Goal: Task Accomplishment & Management: Use online tool/utility

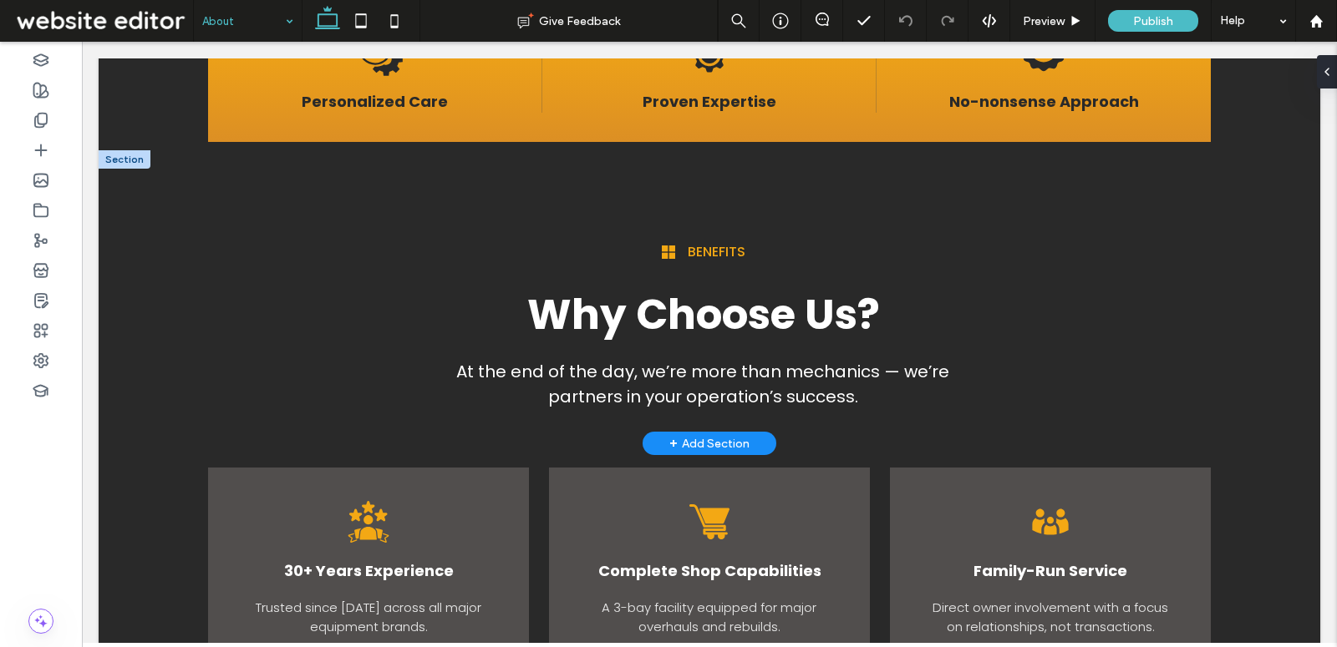
scroll to position [1594, 0]
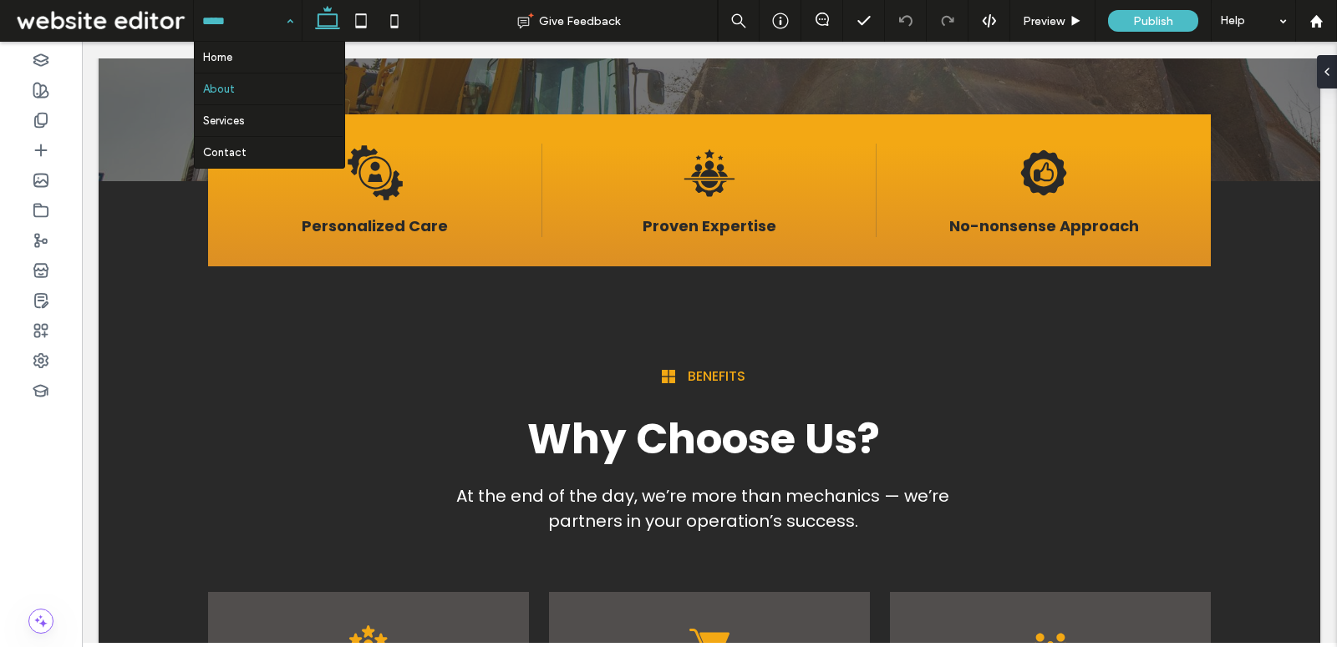
click at [251, 23] on input at bounding box center [243, 21] width 83 height 42
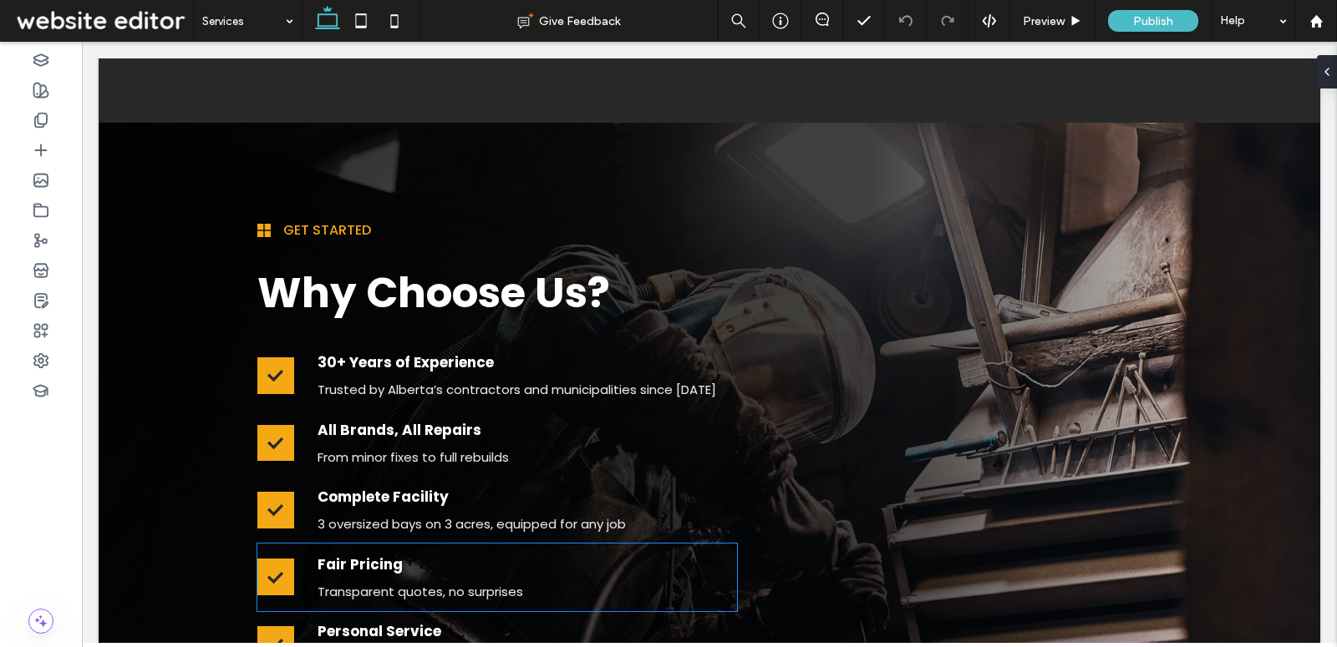
scroll to position [2832, 0]
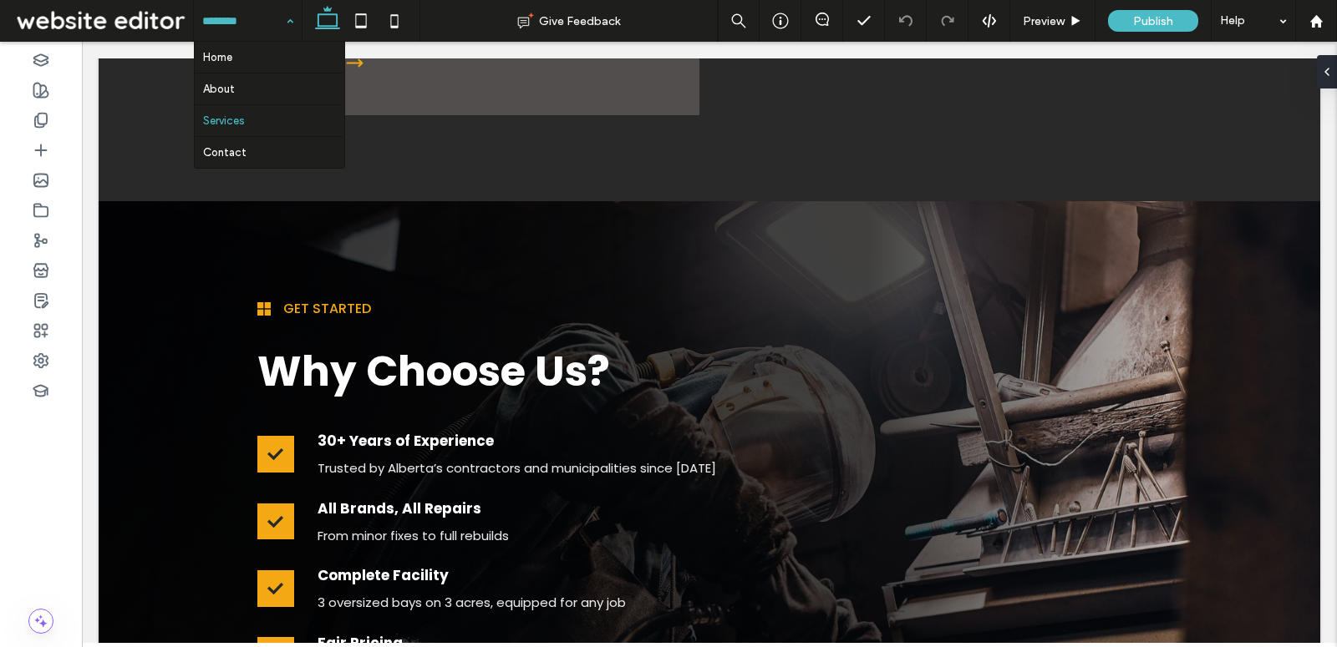
click at [251, 13] on input at bounding box center [243, 21] width 83 height 42
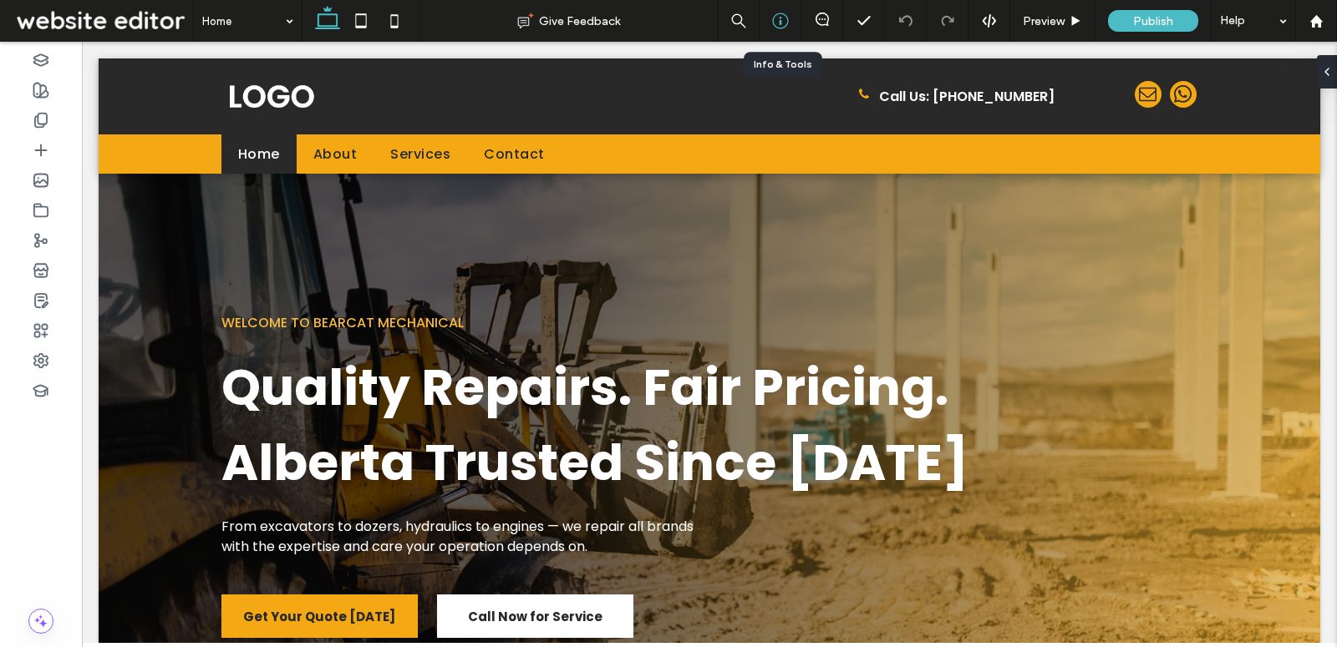
click at [782, 18] on icon at bounding box center [780, 21] width 17 height 17
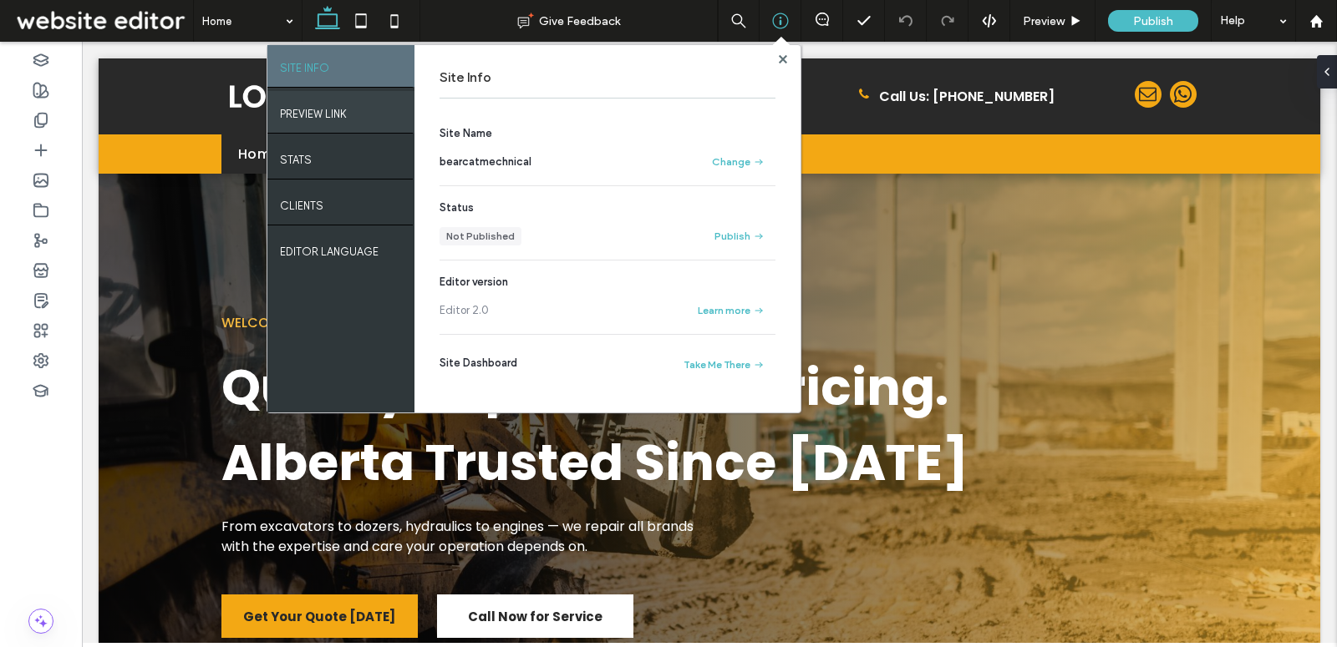
click at [343, 116] on label "PREVIEW LINK" at bounding box center [313, 109] width 67 height 21
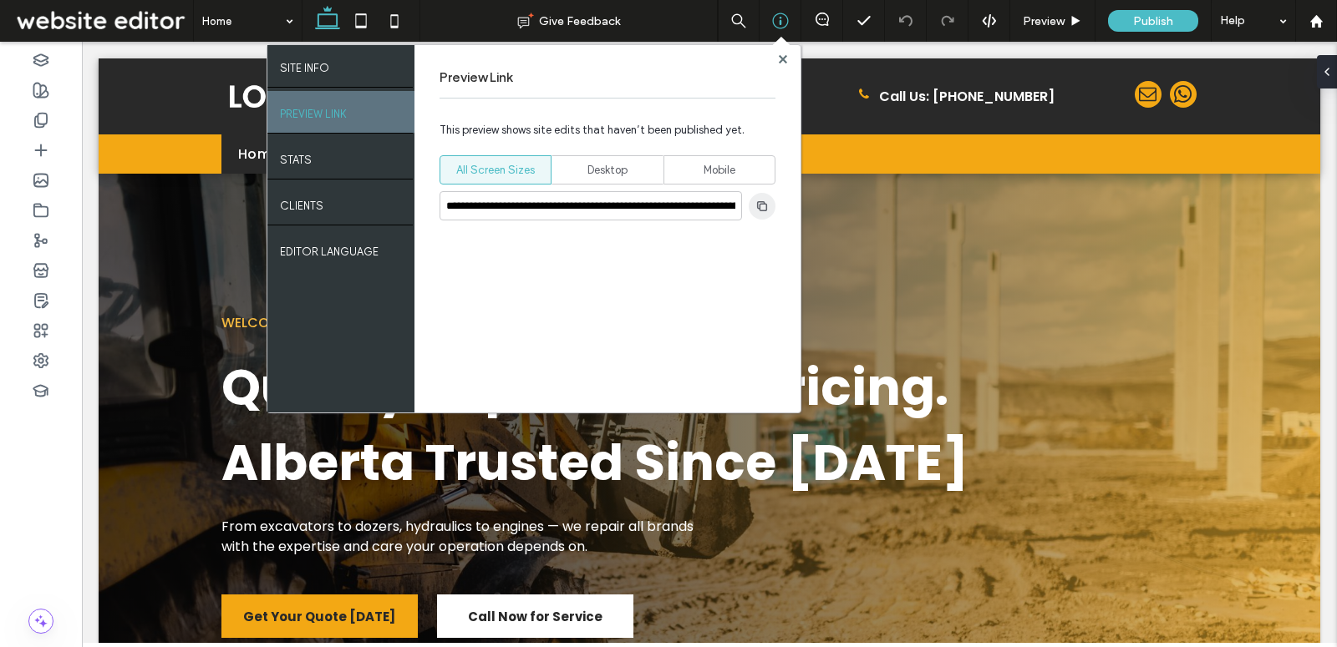
click at [756, 211] on icon "button" at bounding box center [761, 206] width 13 height 13
click at [789, 58] on div "**********" at bounding box center [607, 229] width 386 height 368
click at [781, 58] on use at bounding box center [782, 58] width 8 height 8
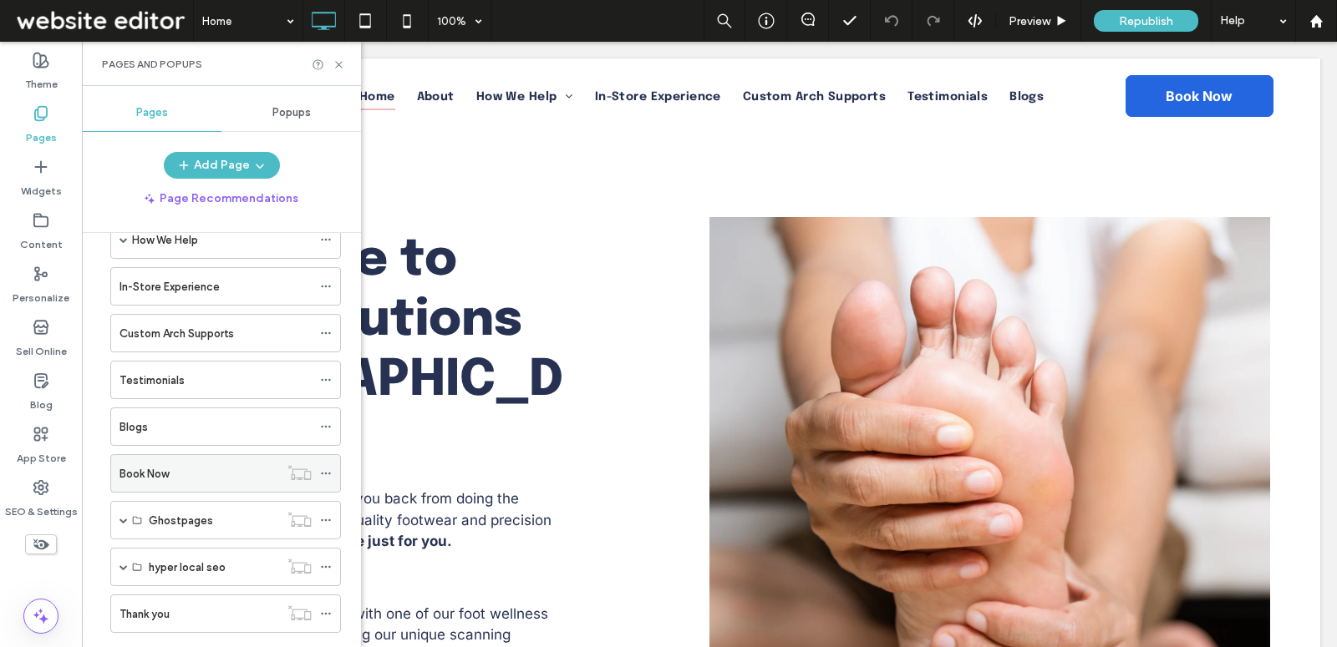
click at [216, 455] on div "Book Now" at bounding box center [199, 473] width 160 height 37
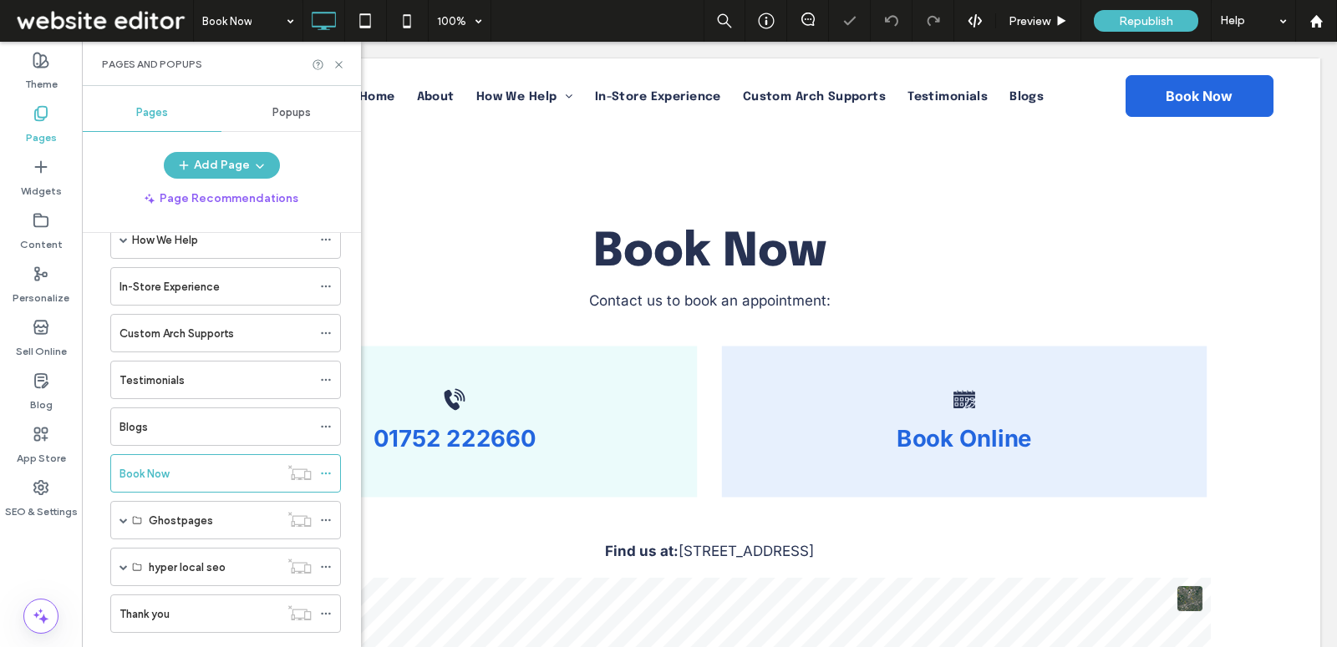
click at [339, 72] on div "Pages and Popups" at bounding box center [221, 64] width 279 height 44
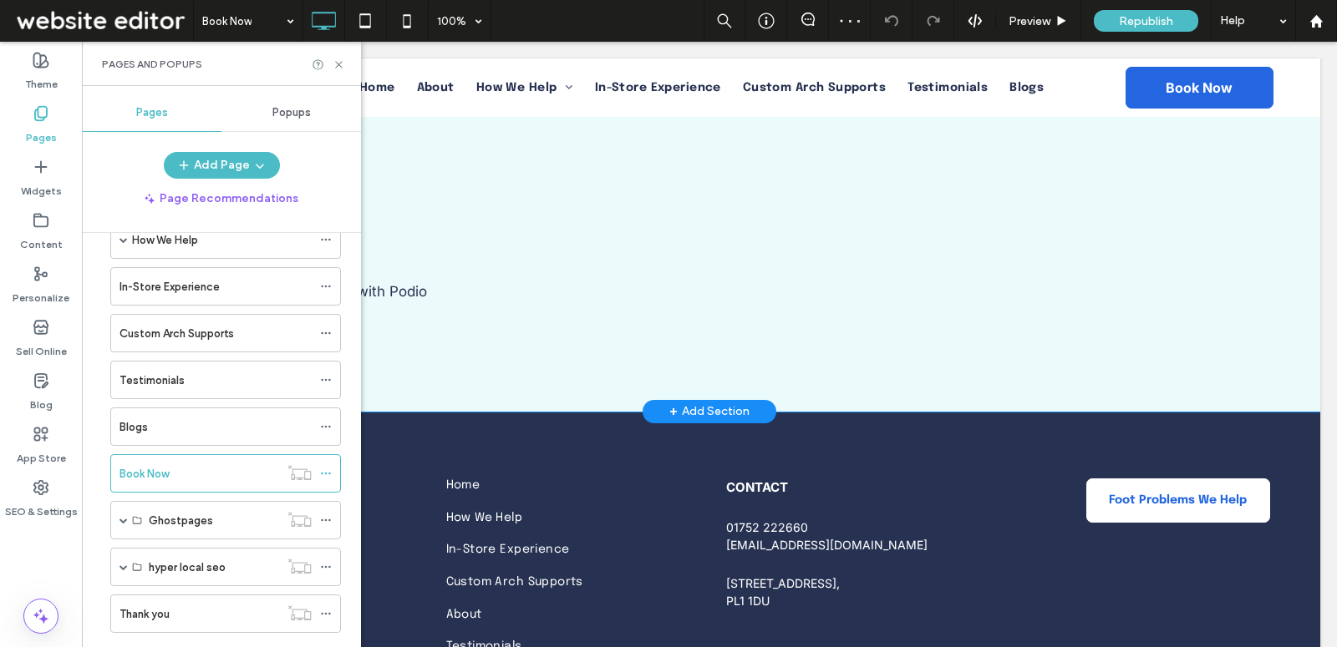
scroll to position [1441, 0]
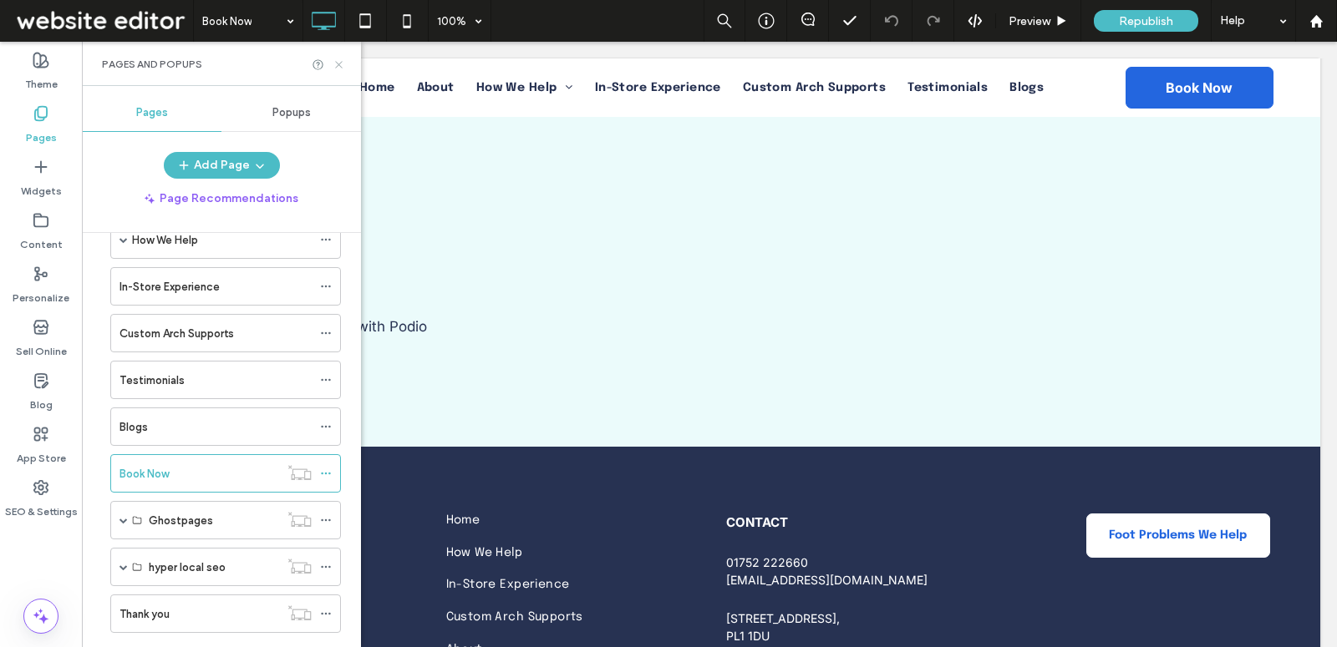
click at [338, 63] on use at bounding box center [338, 64] width 7 height 7
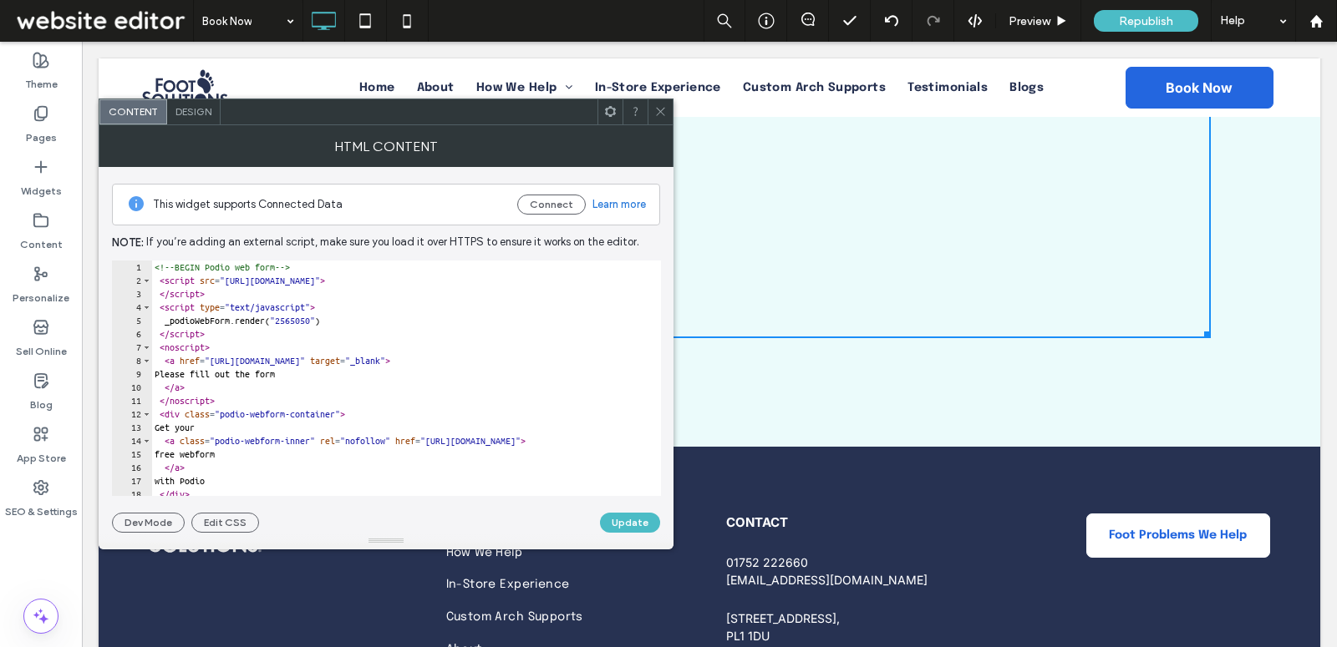
scroll to position [17, 0]
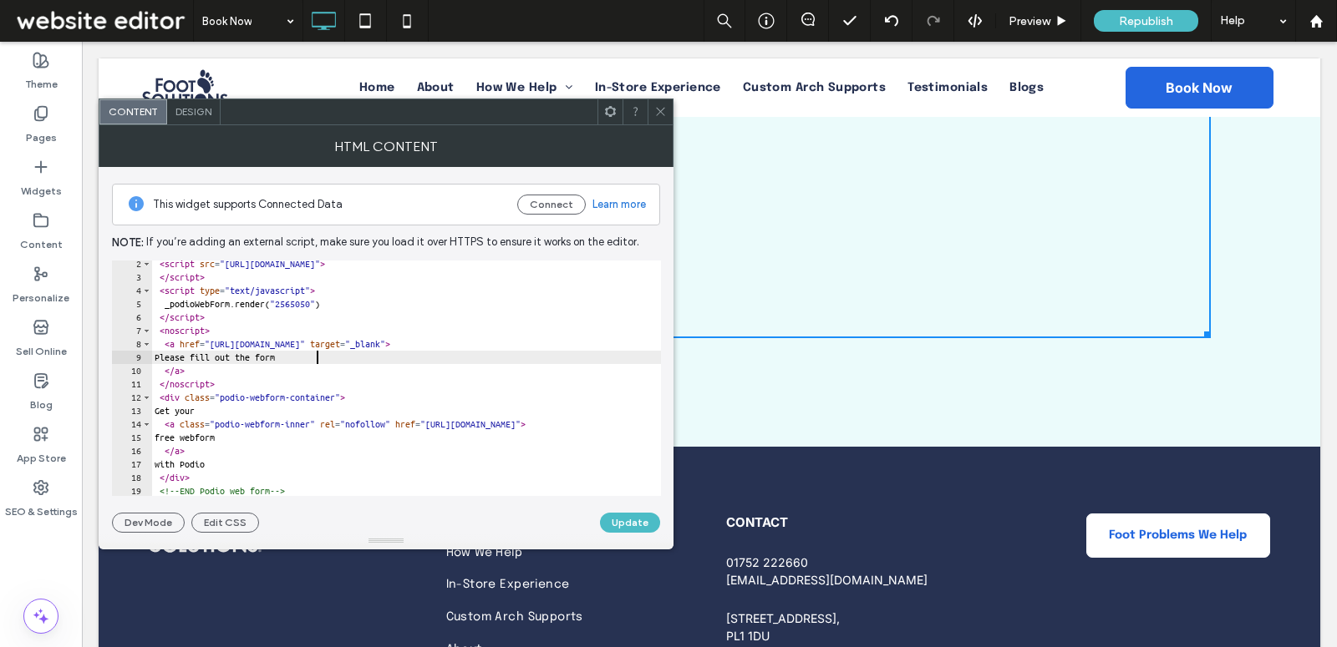
click at [371, 356] on div "< script src = "https://podio.com/webforms/30422862/2565050.js" > </ script > <…" at bounding box center [406, 389] width 510 height 264
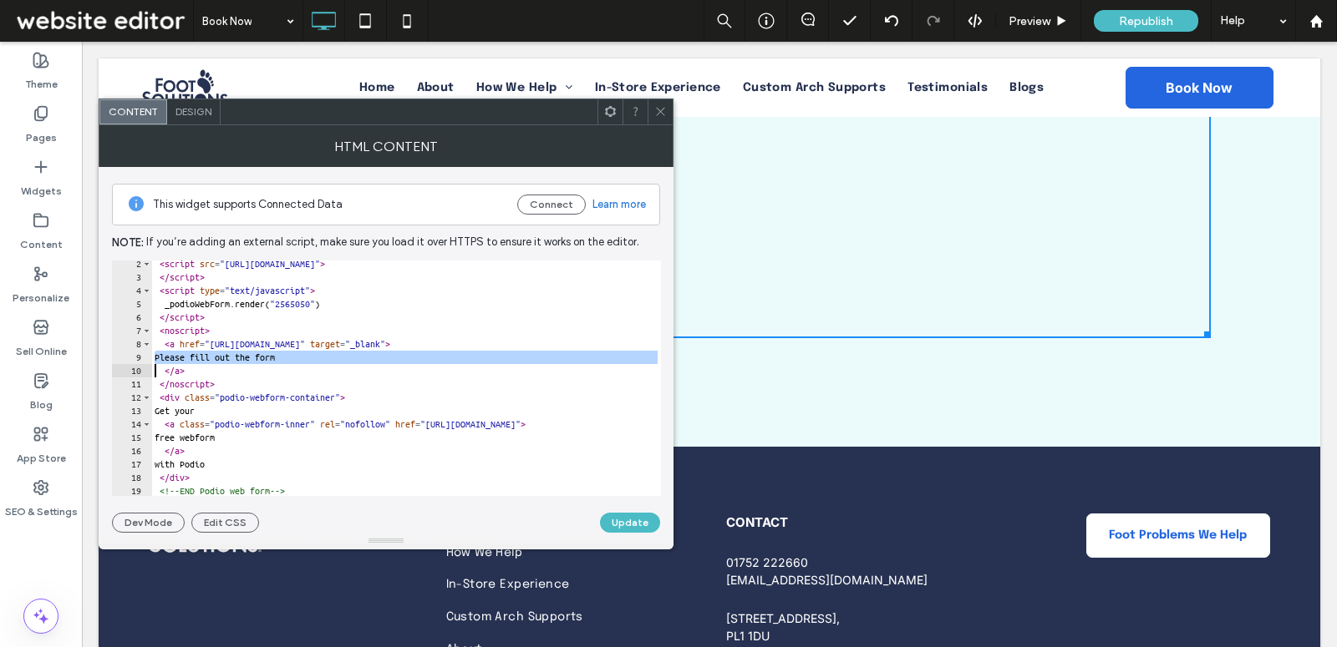
type textarea "**********"
click at [414, 13] on icon at bounding box center [406, 20] width 33 height 33
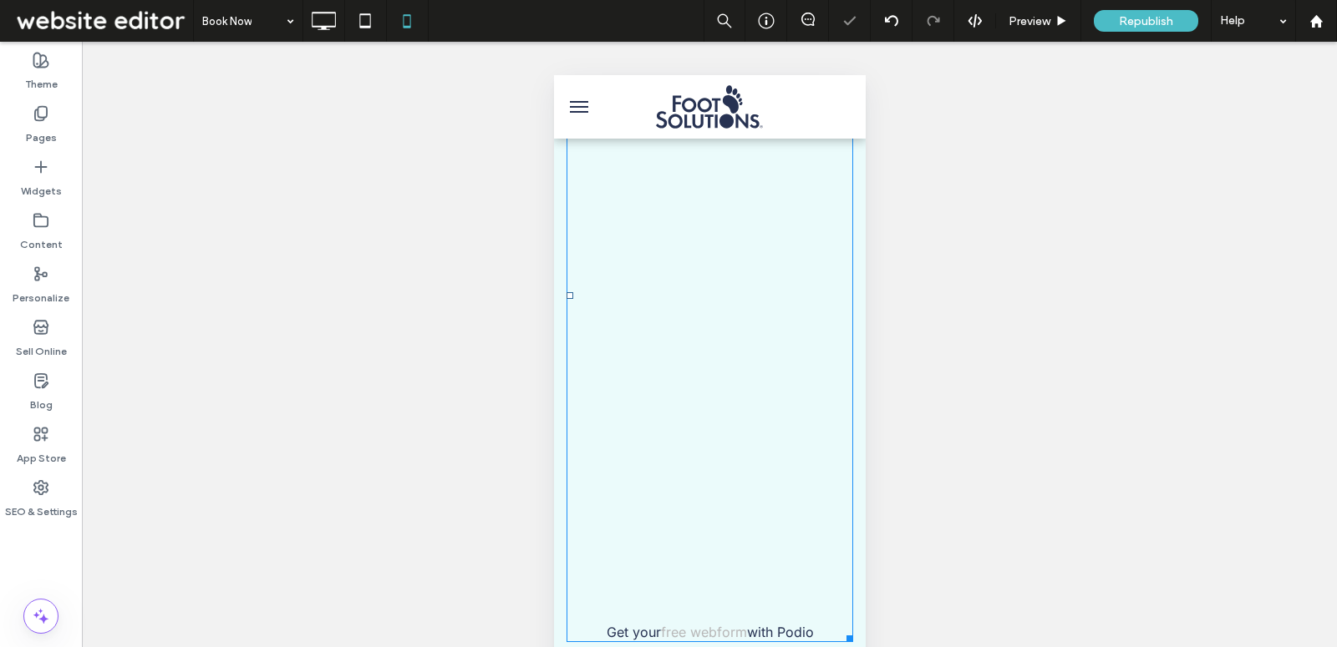
scroll to position [1073, 0]
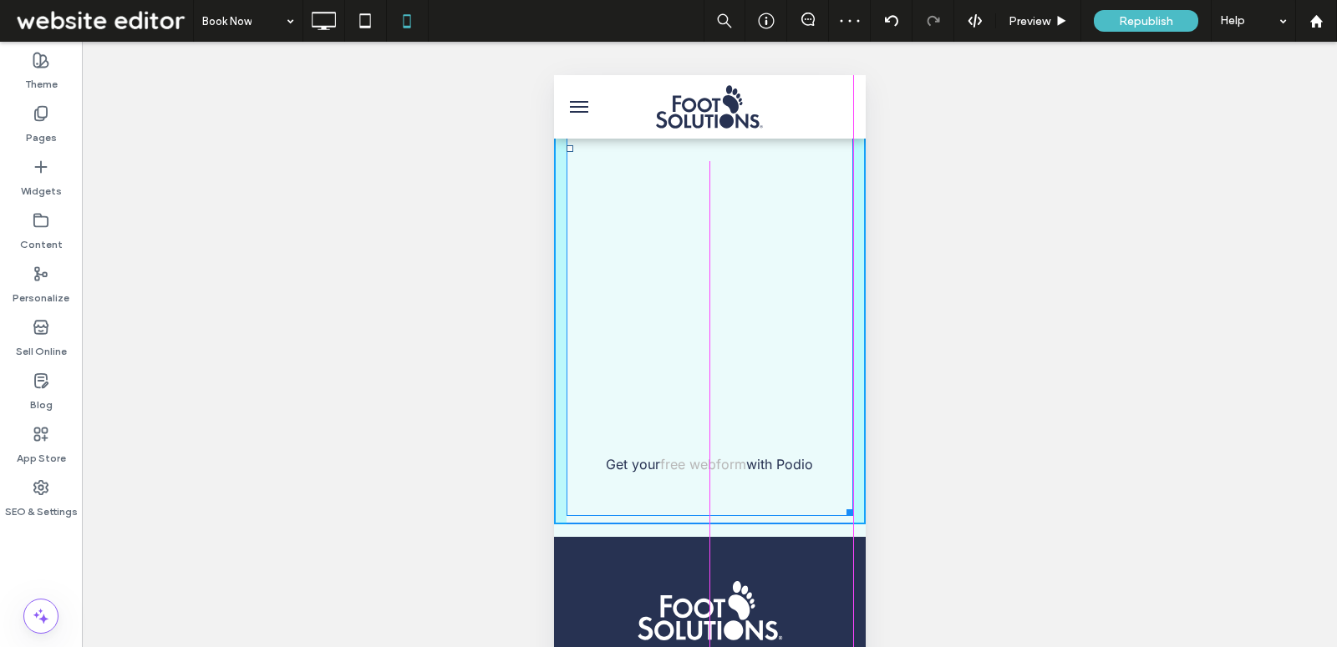
drag, startPoint x: 849, startPoint y: 487, endPoint x: 848, endPoint y: 530, distance: 42.6
click at [848, 516] on div at bounding box center [846, 510] width 13 height 13
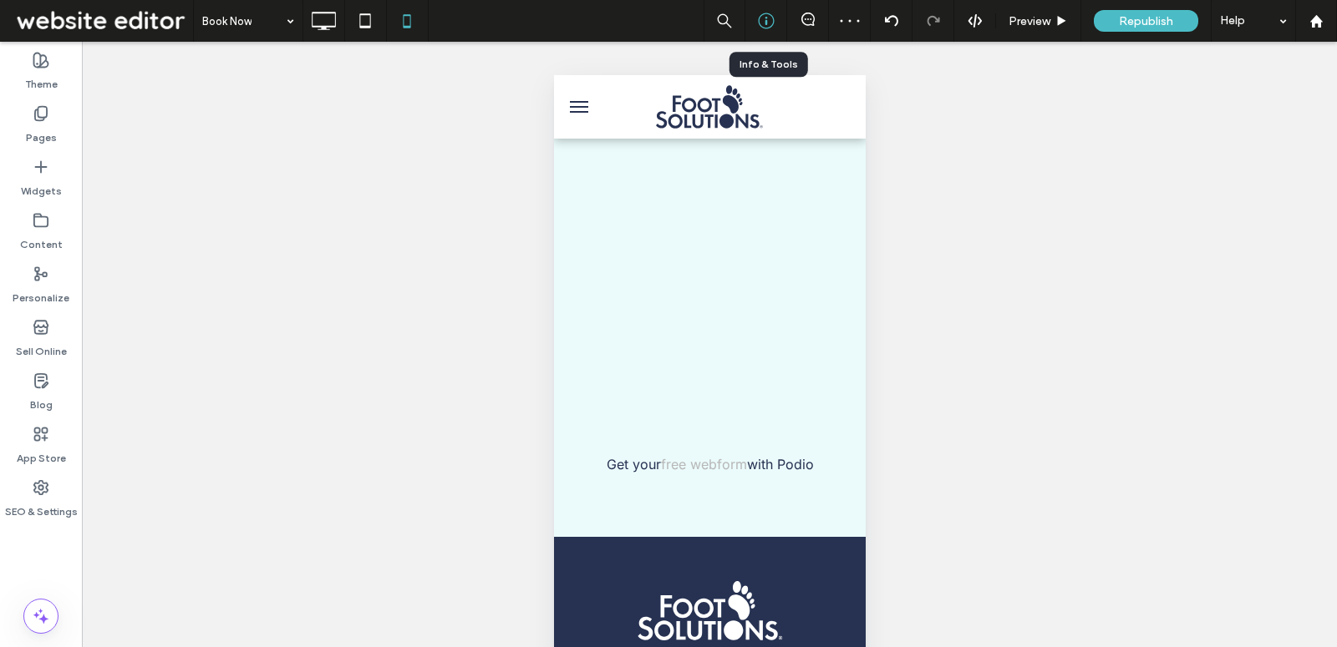
click at [771, 25] on icon at bounding box center [766, 21] width 17 height 17
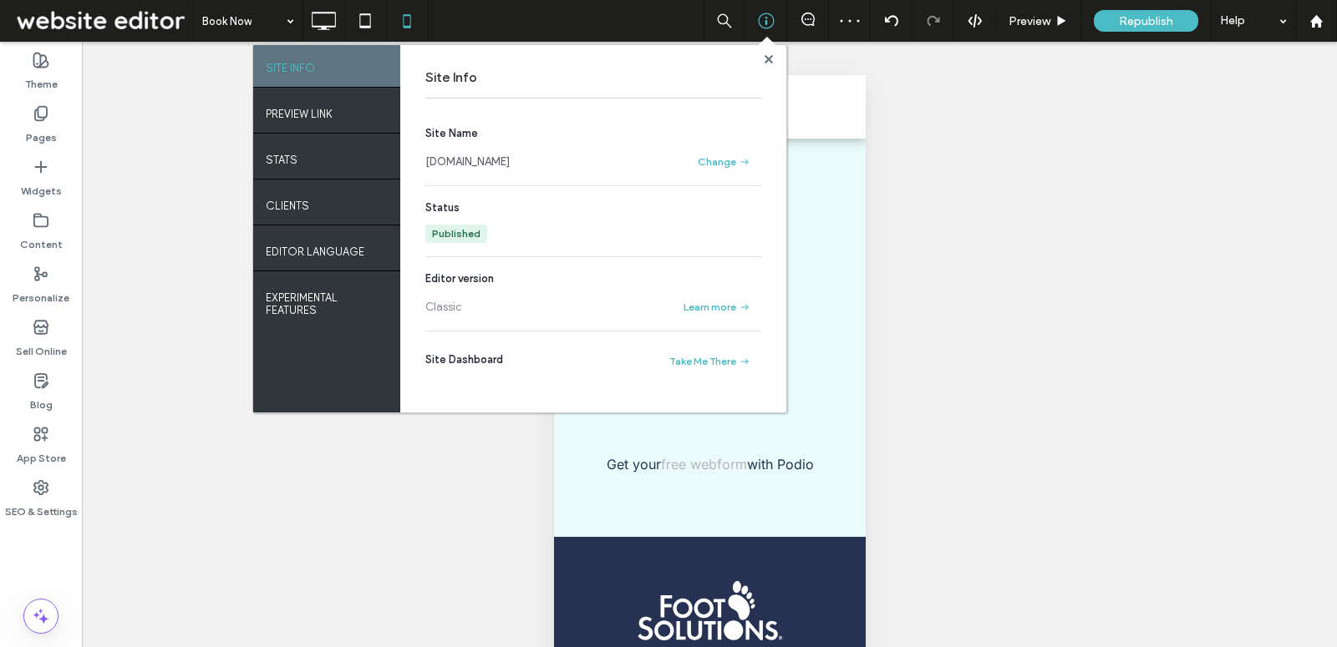
click at [510, 160] on link "www.footsolutionsplymouth.co.uk" at bounding box center [467, 162] width 84 height 17
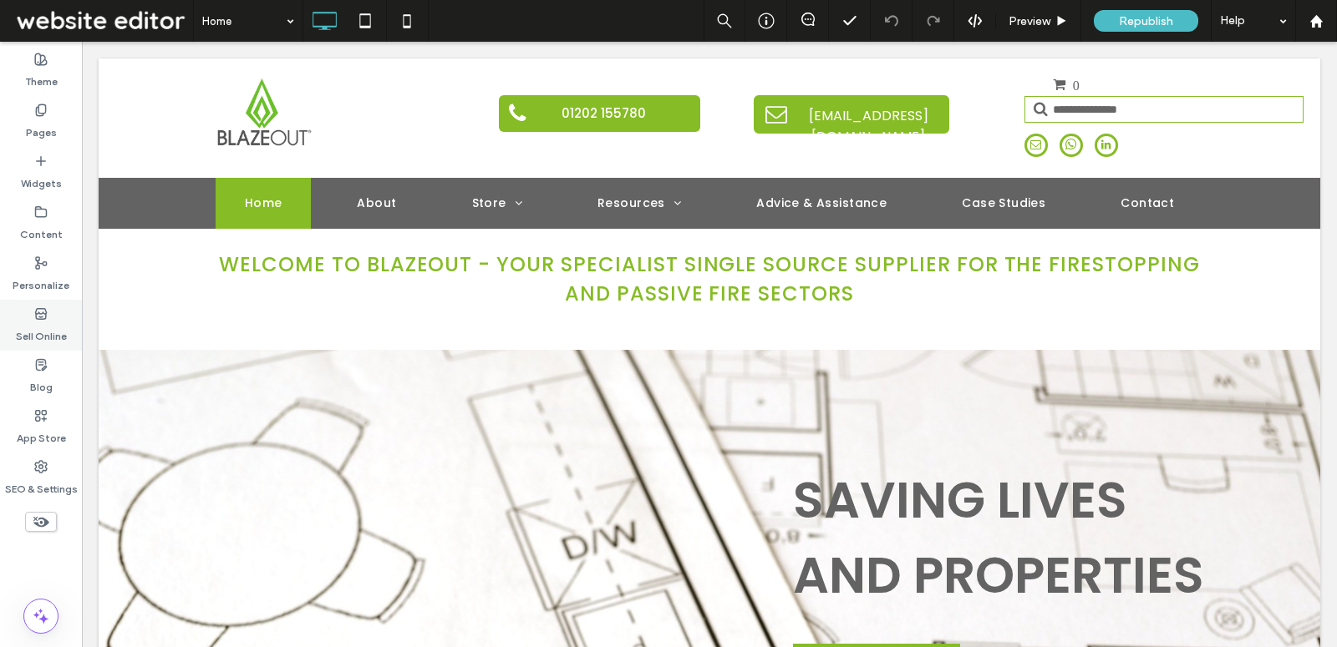
click at [48, 313] on div "Sell Online" at bounding box center [41, 325] width 82 height 51
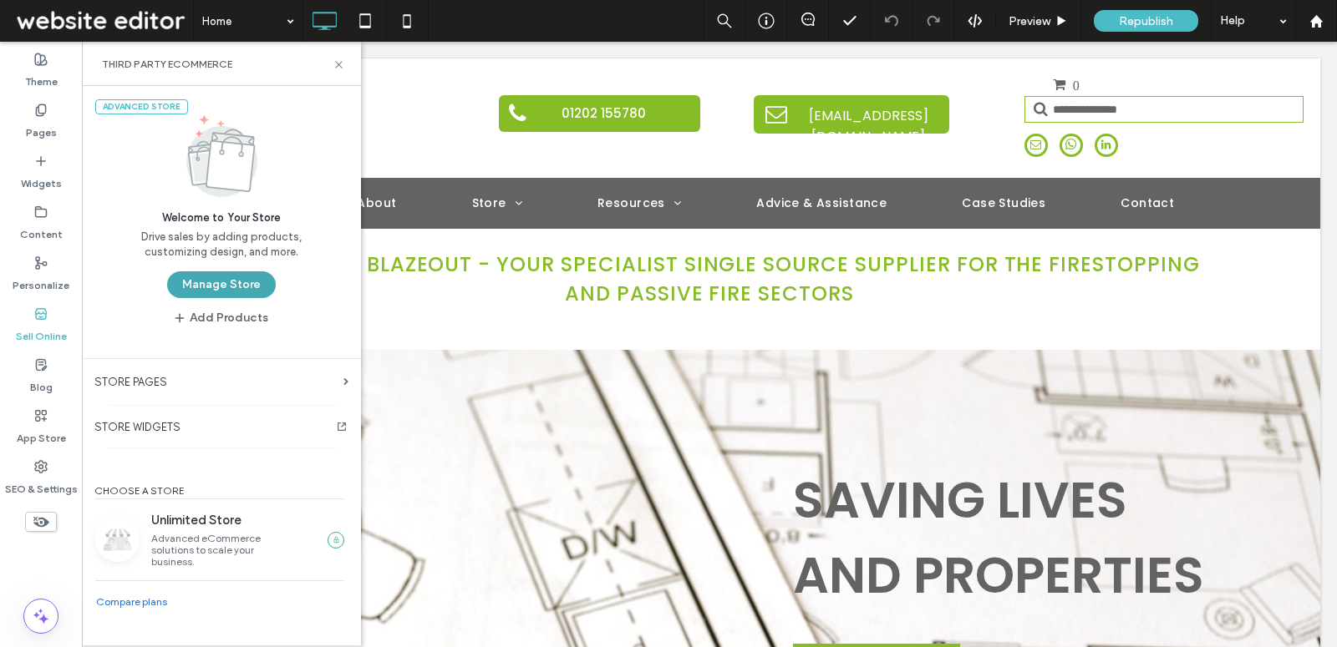
click at [223, 289] on button "Manage Store" at bounding box center [221, 285] width 109 height 27
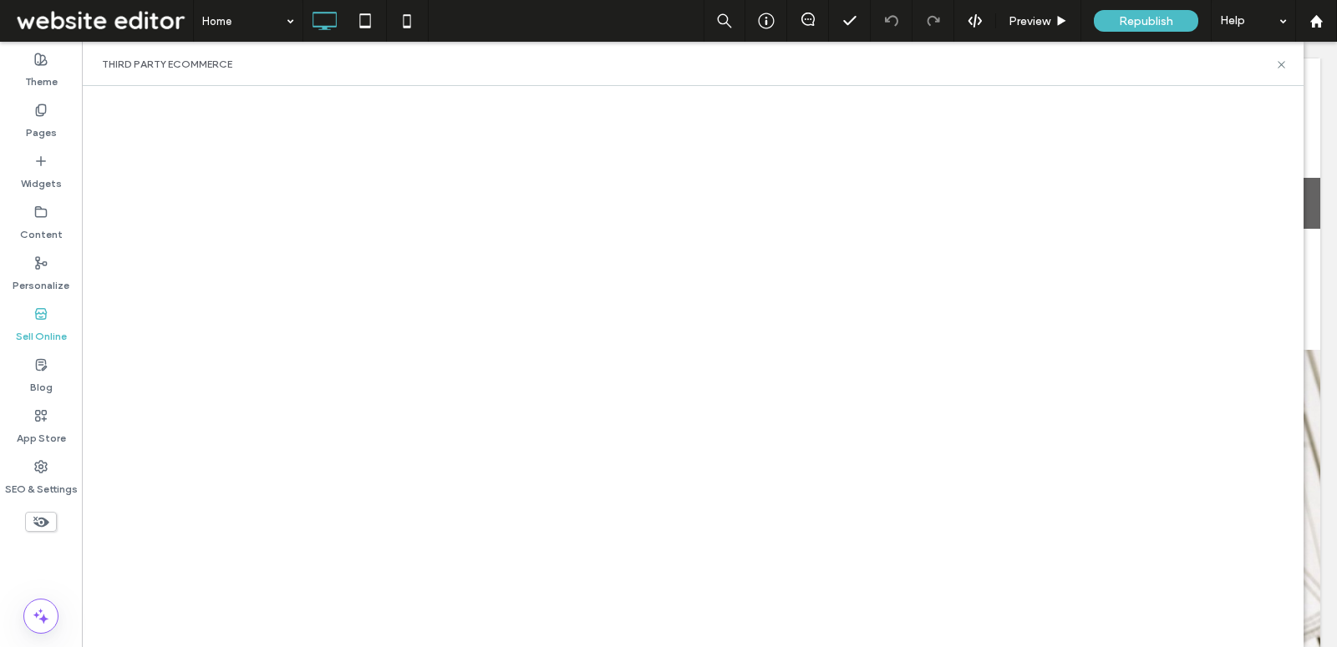
click at [42, 327] on label "Sell Online" at bounding box center [41, 332] width 51 height 23
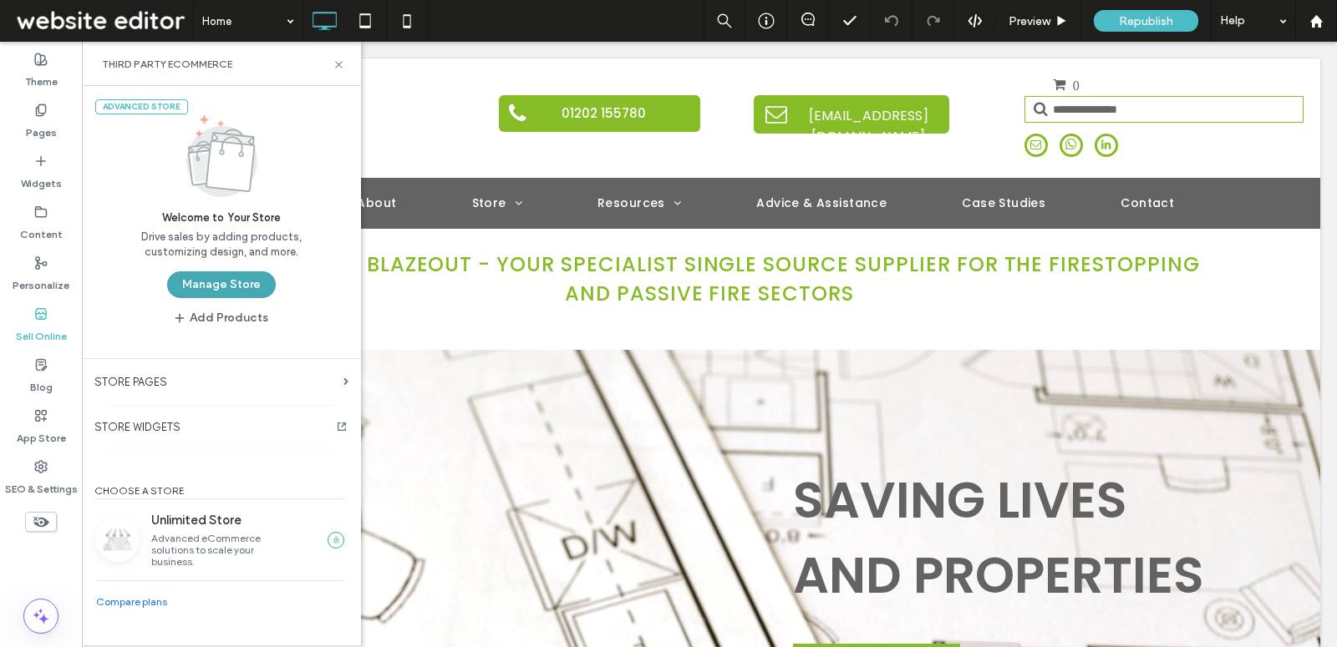
click at [192, 279] on button "Manage Store" at bounding box center [221, 285] width 109 height 27
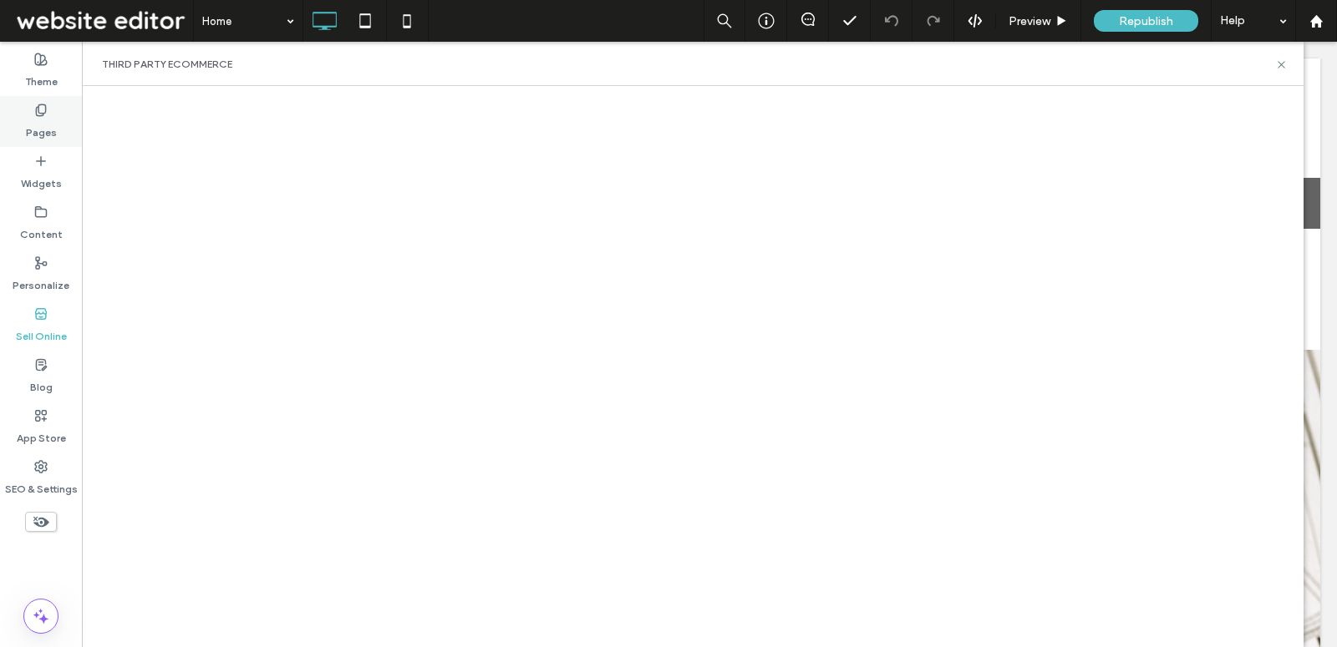
click at [56, 131] on div "Pages" at bounding box center [41, 121] width 82 height 51
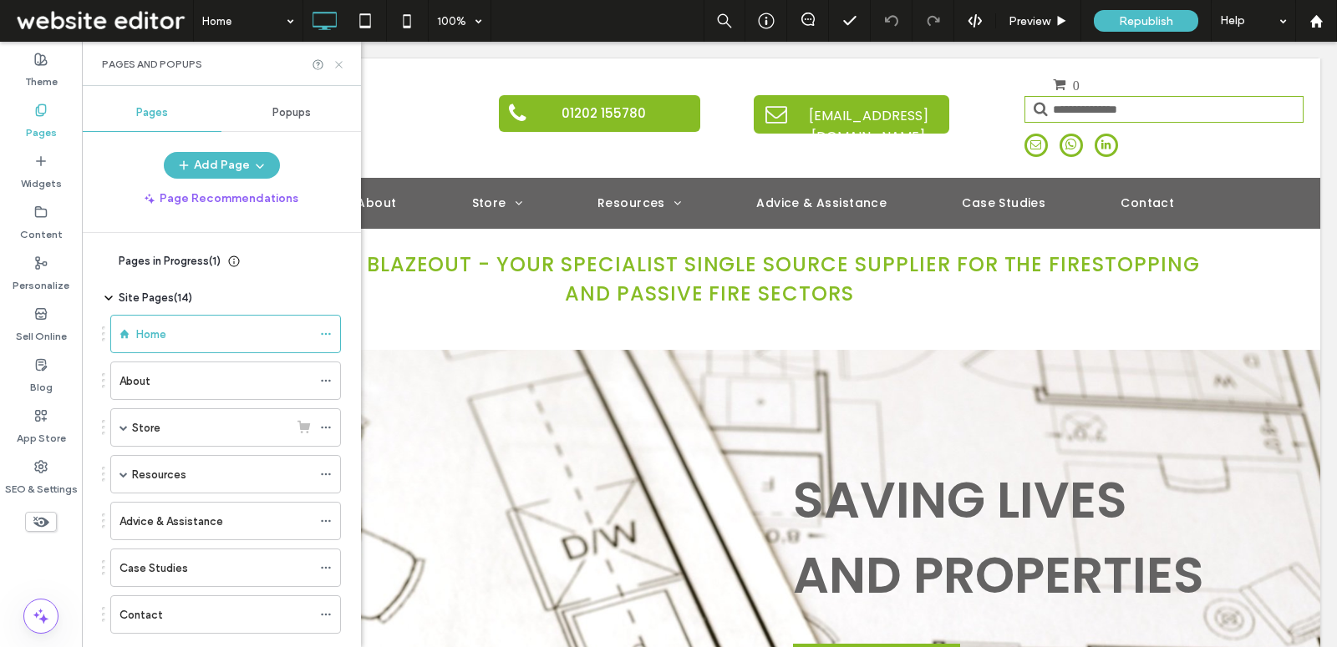
click at [333, 58] on icon at bounding box center [338, 64] width 13 height 13
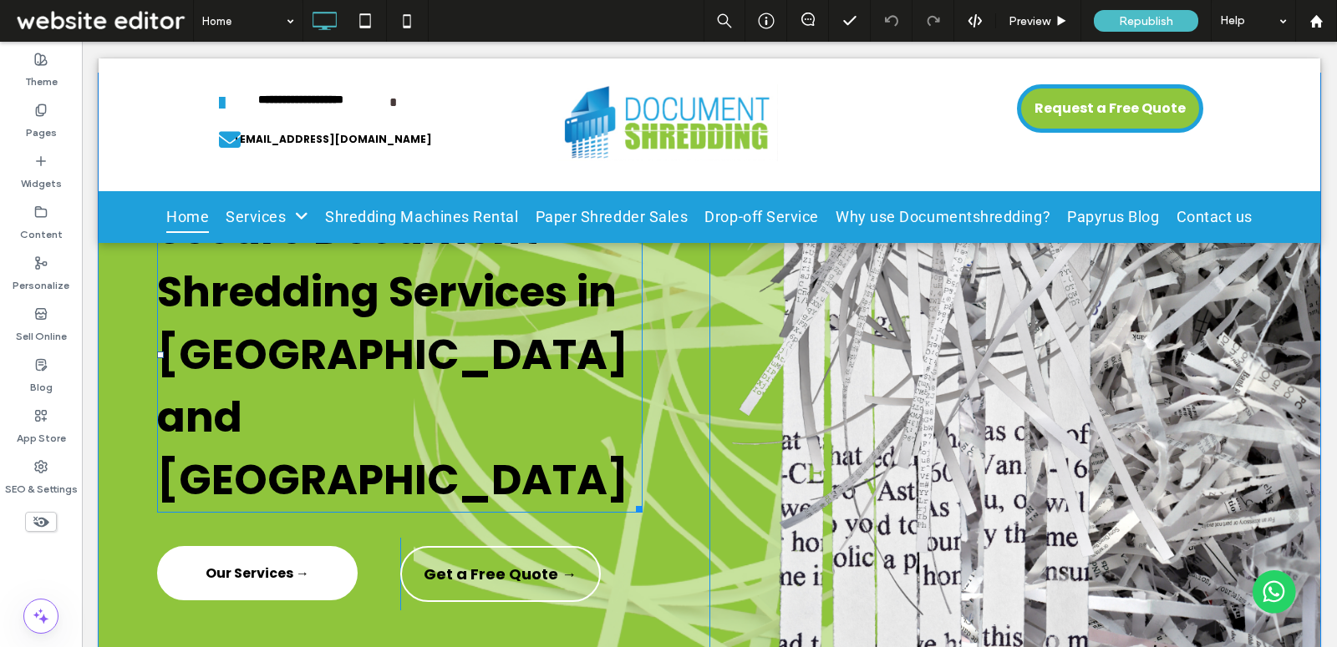
scroll to position [180, 0]
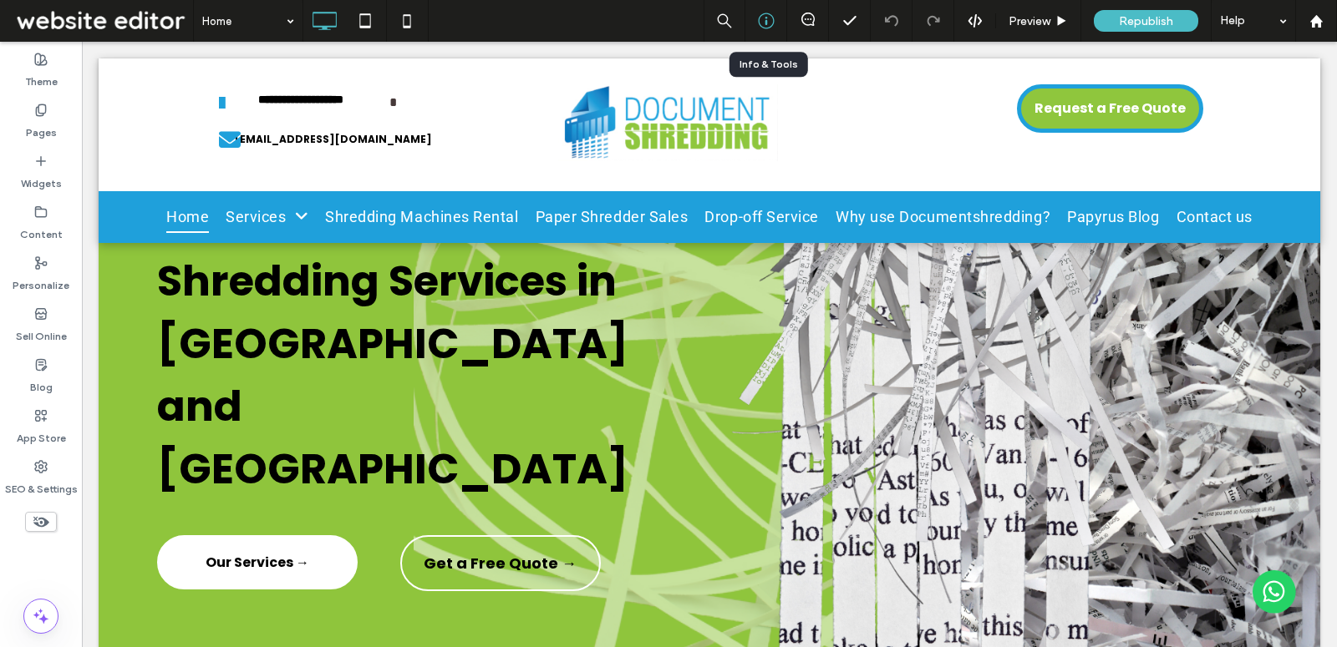
click at [772, 26] on icon at bounding box center [766, 21] width 17 height 17
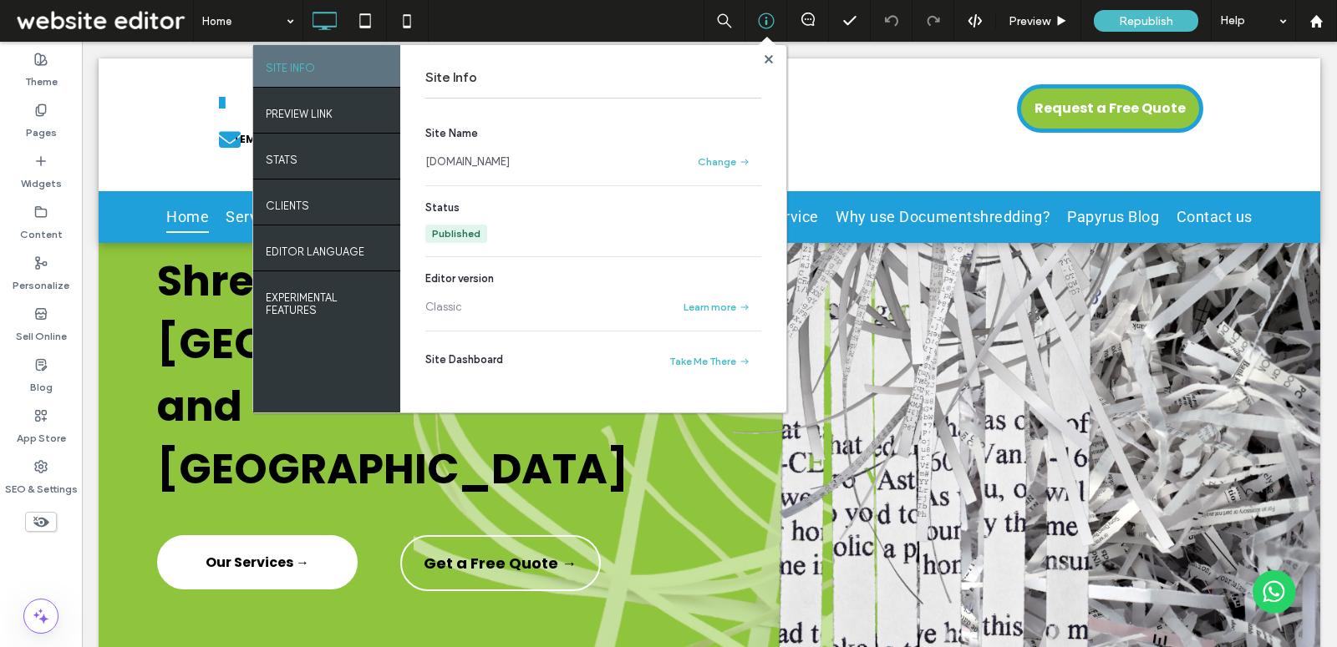
click at [510, 163] on link "www.documentshredding.co.za" at bounding box center [467, 162] width 84 height 17
click at [764, 59] on div at bounding box center [768, 59] width 13 height 13
click at [769, 59] on use at bounding box center [768, 58] width 8 height 8
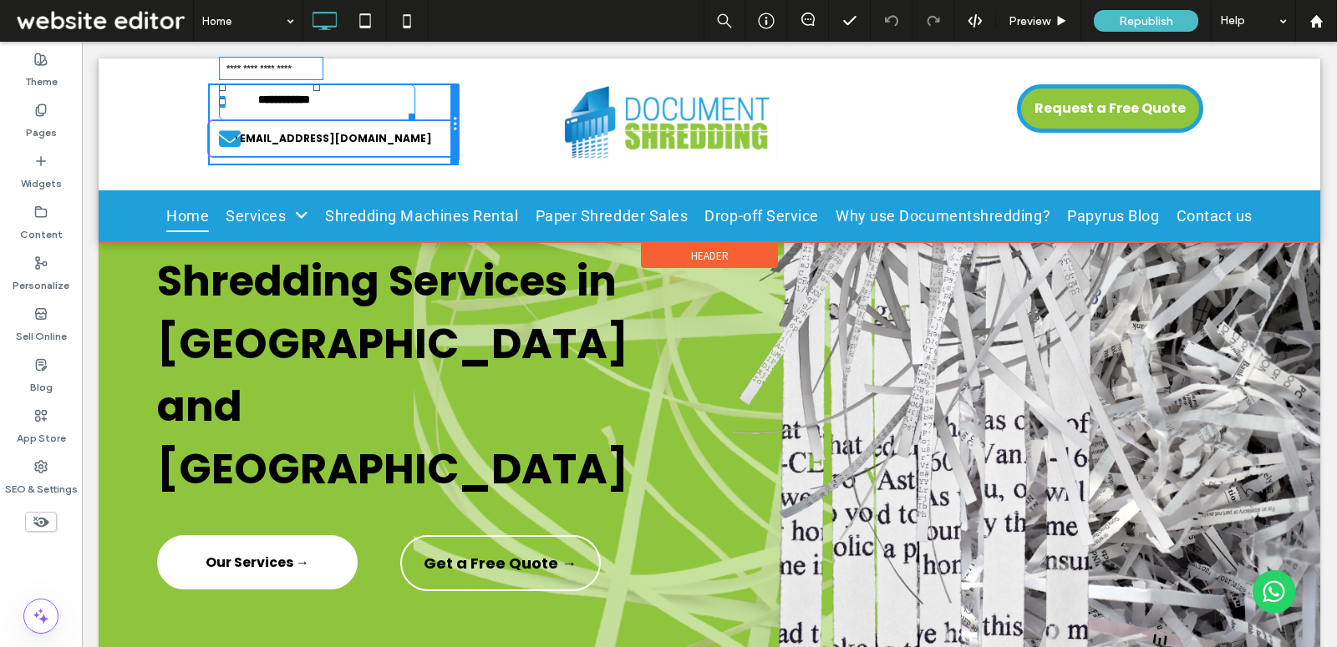
drag, startPoint x: 406, startPoint y: 115, endPoint x: 455, endPoint y: 114, distance: 49.3
click at [455, 114] on div "**********" at bounding box center [333, 125] width 251 height 82
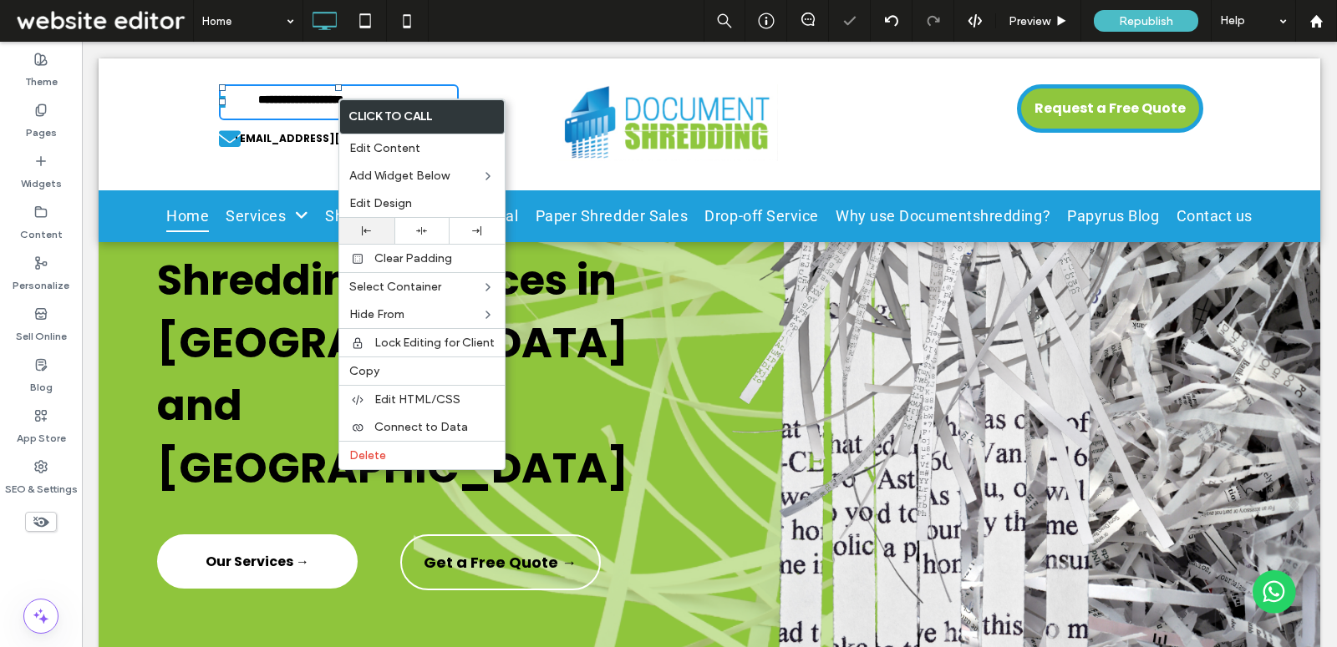
click at [370, 226] on icon at bounding box center [366, 230] width 9 height 9
click at [316, 172] on div "**********" at bounding box center [709, 124] width 1221 height 132
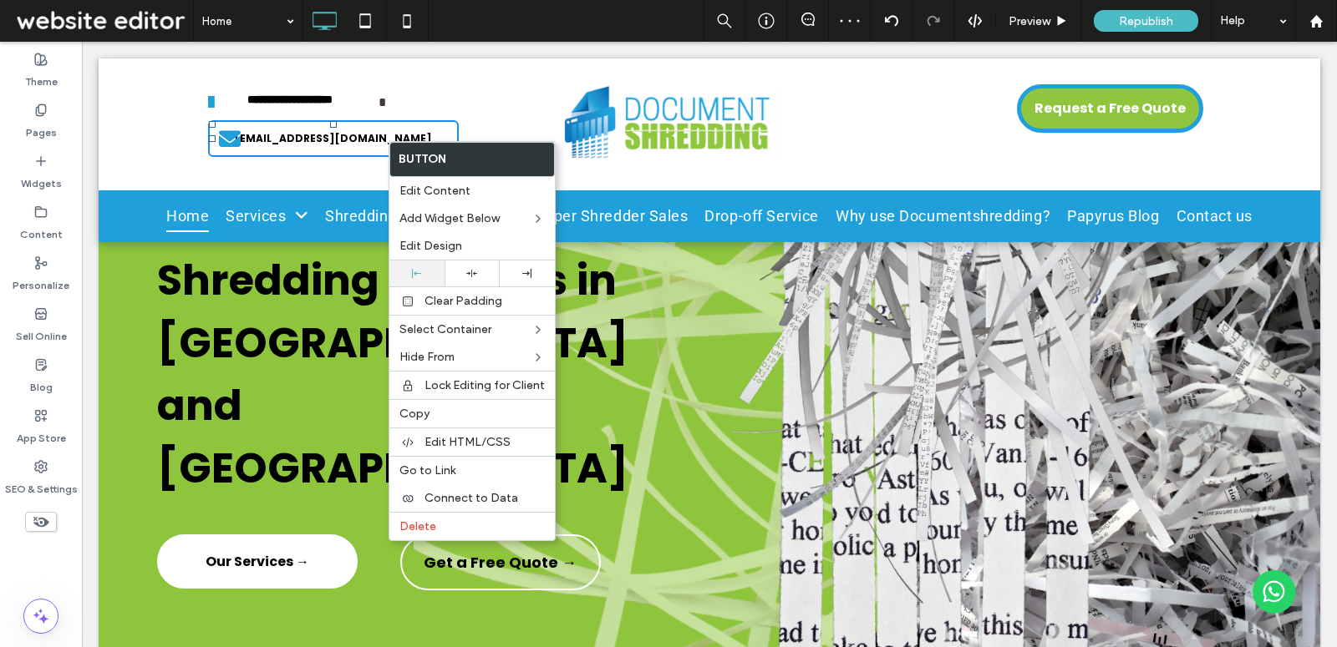
click at [413, 271] on icon at bounding box center [416, 273] width 9 height 9
click at [324, 183] on div "**********" at bounding box center [709, 124] width 1221 height 132
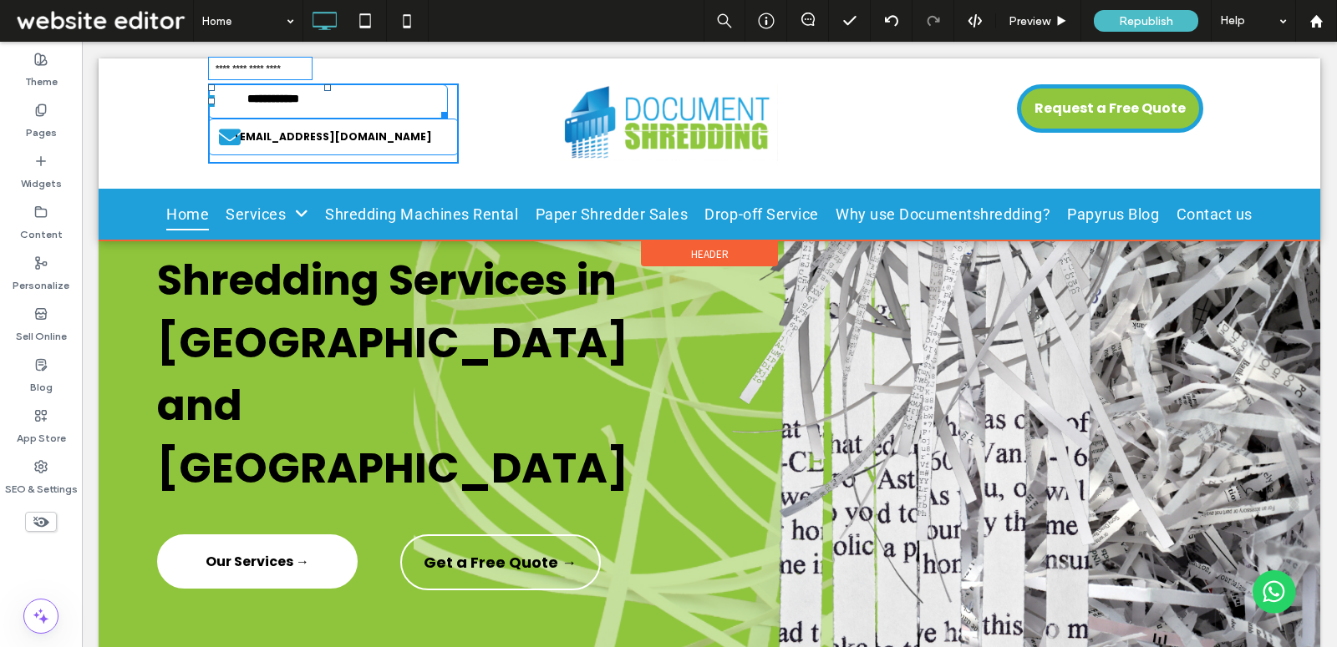
click at [435, 113] on div at bounding box center [441, 112] width 13 height 13
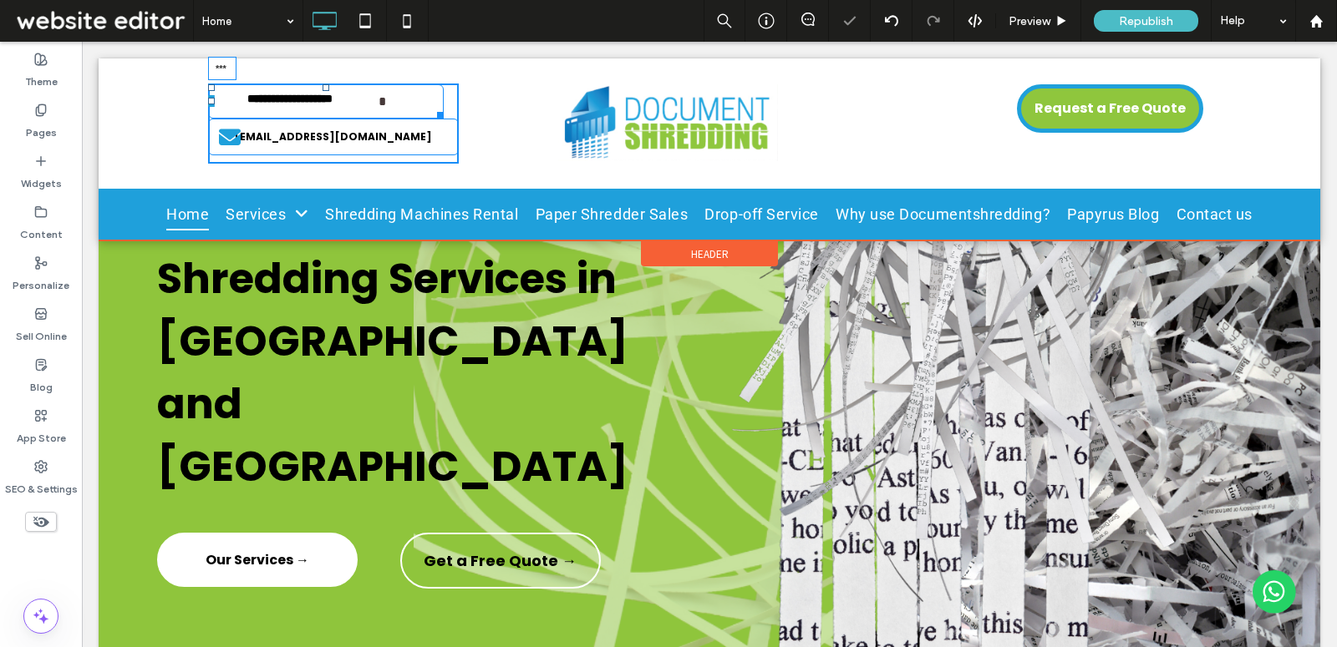
drag, startPoint x: 211, startPoint y: 99, endPoint x: 241, endPoint y: 105, distance: 30.6
click at [241, 105] on link "**********" at bounding box center [326, 101] width 236 height 34
drag, startPoint x: 230, startPoint y: 99, endPoint x: 219, endPoint y: 99, distance: 10.9
click at [215, 99] on div at bounding box center [211, 101] width 7 height 7
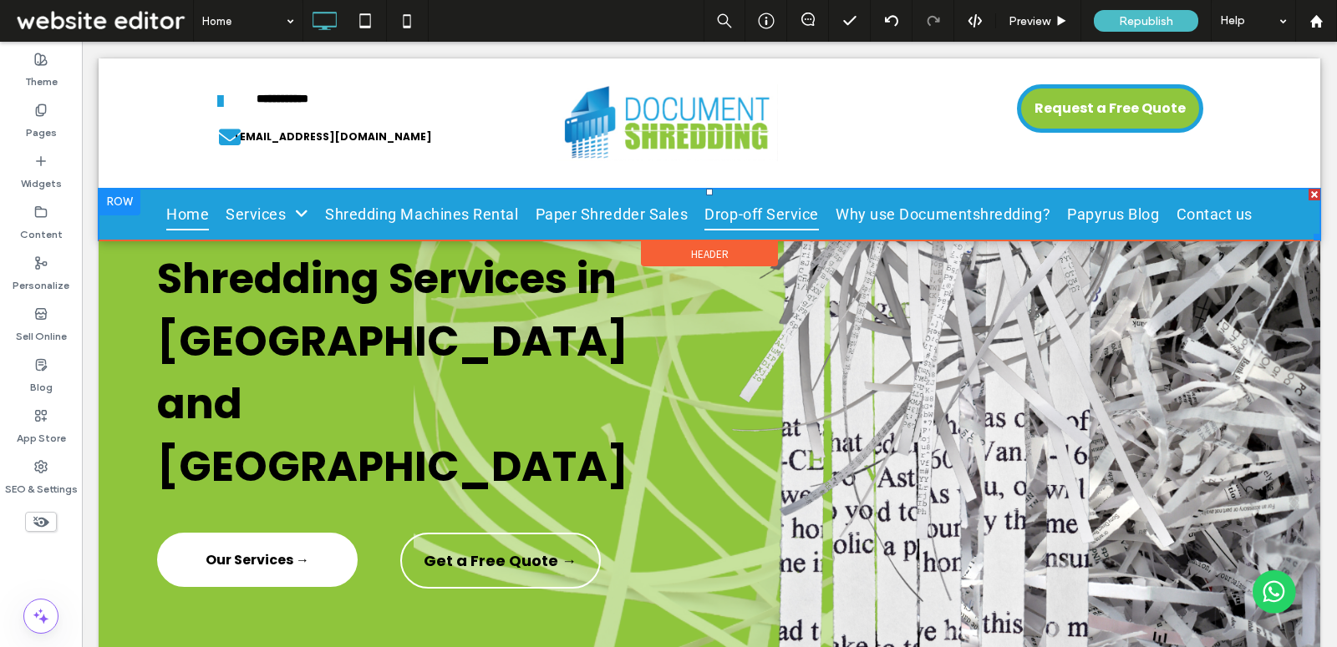
click at [704, 211] on span "Drop-off Service" at bounding box center [761, 215] width 114 height 32
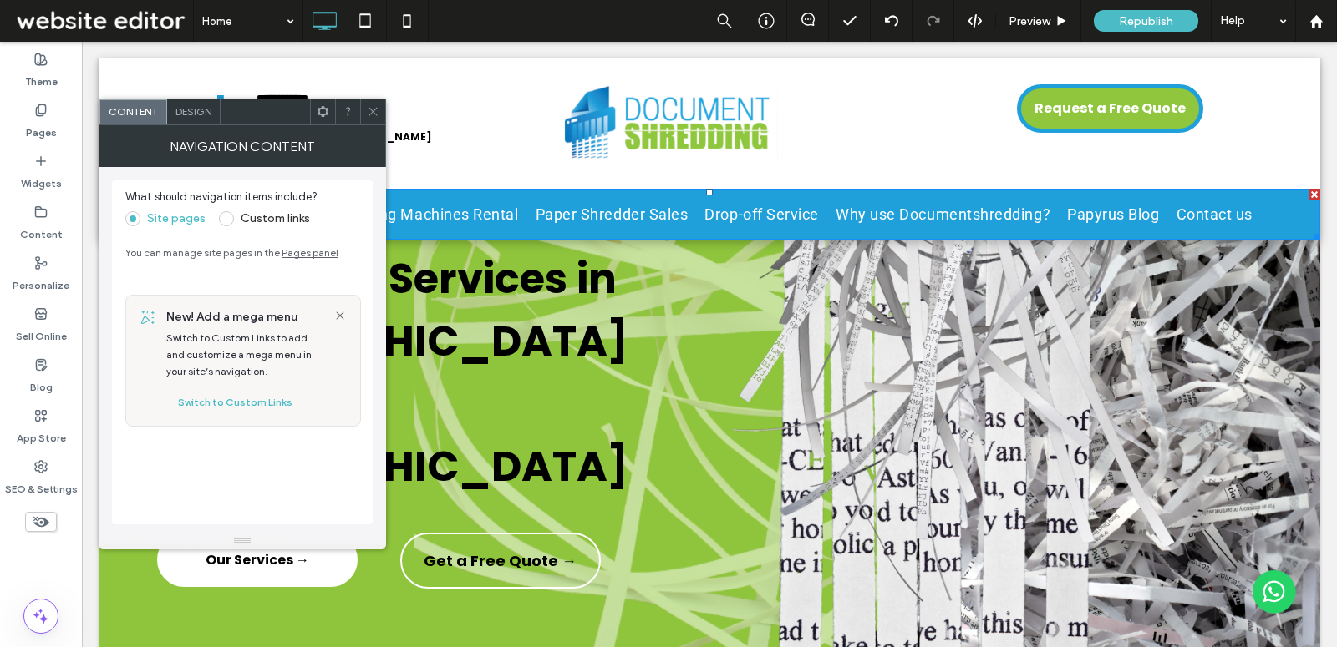
click at [197, 114] on span "Design" at bounding box center [193, 111] width 36 height 13
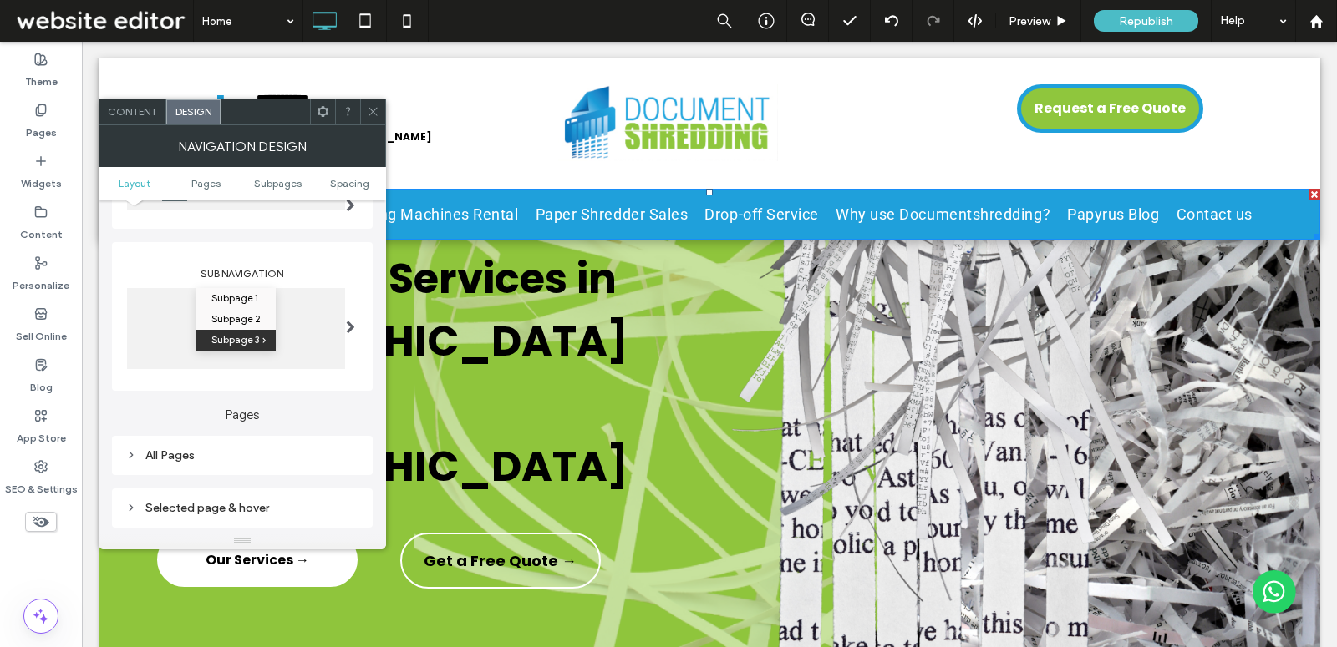
scroll to position [370, 0]
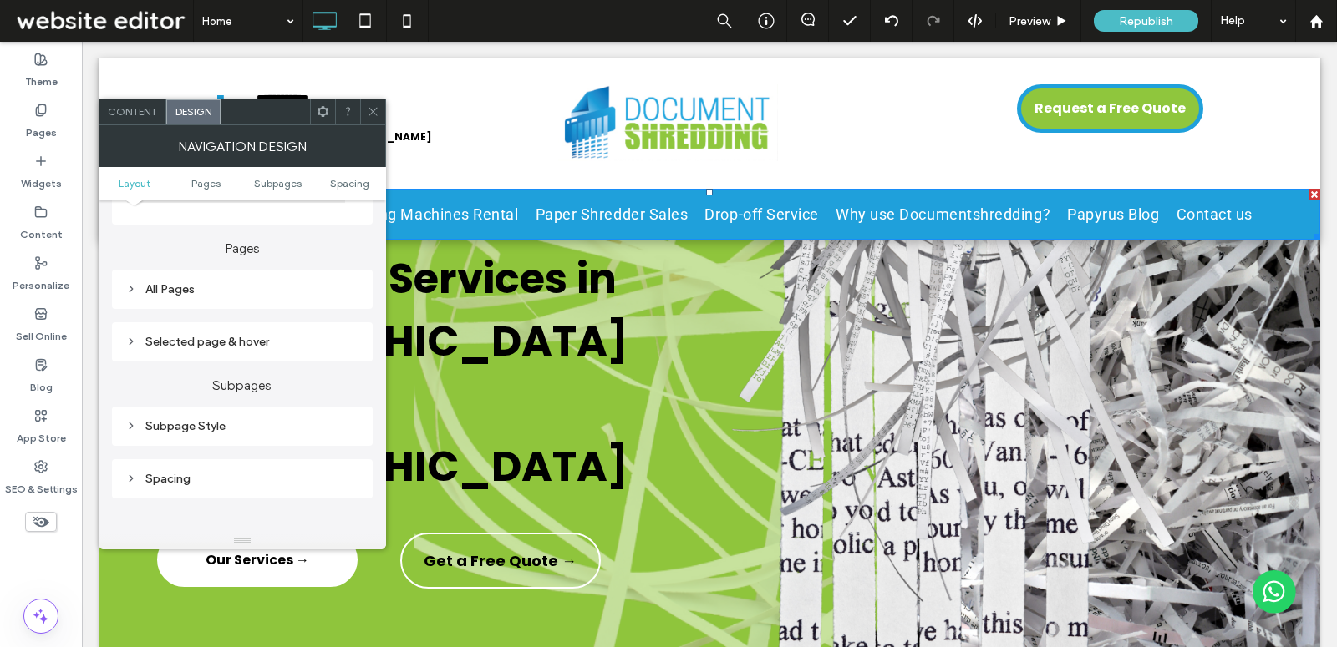
click at [226, 282] on div "All Pages" at bounding box center [242, 289] width 234 height 14
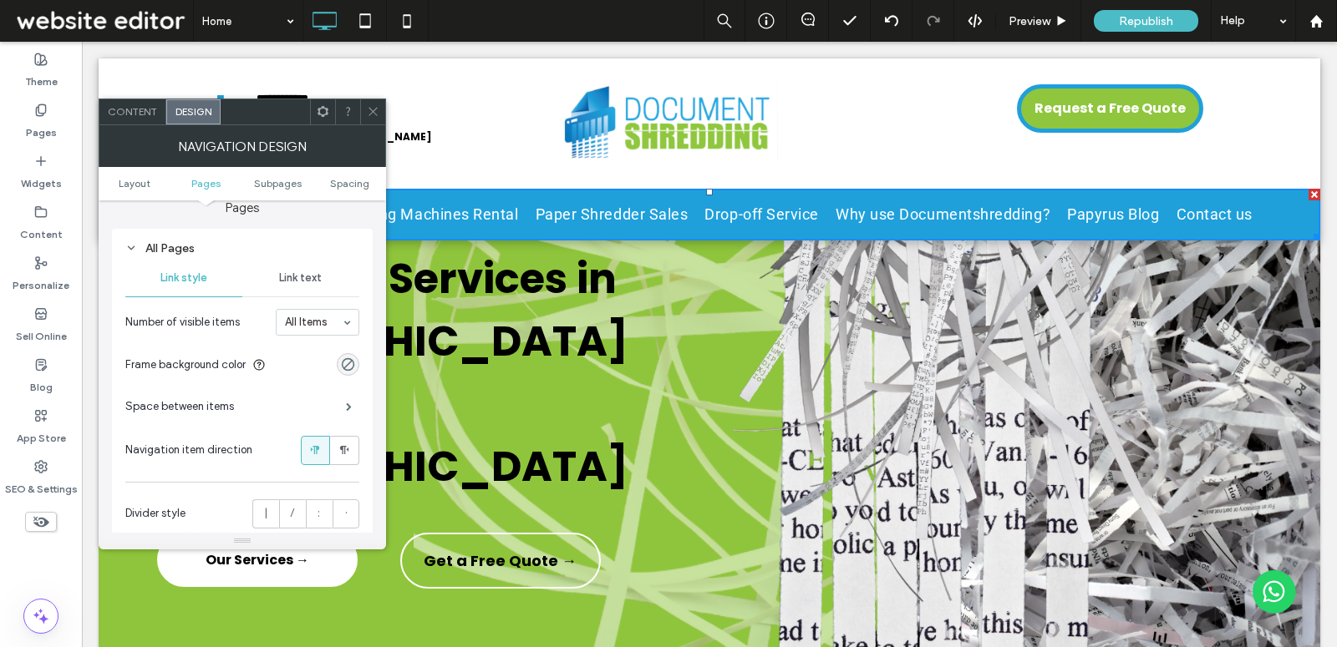
scroll to position [441, 0]
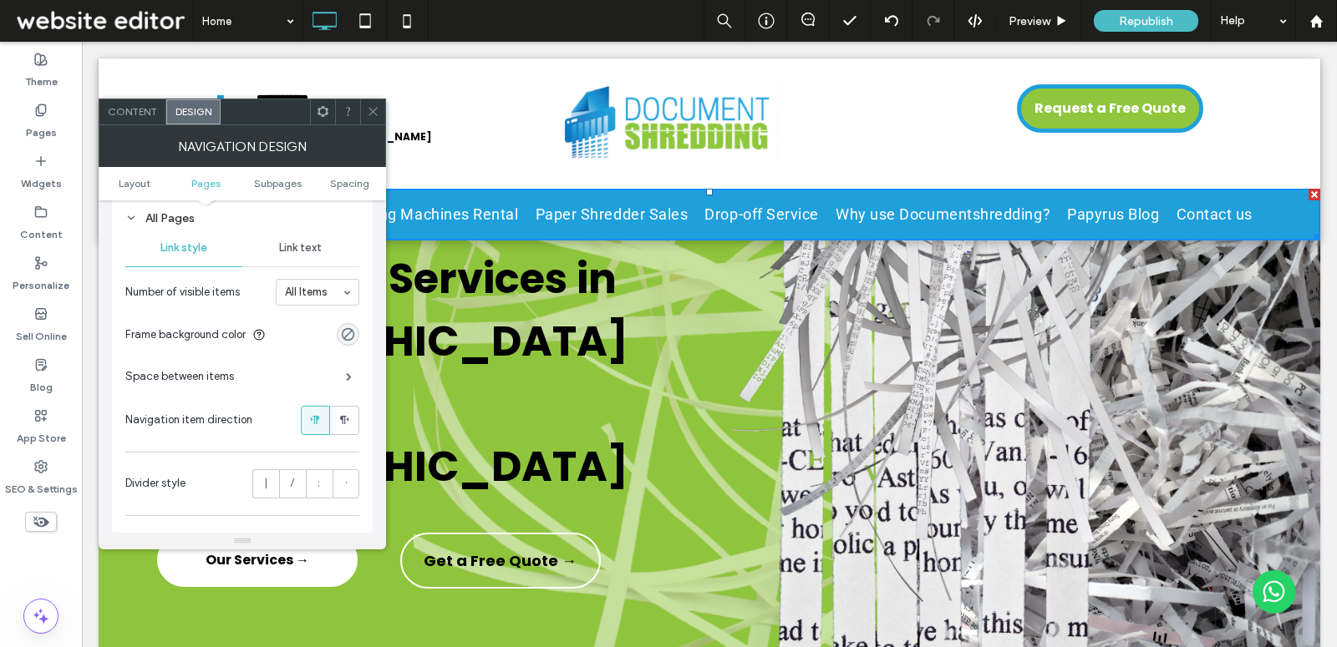
click at [316, 246] on span "Link text" at bounding box center [300, 247] width 43 height 13
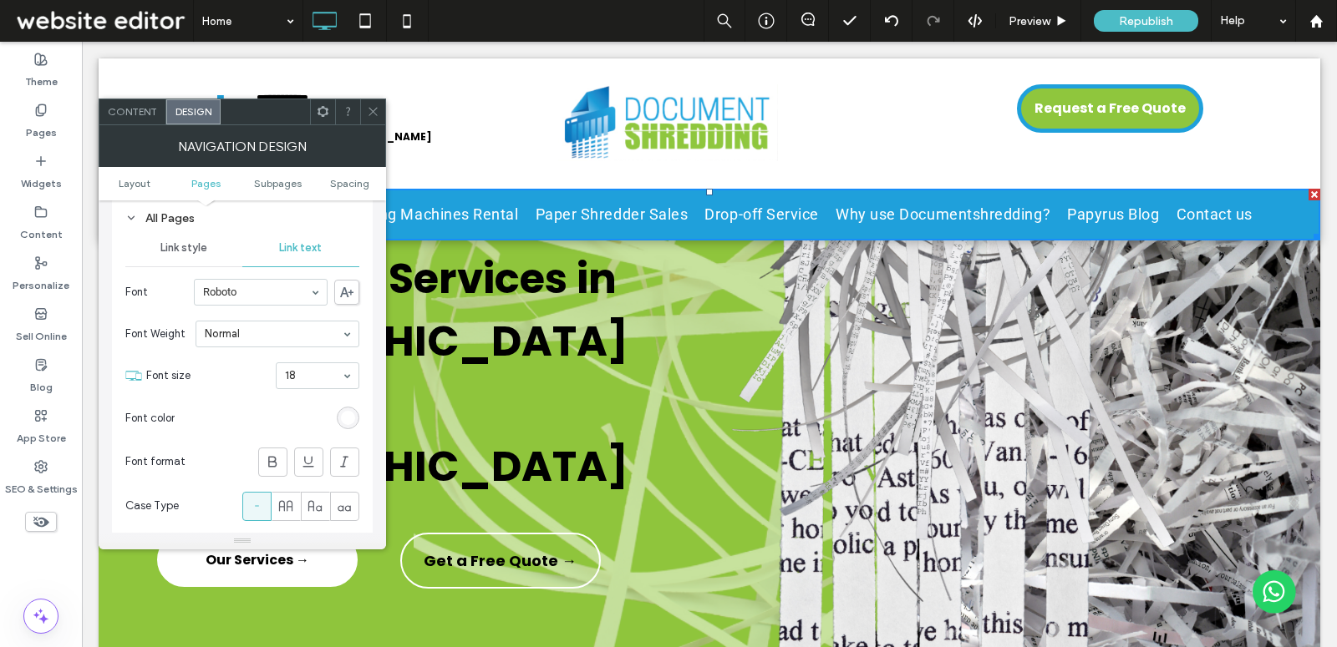
click at [326, 387] on section "Font size 18" at bounding box center [252, 375] width 213 height 43
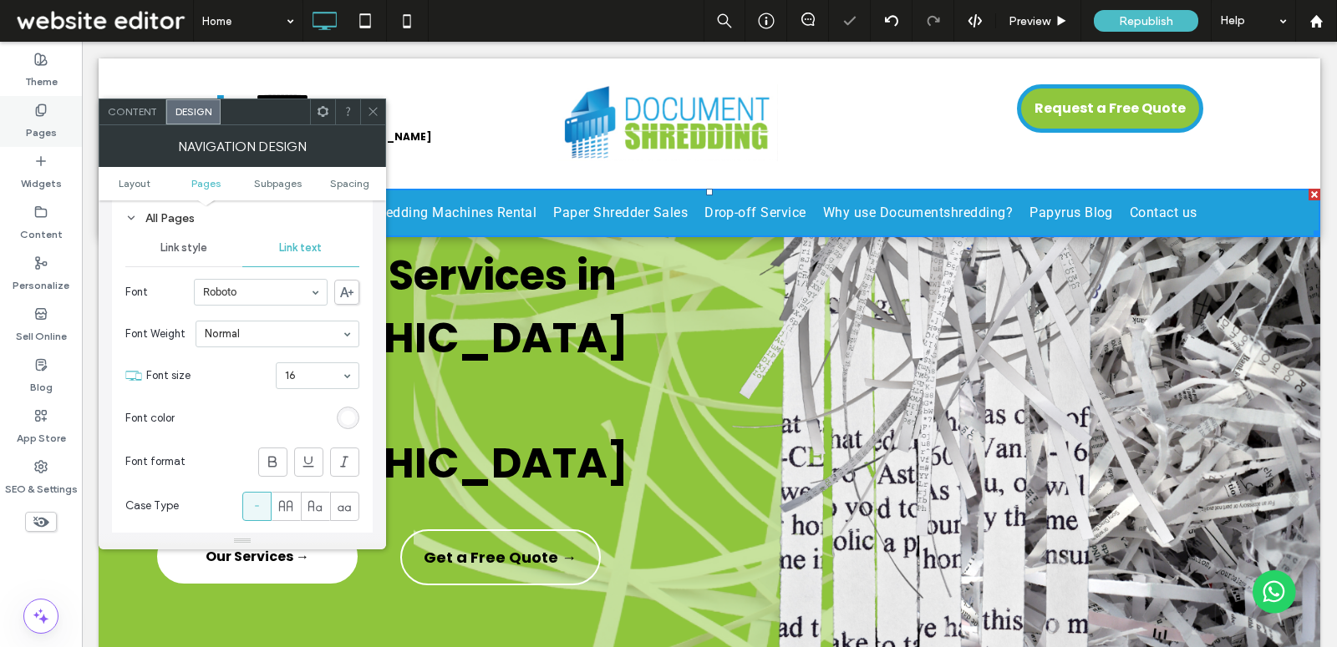
click at [43, 120] on label "Pages" at bounding box center [41, 128] width 31 height 23
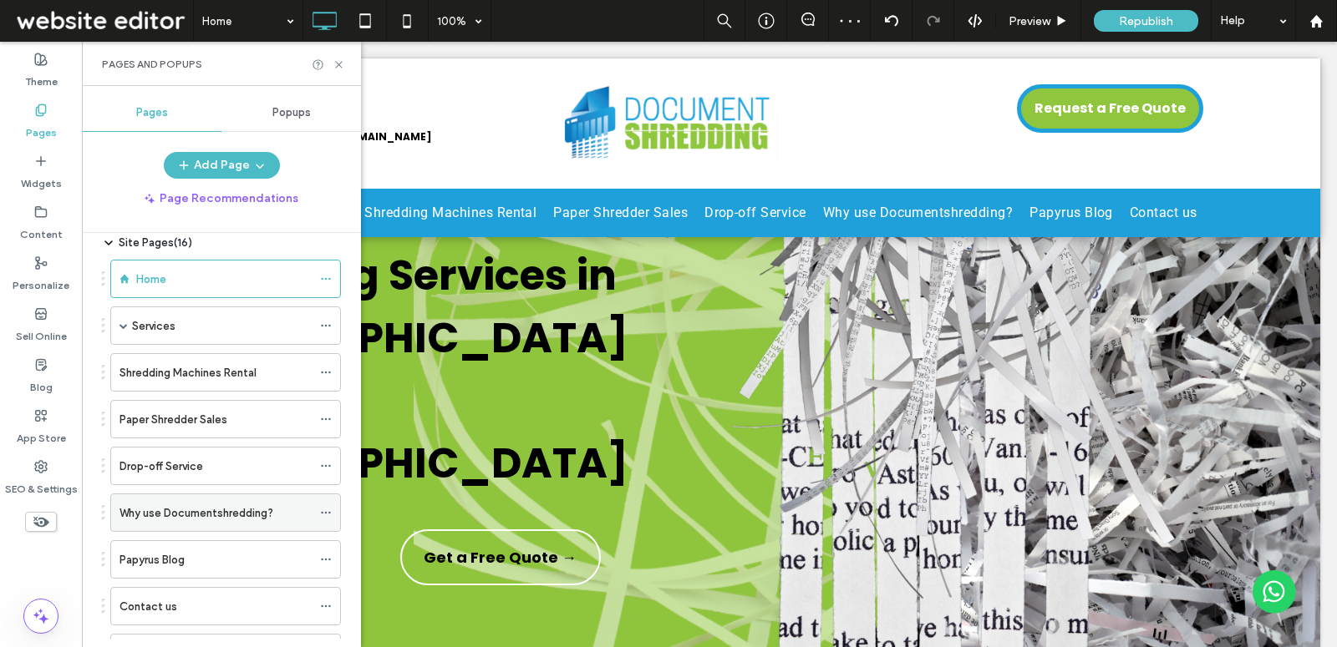
scroll to position [82, 0]
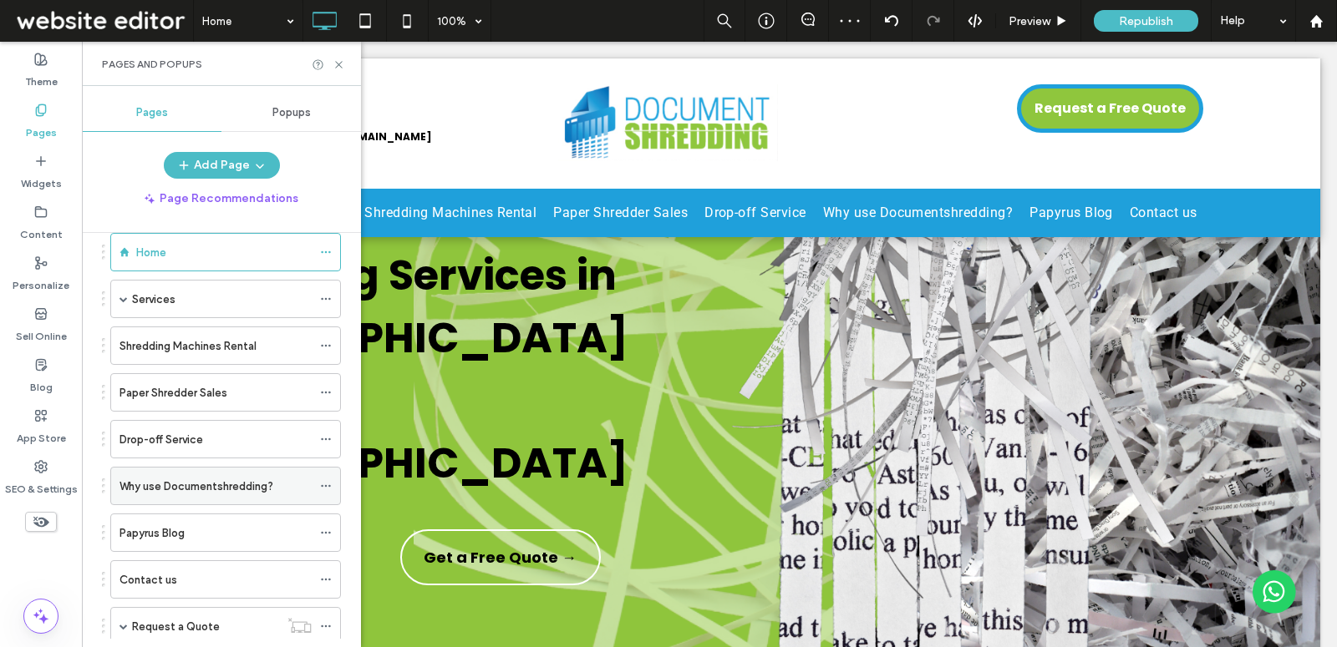
click at [327, 480] on icon at bounding box center [326, 486] width 12 height 12
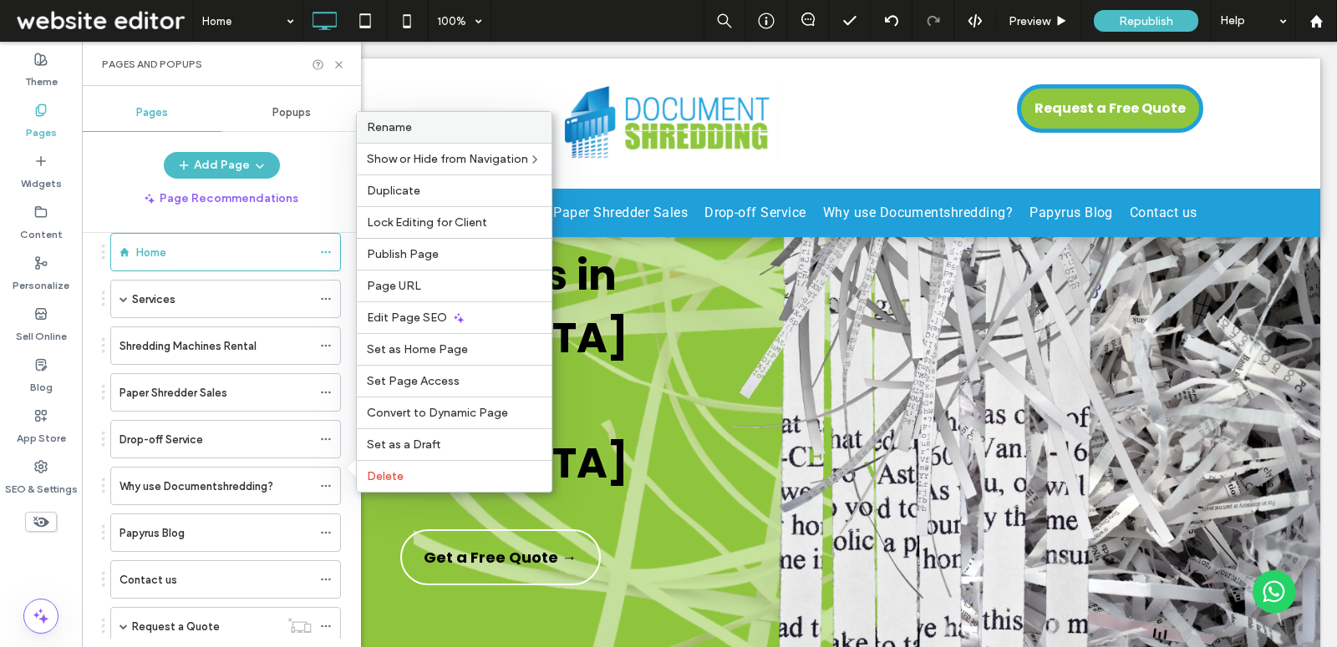
click at [490, 143] on div "Rename" at bounding box center [454, 127] width 195 height 31
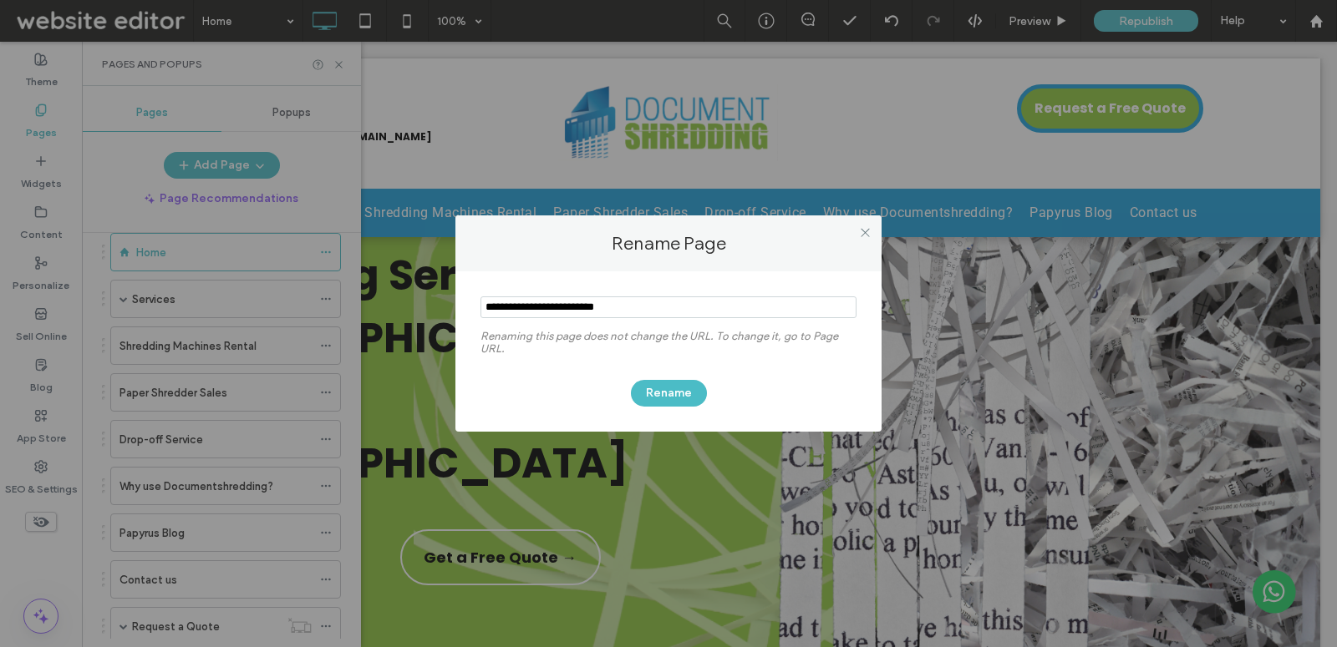
click at [526, 307] on input "notEmpty" at bounding box center [668, 308] width 376 height 22
type input "**********"
click at [693, 394] on button "Rename" at bounding box center [669, 393] width 76 height 27
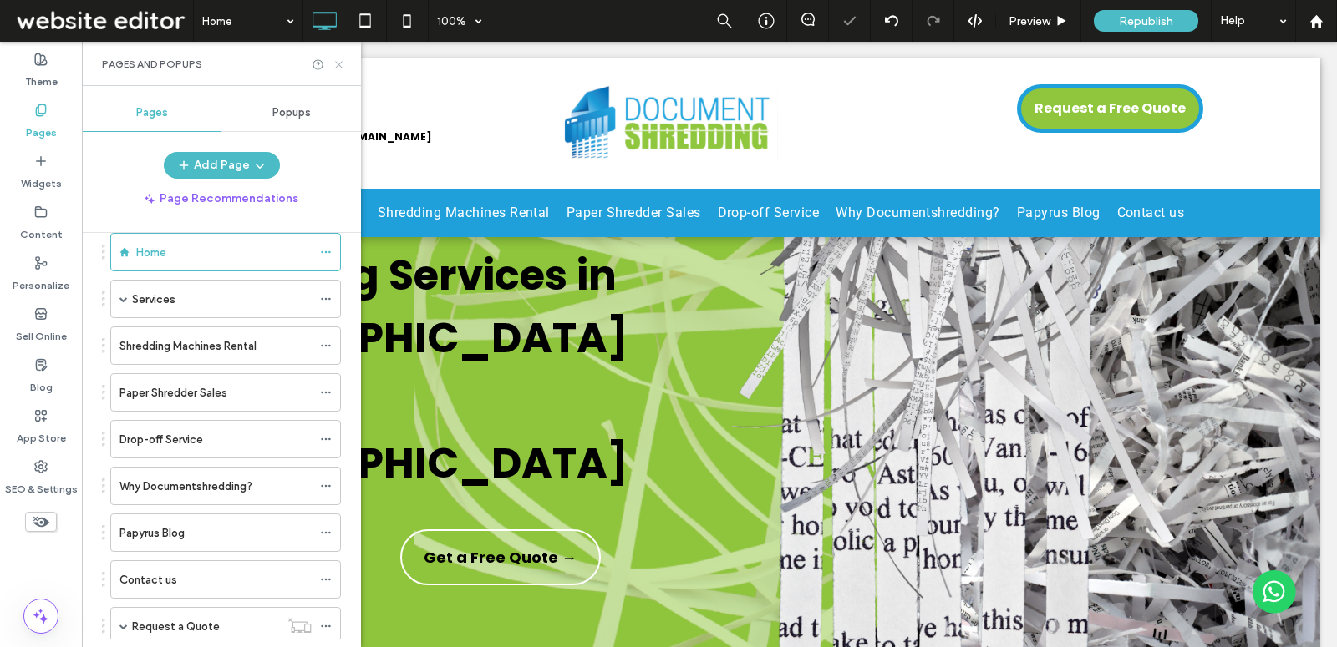
click at [338, 63] on use at bounding box center [338, 64] width 7 height 7
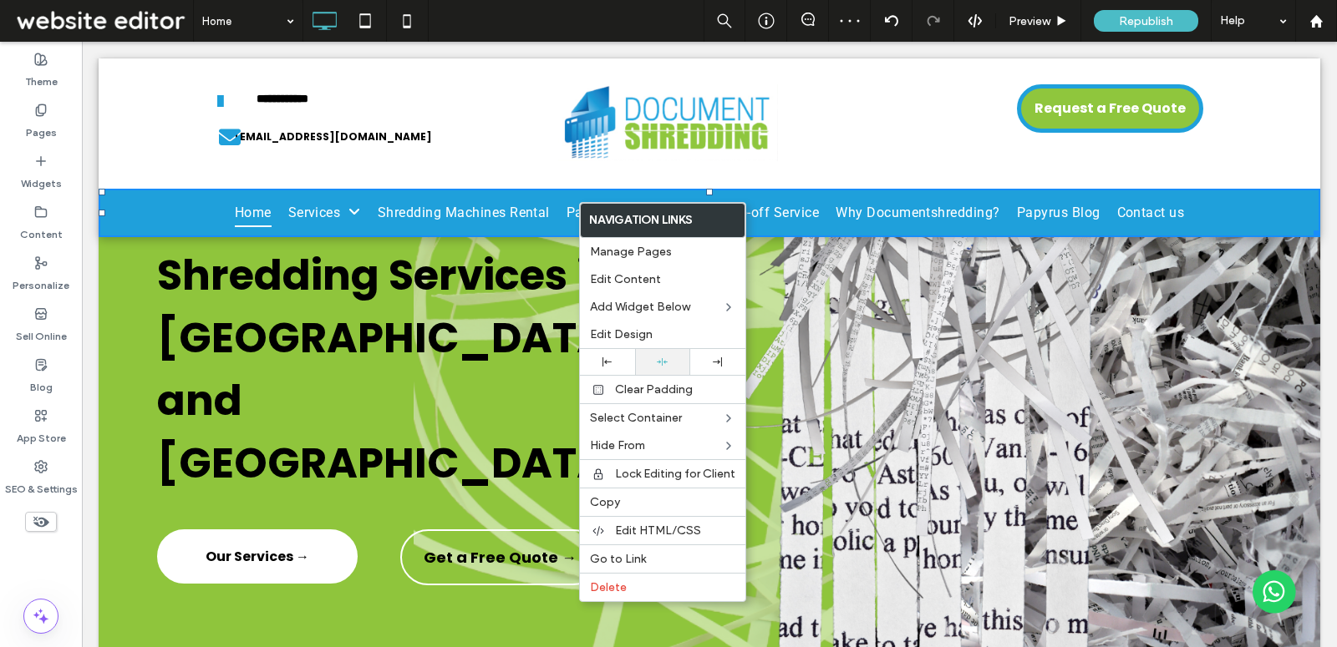
click at [662, 366] on div at bounding box center [662, 362] width 55 height 26
click at [1058, 368] on div "Click To Paste" at bounding box center [1014, 359] width 611 height 604
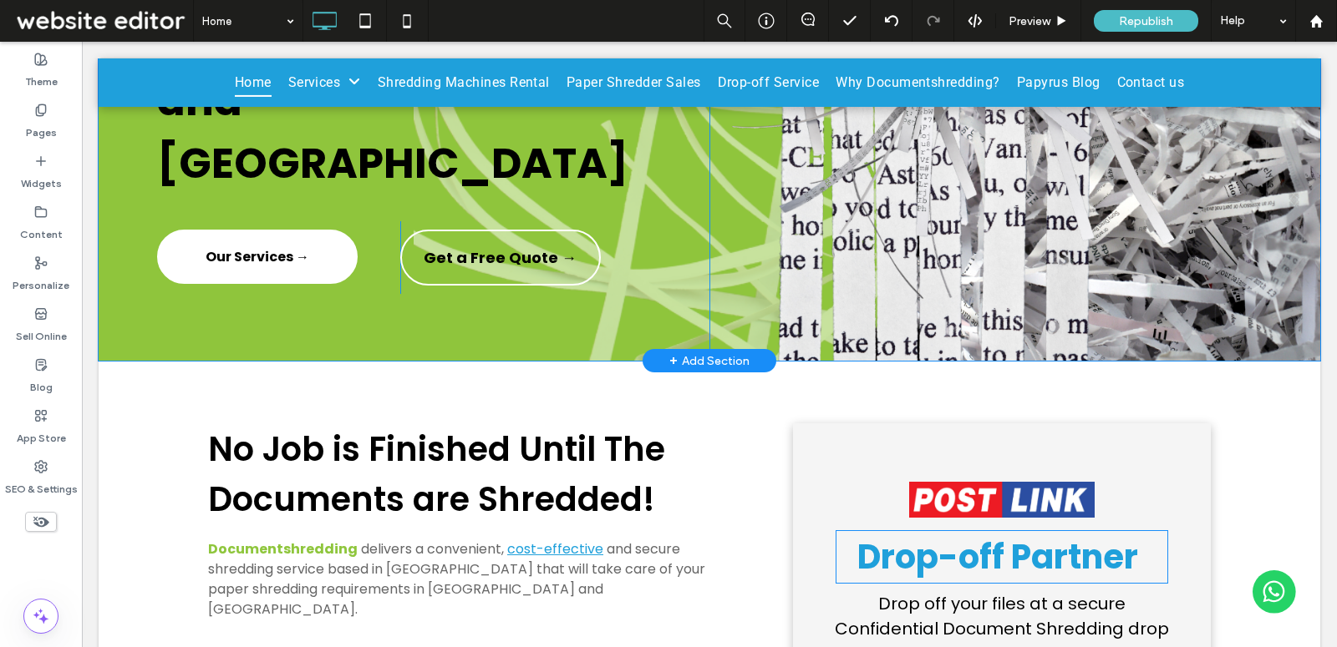
scroll to position [0, 0]
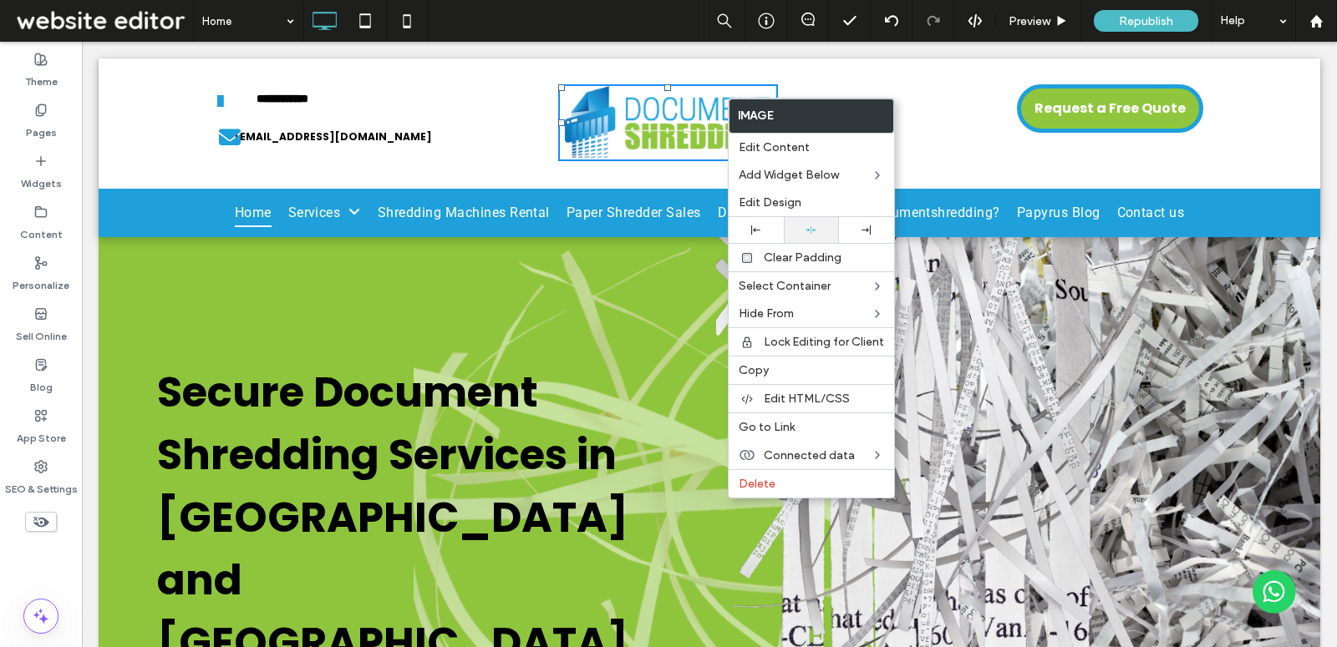
click at [819, 225] on div at bounding box center [811, 230] width 38 height 11
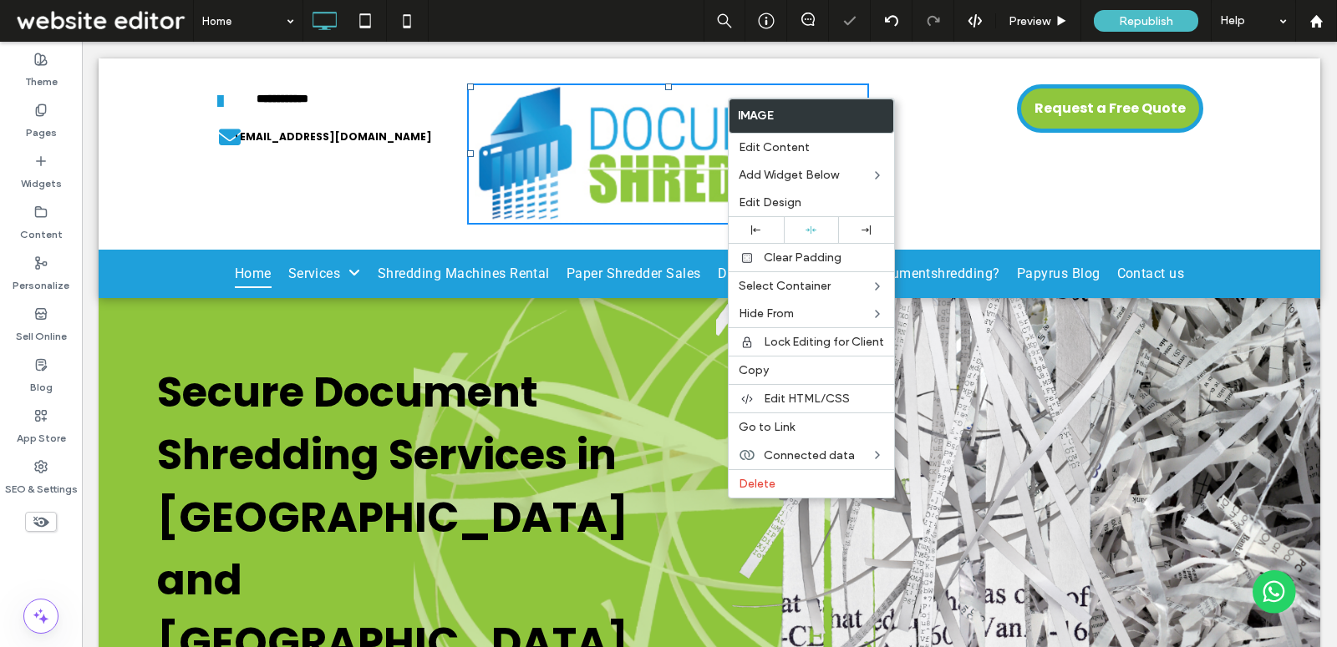
click at [1048, 172] on div "Request a Free Quote Click To Paste" at bounding box center [1043, 154] width 334 height 141
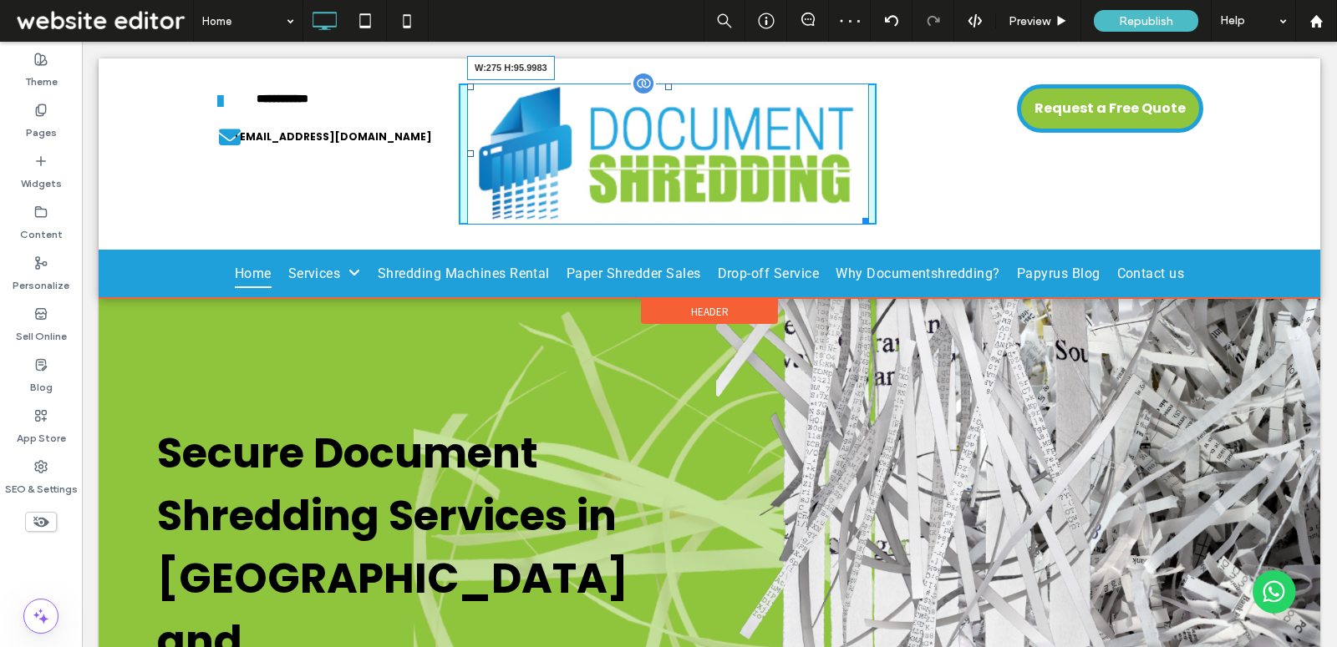
drag, startPoint x: 865, startPoint y: 220, endPoint x: 781, endPoint y: 145, distance: 112.5
click at [781, 145] on div "W:275 H:95.9983" at bounding box center [668, 154] width 402 height 141
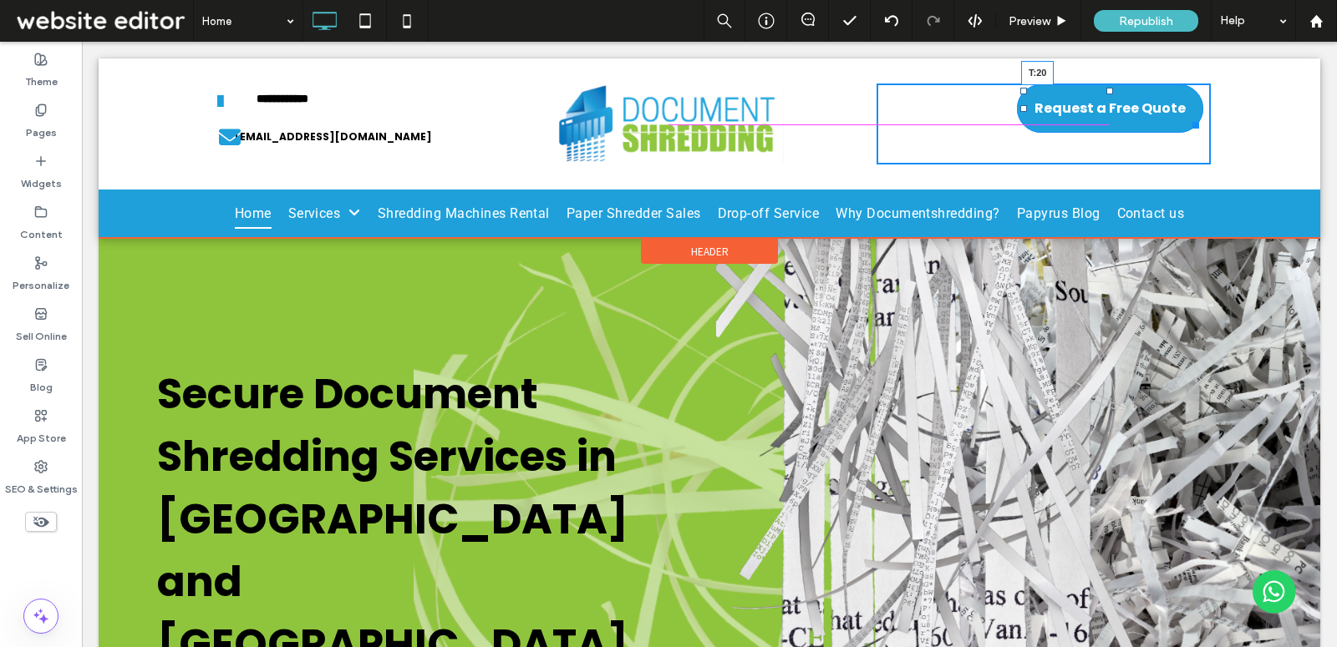
drag, startPoint x: 1110, startPoint y: 91, endPoint x: 1104, endPoint y: 108, distance: 17.7
click at [1104, 108] on div "Request a Free Quote T:20 Click To Paste" at bounding box center [1043, 124] width 334 height 81
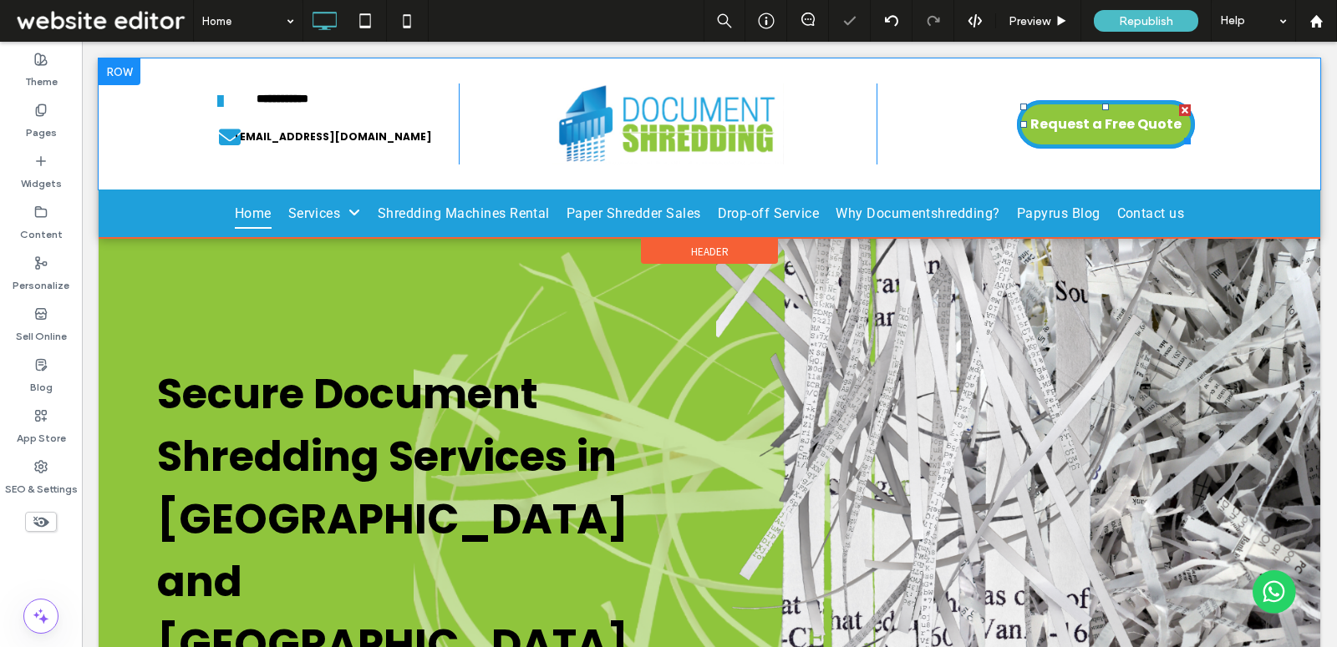
click at [1246, 138] on div "**********" at bounding box center [709, 123] width 1221 height 131
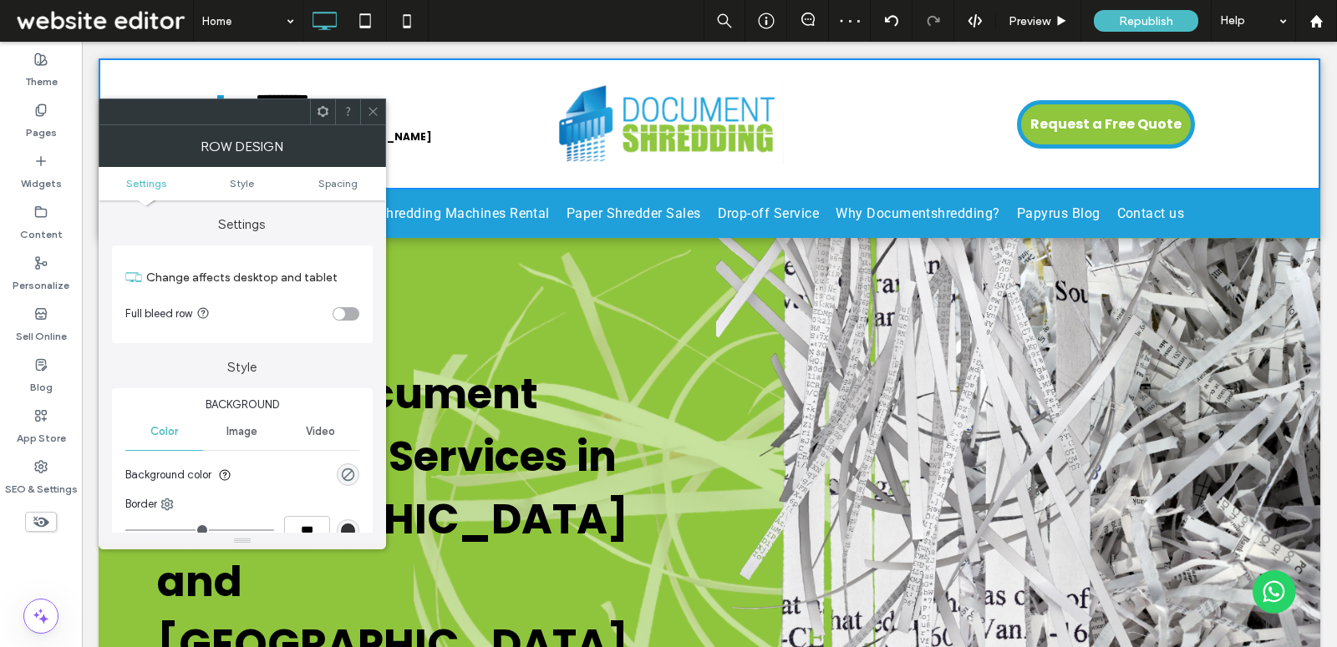
click at [373, 112] on use at bounding box center [372, 112] width 8 height 8
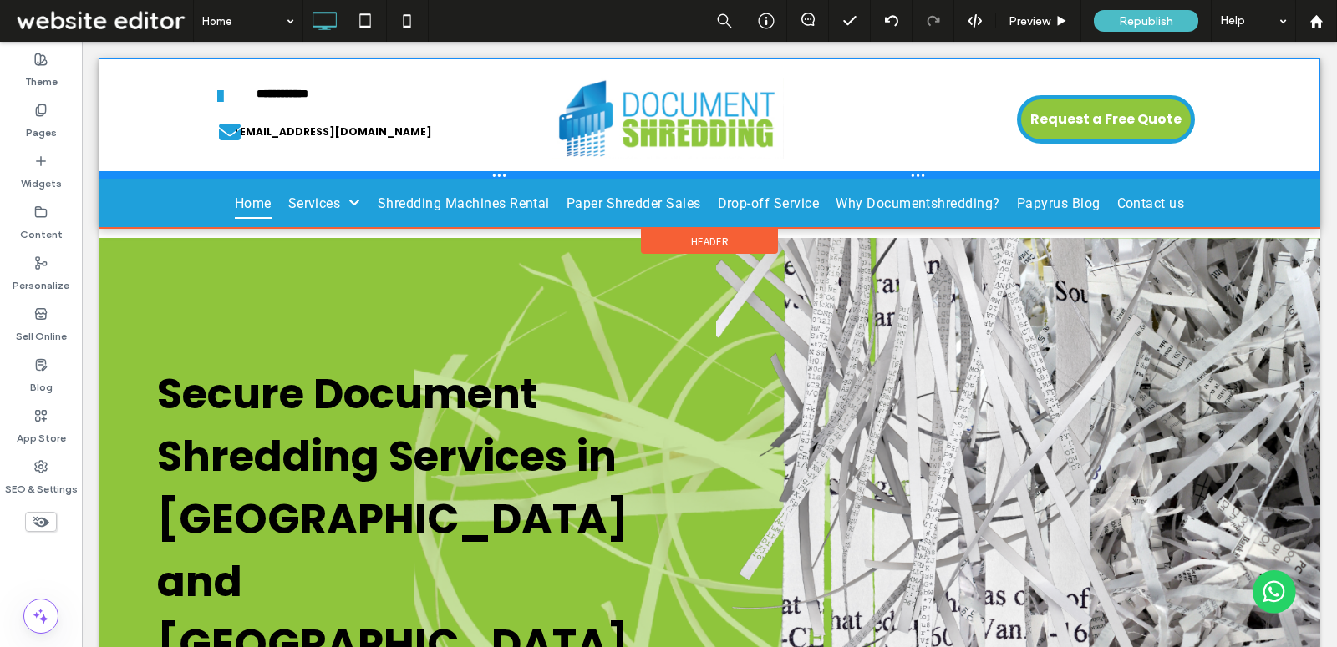
drag, startPoint x: 363, startPoint y: 187, endPoint x: 359, endPoint y: 177, distance: 10.6
click at [359, 177] on div at bounding box center [709, 175] width 1221 height 8
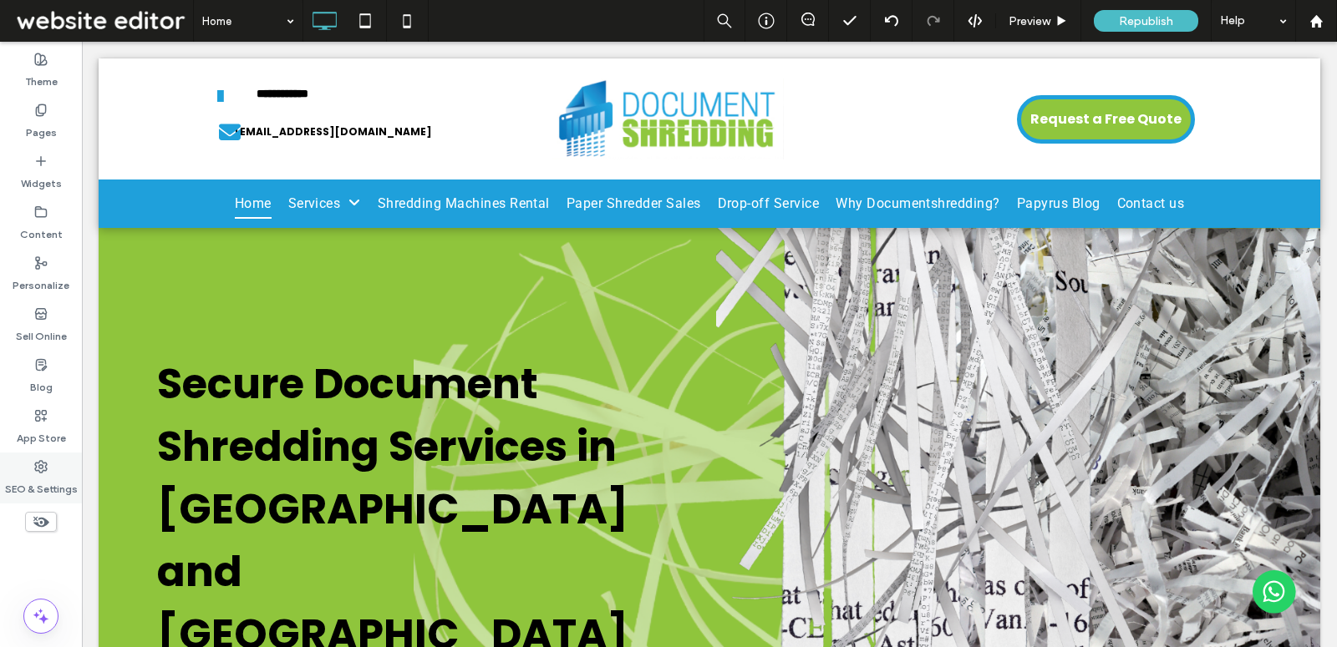
click at [28, 476] on label "SEO & Settings" at bounding box center [41, 485] width 73 height 23
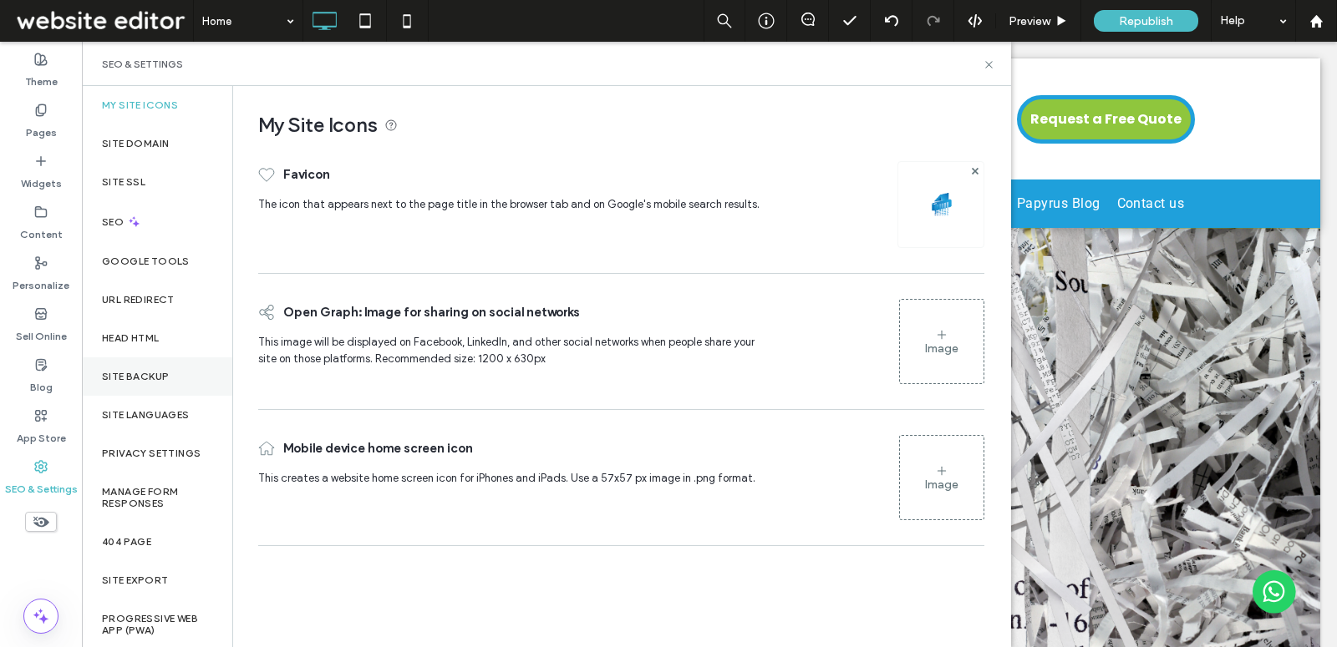
click at [144, 384] on div "Site Backup" at bounding box center [157, 377] width 150 height 38
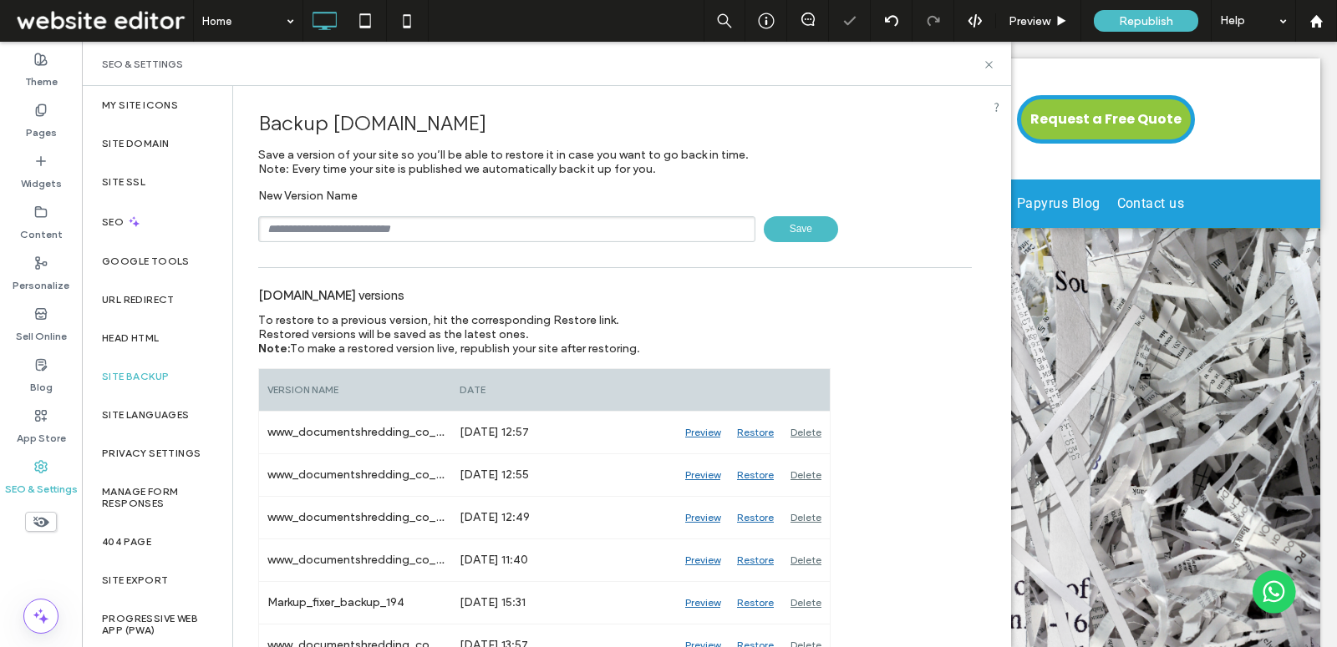
click at [409, 223] on input "text" at bounding box center [506, 229] width 497 height 26
type input "**********"
click at [814, 220] on span "Save" at bounding box center [801, 229] width 74 height 26
click at [989, 62] on icon at bounding box center [988, 64] width 13 height 13
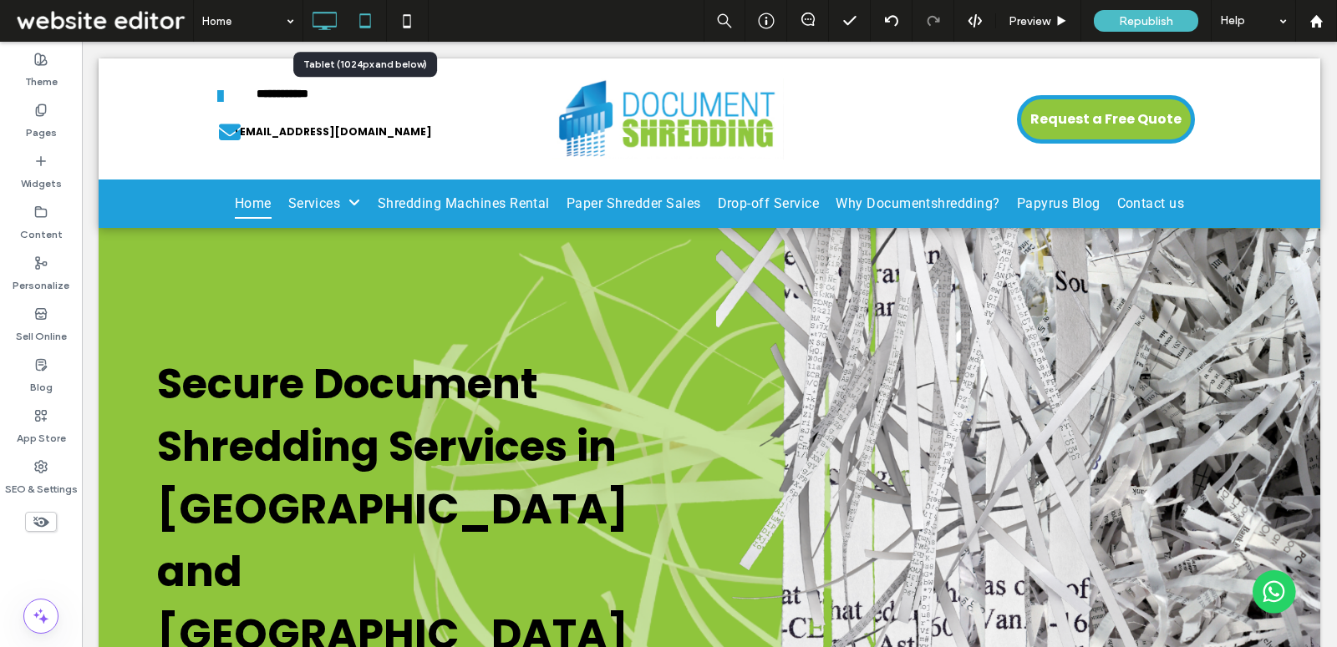
click at [360, 21] on icon at bounding box center [364, 20] width 33 height 33
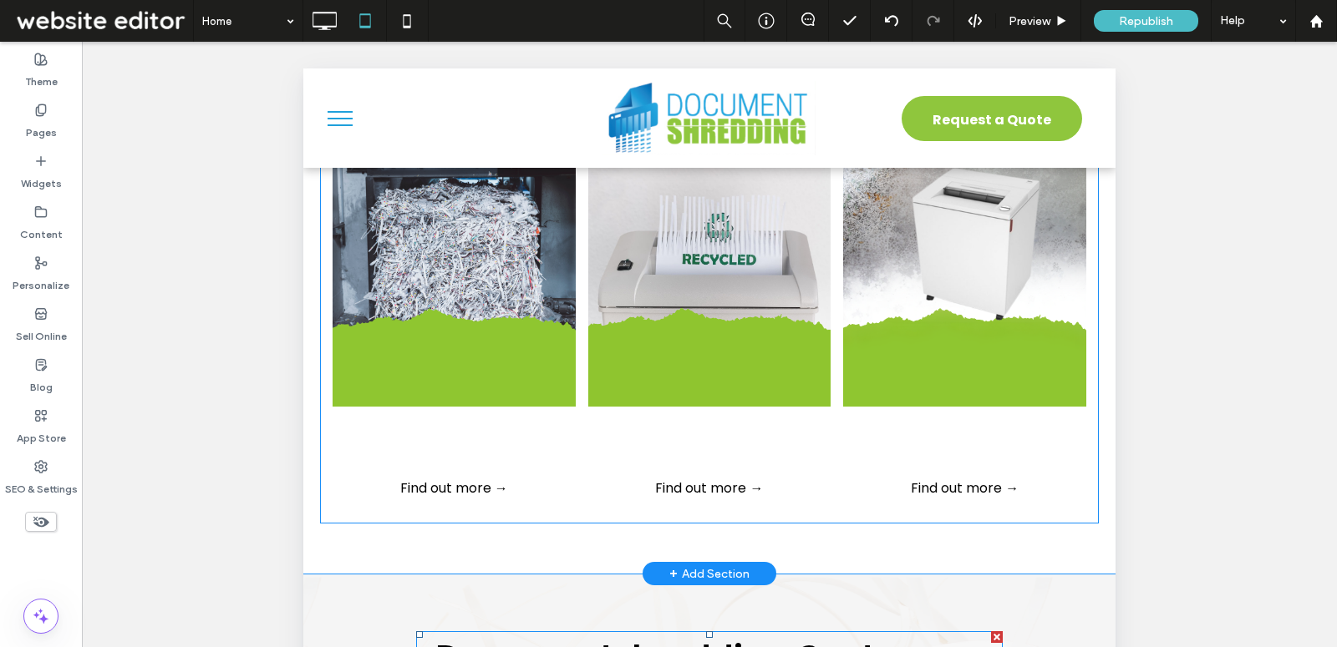
scroll to position [1264, 0]
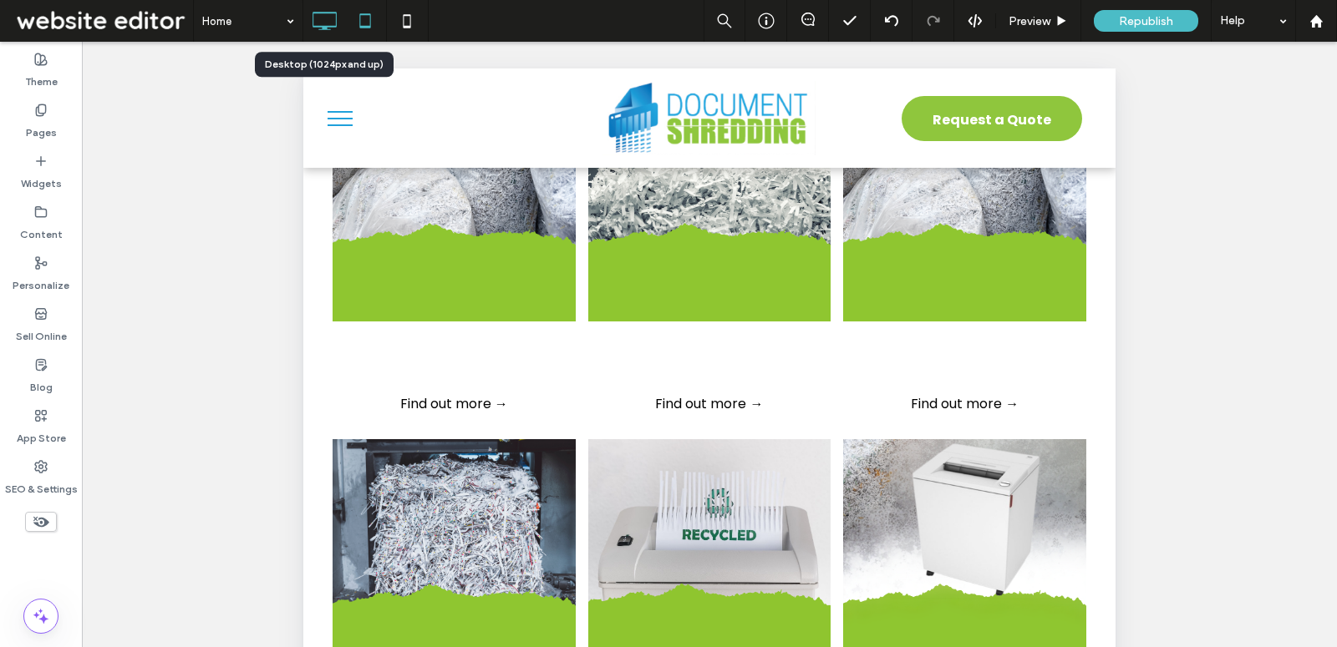
click at [317, 17] on icon at bounding box center [323, 20] width 33 height 33
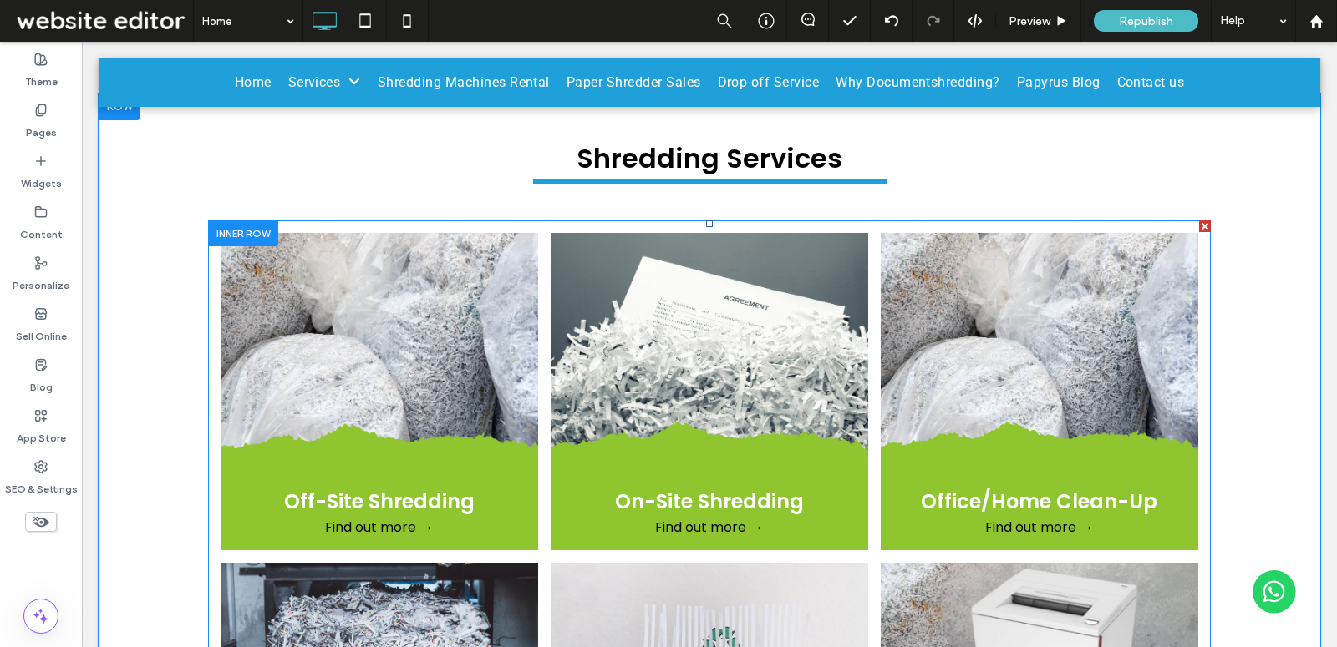
scroll to position [1298, 0]
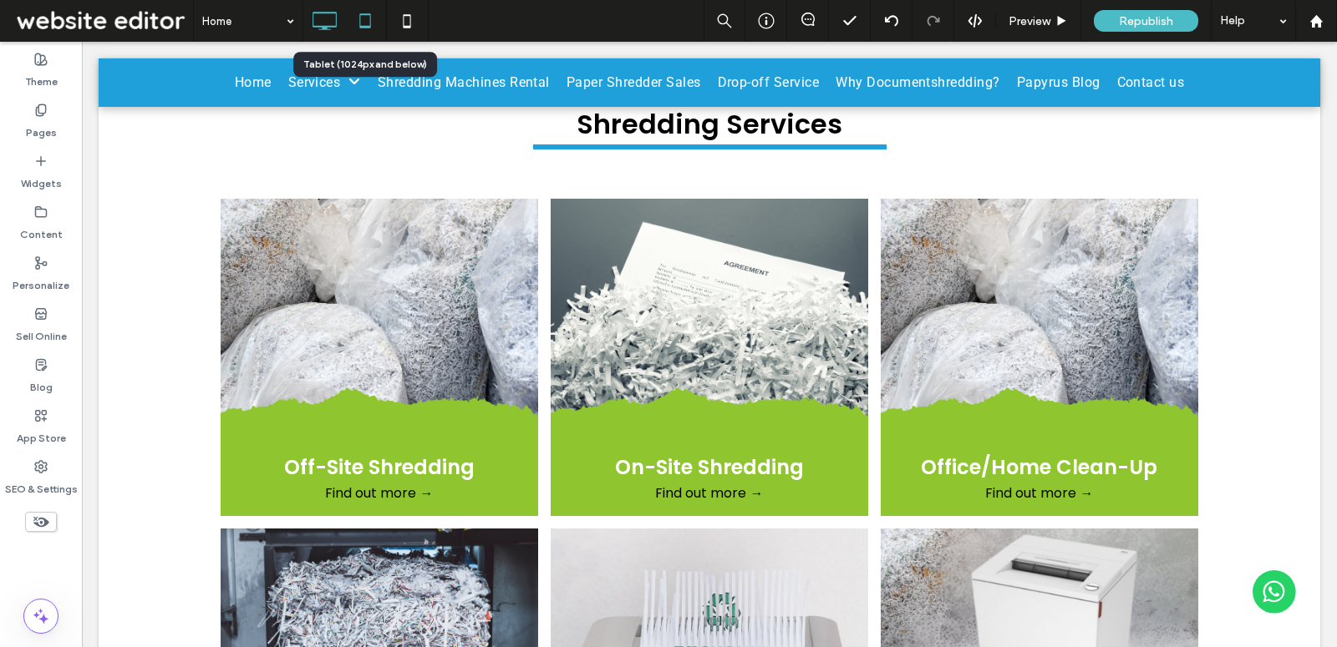
click at [358, 24] on icon at bounding box center [364, 20] width 33 height 33
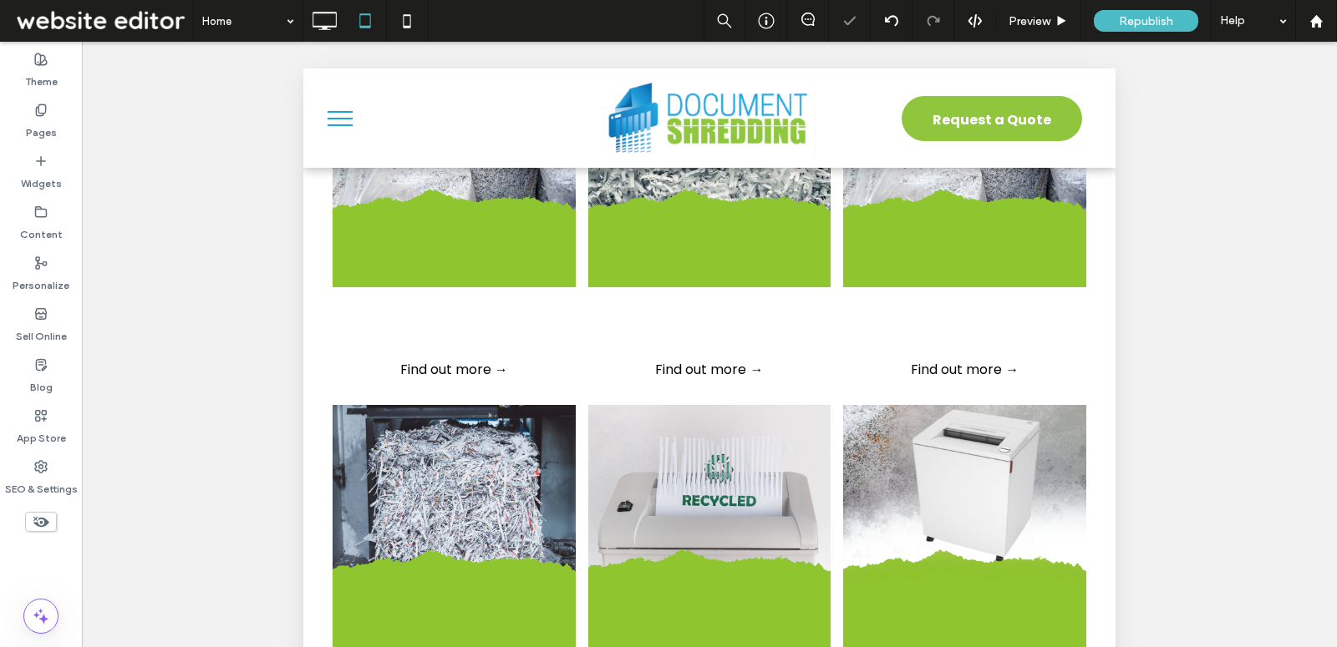
click at [48, 517] on icon at bounding box center [41, 522] width 18 height 18
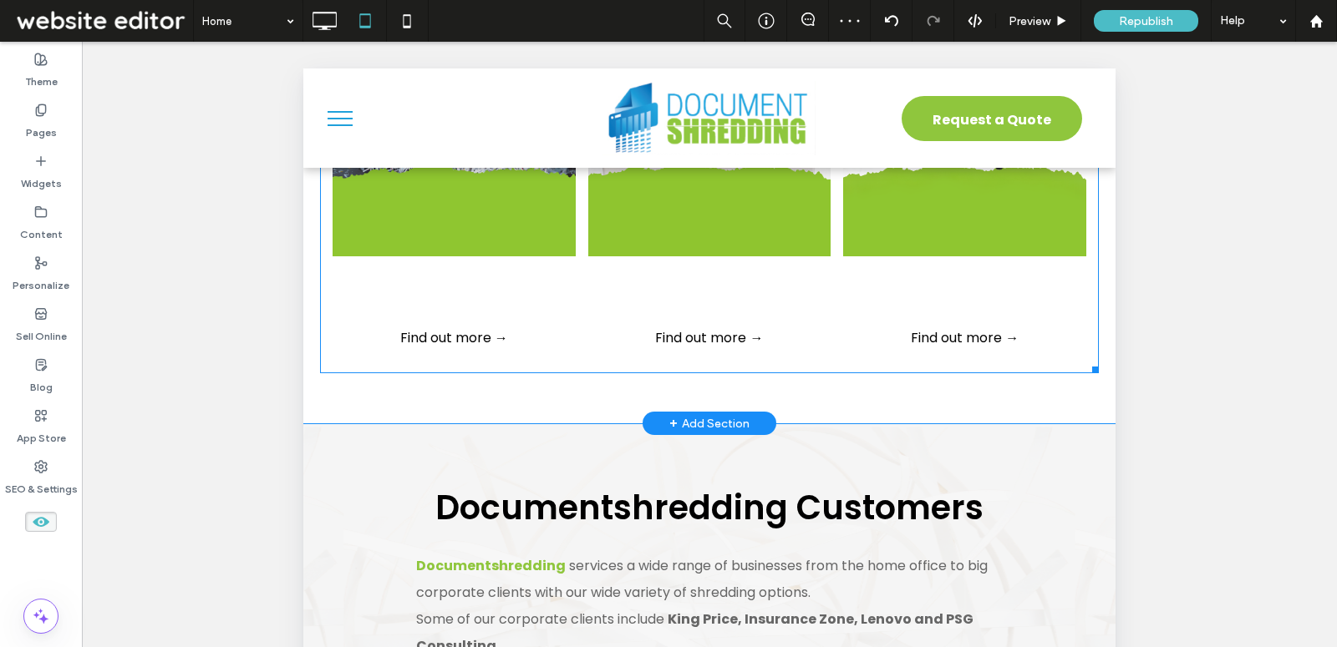
scroll to position [2433, 0]
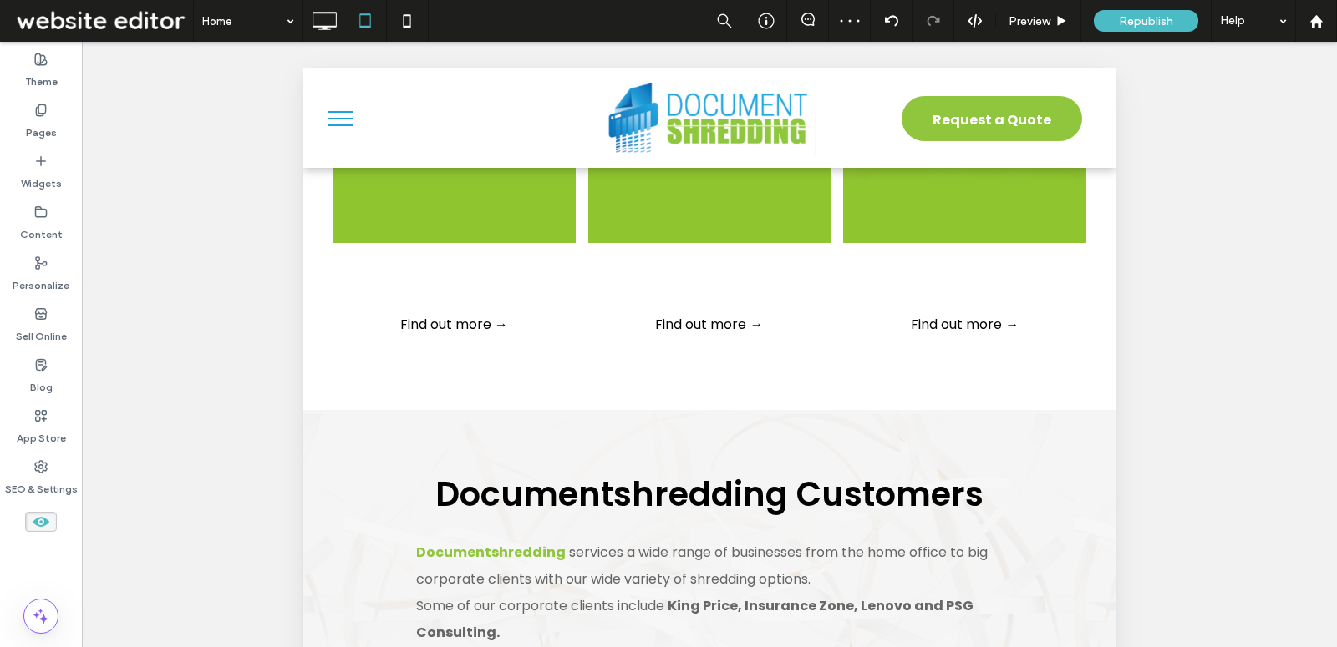
click at [44, 513] on icon at bounding box center [41, 522] width 18 height 18
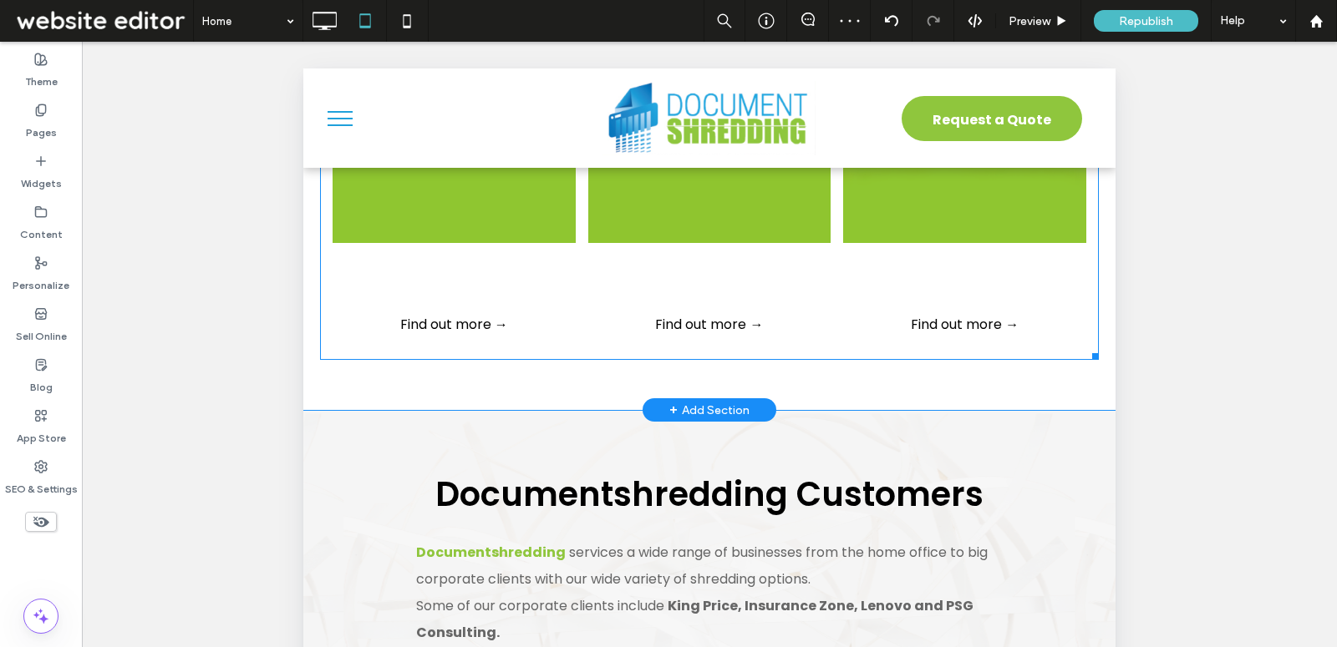
scroll to position [1466, 0]
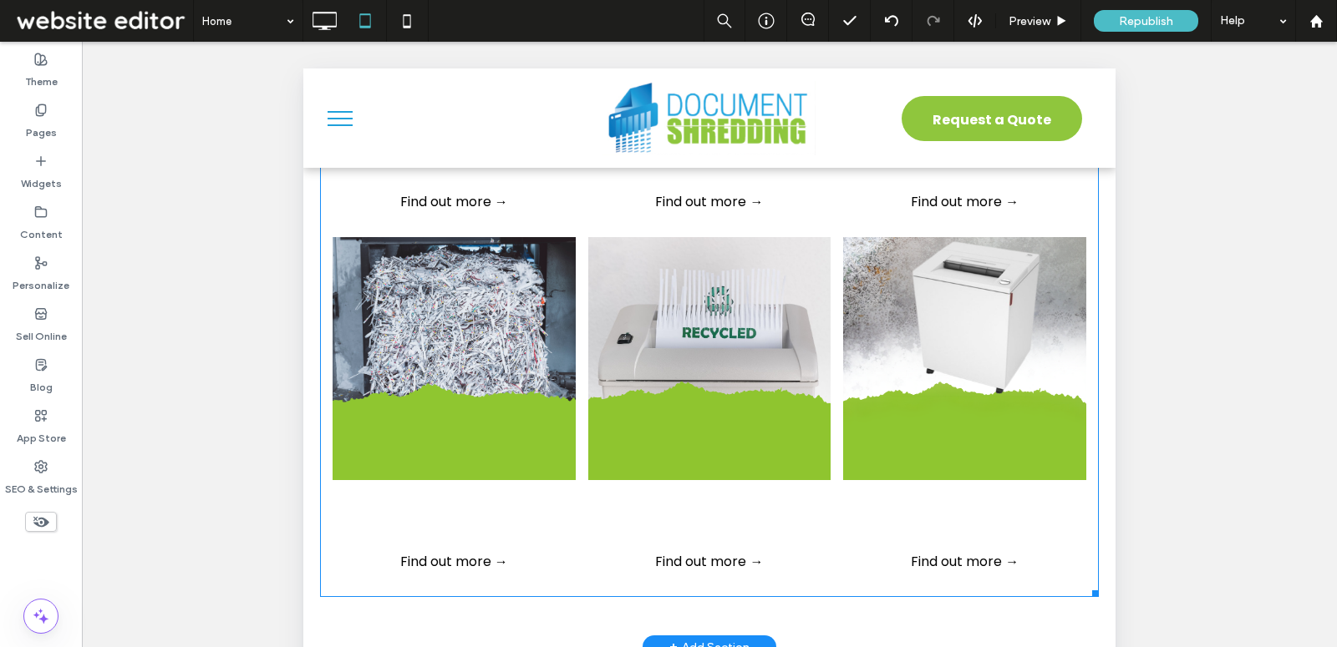
click at [558, 310] on link at bounding box center [453, 358] width 257 height 257
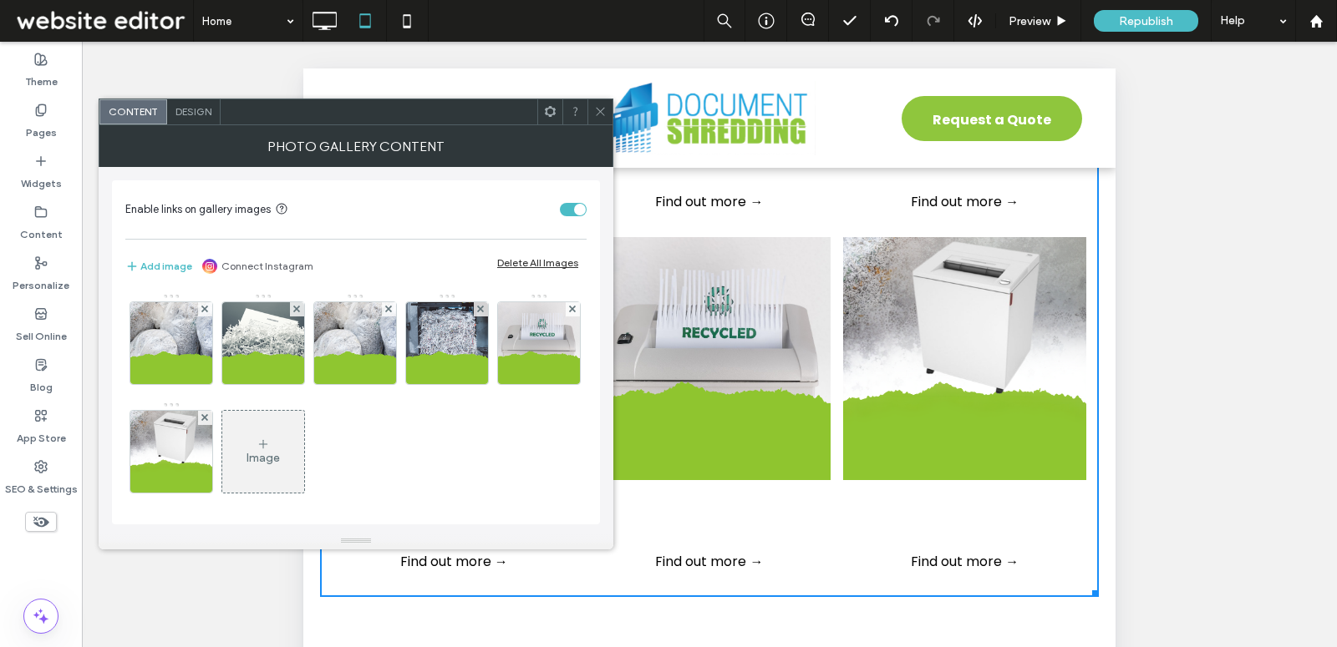
click at [187, 109] on span "Design" at bounding box center [193, 111] width 36 height 13
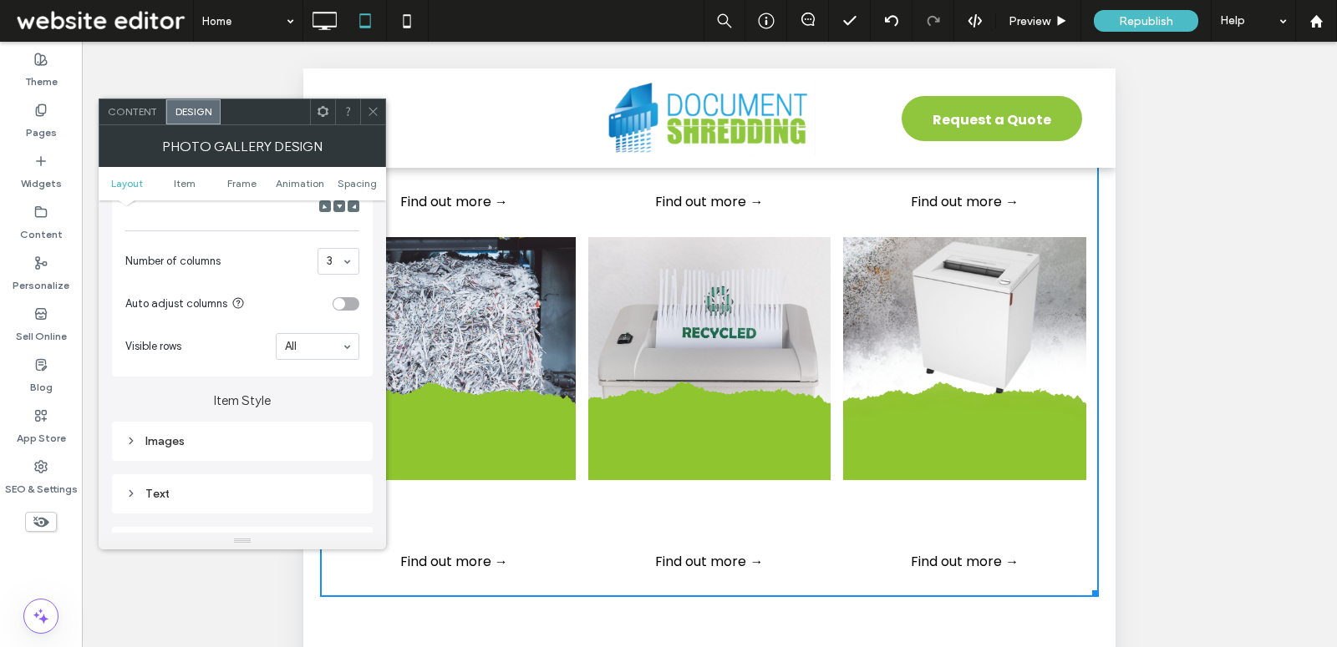
scroll to position [524, 0]
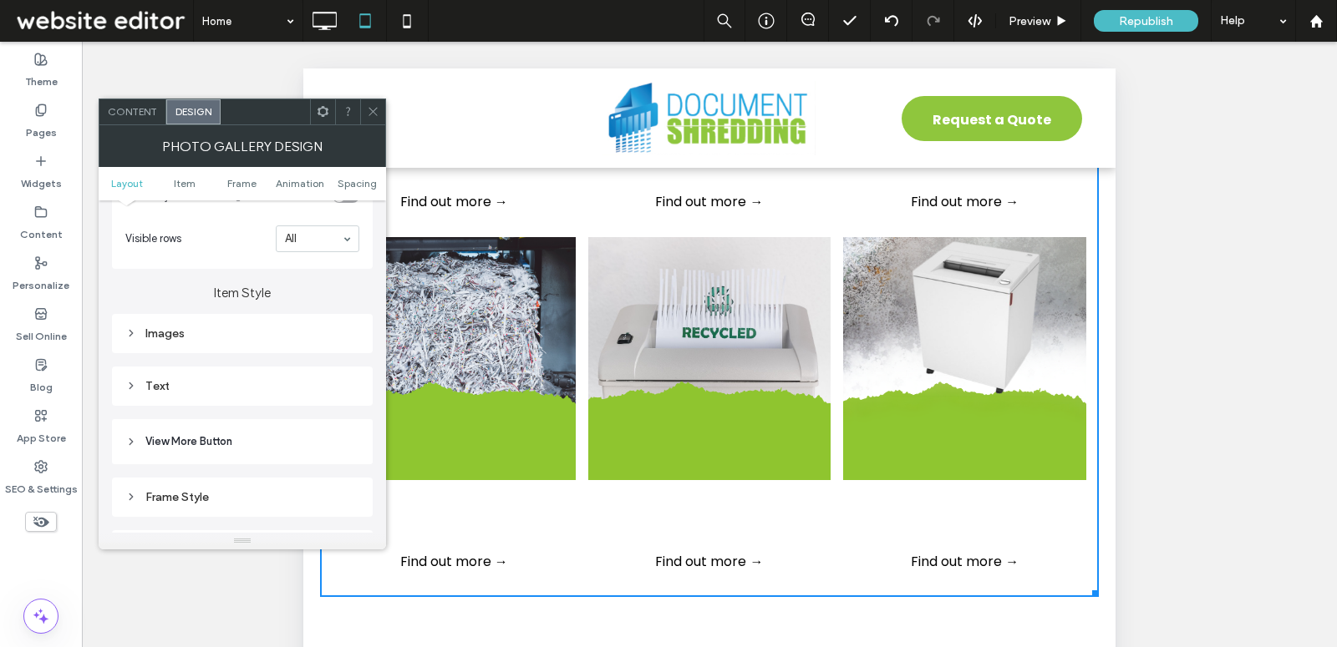
click at [236, 392] on div "Text" at bounding box center [242, 386] width 234 height 23
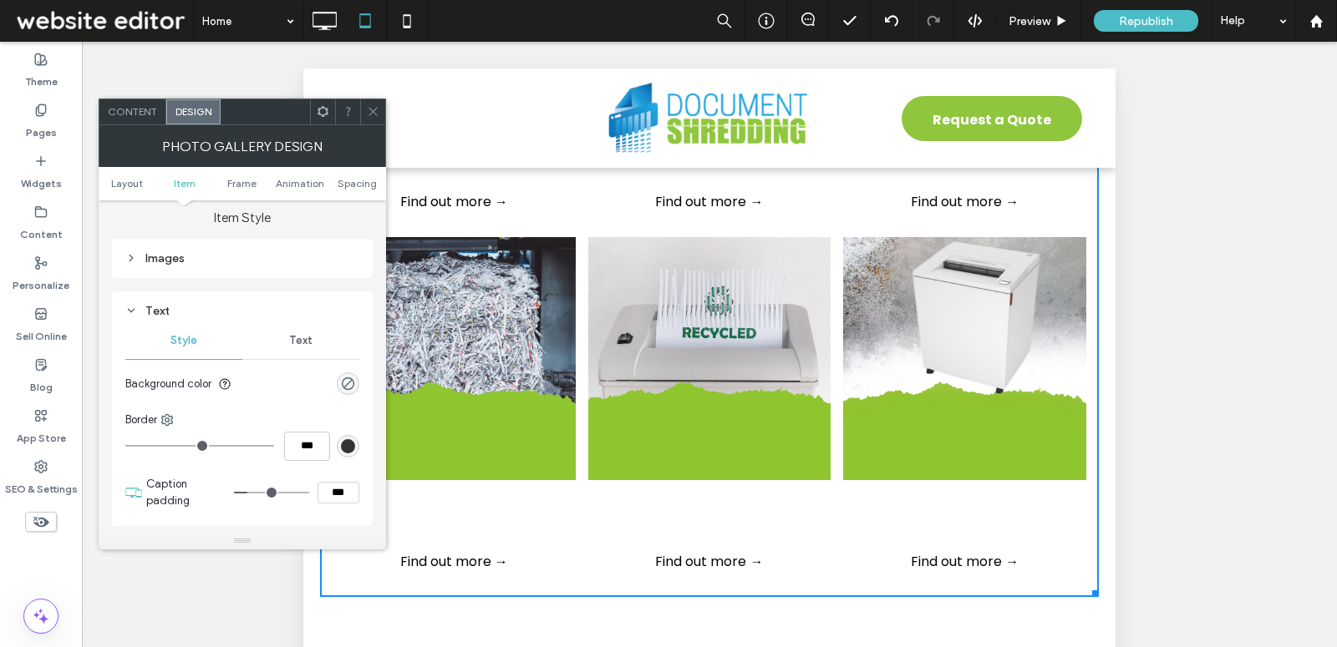
scroll to position [712, 0]
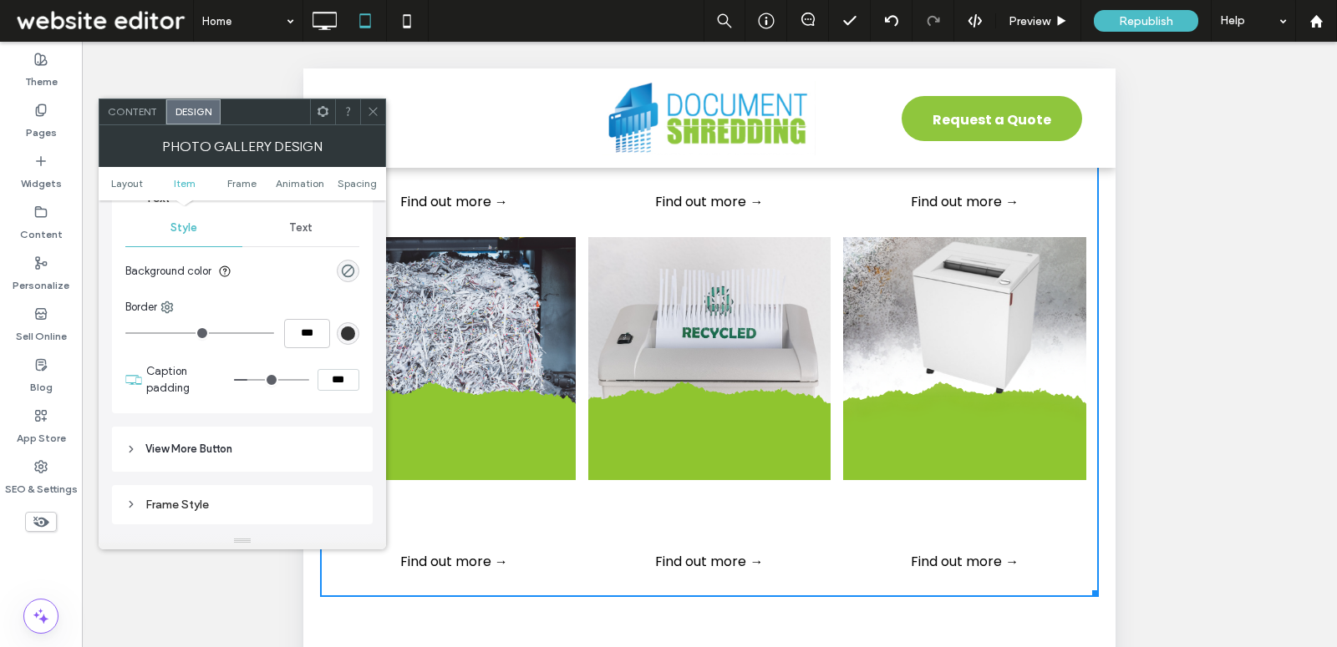
click at [296, 231] on span "Text" at bounding box center [300, 227] width 23 height 13
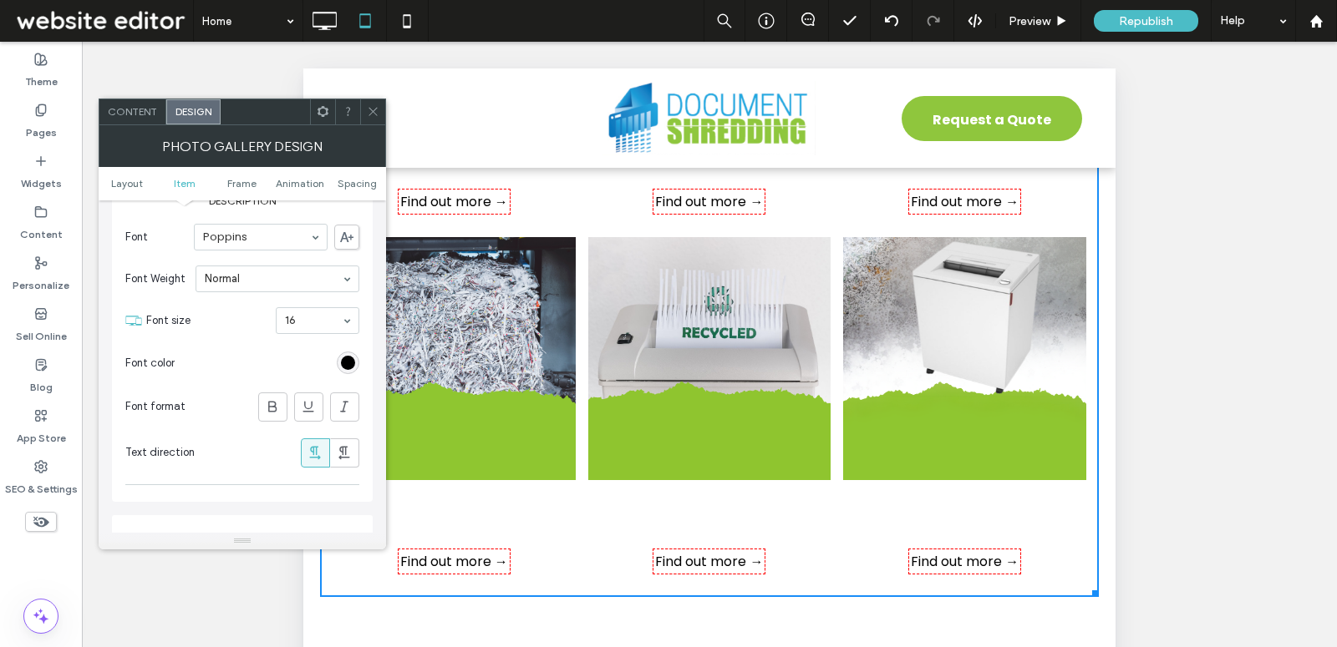
scroll to position [704, 0]
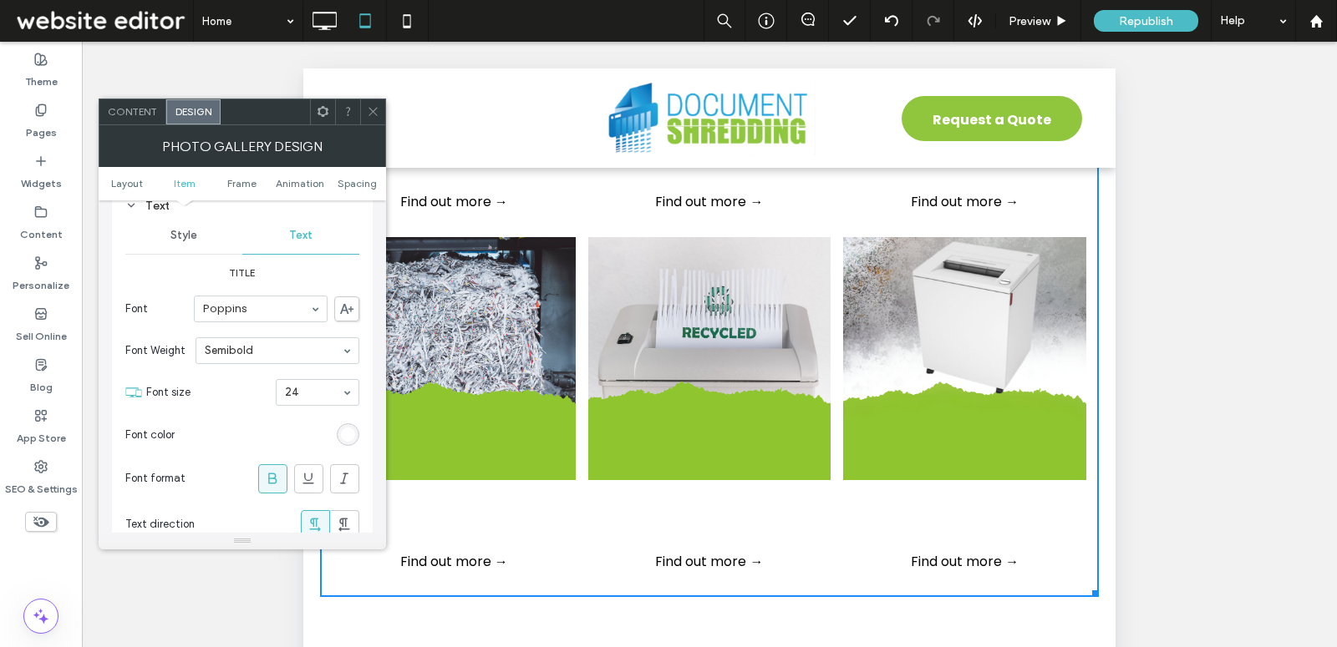
click at [183, 231] on span "Style" at bounding box center [183, 235] width 27 height 13
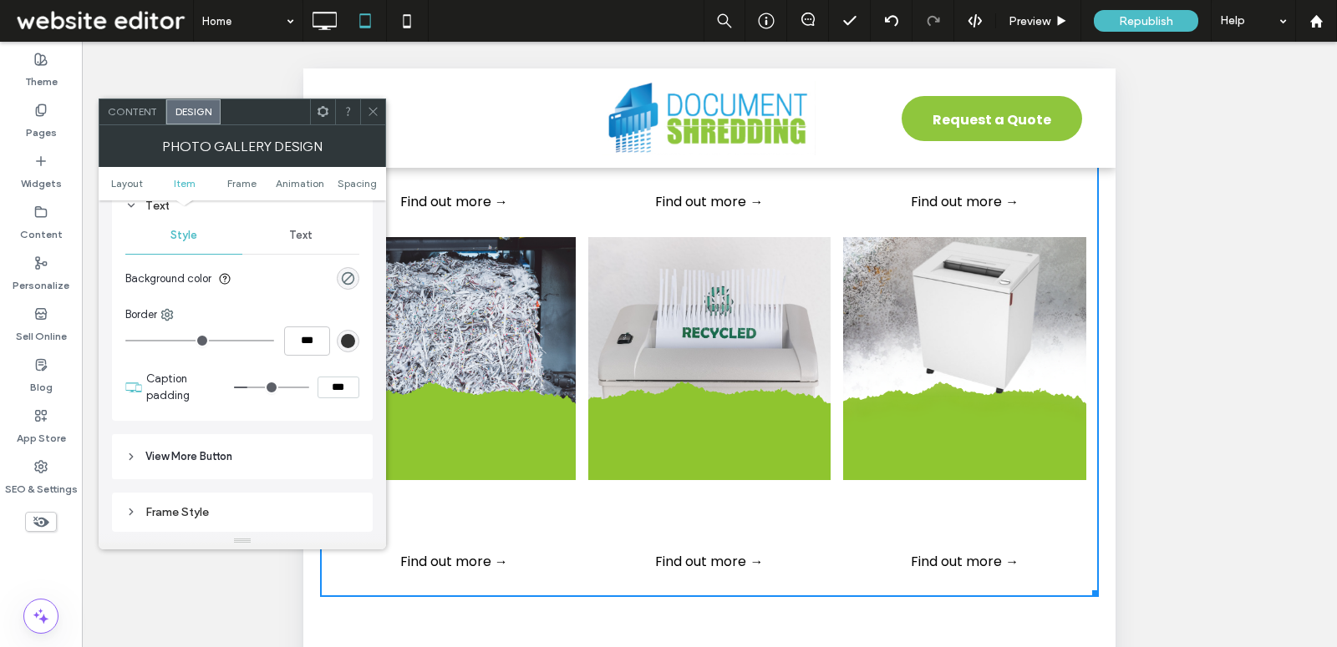
click at [297, 241] on div "Text" at bounding box center [300, 235] width 117 height 37
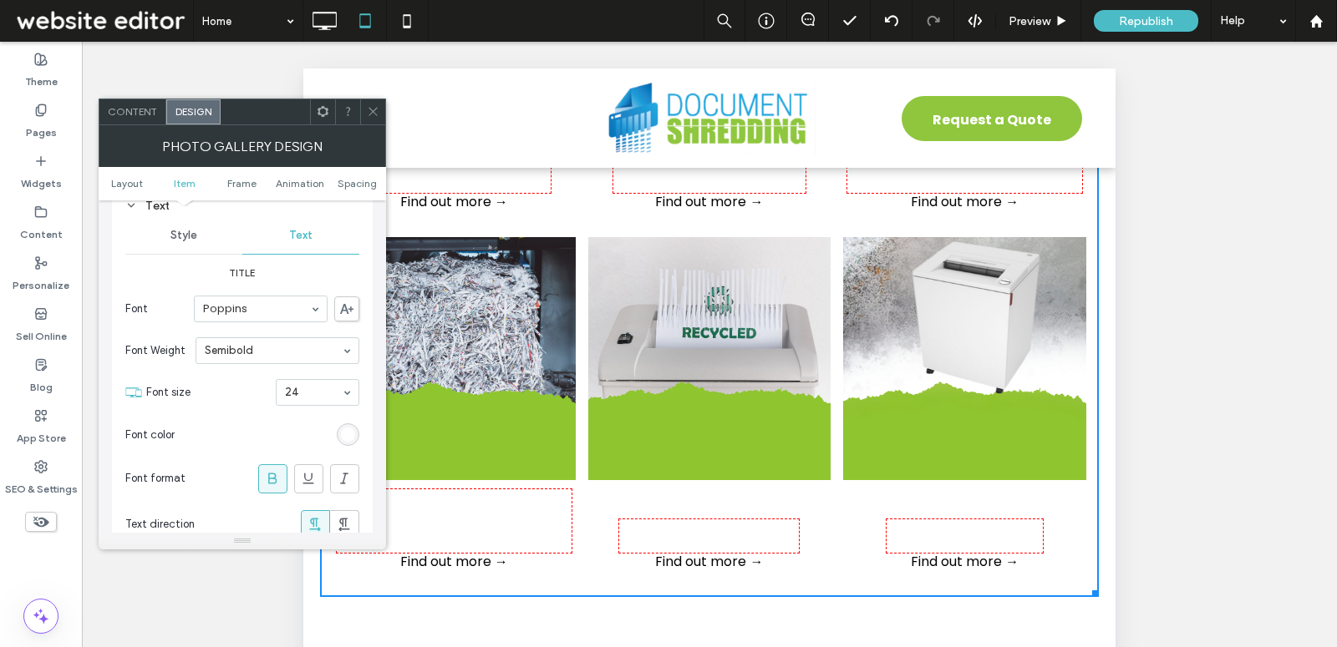
scroll to position [784, 0]
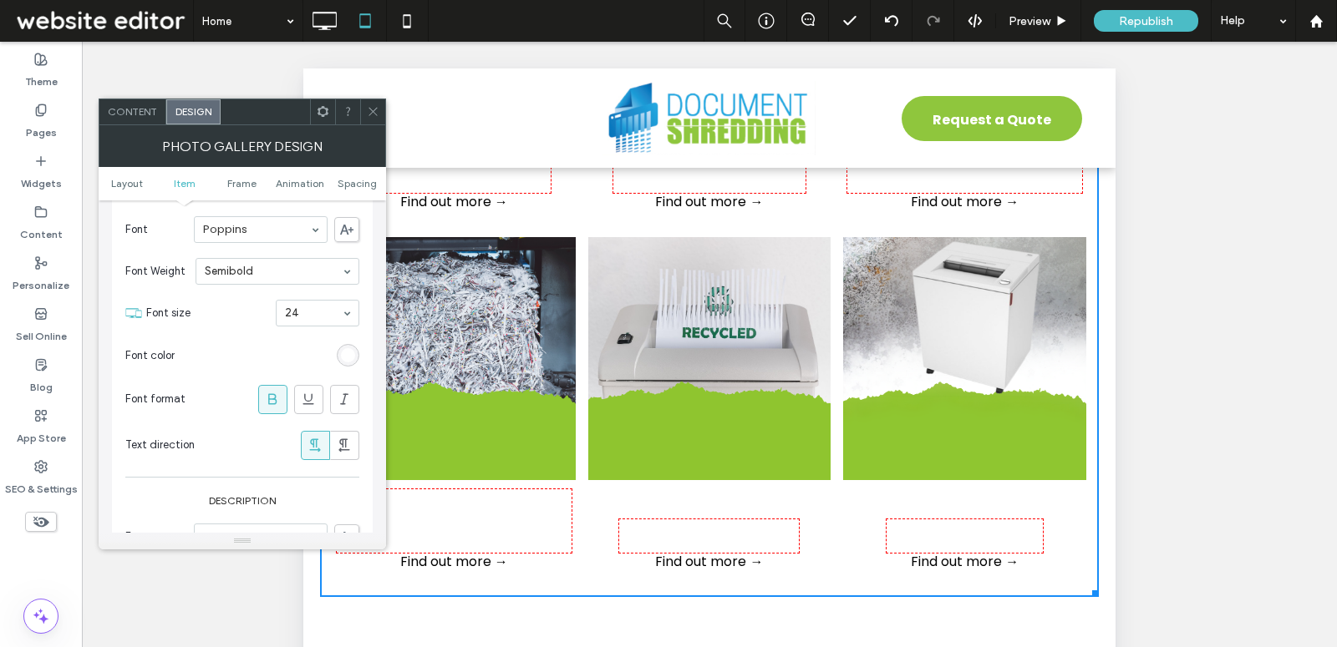
click at [346, 349] on div "rgb(255, 255, 255)" at bounding box center [348, 355] width 14 height 14
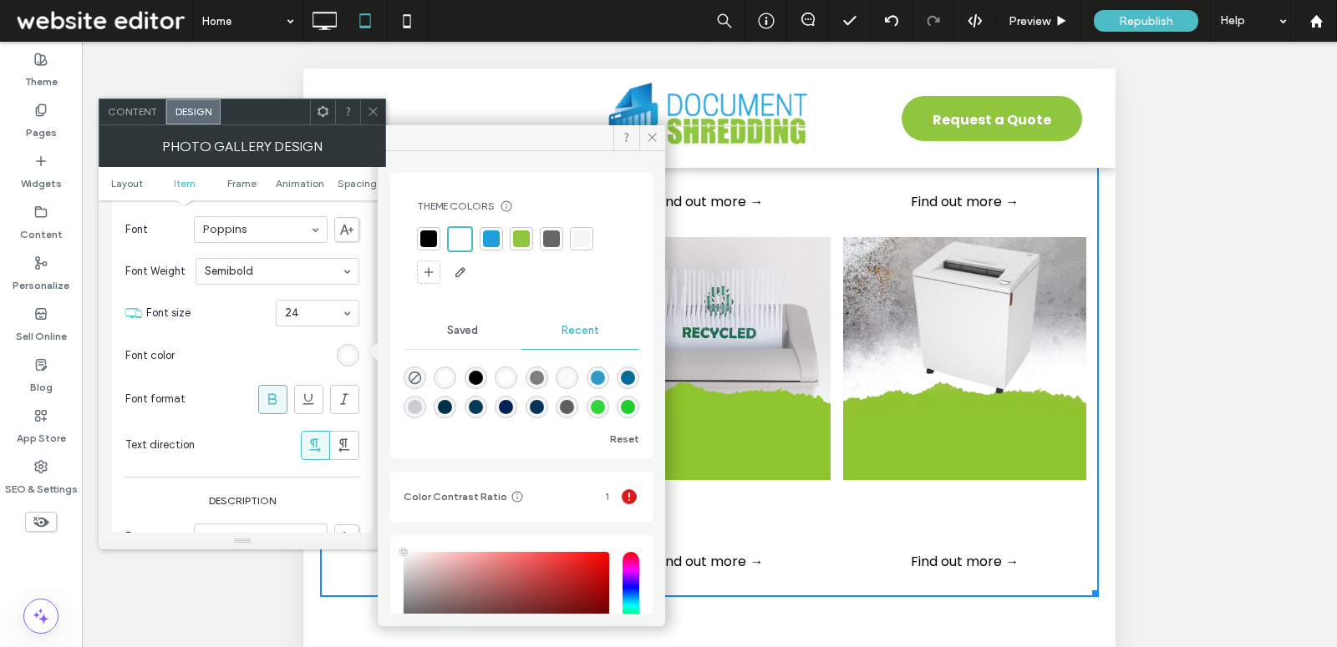
click at [427, 232] on div at bounding box center [428, 239] width 17 height 17
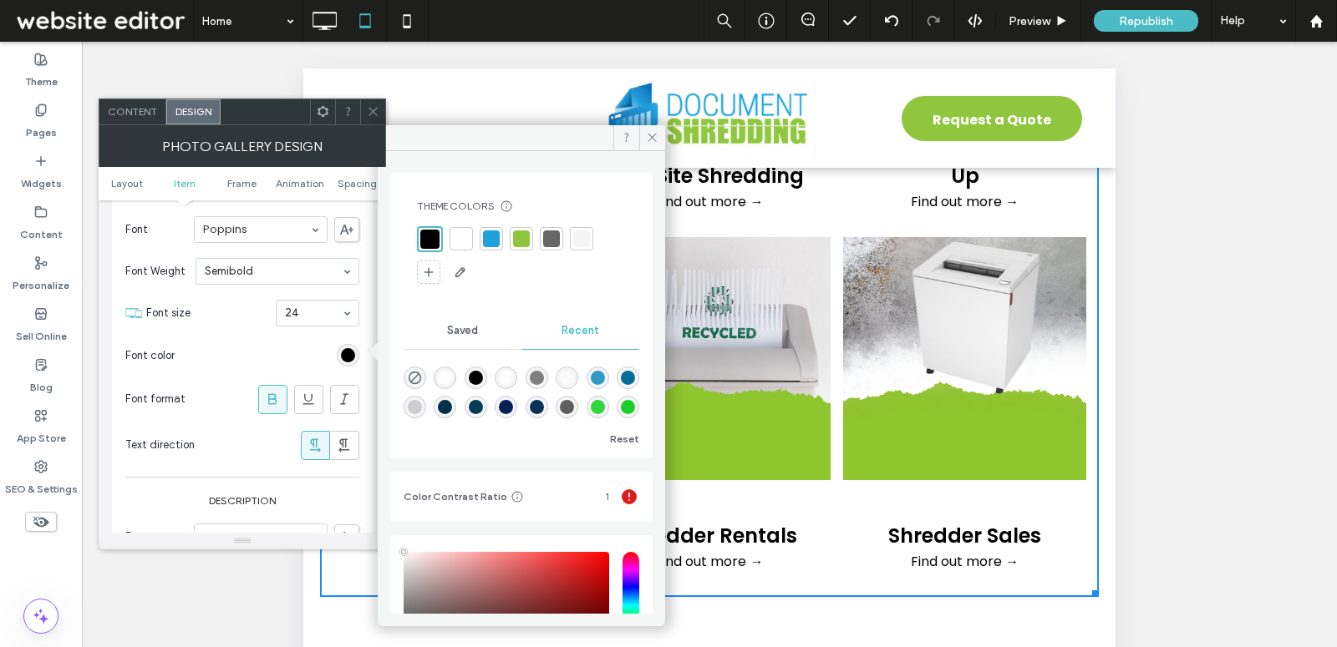
click at [457, 244] on div at bounding box center [461, 239] width 17 height 17
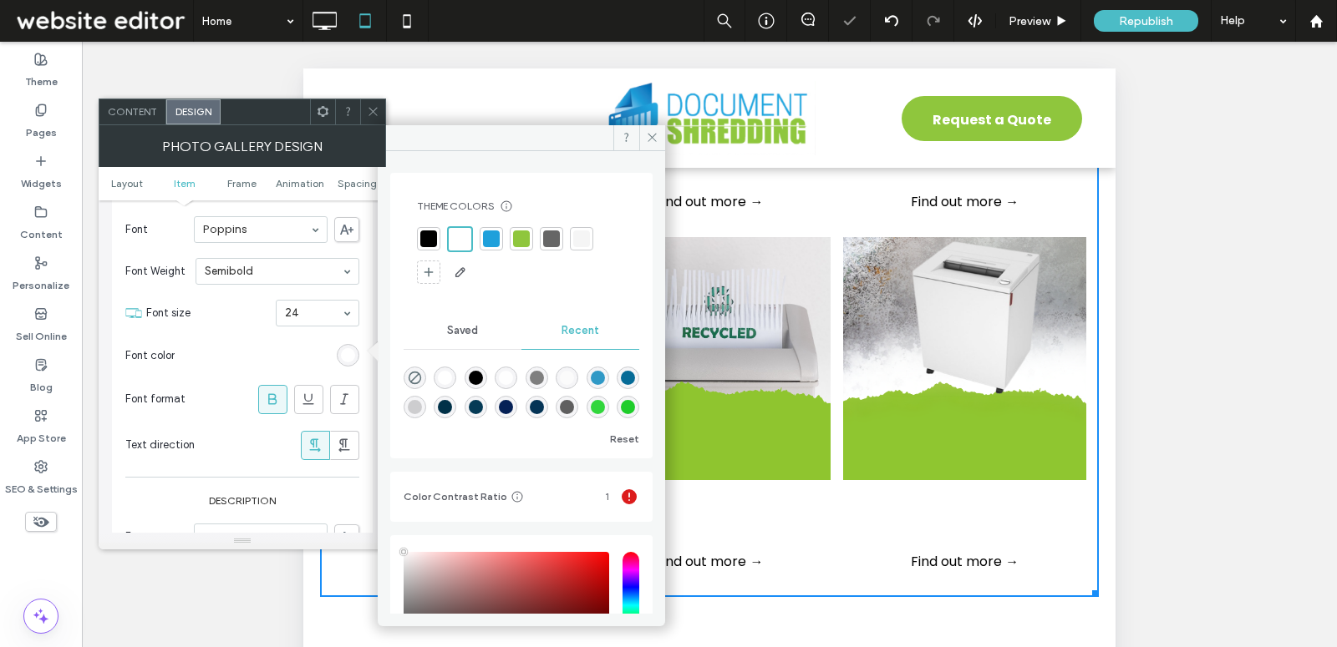
click at [371, 119] on span at bounding box center [373, 111] width 13 height 25
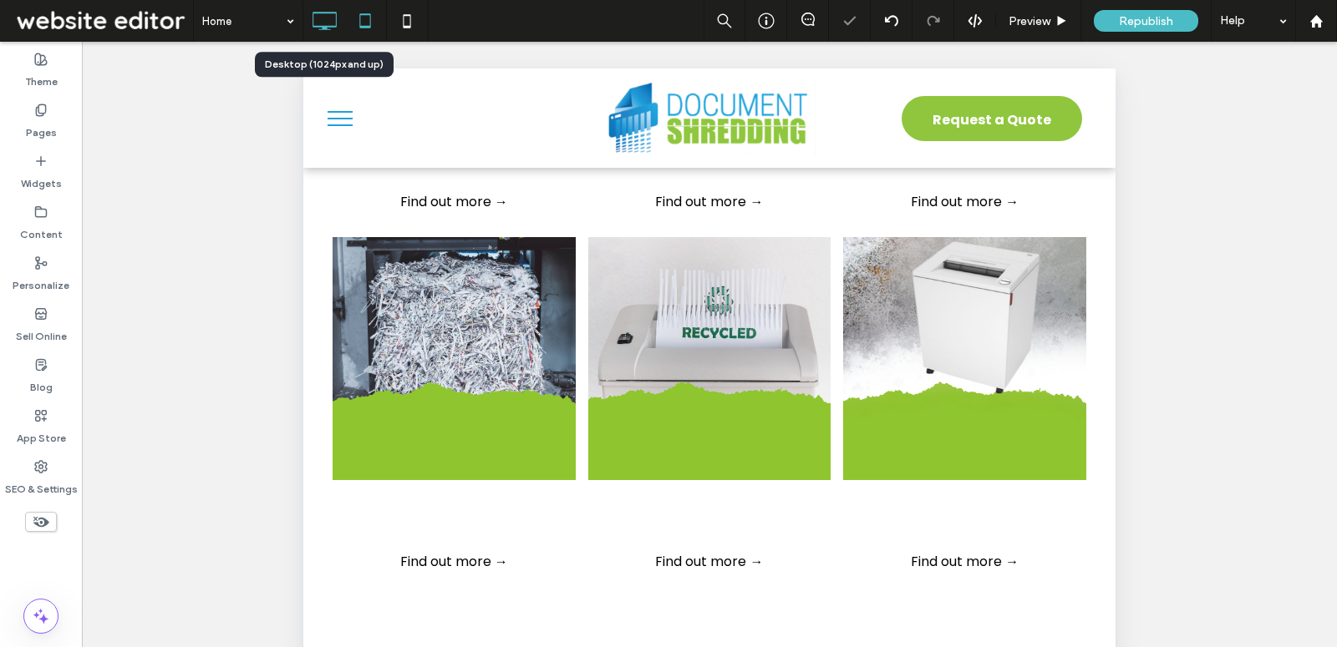
click at [322, 28] on use at bounding box center [324, 21] width 24 height 18
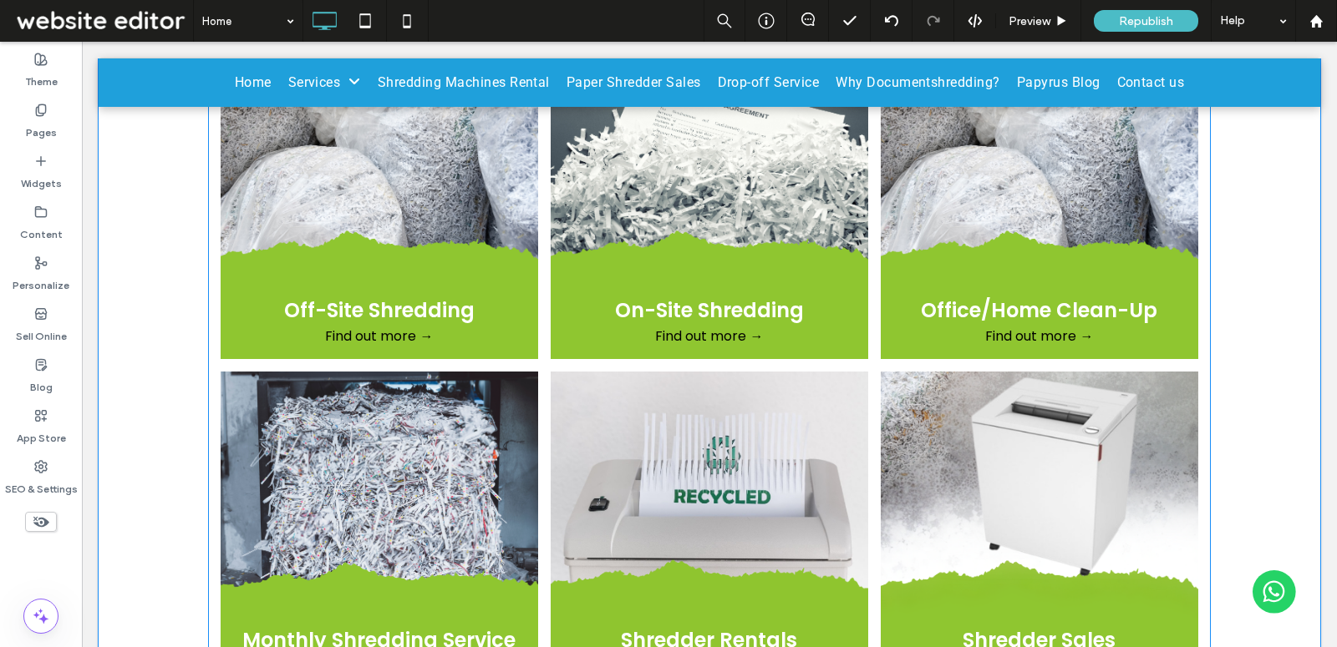
scroll to position [1411, 0]
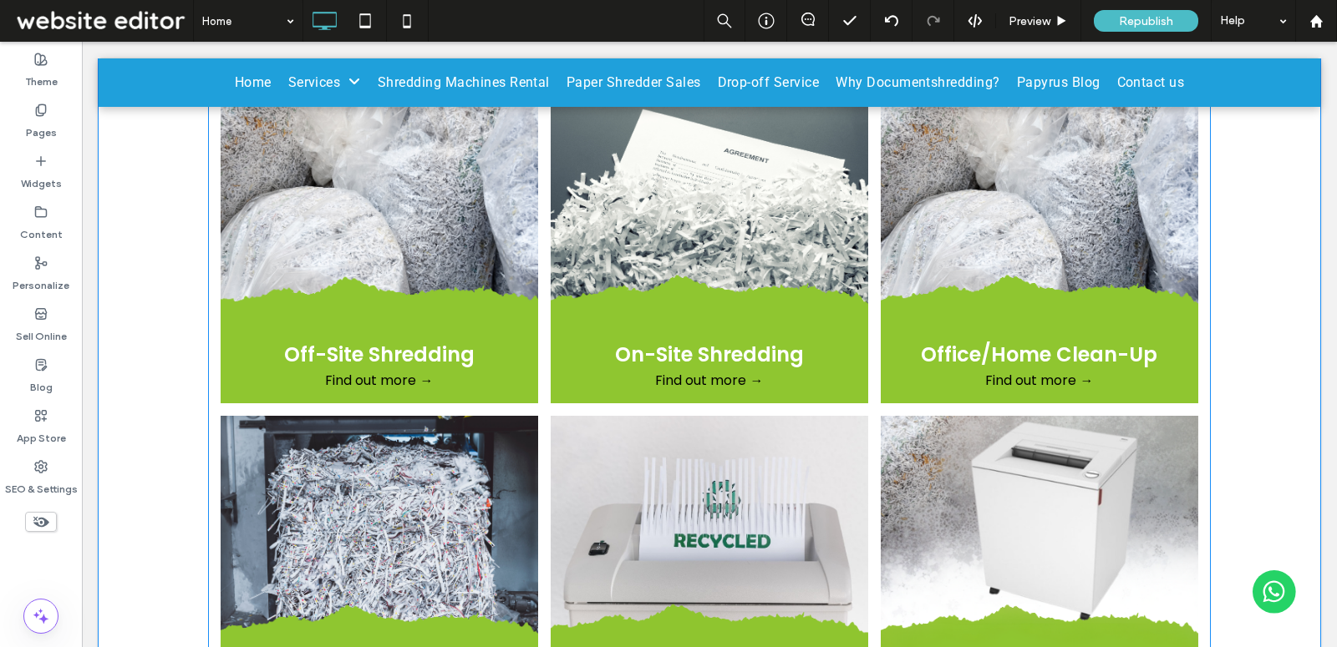
click at [385, 214] on link at bounding box center [379, 244] width 337 height 337
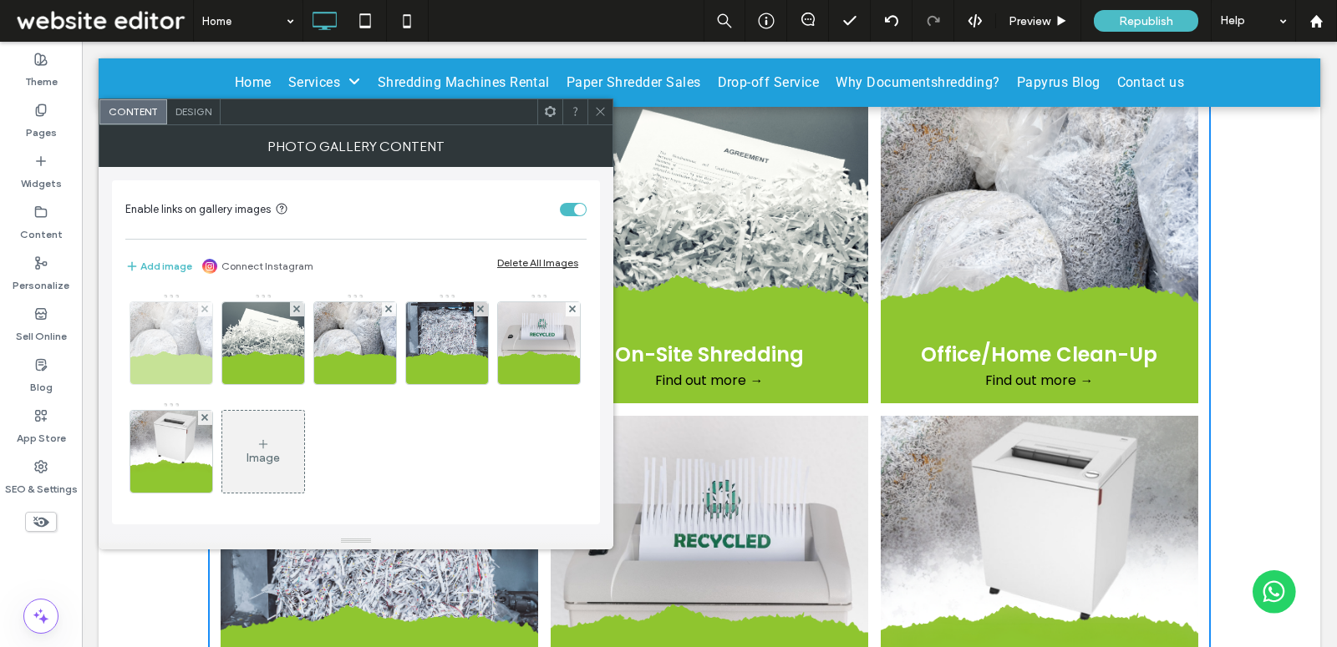
click at [166, 362] on img at bounding box center [171, 343] width 82 height 82
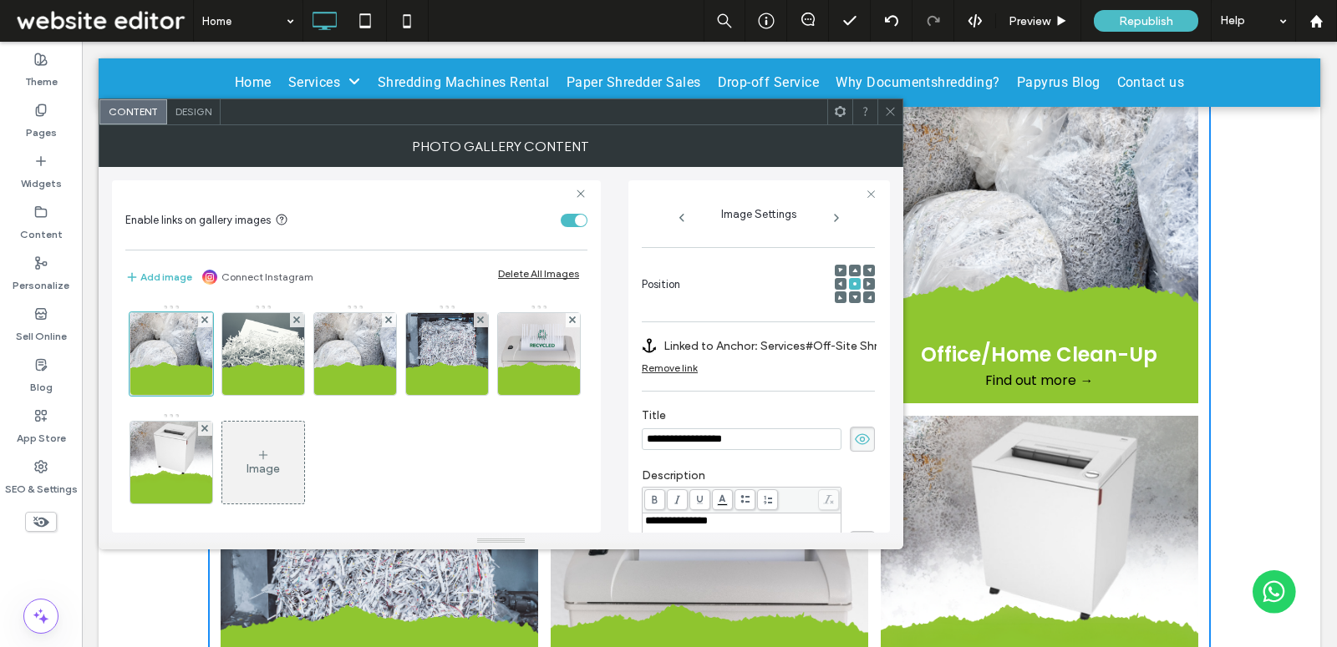
scroll to position [320, 0]
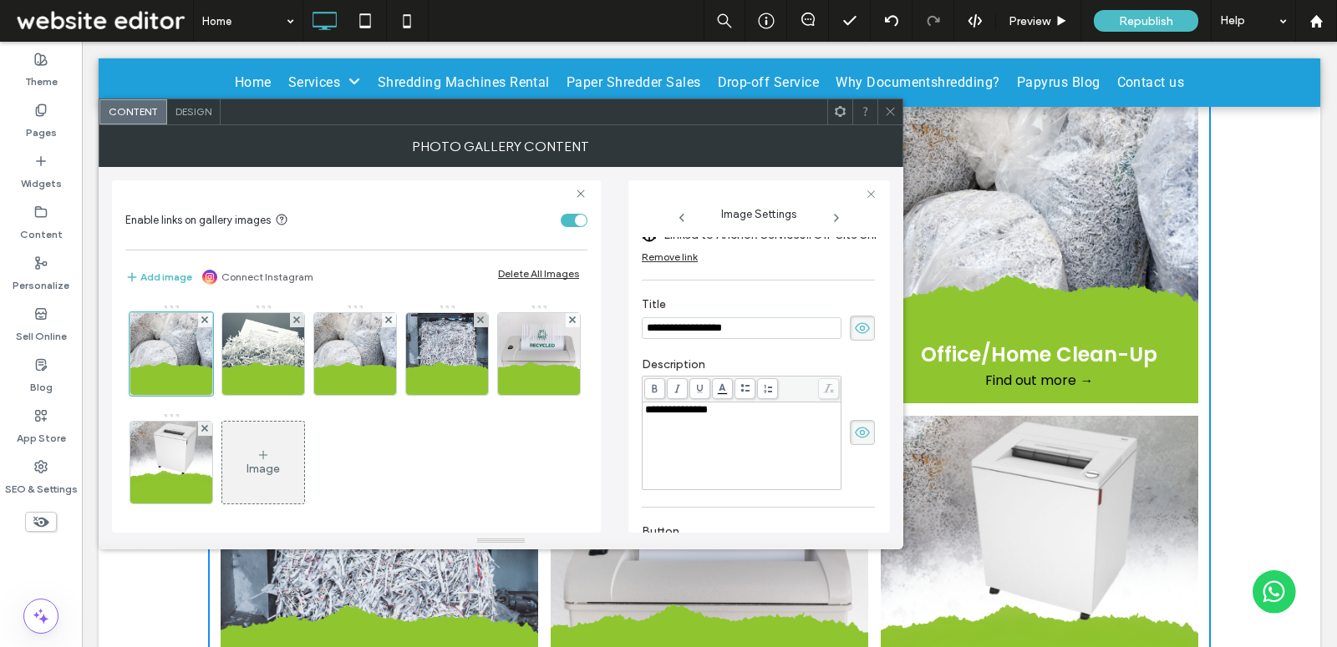
click at [884, 115] on icon at bounding box center [890, 111] width 13 height 13
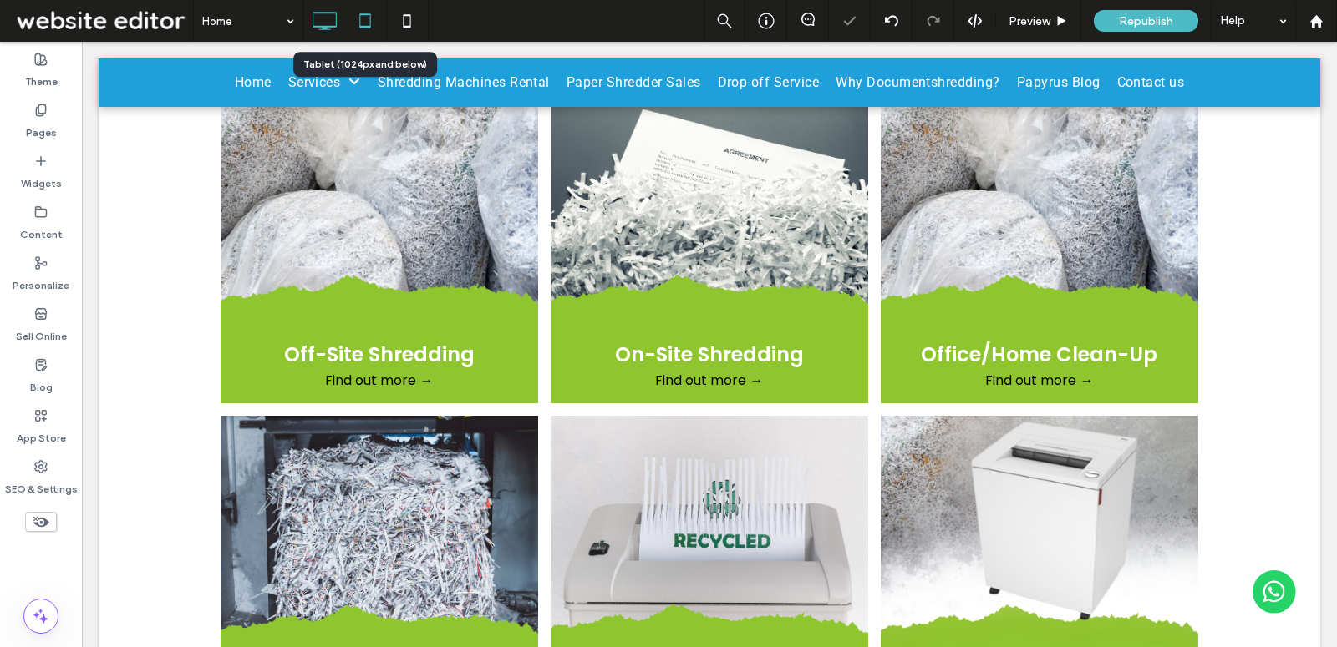
click at [358, 26] on icon at bounding box center [364, 20] width 33 height 33
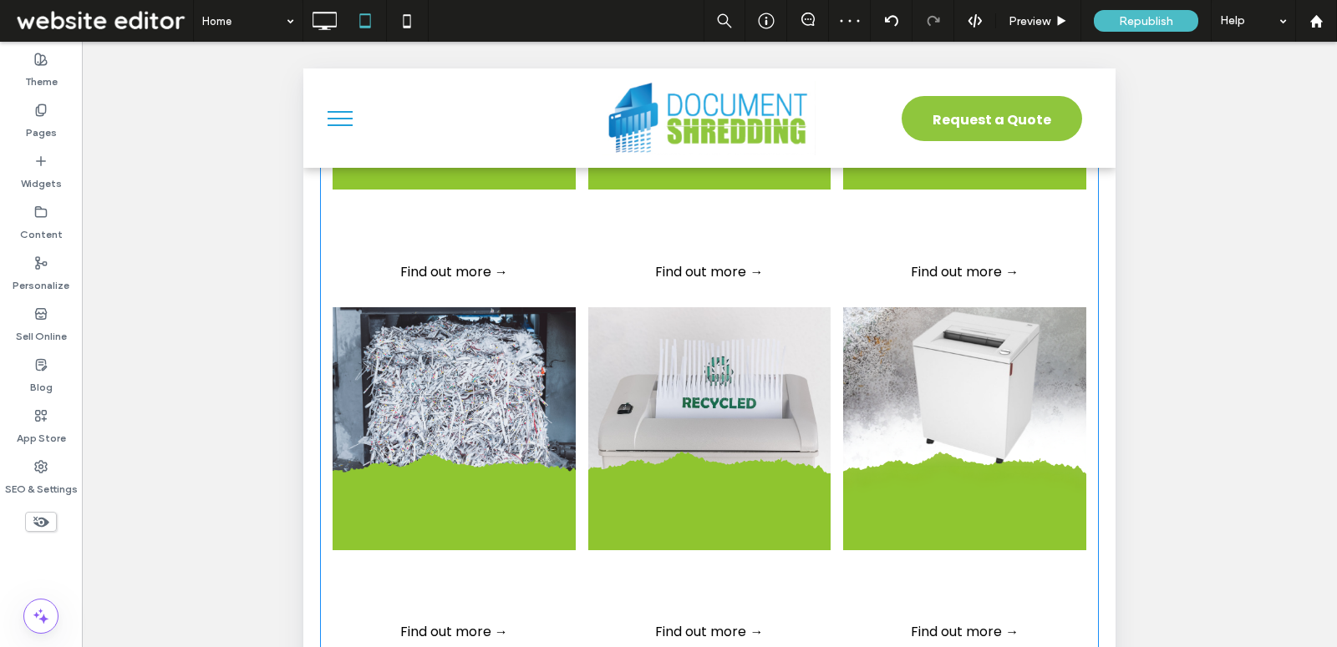
scroll to position [1322, 0]
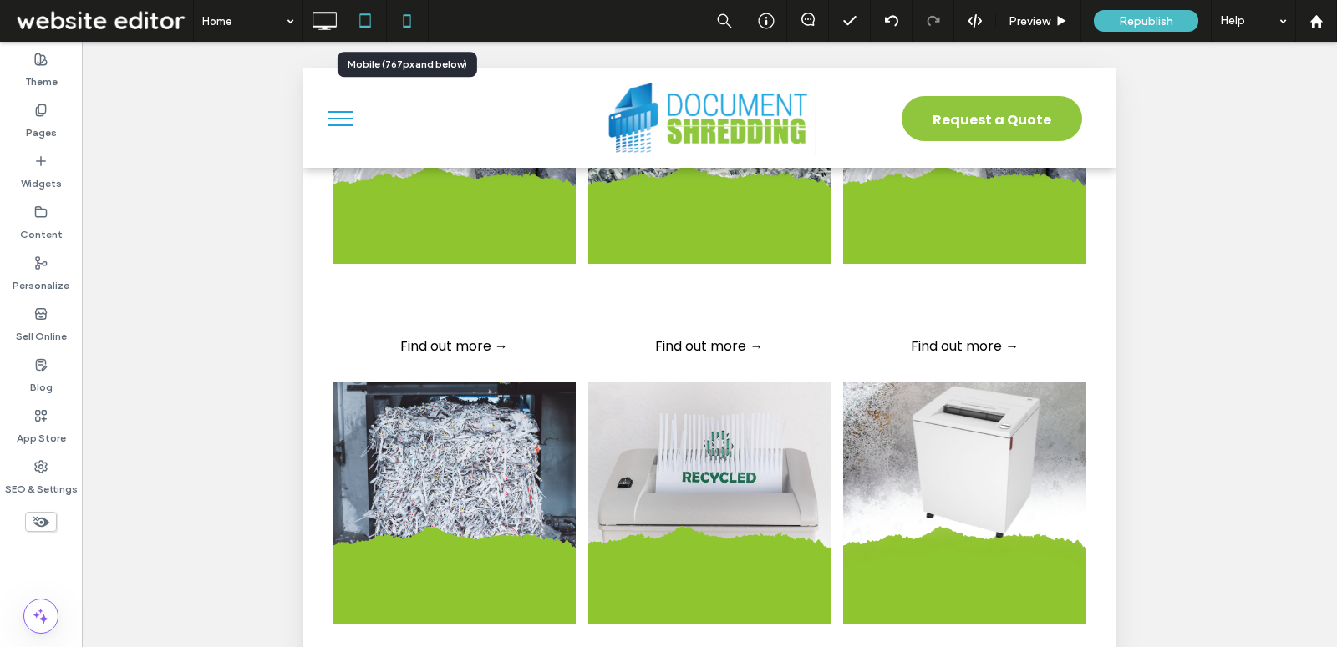
click at [402, 32] on icon at bounding box center [406, 20] width 33 height 33
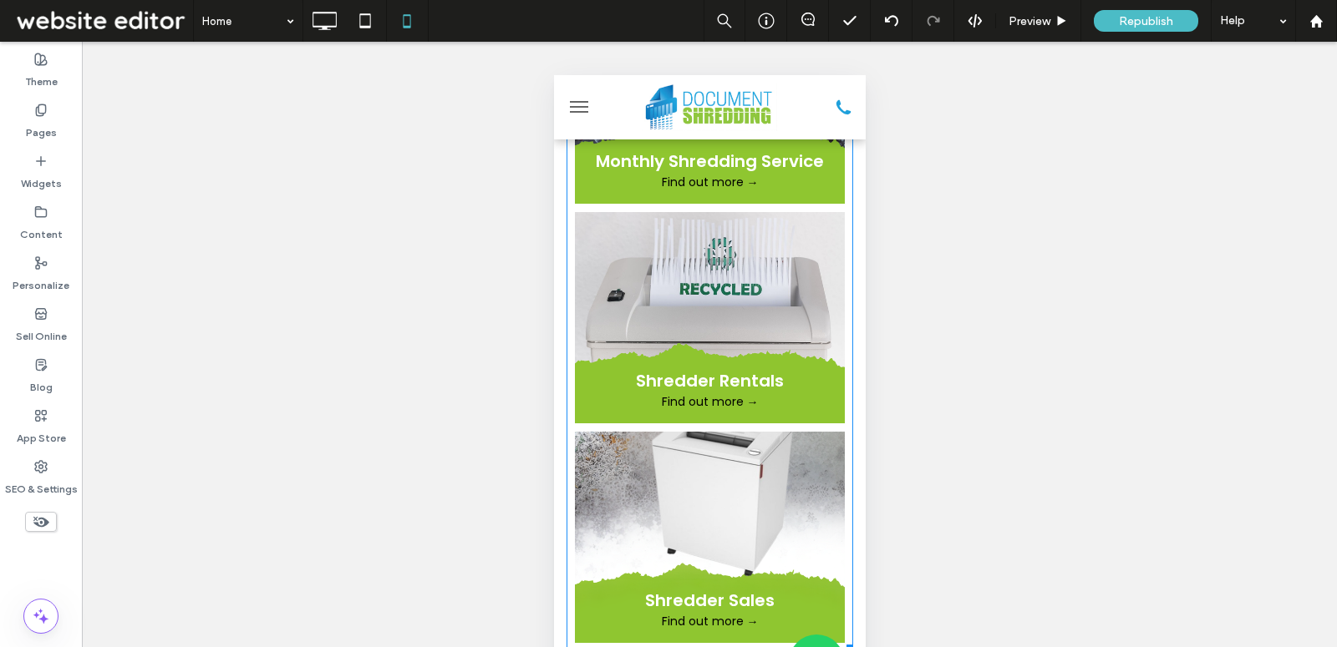
scroll to position [2495, 0]
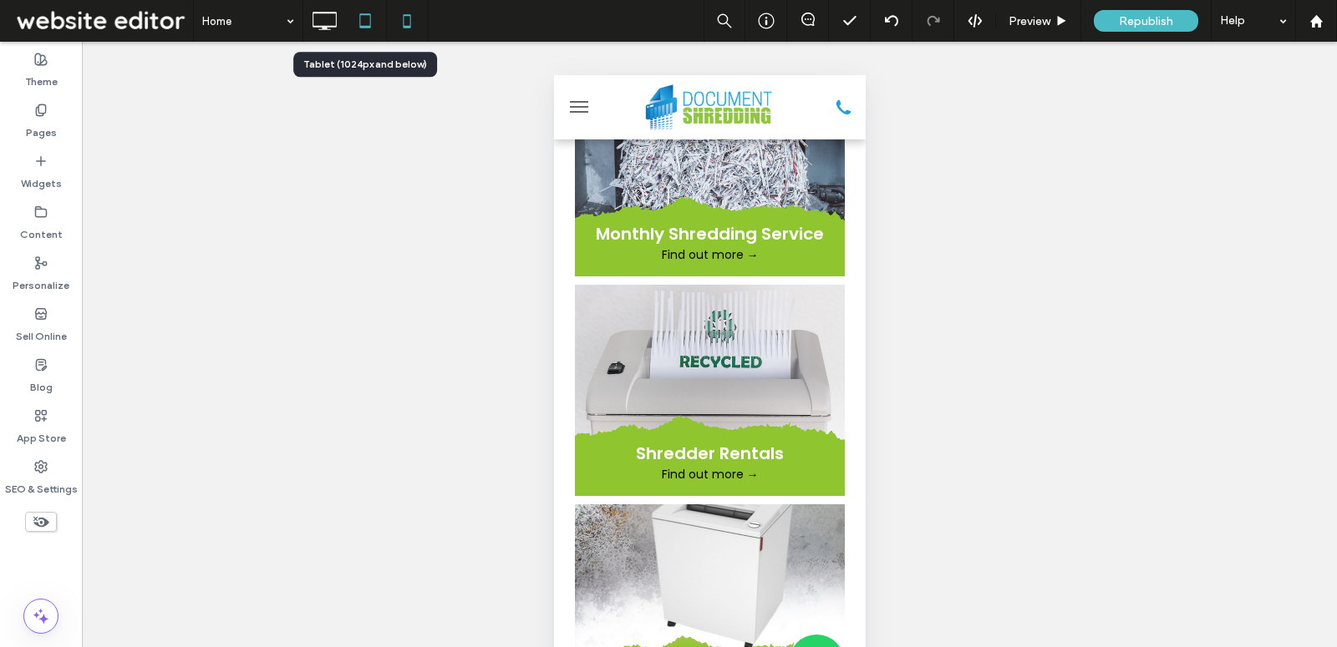
click at [347, 11] on div at bounding box center [365, 20] width 41 height 33
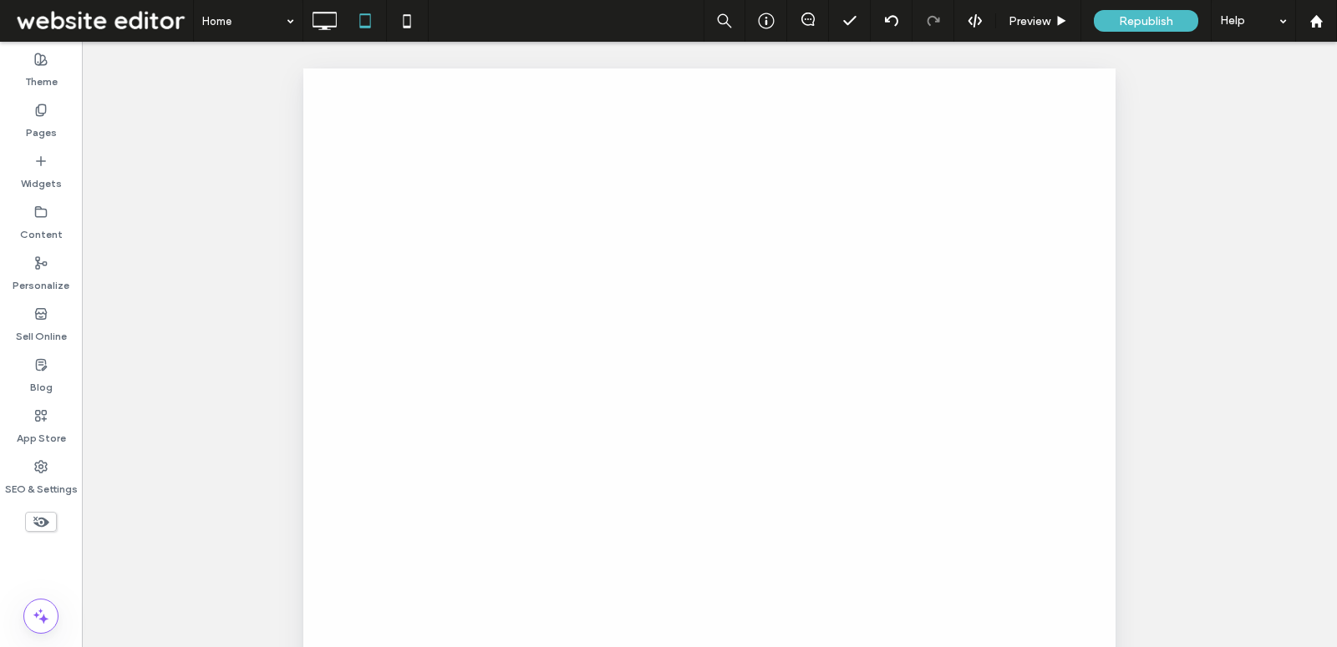
click at [329, 12] on div at bounding box center [668, 323] width 1337 height 647
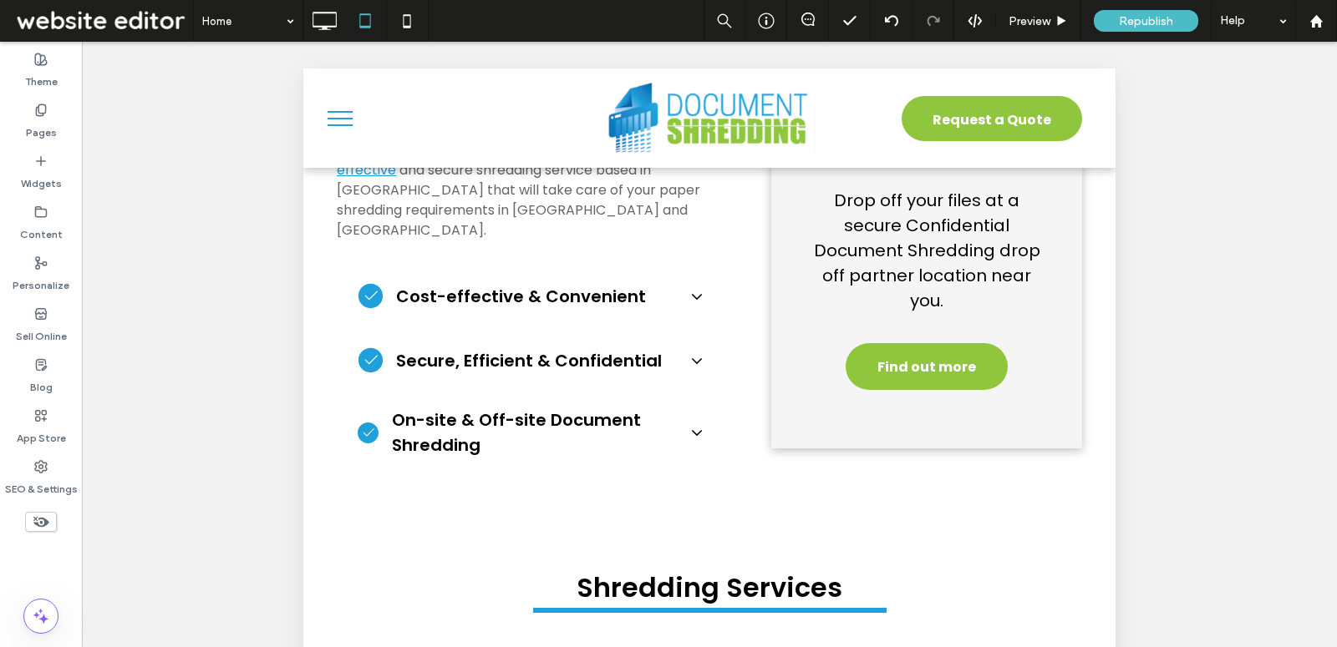
scroll to position [1070, 0]
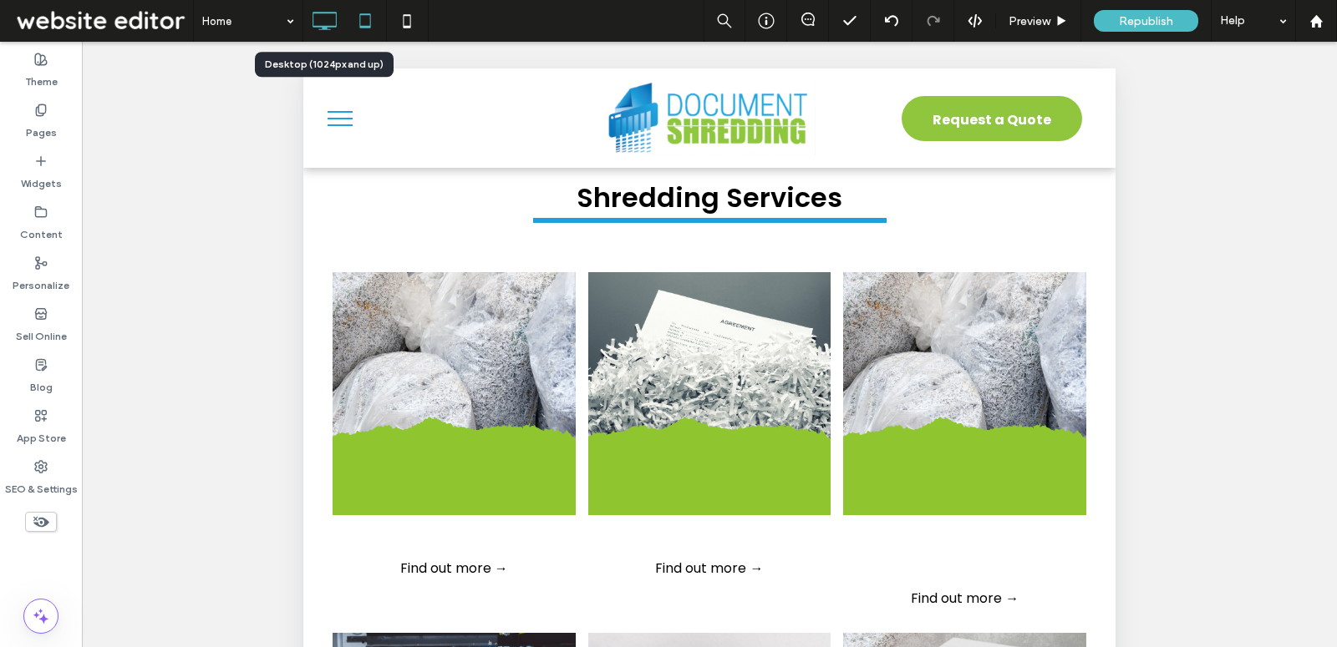
click at [327, 25] on icon at bounding box center [323, 20] width 33 height 33
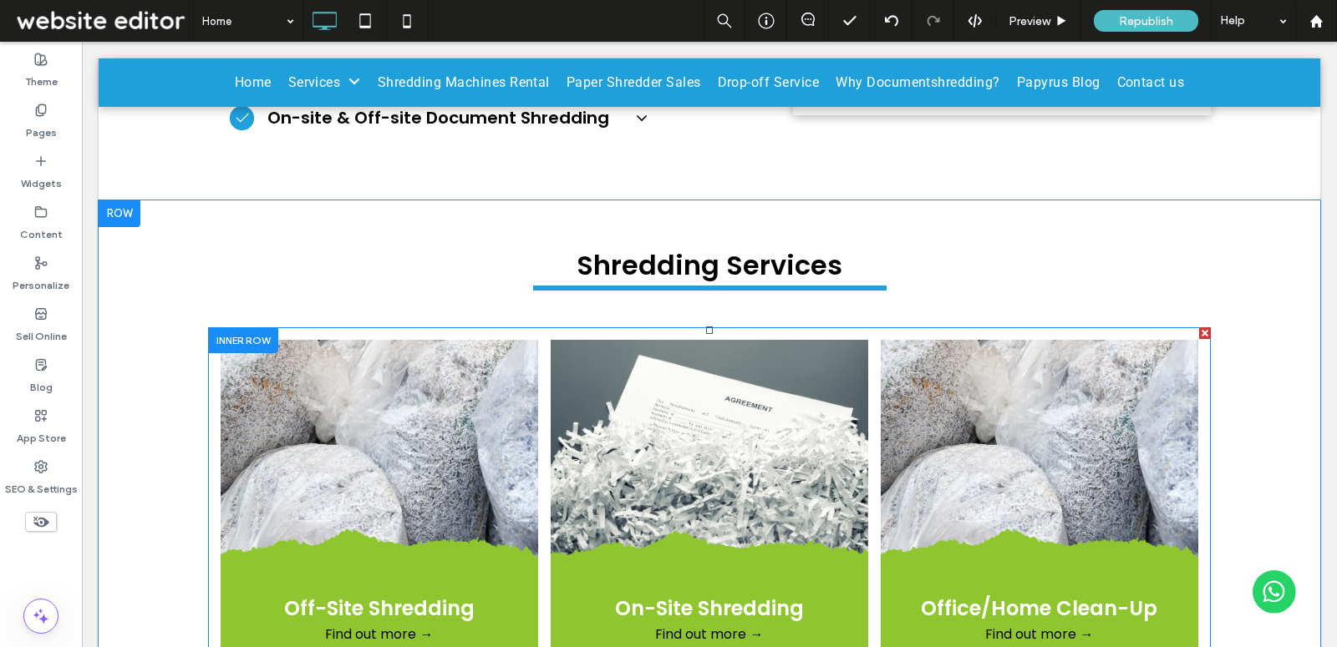
scroll to position [1181, 0]
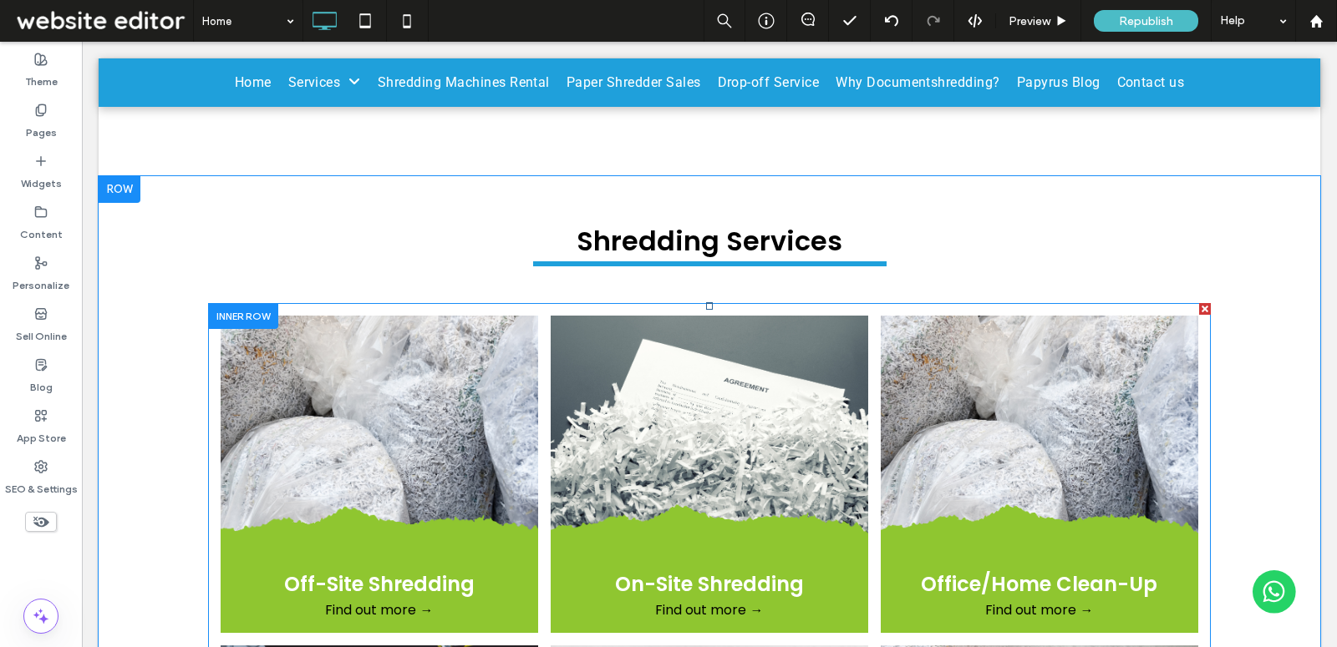
click at [281, 399] on link at bounding box center [379, 474] width 337 height 337
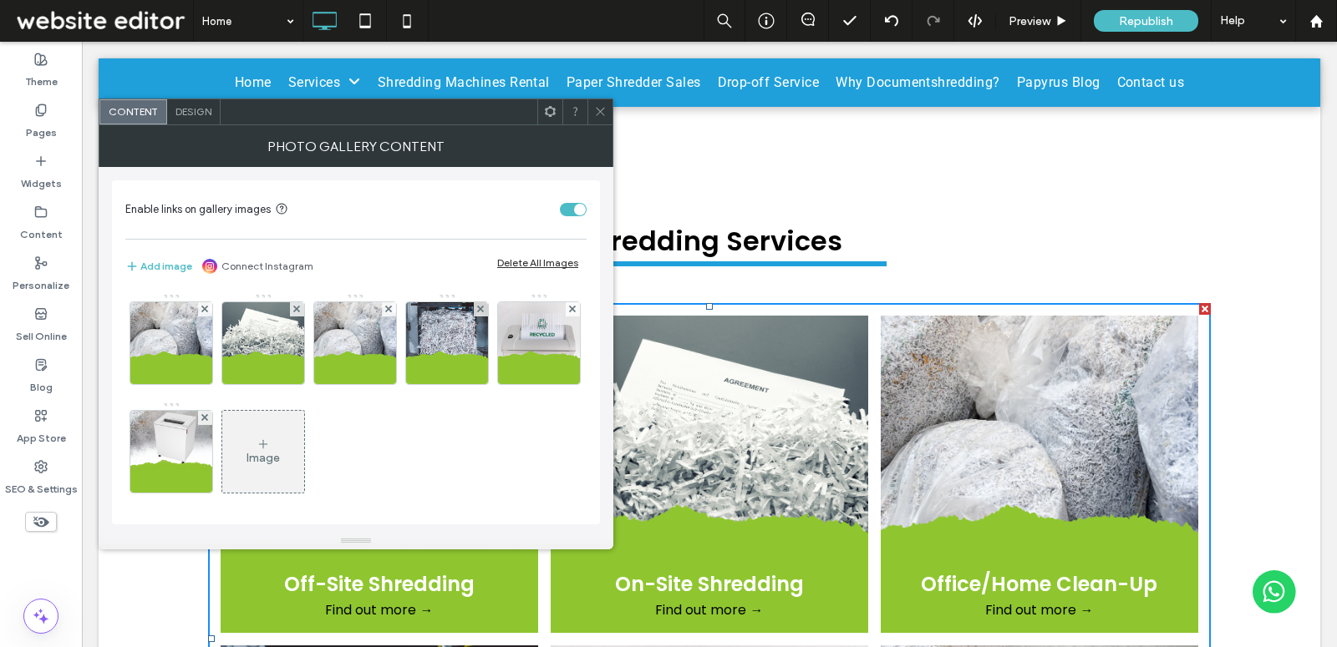
click at [202, 123] on div "Design" at bounding box center [193, 111] width 53 height 25
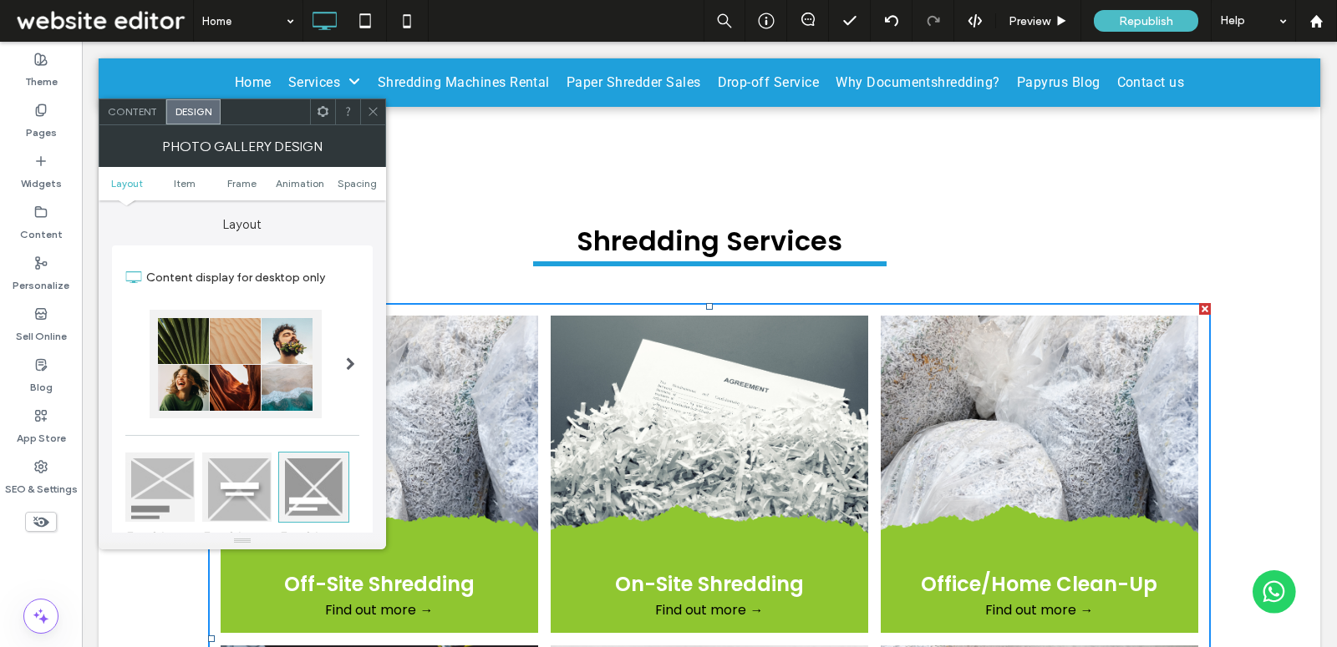
scroll to position [39, 0]
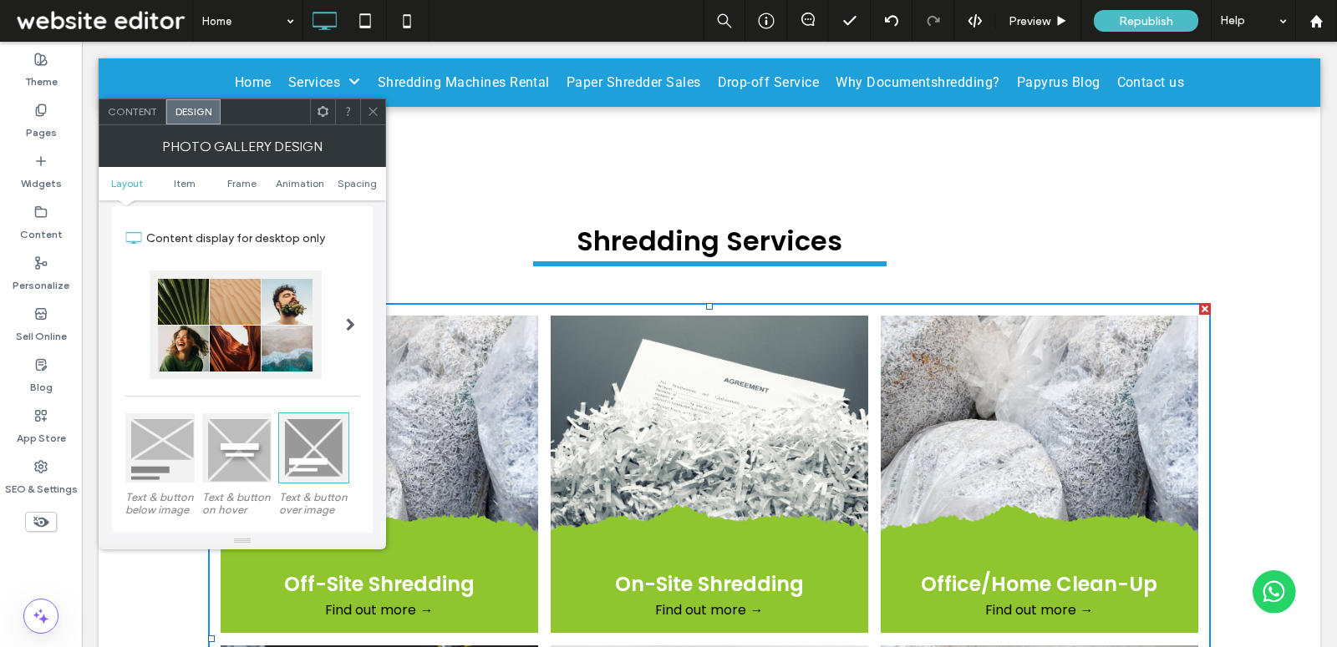
click at [368, 118] on span at bounding box center [373, 111] width 13 height 25
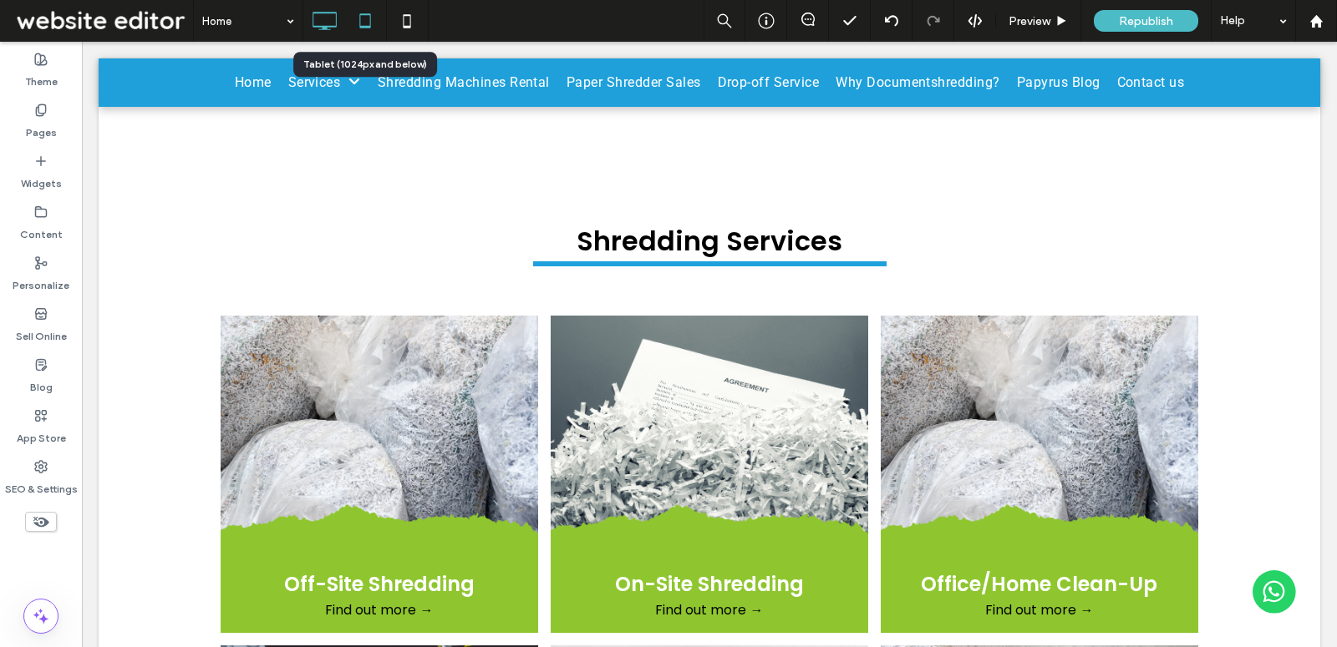
click at [360, 26] on use at bounding box center [365, 20] width 11 height 14
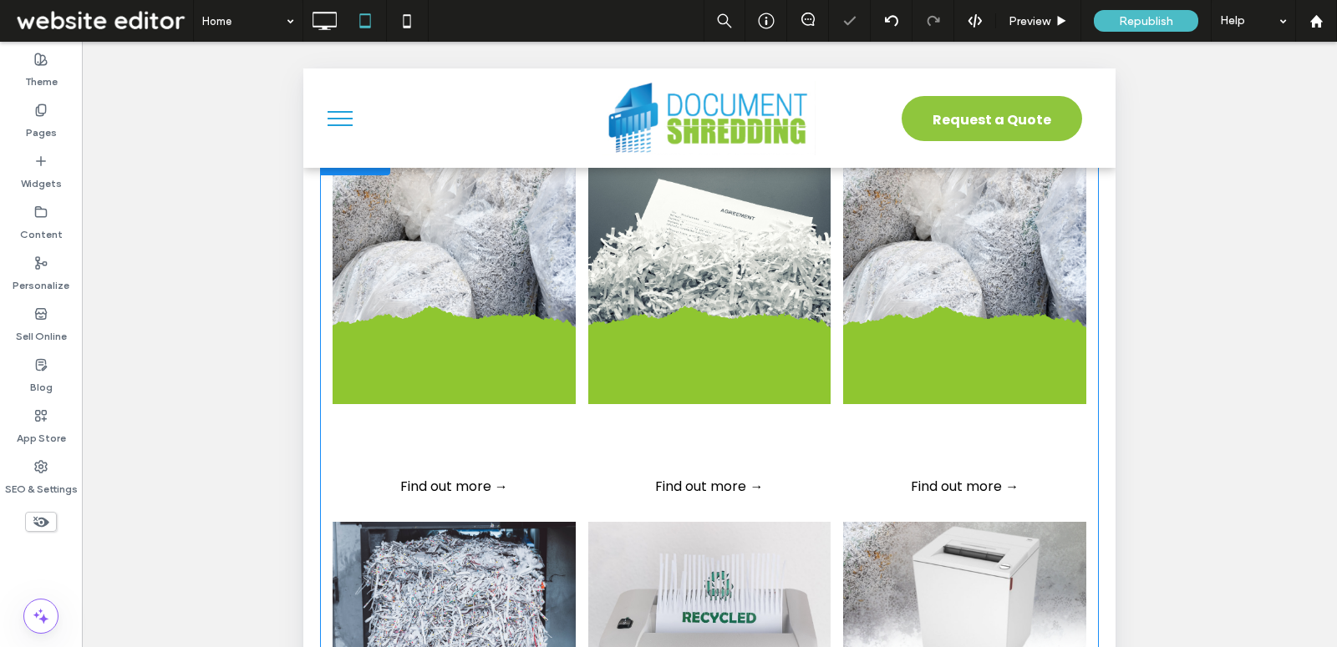
click at [561, 625] on link at bounding box center [453, 643] width 257 height 257
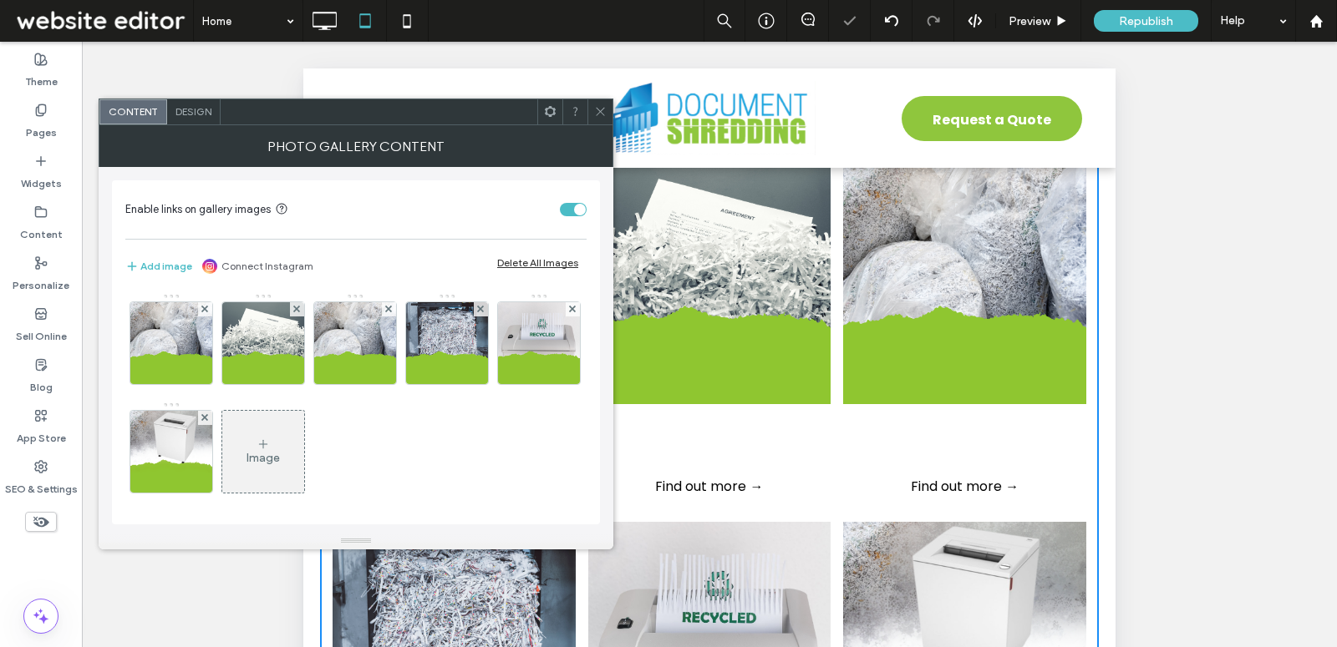
click at [195, 113] on span "Design" at bounding box center [193, 111] width 36 height 13
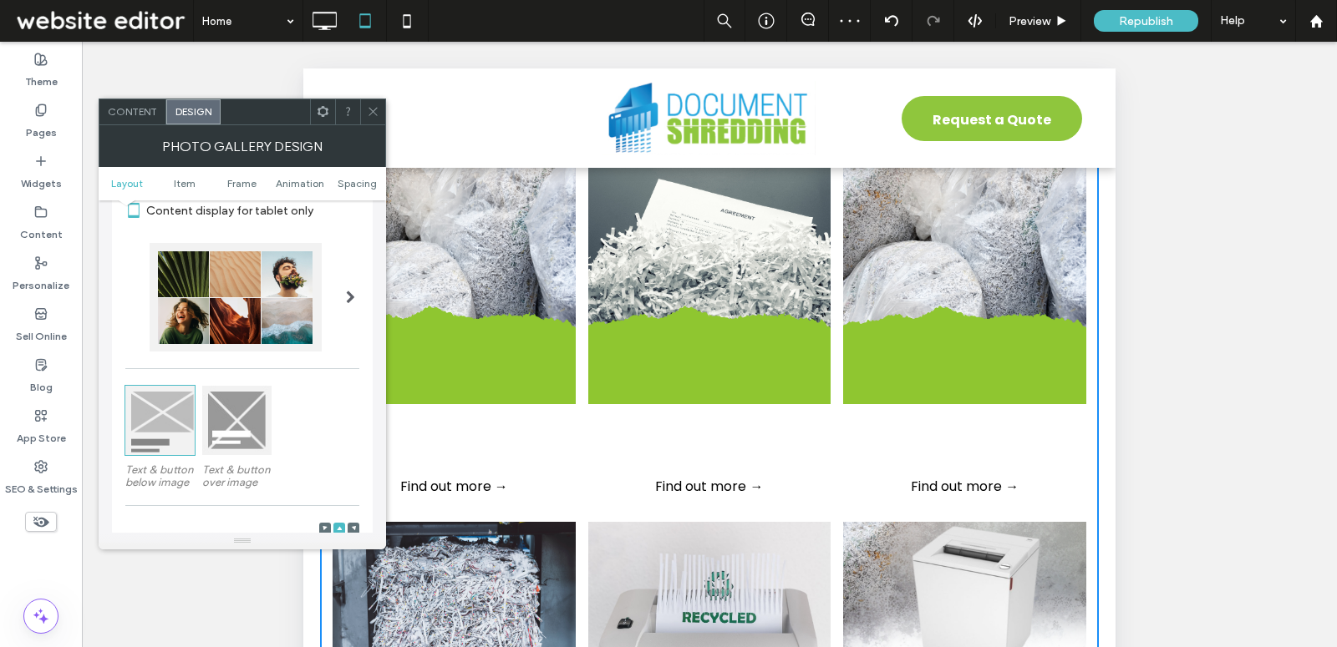
scroll to position [68, 0]
click at [256, 421] on div at bounding box center [236, 419] width 69 height 69
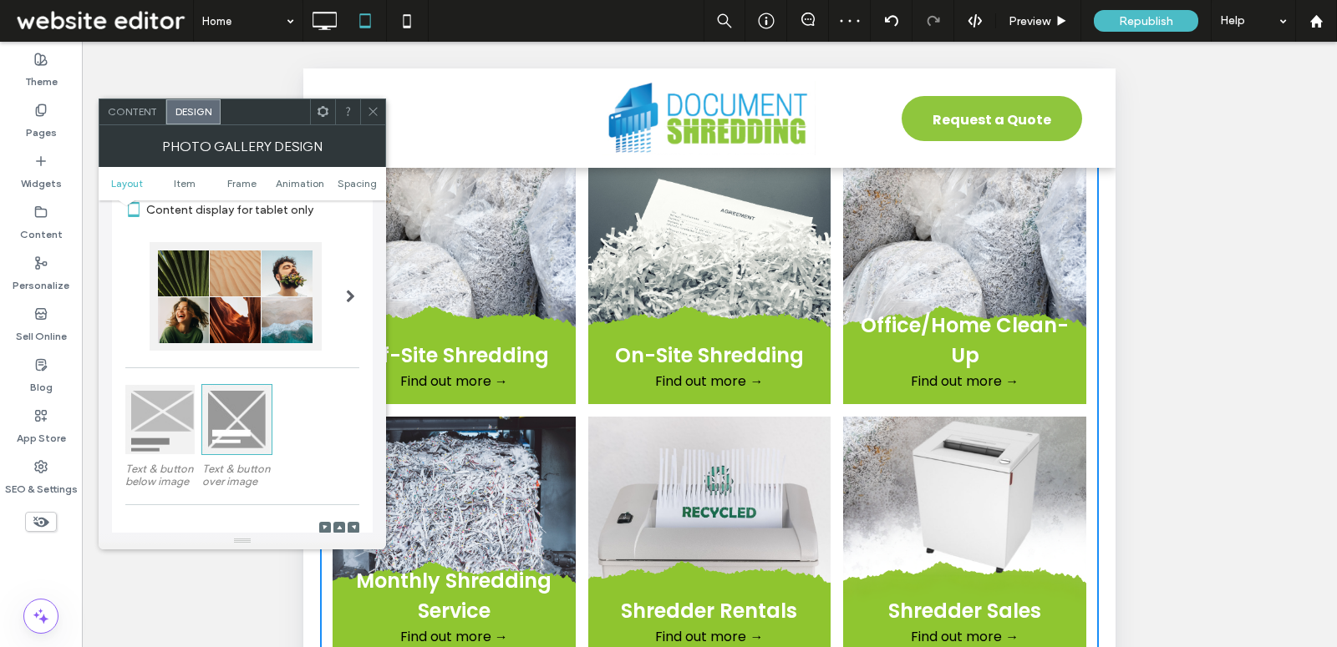
click at [368, 112] on icon at bounding box center [373, 111] width 13 height 13
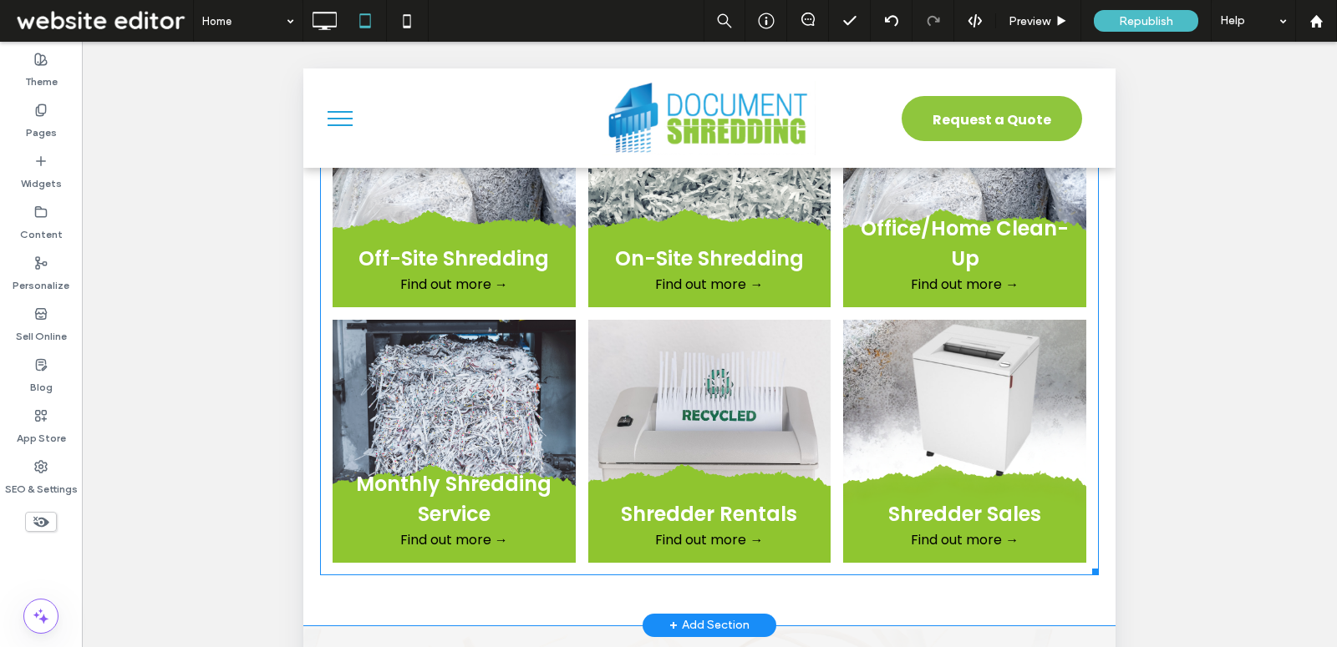
scroll to position [1281, 0]
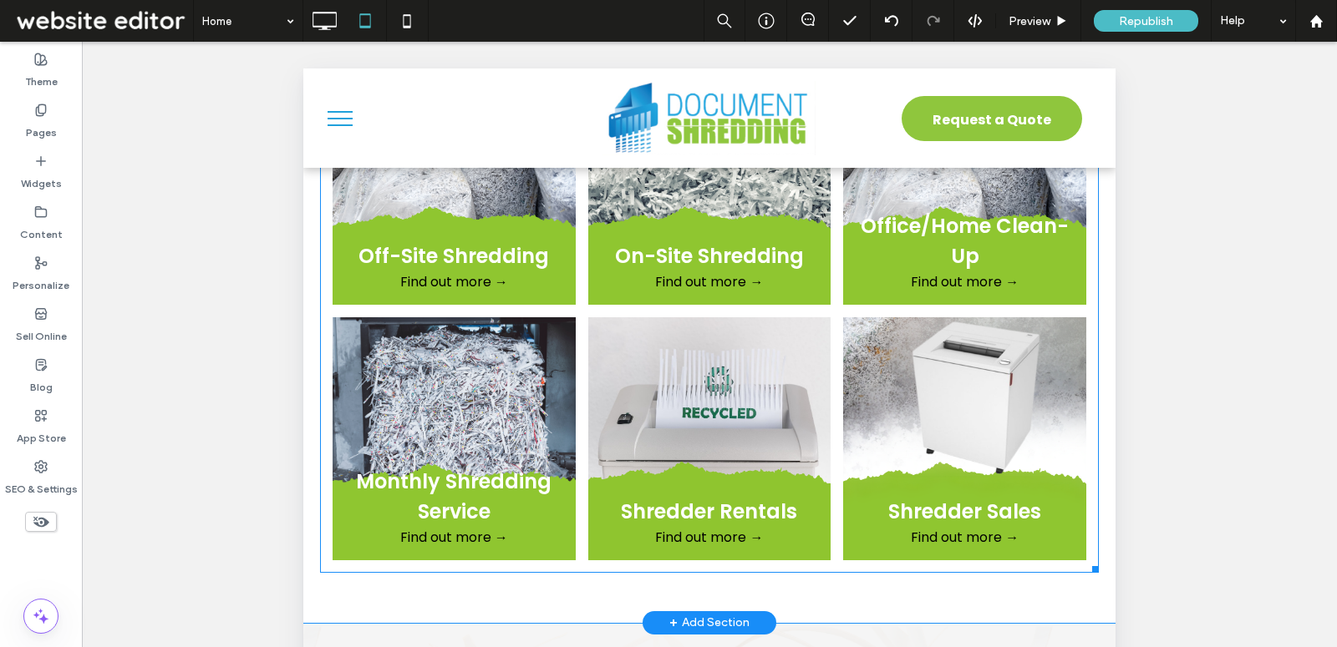
click at [498, 387] on link at bounding box center [453, 438] width 257 height 257
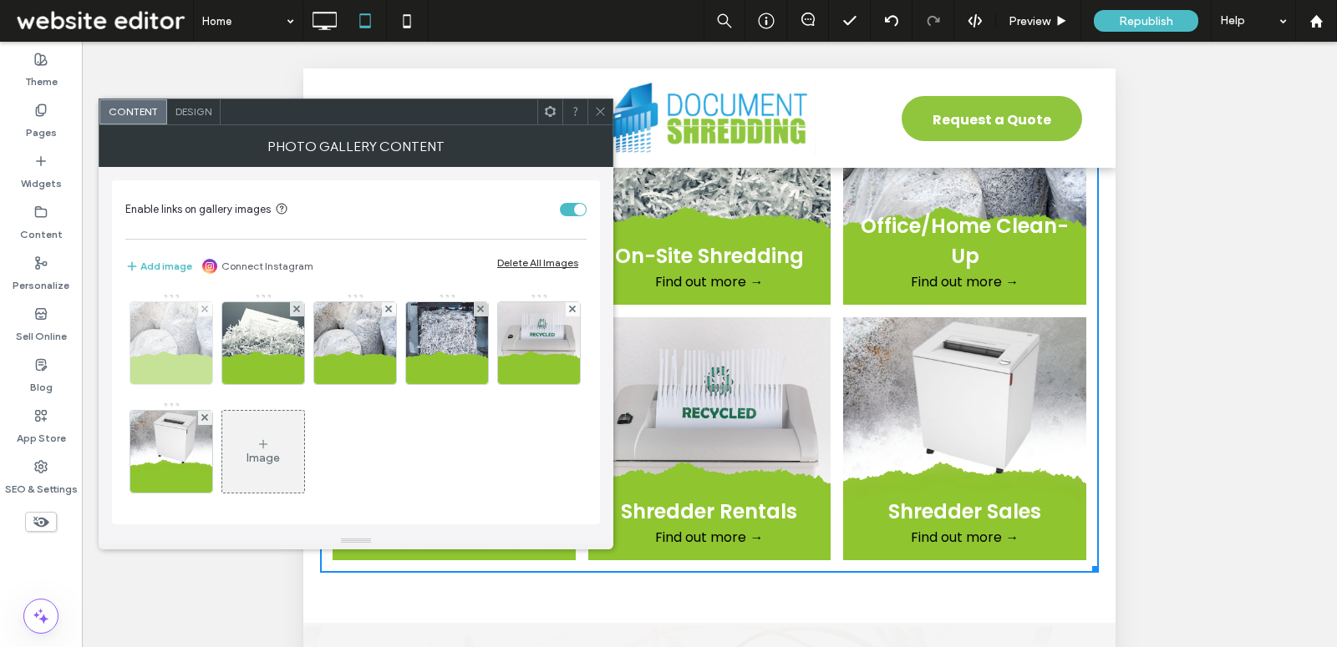
click at [195, 358] on img at bounding box center [171, 343] width 82 height 82
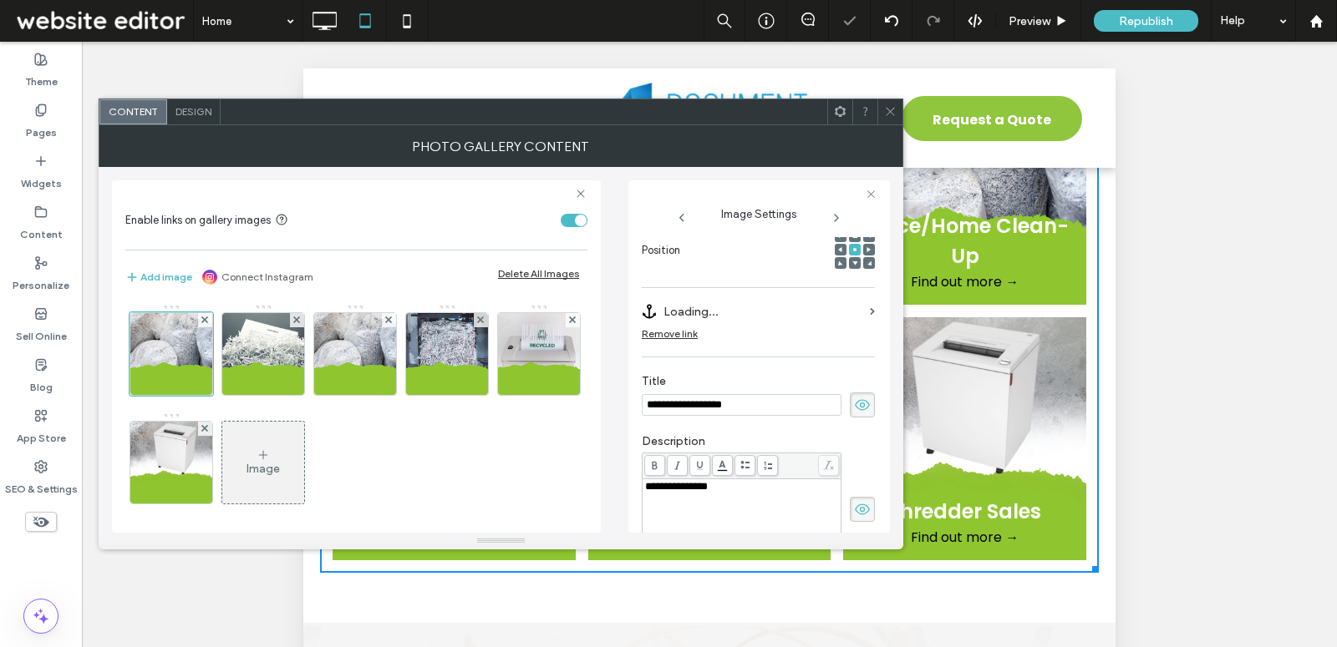
scroll to position [0, 0]
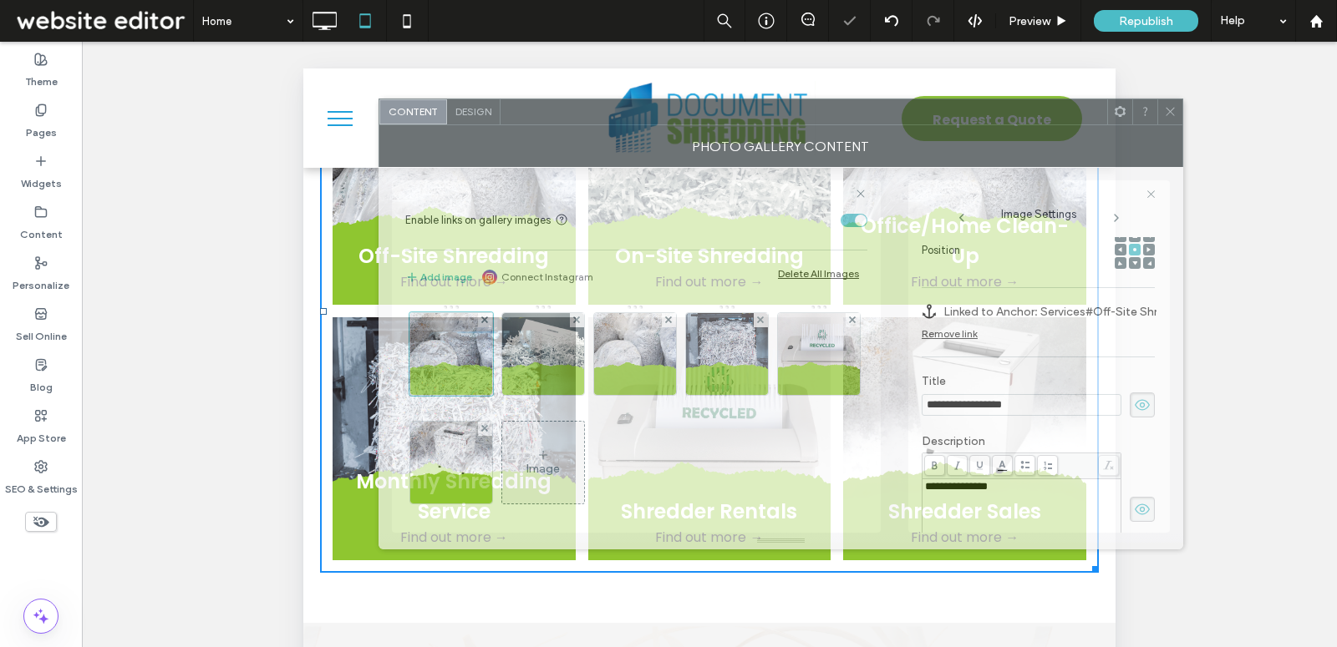
drag, startPoint x: 796, startPoint y: 119, endPoint x: 1210, endPoint y: 83, distance: 415.2
click at [1107, 99] on div at bounding box center [803, 111] width 607 height 25
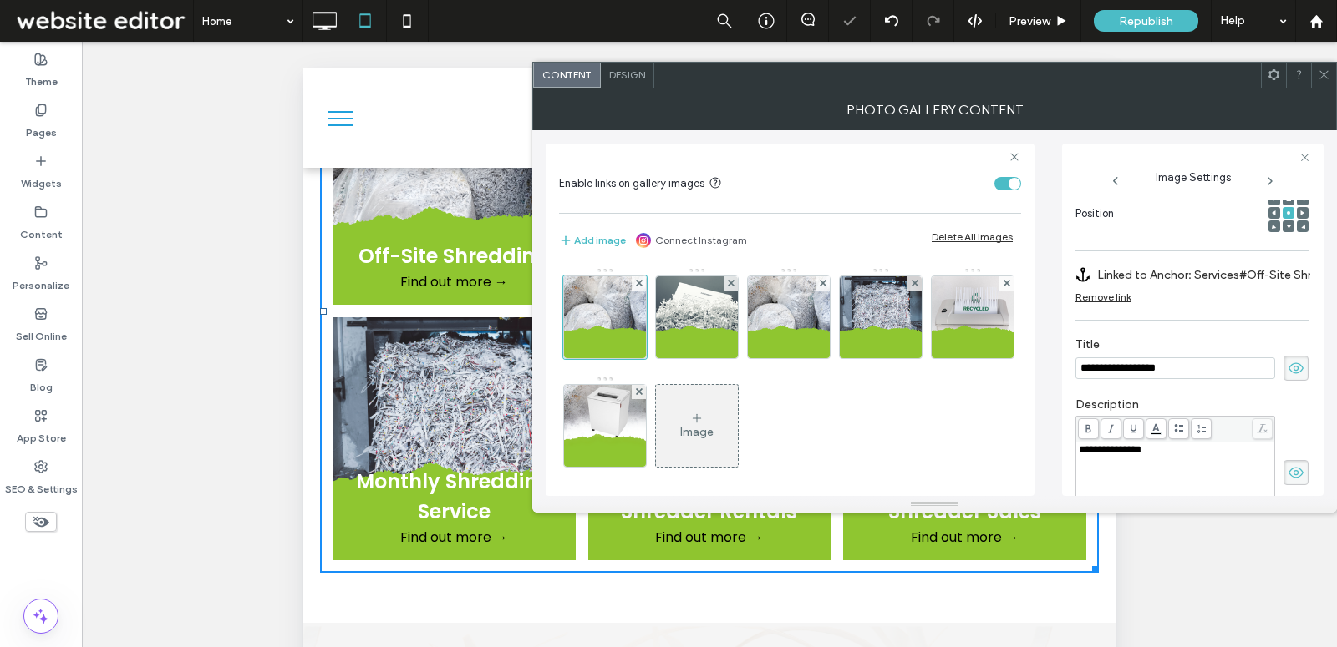
click at [1286, 224] on icon at bounding box center [1288, 226] width 5 height 5
click at [1287, 211] on use at bounding box center [1288, 212] width 3 height 3
click at [1286, 225] on use at bounding box center [1288, 227] width 5 height 4
click at [1321, 74] on icon at bounding box center [1323, 75] width 13 height 13
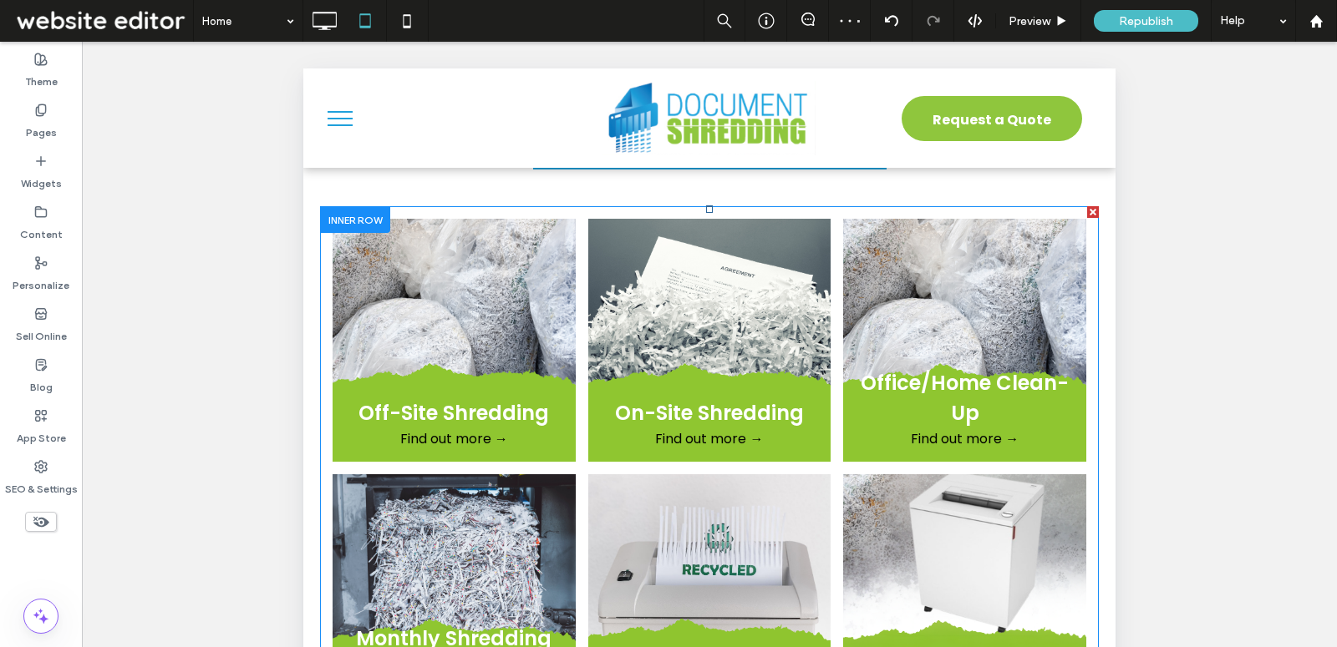
scroll to position [1119, 0]
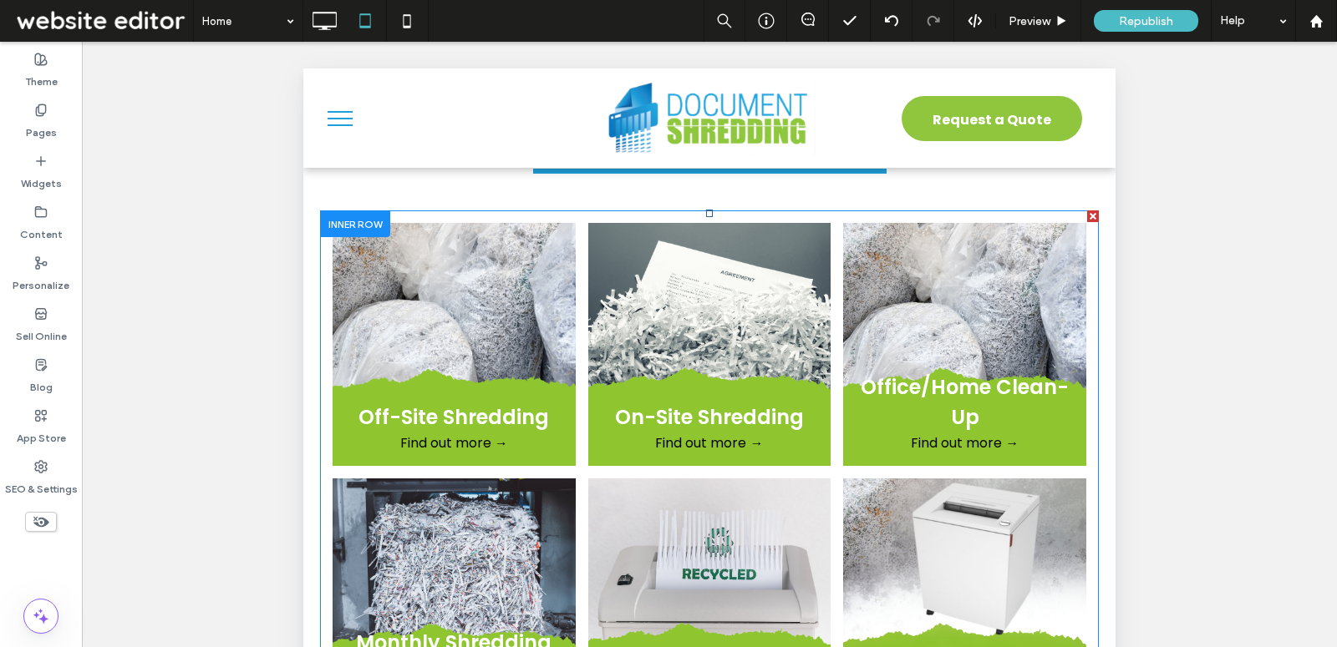
click at [520, 369] on link at bounding box center [453, 344] width 257 height 257
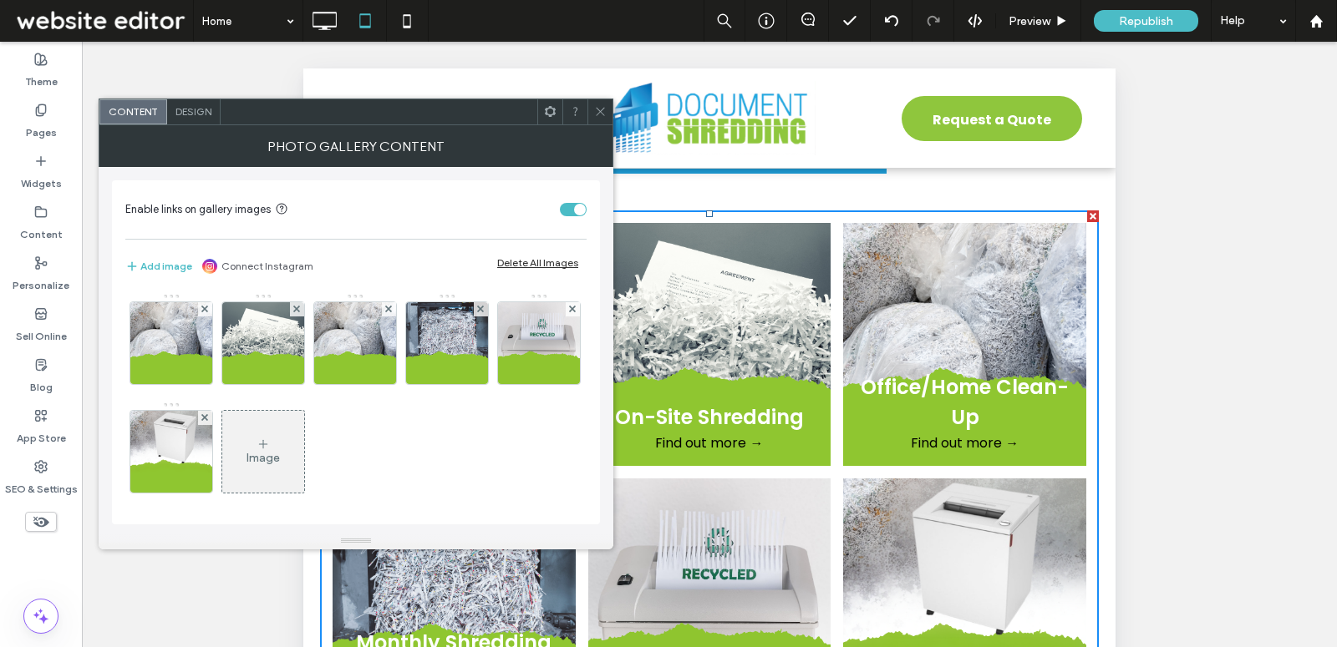
click at [208, 109] on span "Design" at bounding box center [193, 111] width 36 height 13
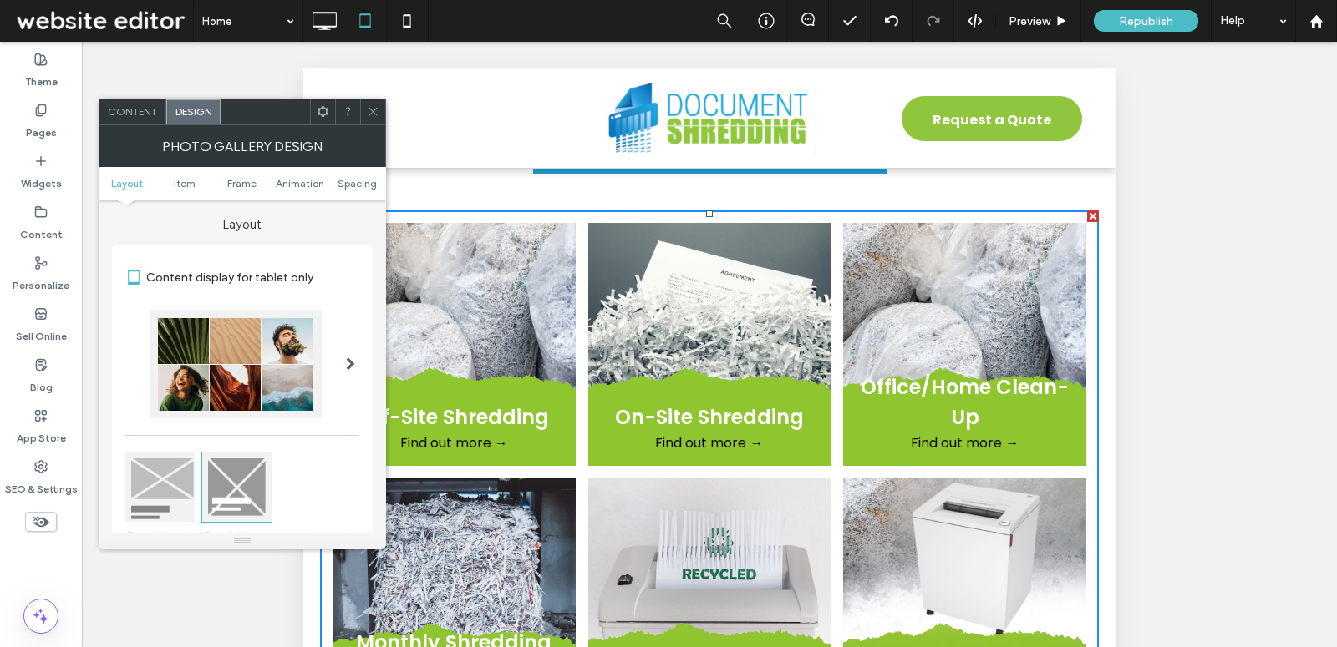
scroll to position [249, 0]
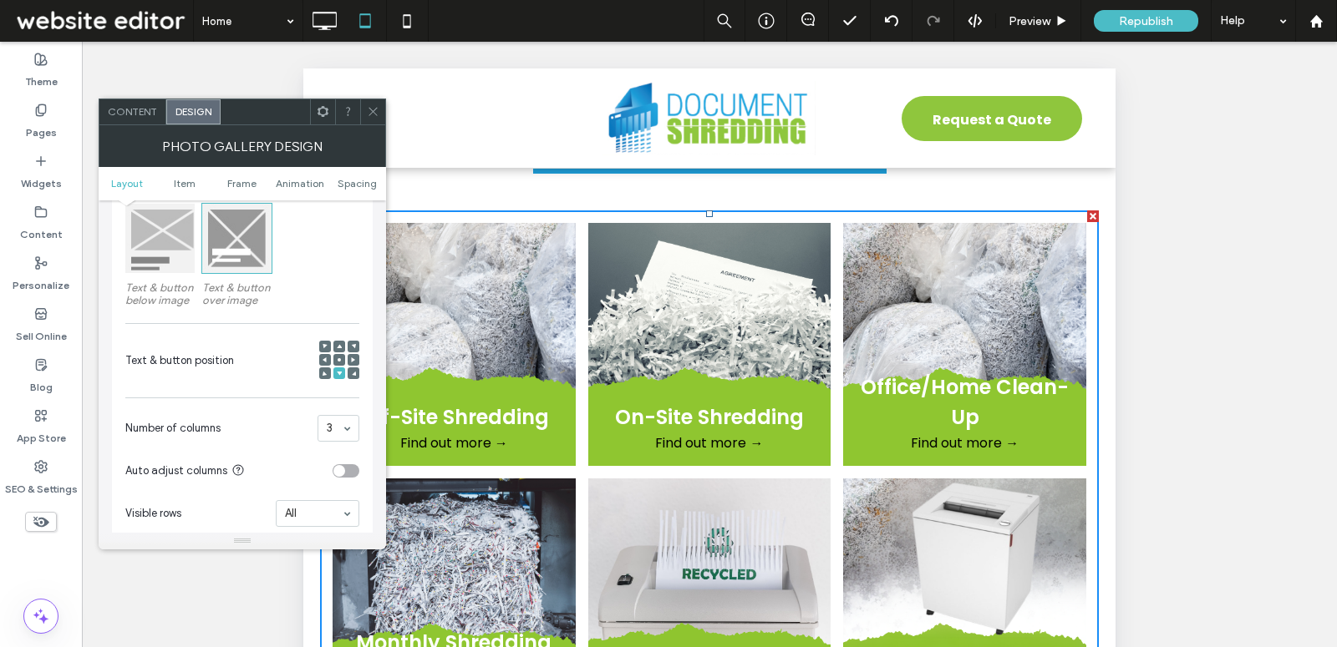
click at [341, 358] on icon at bounding box center [339, 360] width 5 height 5
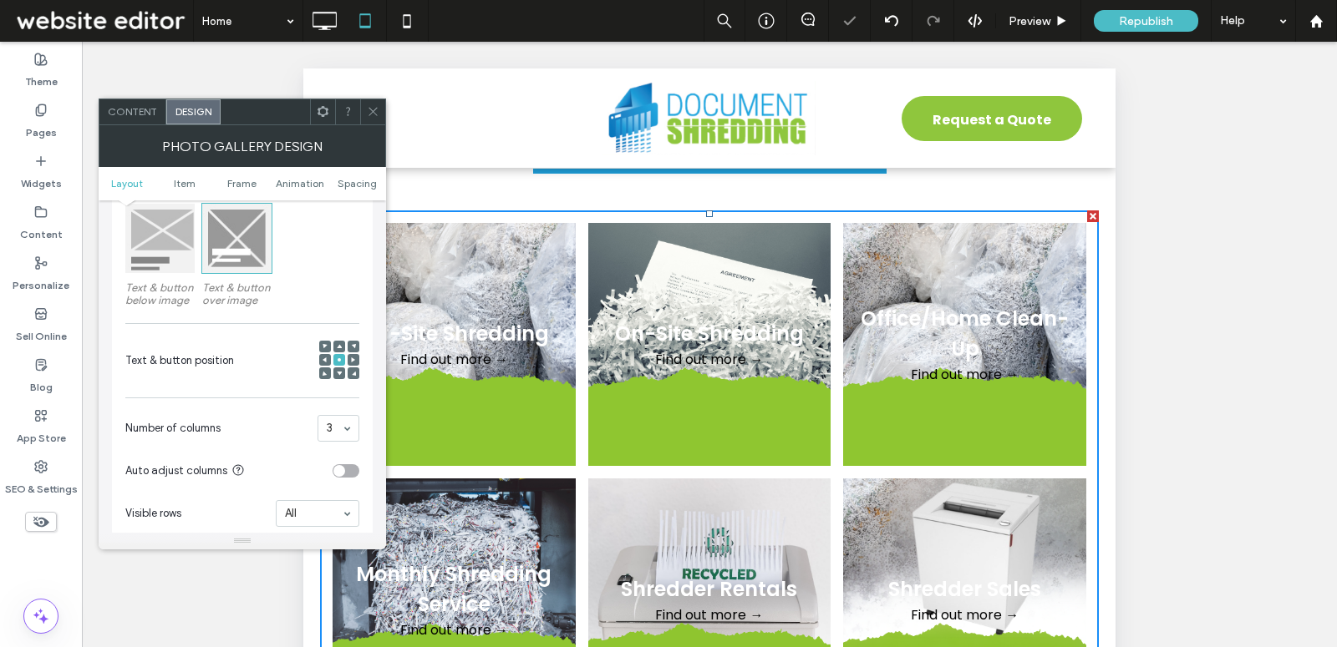
click at [339, 372] on use at bounding box center [339, 374] width 5 height 4
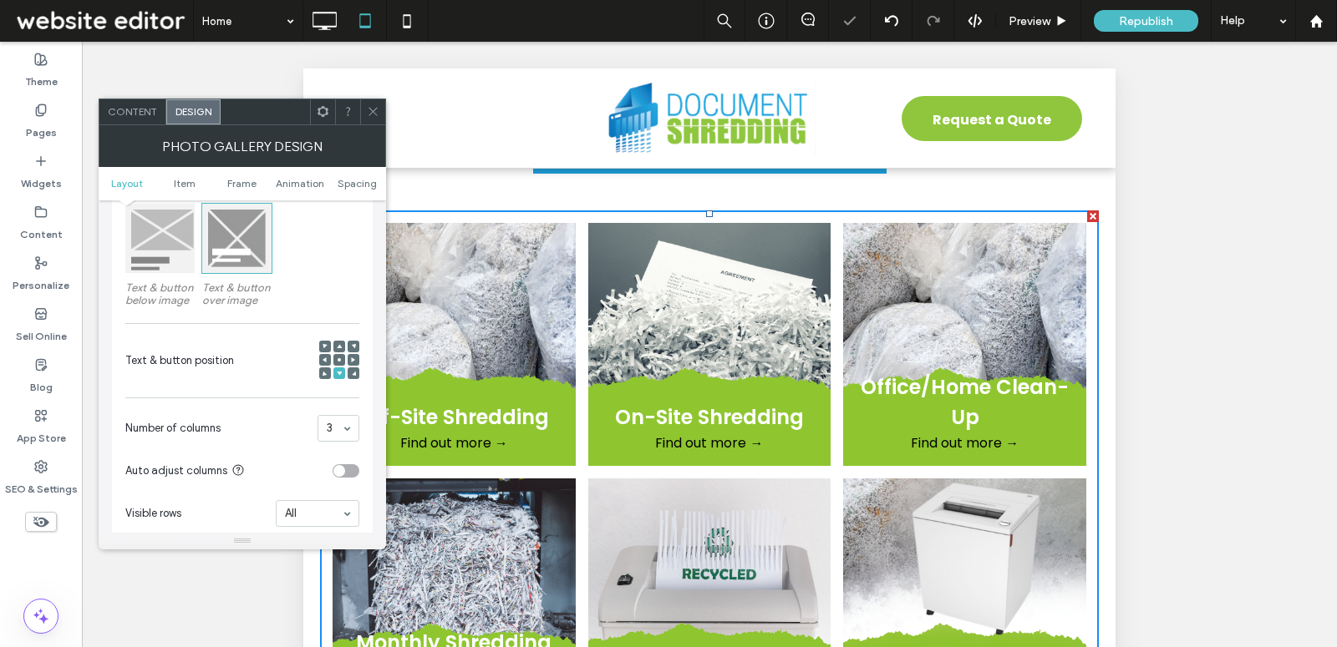
click at [345, 344] on div at bounding box center [339, 361] width 40 height 40
click at [338, 344] on icon at bounding box center [339, 346] width 5 height 5
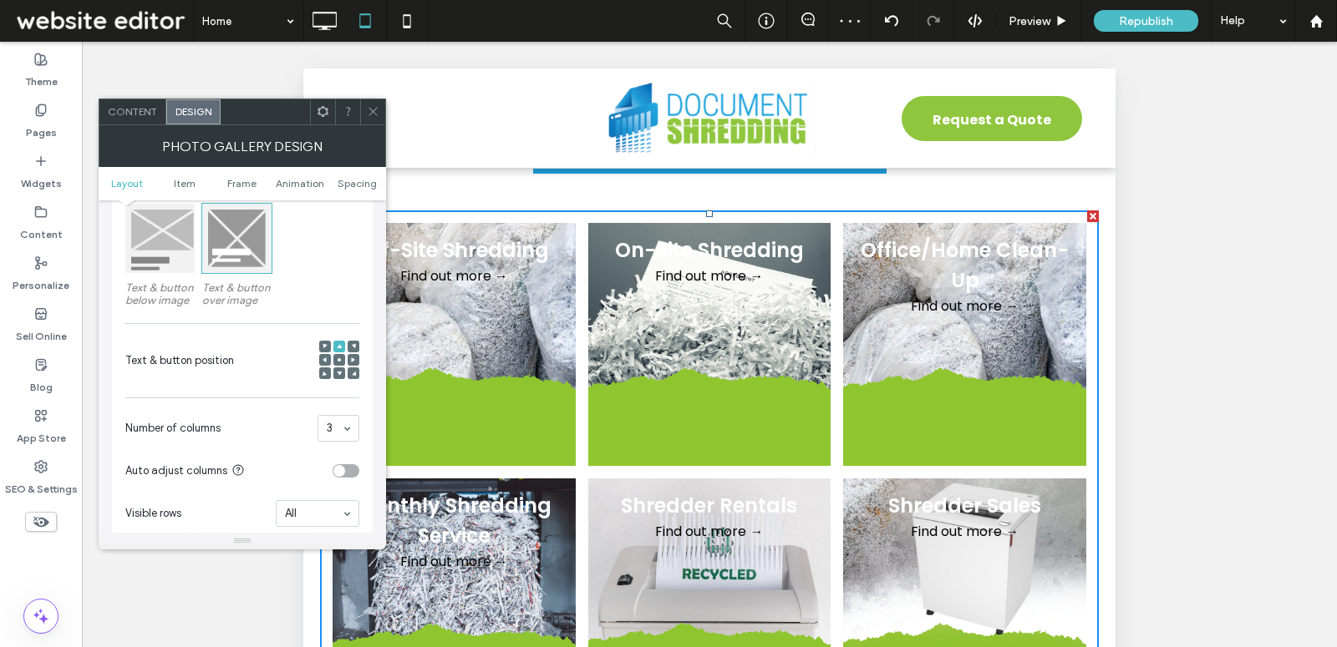
click at [340, 371] on icon at bounding box center [339, 373] width 5 height 5
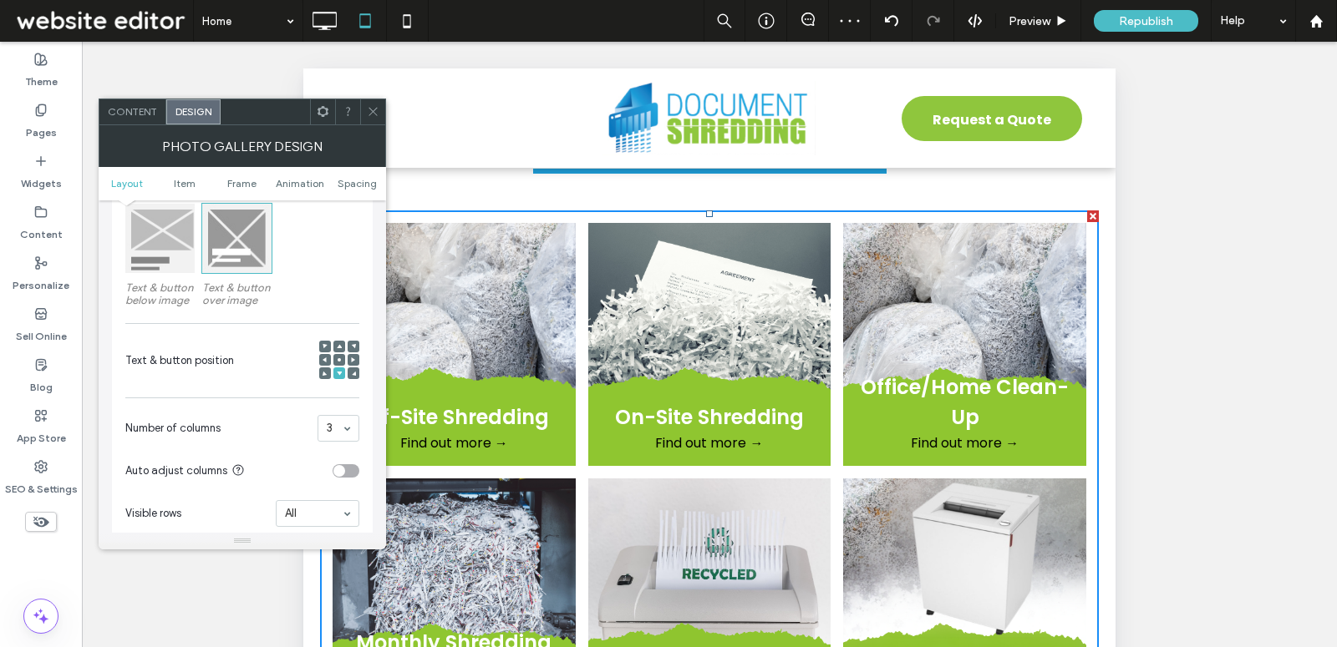
click at [133, 115] on span "Content" at bounding box center [132, 111] width 49 height 13
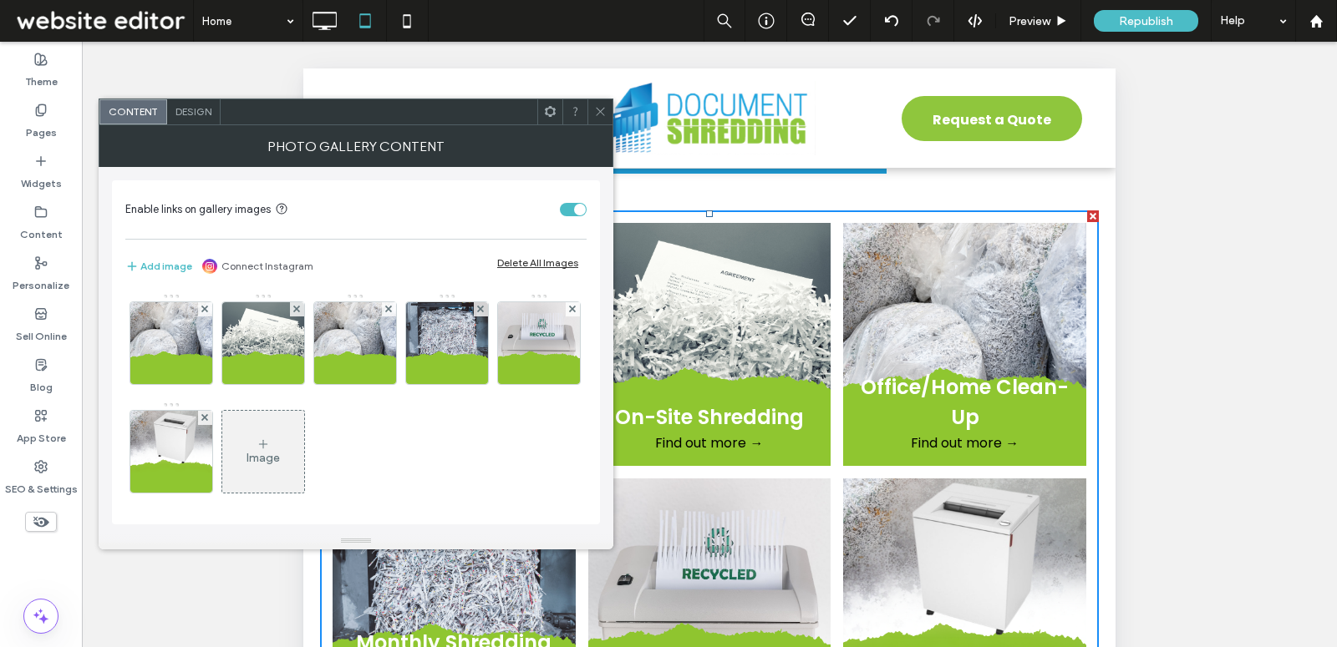
click at [188, 111] on span "Design" at bounding box center [193, 111] width 36 height 13
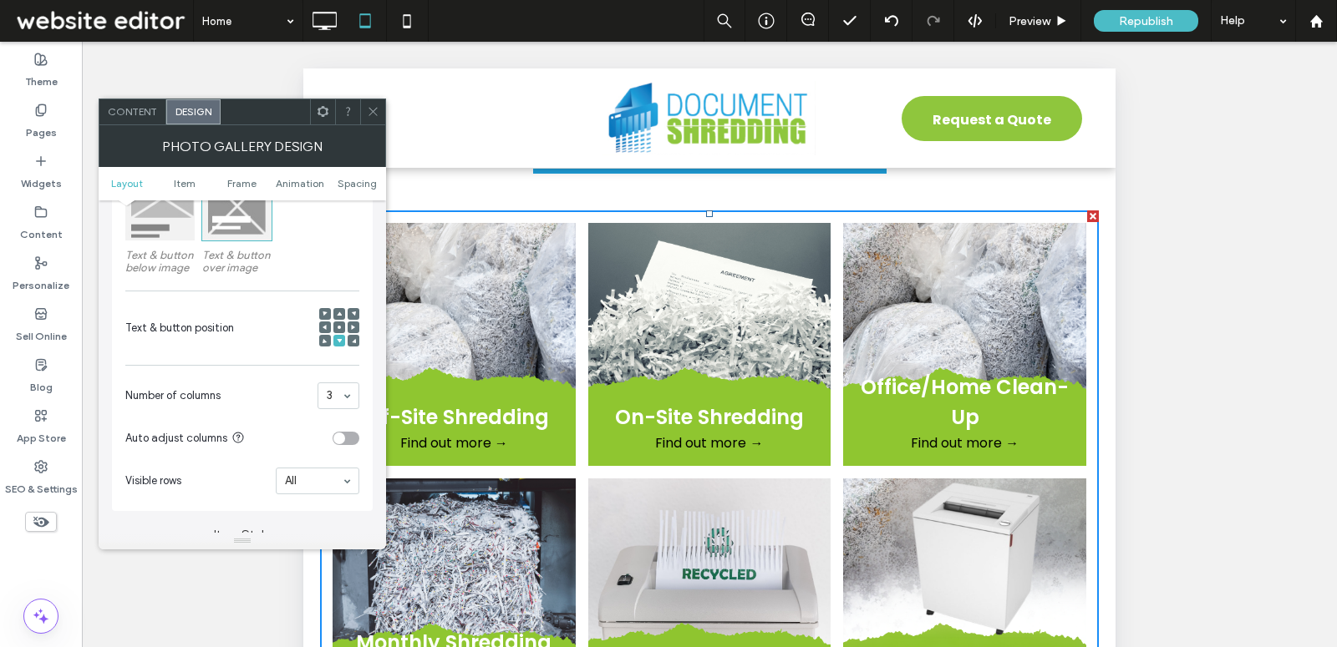
scroll to position [487, 0]
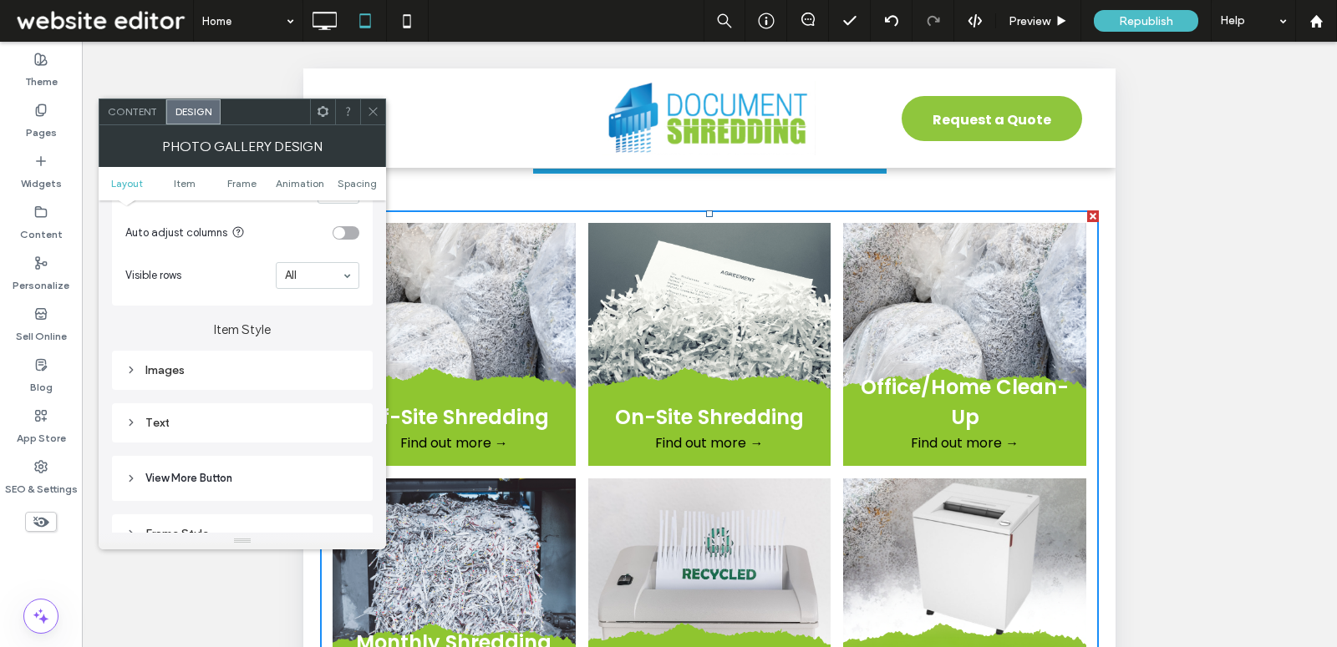
click at [297, 420] on div "Text" at bounding box center [242, 423] width 234 height 14
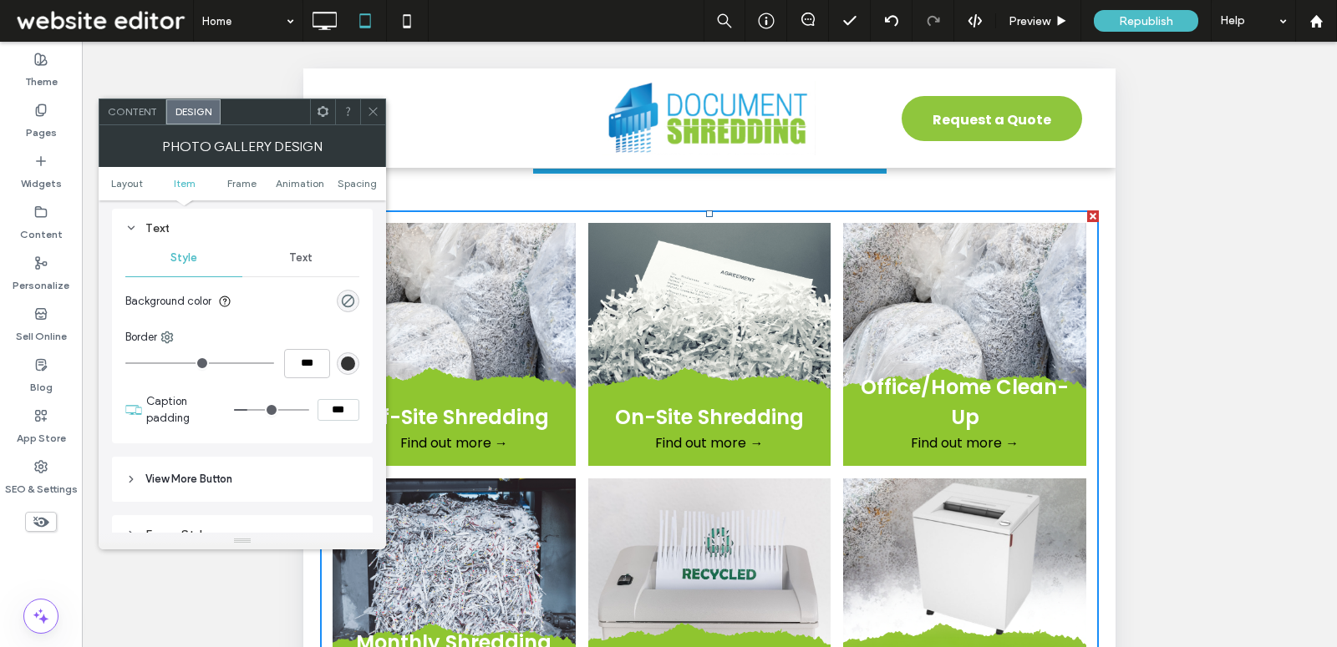
click at [302, 231] on div "Text" at bounding box center [242, 228] width 234 height 14
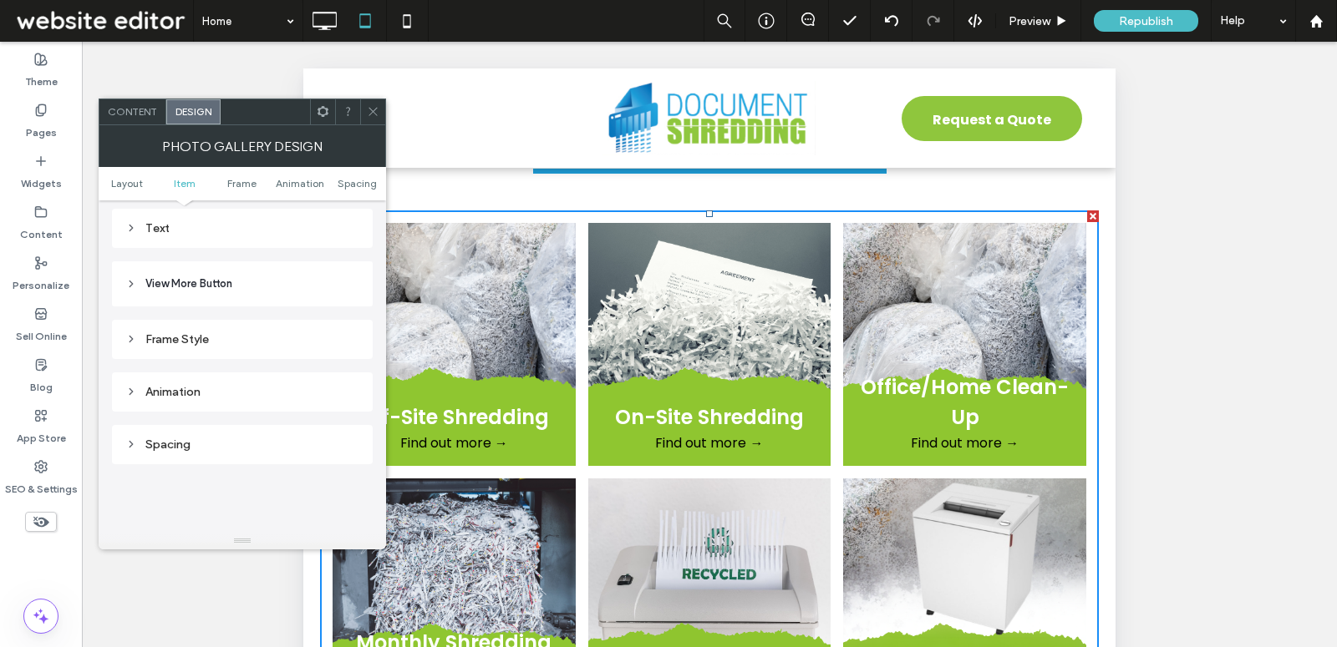
click at [279, 236] on div "Text Style Text Background color Border *** Caption padding ***" at bounding box center [242, 228] width 261 height 39
click at [282, 224] on div "Text" at bounding box center [242, 228] width 234 height 14
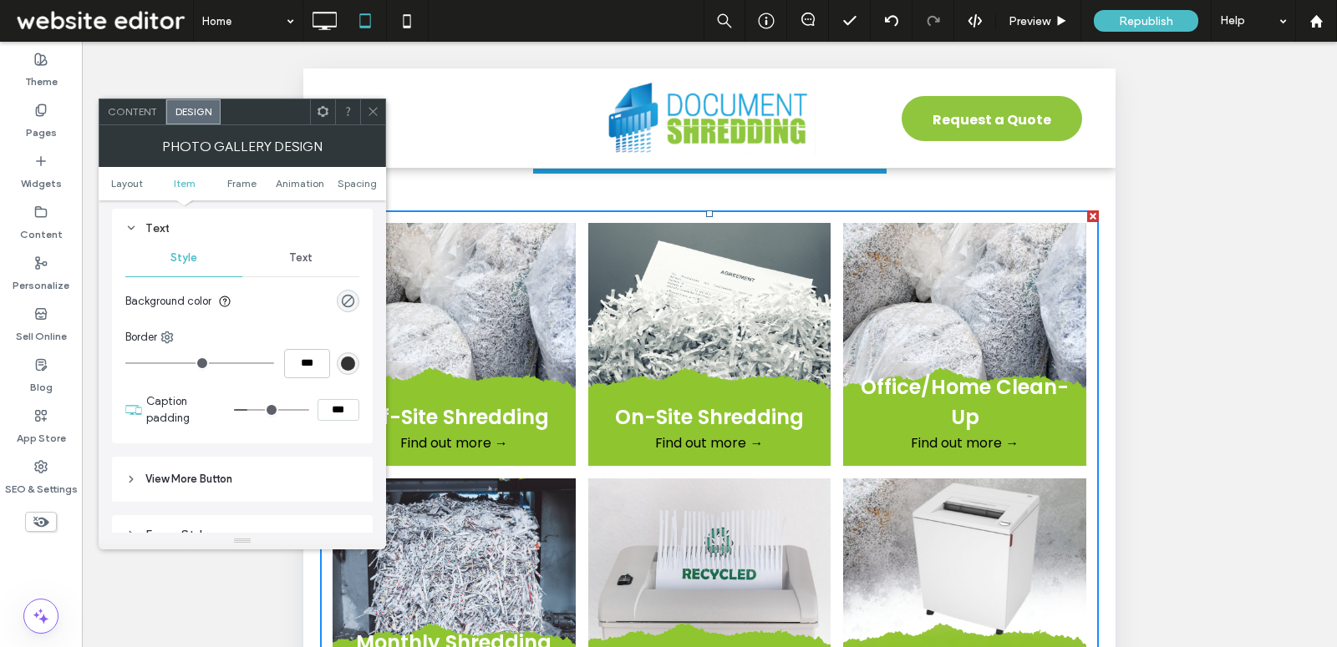
click at [313, 251] on div "Text" at bounding box center [300, 258] width 117 height 37
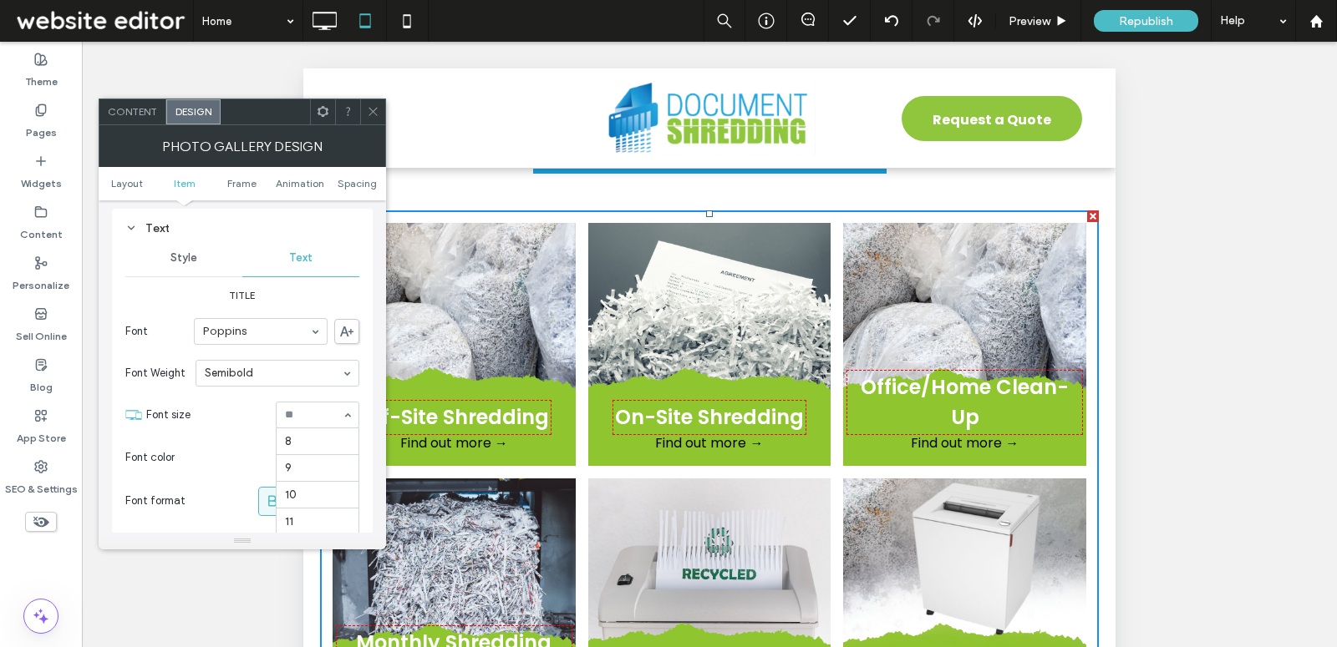
scroll to position [215, 0]
type input "**"
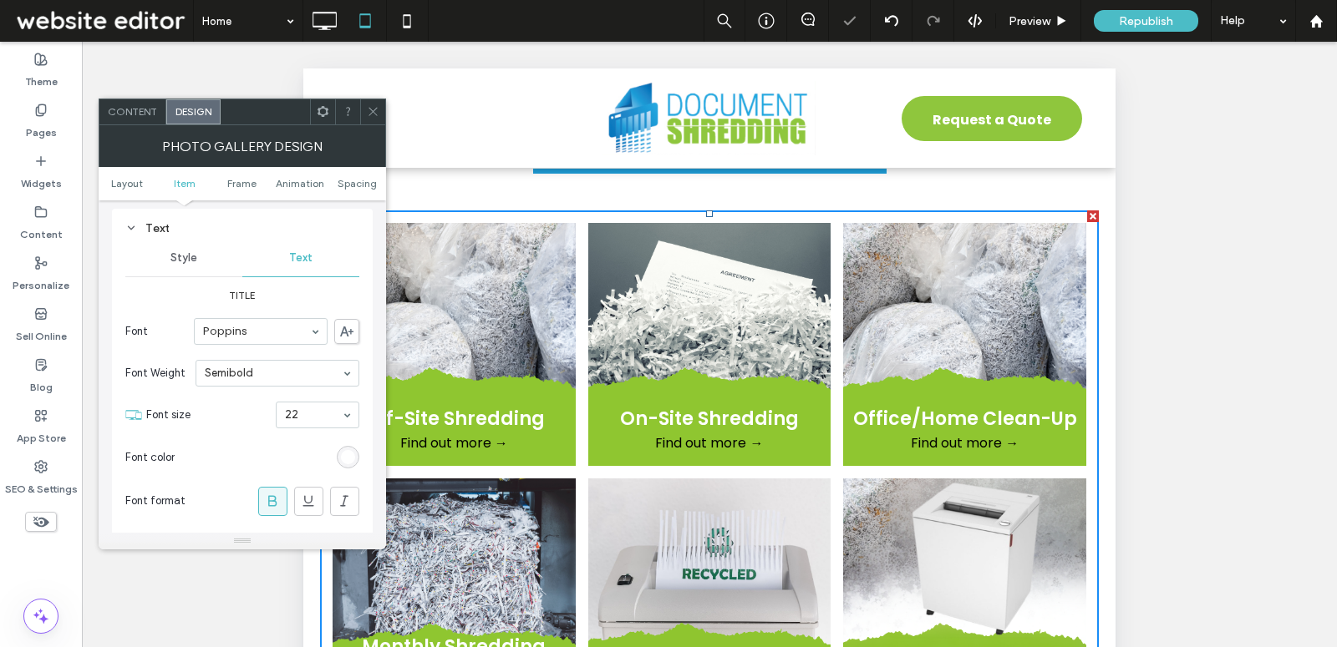
click at [372, 109] on icon at bounding box center [373, 111] width 13 height 13
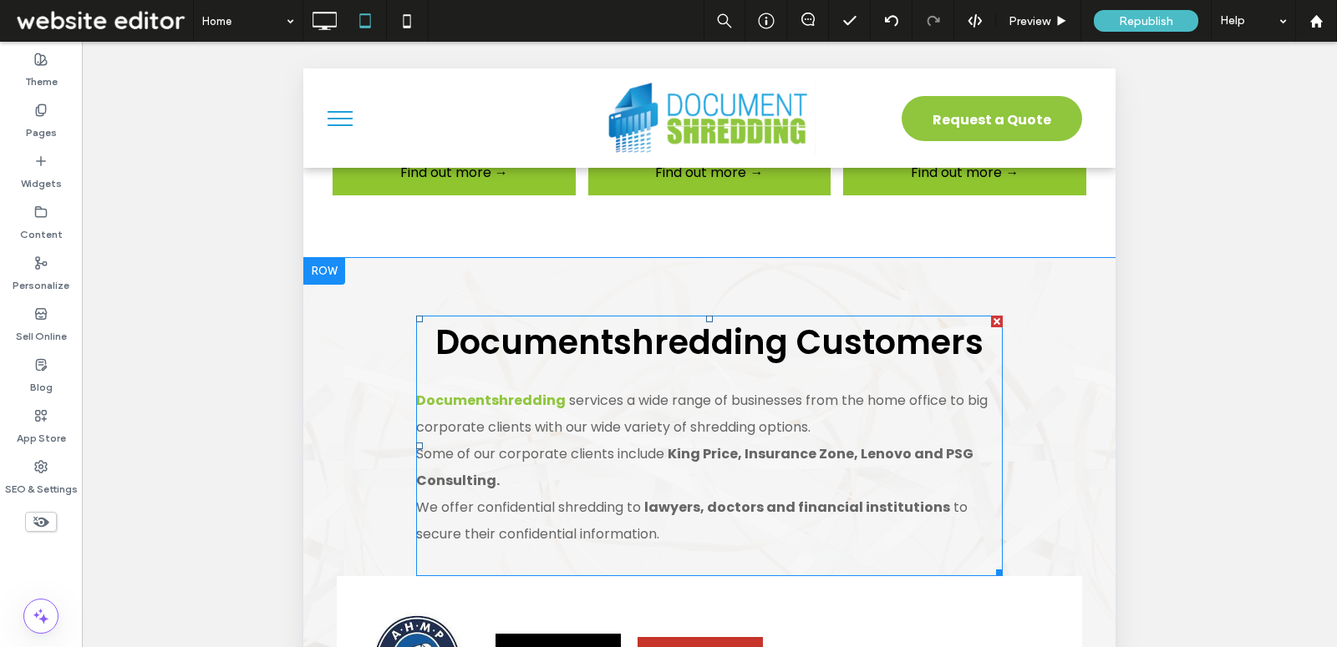
scroll to position [1396, 0]
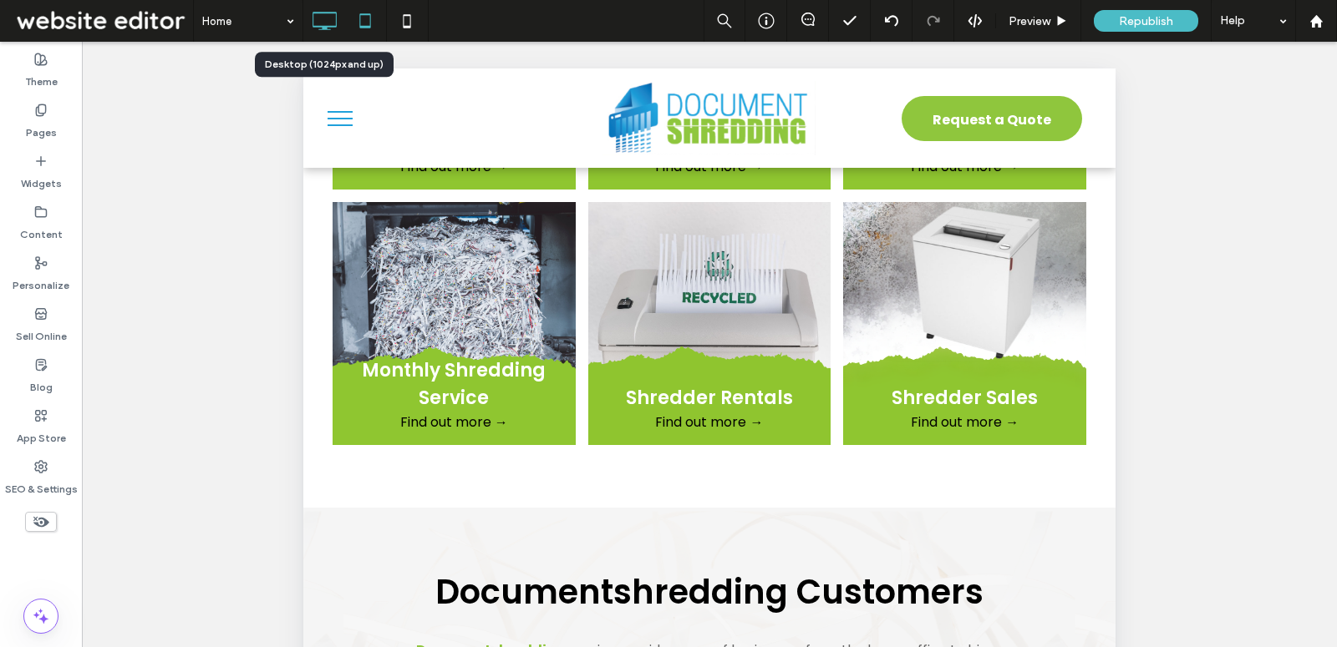
click at [315, 20] on icon at bounding box center [323, 20] width 33 height 33
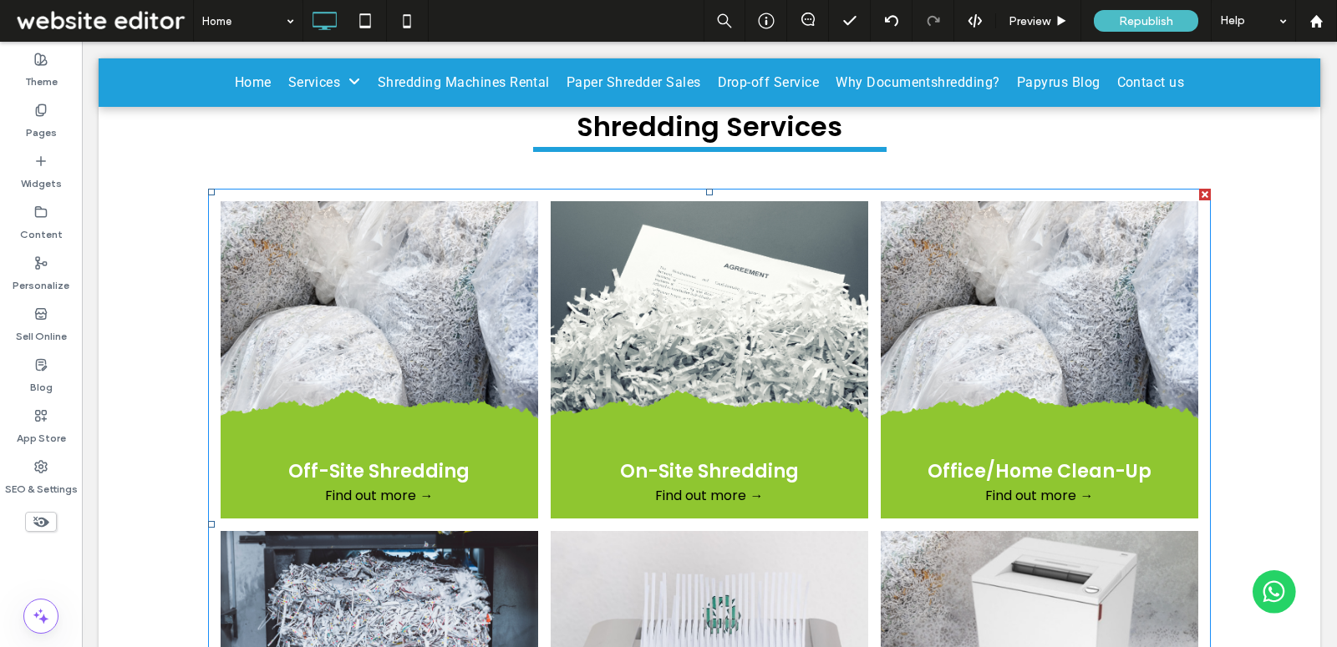
scroll to position [1328, 0]
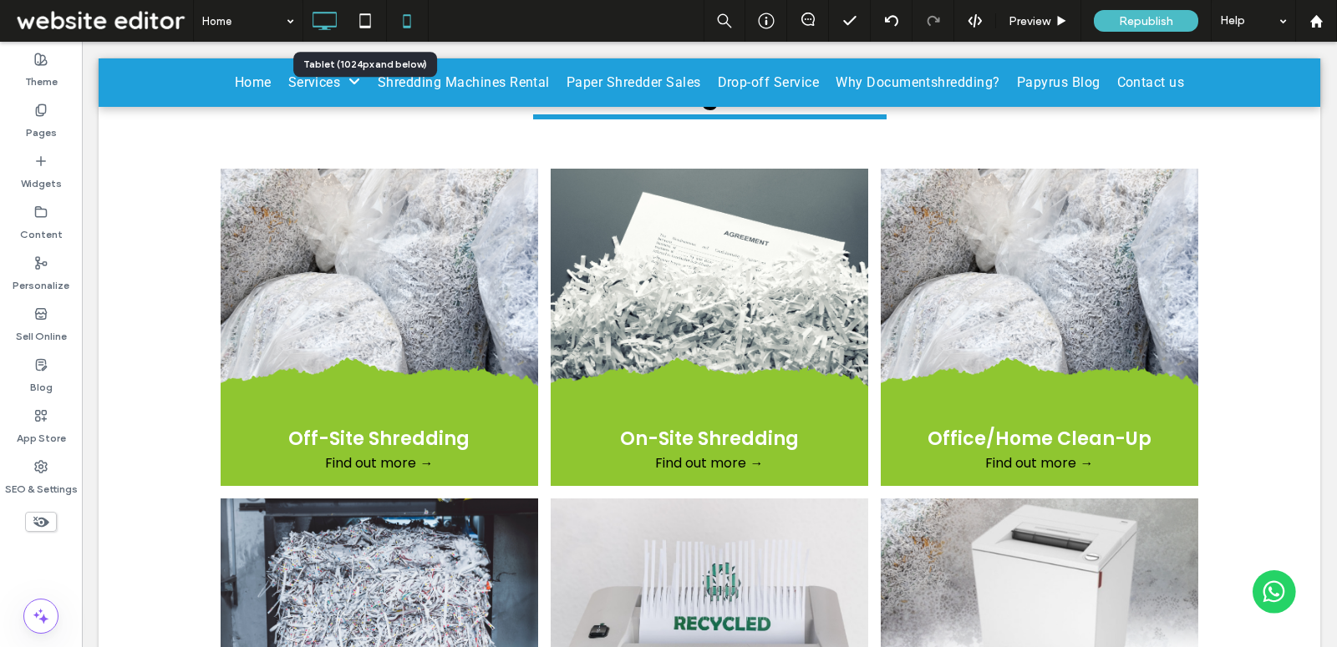
drag, startPoint x: 365, startPoint y: 24, endPoint x: 390, endPoint y: 28, distance: 25.4
click at [365, 24] on icon at bounding box center [364, 20] width 33 height 33
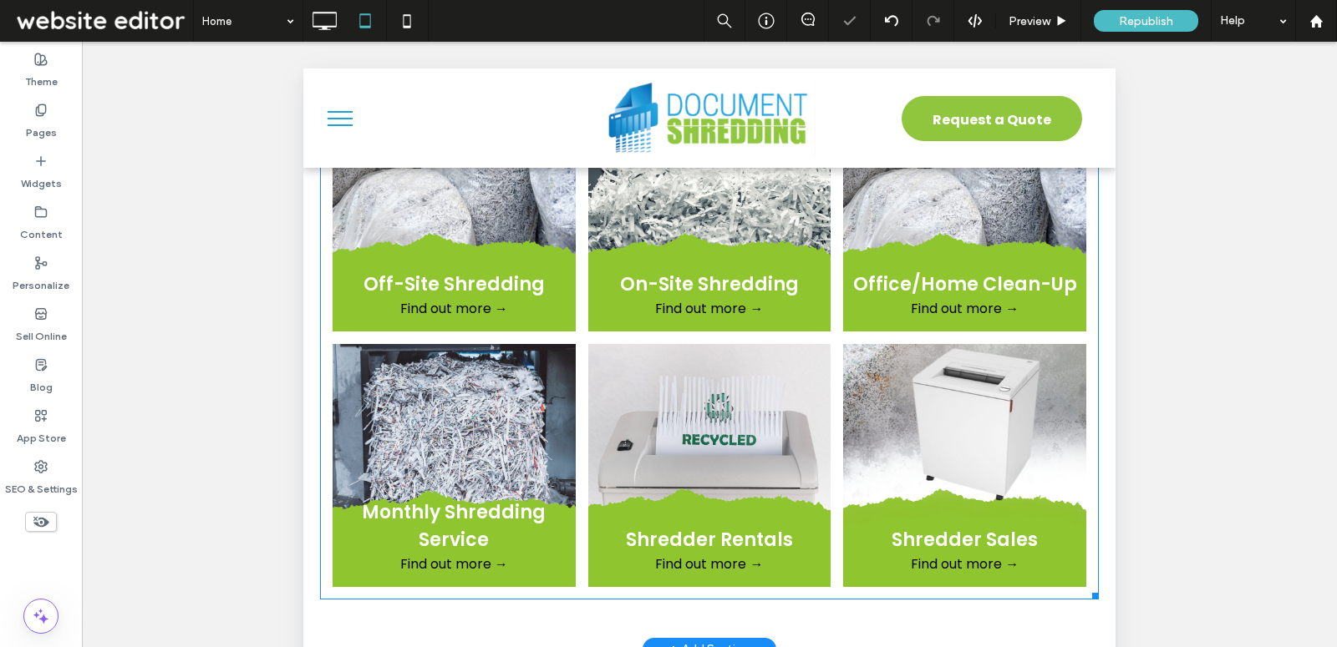
scroll to position [1222, 0]
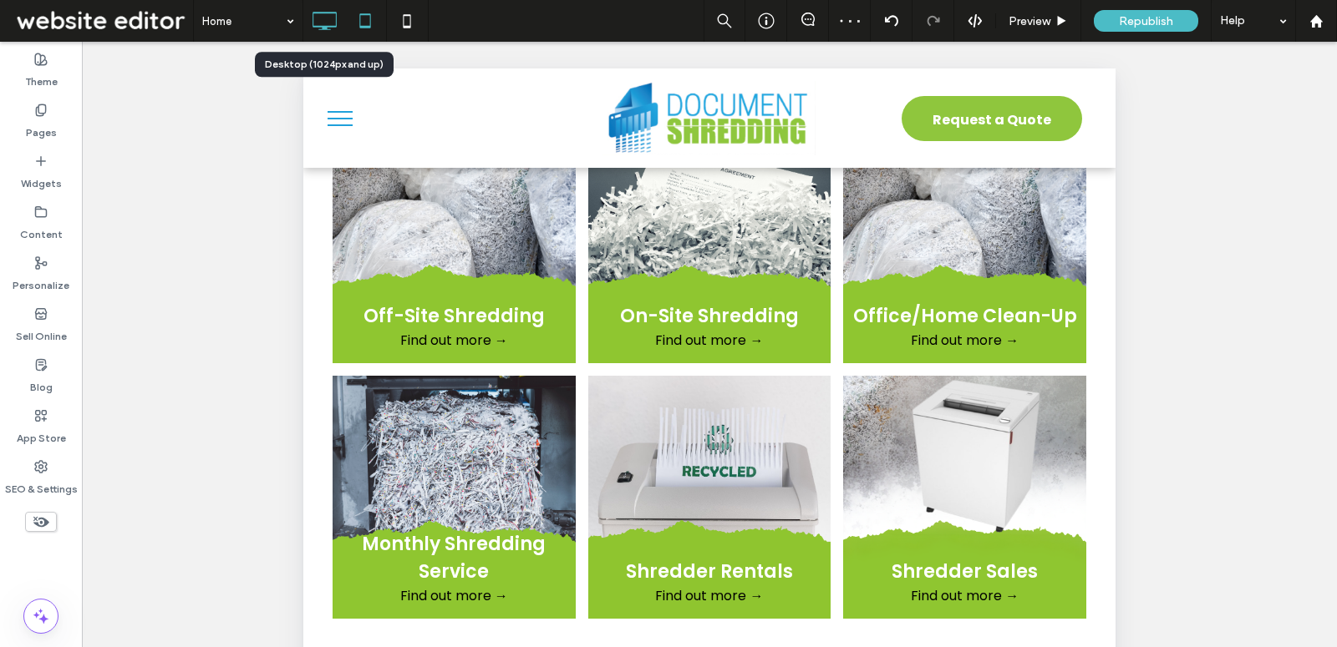
click at [337, 16] on icon at bounding box center [323, 20] width 33 height 33
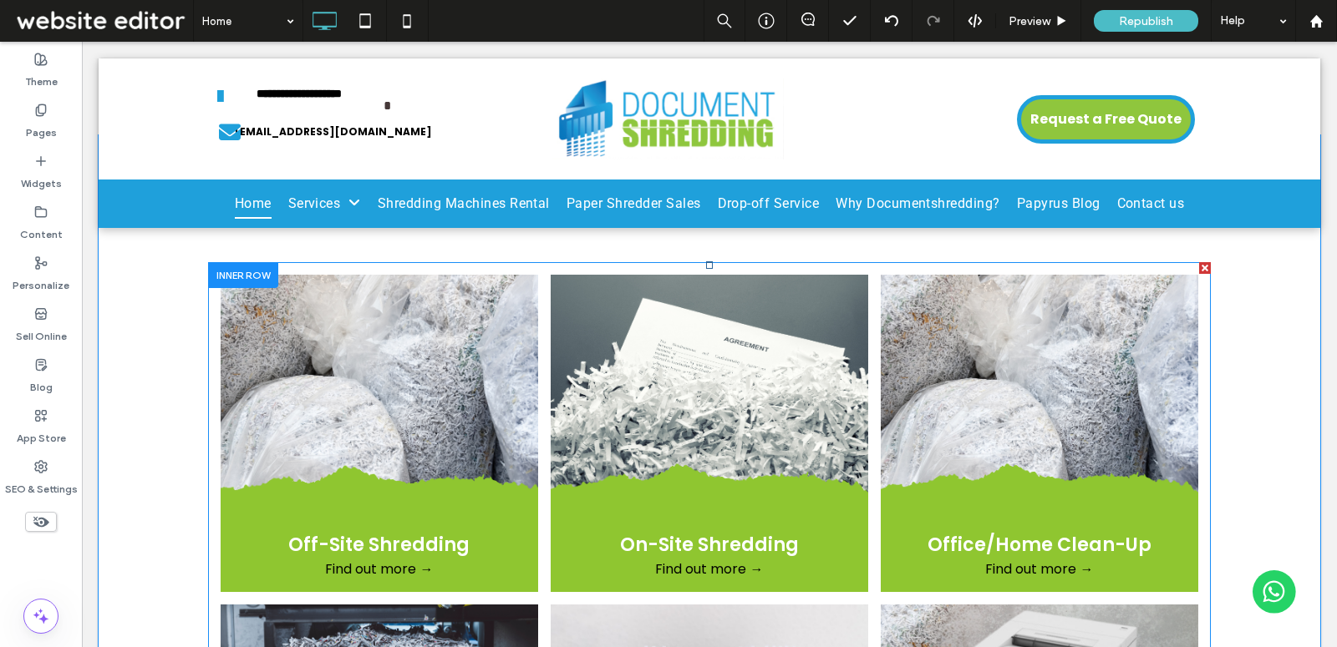
click at [422, 311] on link at bounding box center [379, 433] width 337 height 337
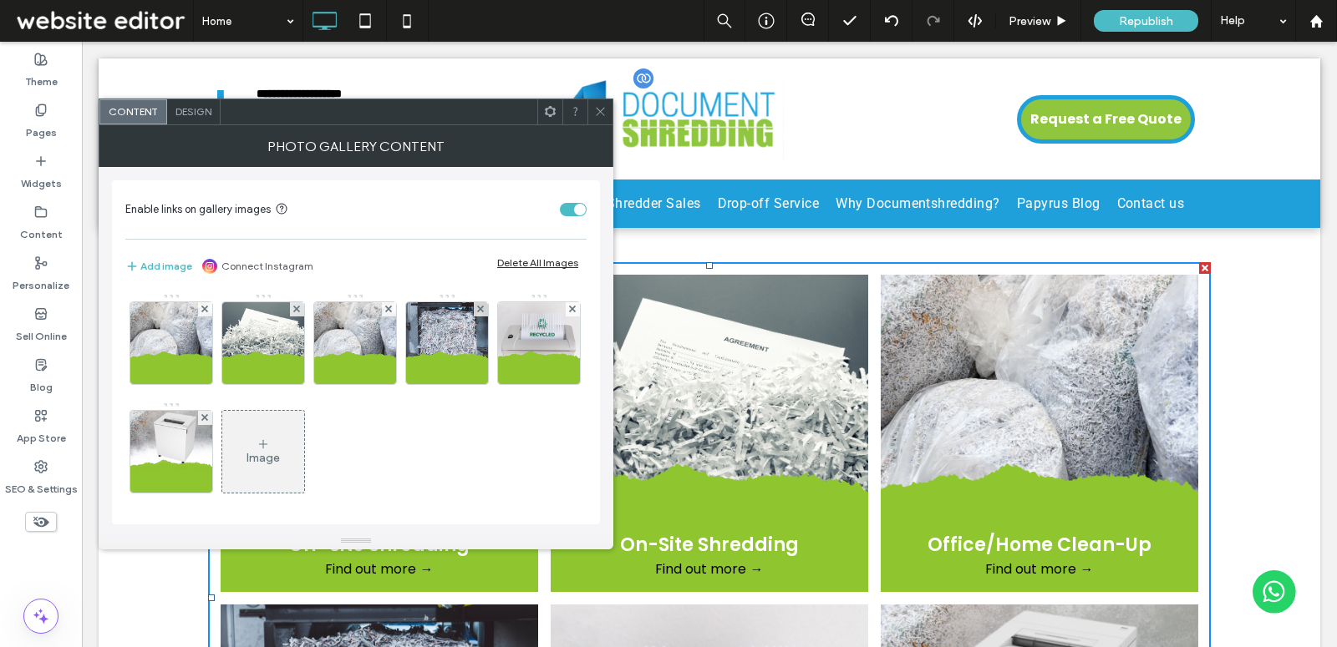
click at [607, 97] on img at bounding box center [667, 119] width 231 height 81
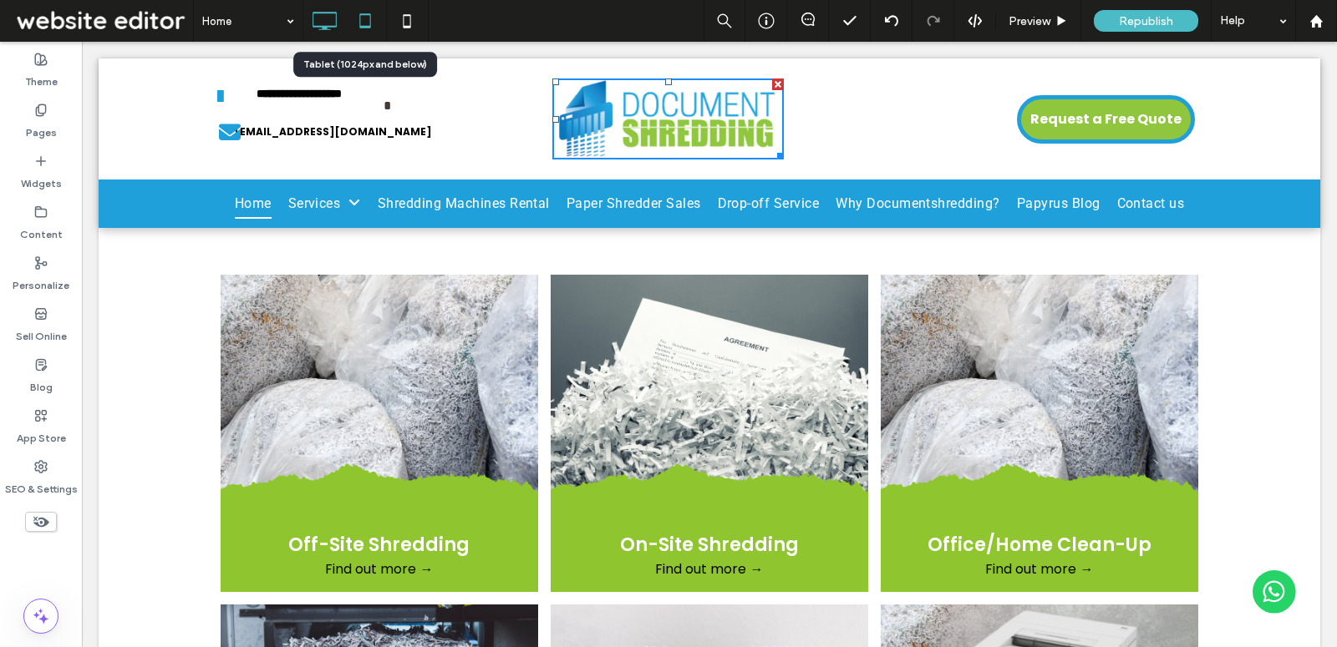
click at [369, 10] on icon at bounding box center [364, 20] width 33 height 33
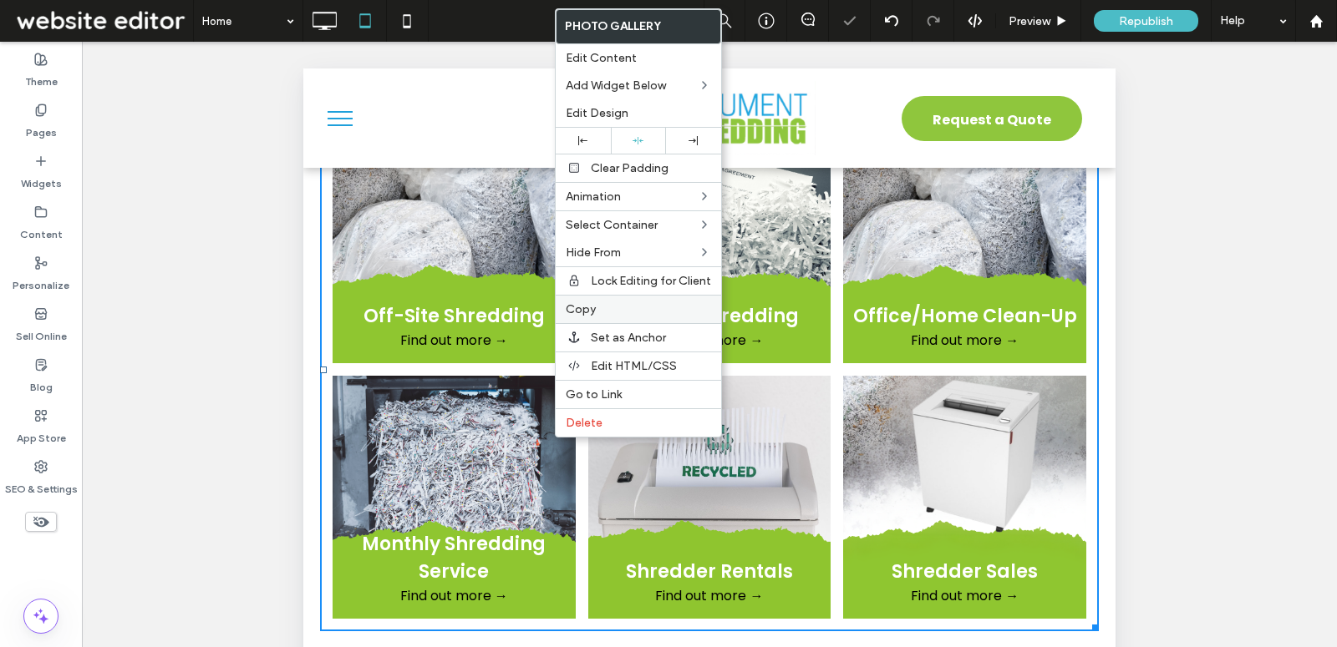
click at [617, 302] on label "Copy" at bounding box center [638, 309] width 145 height 14
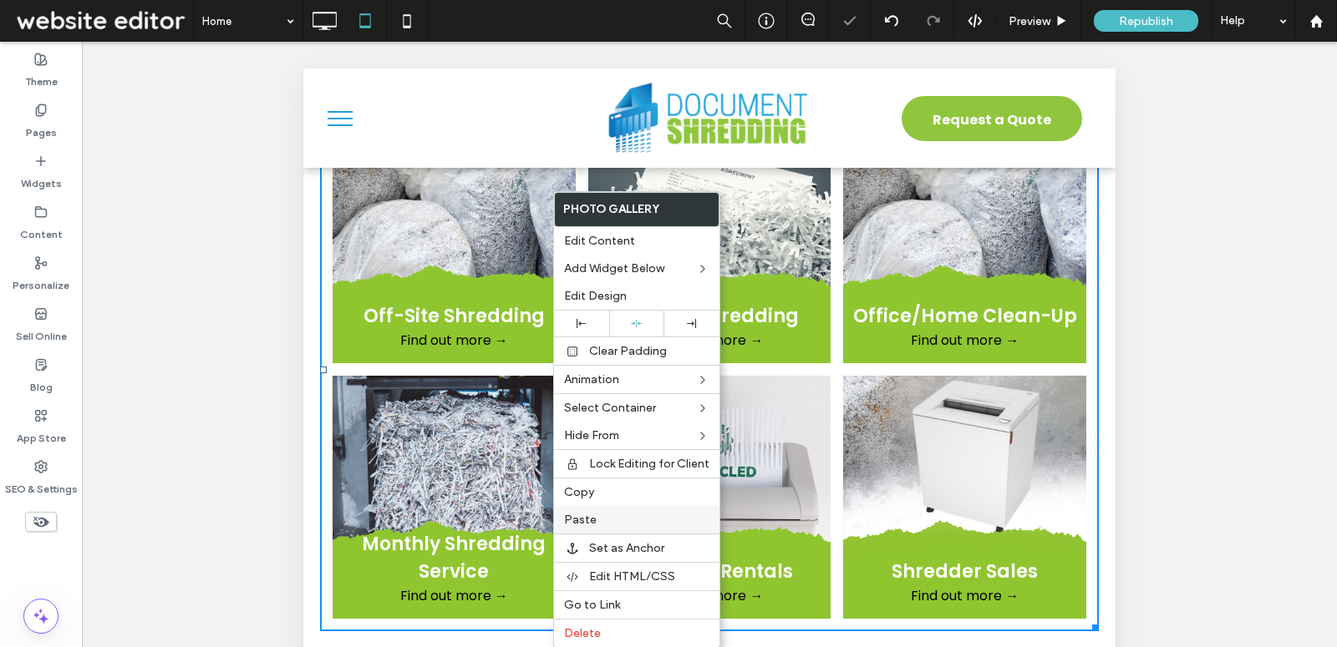
click at [648, 506] on div "Paste" at bounding box center [636, 520] width 165 height 28
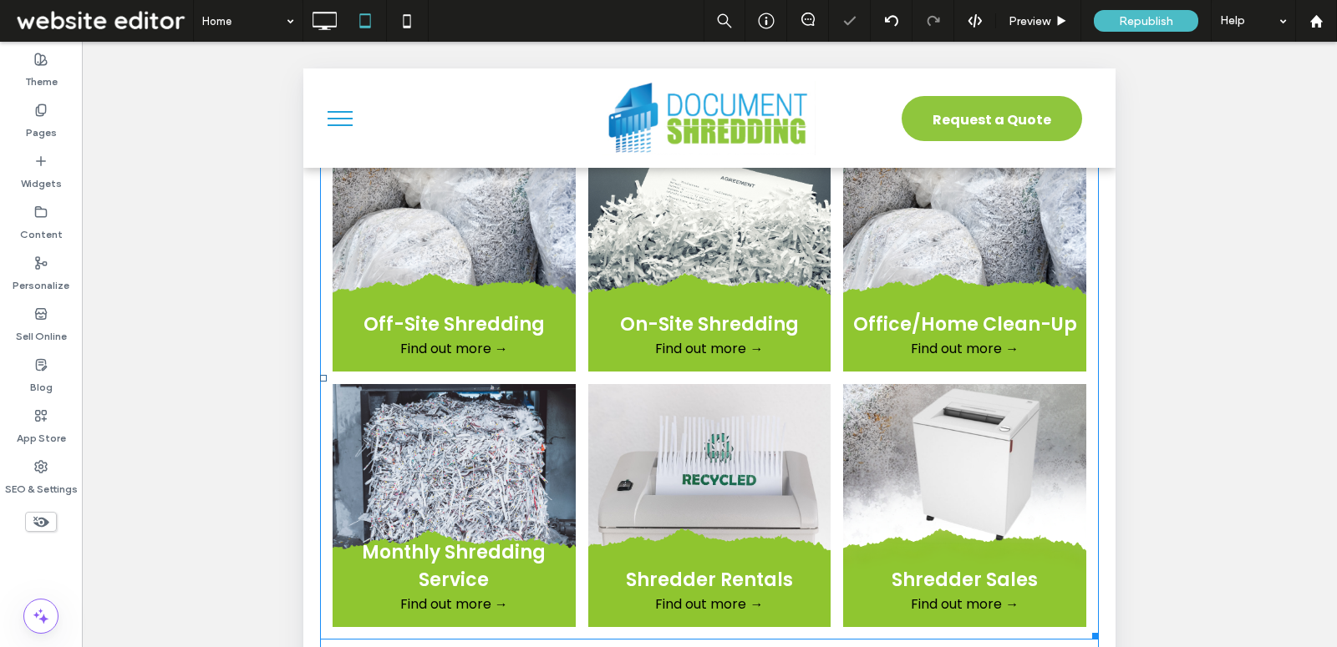
click at [541, 385] on link at bounding box center [453, 505] width 257 height 257
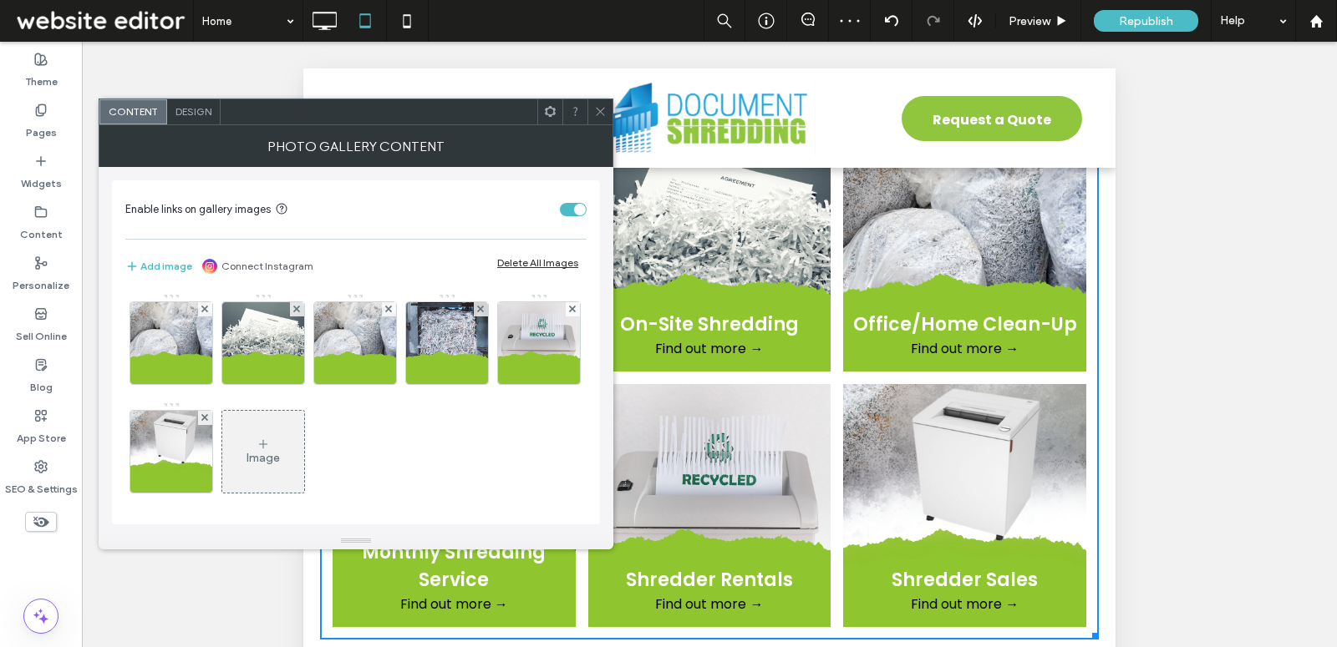
click at [198, 125] on div "Photo Gallery Content" at bounding box center [356, 146] width 515 height 42
click at [549, 119] on span at bounding box center [550, 111] width 13 height 25
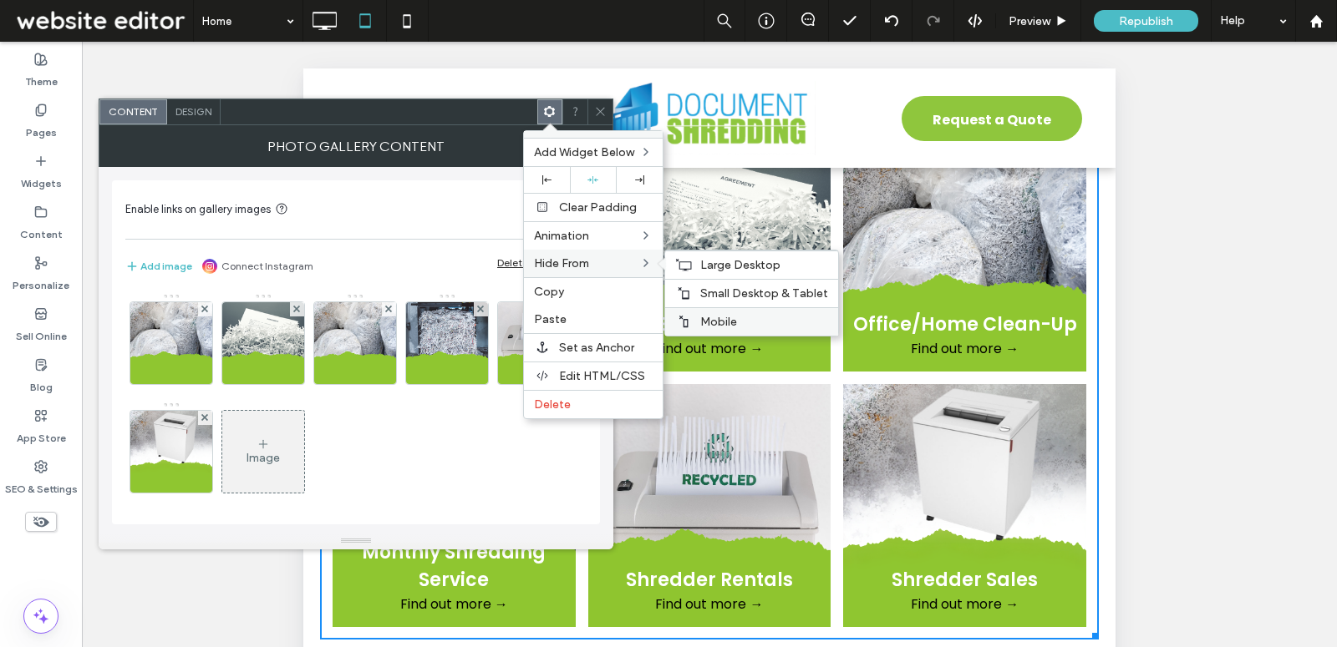
click at [742, 317] on label "Mobile" at bounding box center [764, 322] width 128 height 14
click at [705, 258] on span "Large Desktop" at bounding box center [740, 265] width 80 height 14
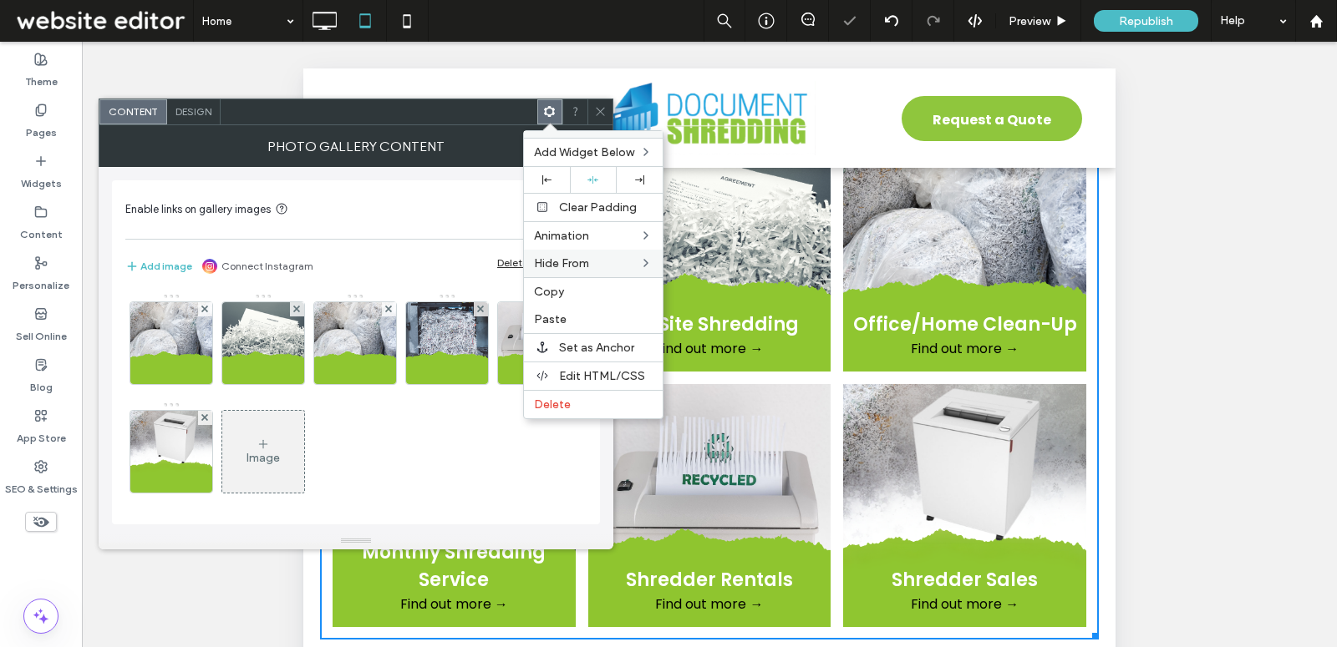
click at [599, 109] on icon at bounding box center [600, 111] width 13 height 13
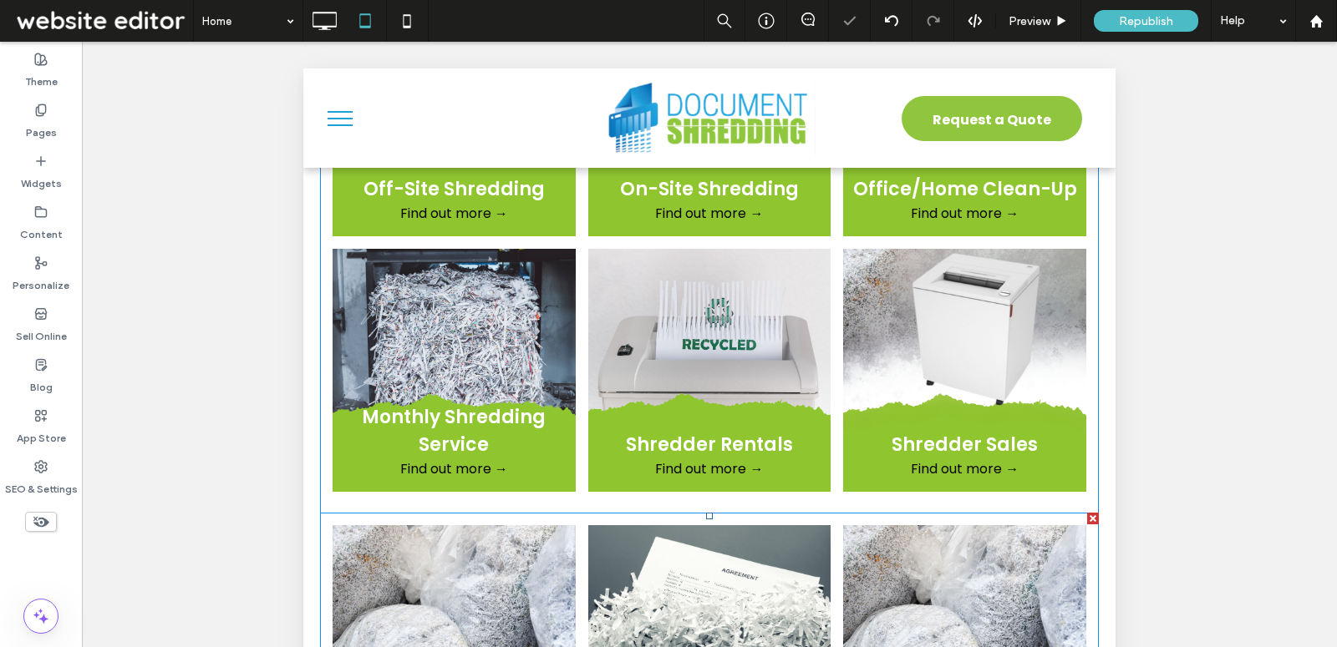
scroll to position [1544, 0]
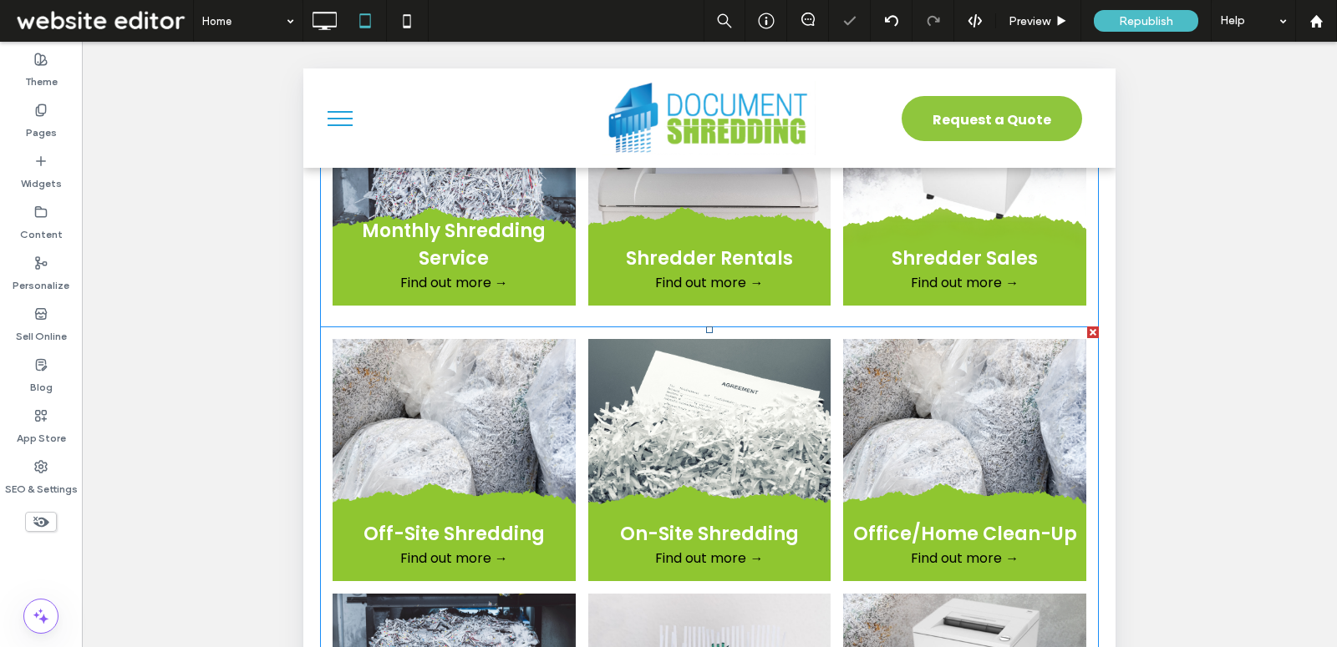
click at [614, 474] on link at bounding box center [709, 460] width 257 height 257
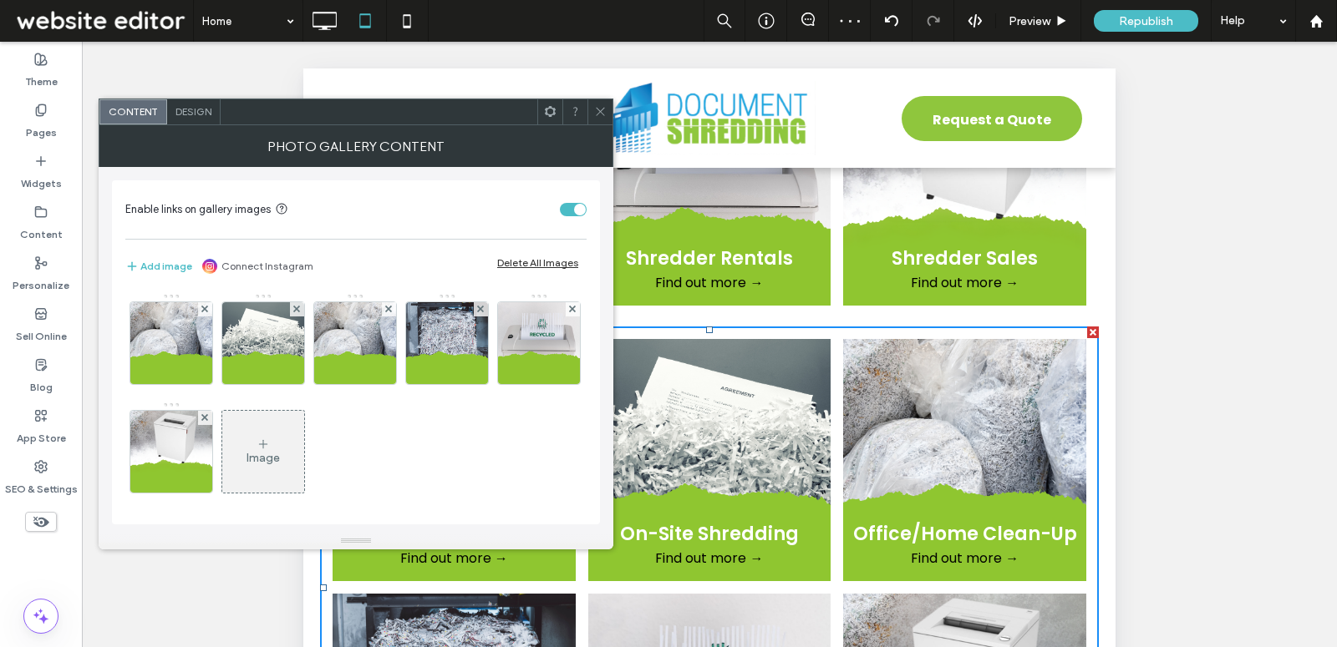
click at [548, 104] on span at bounding box center [550, 111] width 13 height 25
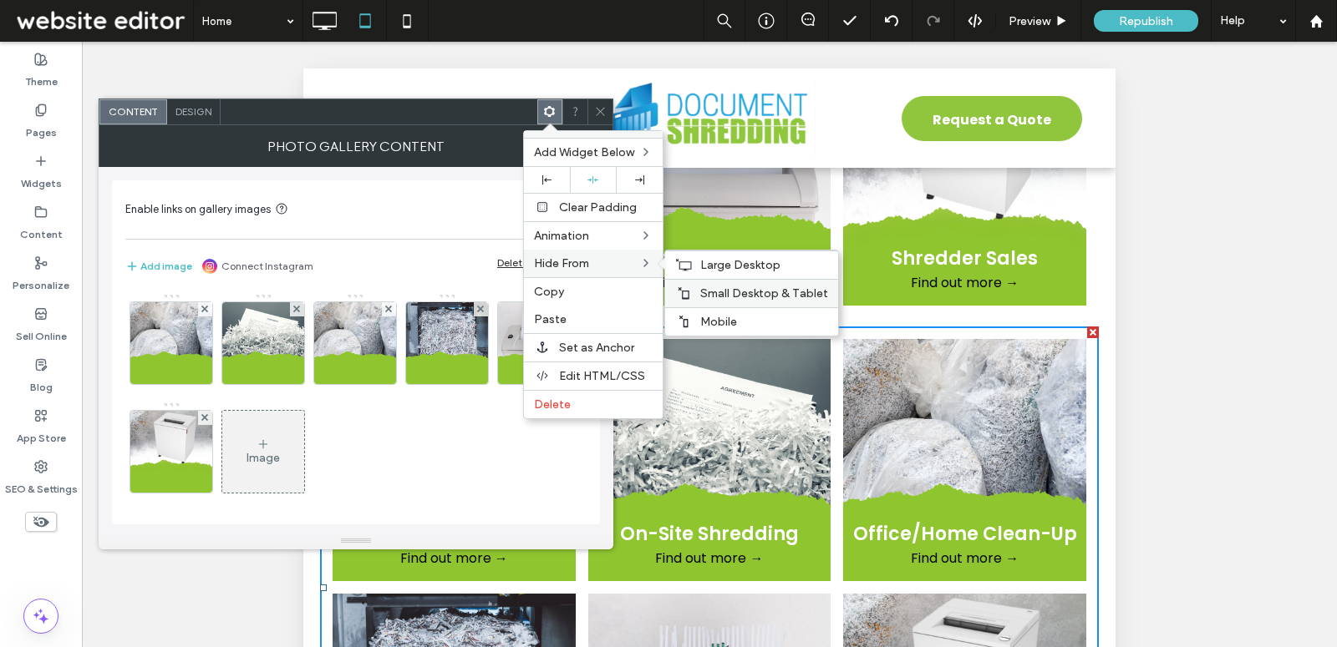
click at [750, 290] on span "Small Desktop & Tablet" at bounding box center [764, 294] width 128 height 14
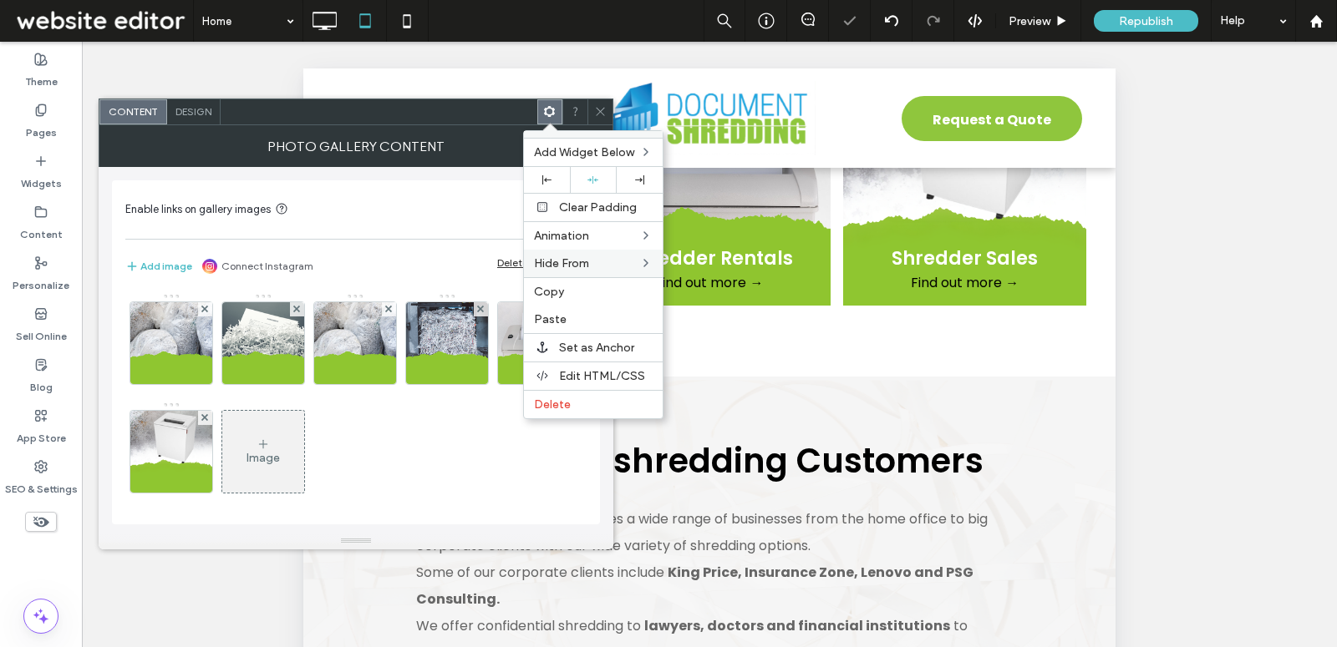
click at [595, 104] on span at bounding box center [600, 111] width 13 height 25
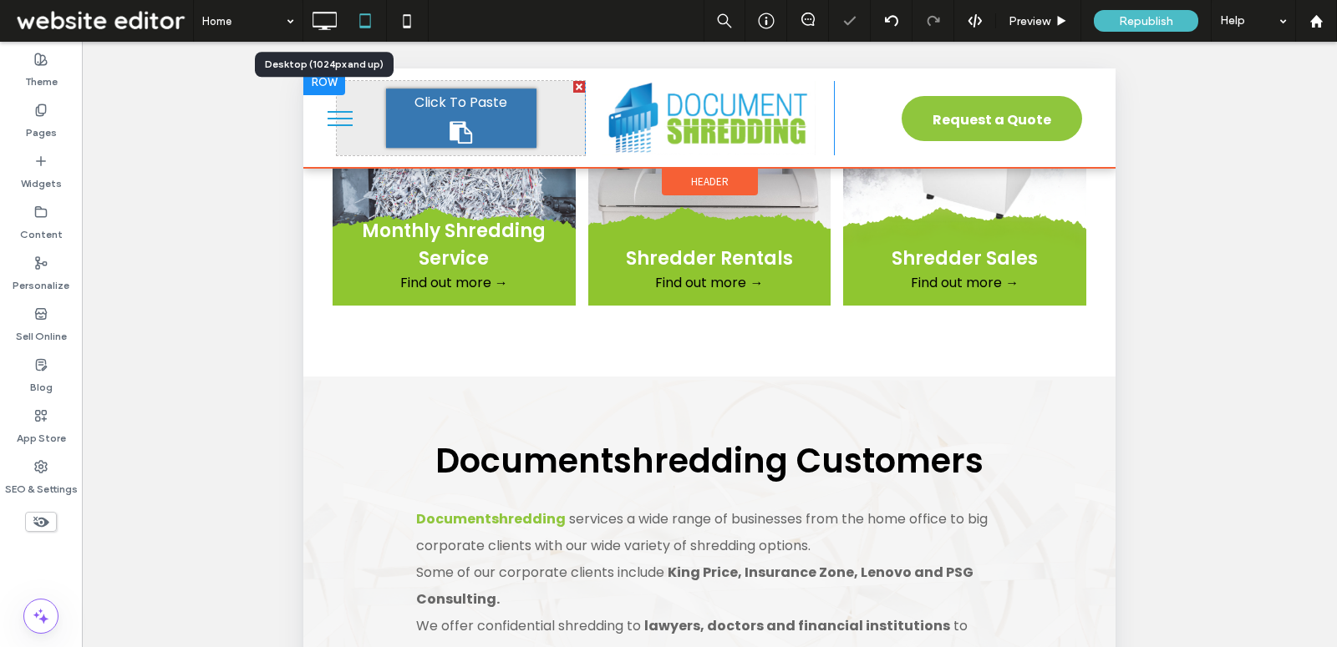
click at [336, 23] on icon at bounding box center [323, 20] width 33 height 33
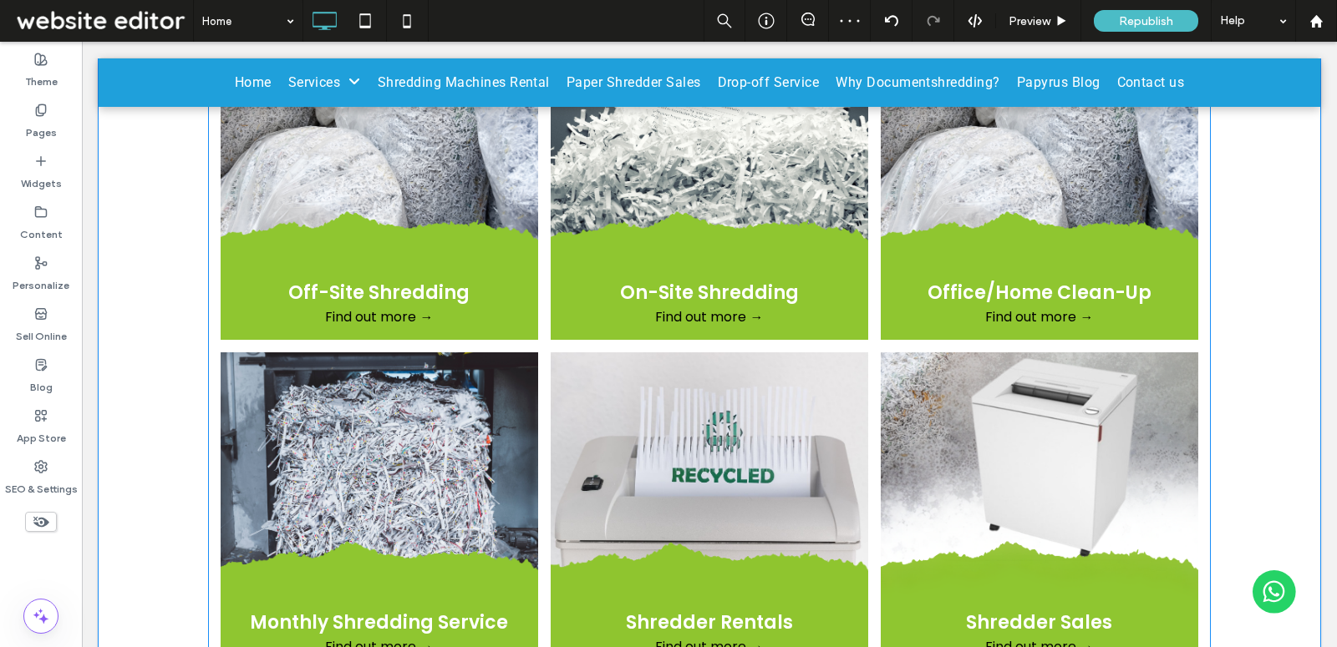
scroll to position [1463, 0]
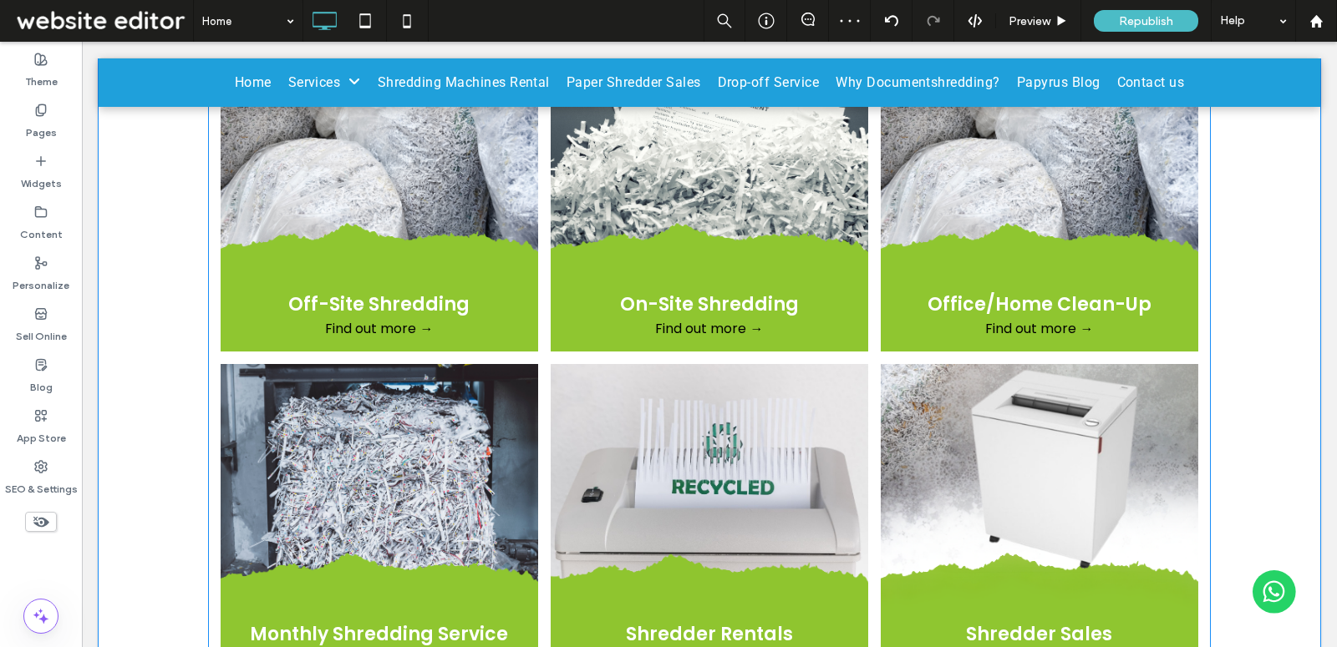
click at [551, 434] on link at bounding box center [709, 522] width 337 height 337
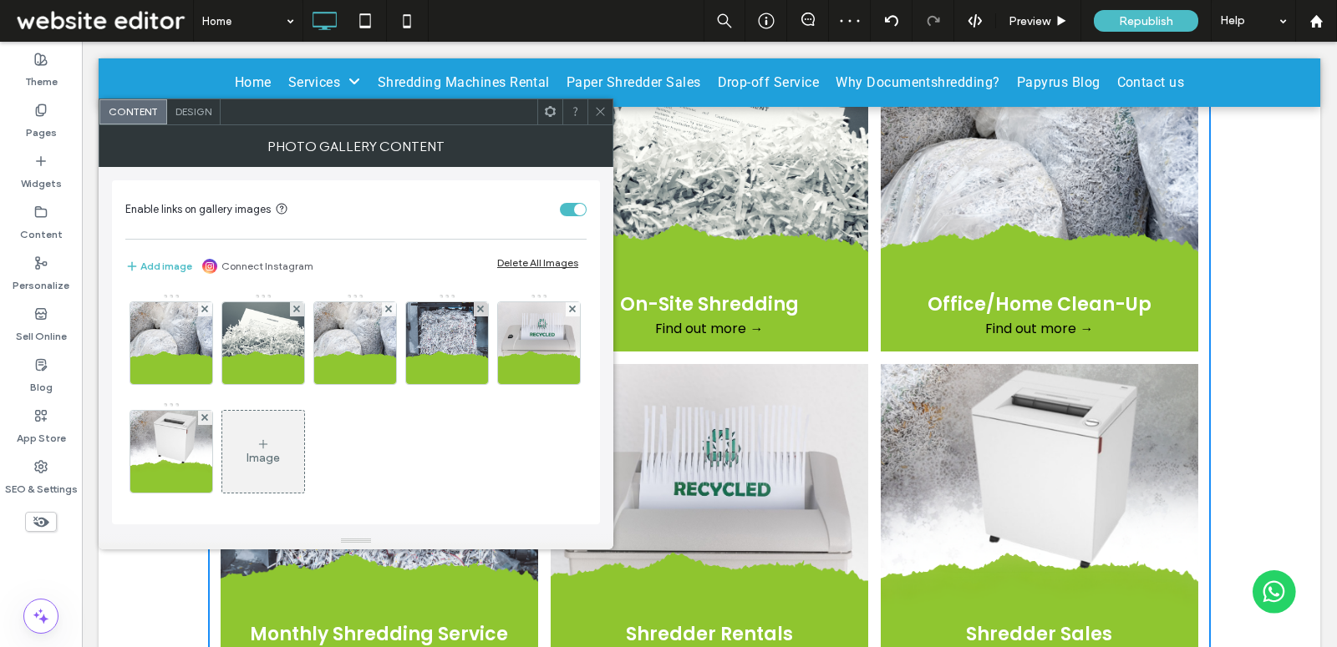
click at [205, 104] on div "Design" at bounding box center [193, 111] width 53 height 25
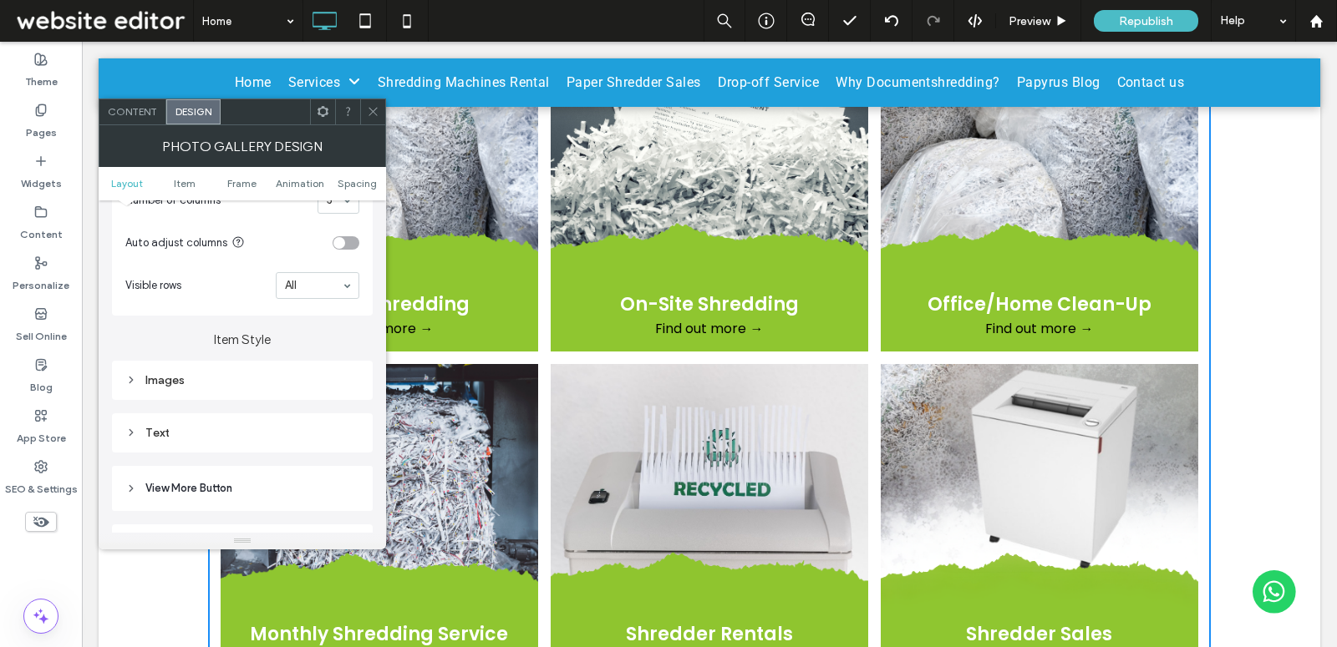
click at [321, 431] on div "Text" at bounding box center [242, 433] width 234 height 14
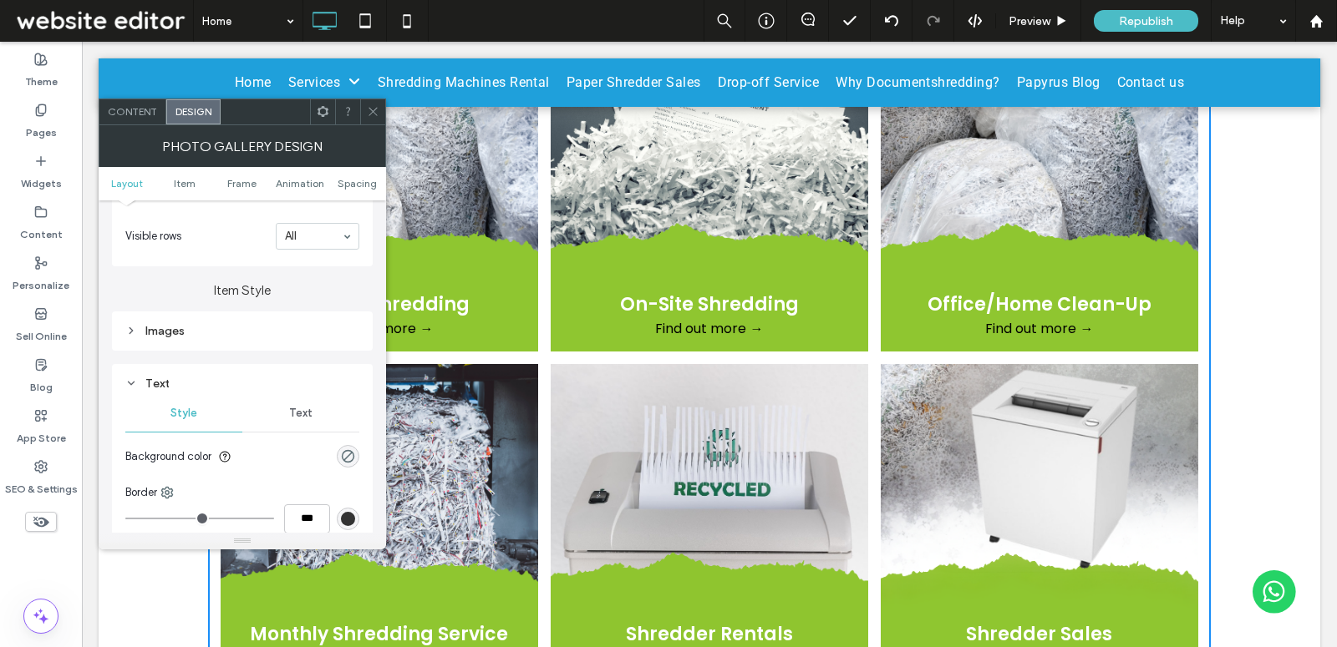
click at [319, 409] on div "Text" at bounding box center [300, 413] width 117 height 37
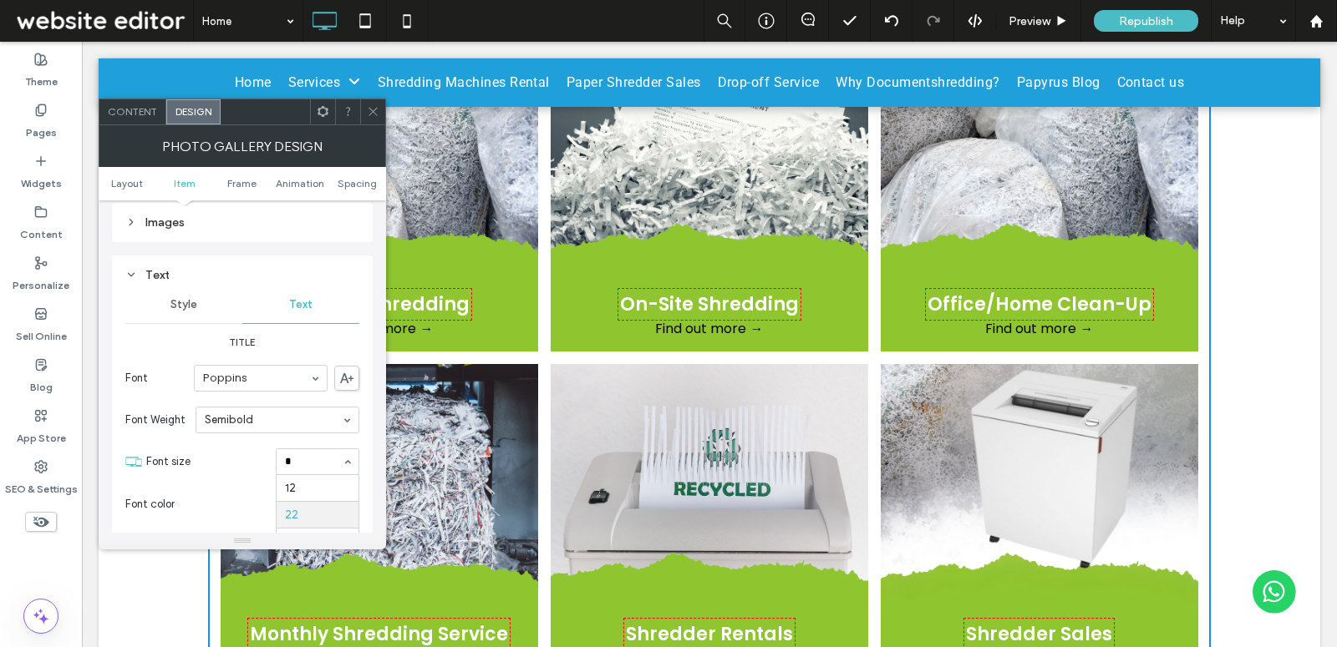
type input "**"
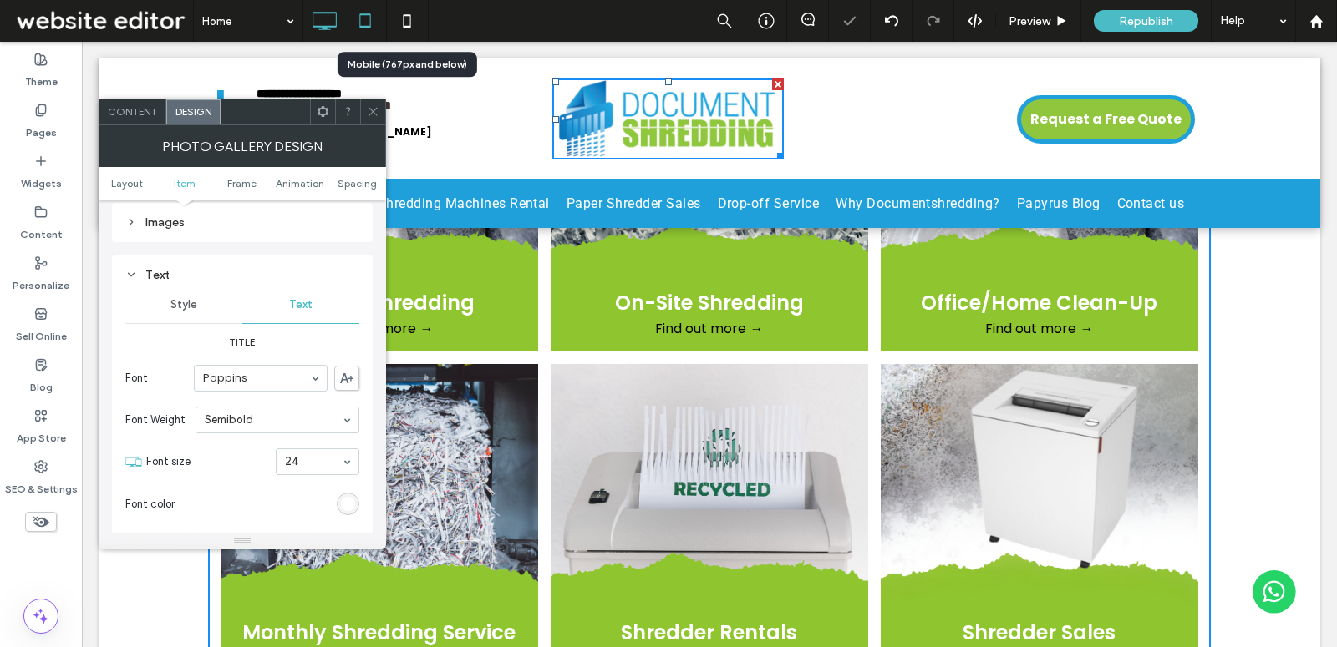
click at [372, 14] on icon at bounding box center [364, 20] width 33 height 33
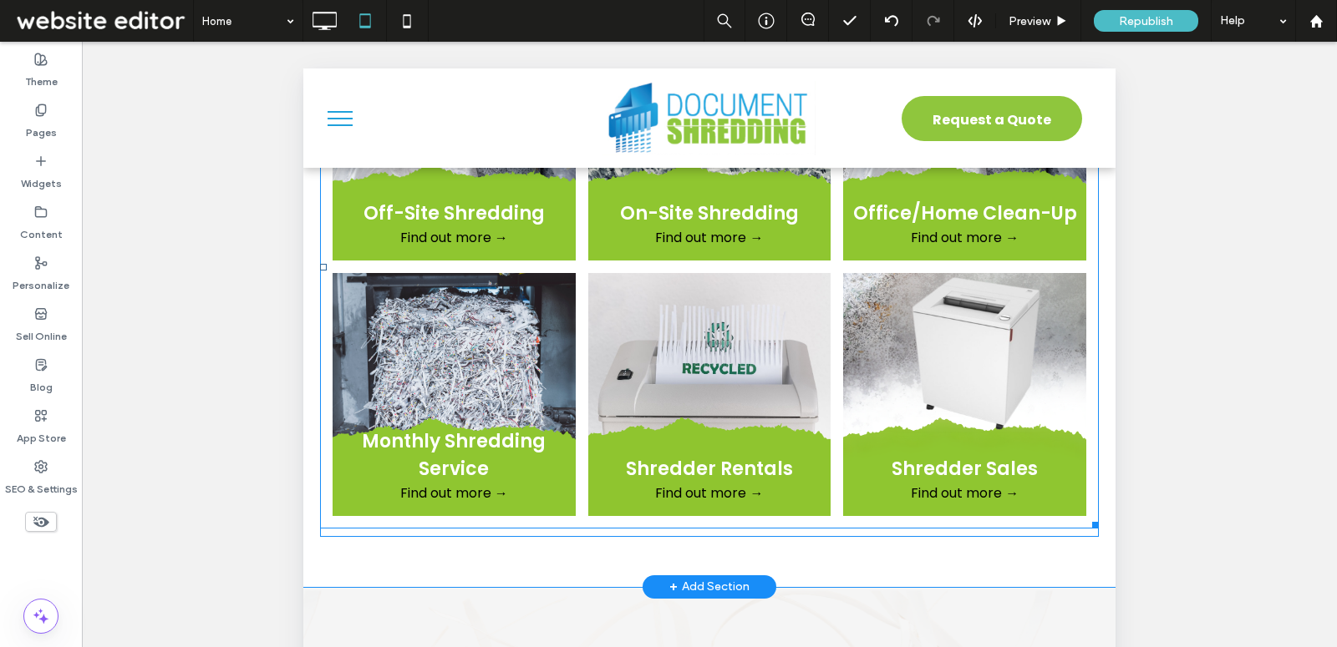
scroll to position [1239, 0]
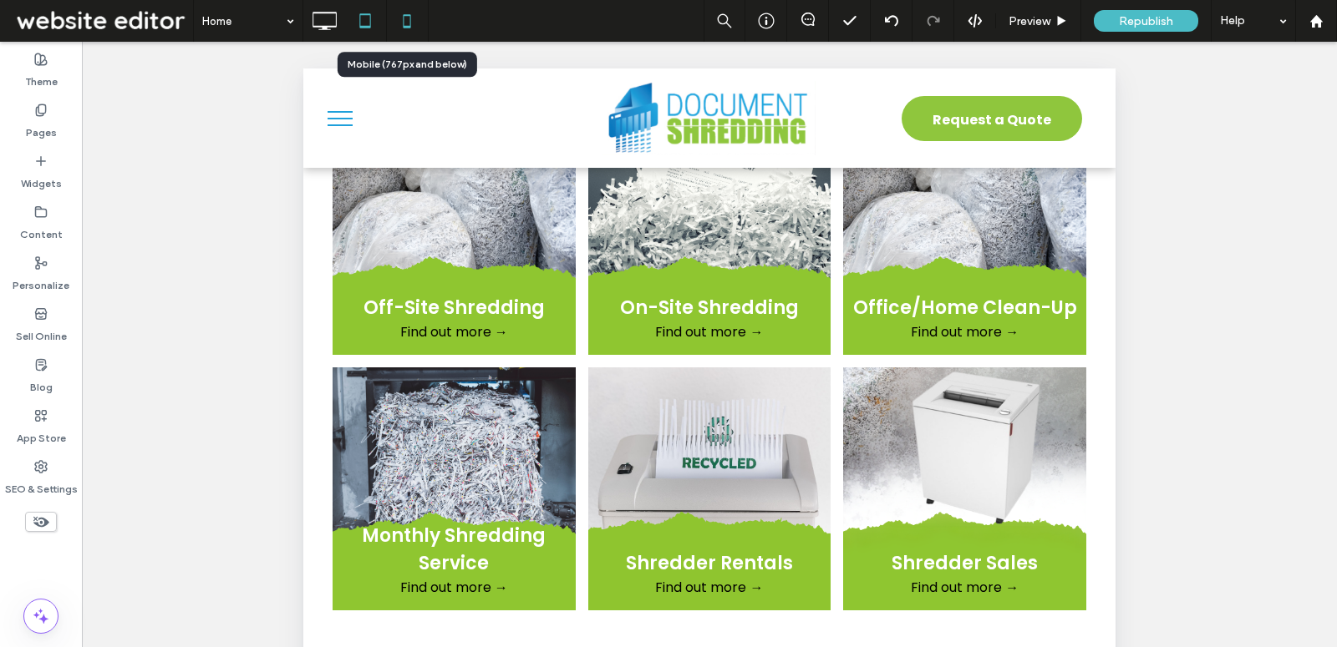
click at [402, 22] on icon at bounding box center [406, 20] width 33 height 33
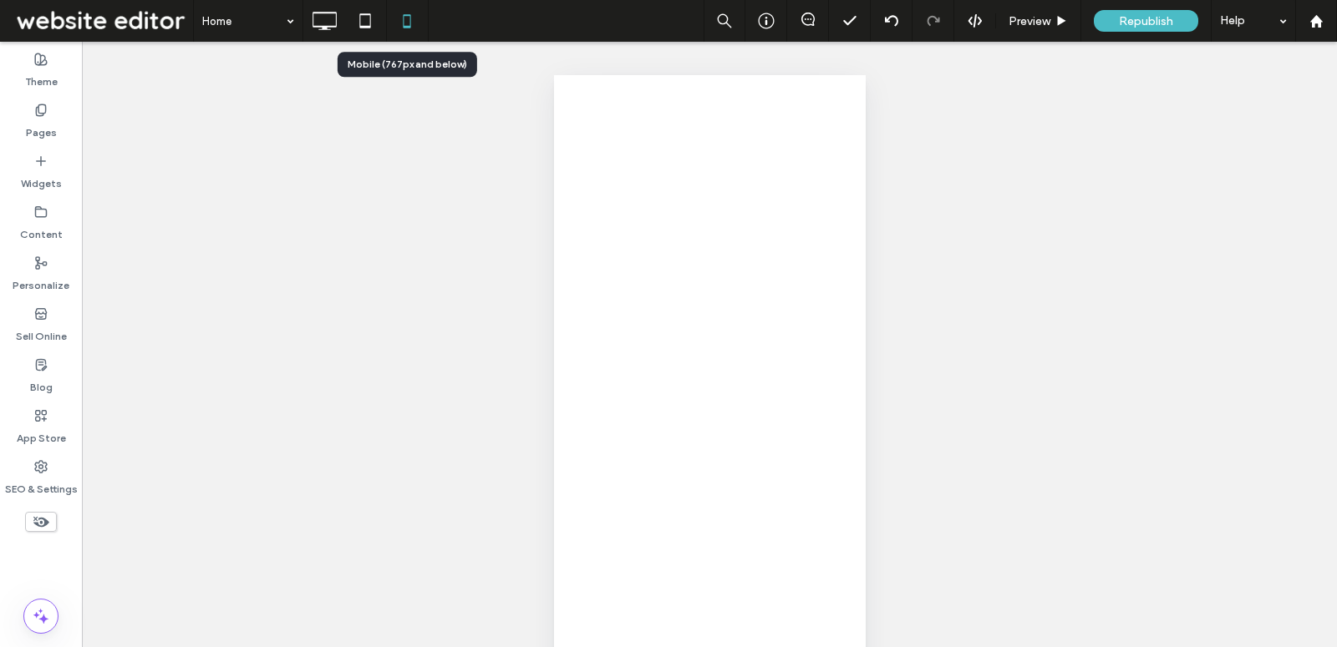
scroll to position [0, 0]
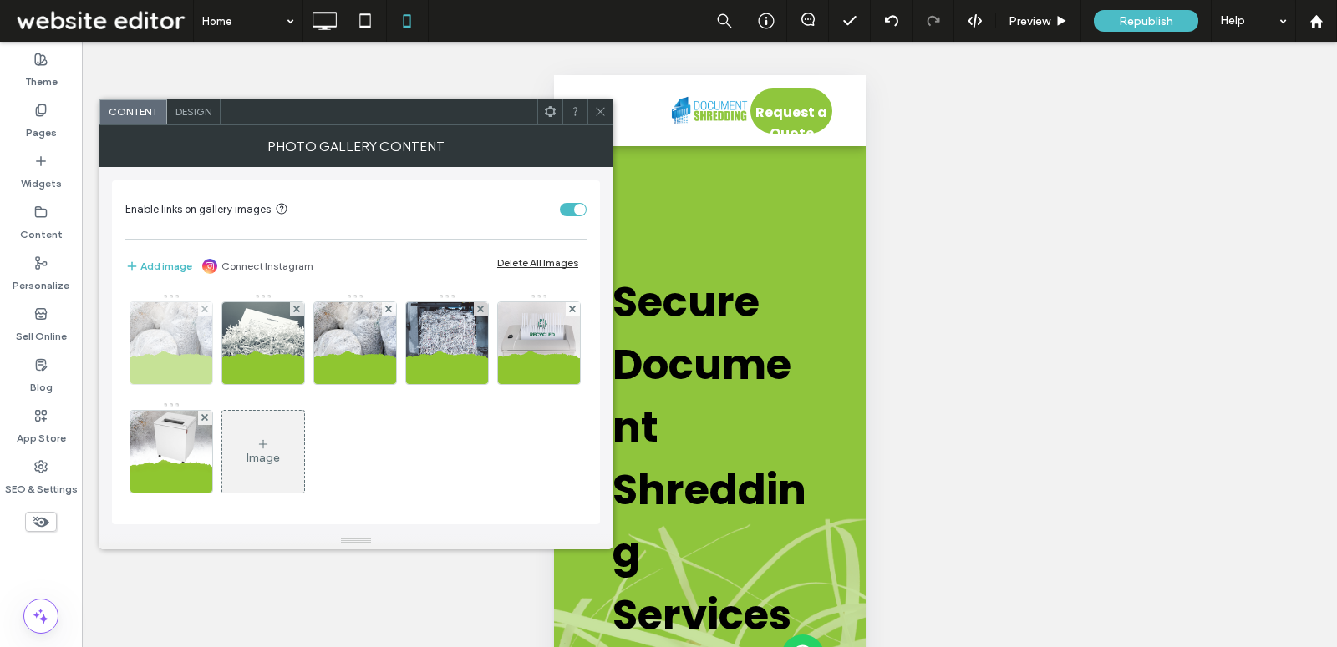
click at [133, 363] on img at bounding box center [171, 343] width 82 height 82
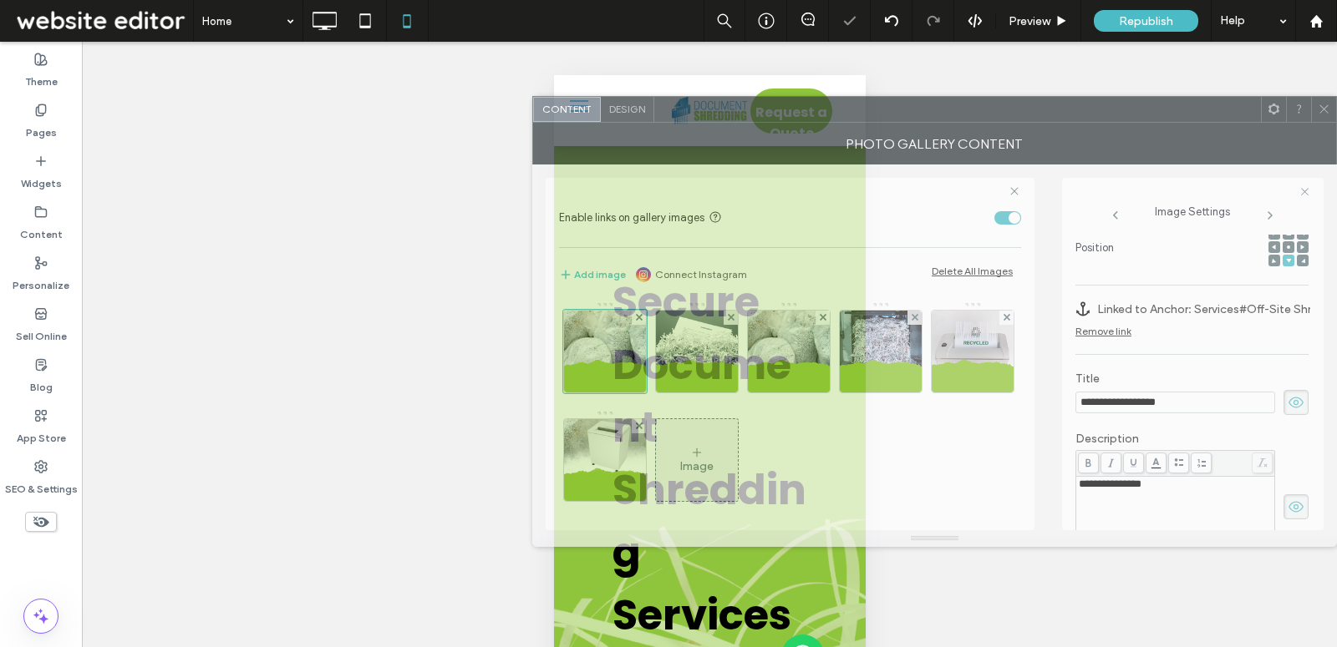
drag, startPoint x: 535, startPoint y: 115, endPoint x: 1331, endPoint y: 113, distance: 796.1
click at [1331, 113] on div "Content Design" at bounding box center [934, 109] width 804 height 27
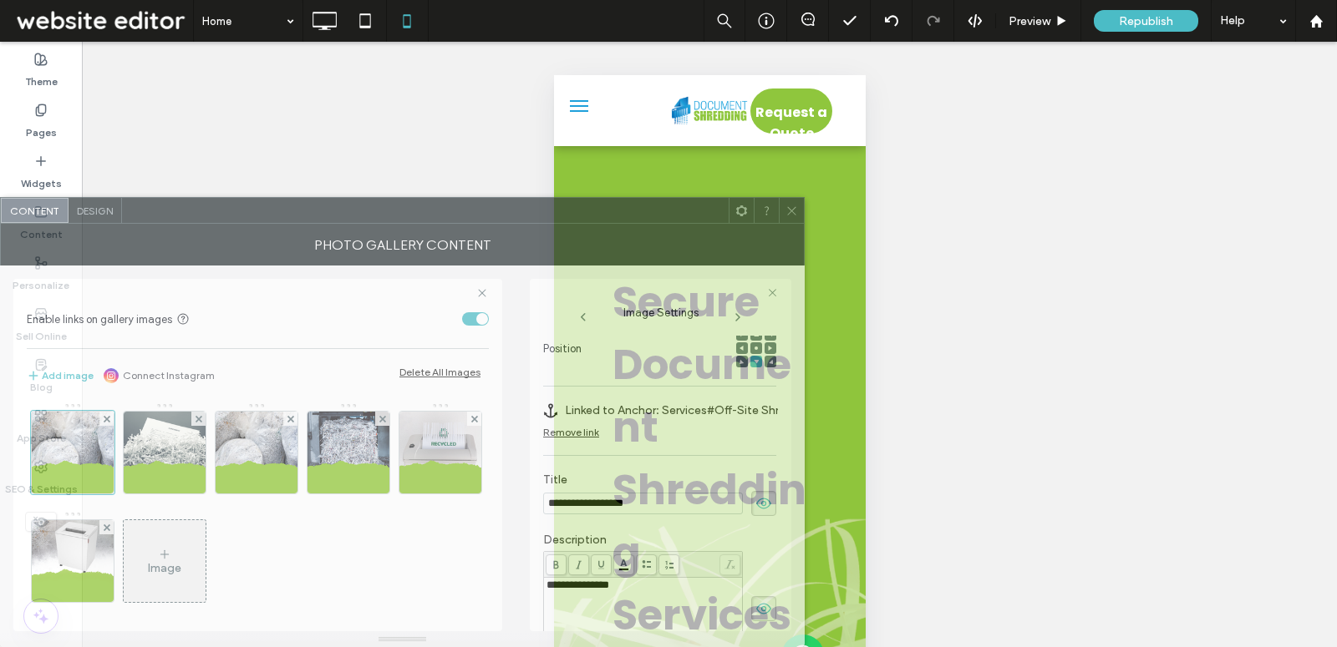
drag, startPoint x: 1184, startPoint y: 124, endPoint x: 591, endPoint y: 434, distance: 668.9
click at [591, 434] on div "**********" at bounding box center [402, 436] width 804 height 424
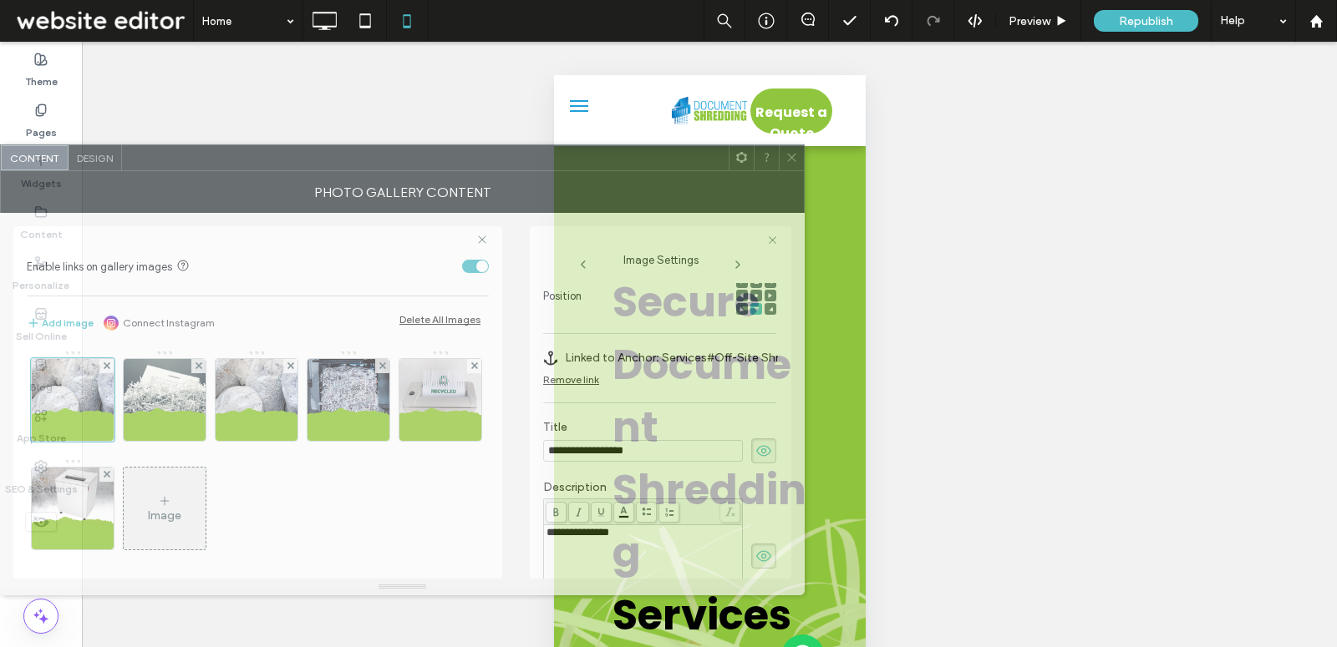
drag, startPoint x: 609, startPoint y: 219, endPoint x: 609, endPoint y: 126, distance: 92.7
click at [609, 145] on div at bounding box center [425, 157] width 607 height 25
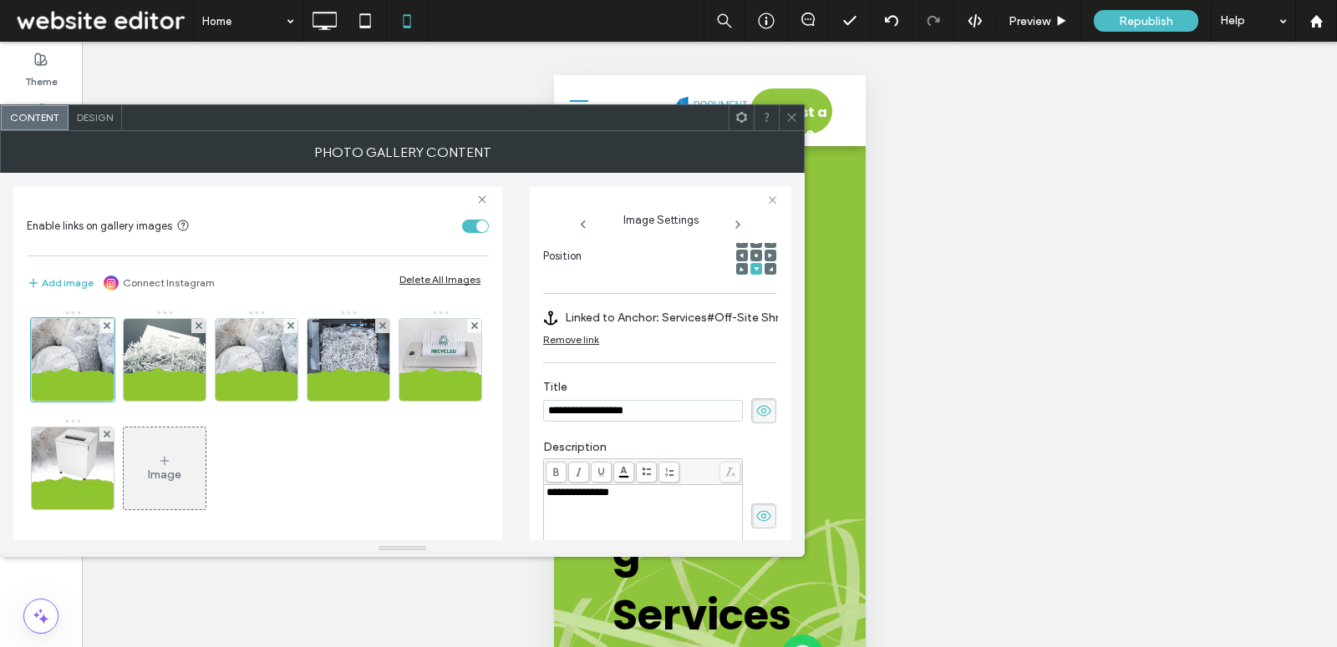
drag, startPoint x: 800, startPoint y: 548, endPoint x: 575, endPoint y: 566, distance: 226.3
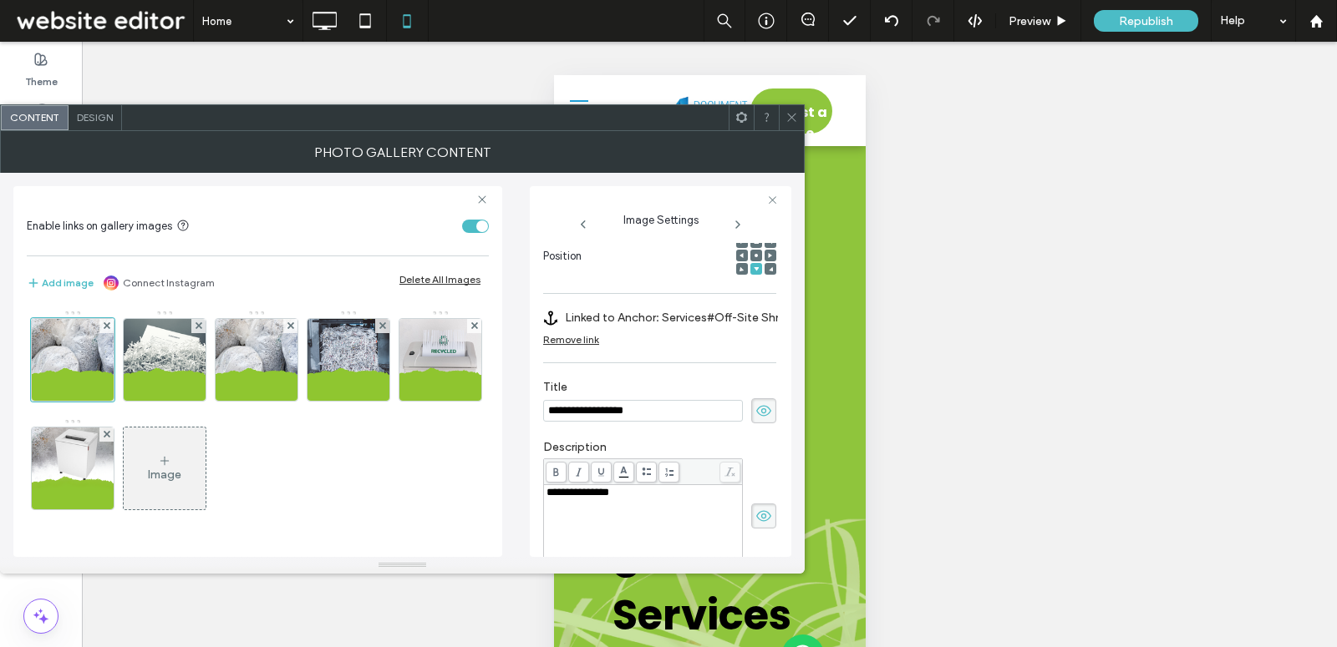
click at [750, 259] on div at bounding box center [756, 256] width 12 height 12
click at [754, 254] on icon at bounding box center [756, 255] width 5 height 5
click at [793, 115] on icon at bounding box center [791, 117] width 13 height 13
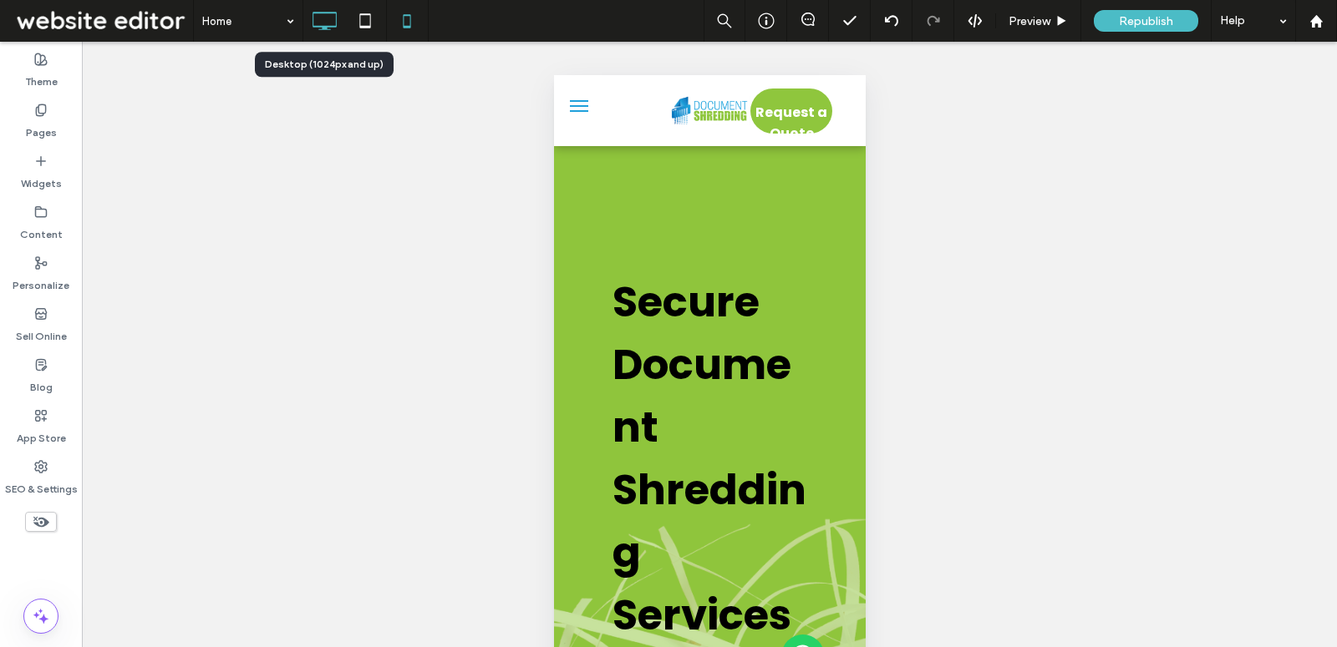
click at [322, 30] on icon at bounding box center [323, 20] width 33 height 33
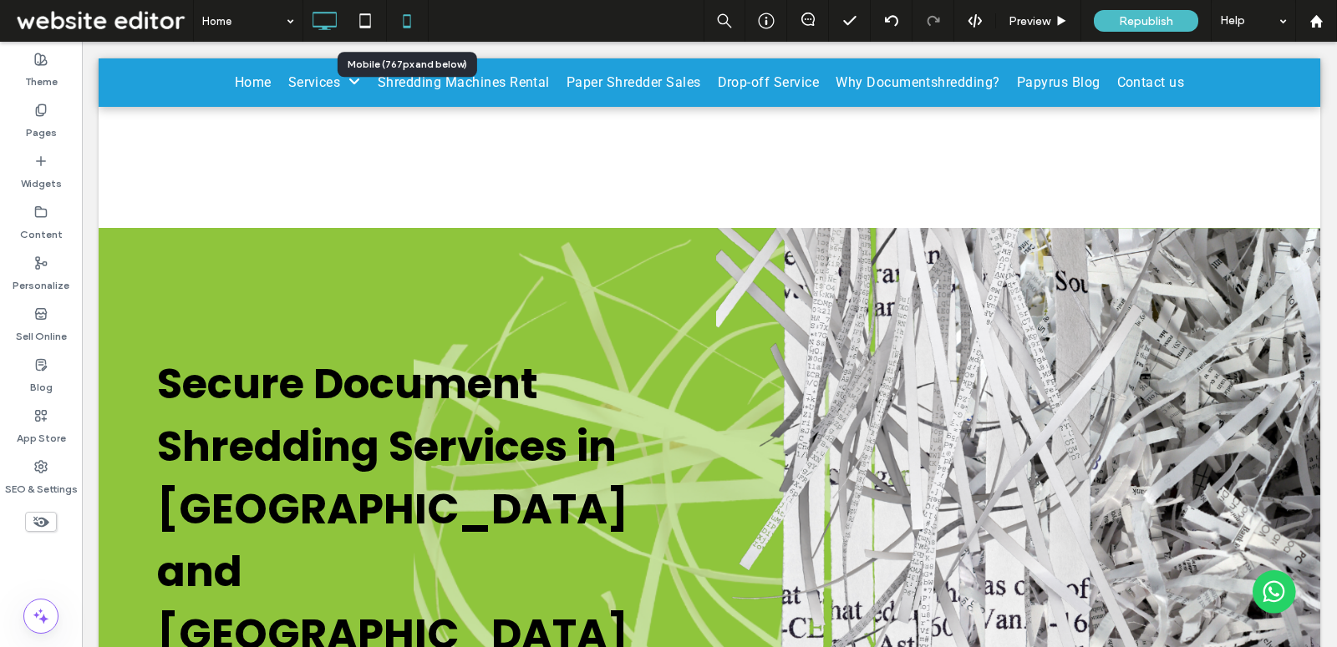
click at [399, 22] on icon at bounding box center [406, 20] width 33 height 33
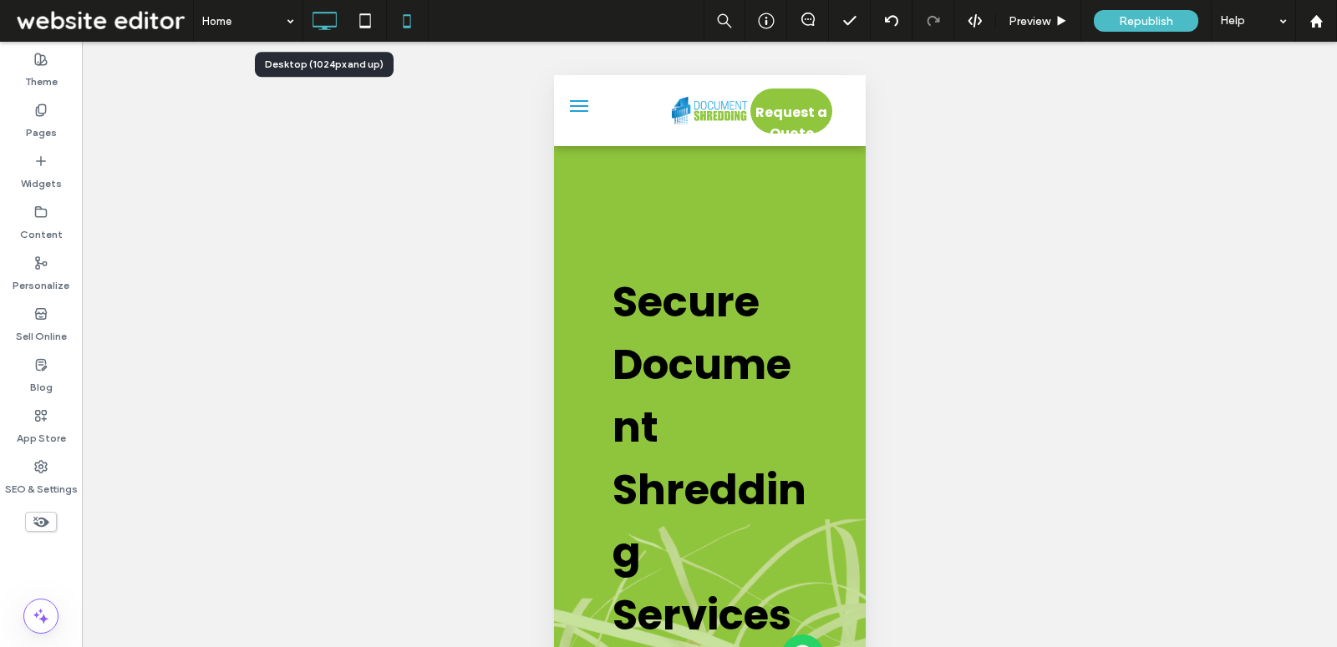
click at [323, 25] on icon at bounding box center [323, 20] width 33 height 33
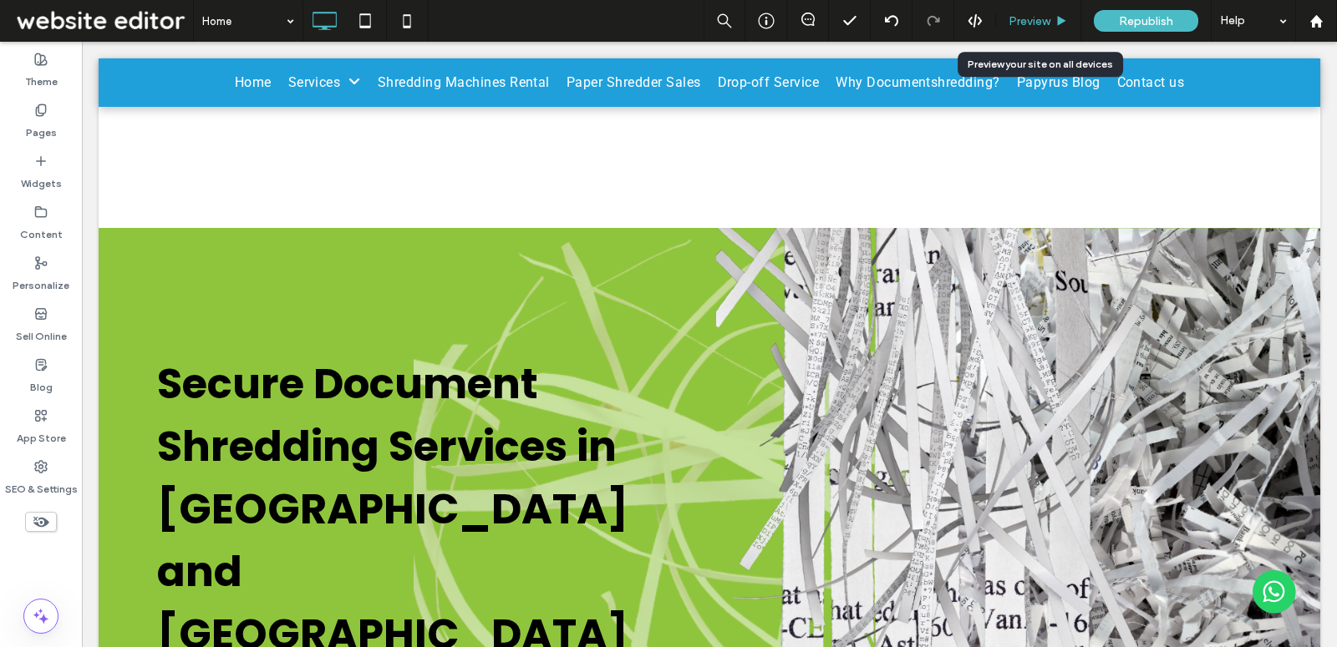
click at [1031, 21] on span "Preview" at bounding box center [1029, 21] width 42 height 14
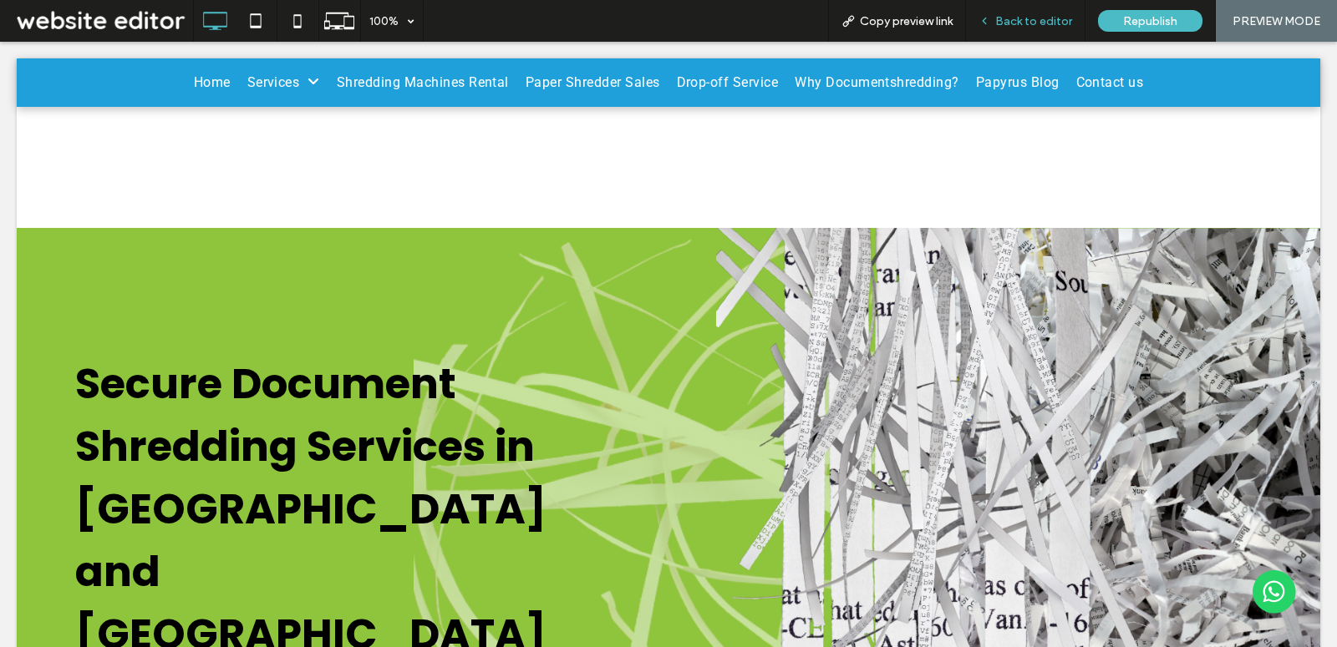
click at [999, 25] on span "Back to editor" at bounding box center [1033, 21] width 77 height 14
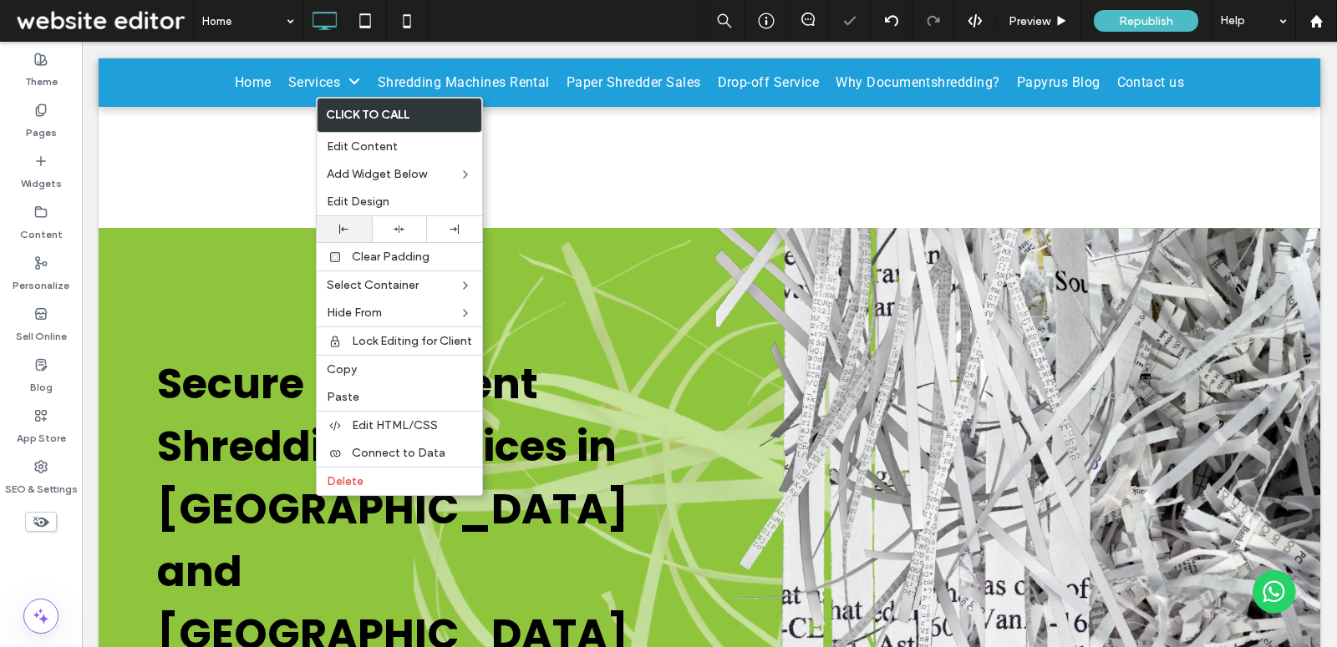
click at [350, 233] on div at bounding box center [344, 229] width 55 height 26
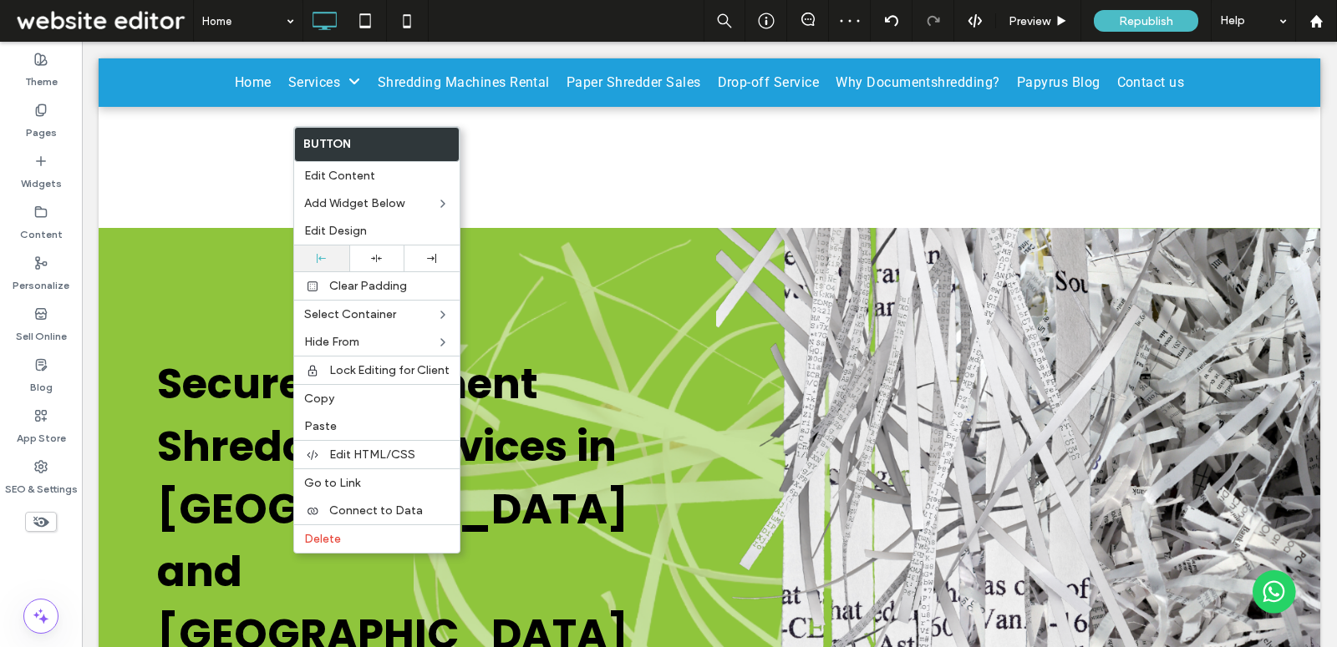
click at [329, 248] on div at bounding box center [321, 259] width 55 height 26
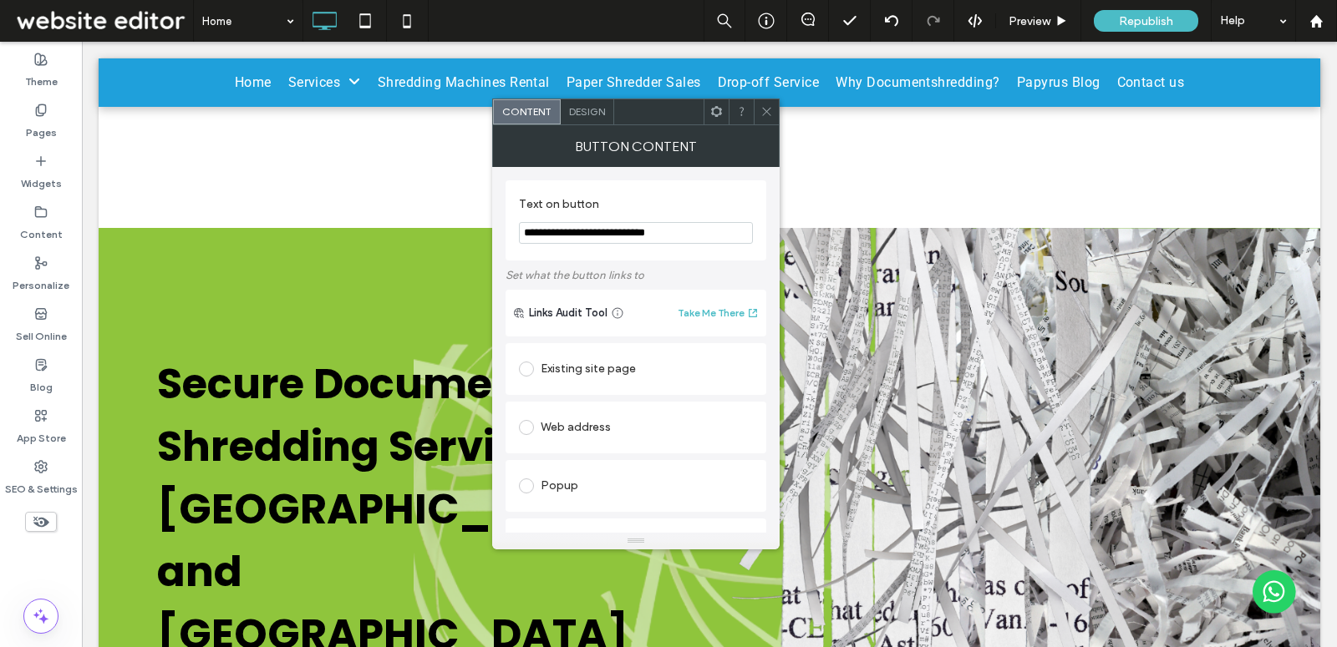
click at [601, 120] on div "Design" at bounding box center [587, 111] width 53 height 25
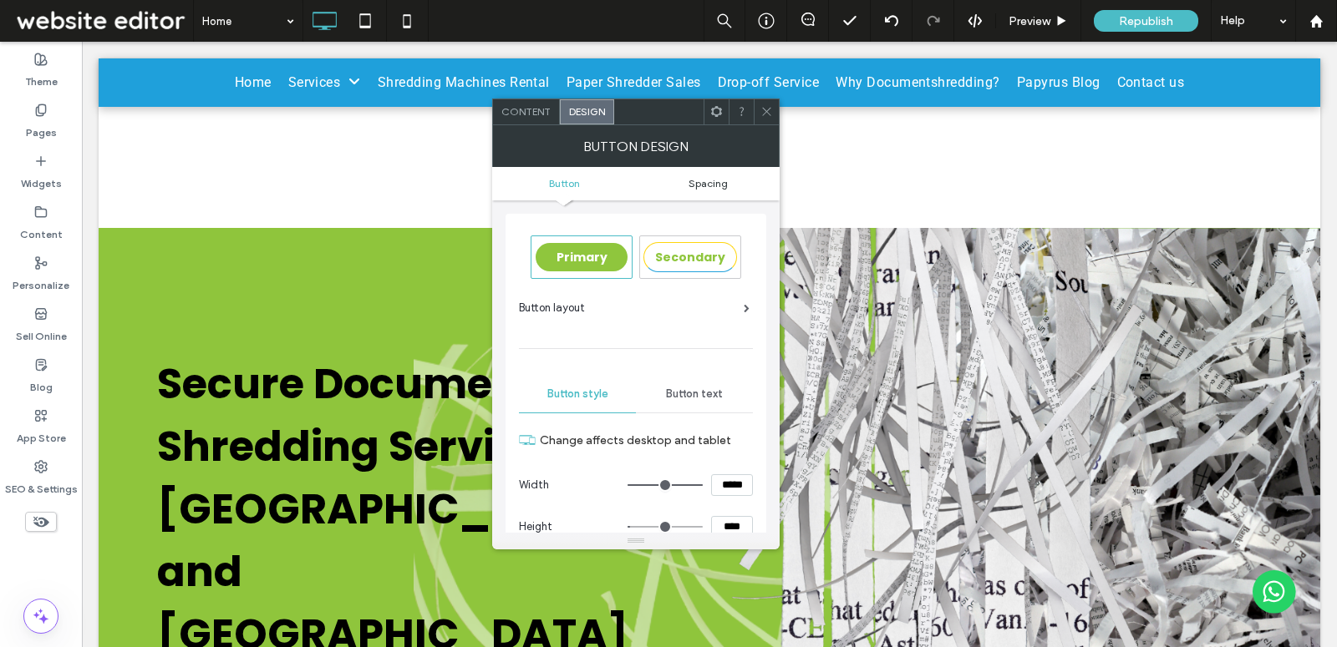
click at [718, 180] on span "Spacing" at bounding box center [707, 183] width 39 height 13
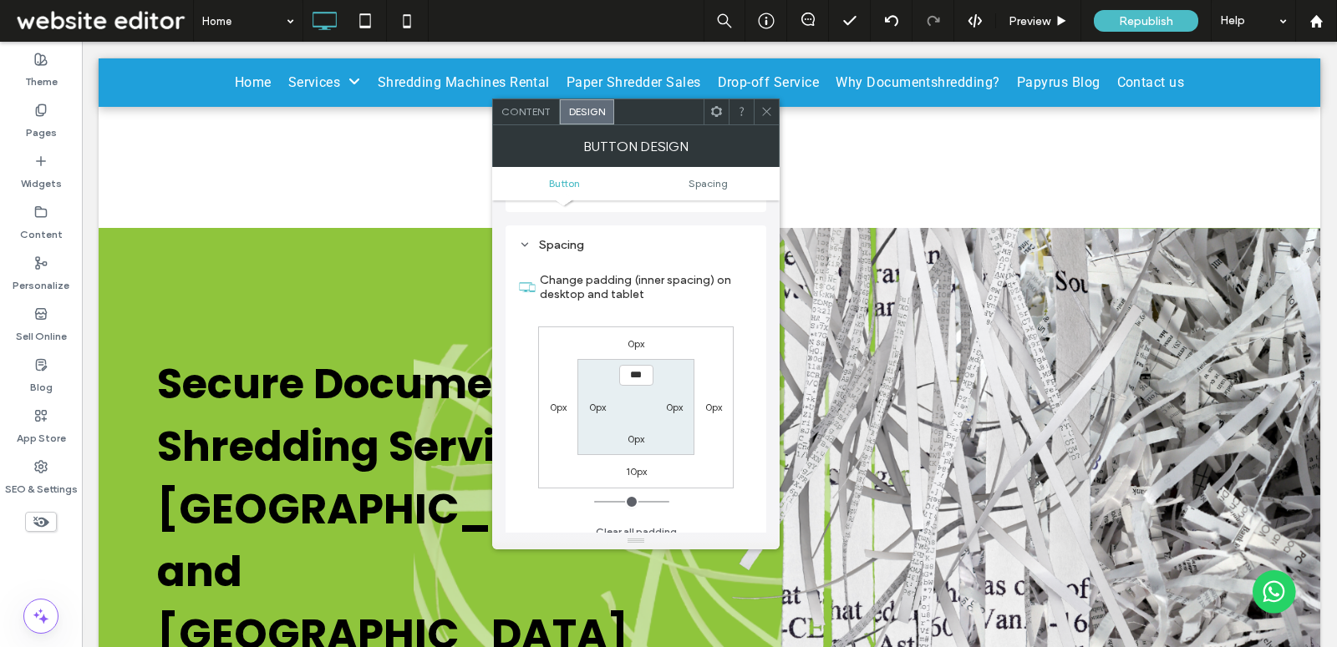
scroll to position [866, 0]
click at [551, 395] on label "0px" at bounding box center [558, 399] width 17 height 13
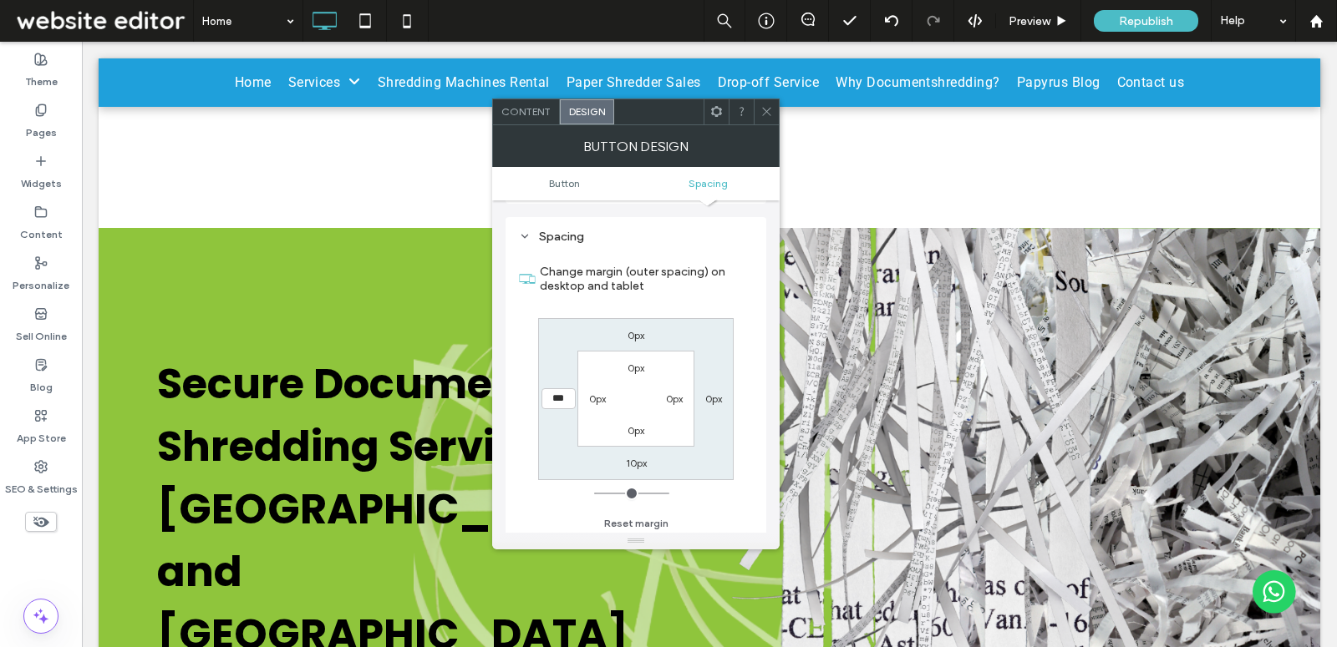
type input "***"
type input "*"
type input "**"
type input "*"
type input "***"
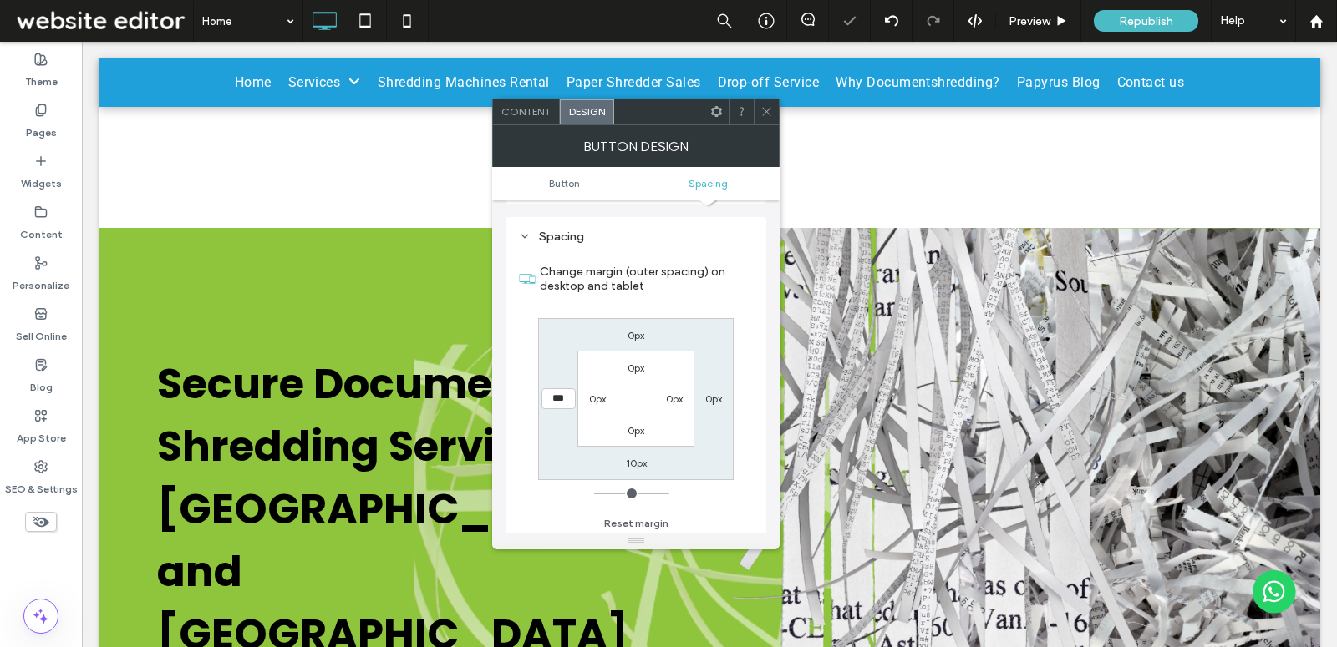
type input "*"
type input "*****"
click at [763, 114] on use at bounding box center [766, 112] width 8 height 8
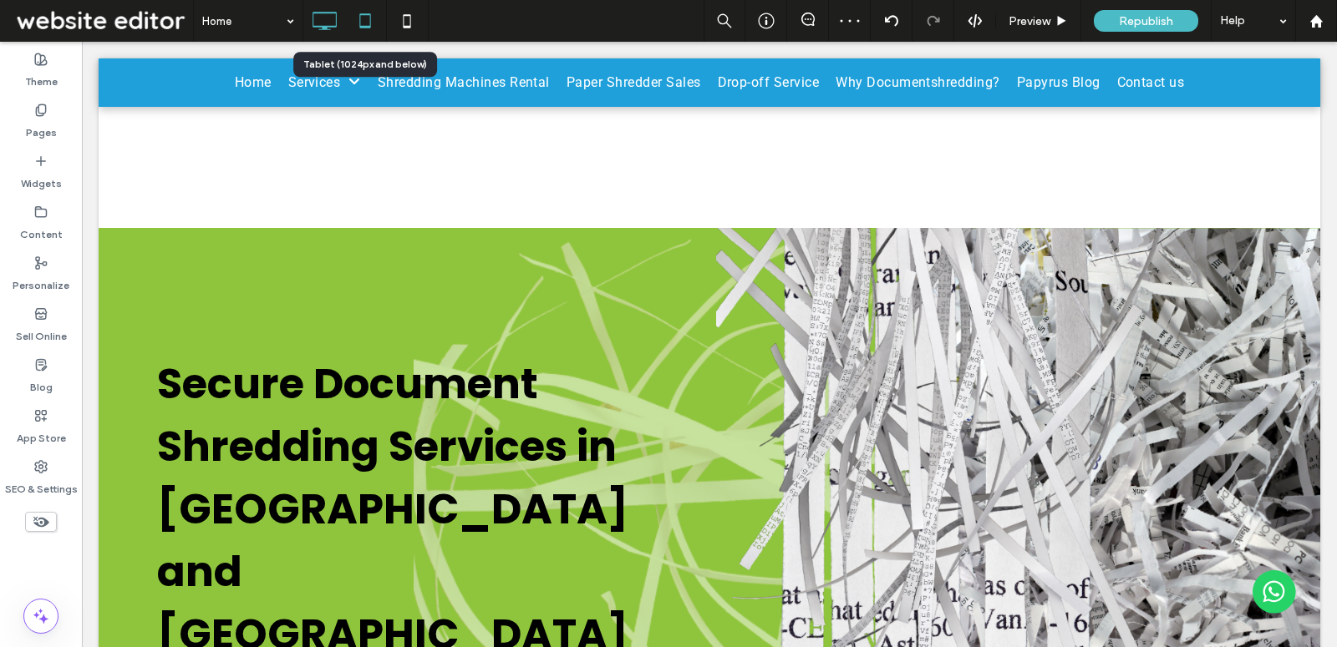
click at [378, 18] on icon at bounding box center [364, 20] width 33 height 33
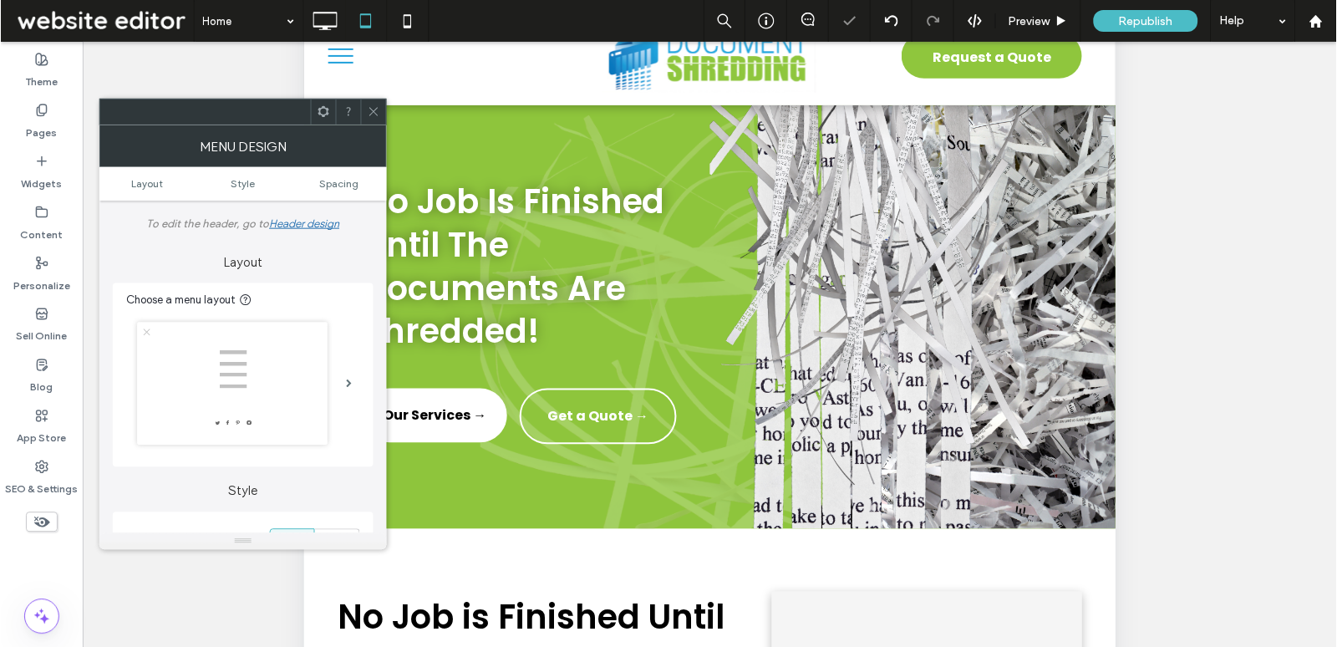
scroll to position [0, 0]
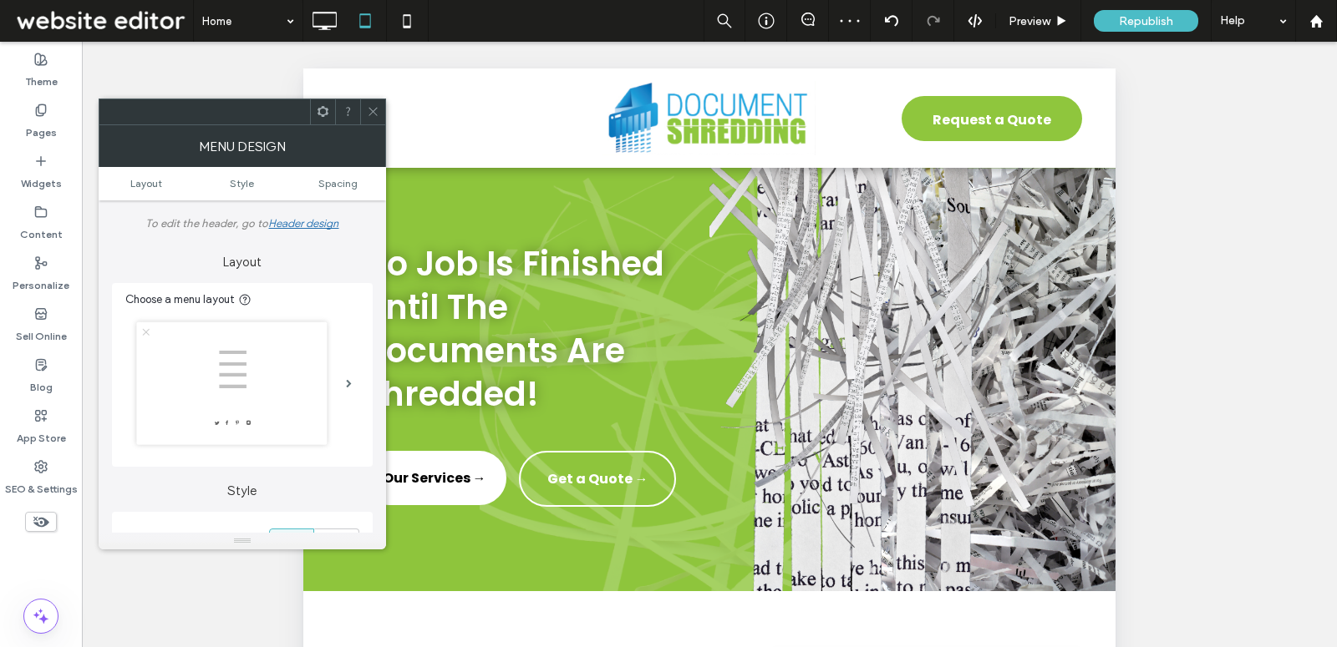
click at [371, 112] on icon at bounding box center [373, 111] width 13 height 13
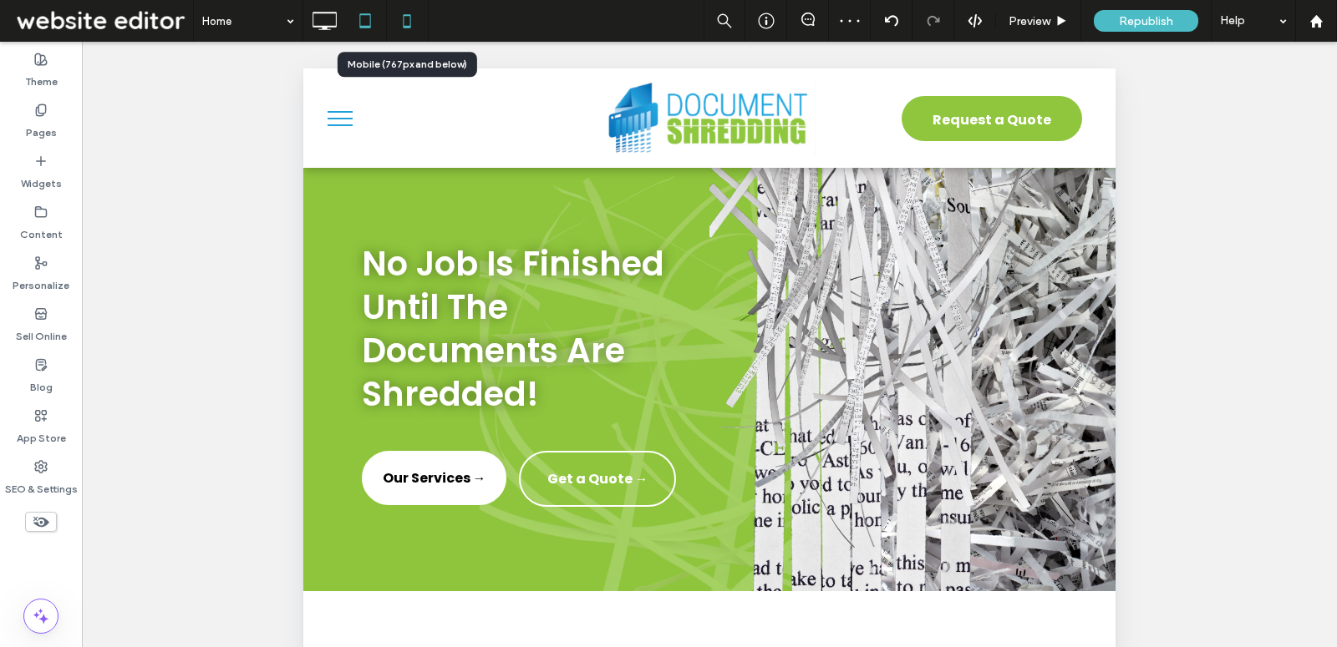
click at [398, 28] on icon at bounding box center [406, 20] width 33 height 33
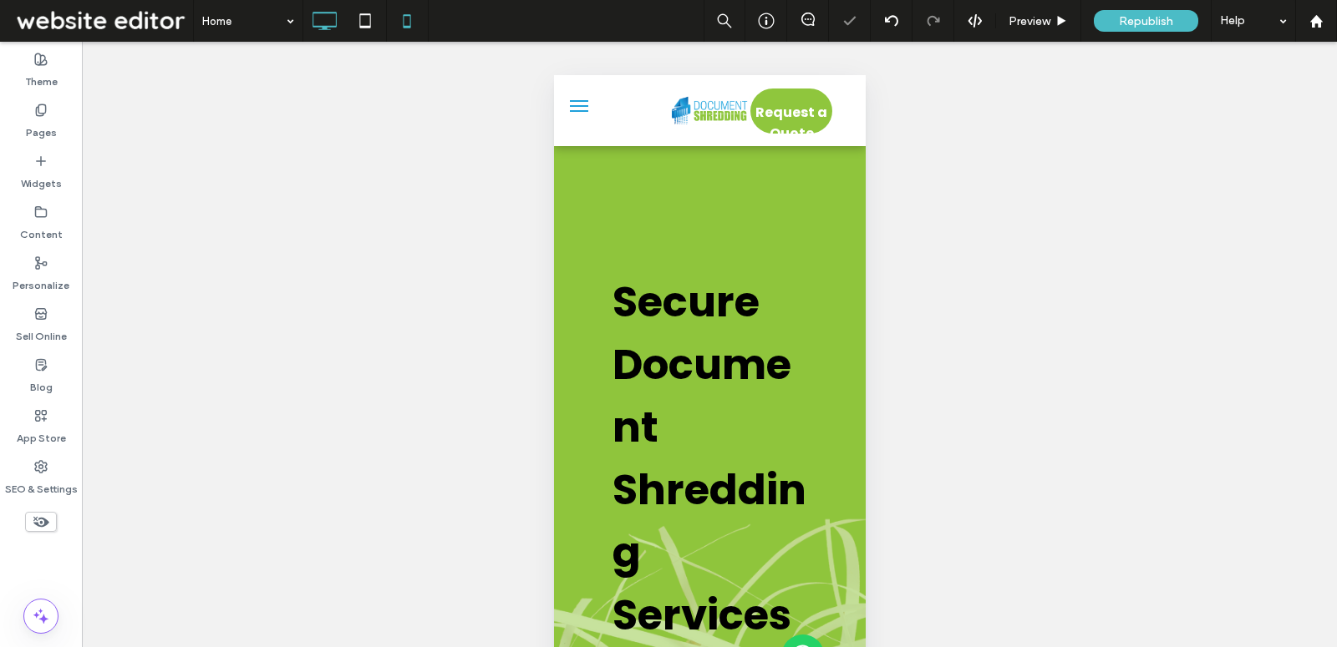
click at [322, 25] on use at bounding box center [324, 21] width 24 height 18
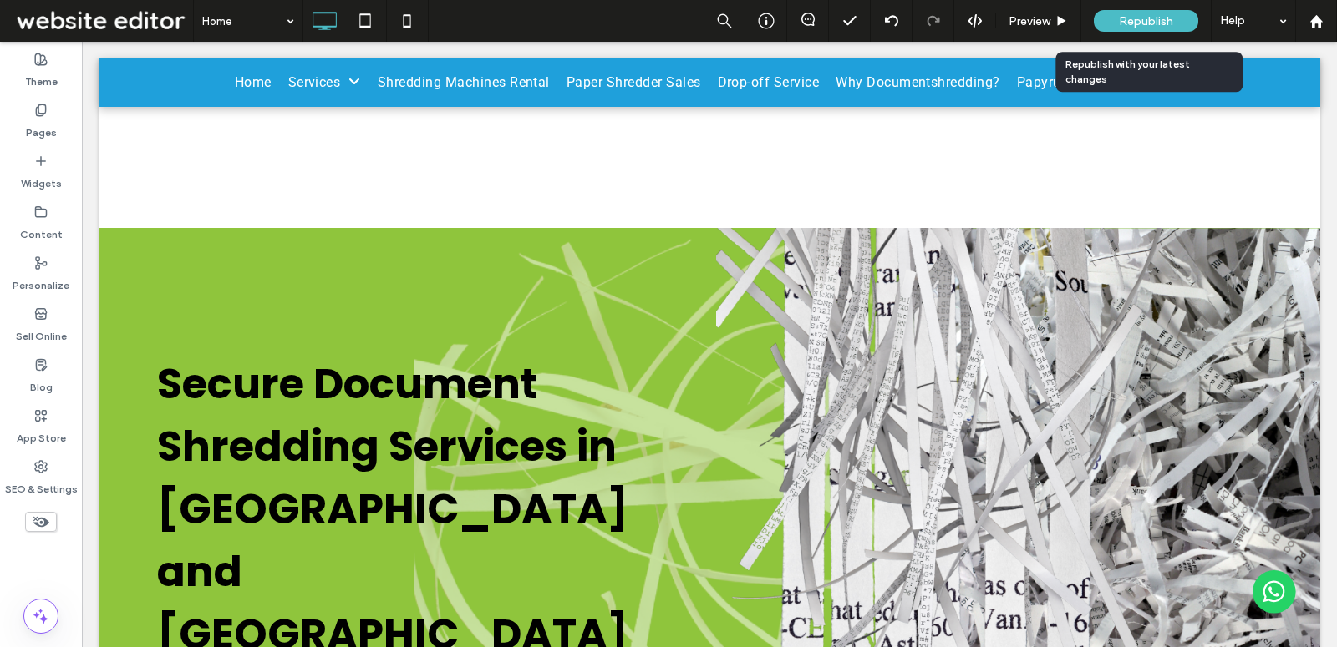
click at [1140, 21] on span "Republish" at bounding box center [1146, 21] width 54 height 14
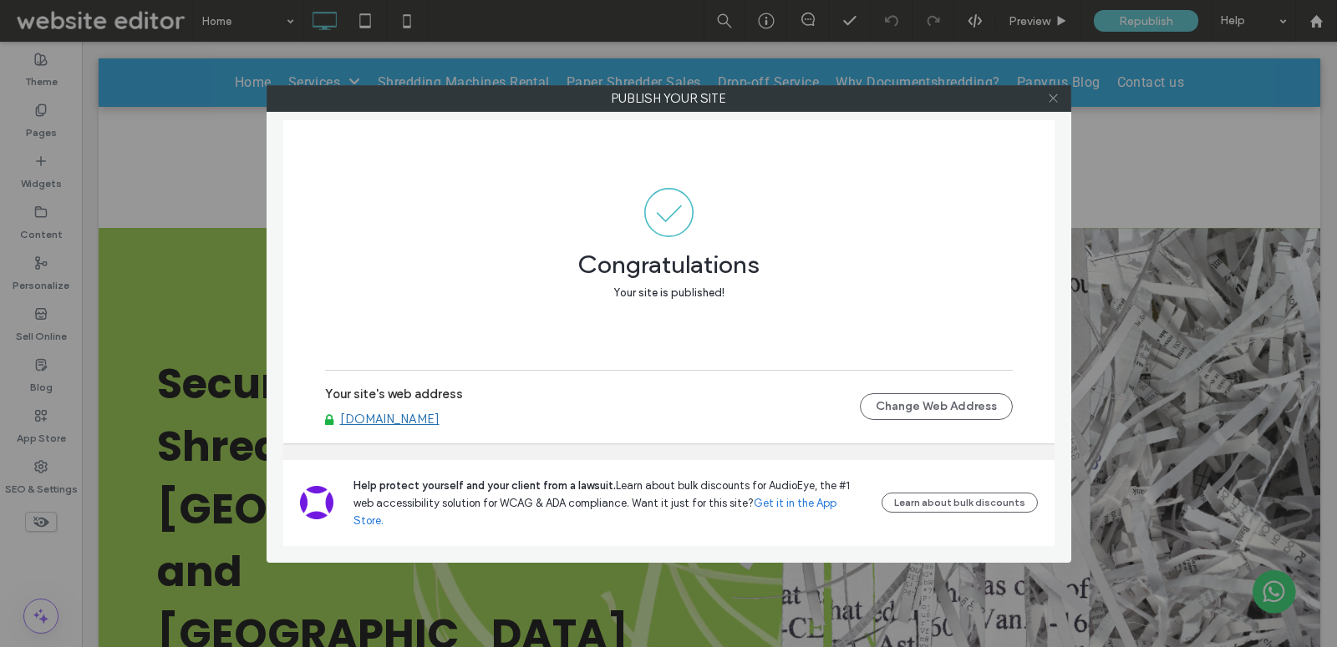
click at [1051, 94] on icon at bounding box center [1053, 98] width 13 height 13
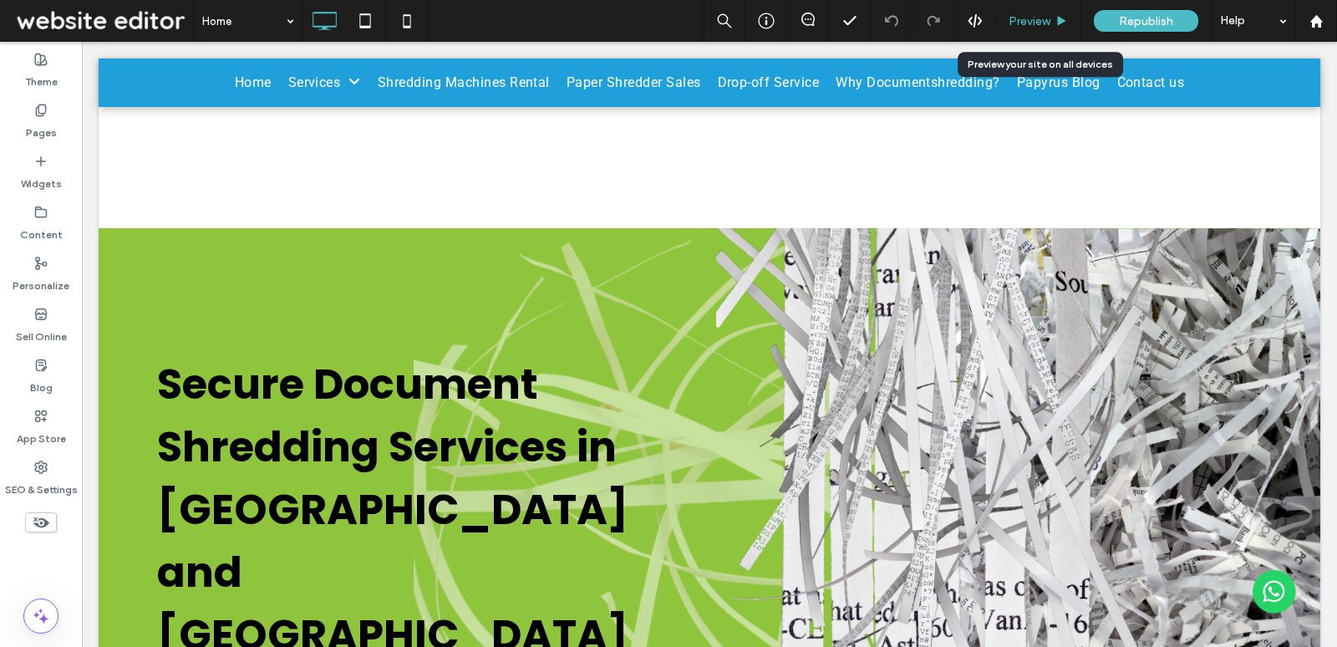
click at [1034, 9] on div "Preview" at bounding box center [1038, 21] width 85 height 42
click at [1033, 20] on span "Preview" at bounding box center [1029, 21] width 42 height 14
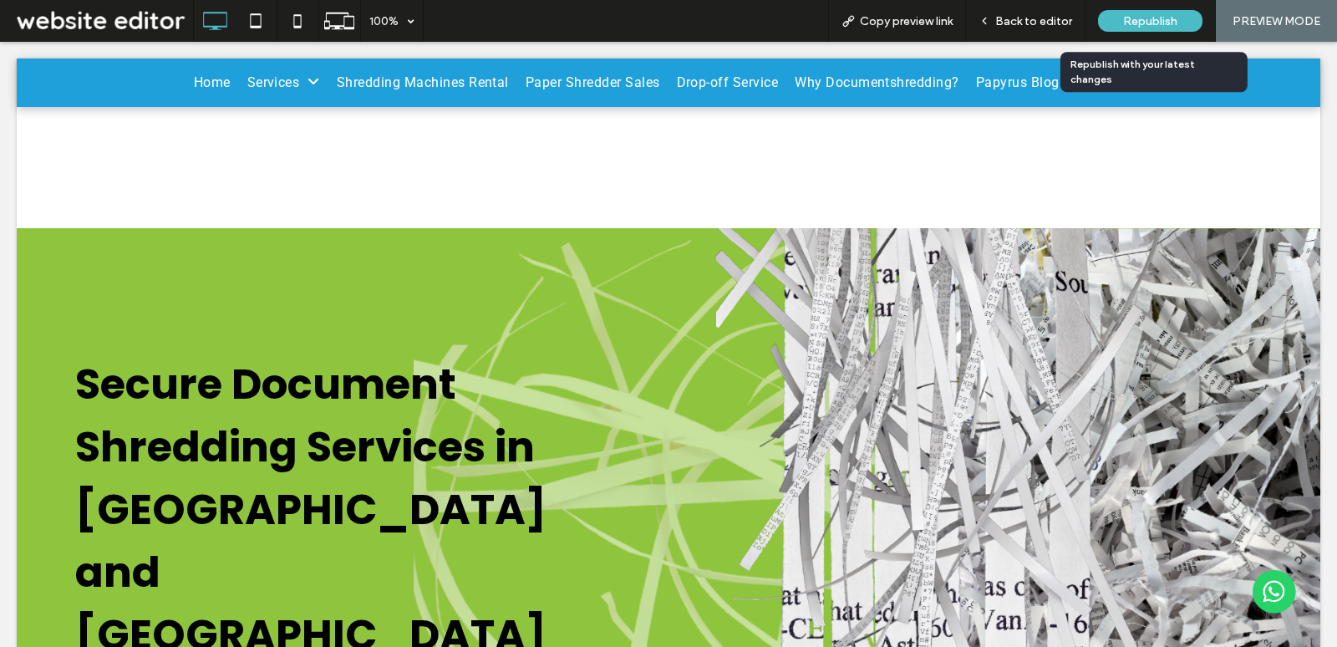
click at [1139, 24] on span "Republish" at bounding box center [1150, 21] width 54 height 14
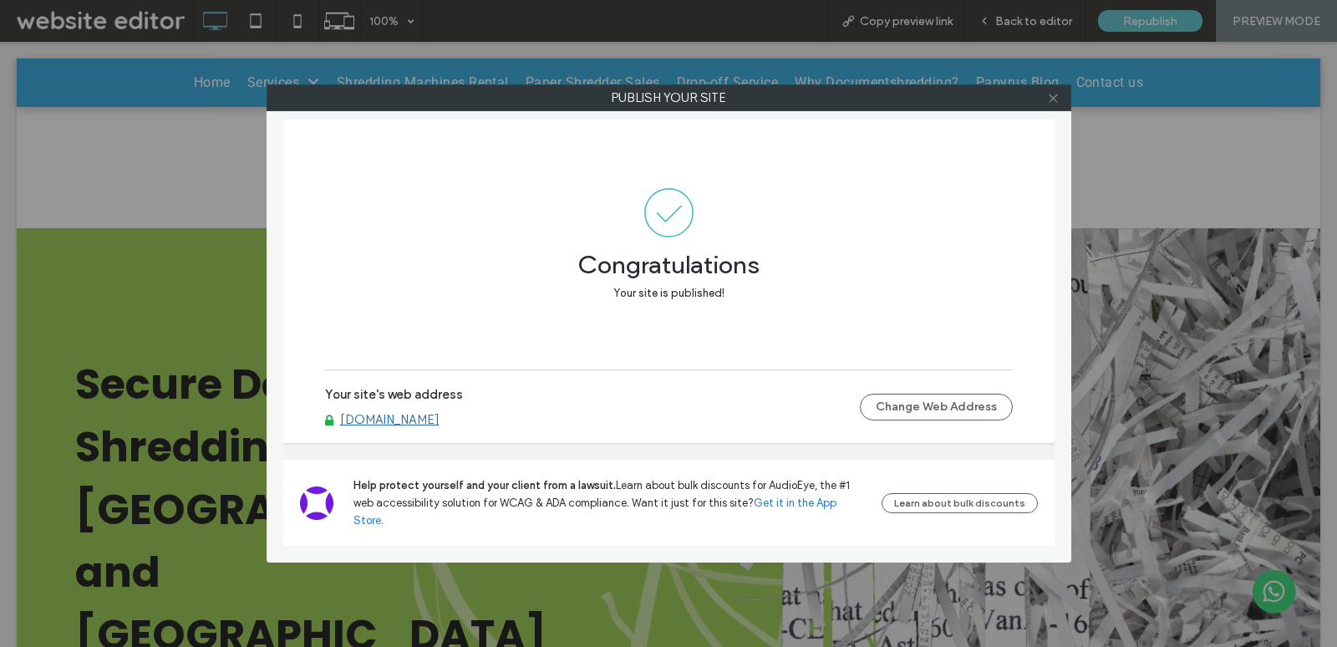
click at [1057, 94] on use at bounding box center [1052, 98] width 8 height 8
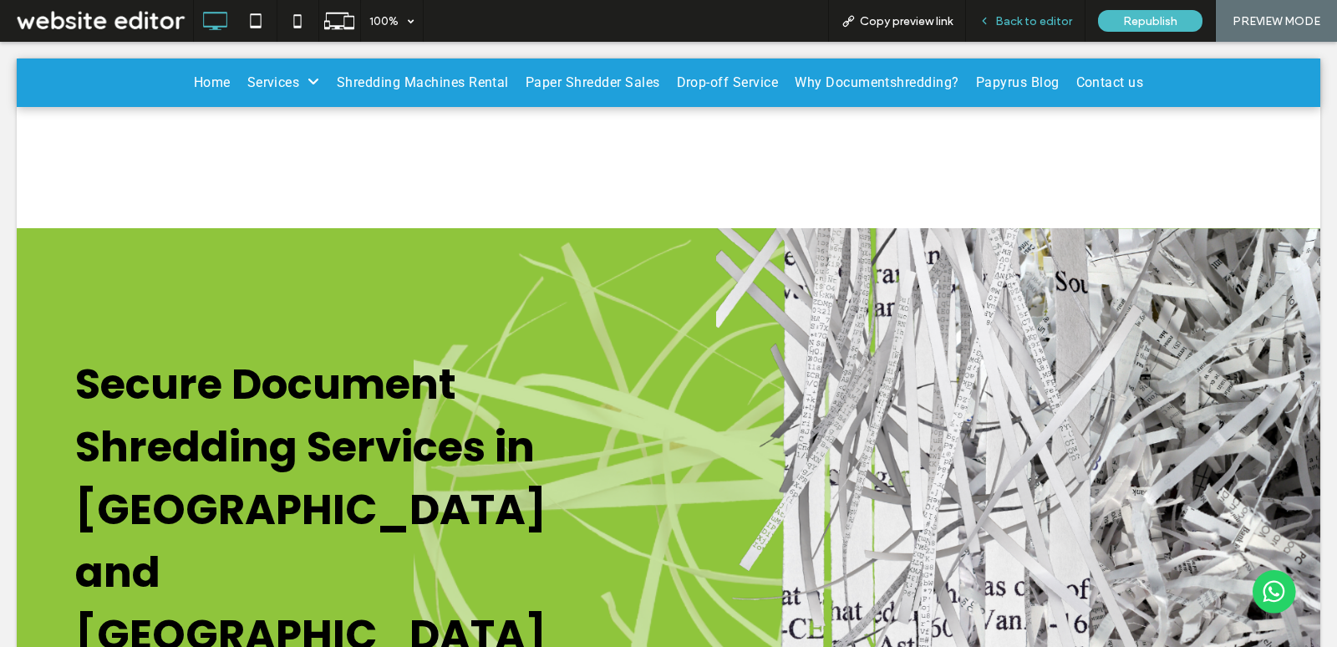
click at [1034, 21] on span "Back to editor" at bounding box center [1033, 21] width 77 height 14
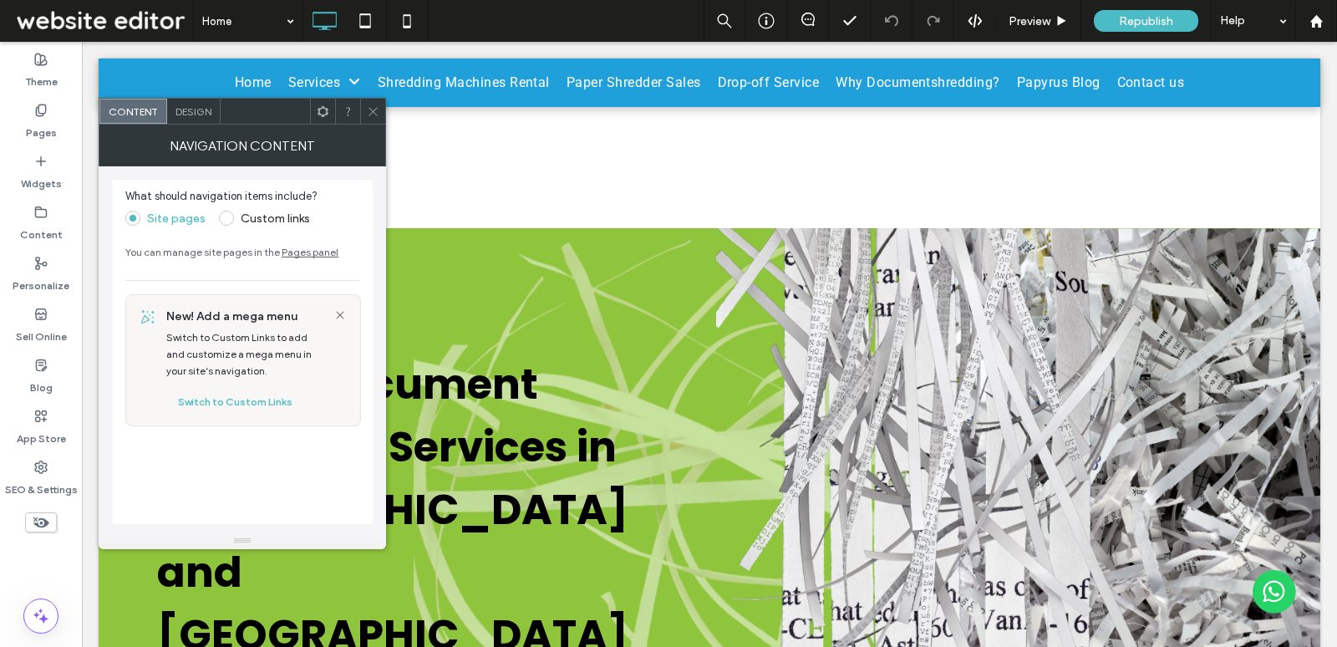
click at [191, 119] on div "Design" at bounding box center [193, 111] width 53 height 25
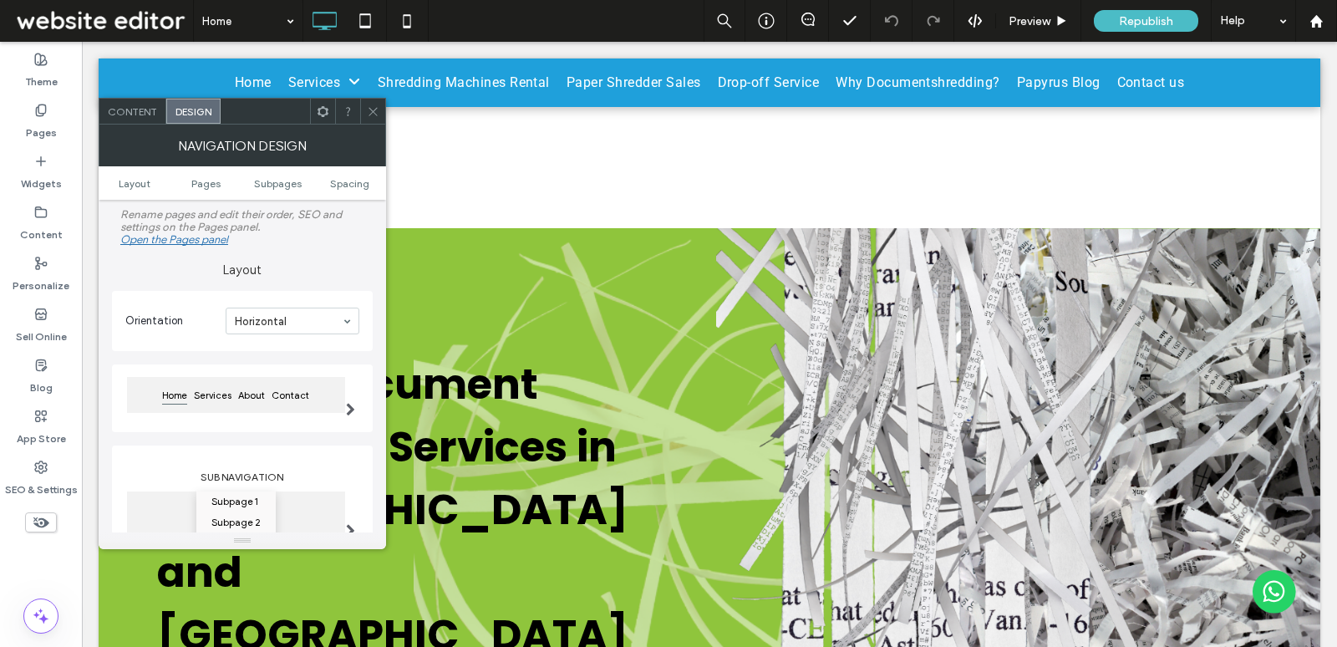
scroll to position [256, 0]
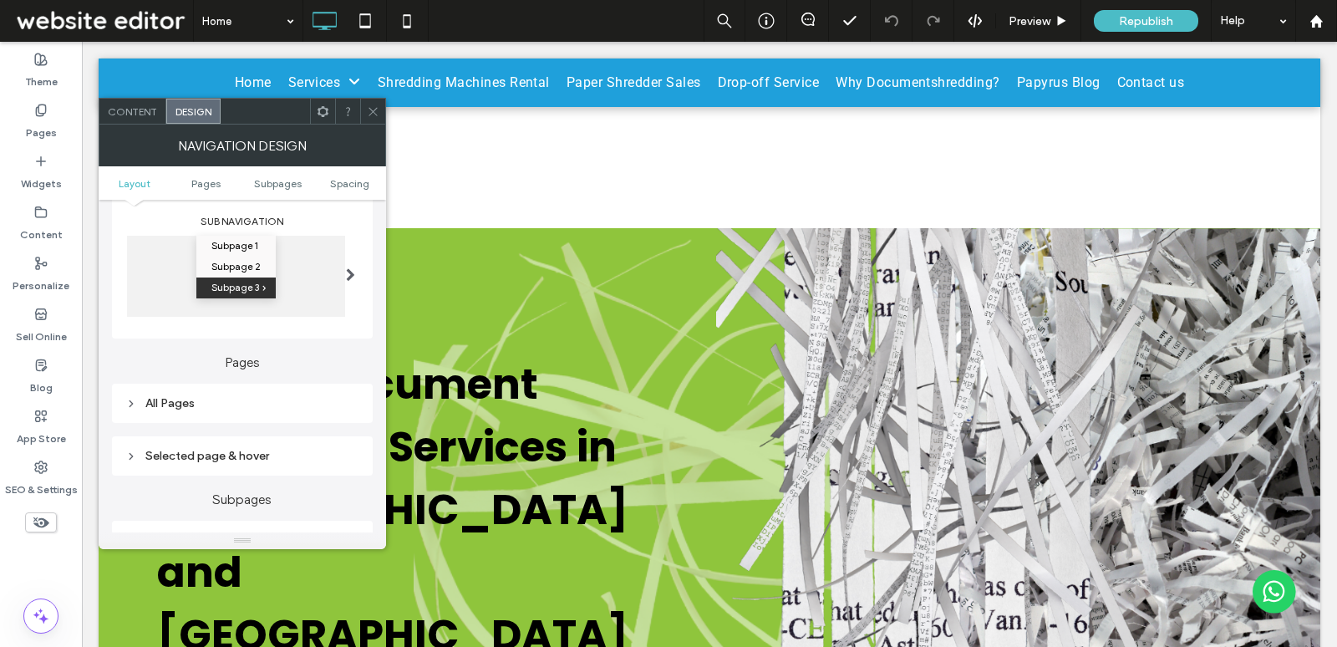
click at [251, 402] on div "All Pages" at bounding box center [242, 403] width 234 height 14
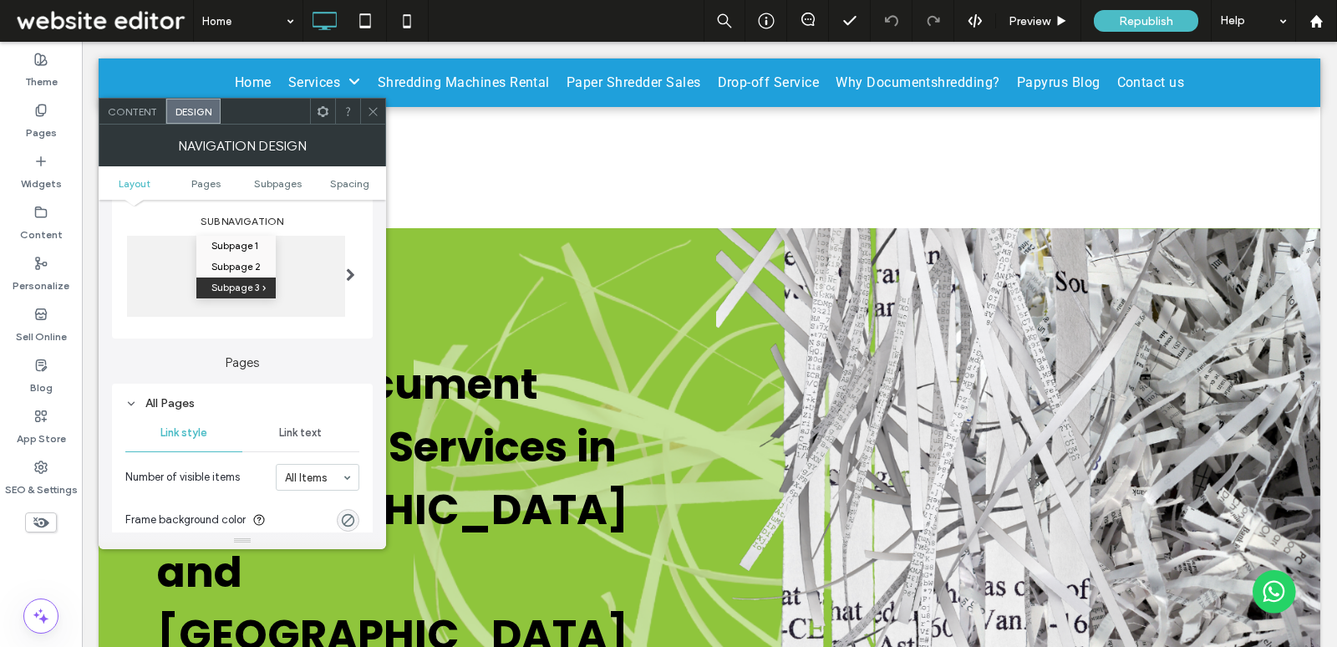
scroll to position [343, 0]
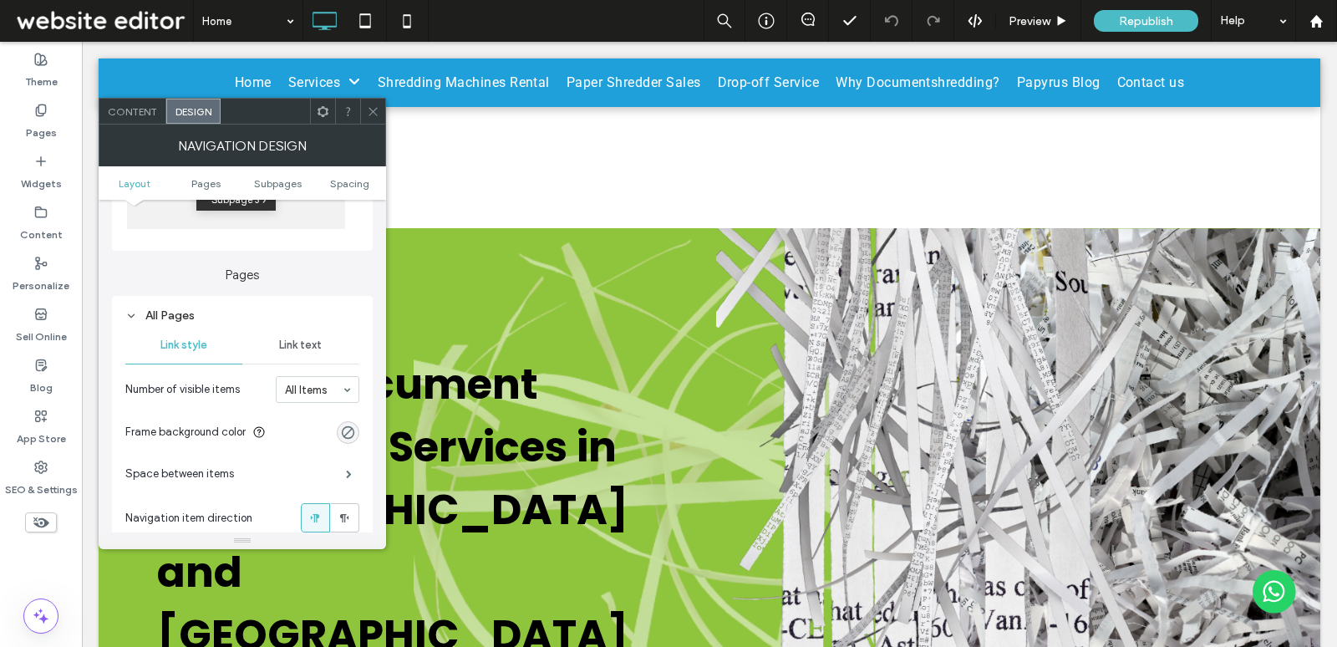
click at [294, 348] on span "Link text" at bounding box center [300, 344] width 43 height 13
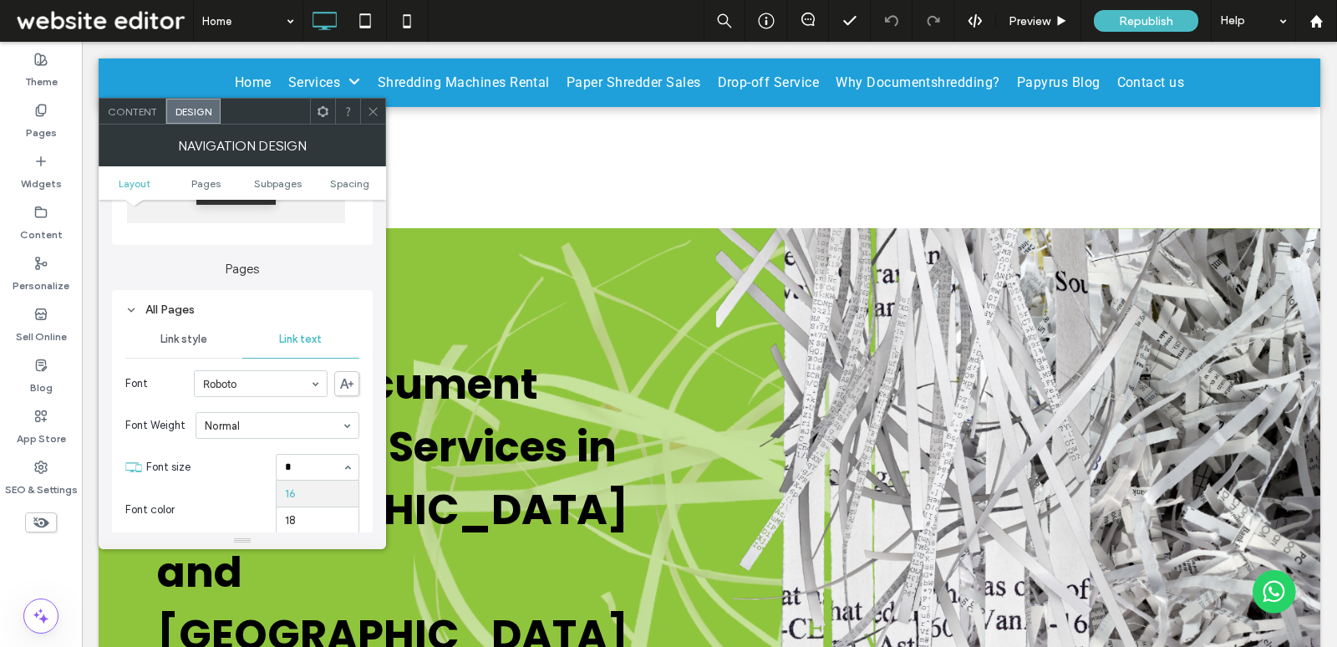
scroll to position [0, 0]
type input "**"
click at [292, 461] on input at bounding box center [313, 467] width 57 height 12
type input "**"
click at [372, 106] on icon at bounding box center [373, 111] width 13 height 13
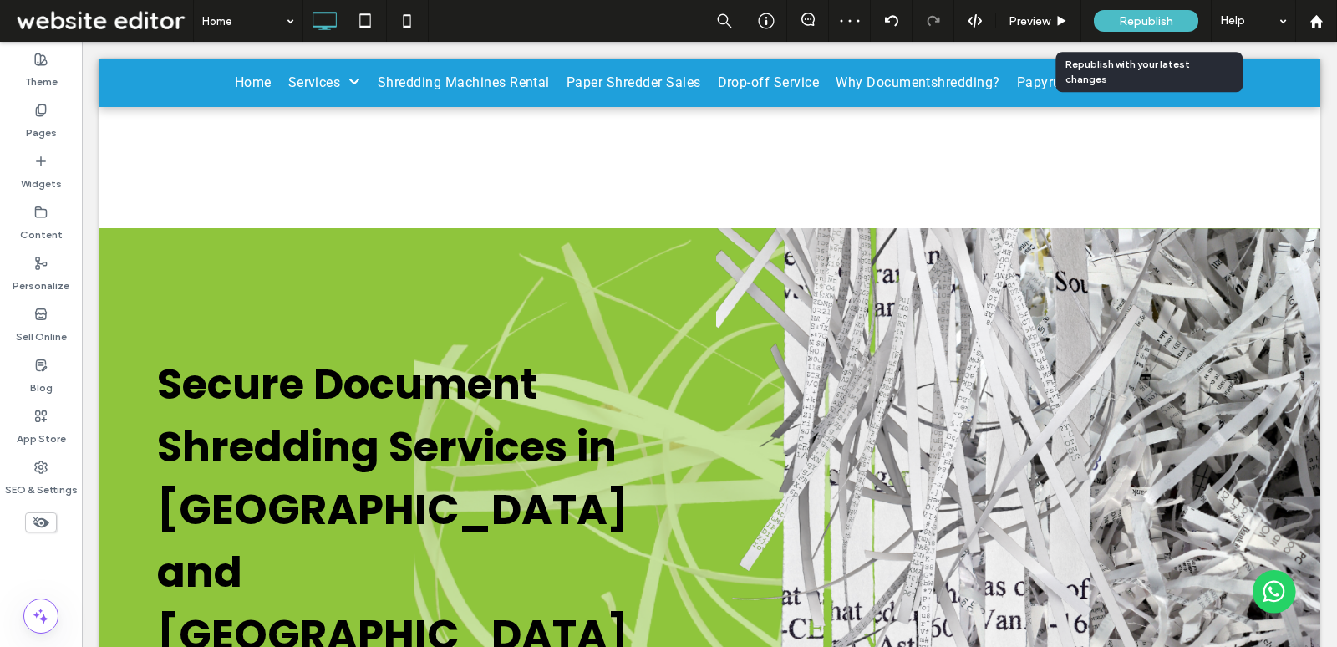
click at [1140, 21] on span "Republish" at bounding box center [1146, 21] width 54 height 14
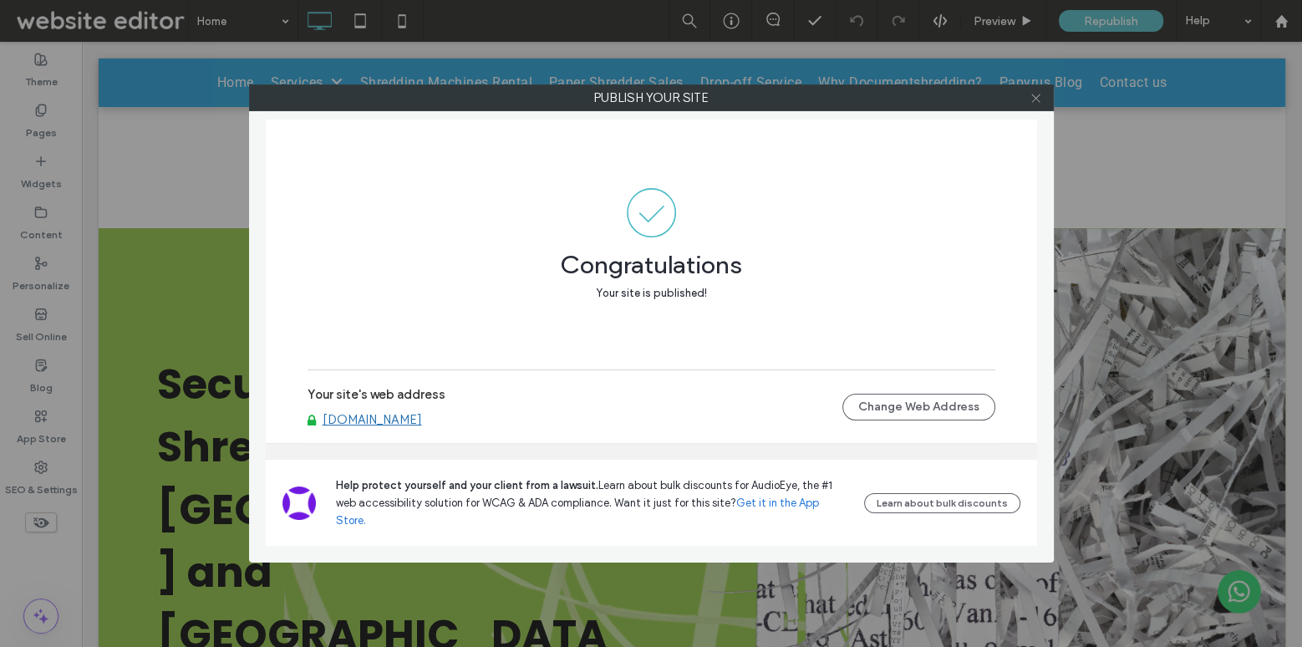
click at [1038, 96] on icon at bounding box center [1035, 98] width 13 height 13
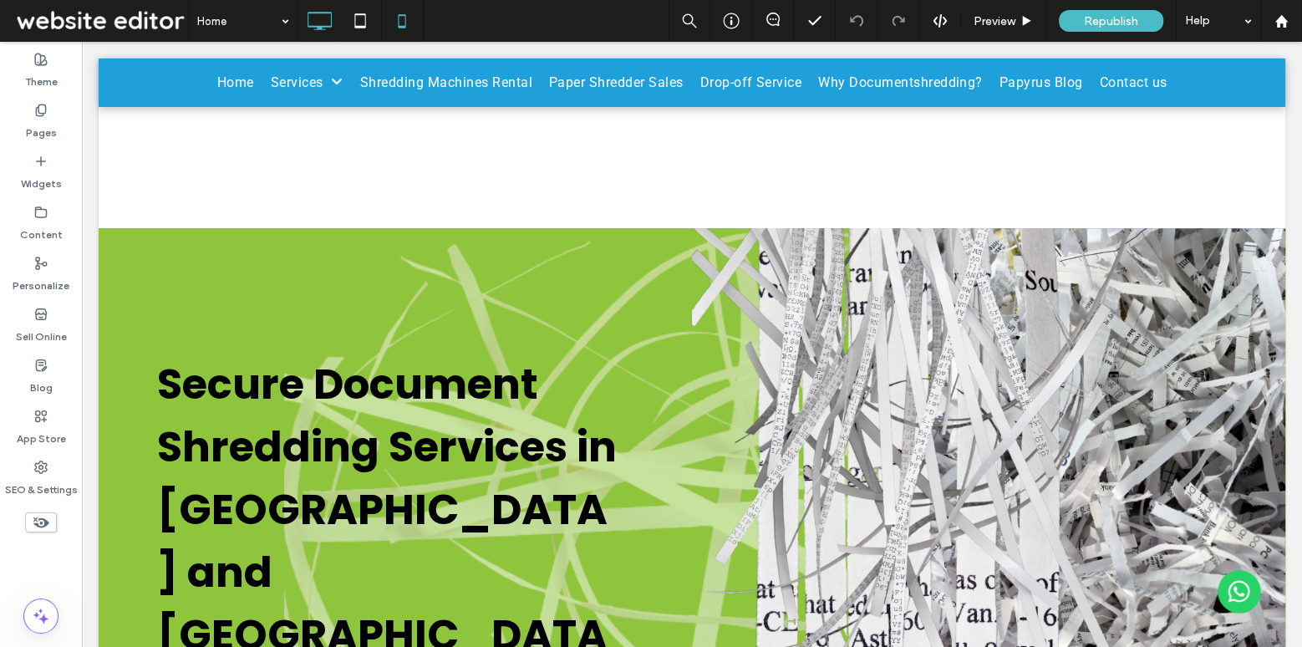
click at [403, 12] on icon at bounding box center [401, 20] width 33 height 33
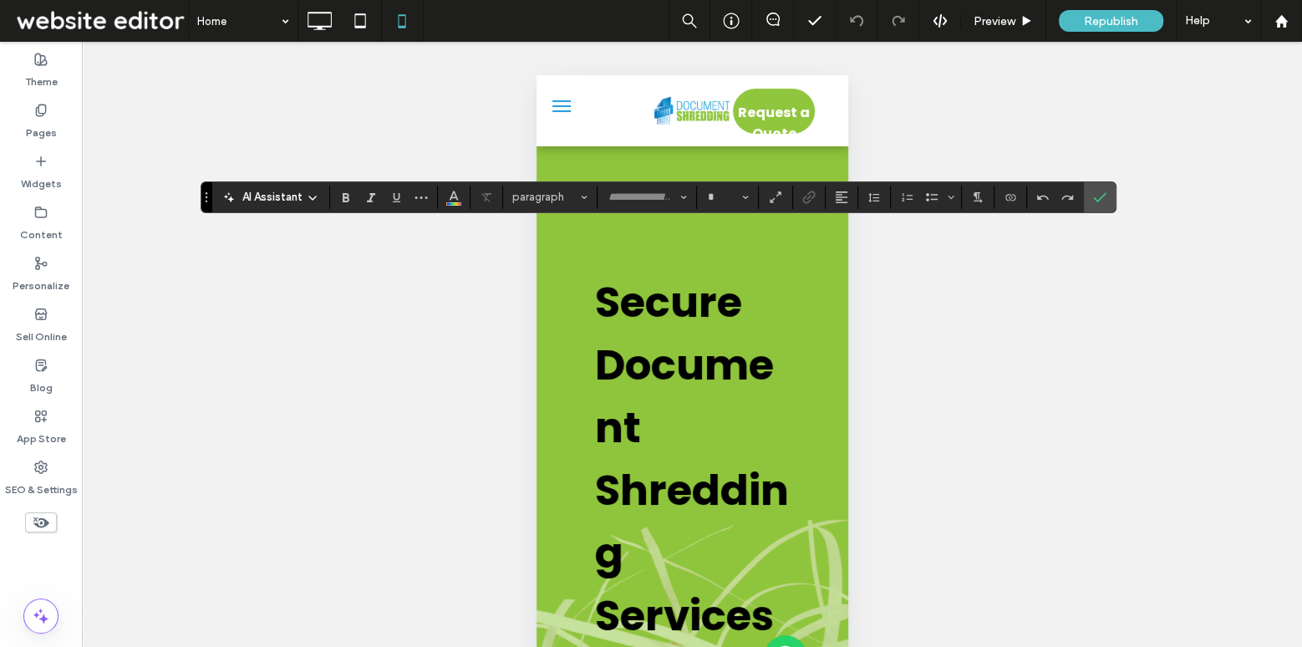
type input "*******"
type input "**"
click at [727, 196] on input "**" at bounding box center [722, 196] width 33 height 13
type input "**"
click at [725, 199] on input "**" at bounding box center [722, 196] width 33 height 13
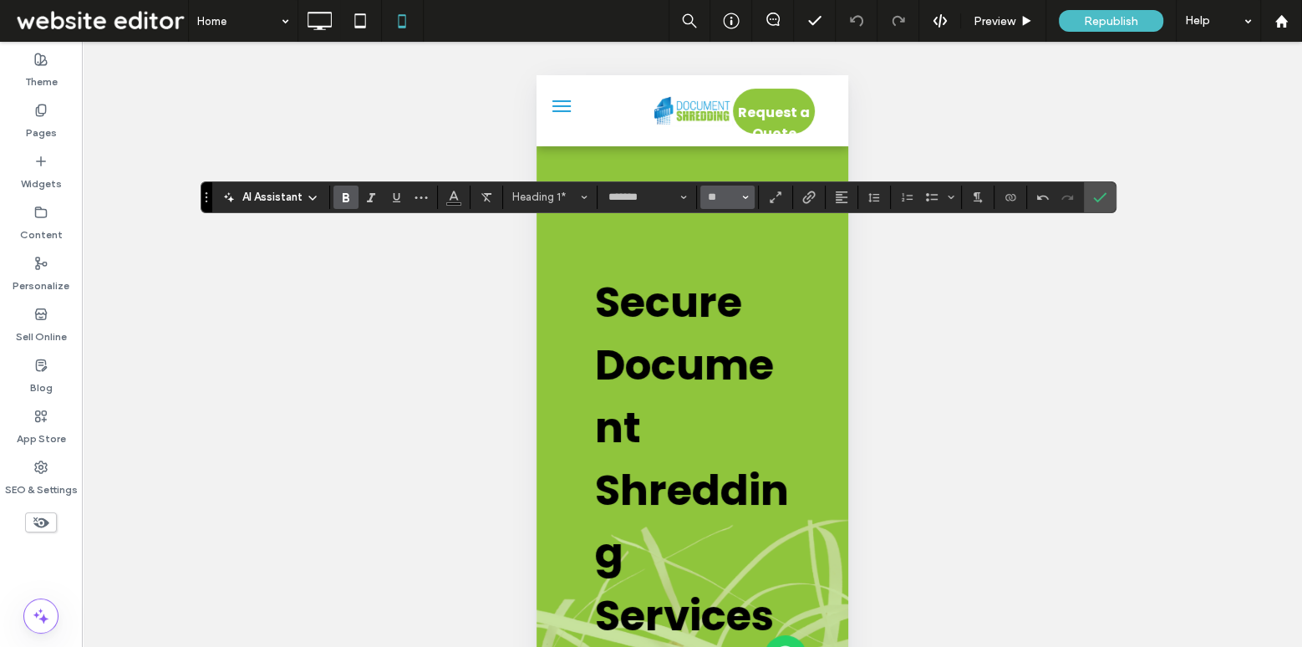
type input "**"
click at [722, 198] on input "**" at bounding box center [722, 196] width 33 height 13
type input "**"
click at [1093, 206] on span "Confirm" at bounding box center [1097, 197] width 8 height 30
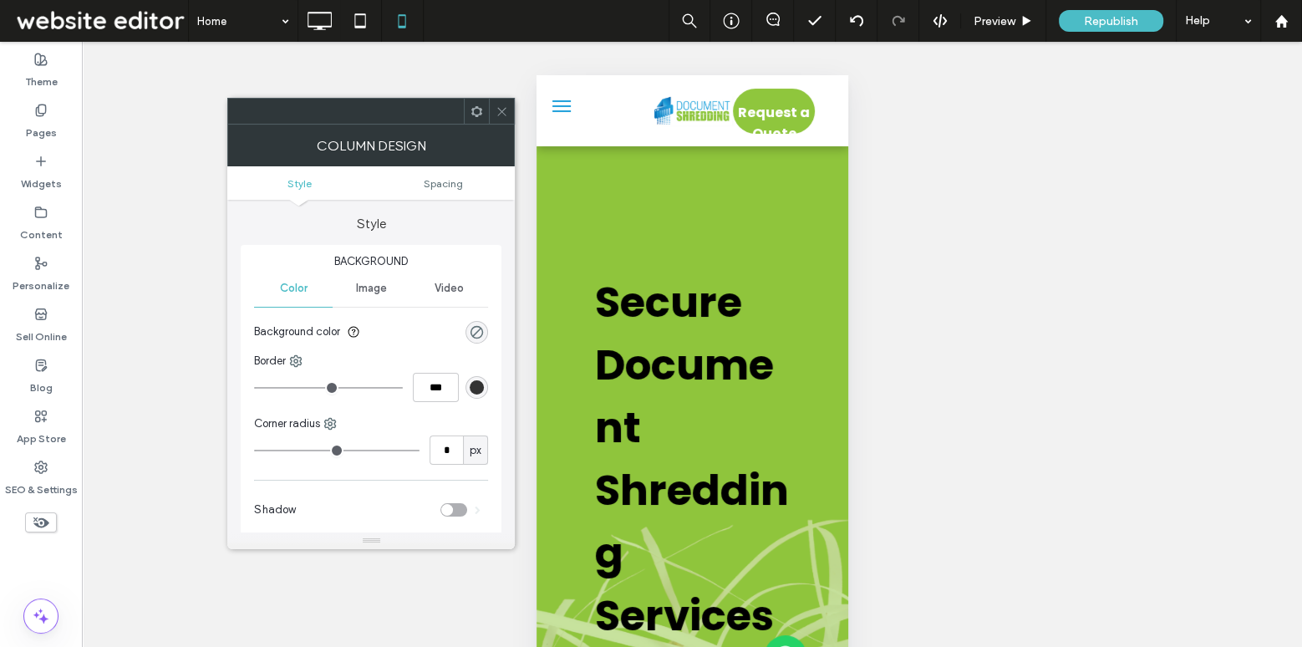
click at [496, 111] on icon at bounding box center [501, 111] width 13 height 13
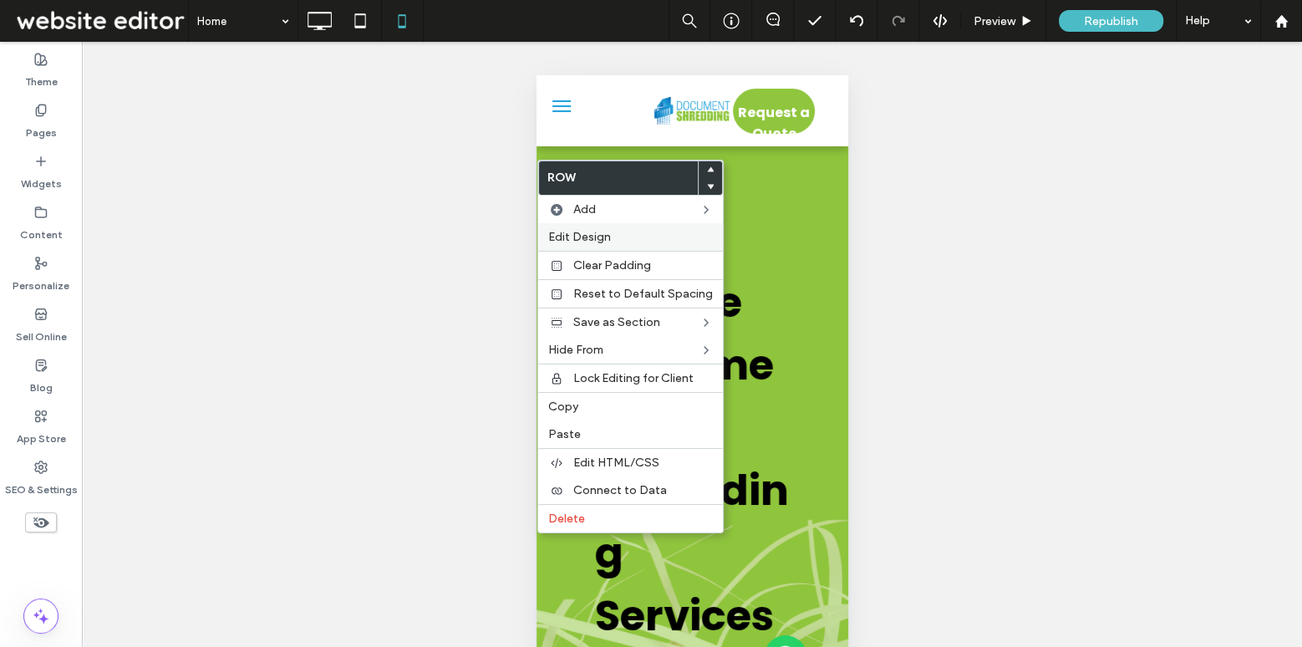
click at [587, 240] on span "Edit Design" at bounding box center [579, 237] width 63 height 14
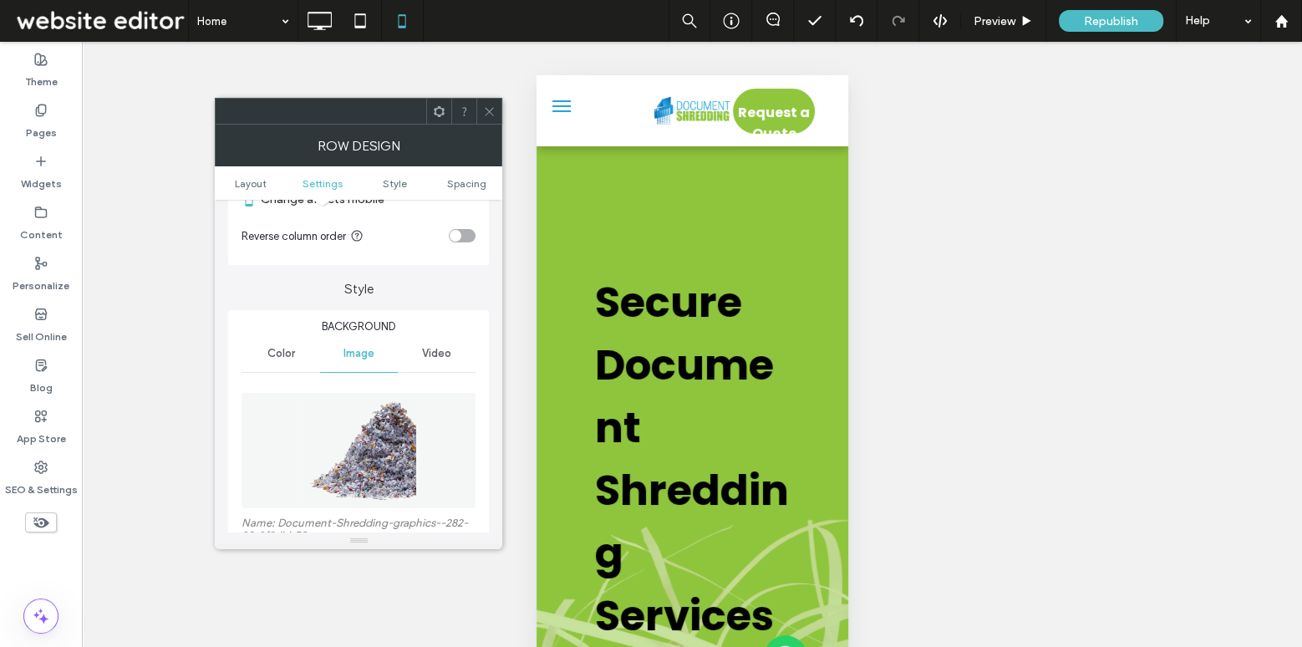
scroll to position [499, 0]
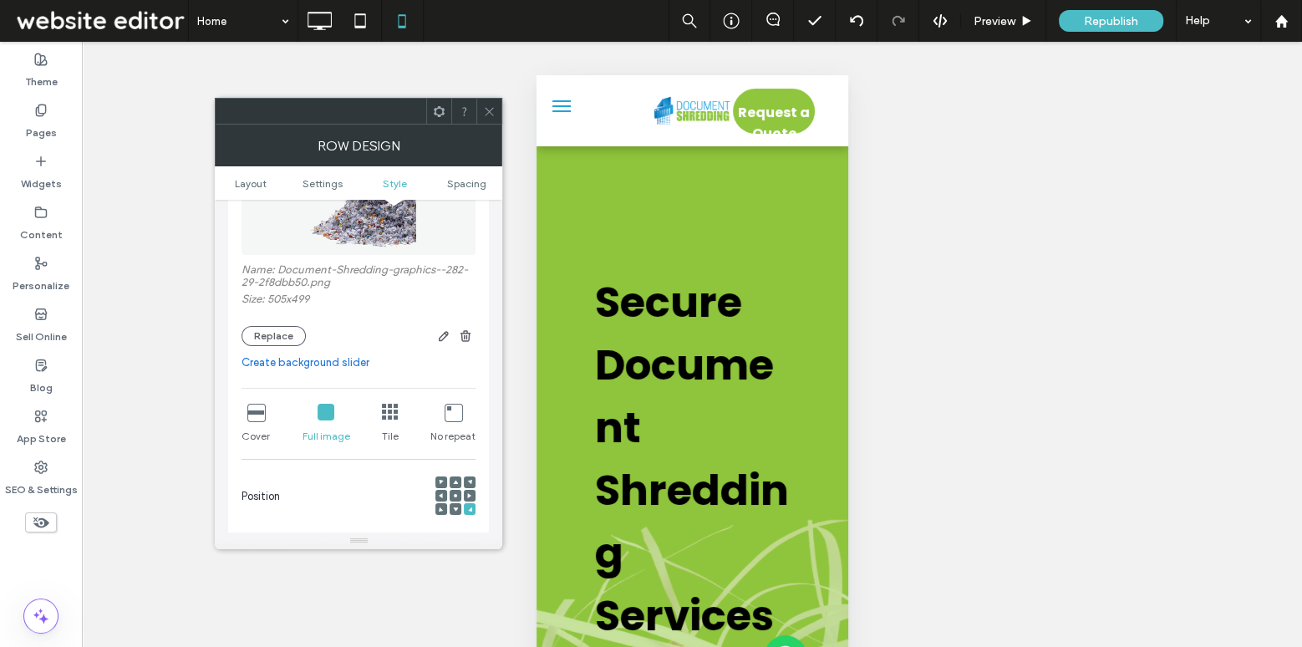
click at [468, 497] on span at bounding box center [469, 496] width 5 height 12
click at [456, 514] on div at bounding box center [455, 496] width 40 height 40
click at [256, 413] on icon at bounding box center [255, 412] width 17 height 17
click at [392, 411] on icon at bounding box center [390, 412] width 17 height 17
click at [459, 418] on icon at bounding box center [452, 412] width 17 height 17
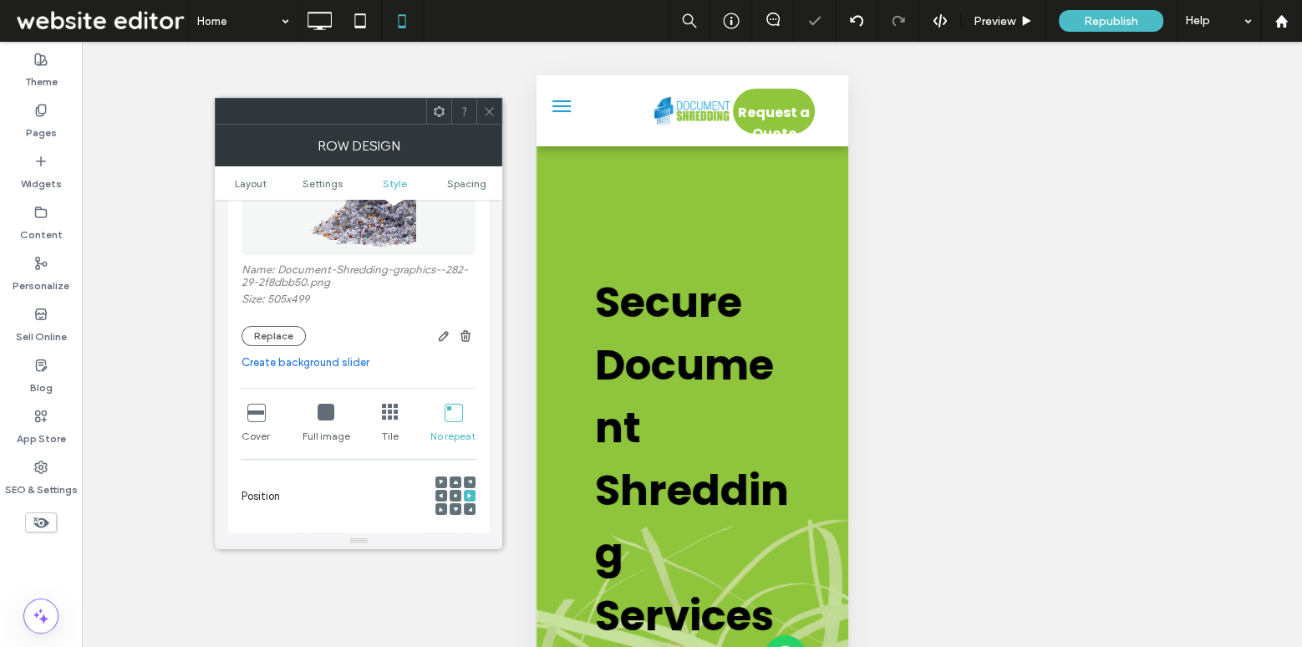
click at [455, 495] on use at bounding box center [455, 495] width 3 height 3
click at [441, 495] on use at bounding box center [441, 495] width 4 height 5
click at [330, 418] on icon at bounding box center [325, 412] width 17 height 17
click at [439, 480] on use at bounding box center [441, 482] width 4 height 4
click at [458, 496] on span at bounding box center [455, 496] width 5 height 12
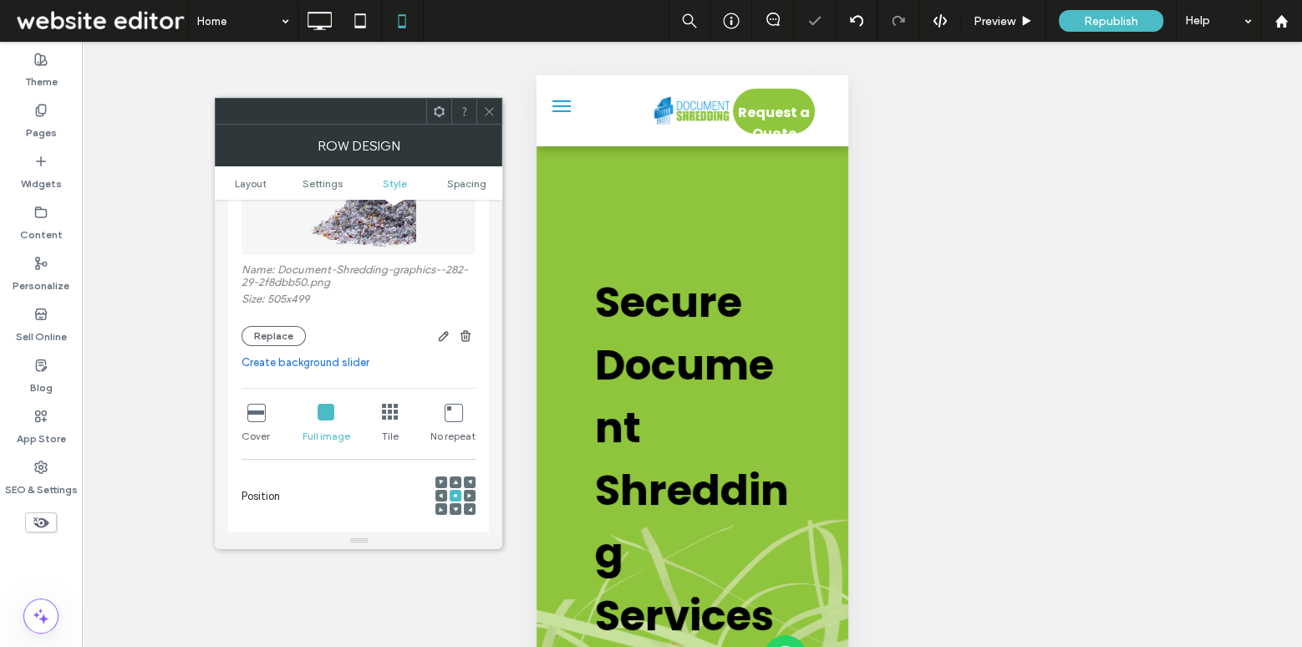
click at [460, 505] on div at bounding box center [455, 509] width 12 height 12
click at [309, 38] on div at bounding box center [319, 21] width 42 height 42
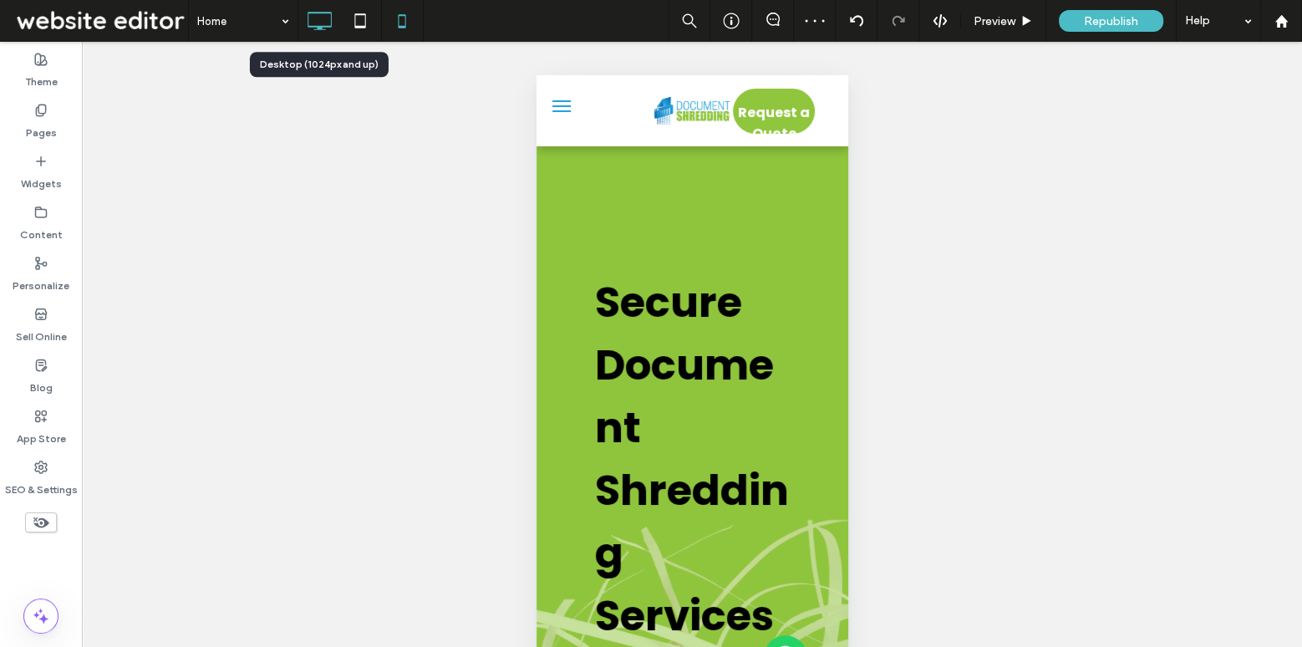
click at [307, 17] on use at bounding box center [319, 21] width 24 height 18
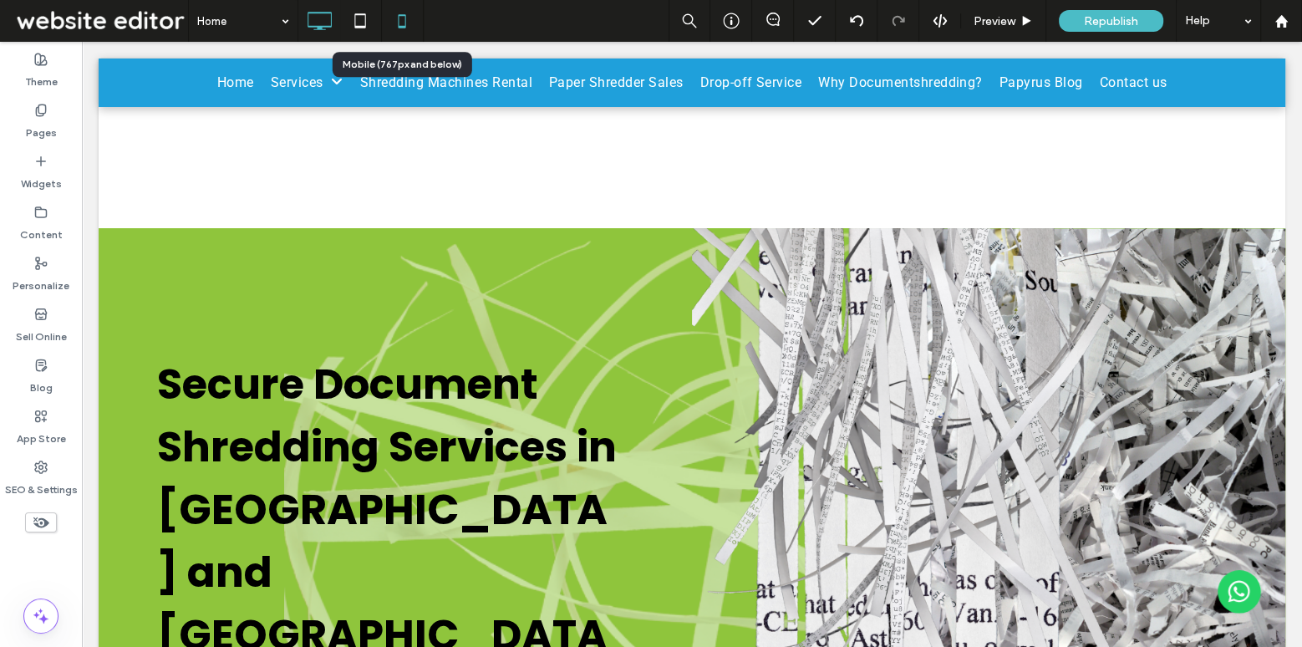
click at [397, 18] on icon at bounding box center [401, 20] width 33 height 33
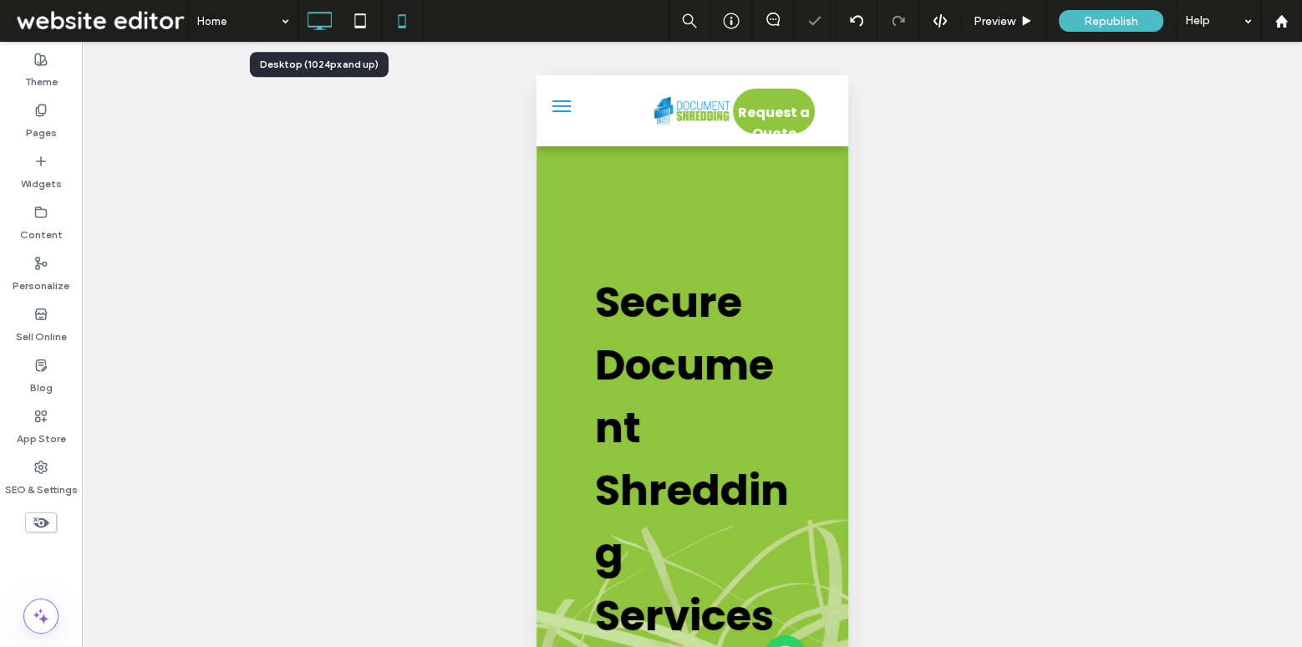
click at [310, 27] on use at bounding box center [319, 21] width 24 height 18
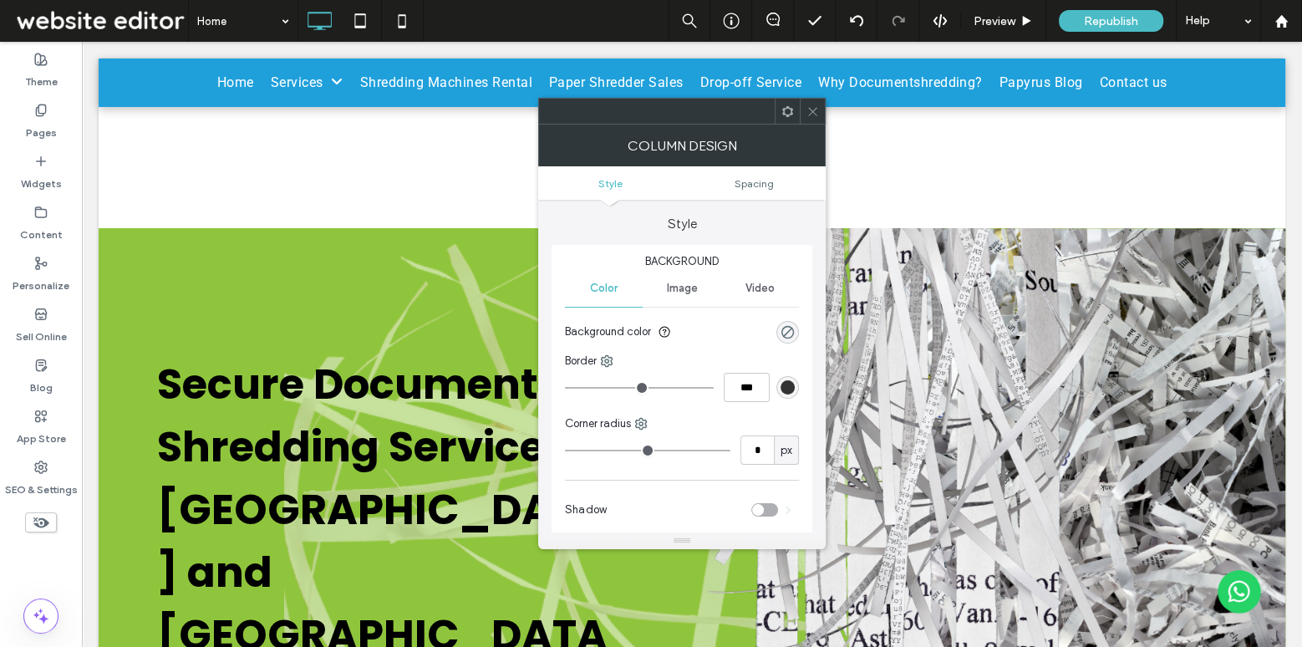
click at [678, 290] on span "Image" at bounding box center [681, 288] width 31 height 13
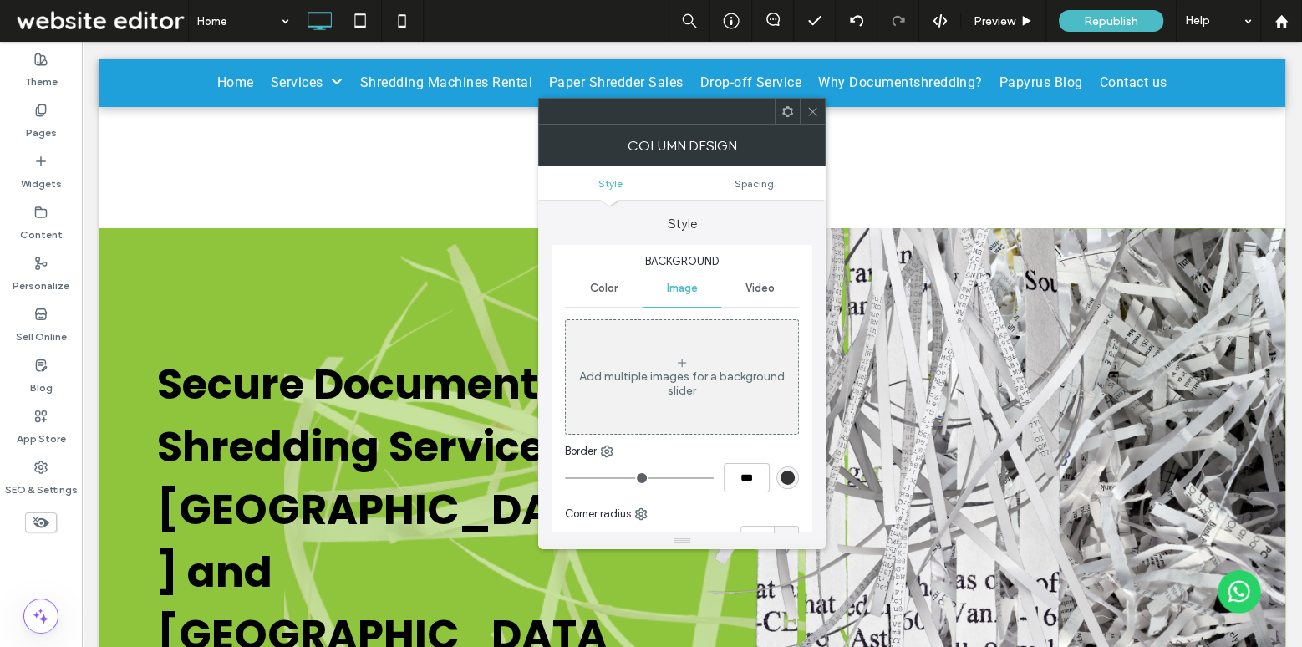
click at [693, 385] on div "Add multiple images for a background slider" at bounding box center [682, 383] width 232 height 28
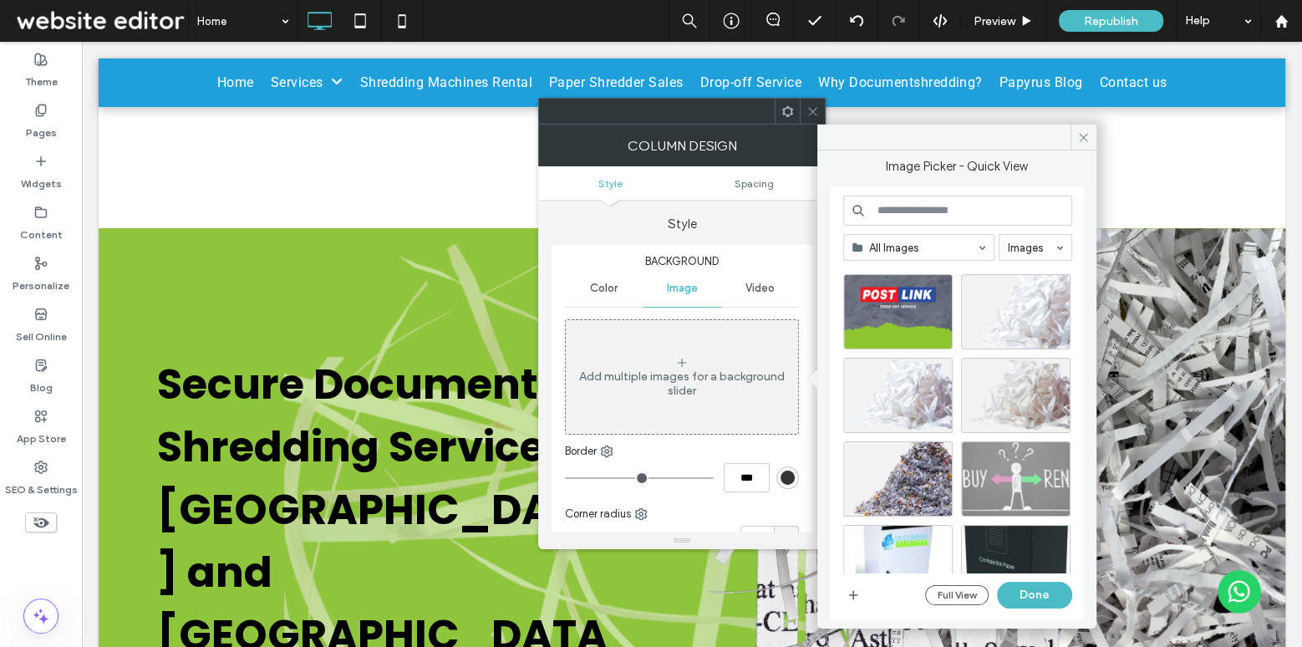
scroll to position [5291, 0]
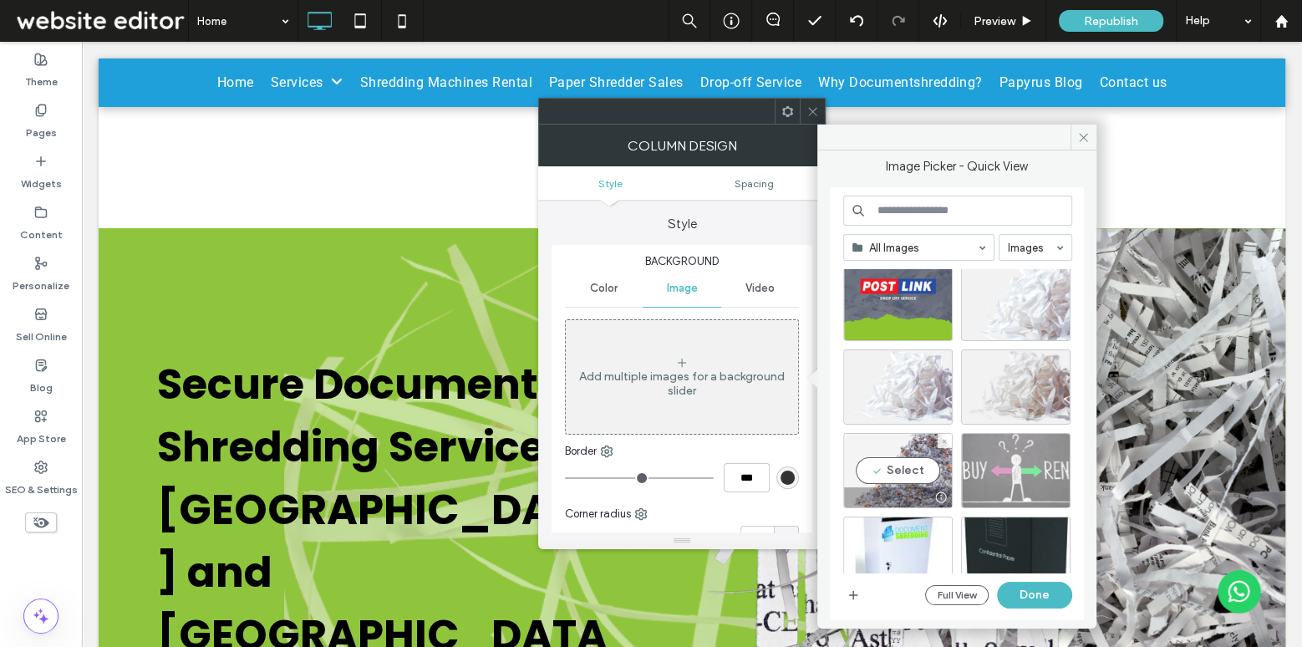
click at [915, 454] on div "Select" at bounding box center [897, 470] width 109 height 75
click at [1026, 590] on button "Done" at bounding box center [1034, 594] width 75 height 27
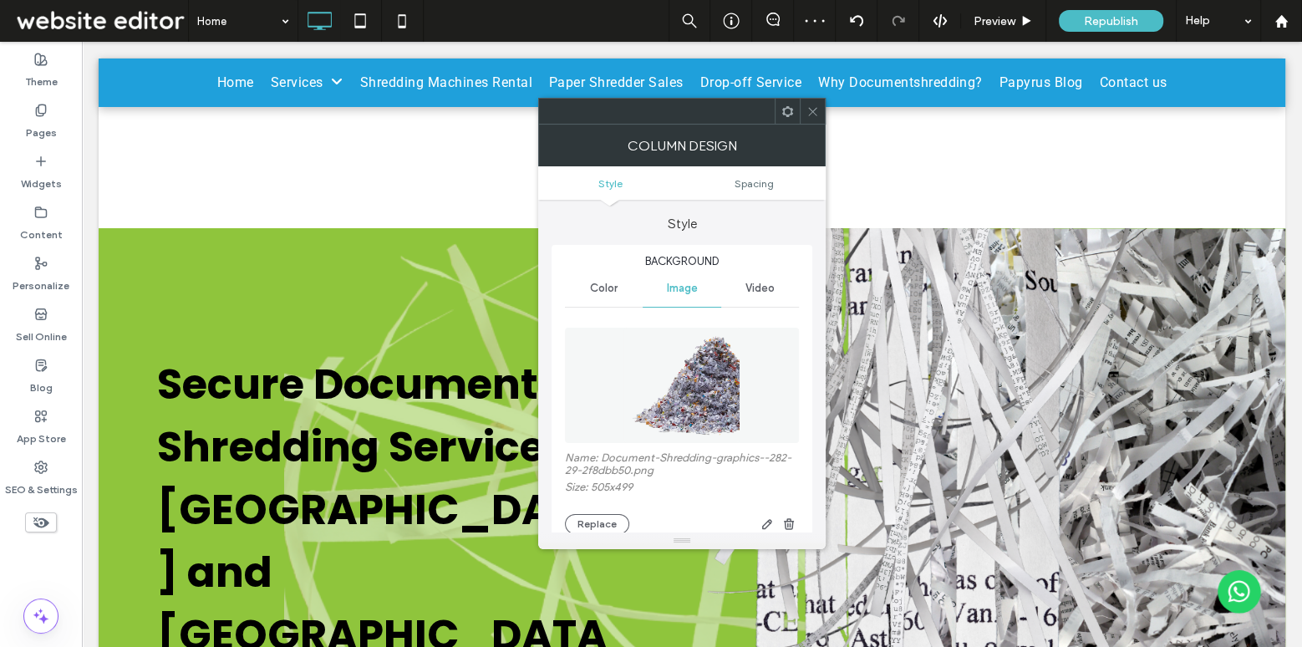
click at [818, 109] on icon at bounding box center [812, 111] width 13 height 13
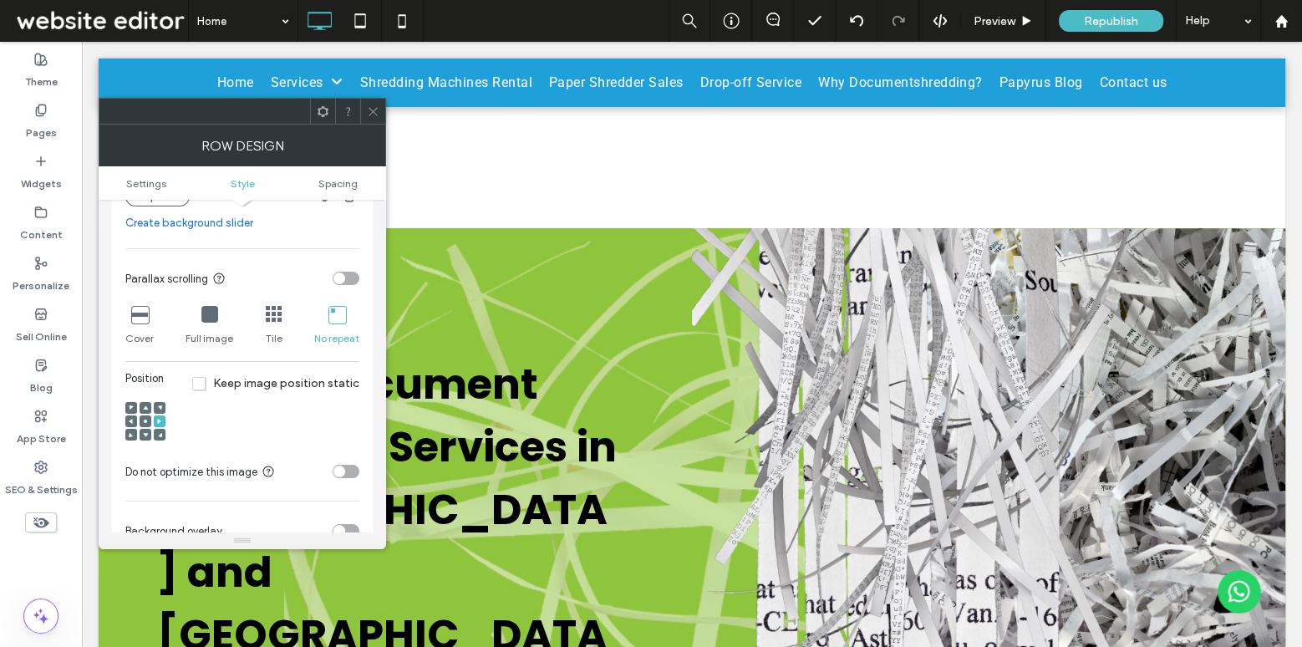
scroll to position [387, 0]
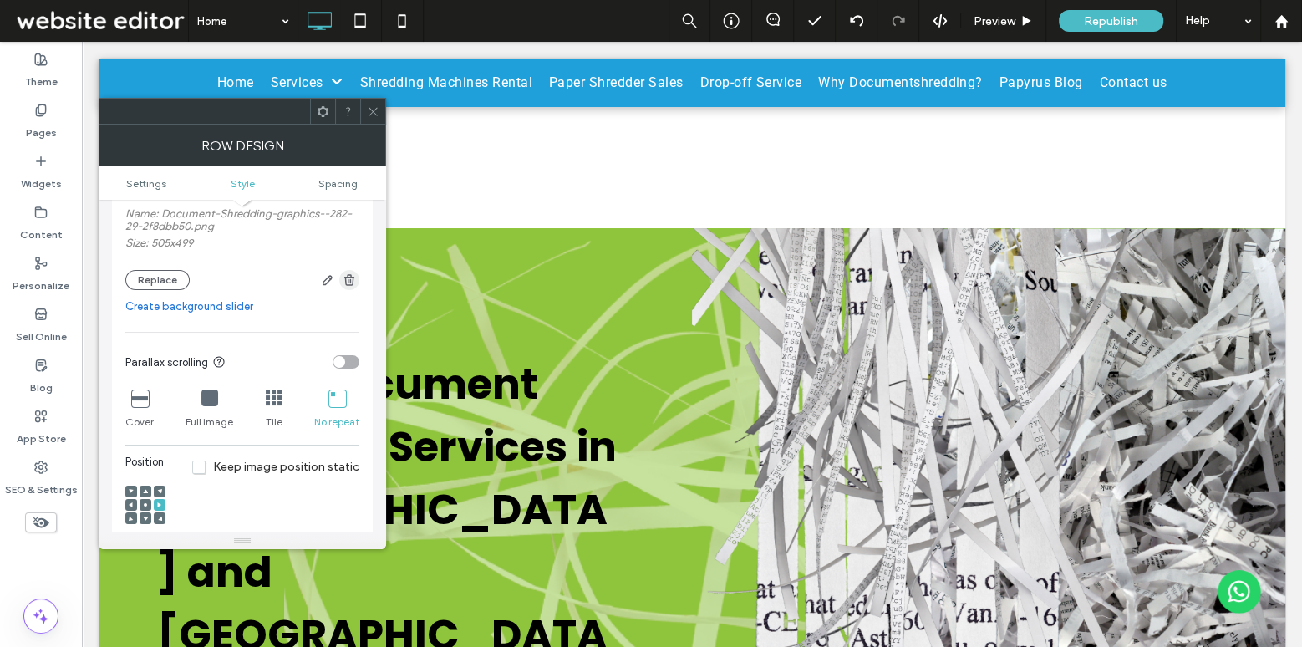
click at [356, 272] on span "button" at bounding box center [349, 280] width 20 height 20
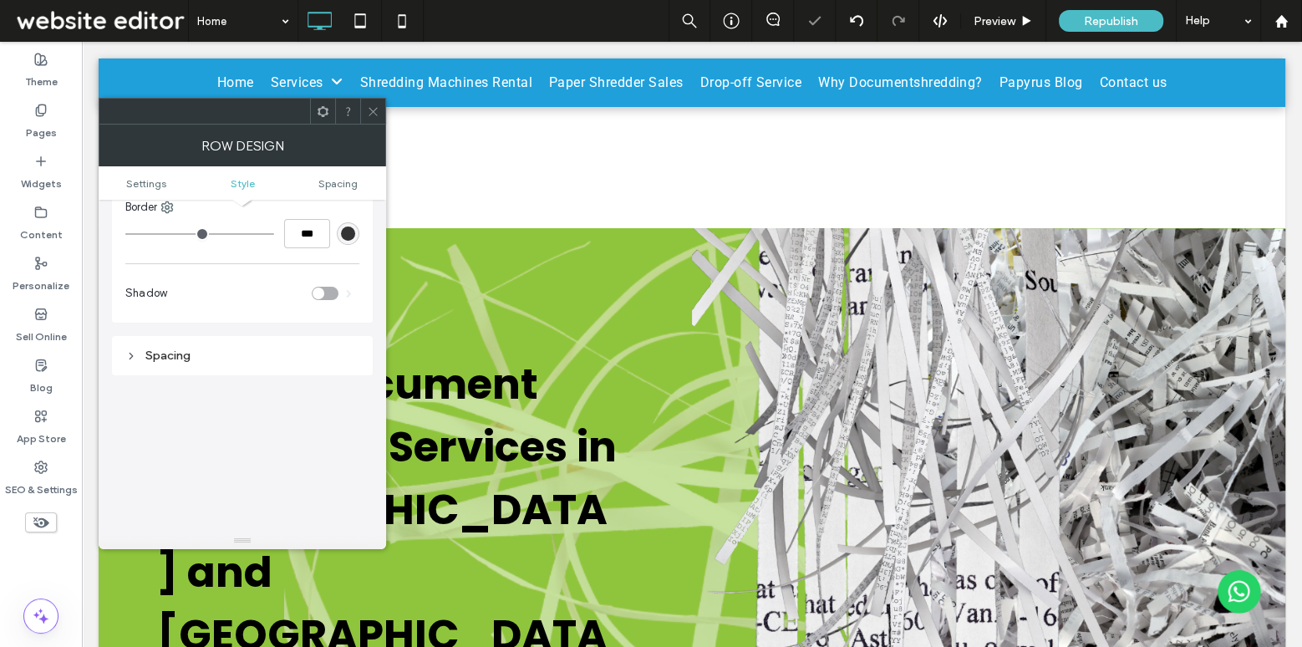
click at [373, 100] on span at bounding box center [373, 111] width 13 height 25
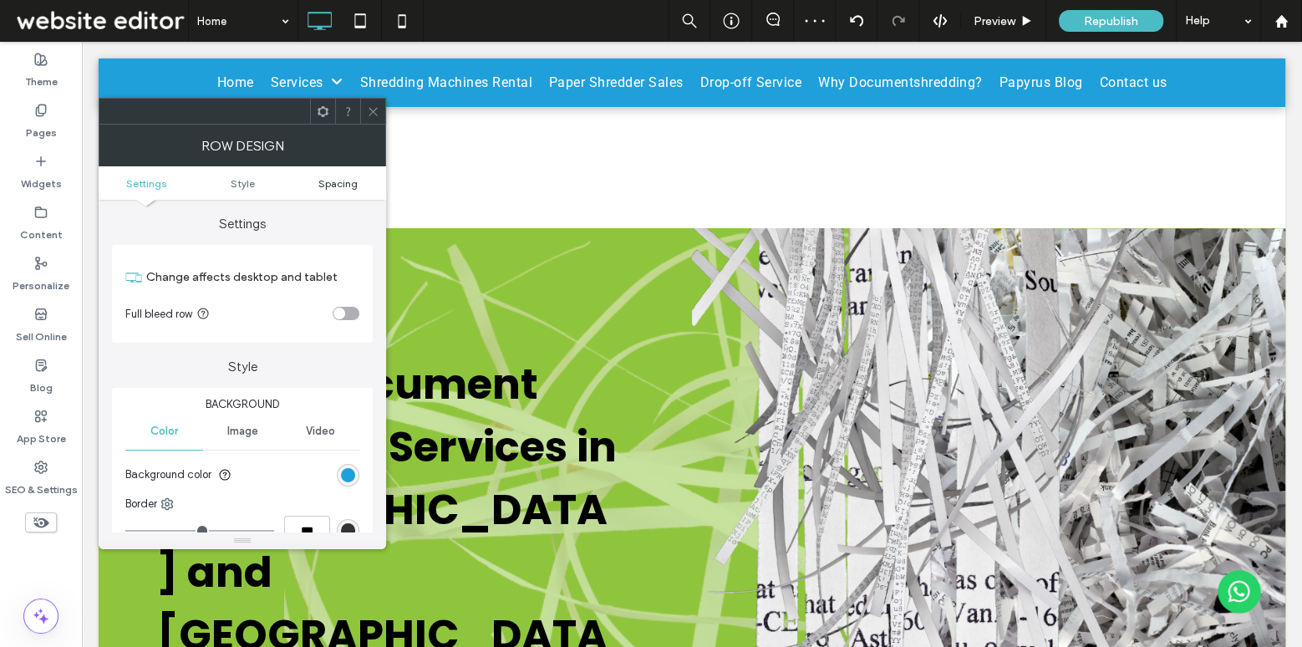
click at [318, 181] on span "Spacing" at bounding box center [337, 183] width 39 height 13
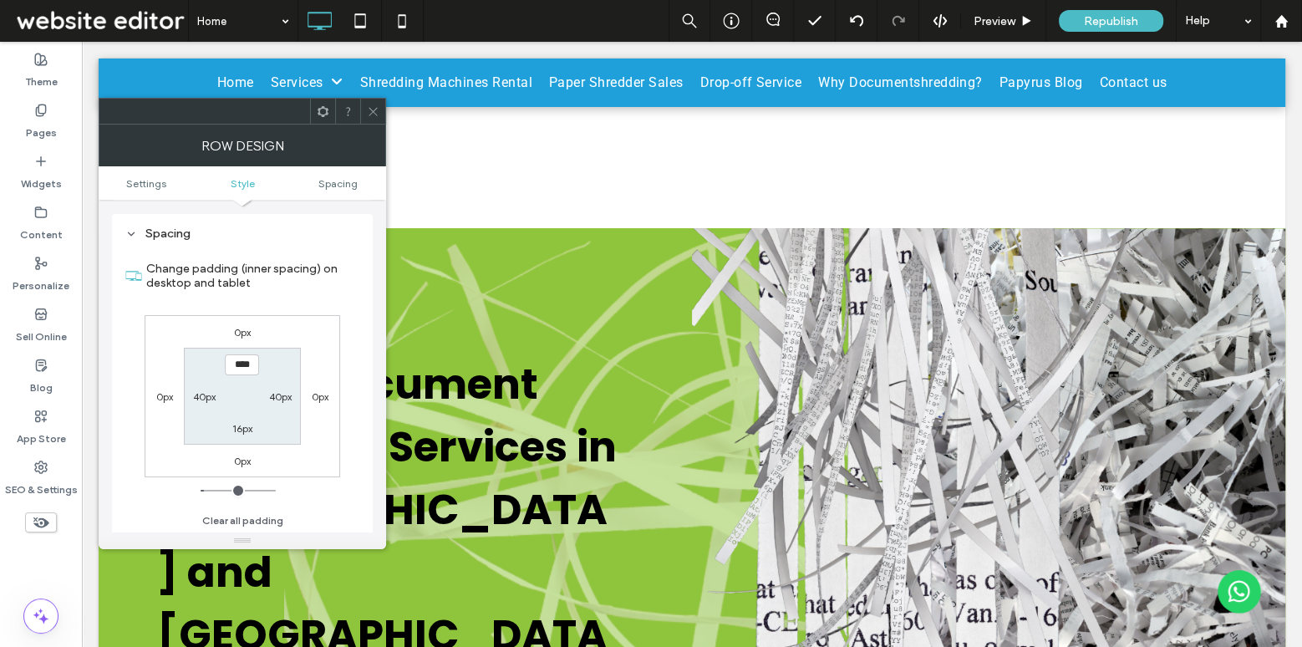
scroll to position [419, 0]
type input "***"
click at [244, 426] on label "16px" at bounding box center [242, 428] width 20 height 13
type input "**"
type input "*"
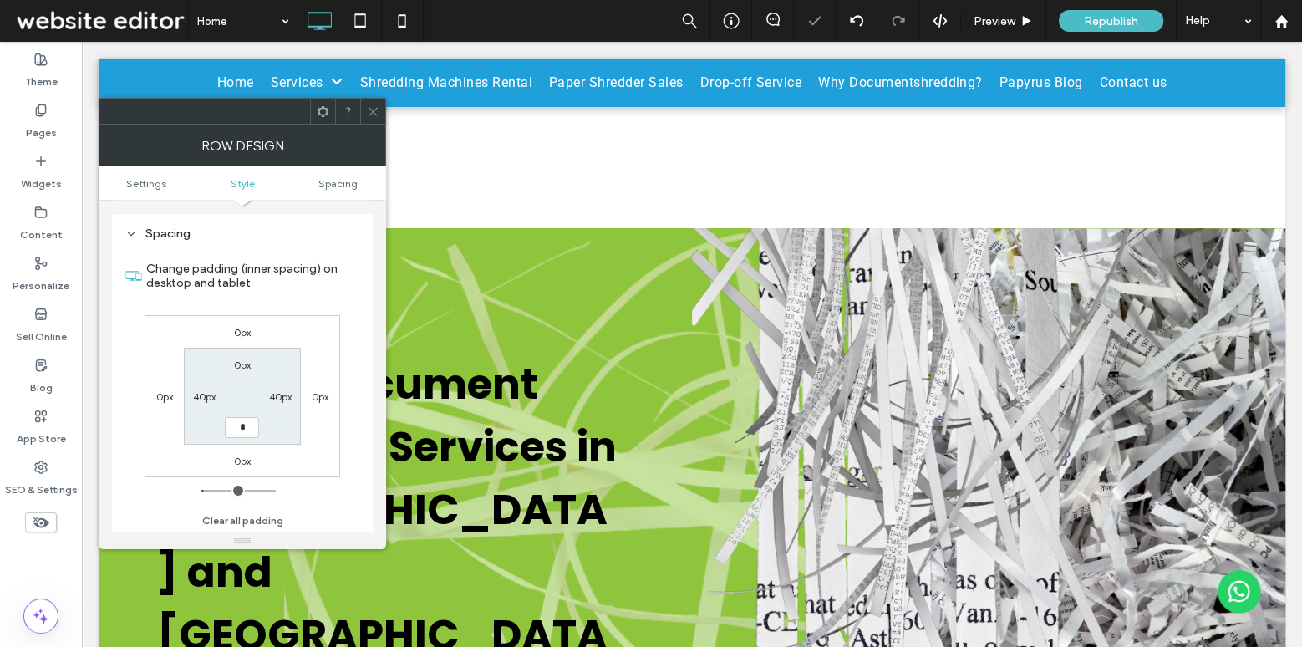
type input "*"
type input "***"
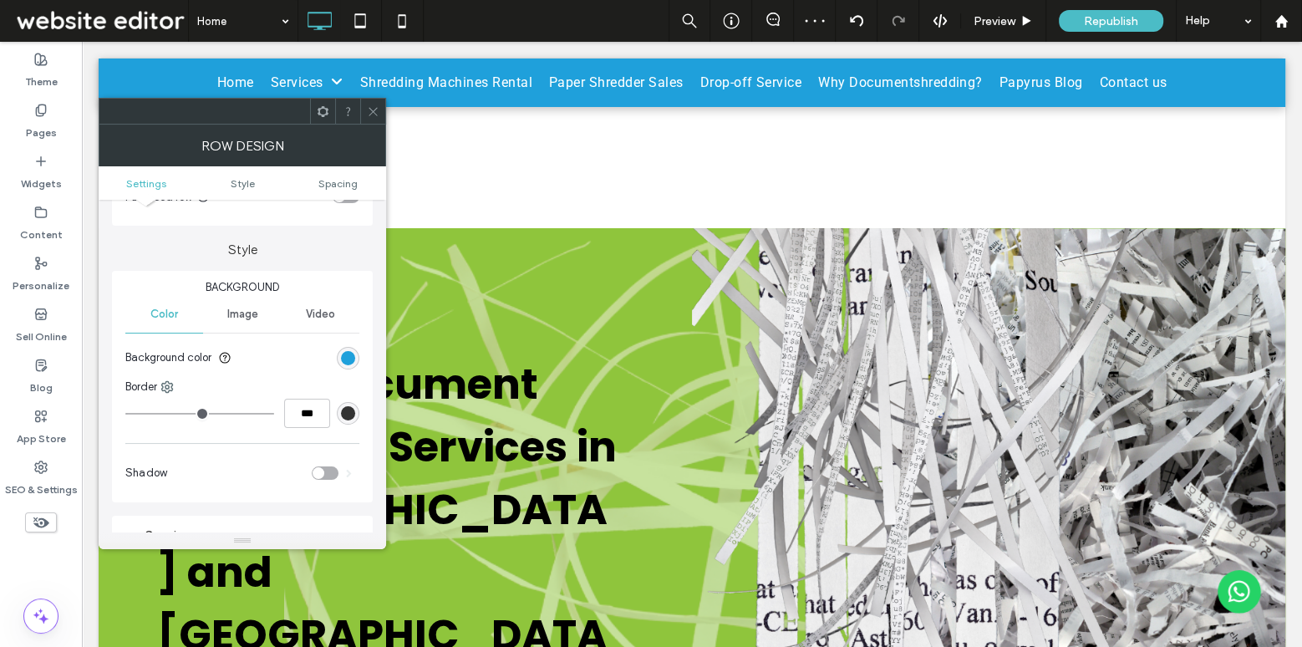
scroll to position [0, 0]
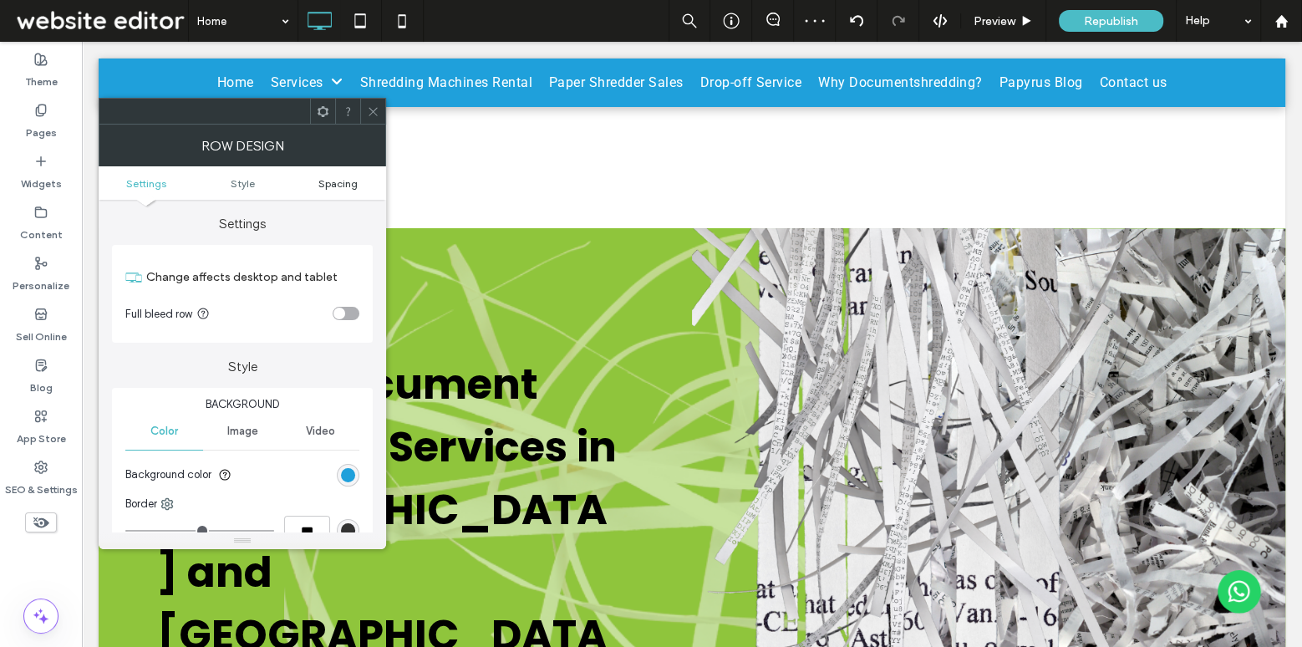
click at [342, 177] on span "Spacing" at bounding box center [337, 183] width 39 height 13
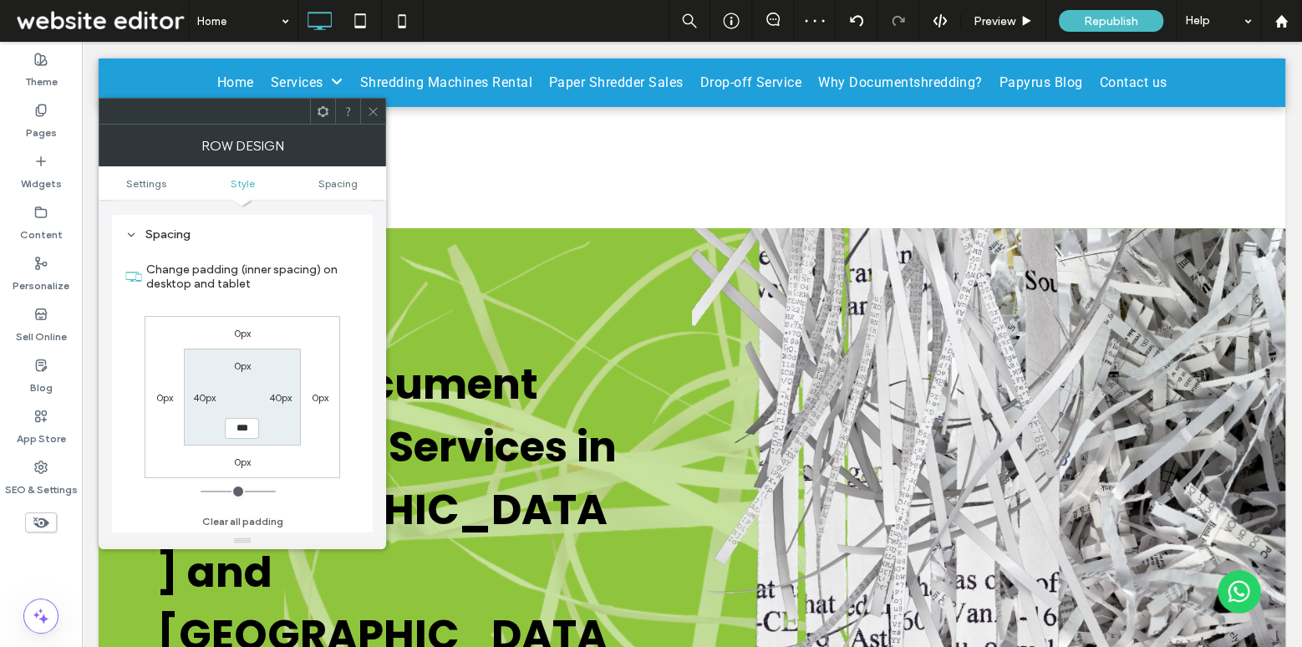
scroll to position [419, 0]
click at [283, 396] on label "40px" at bounding box center [280, 396] width 23 height 13
type input "**"
type input "*"
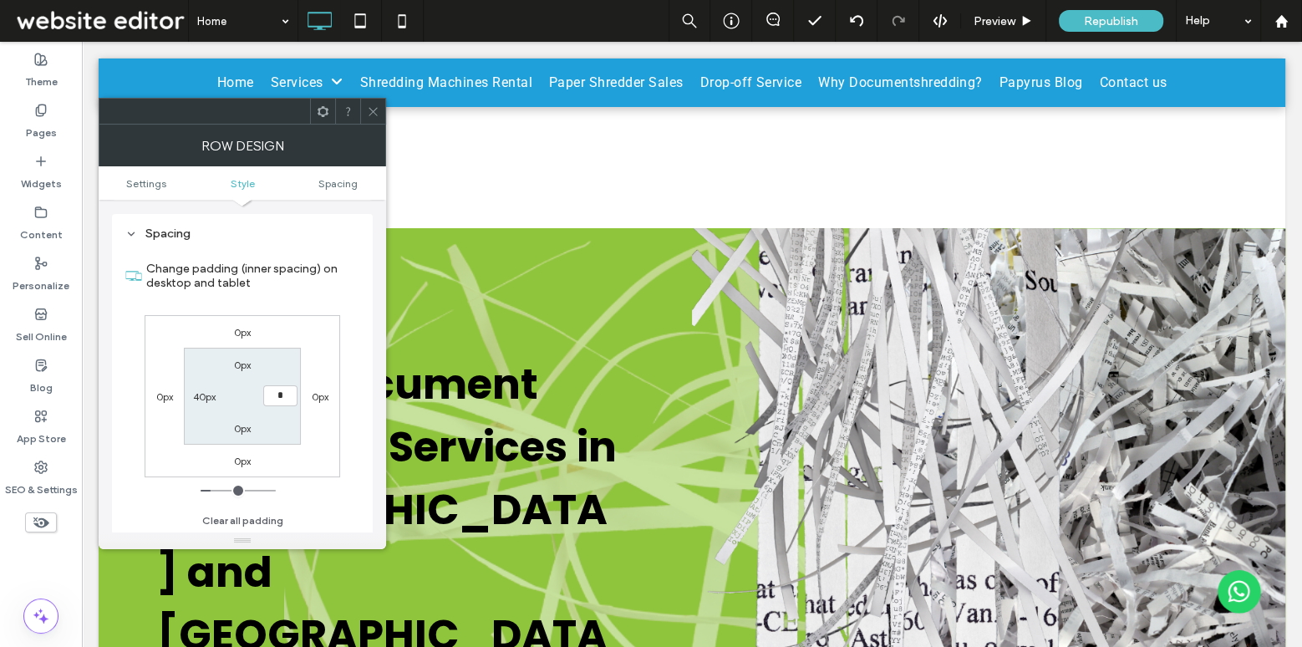
type input "***"
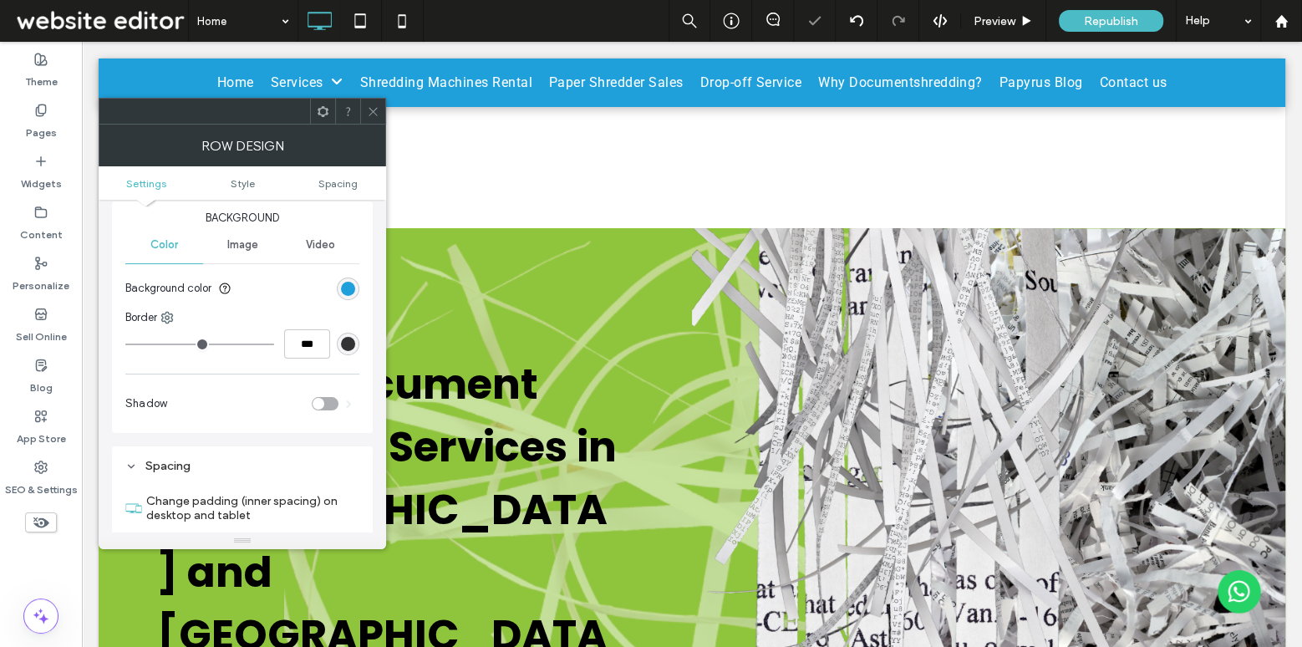
scroll to position [40, 0]
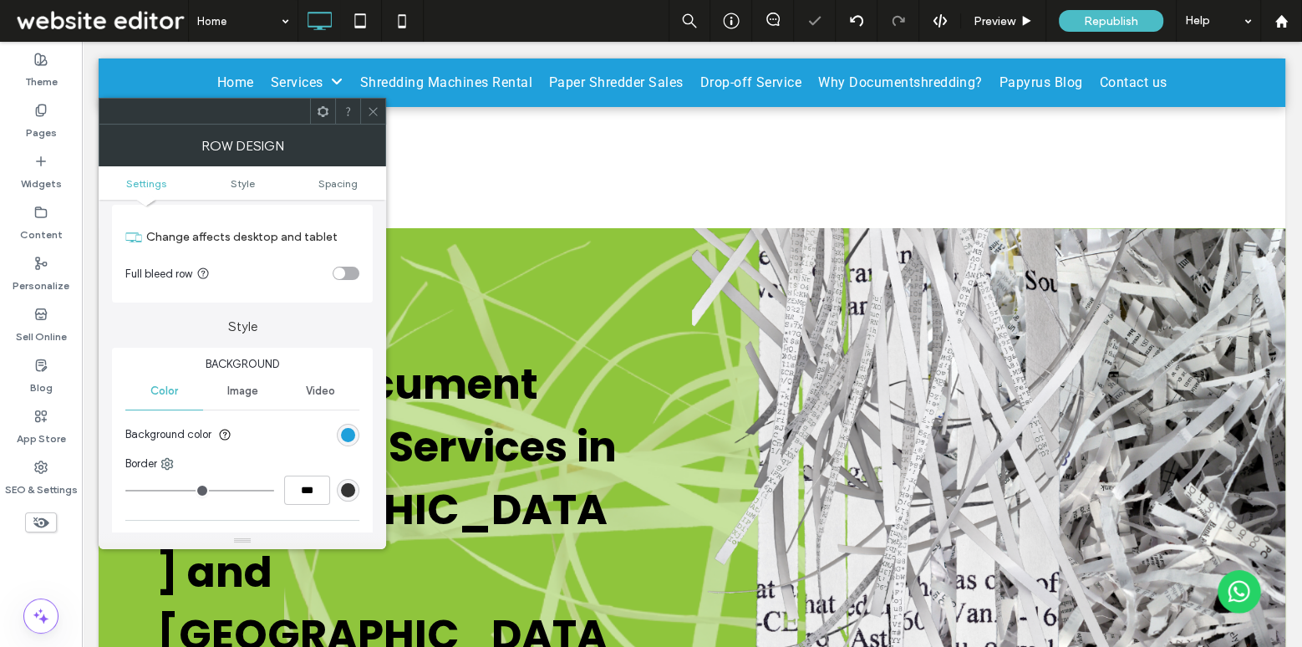
click at [355, 273] on div "toggle" at bounding box center [345, 272] width 27 height 13
click at [372, 108] on icon at bounding box center [373, 111] width 13 height 13
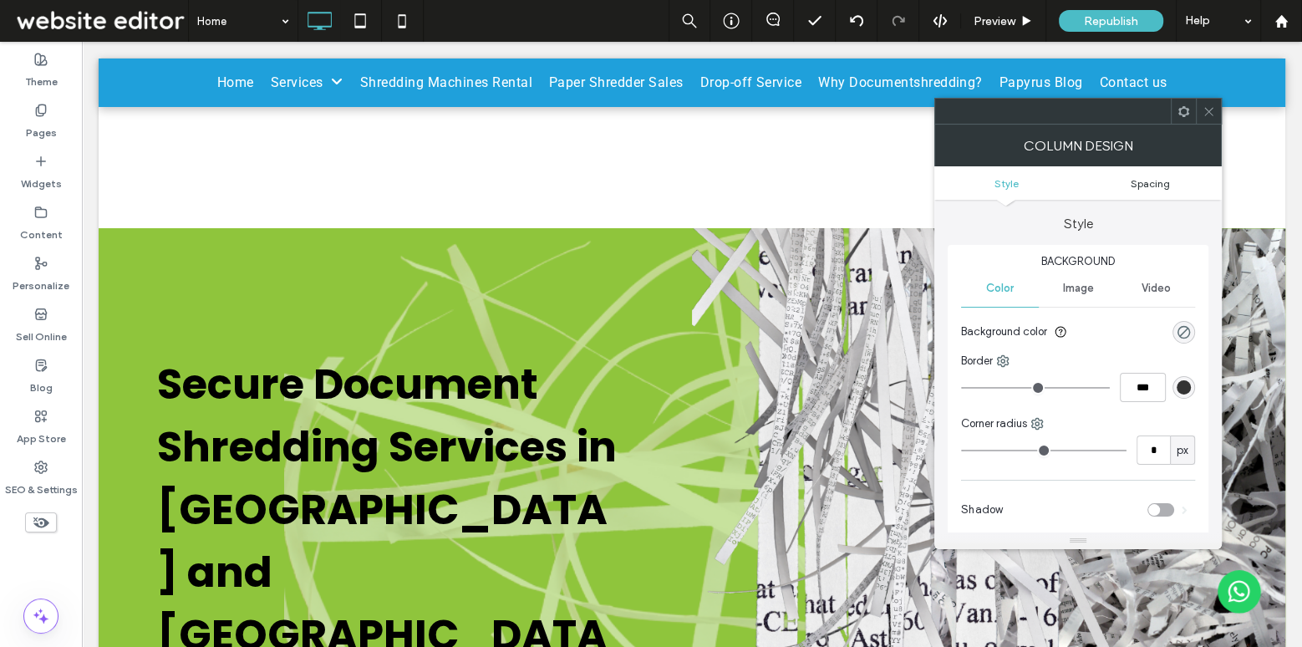
click at [1153, 186] on span "Spacing" at bounding box center [1148, 183] width 39 height 13
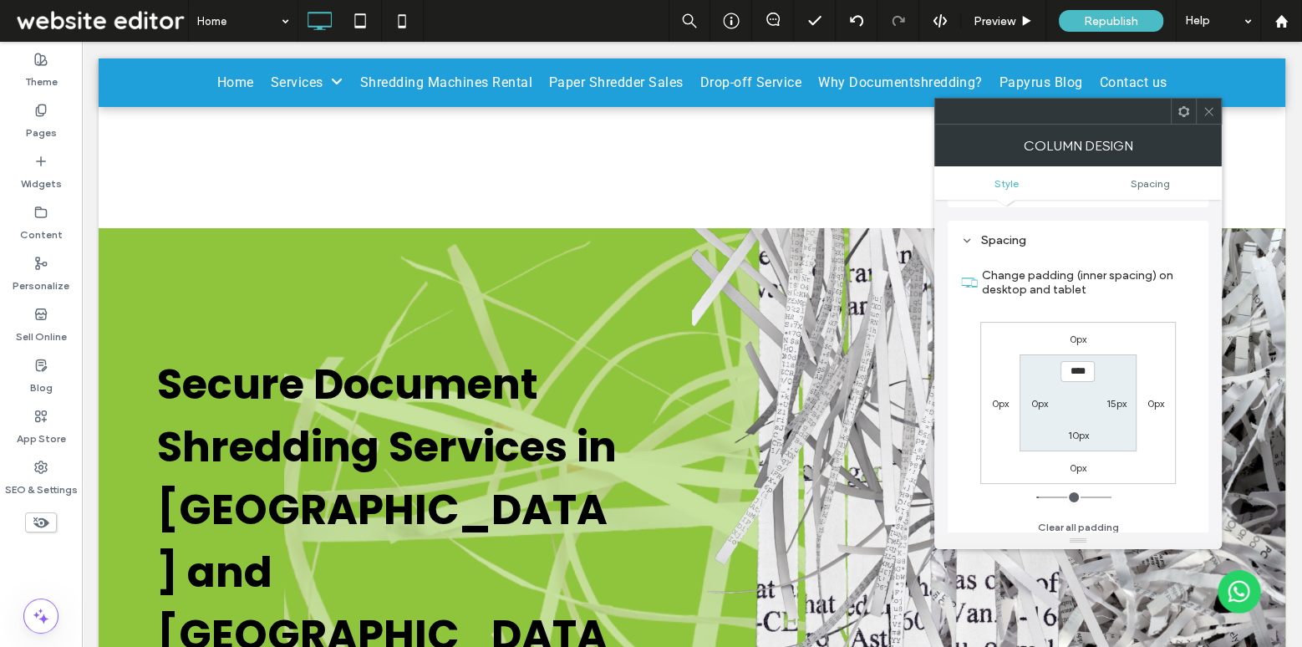
scroll to position [338, 0]
type input "**"
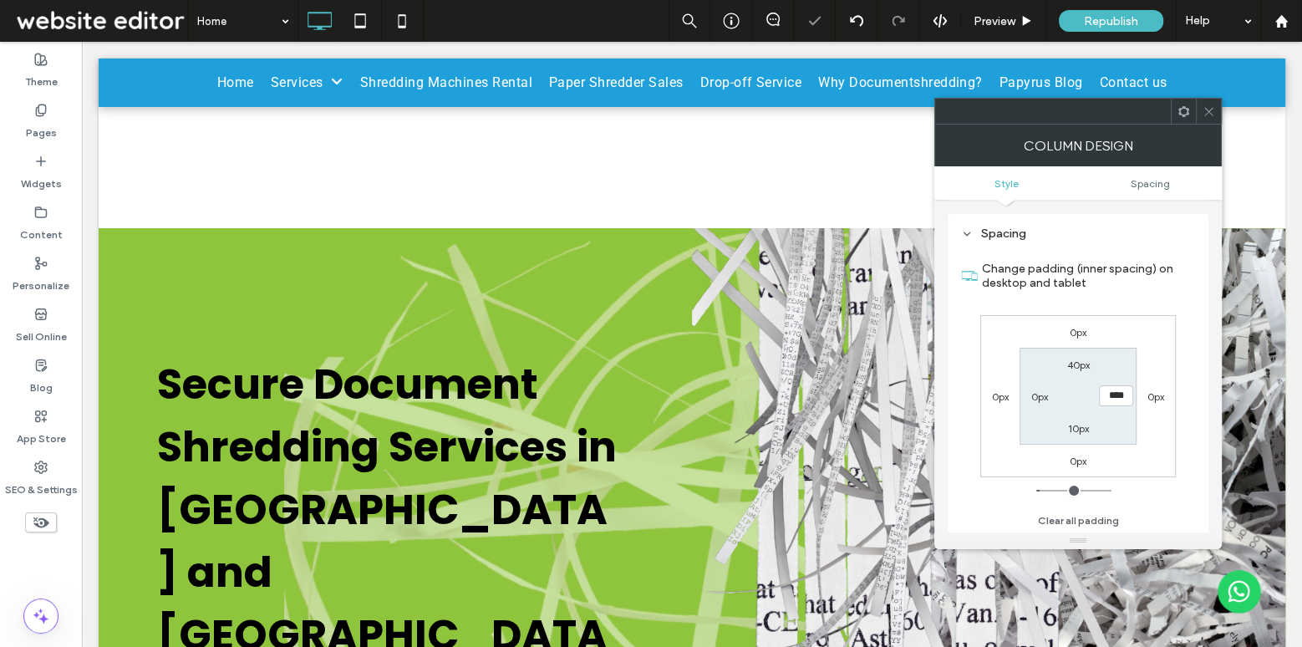
type input "**"
type input "****"
click at [1039, 392] on label "0px" at bounding box center [1039, 396] width 17 height 13
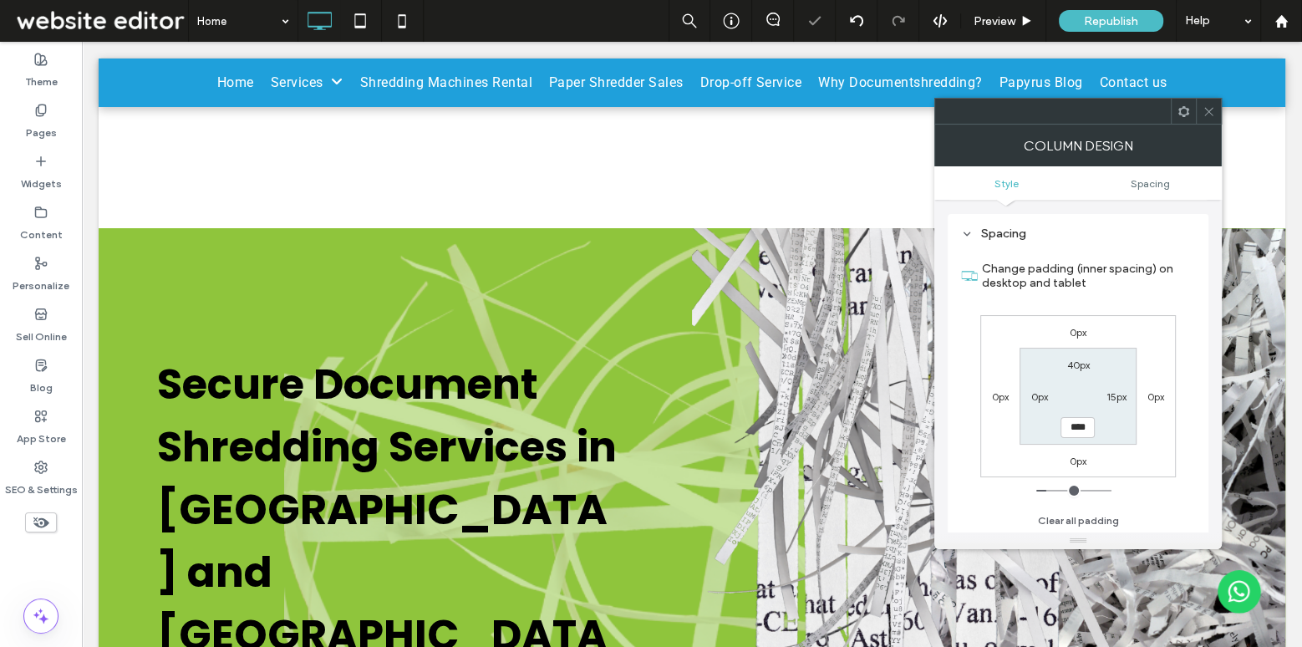
type input "*"
type input "**"
type input "****"
click at [1199, 112] on div at bounding box center [1207, 111] width 25 height 25
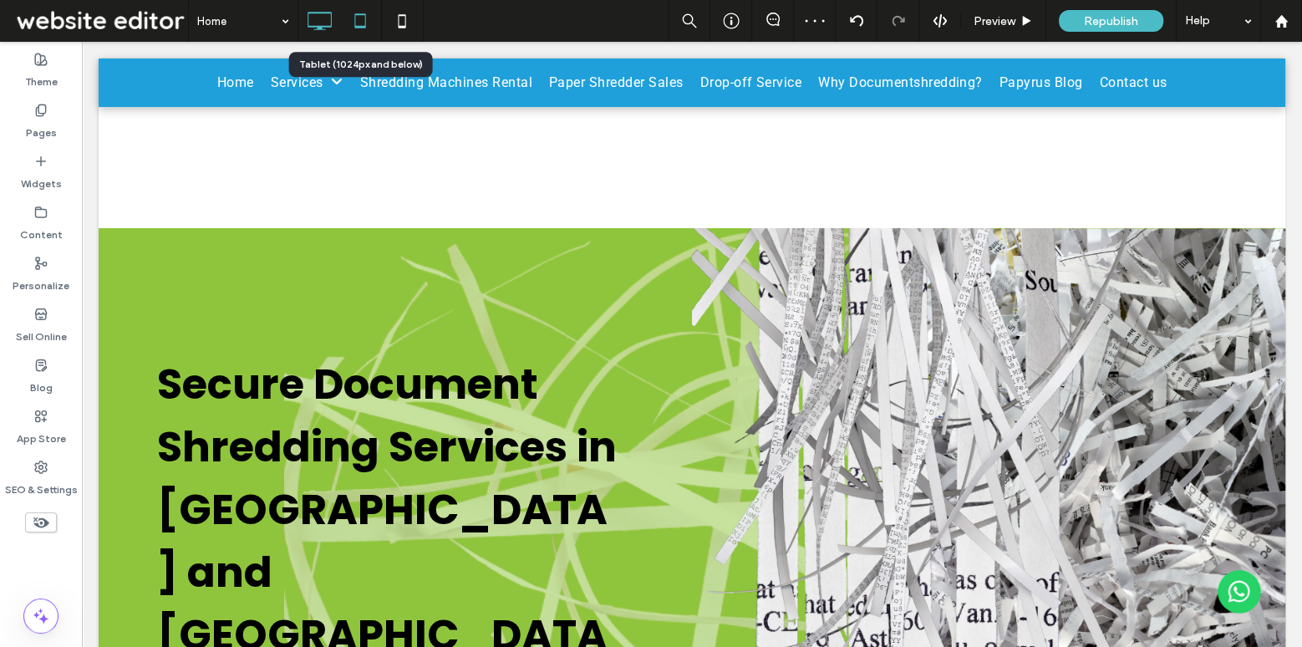
click at [368, 26] on icon at bounding box center [359, 20] width 33 height 33
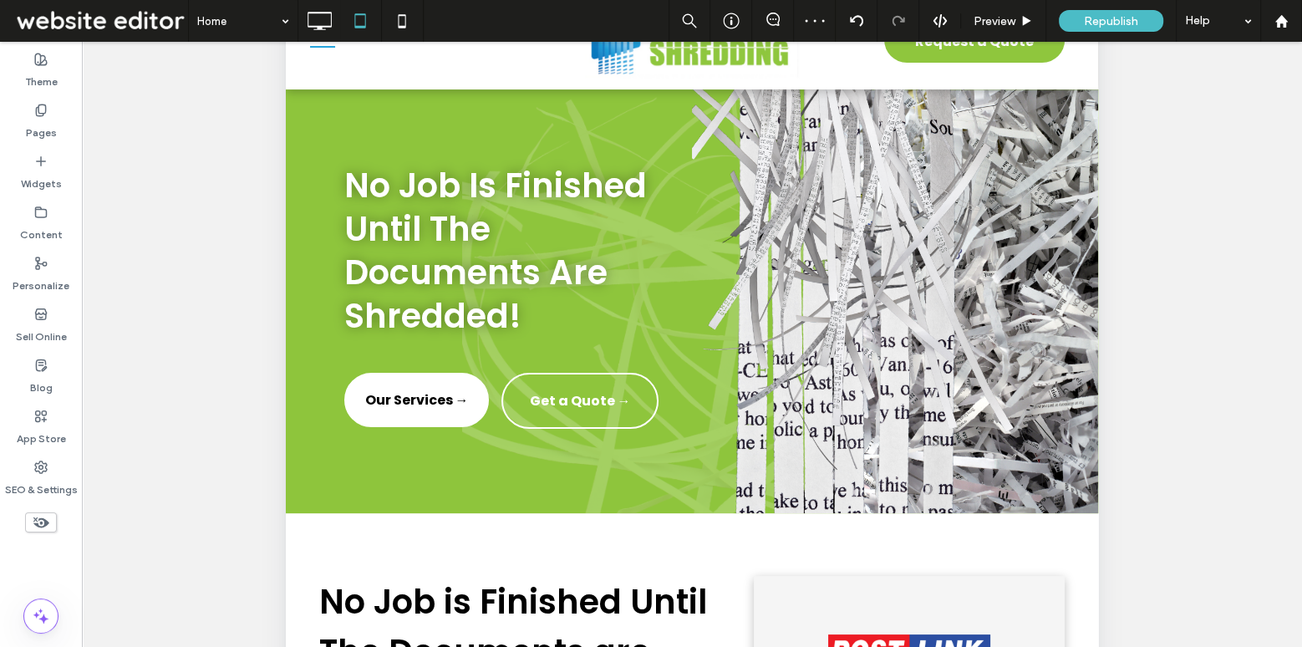
scroll to position [86, 0]
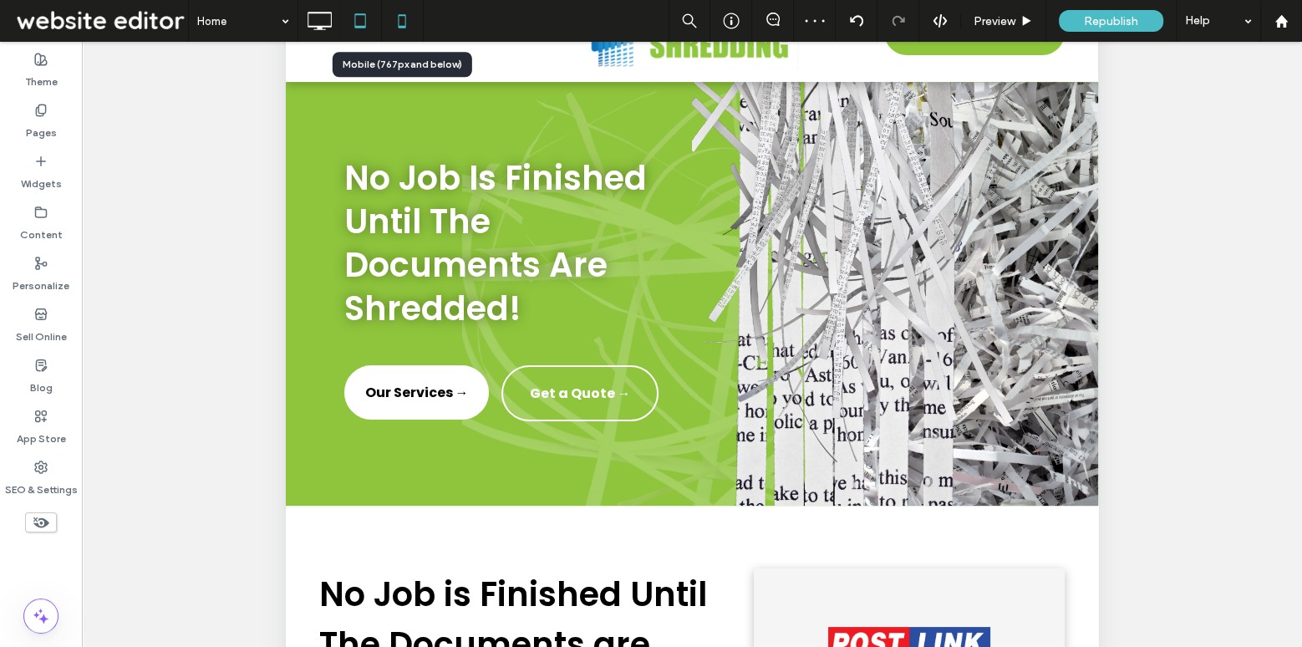
click at [404, 17] on icon at bounding box center [401, 20] width 33 height 33
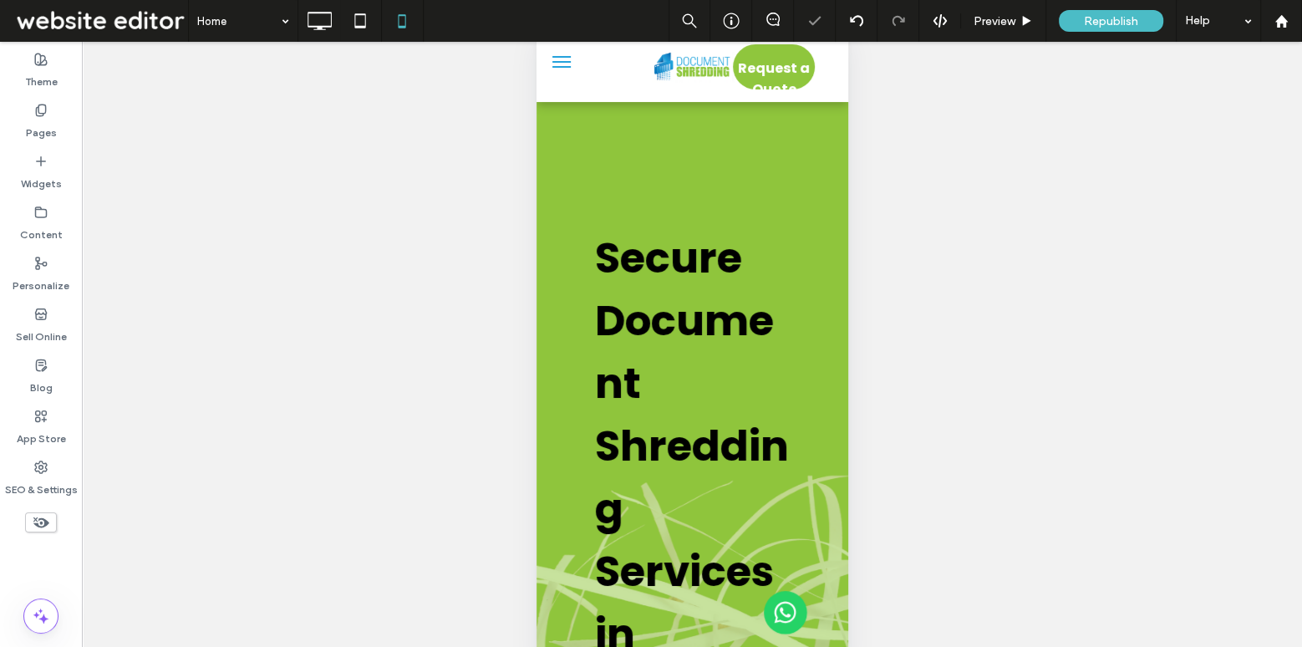
scroll to position [43, 0]
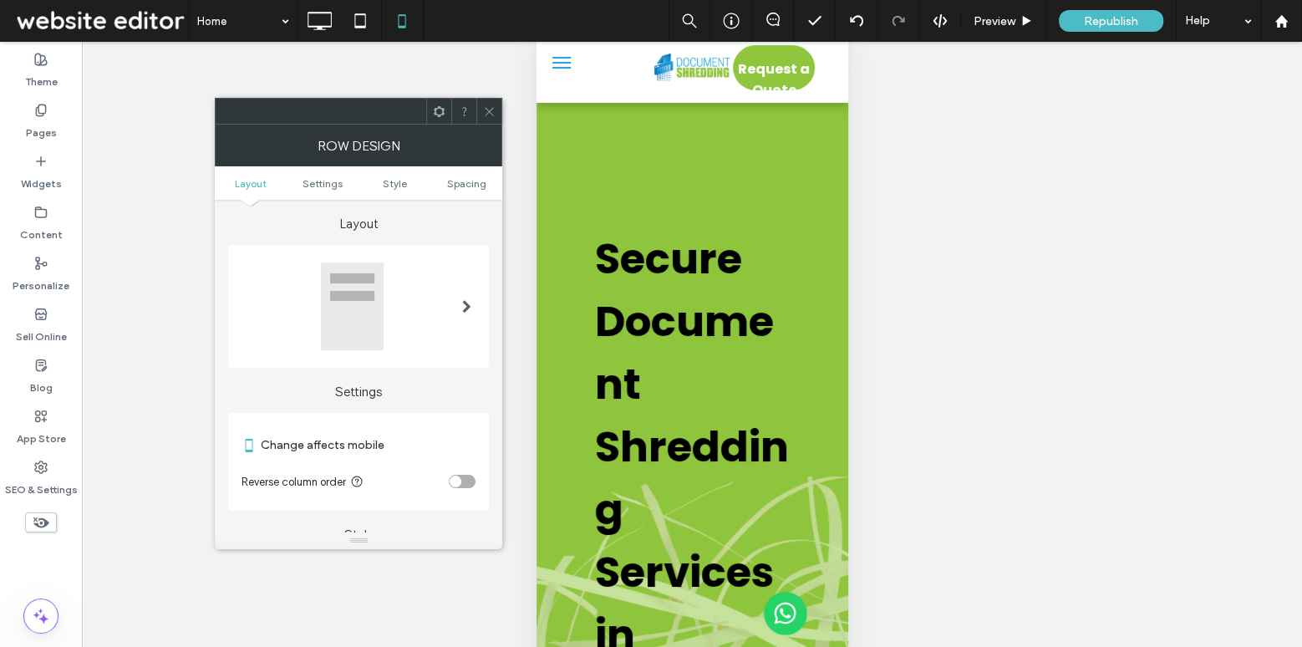
click at [494, 115] on icon at bounding box center [489, 111] width 13 height 13
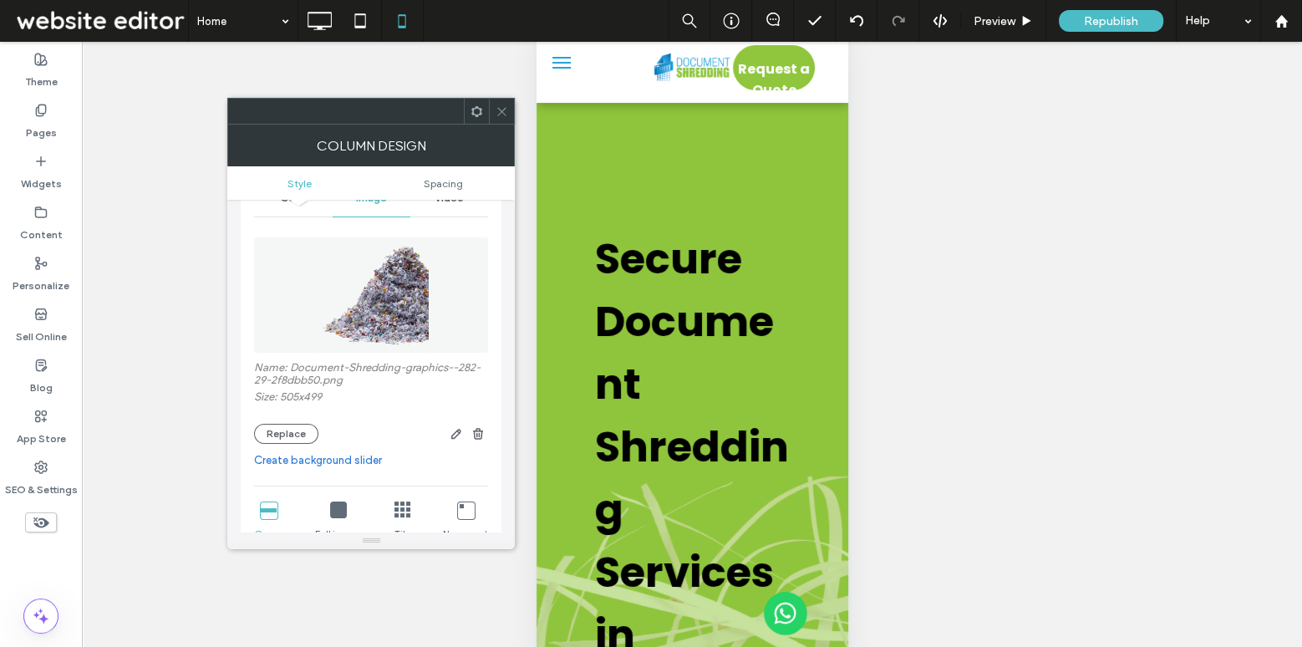
scroll to position [106, 0]
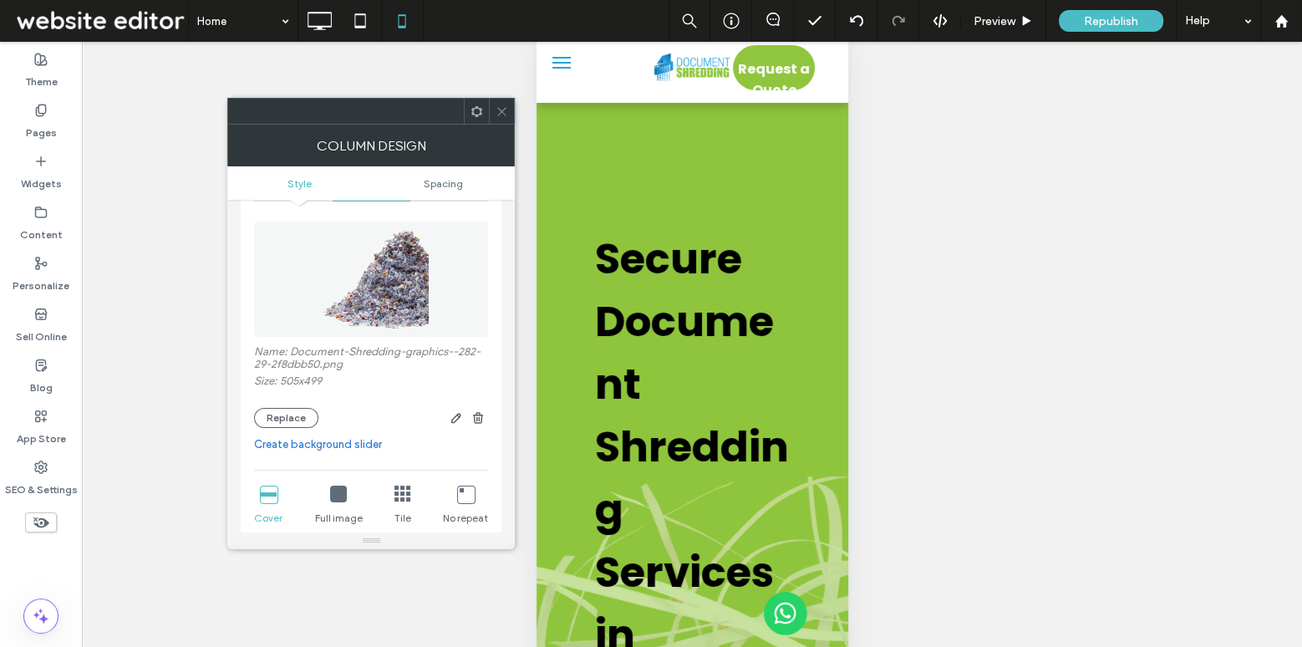
click at [500, 103] on span at bounding box center [501, 111] width 13 height 25
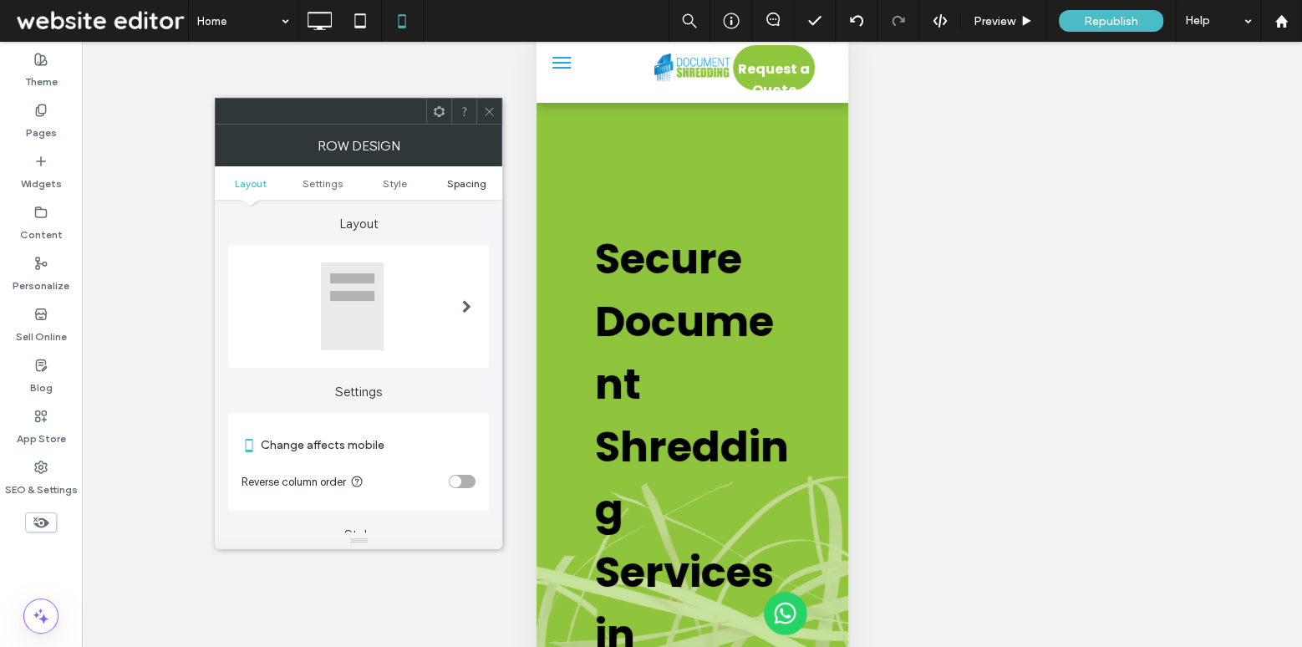
click at [461, 185] on span "Spacing" at bounding box center [466, 183] width 39 height 13
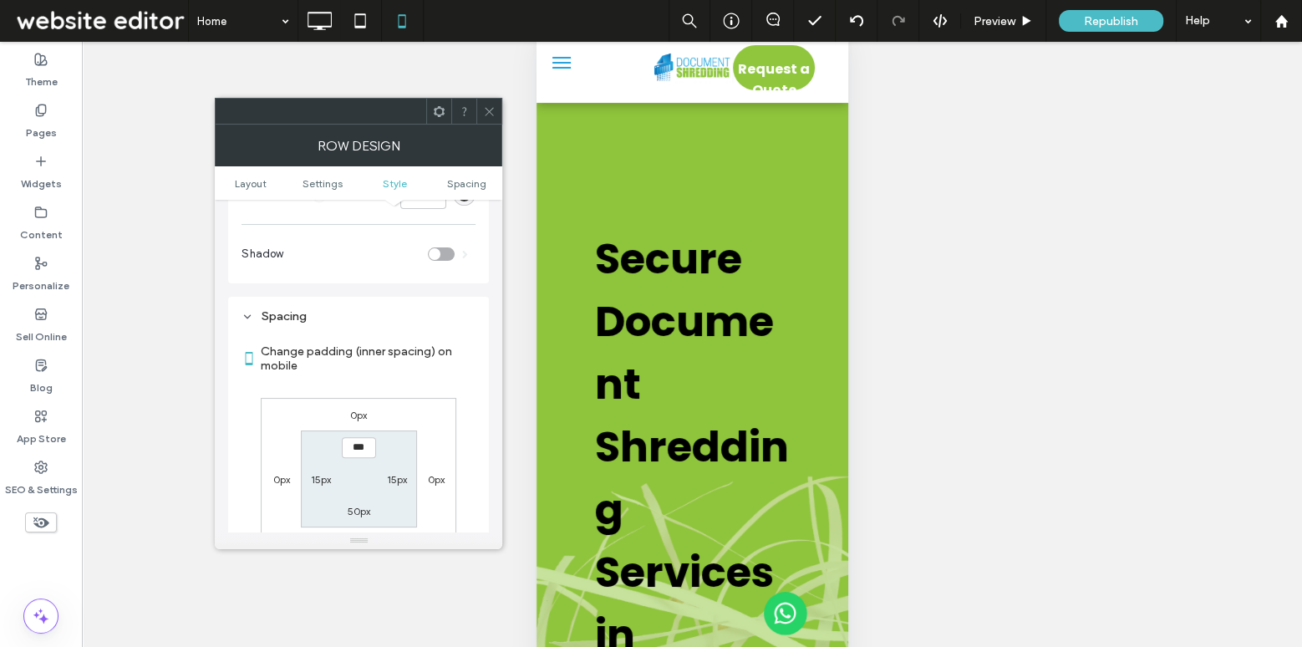
scroll to position [586, 0]
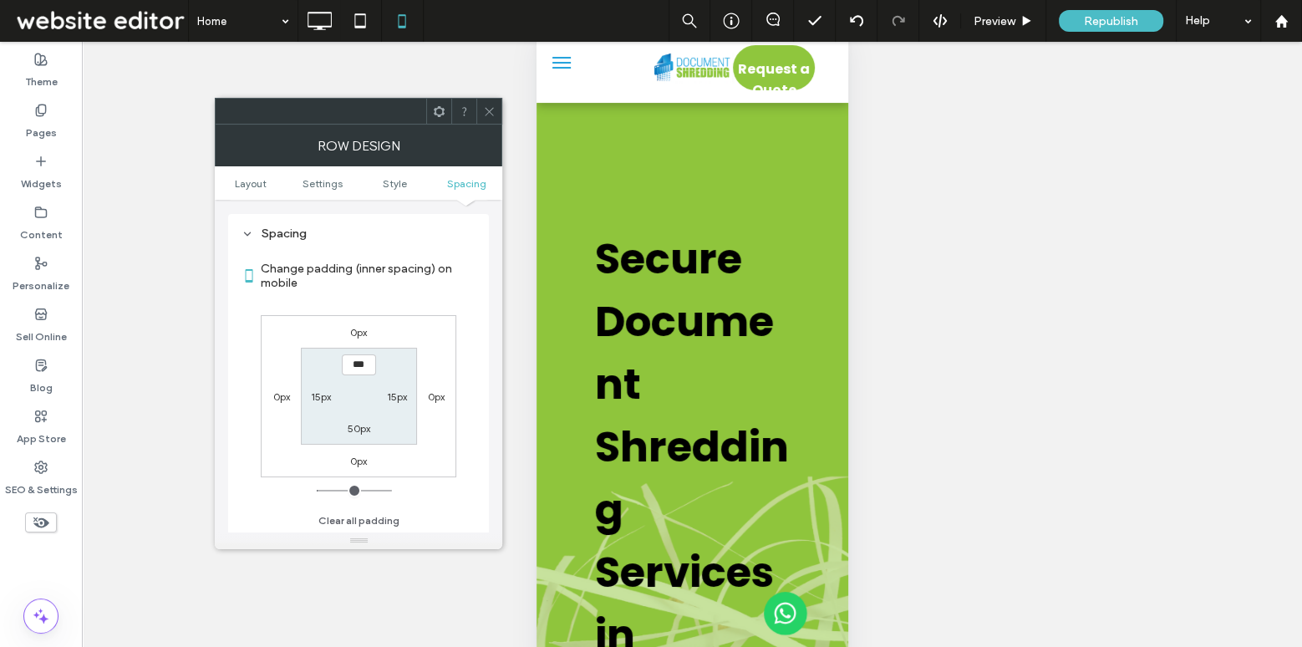
click at [359, 429] on label "50px" at bounding box center [359, 428] width 23 height 13
type input "**"
type input "*"
type input "***"
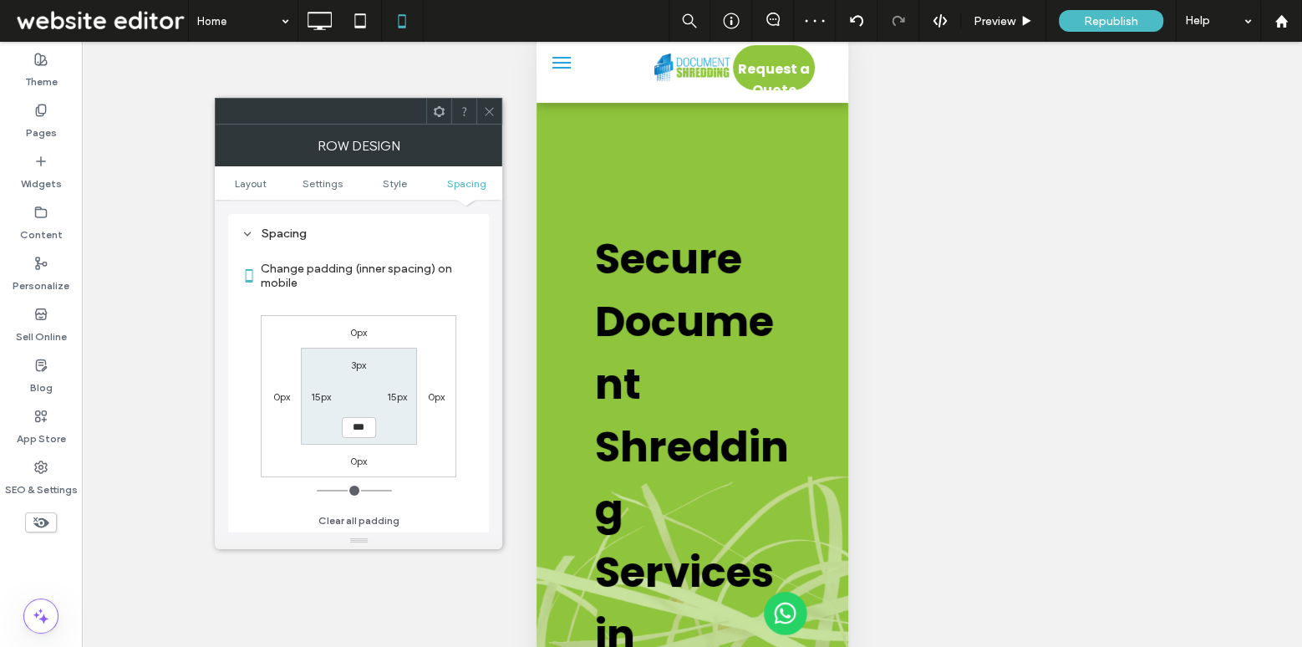
click at [401, 392] on label "15px" at bounding box center [397, 396] width 20 height 13
type input "**"
type input "*"
type input "**"
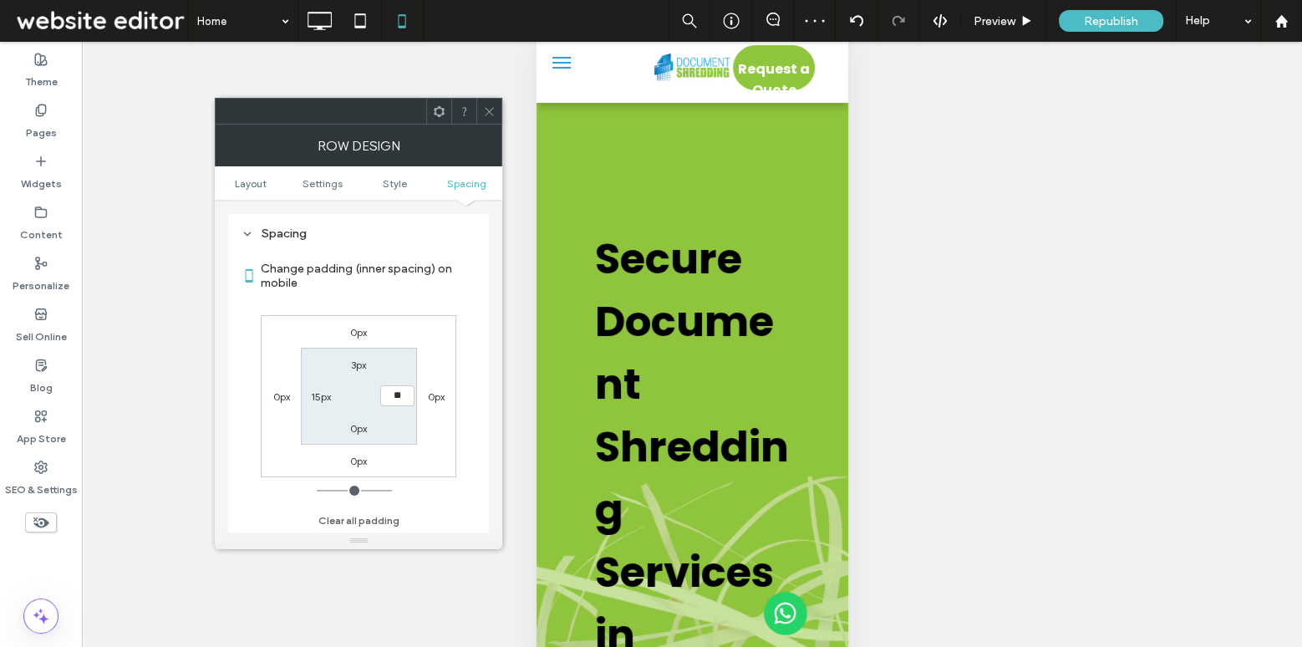
click at [487, 114] on icon at bounding box center [489, 111] width 13 height 13
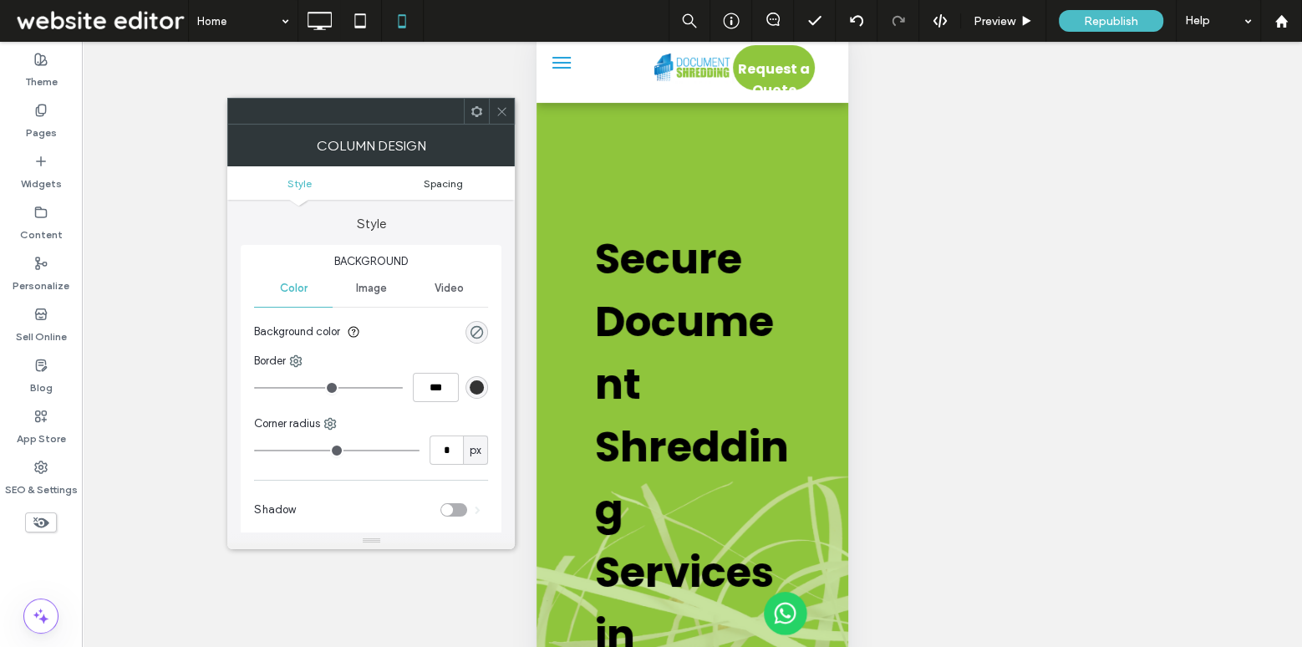
click at [475, 179] on link "Spacing" at bounding box center [443, 183] width 144 height 13
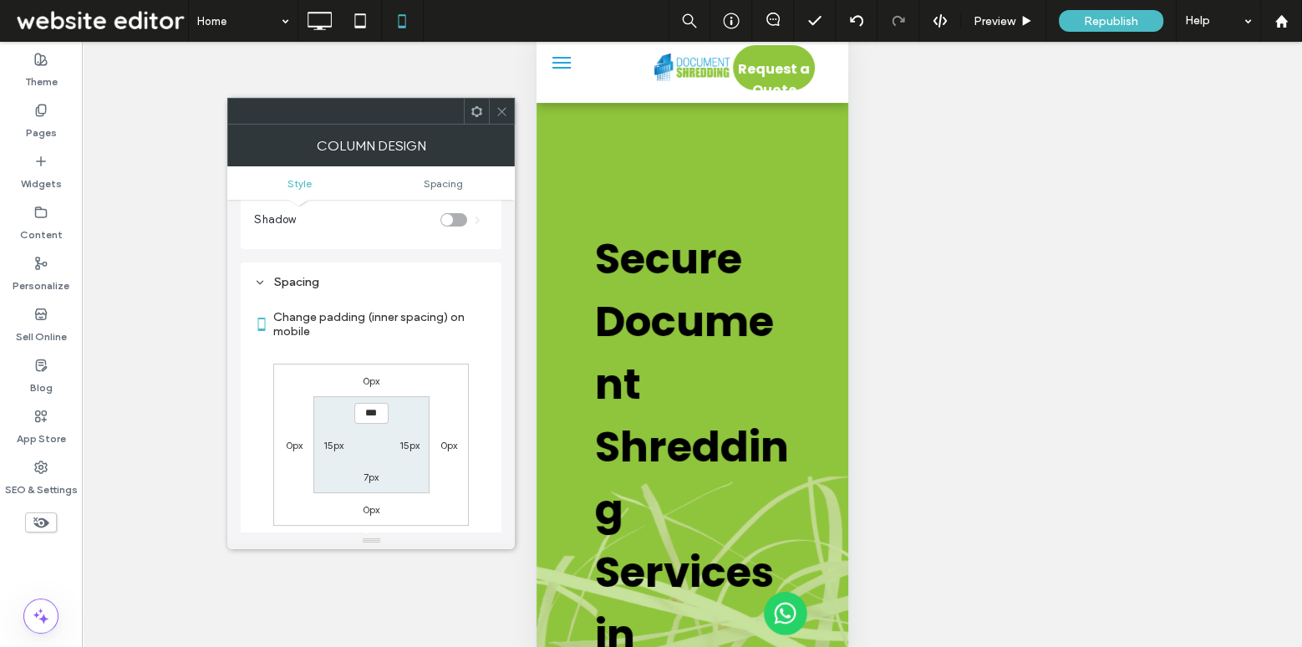
scroll to position [338, 0]
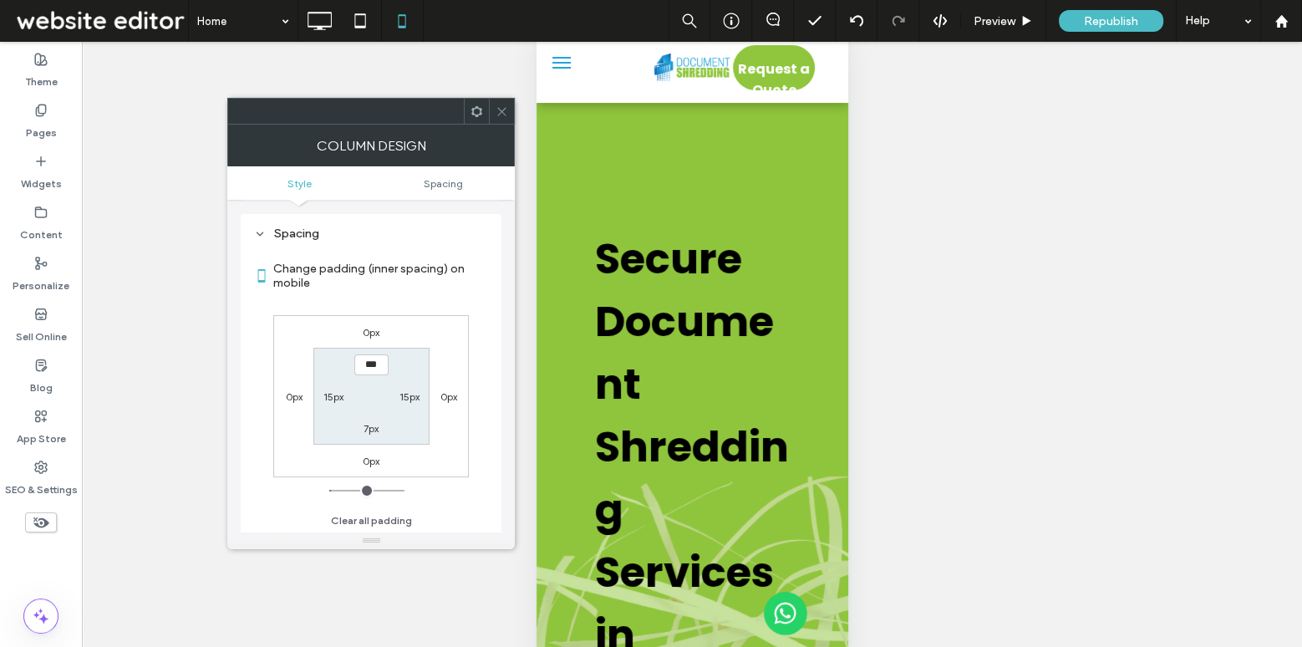
click at [404, 393] on label "15px" at bounding box center [409, 396] width 20 height 13
type input "**"
type input "****"
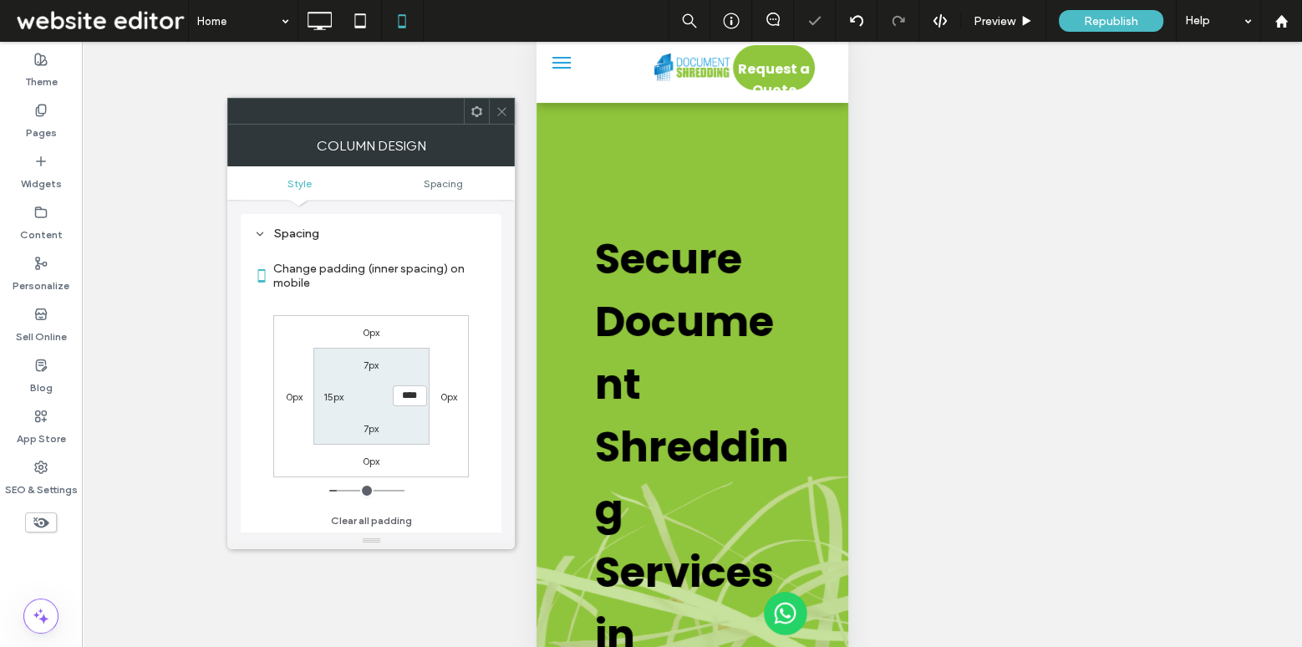
click at [495, 109] on icon at bounding box center [501, 111] width 13 height 13
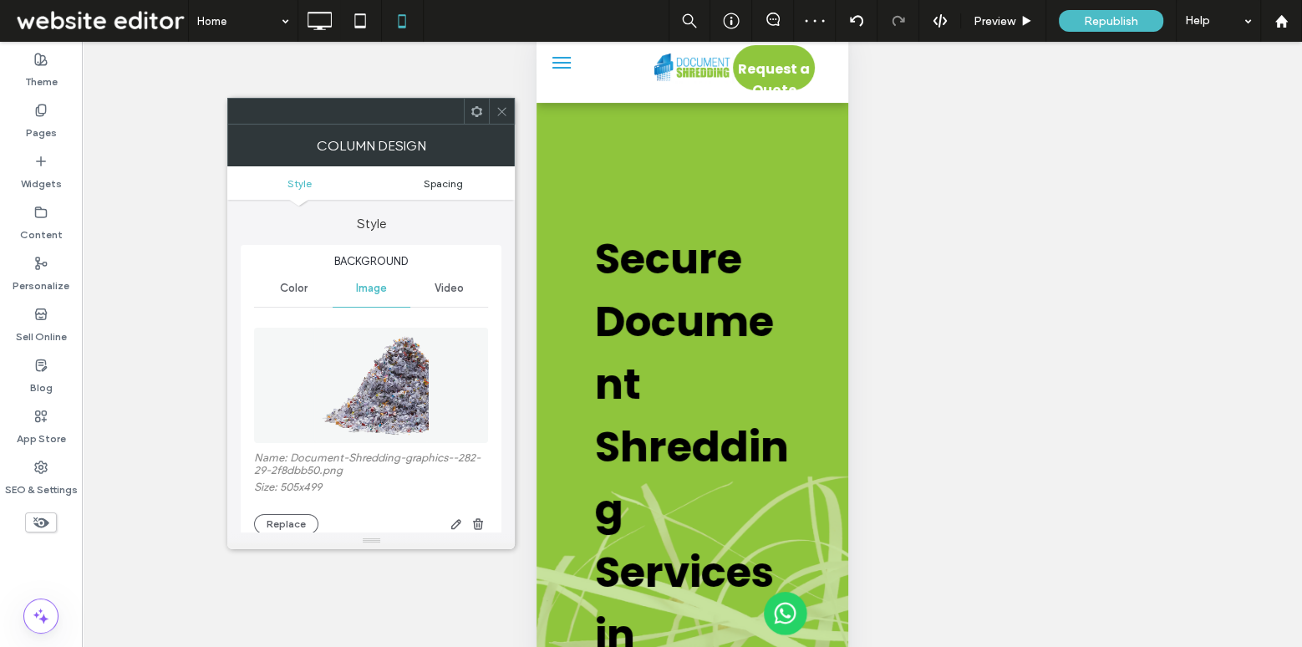
click at [451, 180] on span "Spacing" at bounding box center [443, 183] width 39 height 13
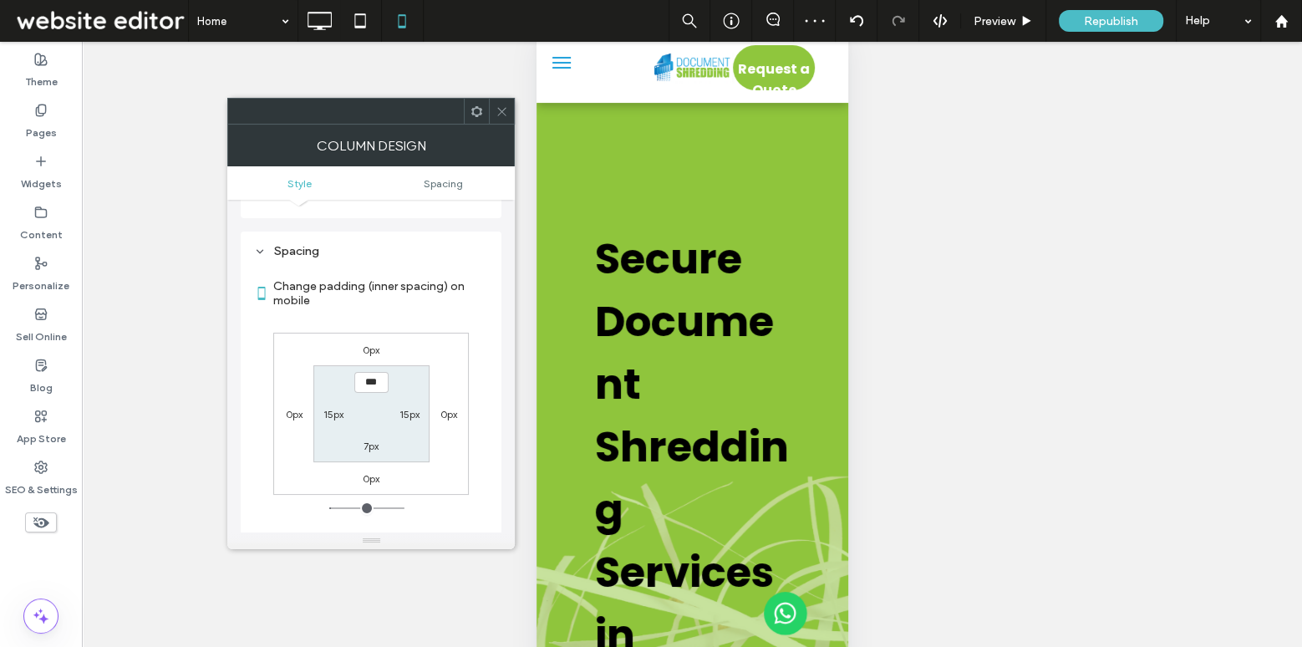
scroll to position [816, 0]
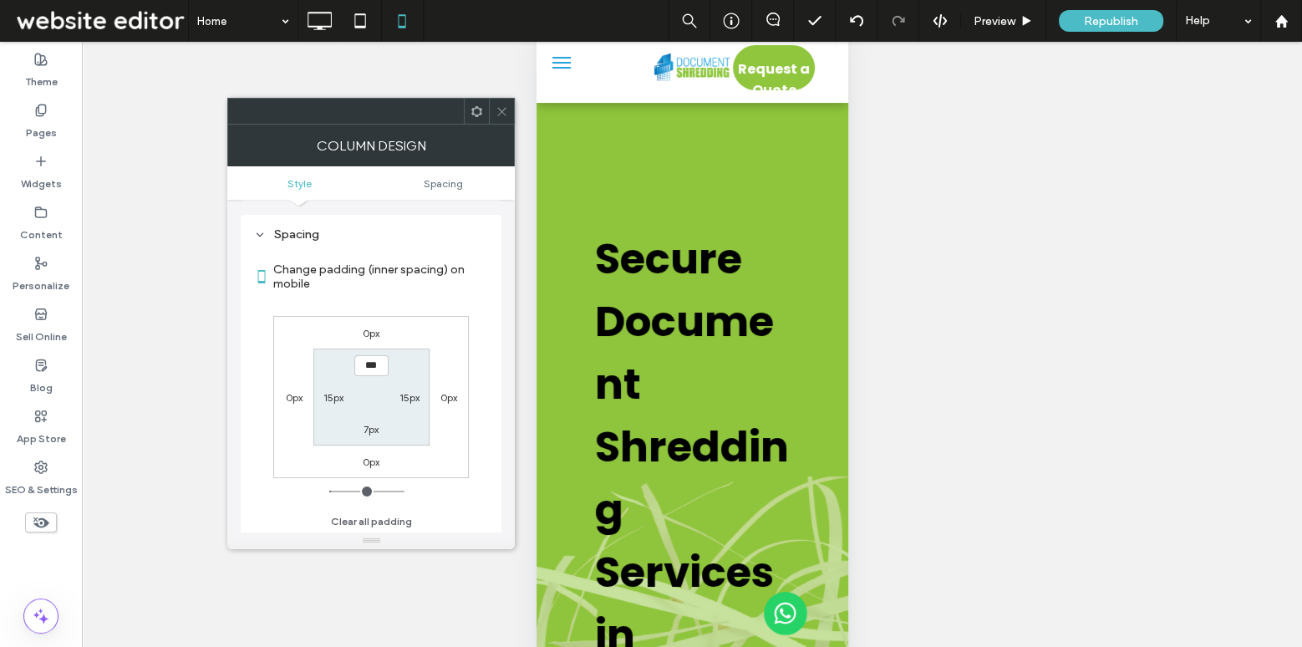
click at [372, 423] on label "7px" at bounding box center [370, 429] width 15 height 13
type input "**"
click at [372, 423] on input "****" at bounding box center [371, 428] width 34 height 21
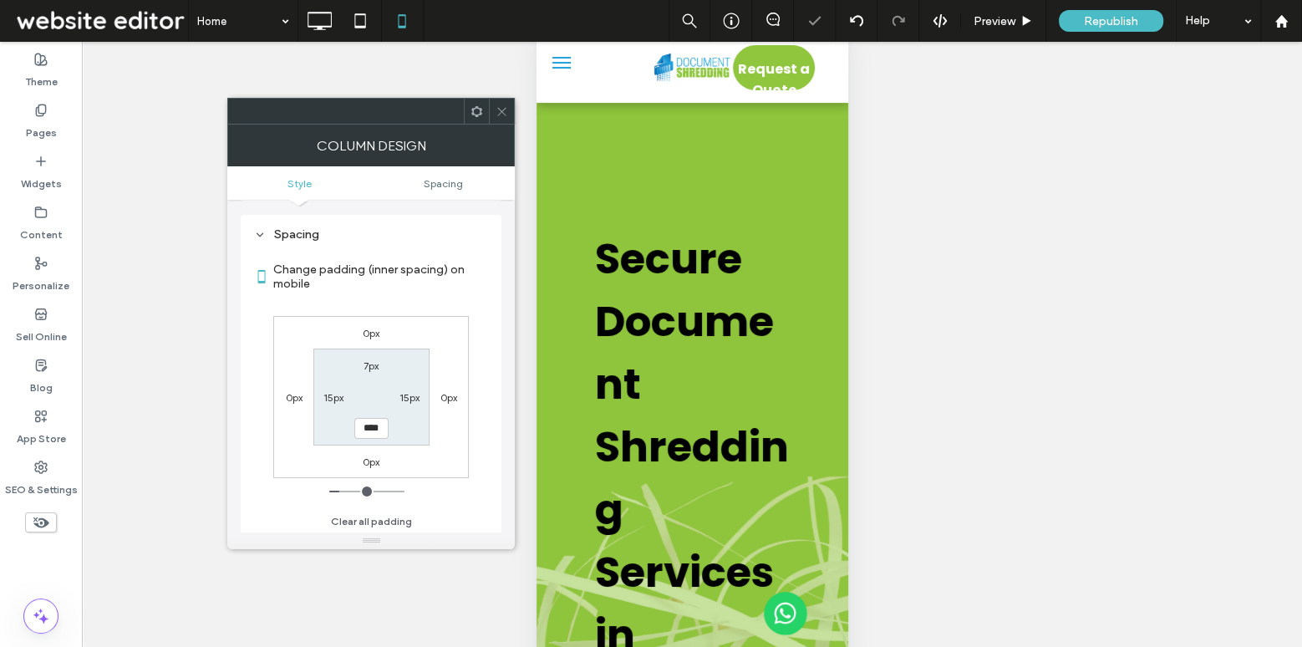
click at [372, 423] on input "****" at bounding box center [371, 428] width 34 height 21
type input "**"
type input "****"
click at [365, 363] on label "7px" at bounding box center [370, 365] width 15 height 13
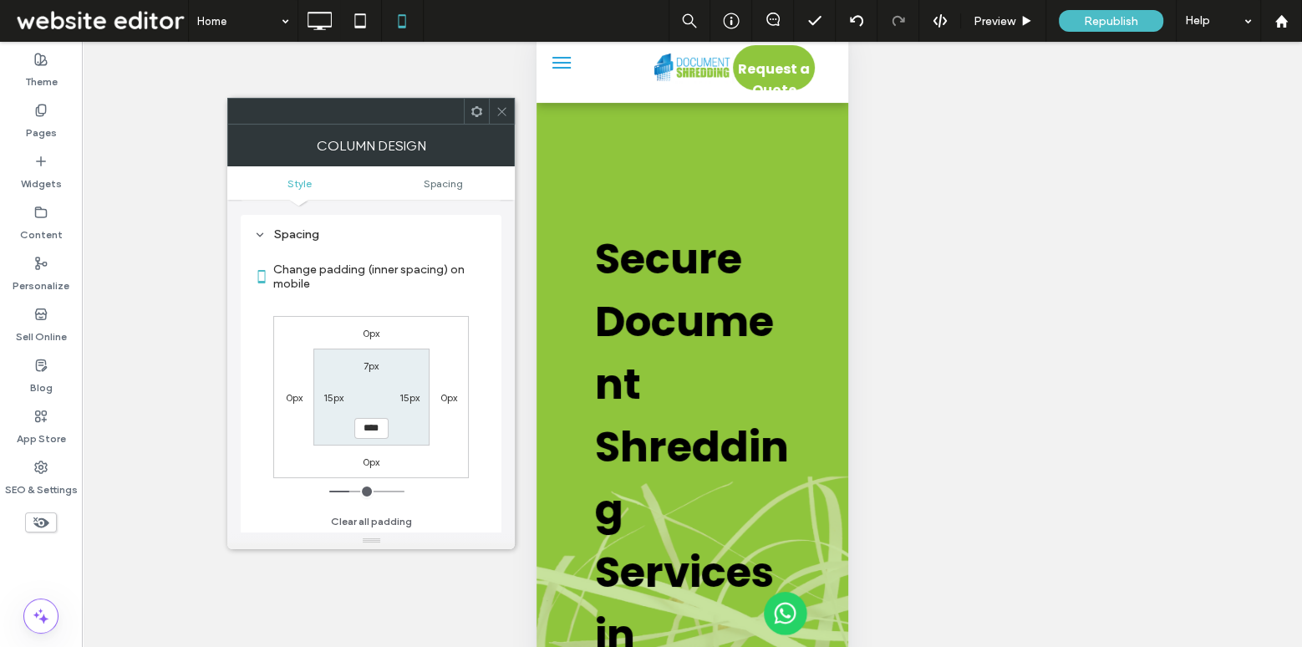
type input "*"
type input "**"
click at [365, 363] on input "****" at bounding box center [371, 365] width 34 height 21
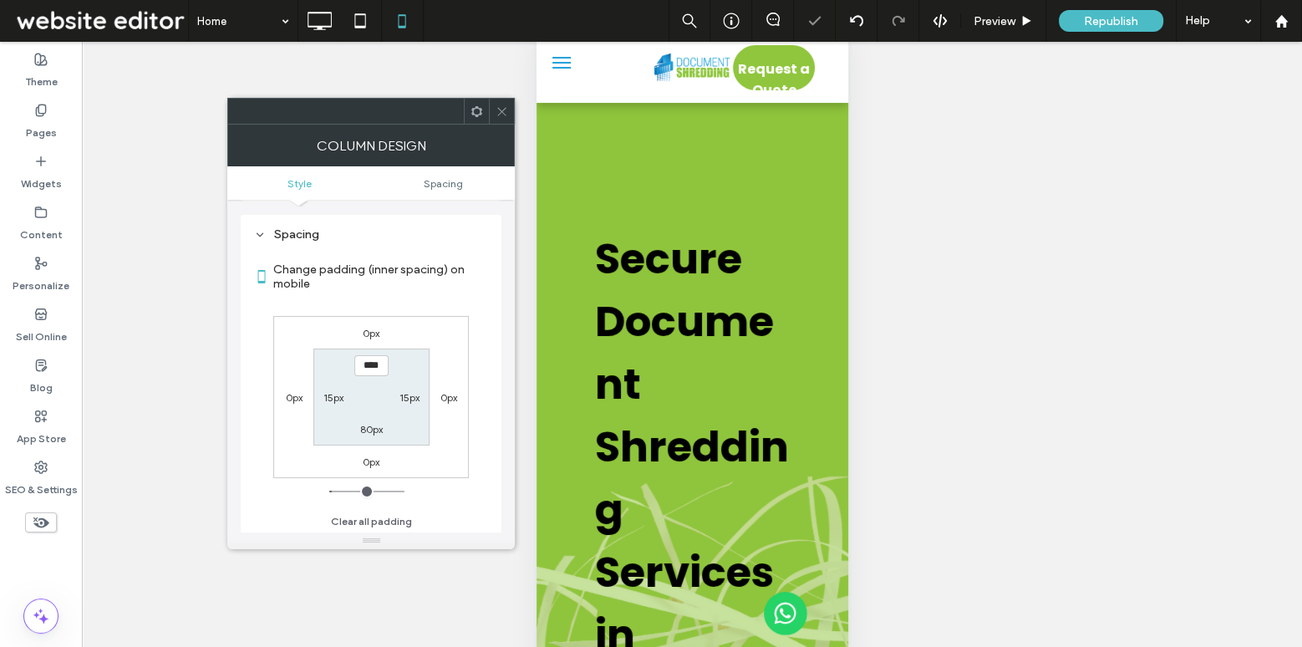
click at [365, 363] on input "****" at bounding box center [371, 365] width 34 height 21
type input "**"
type input "****"
click at [506, 113] on icon at bounding box center [501, 111] width 13 height 13
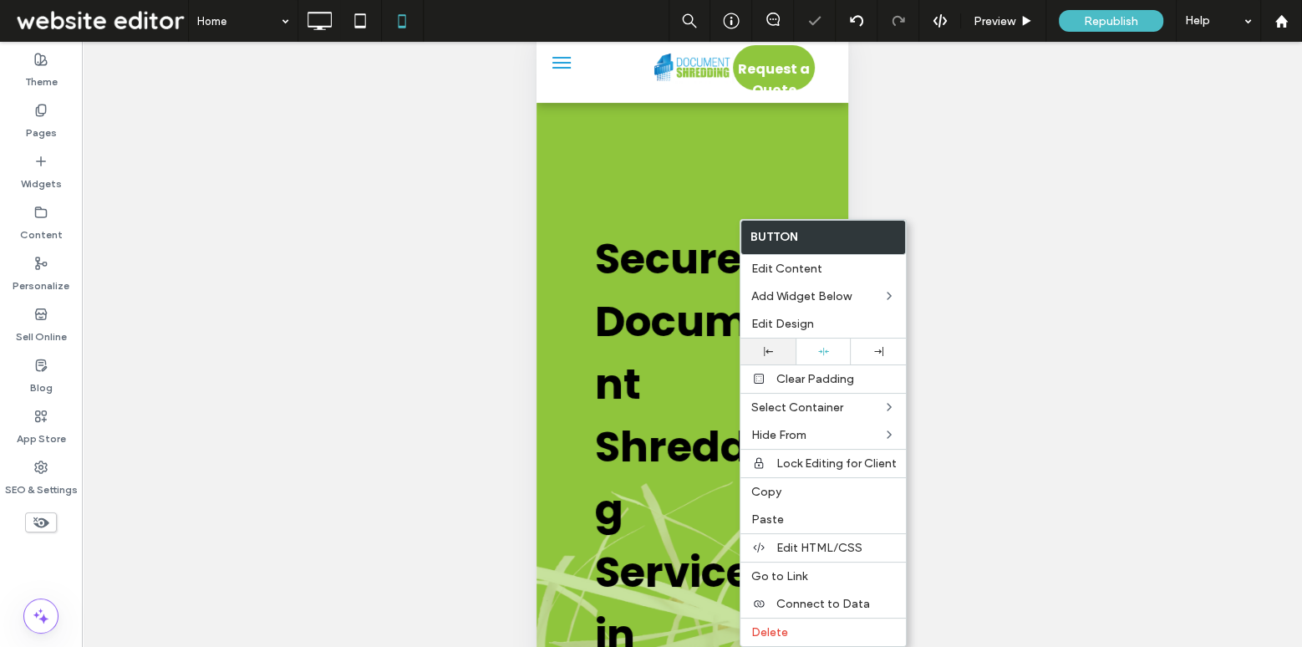
click at [767, 350] on use at bounding box center [768, 351] width 9 height 9
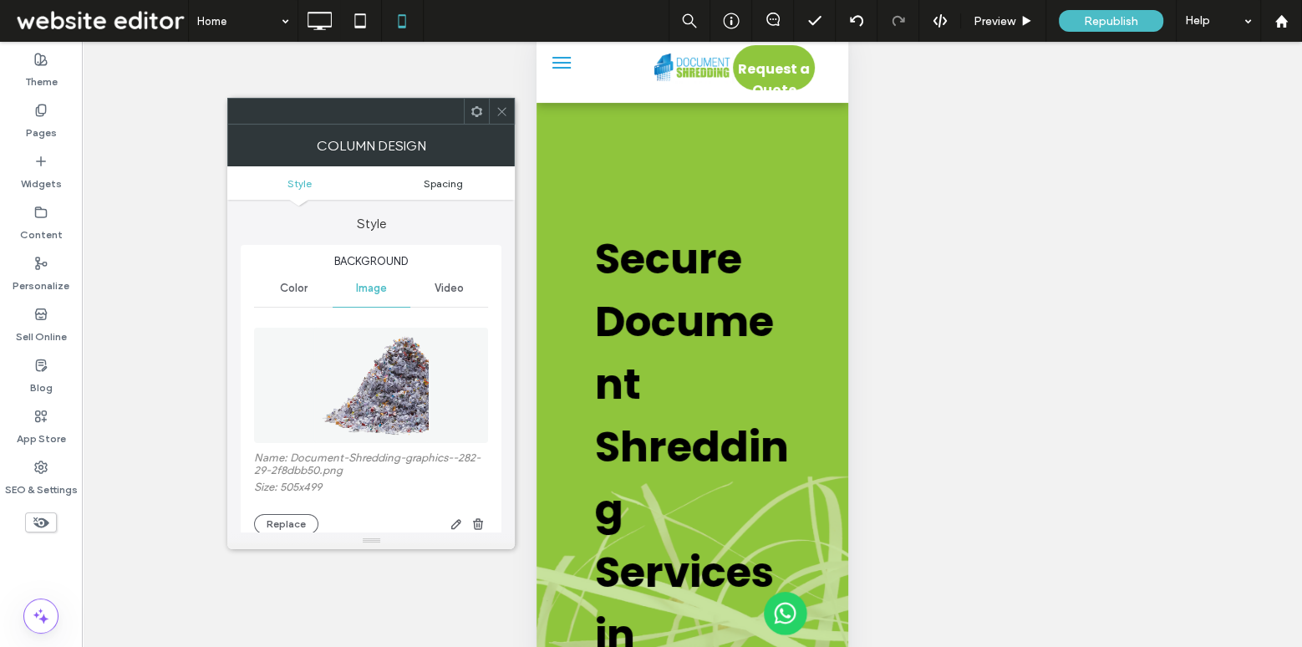
click at [453, 181] on span "Spacing" at bounding box center [443, 183] width 39 height 13
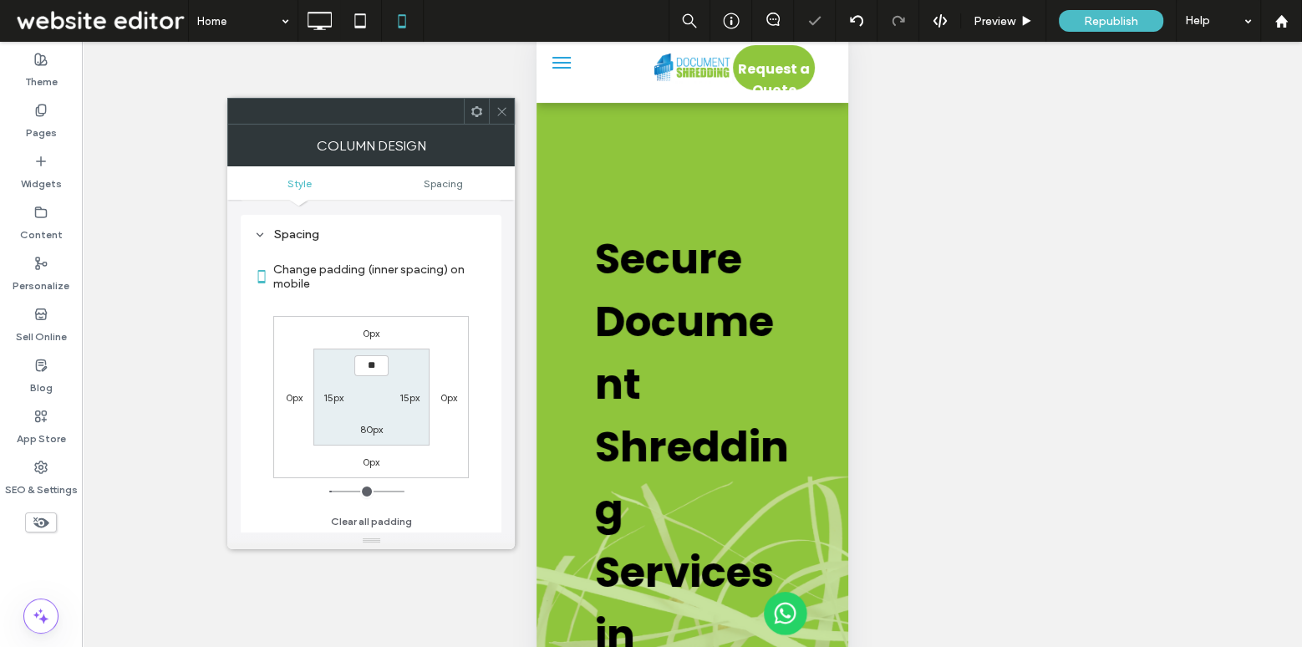
type input "****"
type input "**"
click at [505, 115] on icon at bounding box center [501, 111] width 13 height 13
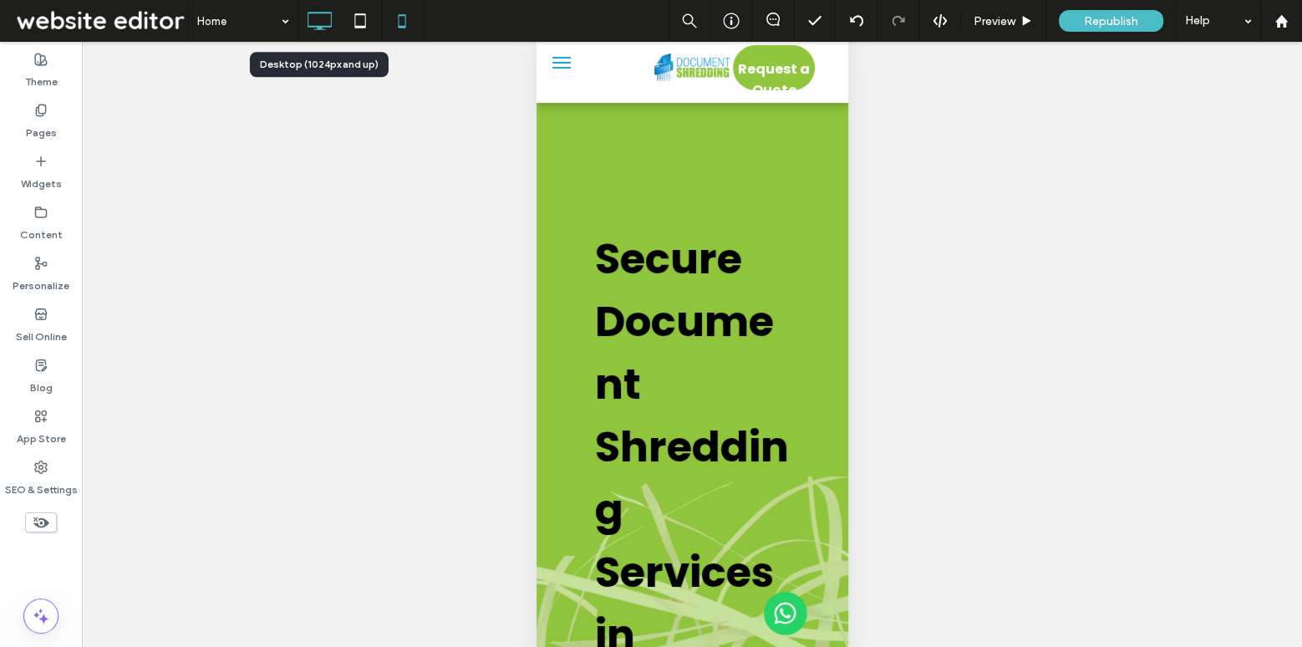
click at [328, 30] on icon at bounding box center [318, 20] width 33 height 33
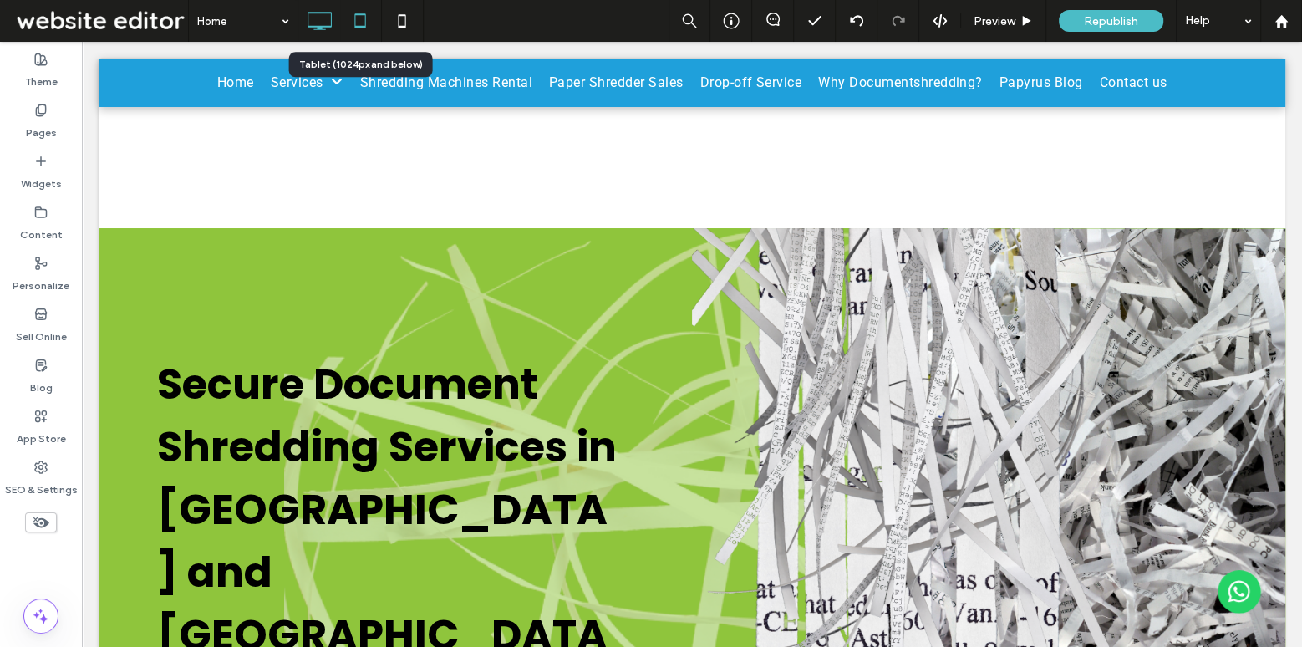
click at [367, 20] on icon at bounding box center [359, 20] width 33 height 33
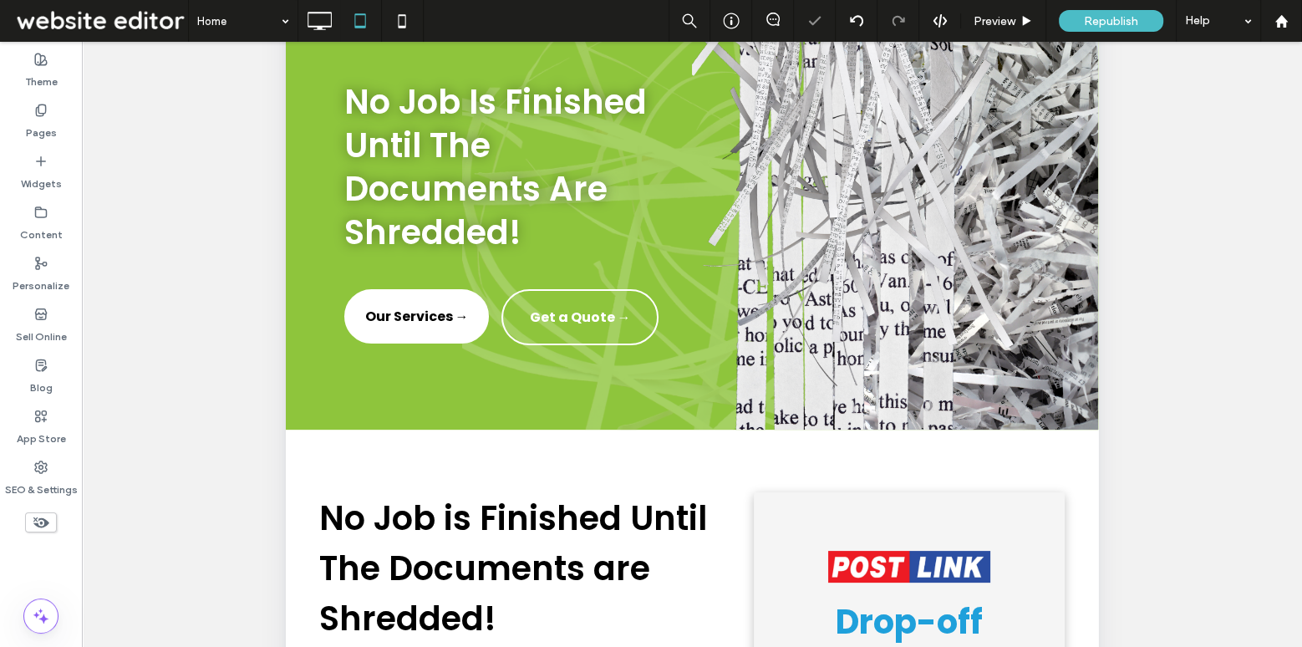
scroll to position [517, 0]
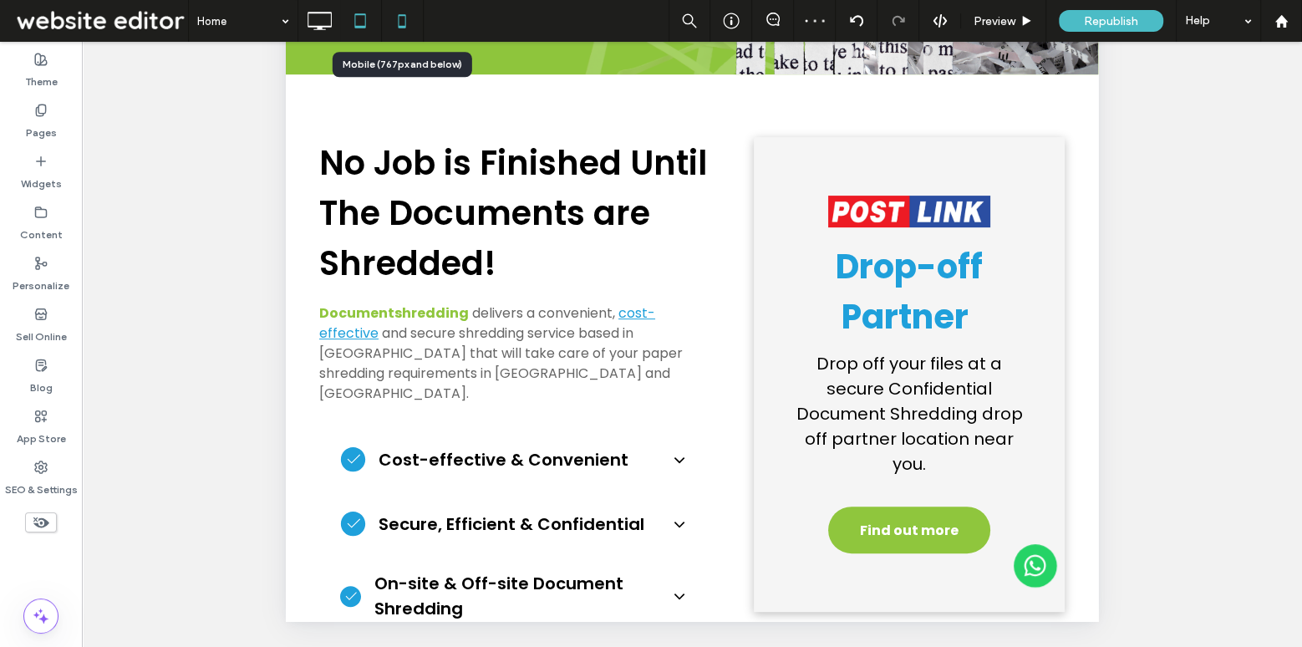
click at [406, 17] on icon at bounding box center [401, 20] width 33 height 33
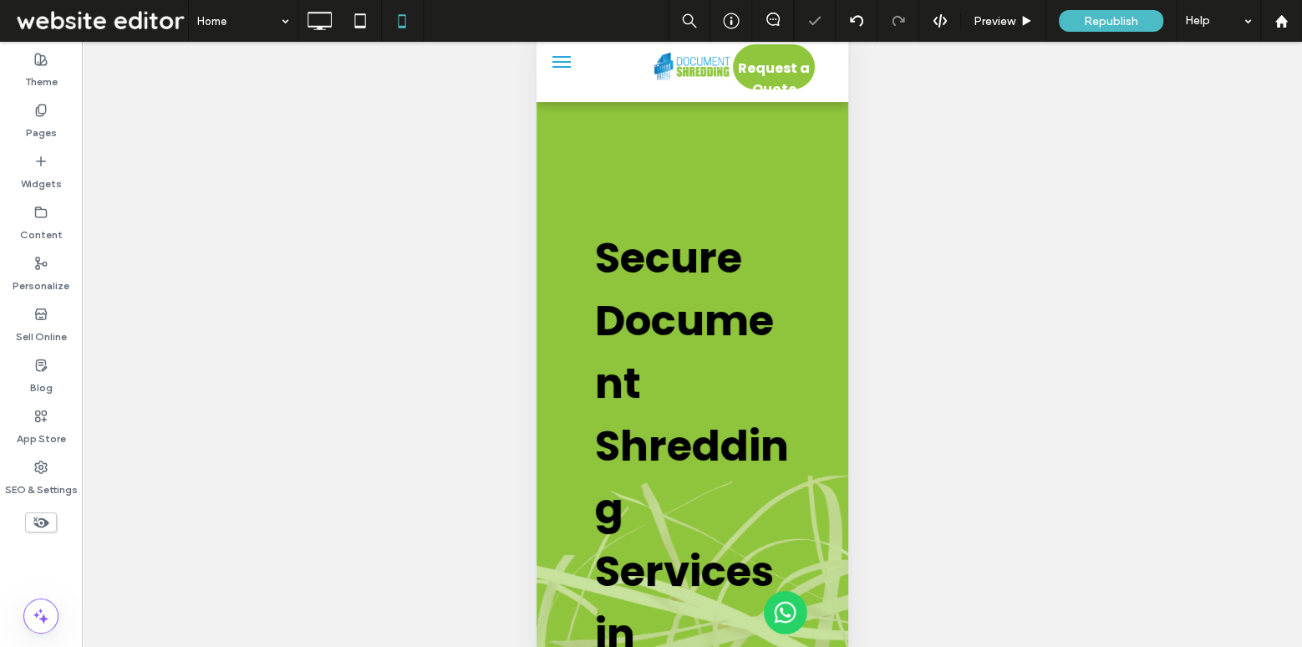
scroll to position [43, 0]
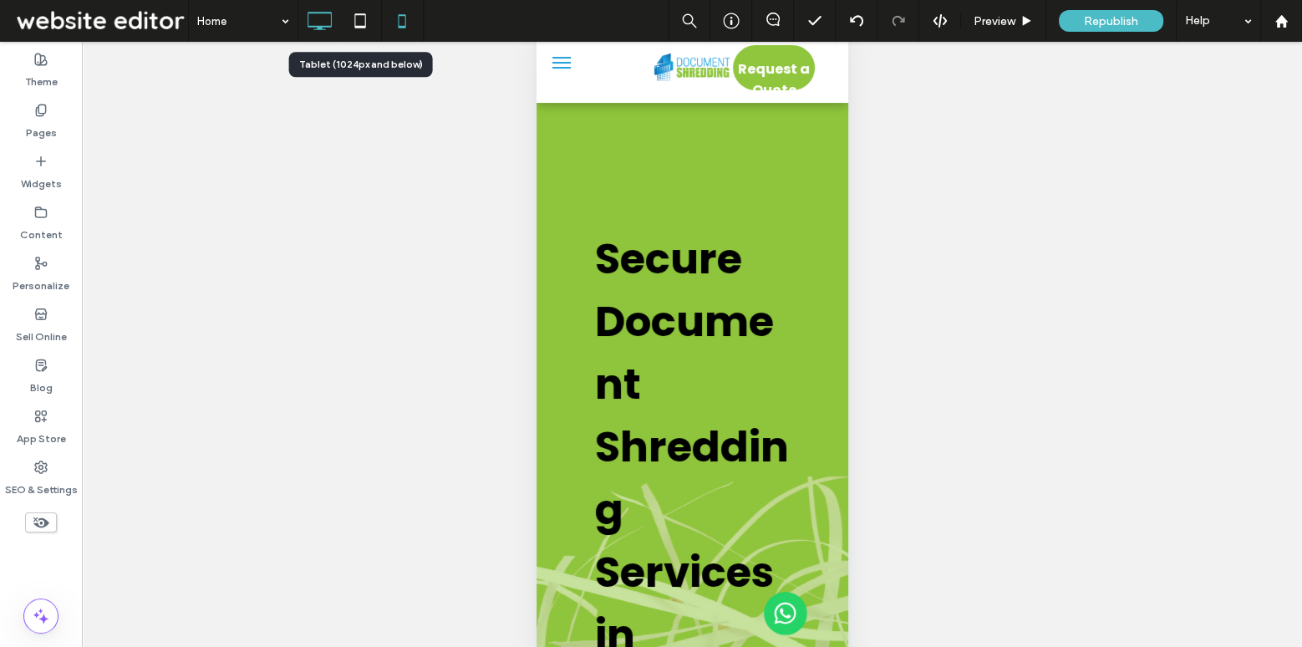
click at [327, 28] on icon at bounding box center [318, 20] width 33 height 33
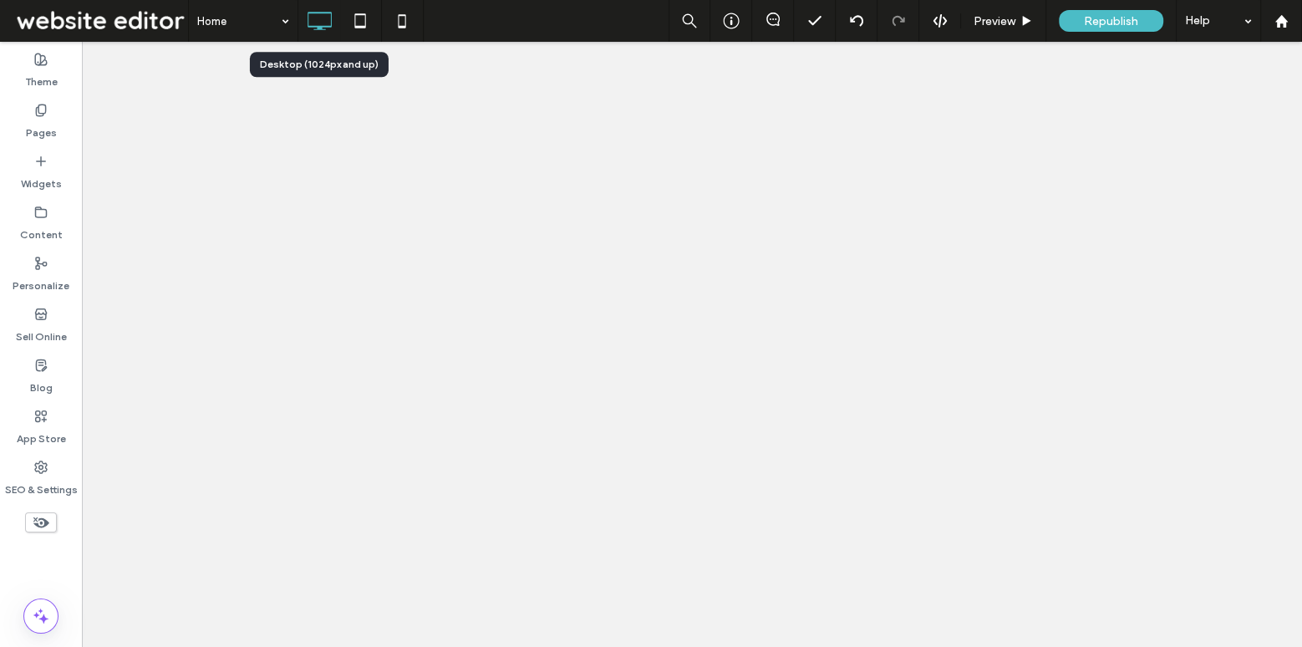
scroll to position [0, 0]
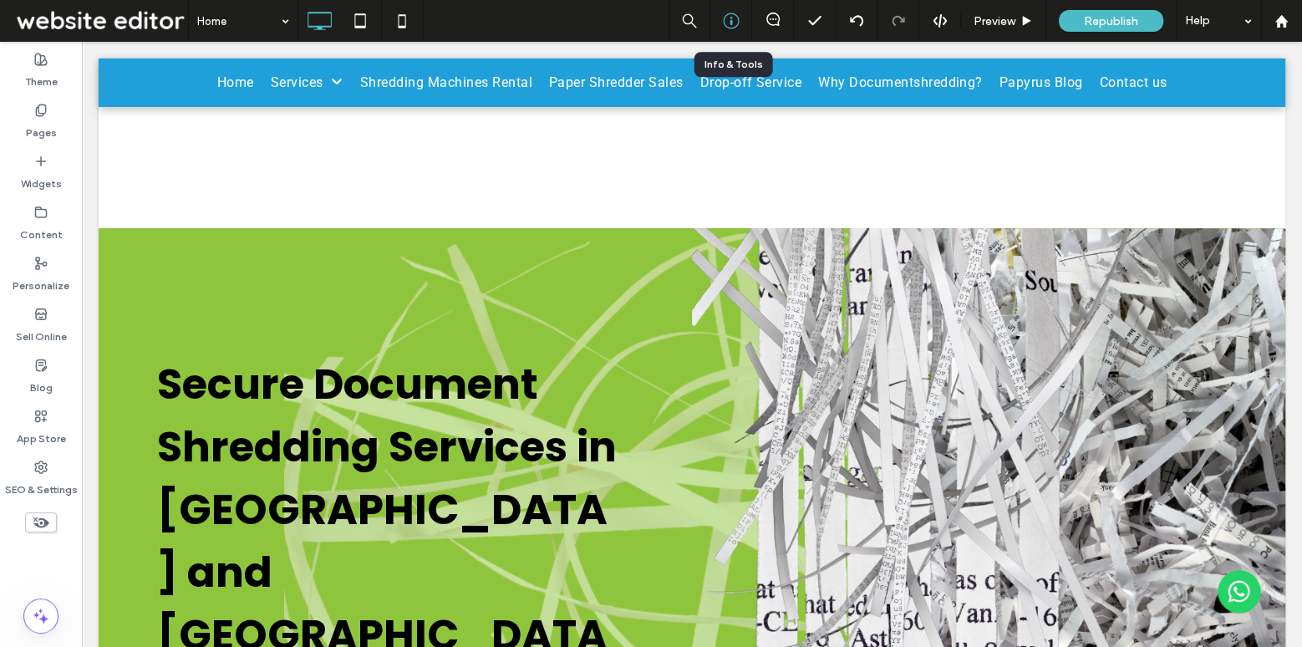
click at [733, 18] on icon at bounding box center [731, 21] width 17 height 17
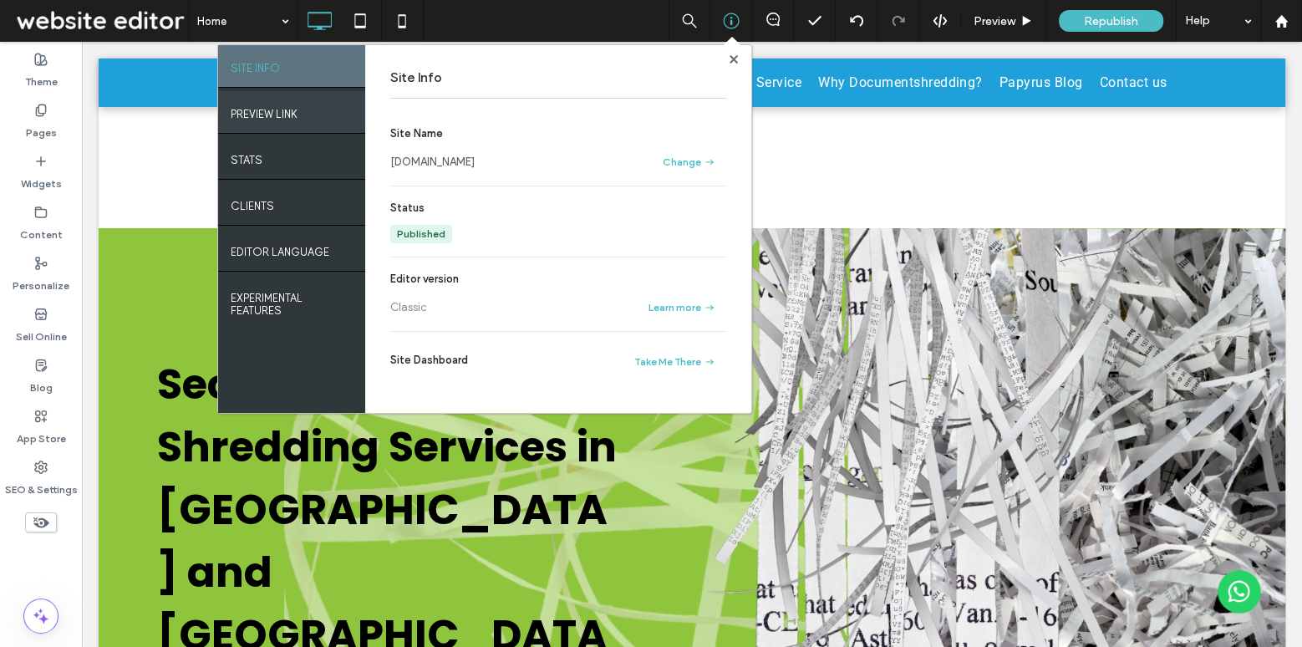
click at [300, 114] on div "PREVIEW LINK" at bounding box center [291, 112] width 147 height 42
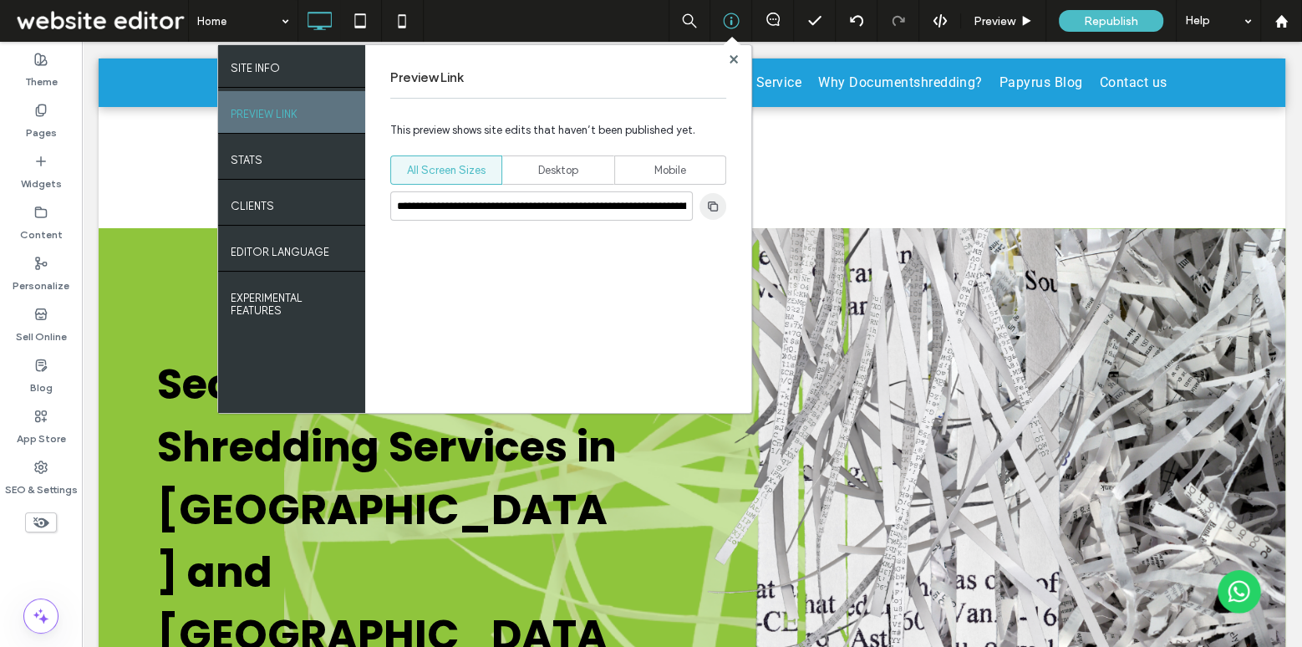
click at [710, 206] on use "button" at bounding box center [713, 205] width 10 height 10
click at [713, 205] on icon "button" at bounding box center [712, 206] width 13 height 13
click at [733, 56] on icon at bounding box center [733, 59] width 8 height 8
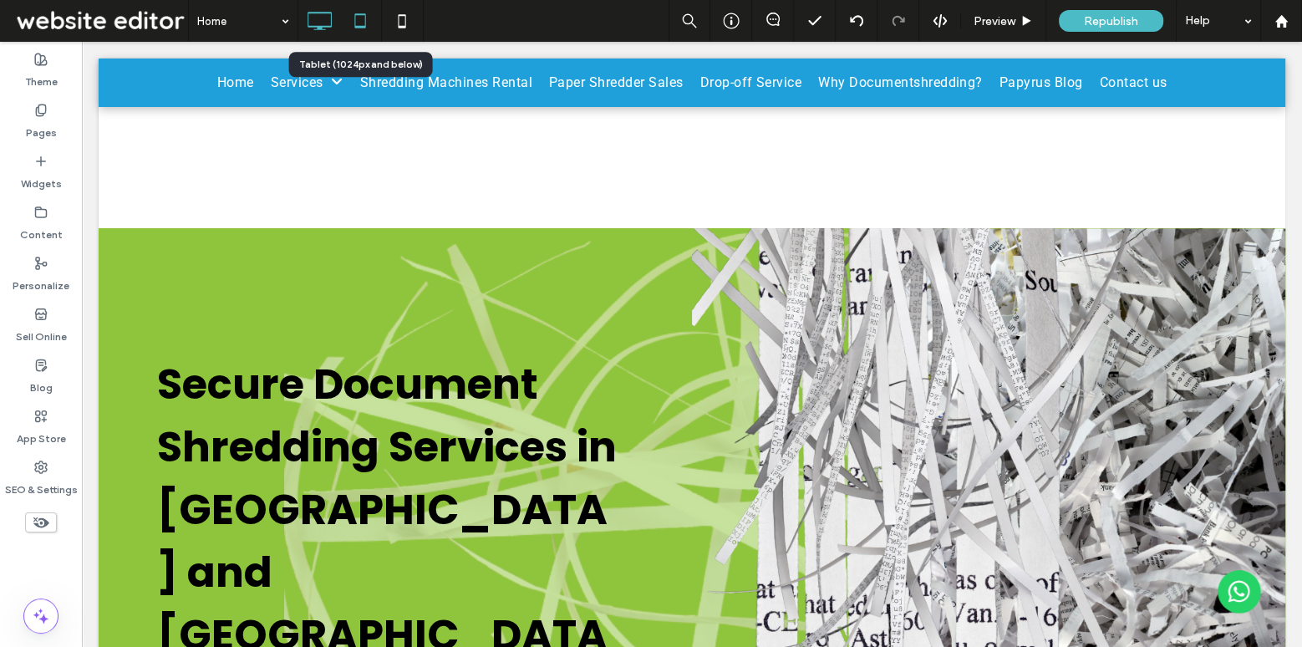
click at [355, 18] on icon at bounding box center [359, 20] width 33 height 33
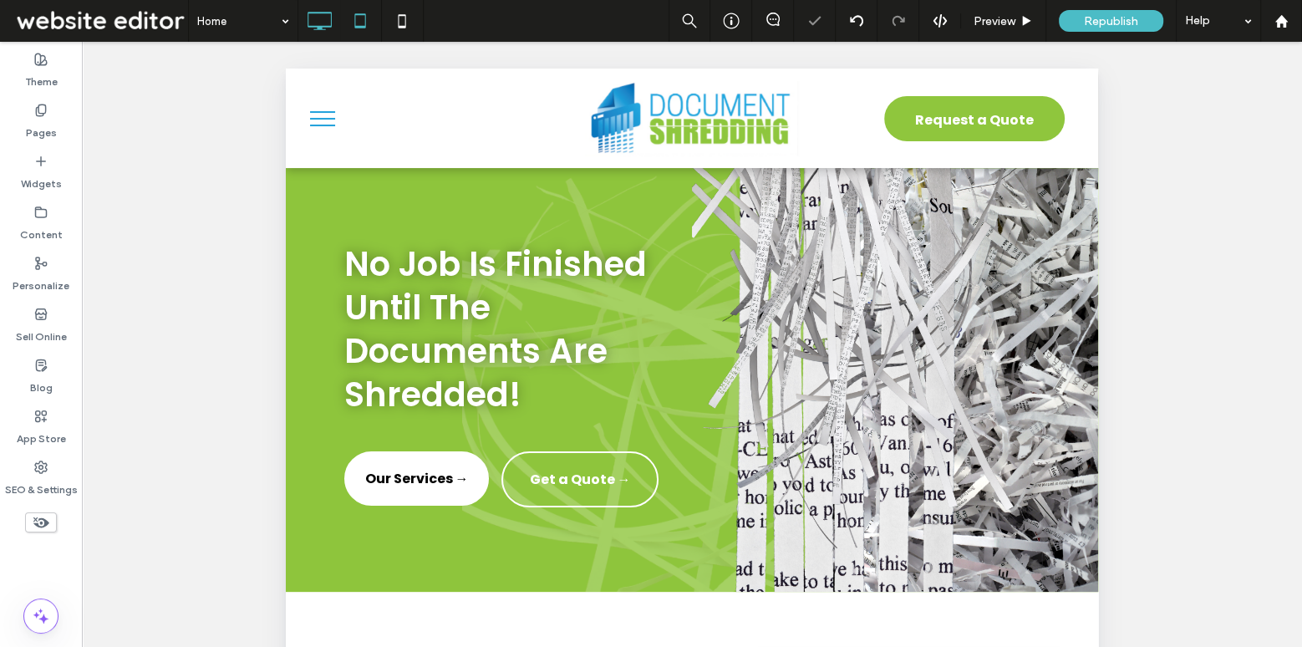
click at [316, 27] on use at bounding box center [319, 21] width 24 height 18
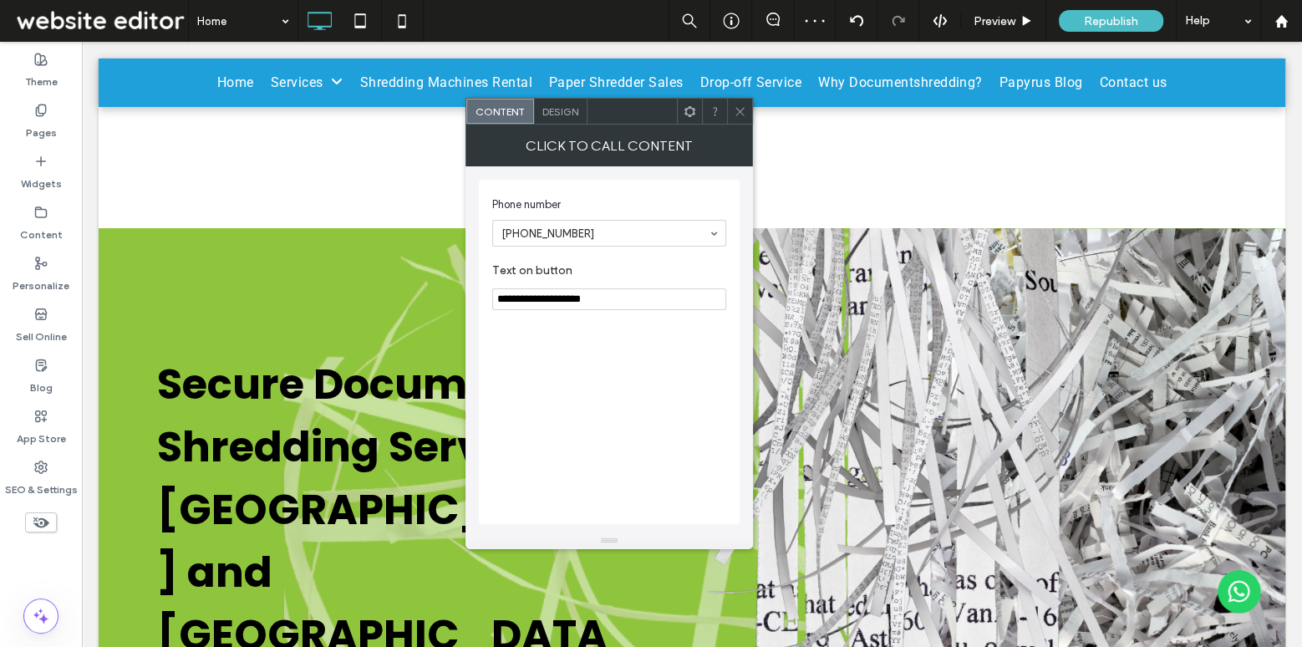
click at [566, 106] on span "Design" at bounding box center [560, 111] width 36 height 13
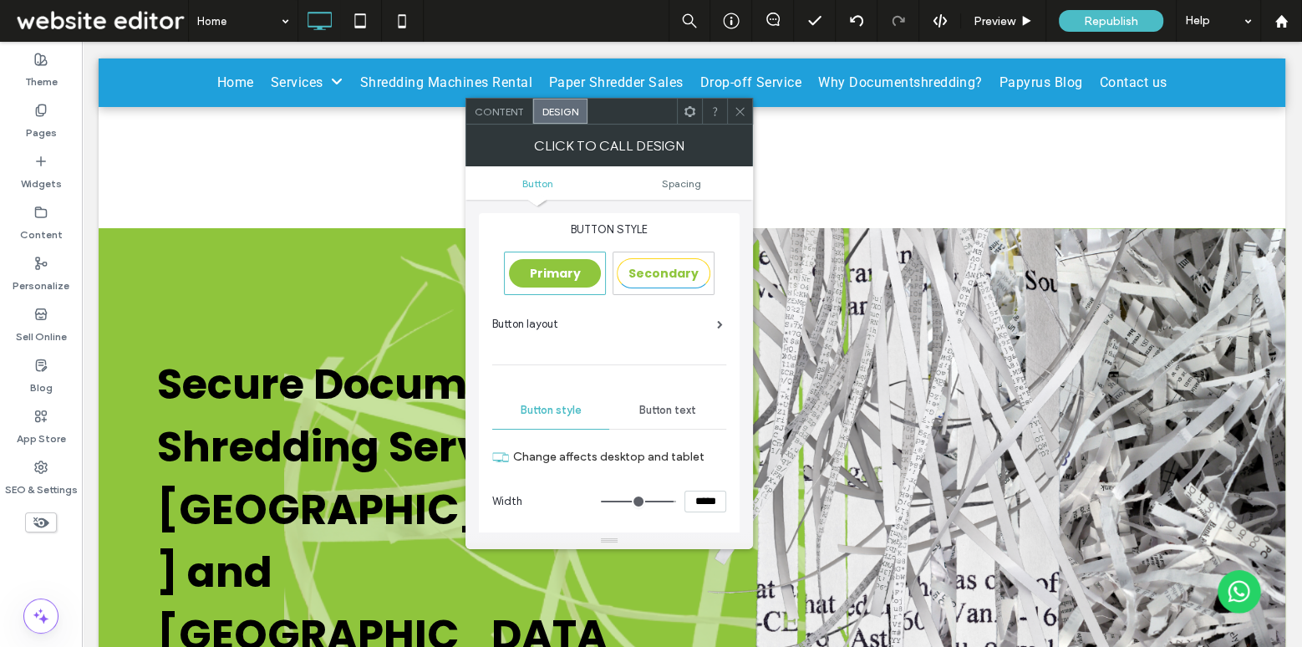
scroll to position [62, 0]
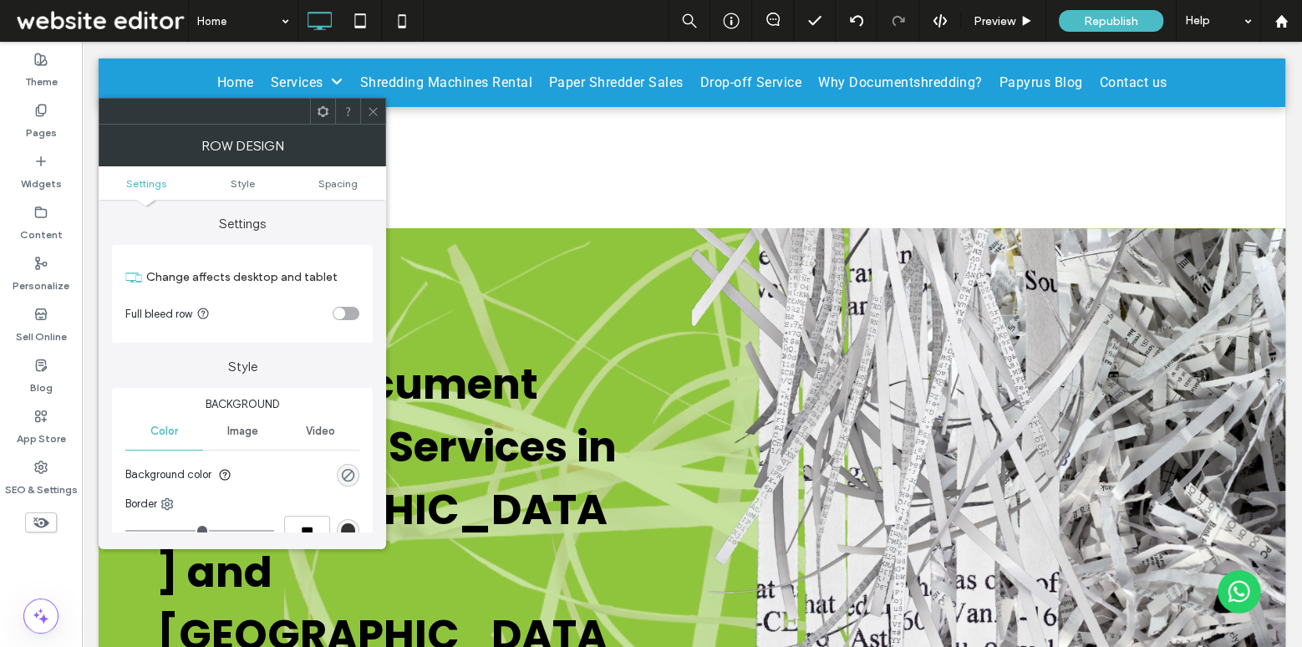
click at [376, 109] on icon at bounding box center [373, 111] width 13 height 13
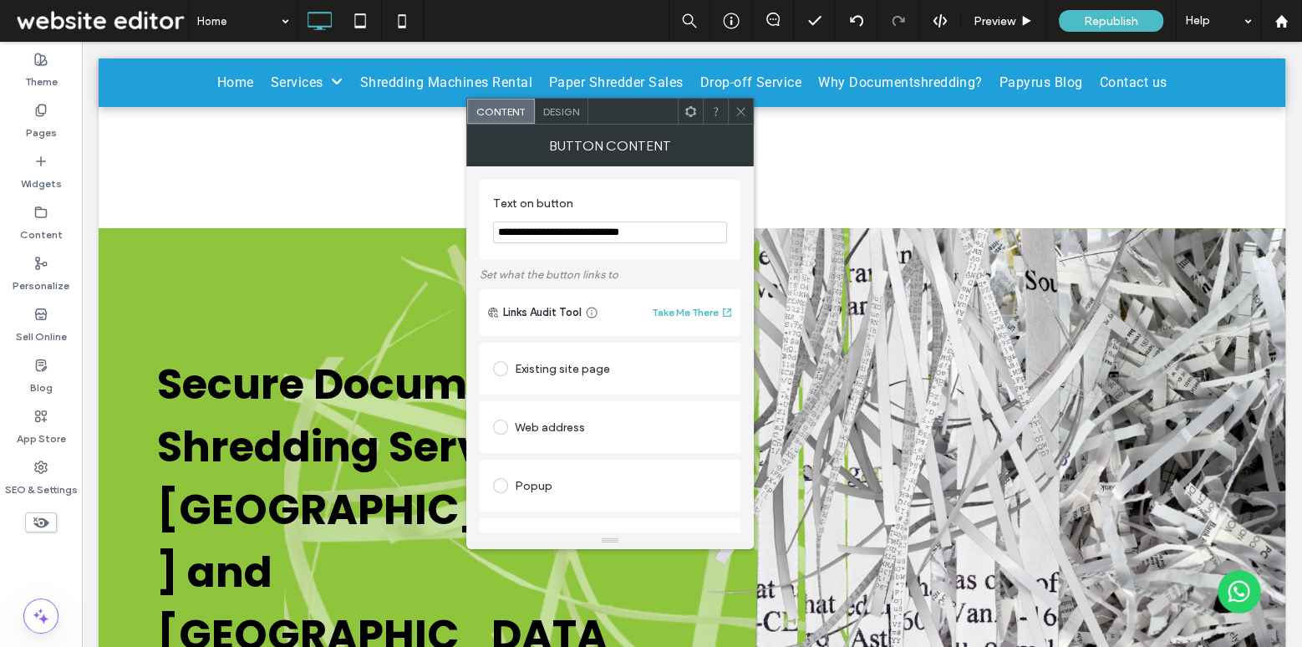
click at [572, 104] on div "Design" at bounding box center [561, 111] width 53 height 25
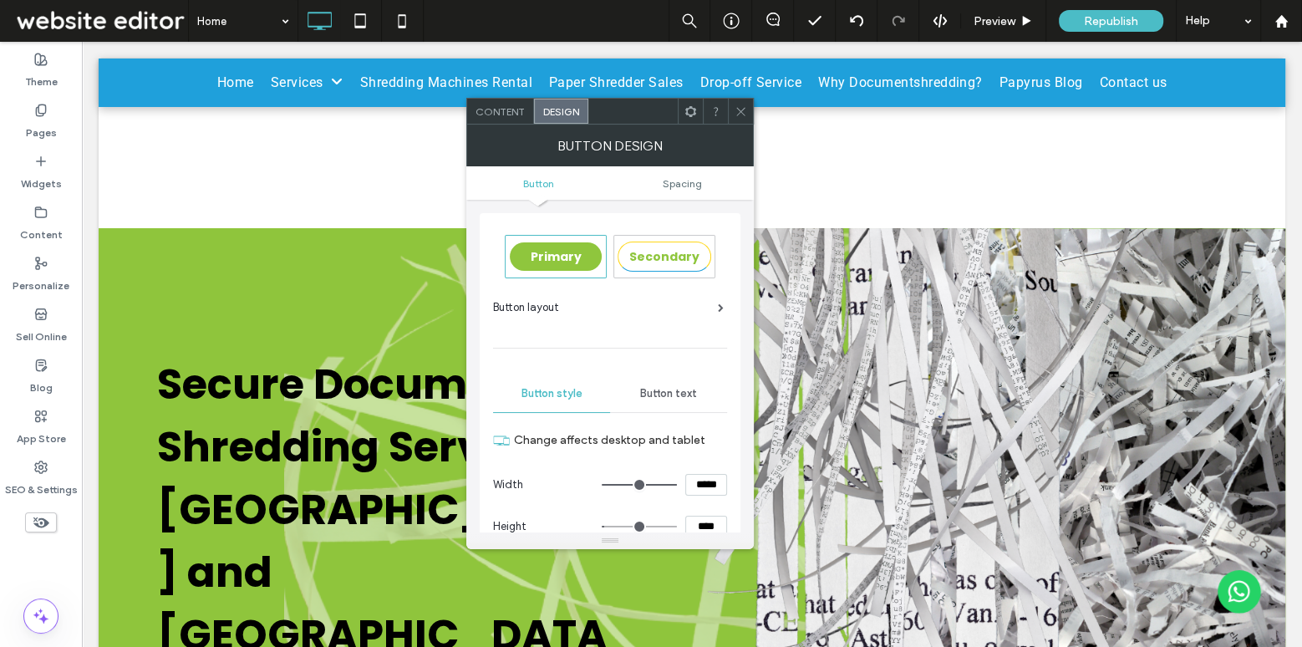
scroll to position [125, 0]
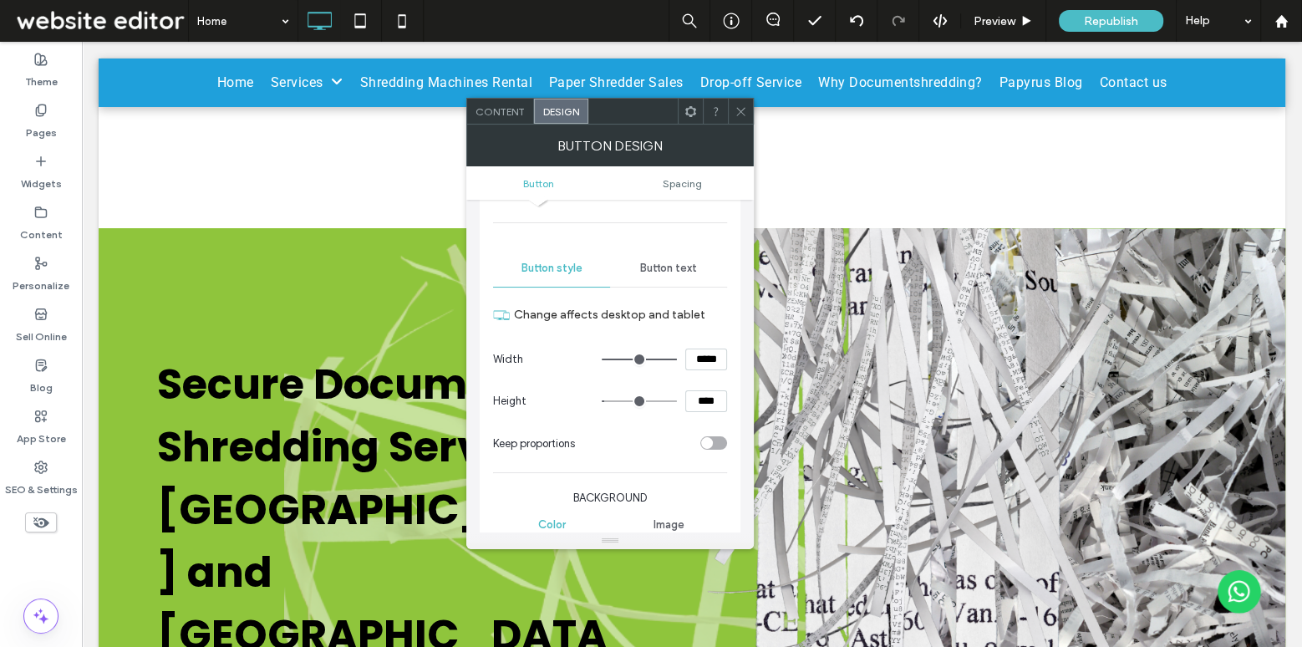
click at [679, 277] on div "Button text" at bounding box center [668, 268] width 117 height 37
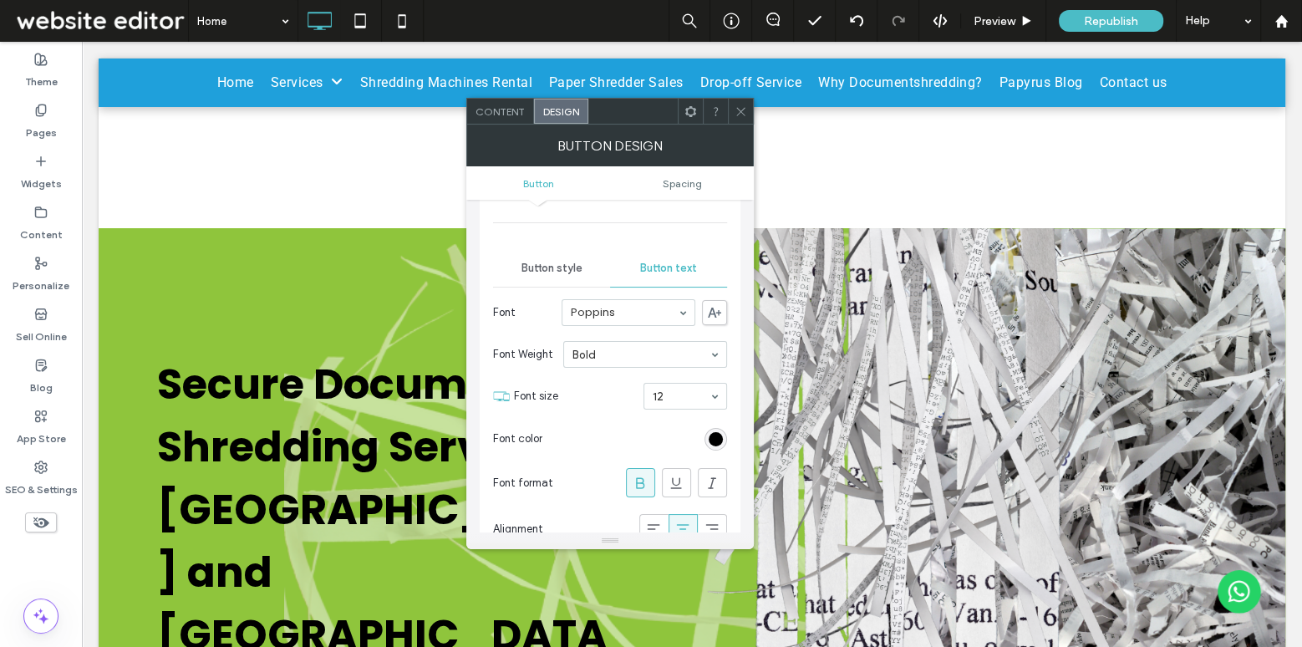
click at [741, 111] on use at bounding box center [740, 111] width 8 height 8
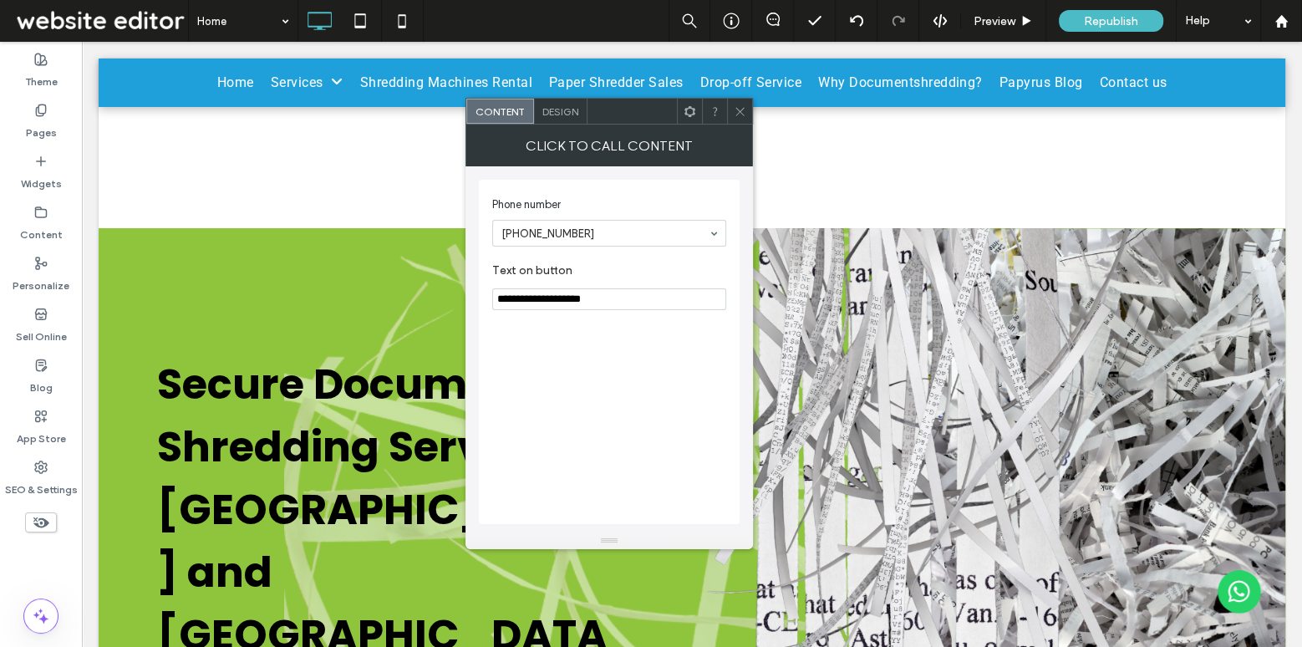
click at [556, 108] on span "Design" at bounding box center [560, 111] width 36 height 13
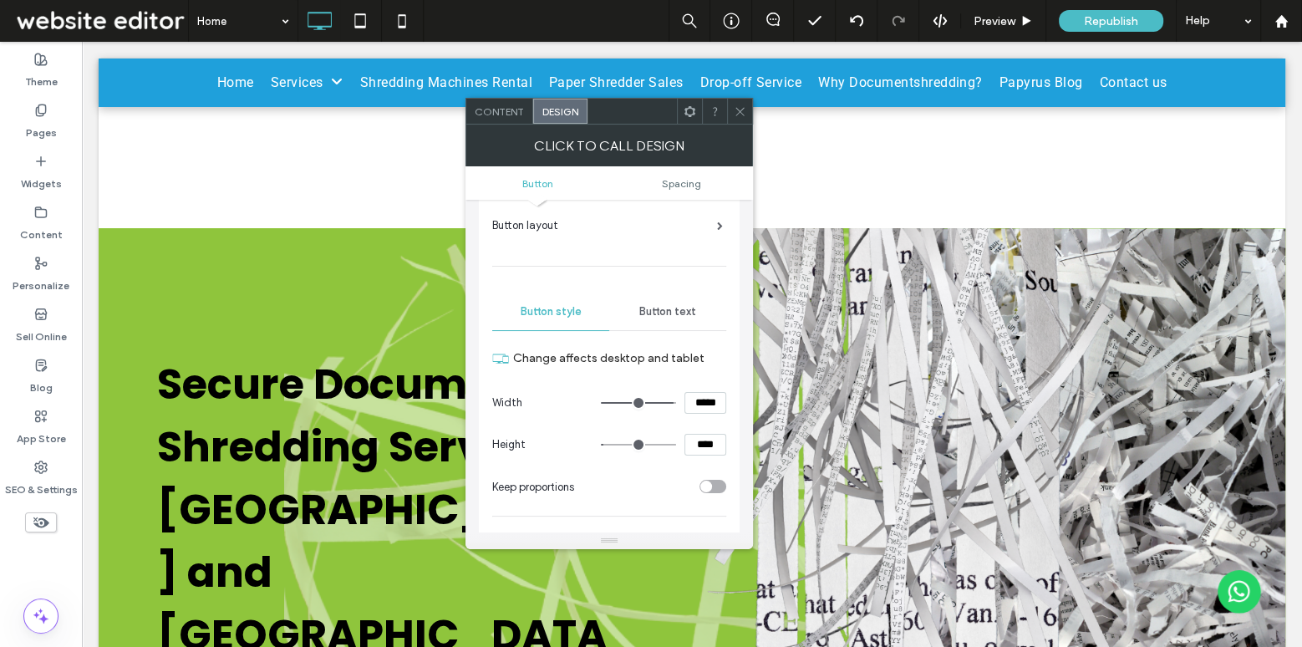
click at [687, 310] on span "Button text" at bounding box center [667, 311] width 57 height 13
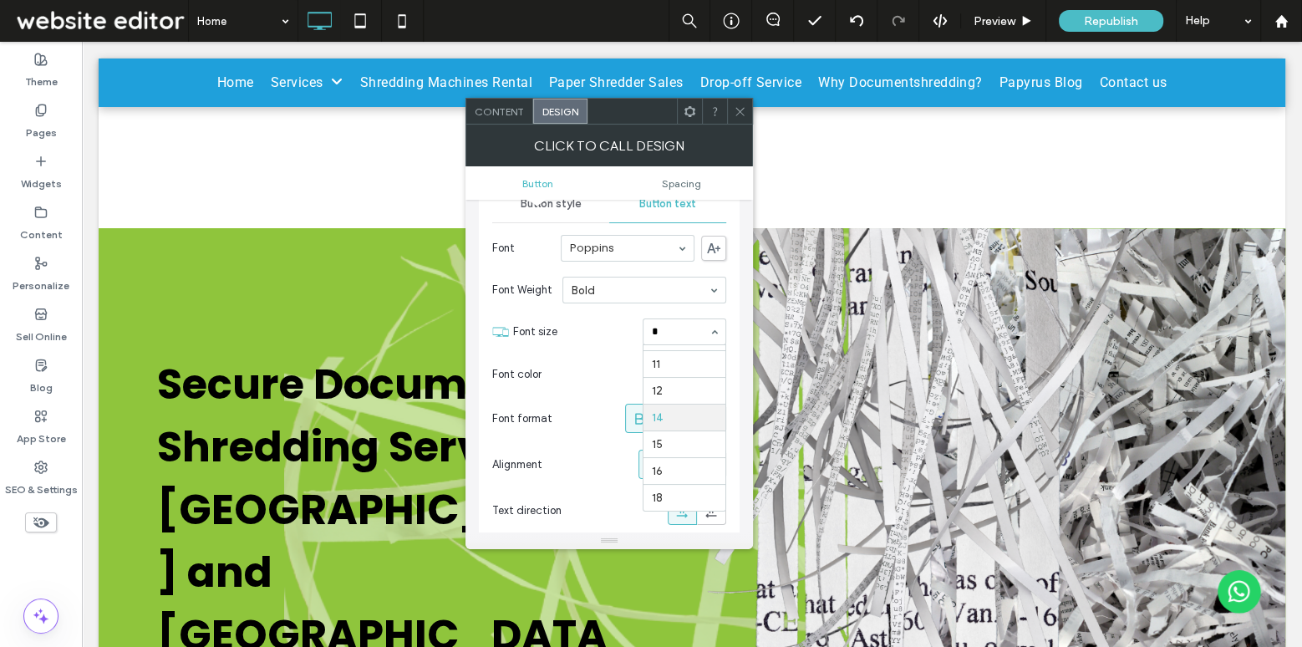
scroll to position [0, 0]
type input "**"
click at [742, 113] on use at bounding box center [739, 111] width 8 height 8
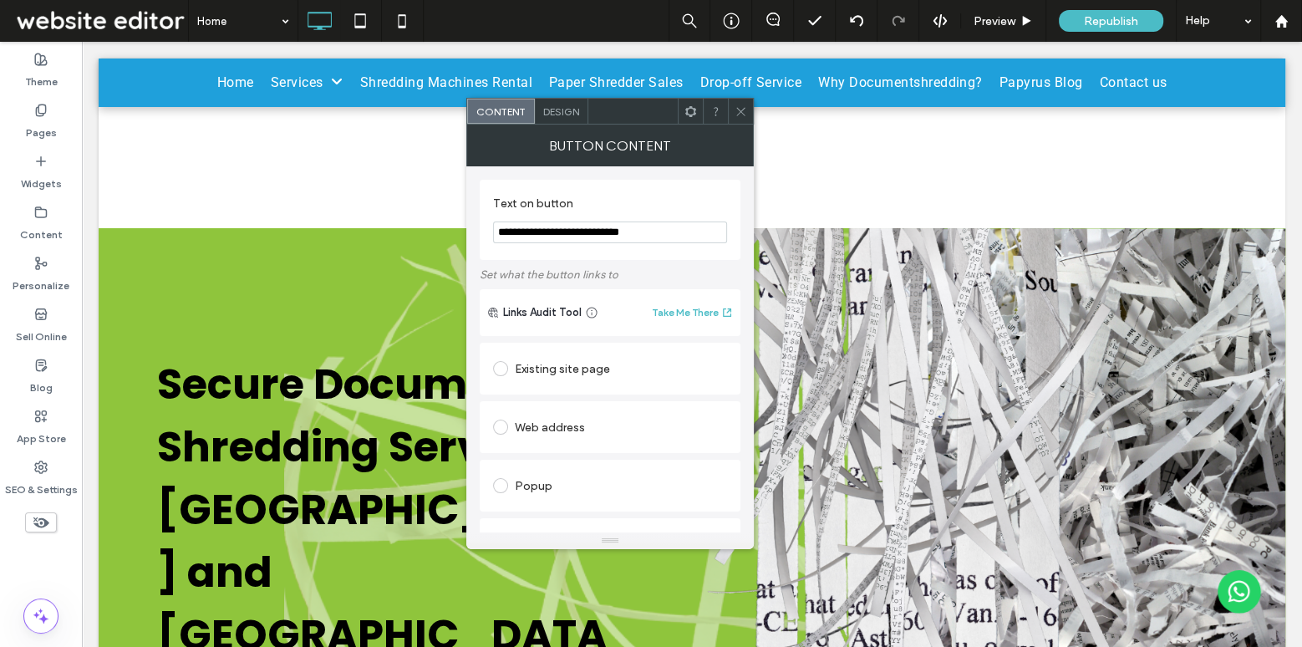
click at [556, 114] on span "Design" at bounding box center [561, 111] width 36 height 13
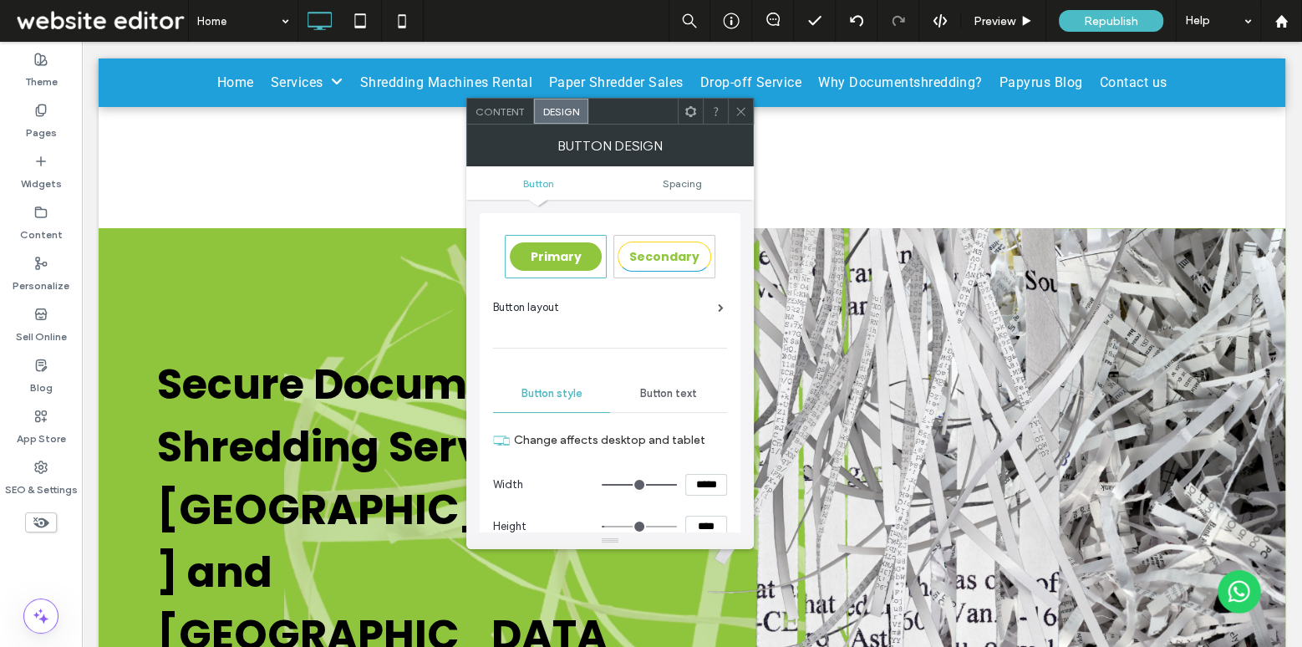
click at [673, 390] on span "Button text" at bounding box center [668, 393] width 57 height 13
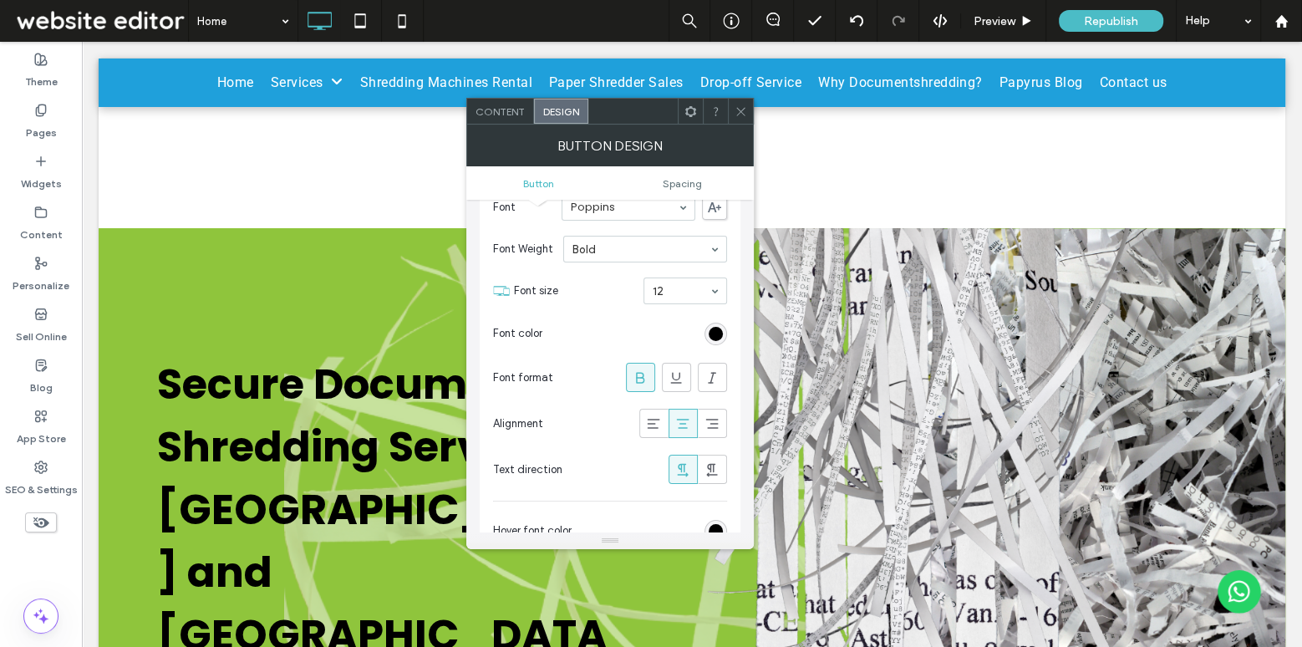
scroll to position [257, 0]
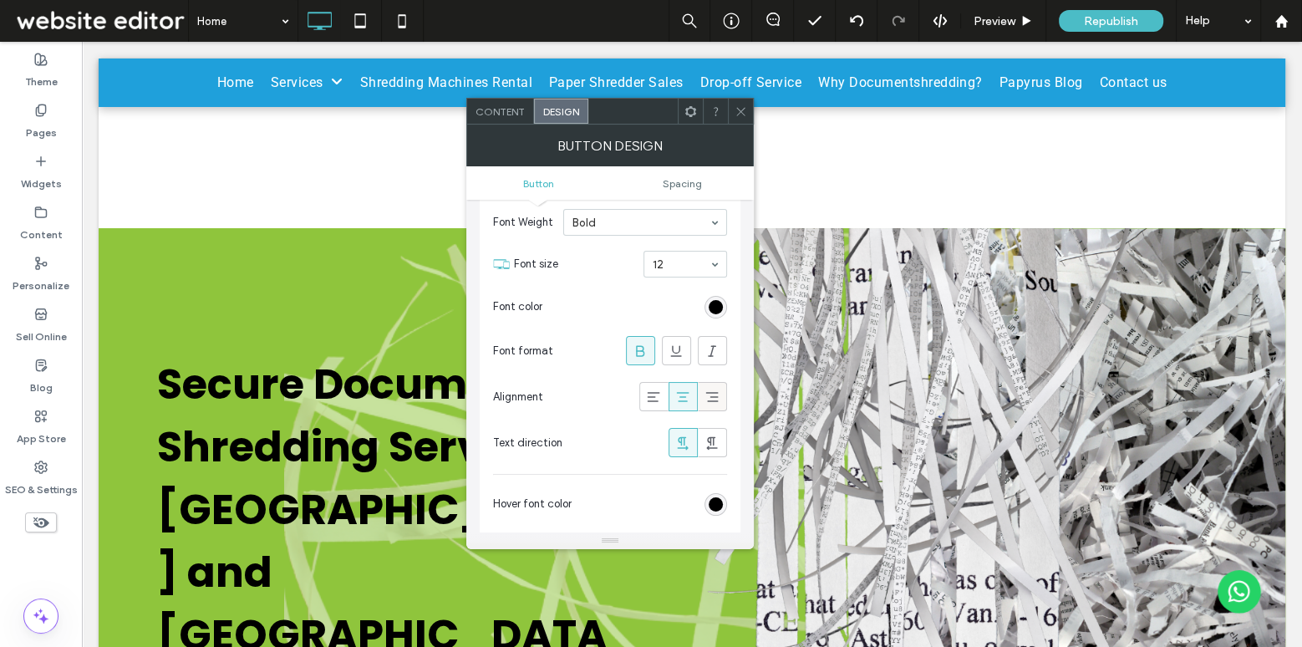
click at [711, 392] on use at bounding box center [712, 397] width 13 height 10
click at [691, 394] on div at bounding box center [683, 397] width 28 height 28
click at [715, 392] on use at bounding box center [712, 397] width 13 height 10
click at [679, 394] on icon at bounding box center [682, 396] width 17 height 17
click at [735, 114] on icon at bounding box center [740, 111] width 13 height 13
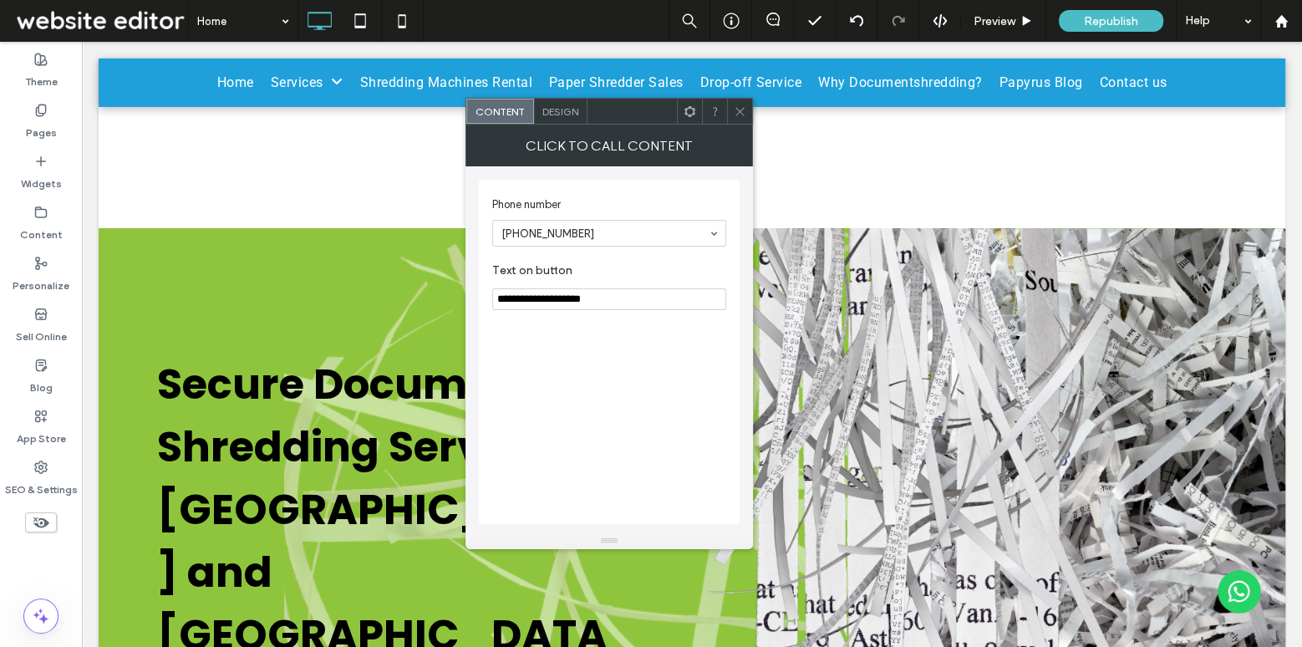
click at [573, 106] on span "Design" at bounding box center [560, 111] width 36 height 13
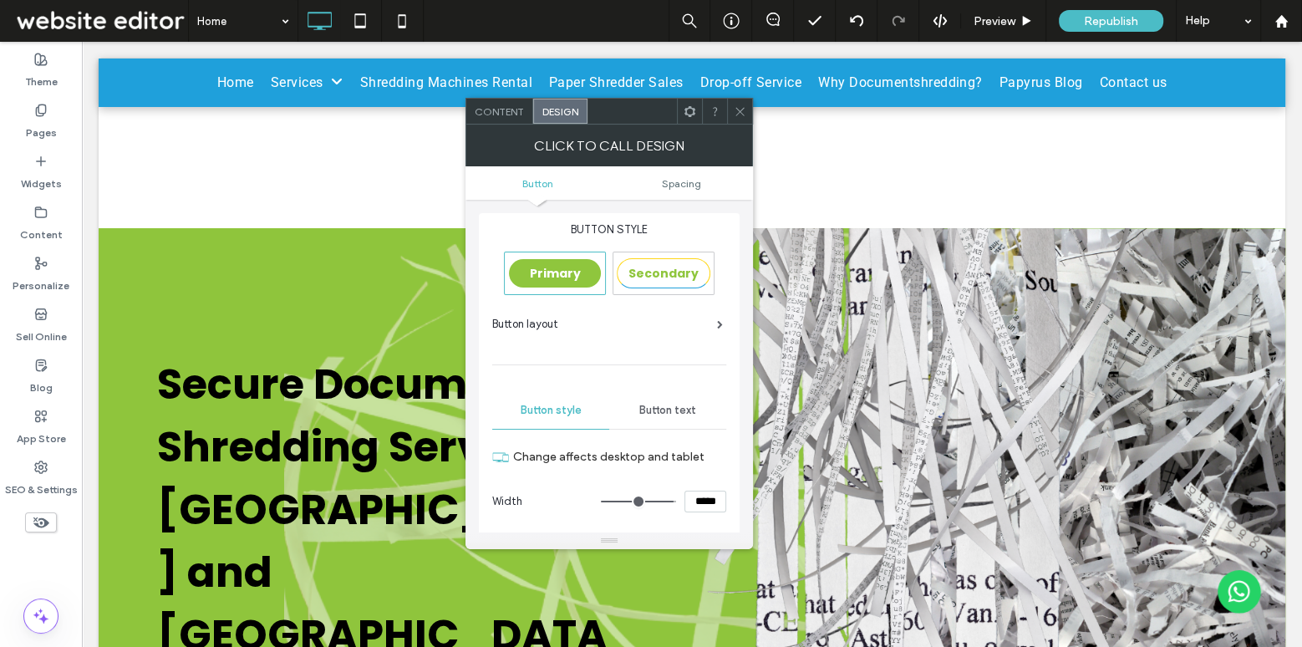
click at [684, 417] on div "Button text" at bounding box center [667, 410] width 117 height 37
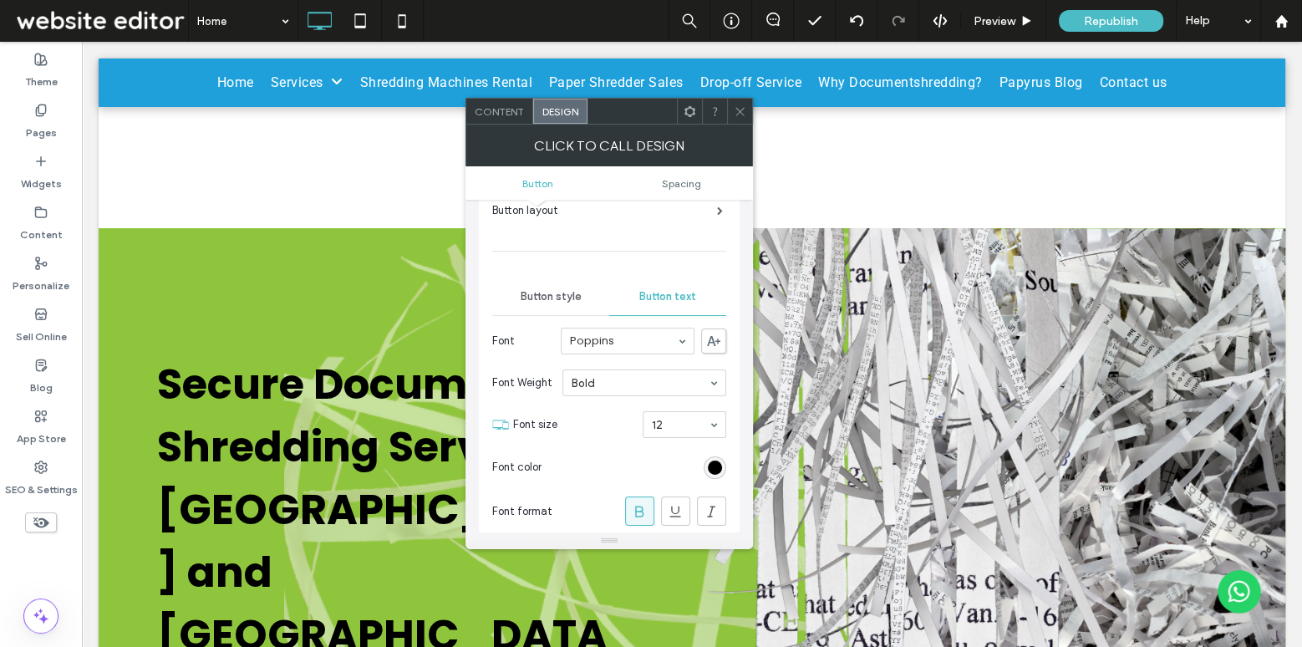
scroll to position [219, 0]
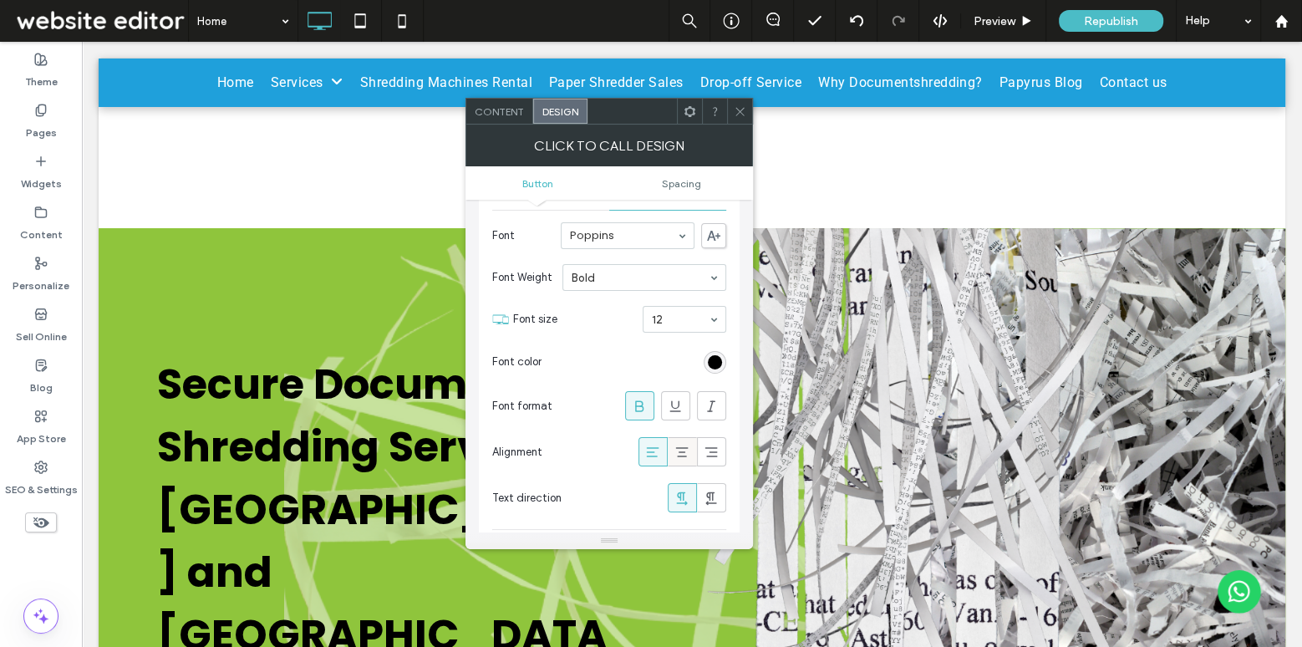
click at [680, 451] on icon at bounding box center [681, 452] width 17 height 17
click at [662, 450] on div at bounding box center [653, 452] width 28 height 28
click at [683, 451] on icon at bounding box center [681, 452] width 17 height 17
click at [716, 453] on icon at bounding box center [711, 452] width 17 height 17
click at [651, 453] on icon at bounding box center [652, 452] width 17 height 17
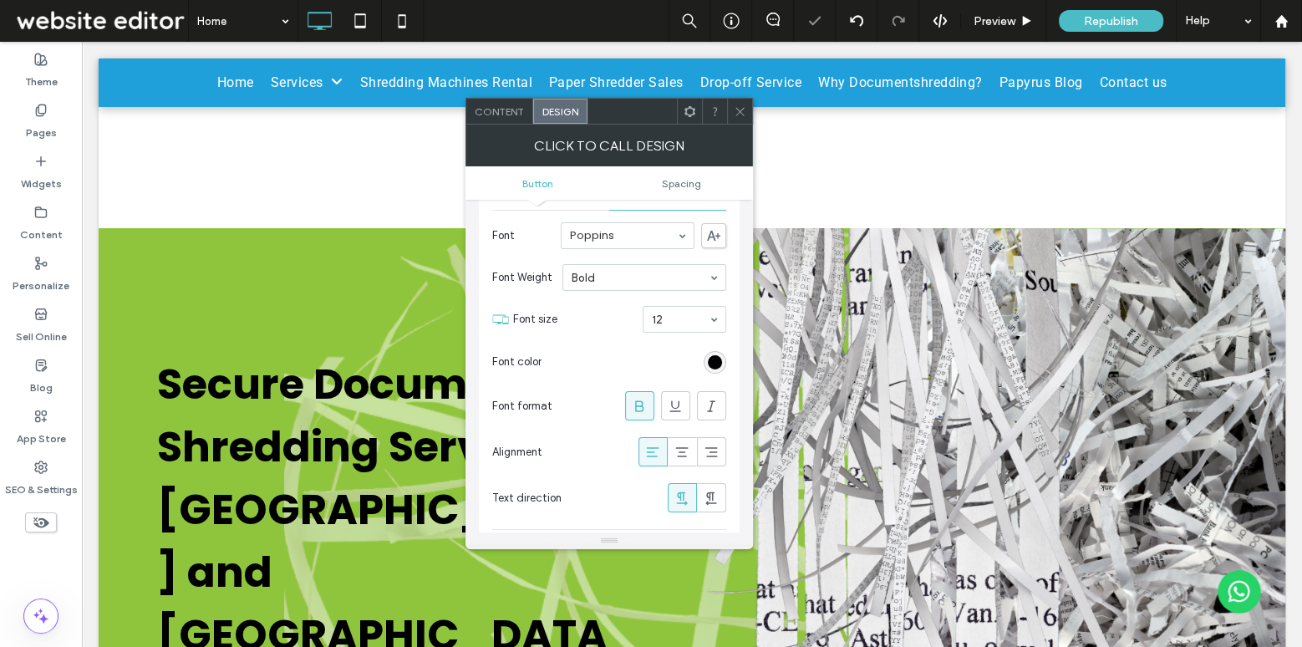
click at [739, 107] on icon at bounding box center [739, 111] width 13 height 13
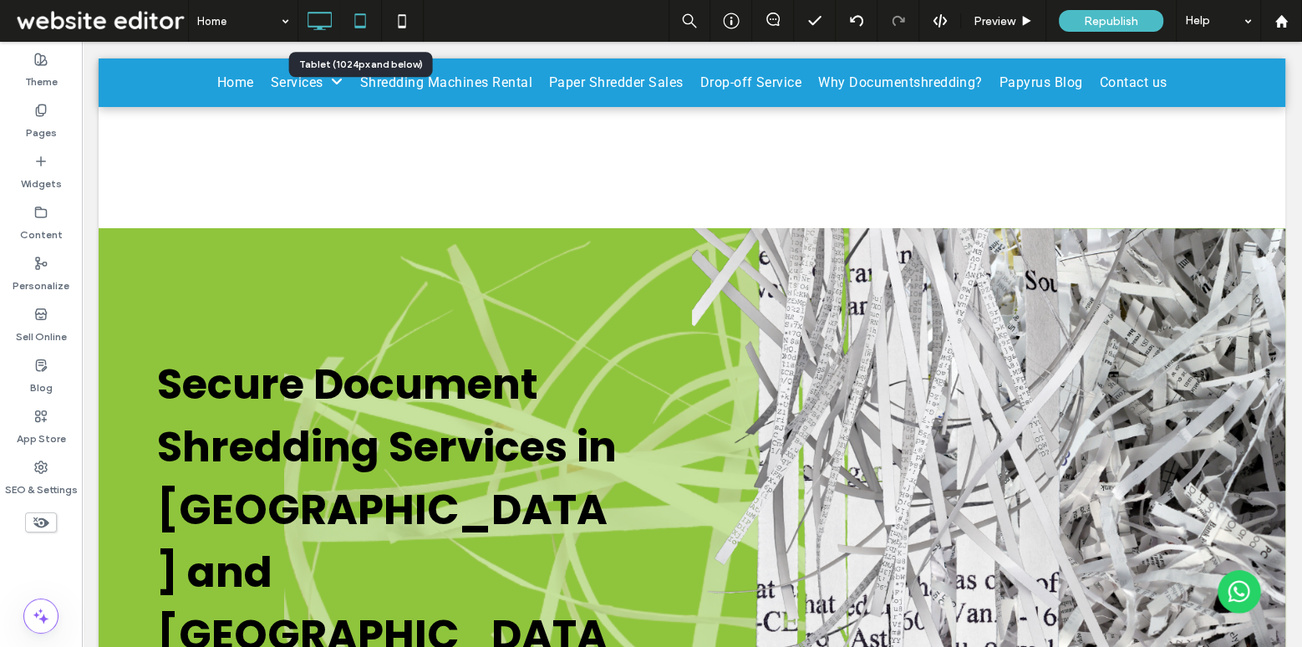
click at [365, 20] on icon at bounding box center [359, 20] width 33 height 33
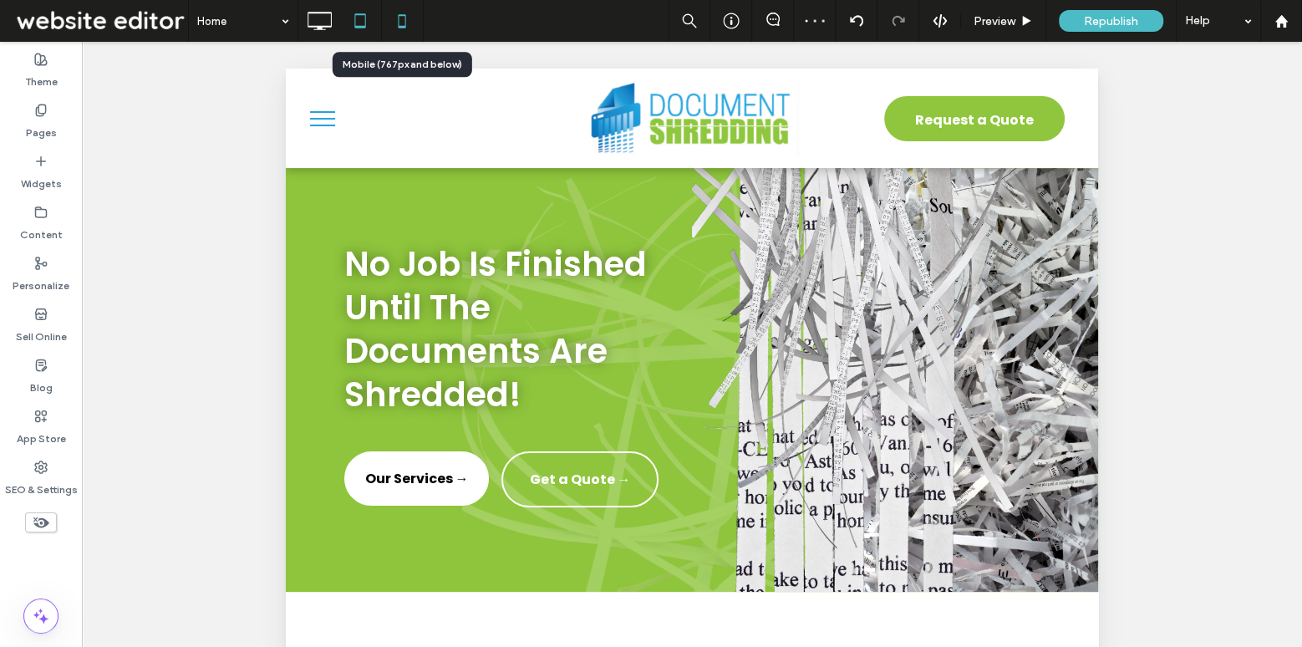
click at [395, 24] on icon at bounding box center [401, 20] width 33 height 33
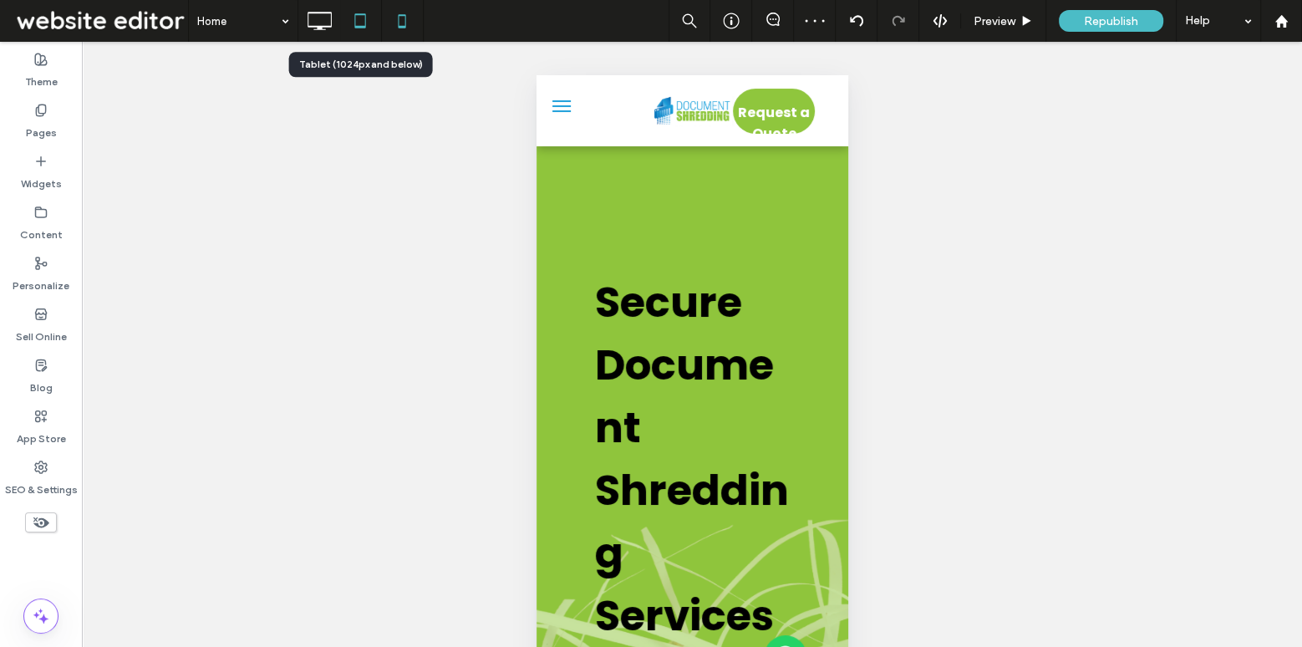
click at [366, 23] on icon at bounding box center [359, 20] width 33 height 33
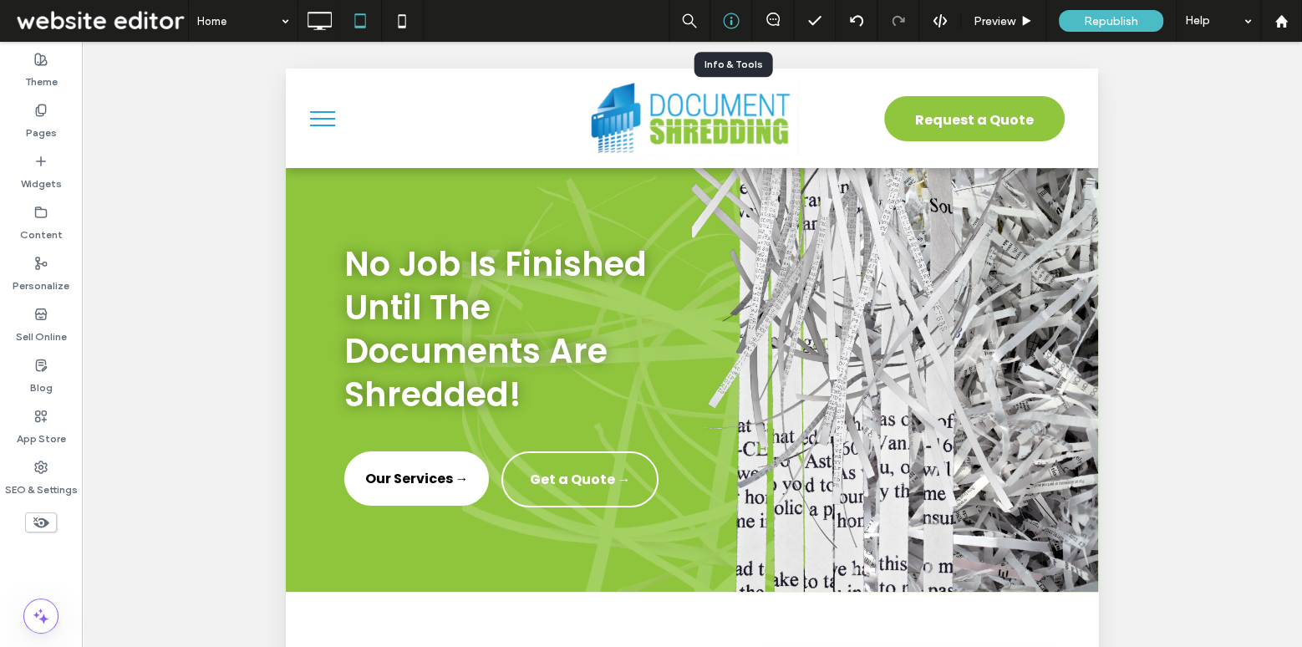
click at [733, 33] on div at bounding box center [731, 21] width 42 height 42
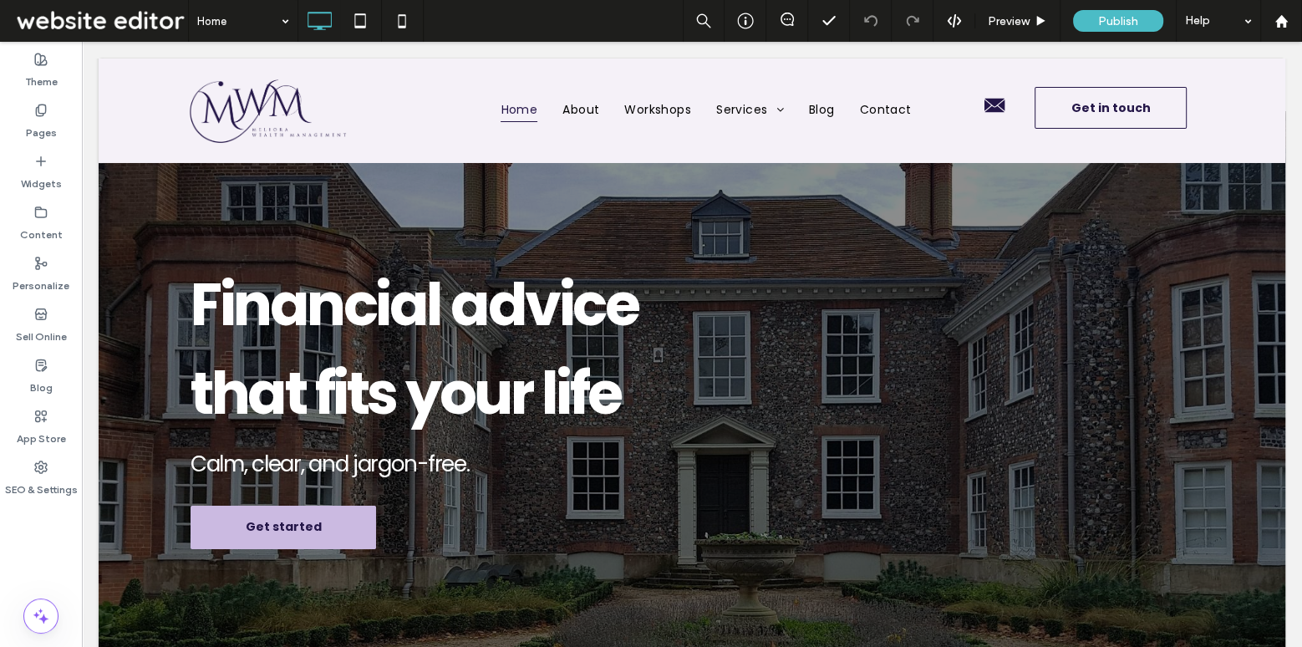
scroll to position [148, 0]
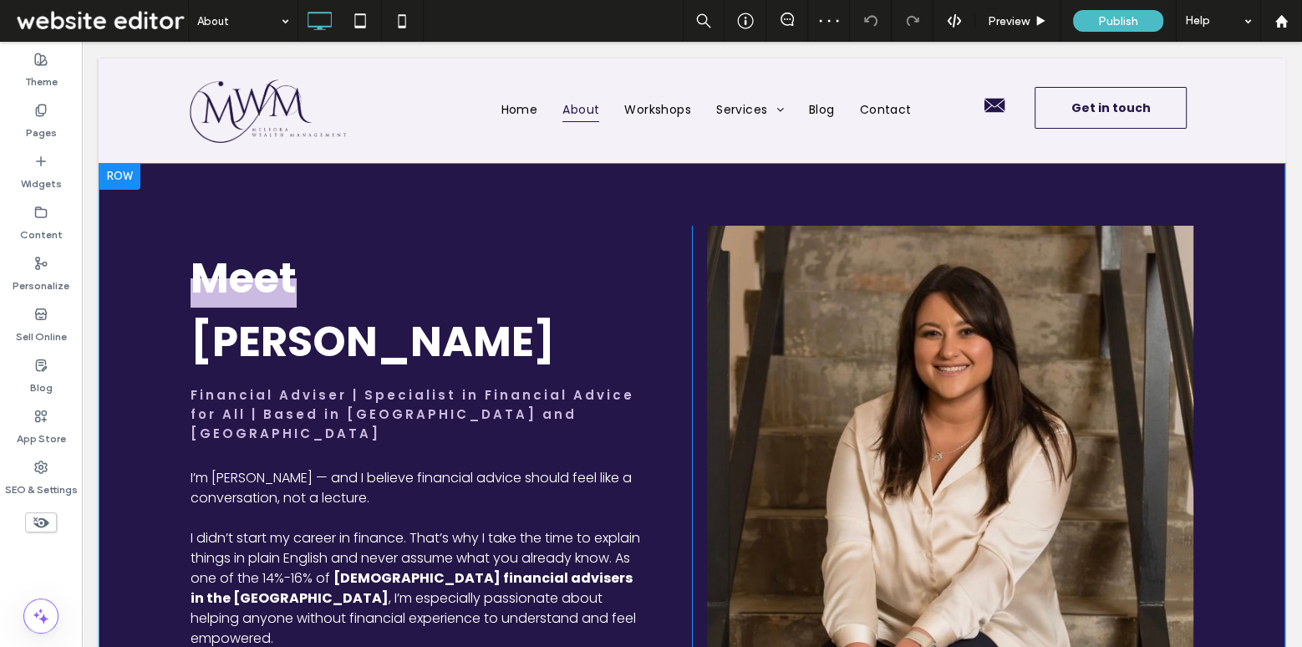
click at [124, 174] on div at bounding box center [120, 176] width 42 height 27
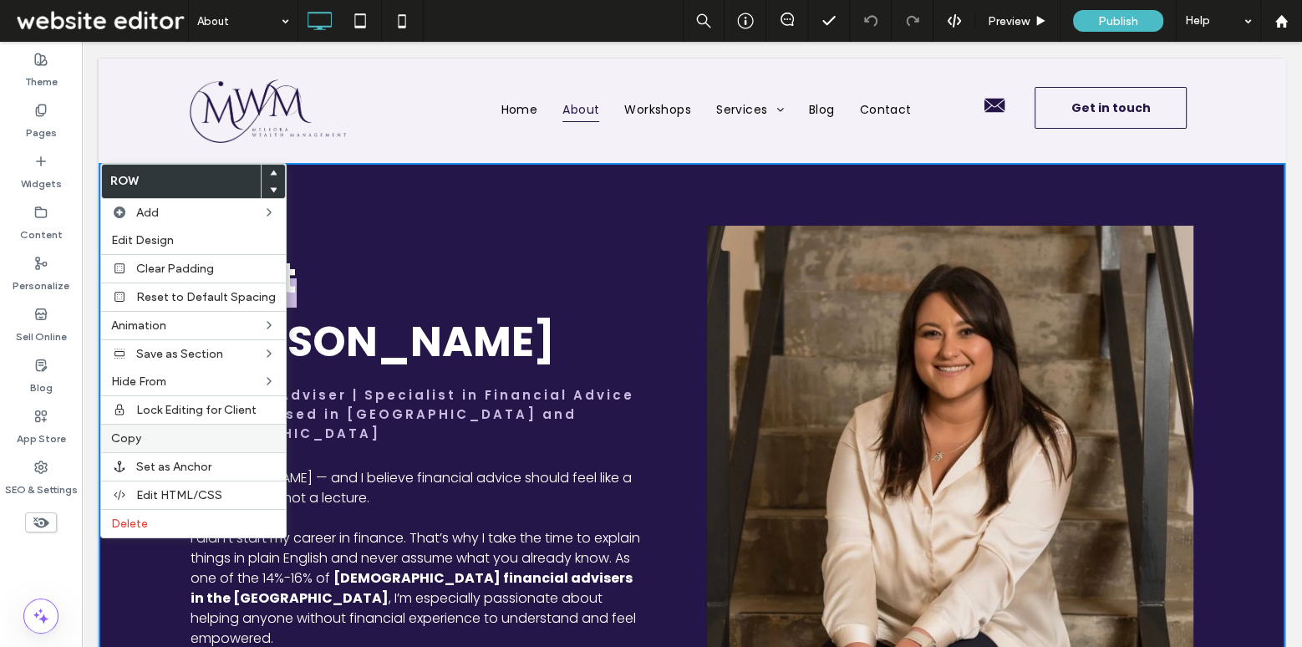
click at [135, 433] on span "Copy" at bounding box center [126, 438] width 30 height 14
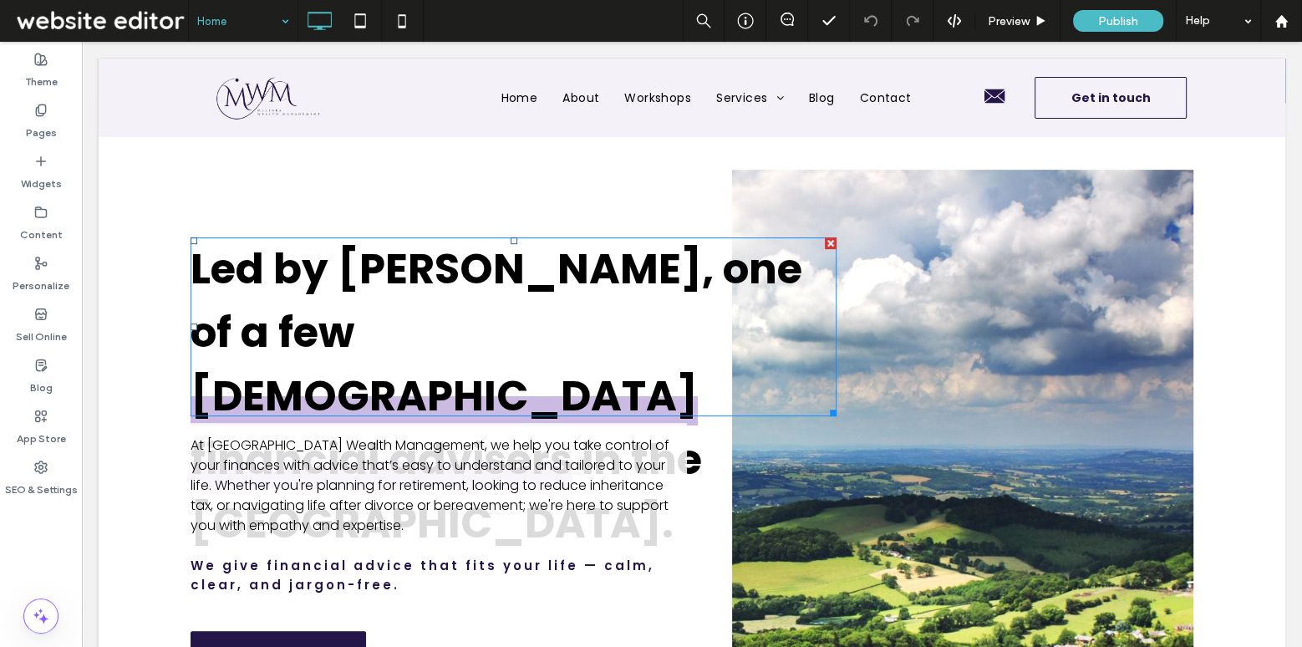
scroll to position [404, 0]
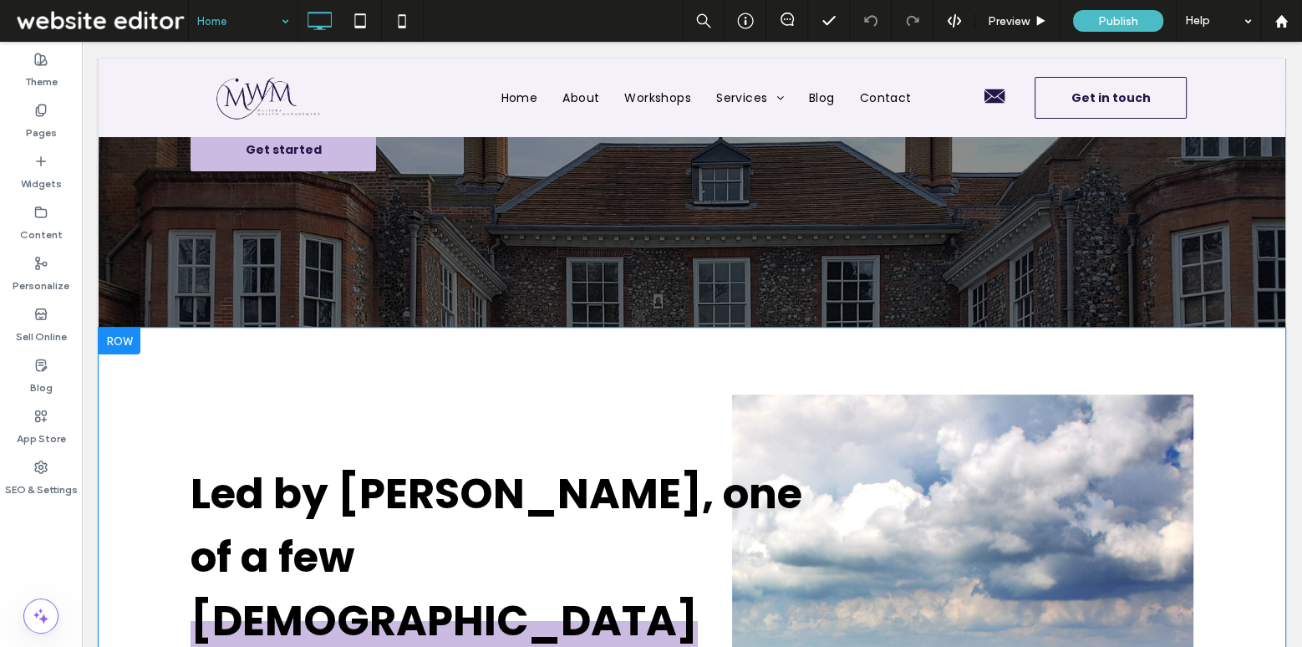
click at [121, 338] on div at bounding box center [120, 340] width 42 height 27
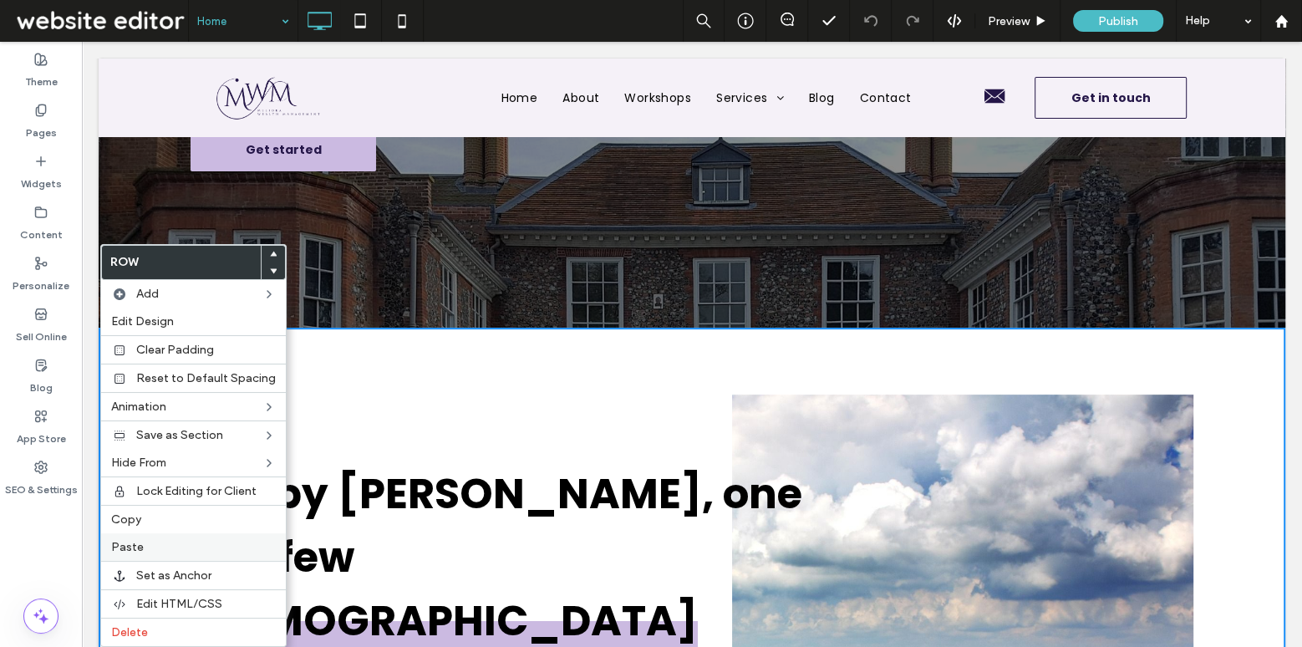
click at [165, 540] on label "Paste" at bounding box center [193, 547] width 165 height 14
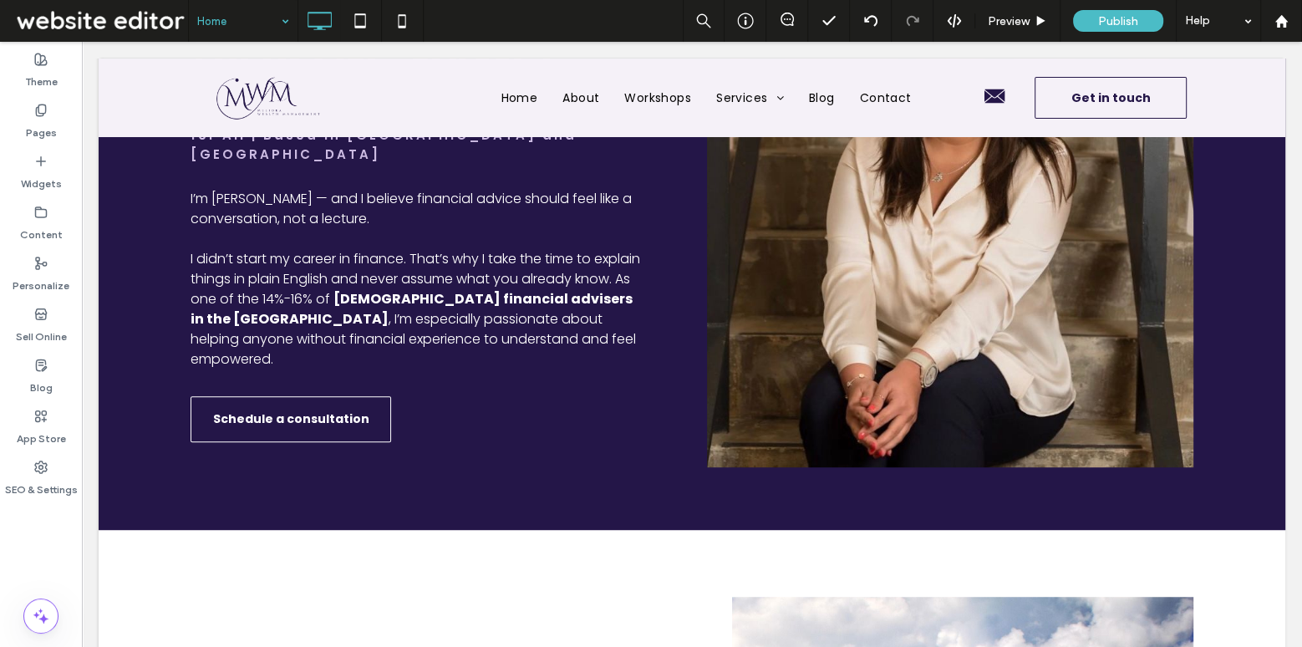
scroll to position [301, 0]
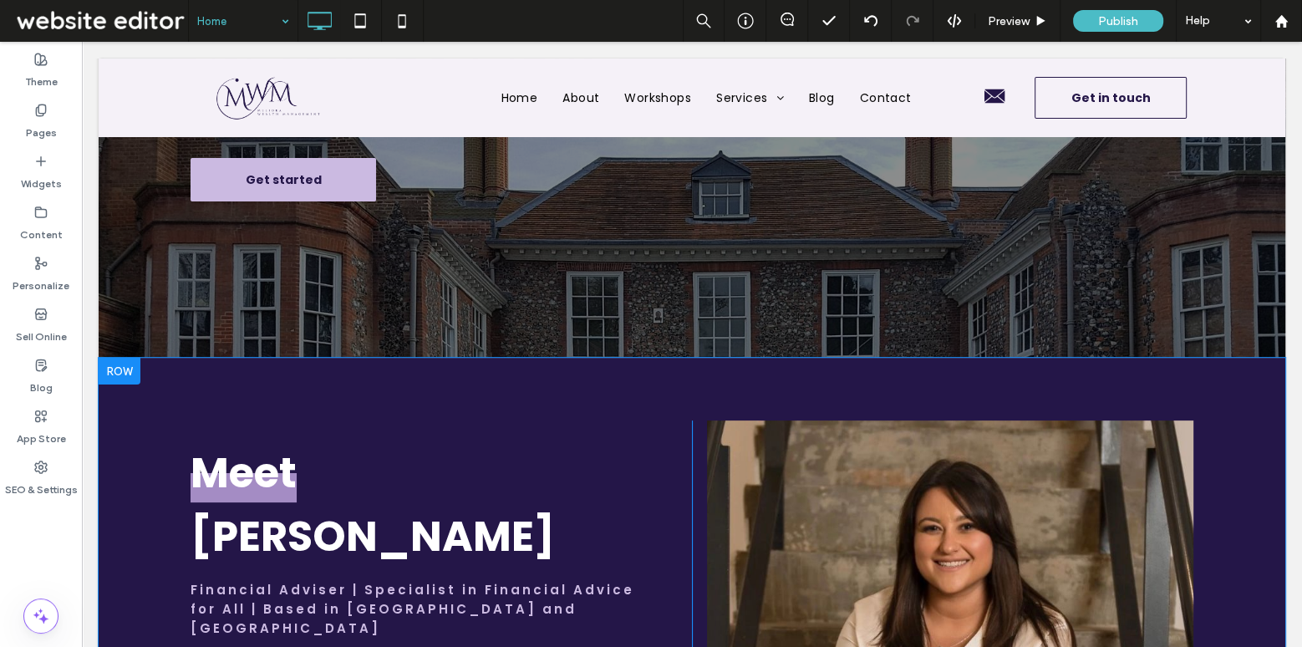
scroll to position [445, 0]
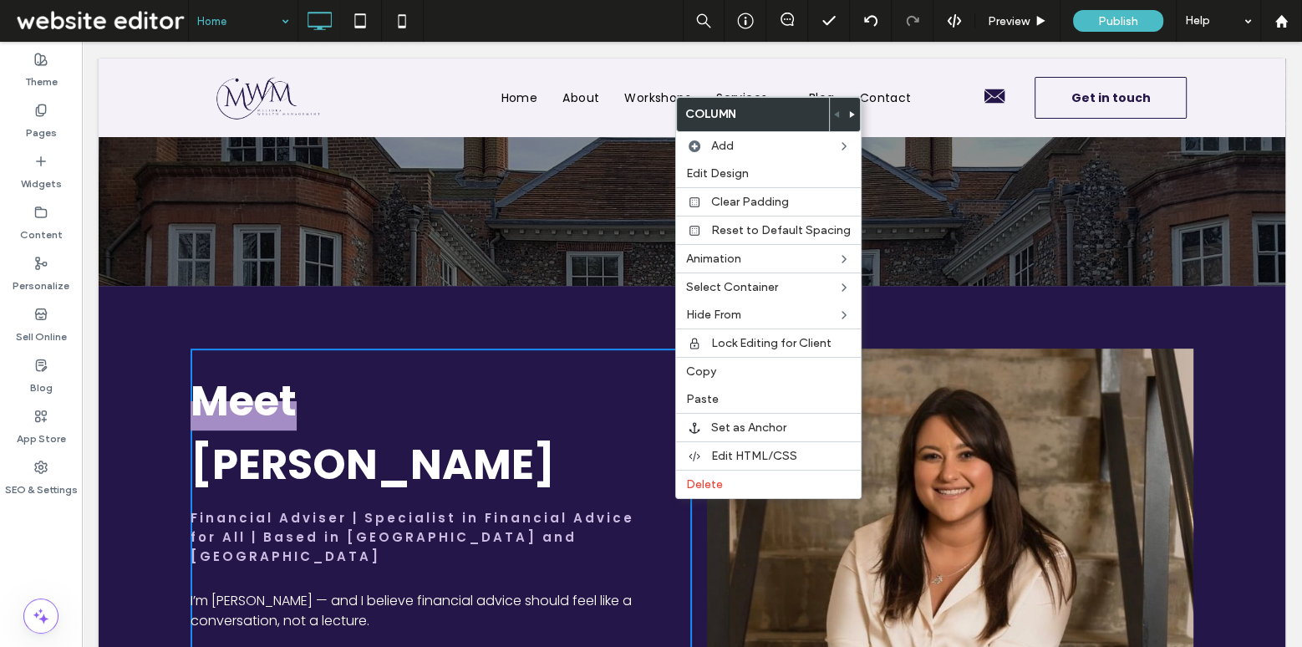
click at [849, 107] on span at bounding box center [852, 114] width 7 height 33
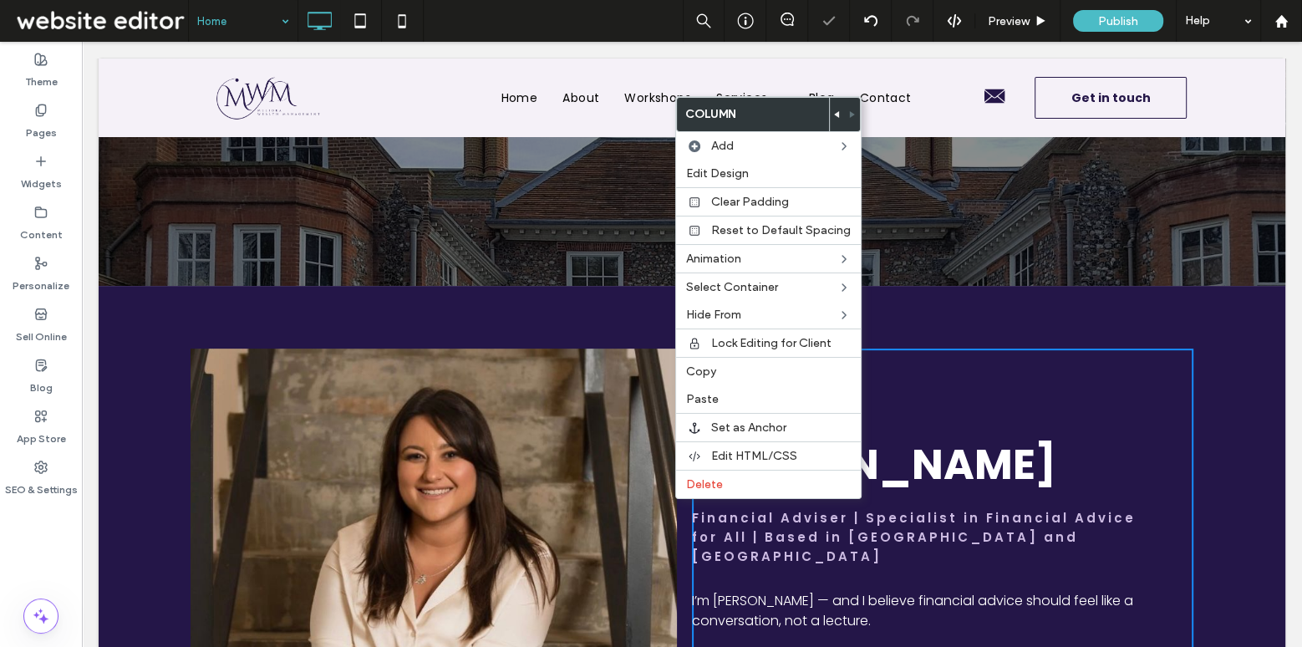
click at [566, 388] on div at bounding box center [416, 608] width 307 height 520
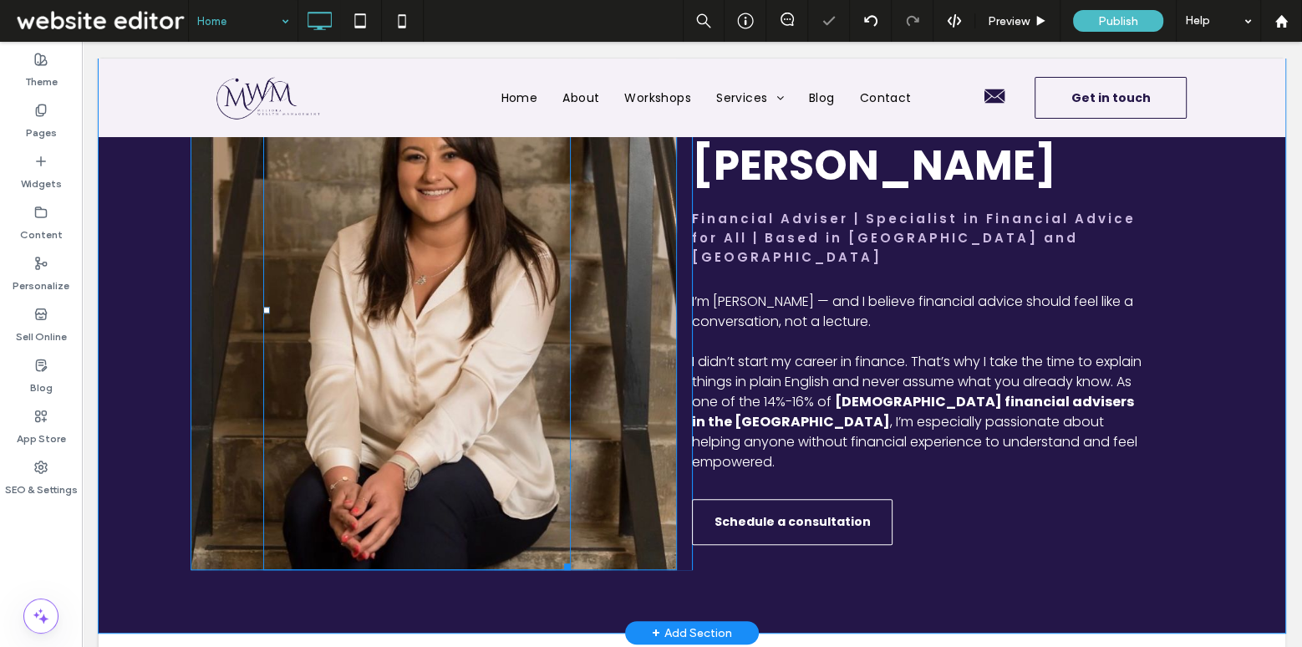
scroll to position [591, 0]
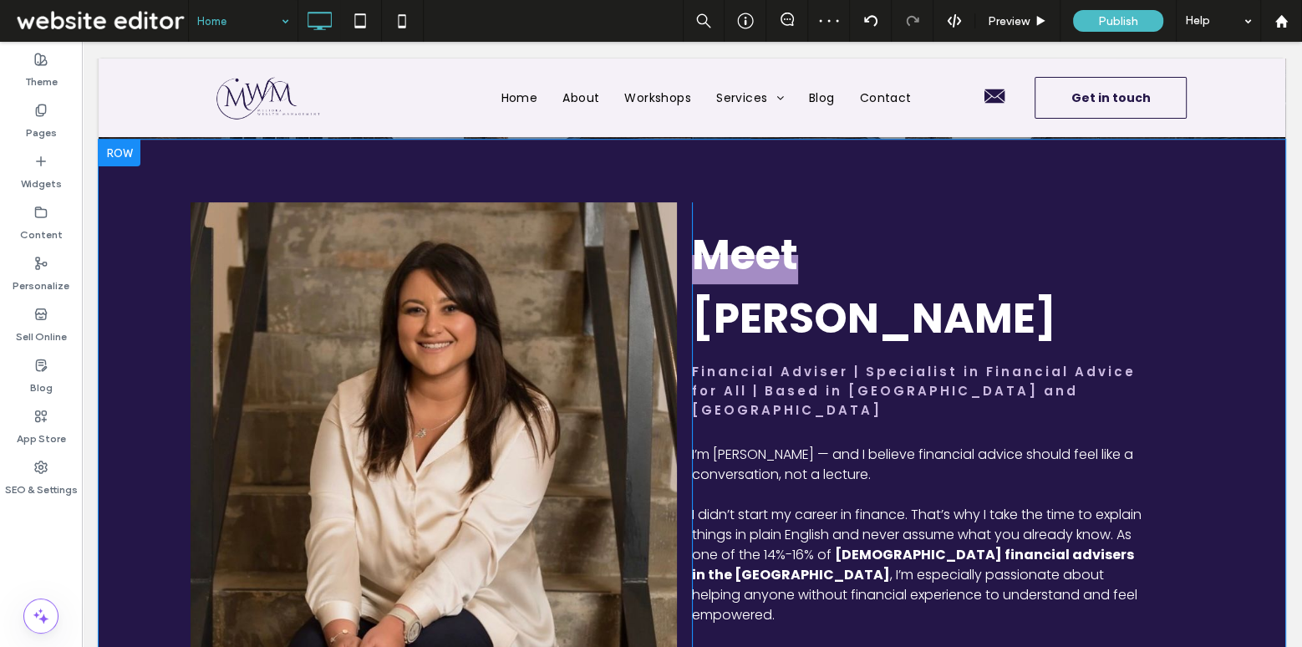
click at [779, 350] on div "Meet [PERSON_NAME] Financial Adviser | Specialist in Financial Advice for All |…" at bounding box center [942, 462] width 501 height 520
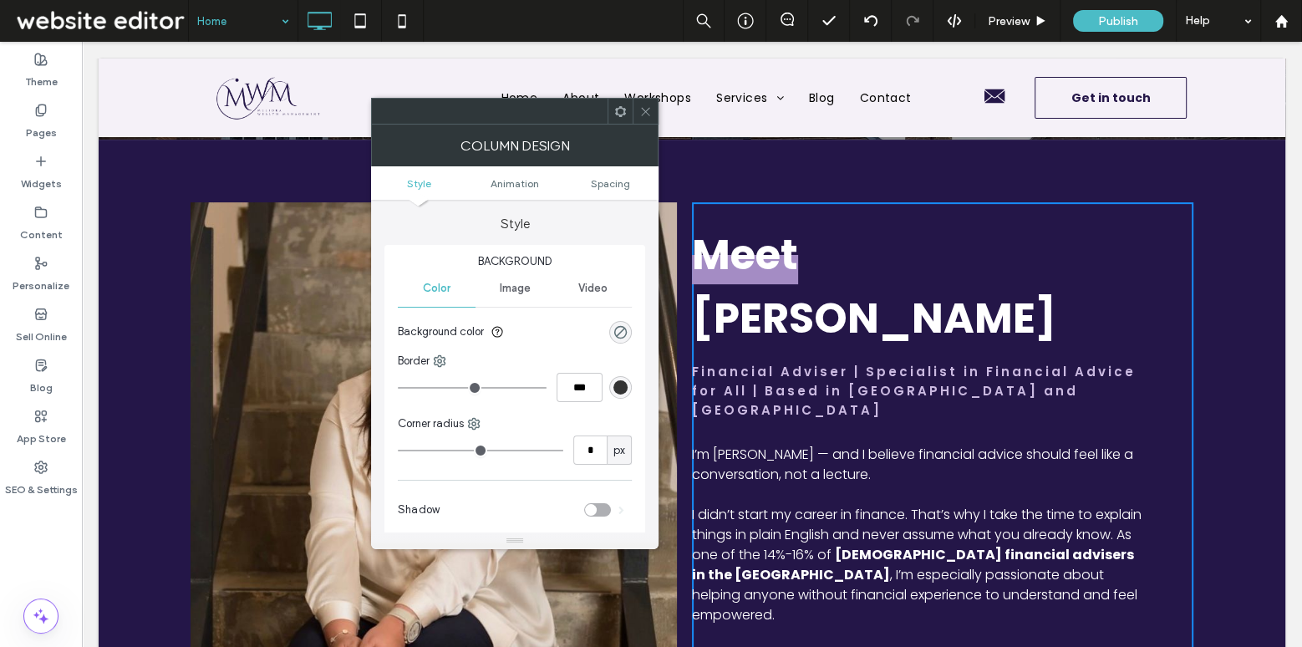
click at [617, 174] on ul "Style Animation Spacing" at bounding box center [514, 182] width 287 height 33
click at [614, 180] on span "Spacing" at bounding box center [610, 183] width 39 height 13
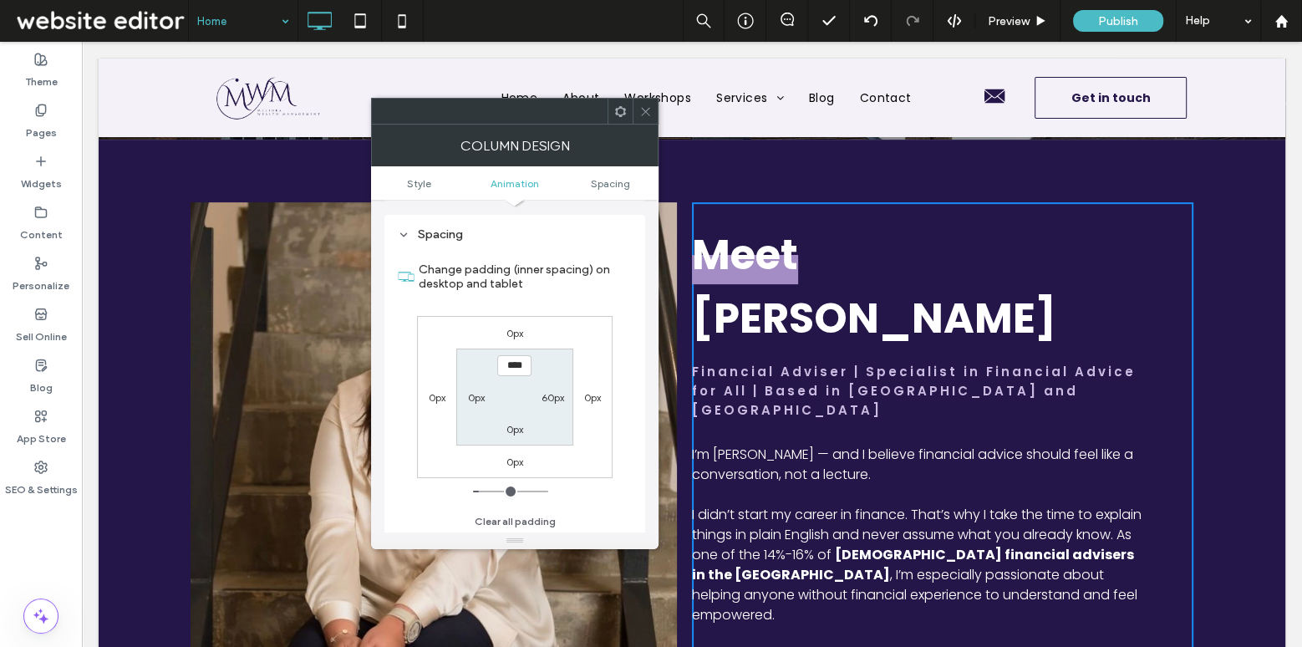
scroll to position [390, 0]
click at [473, 394] on label "0px" at bounding box center [476, 397] width 17 height 13
type input "*"
type input "**"
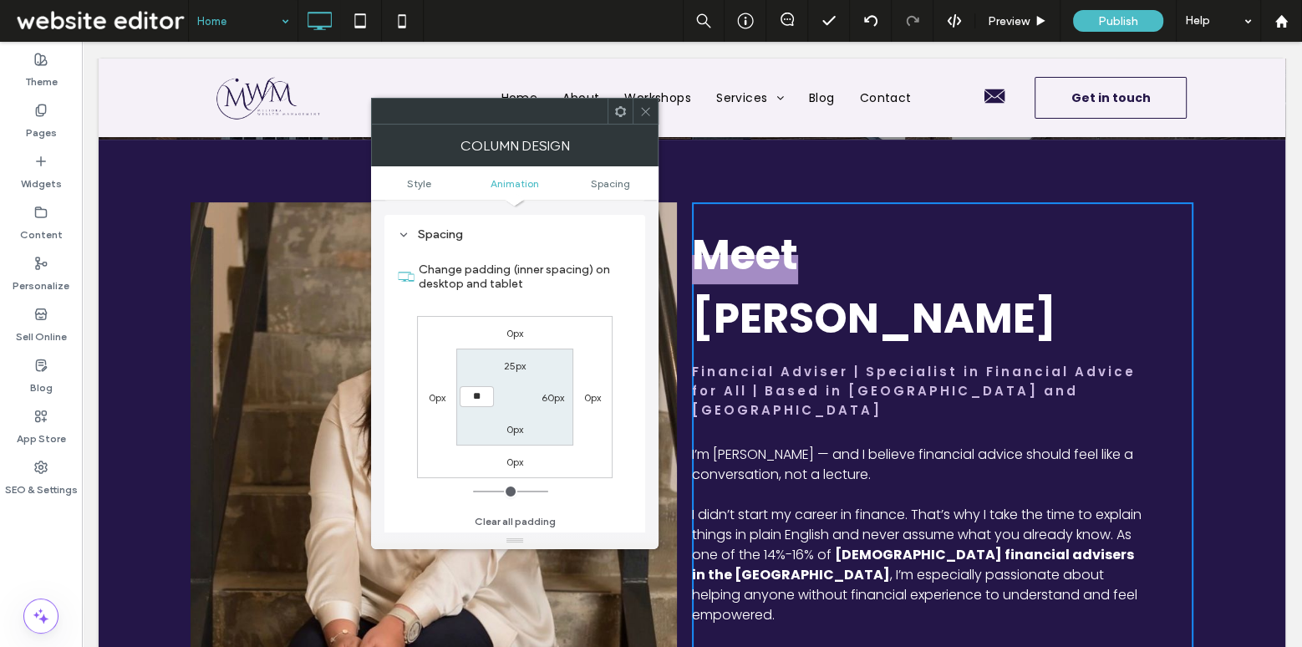
type input "****"
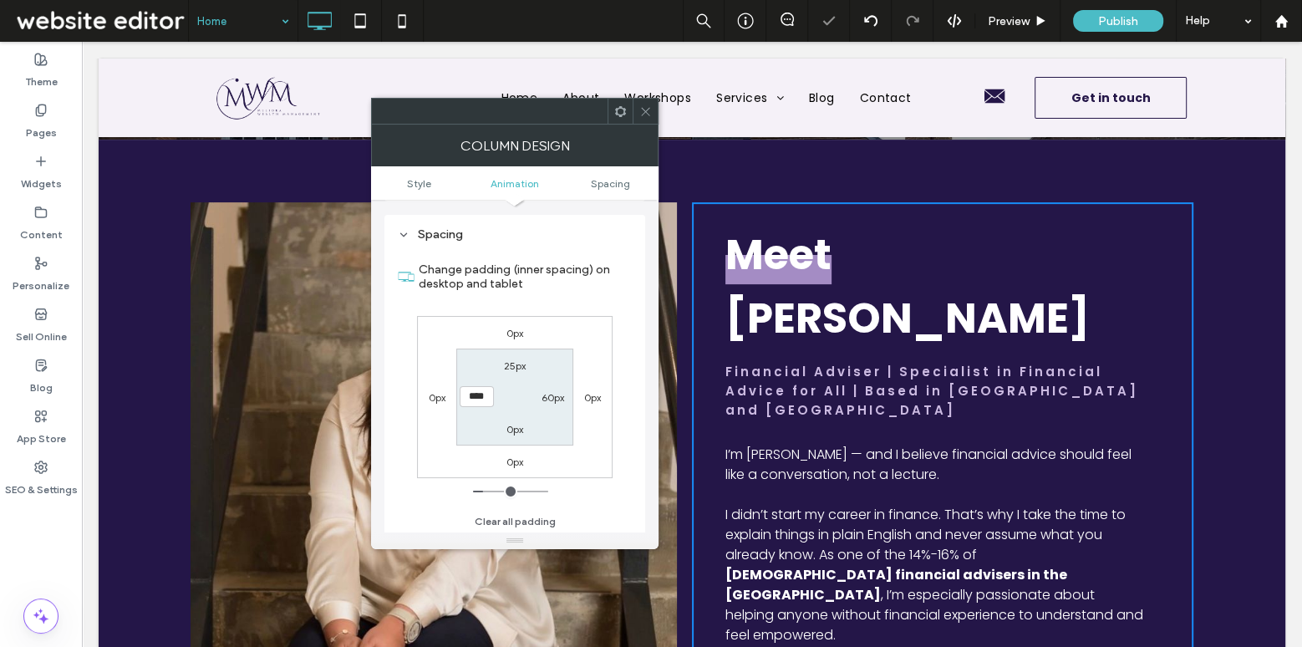
click at [647, 113] on icon at bounding box center [645, 111] width 13 height 13
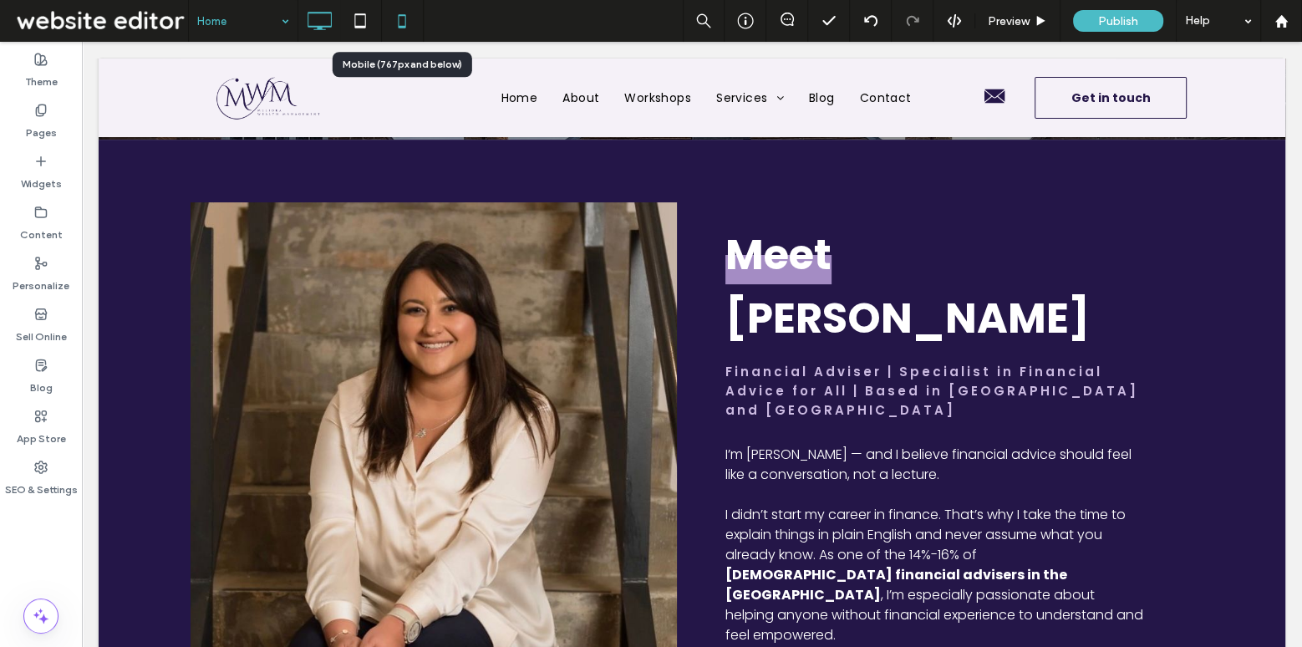
click at [392, 19] on icon at bounding box center [401, 20] width 33 height 33
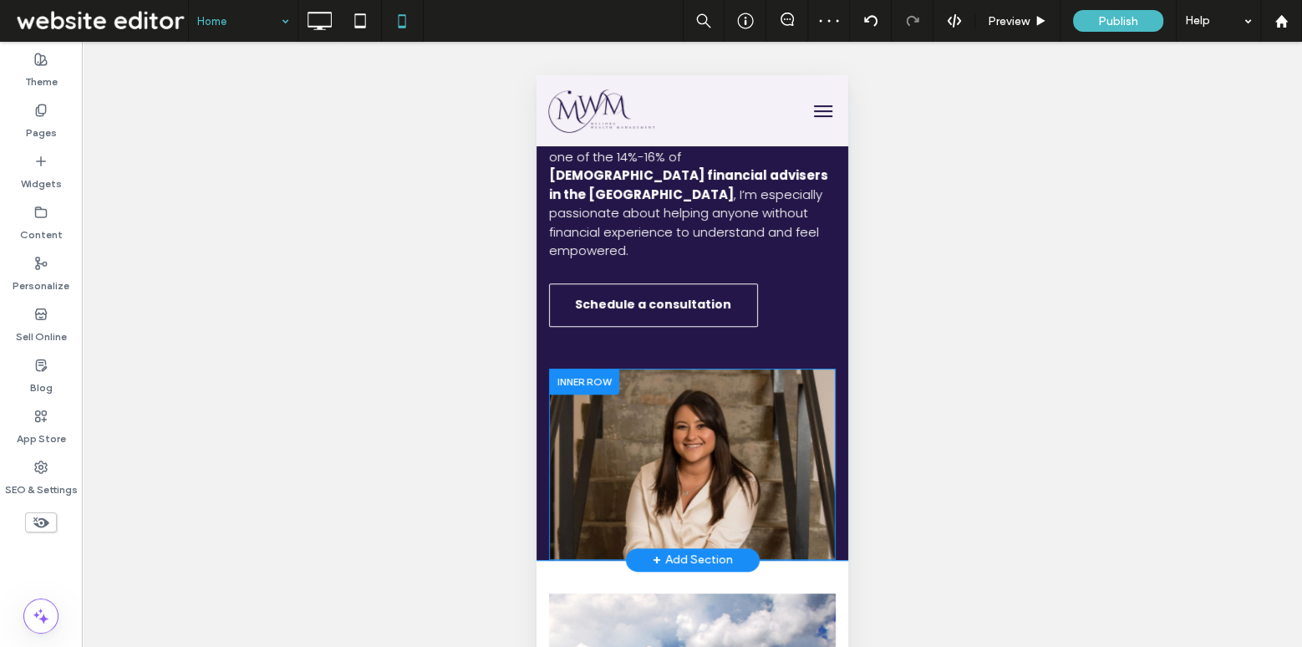
scroll to position [637, 0]
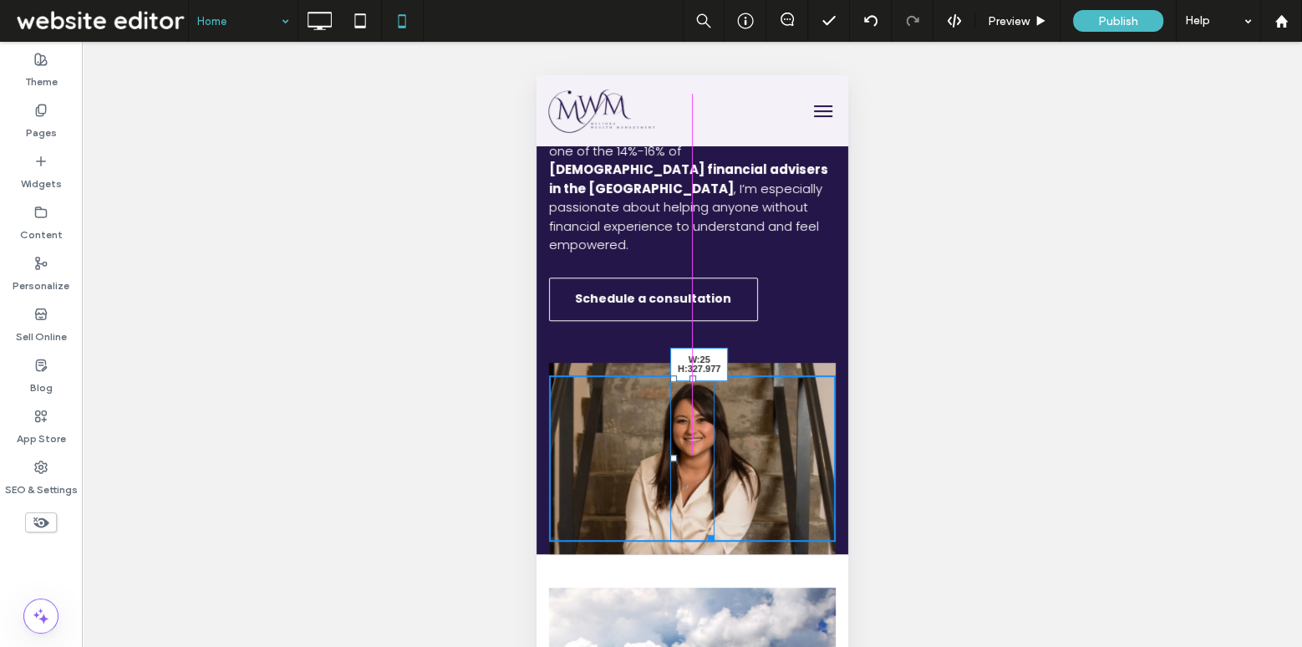
drag, startPoint x: 709, startPoint y: 478, endPoint x: 698, endPoint y: 586, distance: 108.4
click at [701, 541] on div at bounding box center [707, 535] width 13 height 13
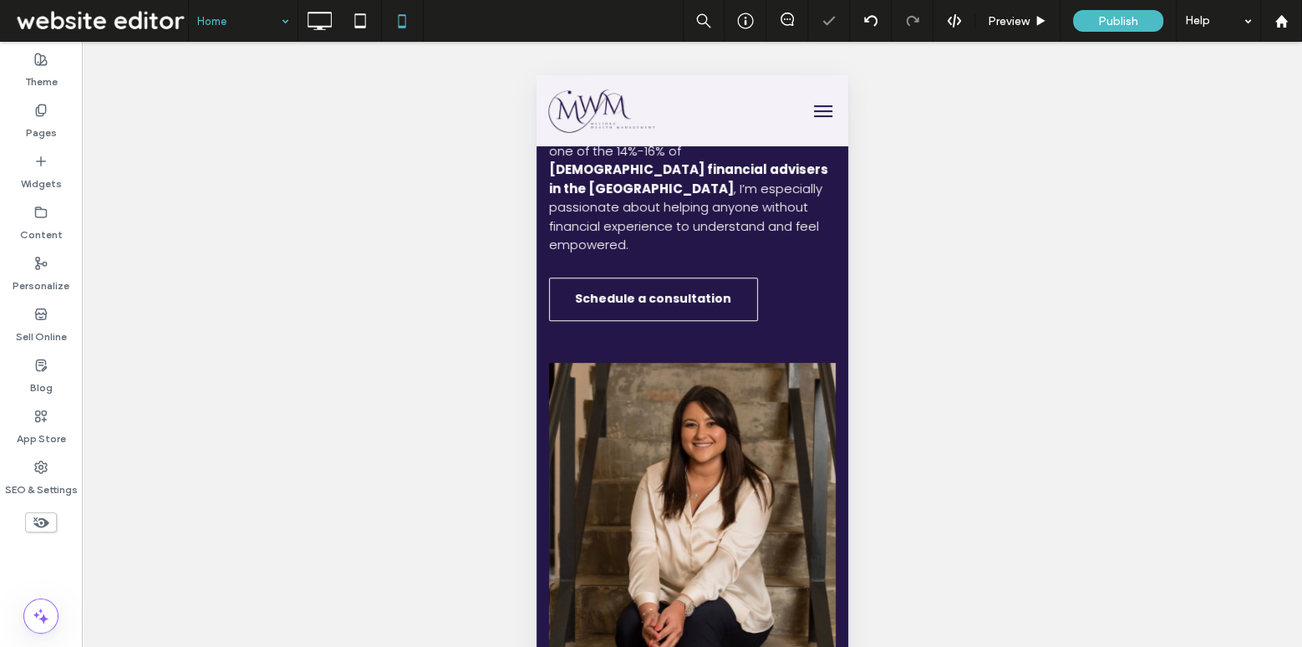
click at [541, 646] on div at bounding box center [691, 657] width 312 height 8
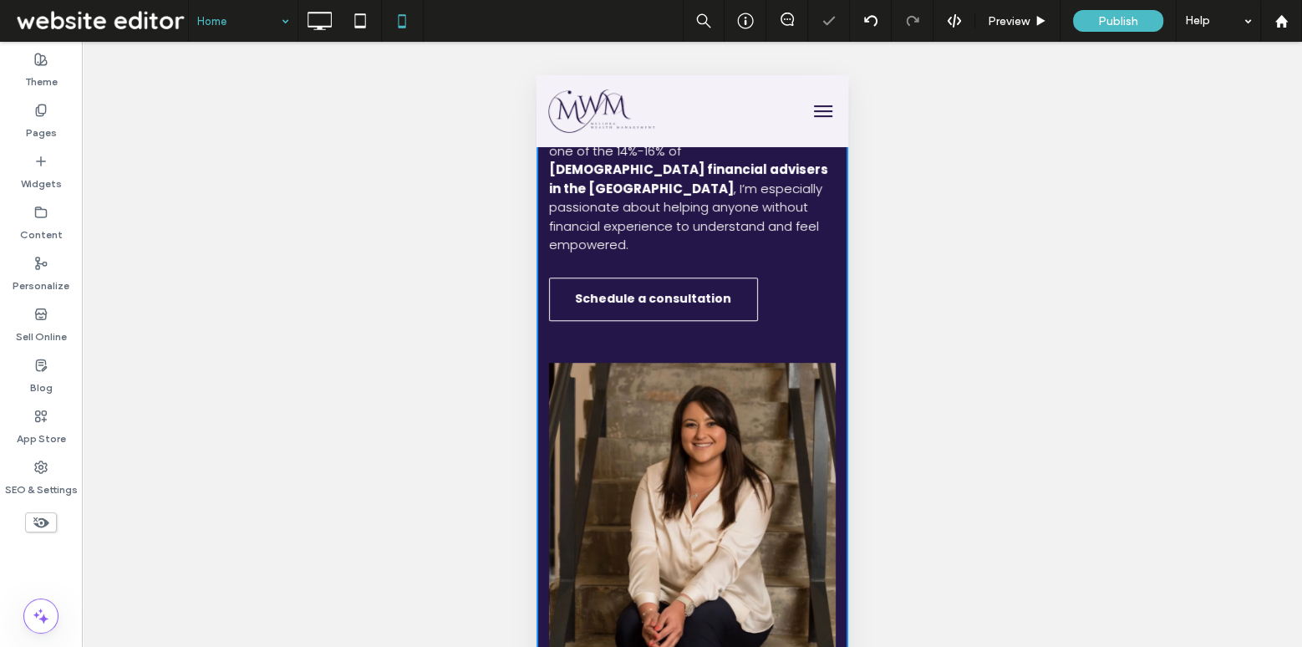
scroll to position [0, 0]
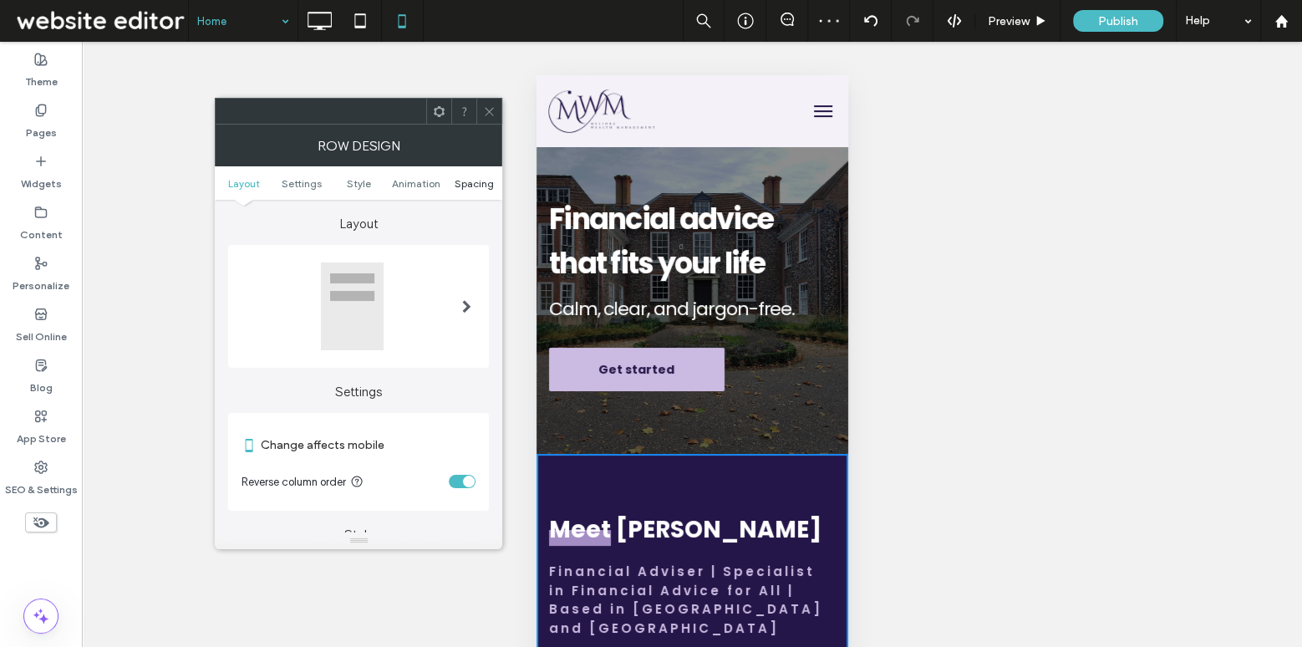
click at [475, 185] on span "Spacing" at bounding box center [473, 183] width 39 height 13
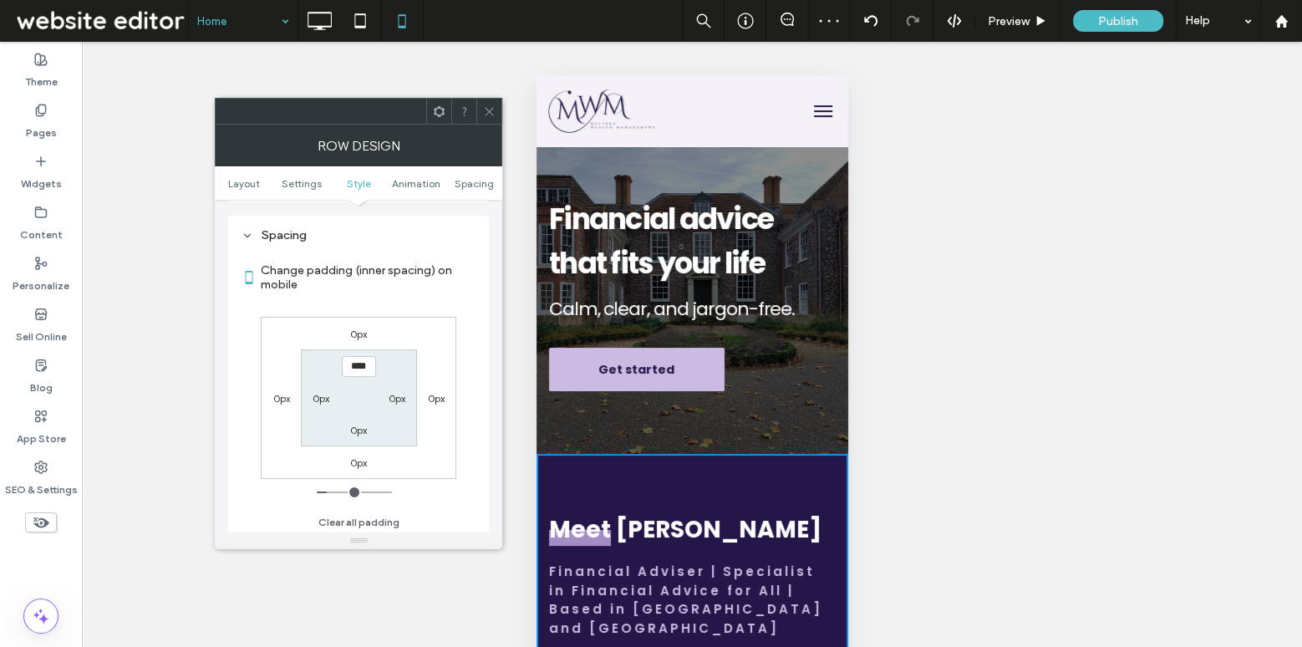
scroll to position [639, 0]
click at [361, 427] on label "0px" at bounding box center [358, 428] width 17 height 13
type input "*"
type input "**"
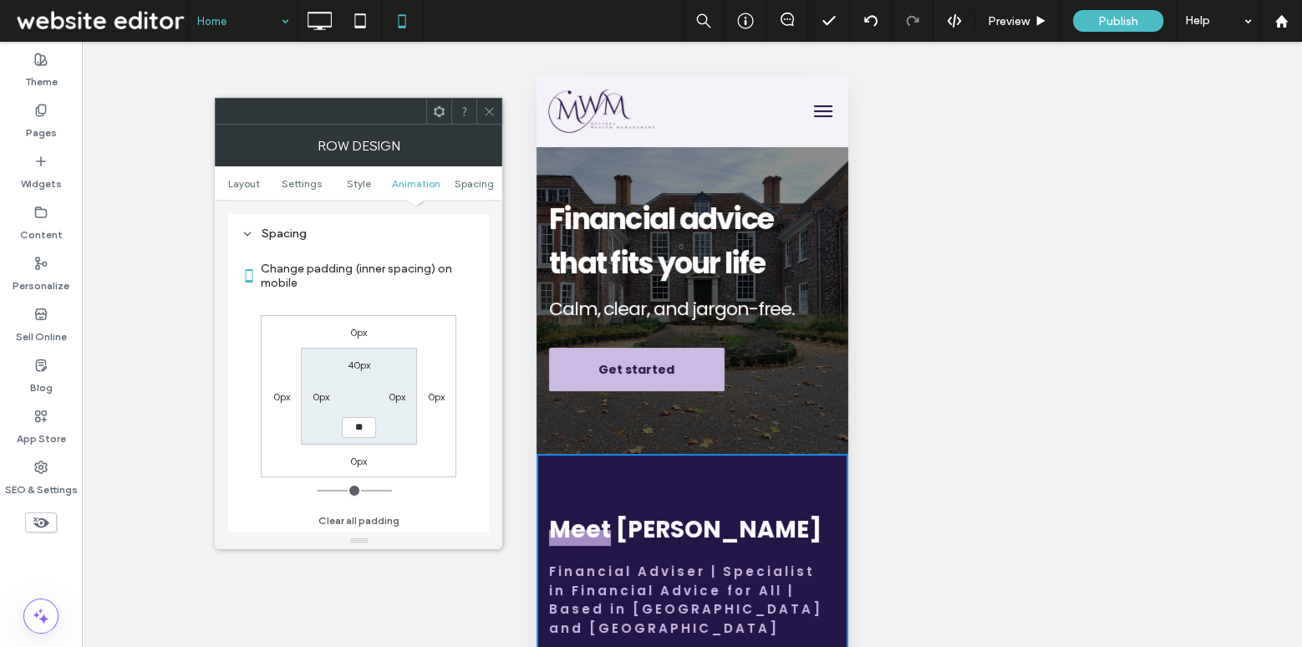
type input "****"
click at [481, 114] on div at bounding box center [488, 111] width 25 height 25
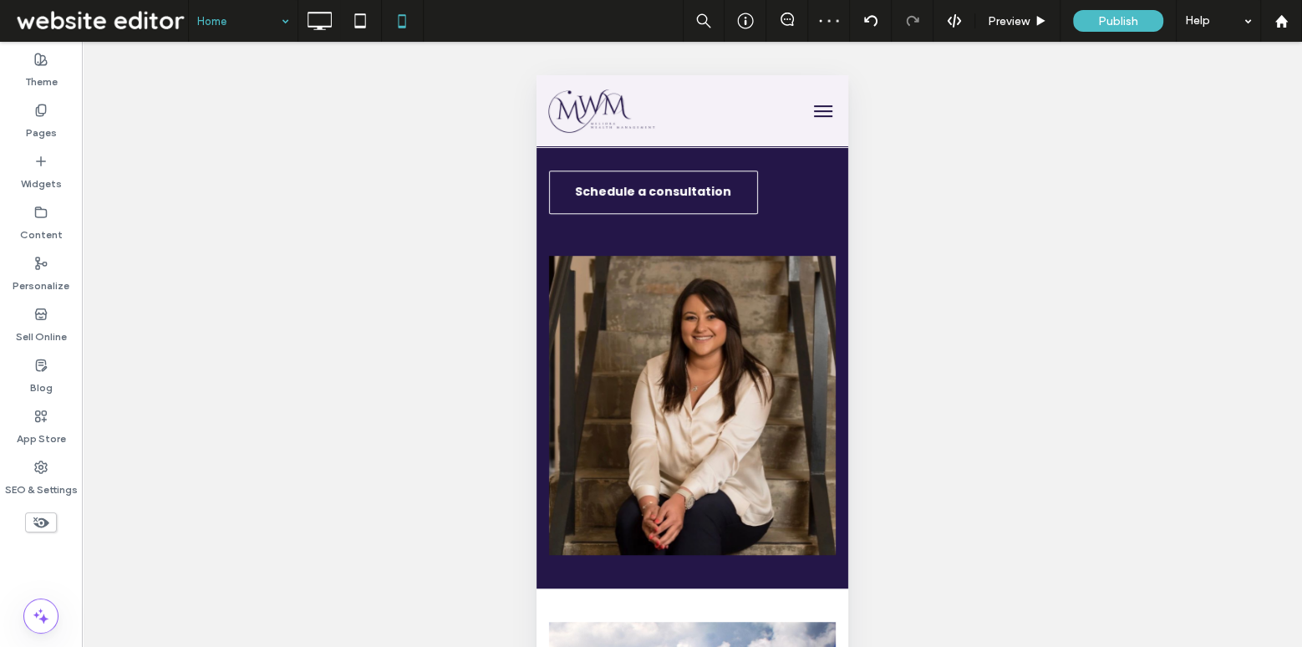
scroll to position [789, 0]
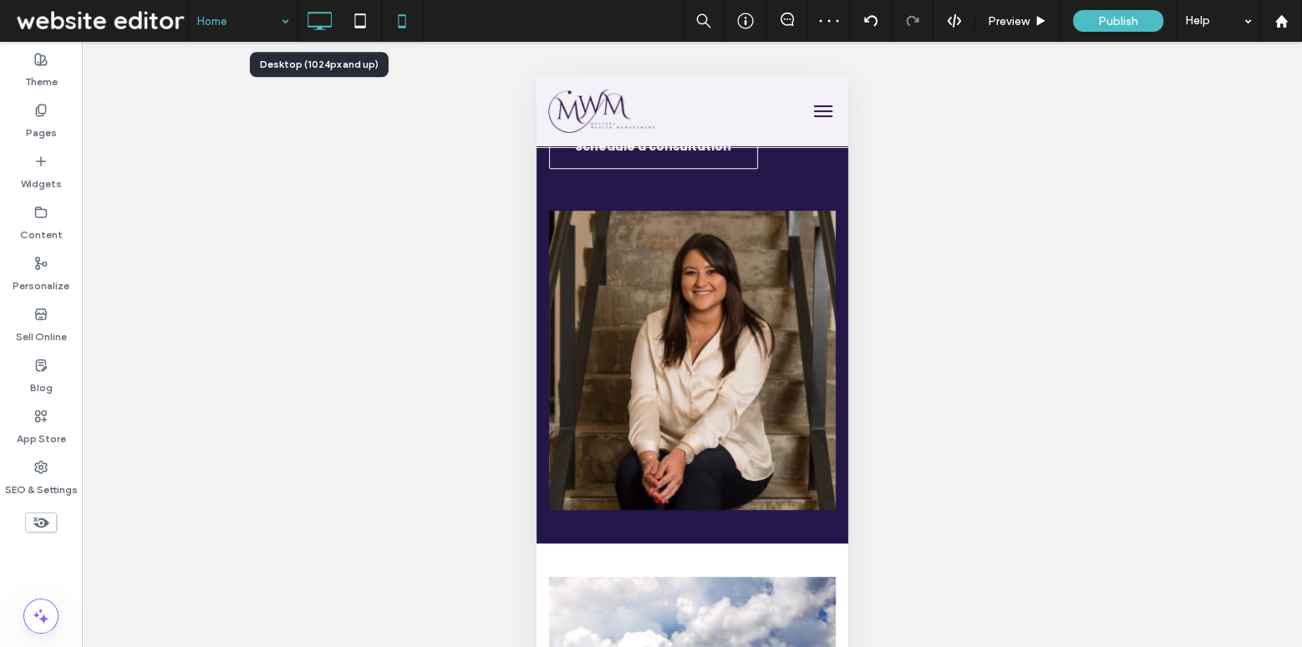
click at [334, 28] on div at bounding box center [319, 20] width 42 height 33
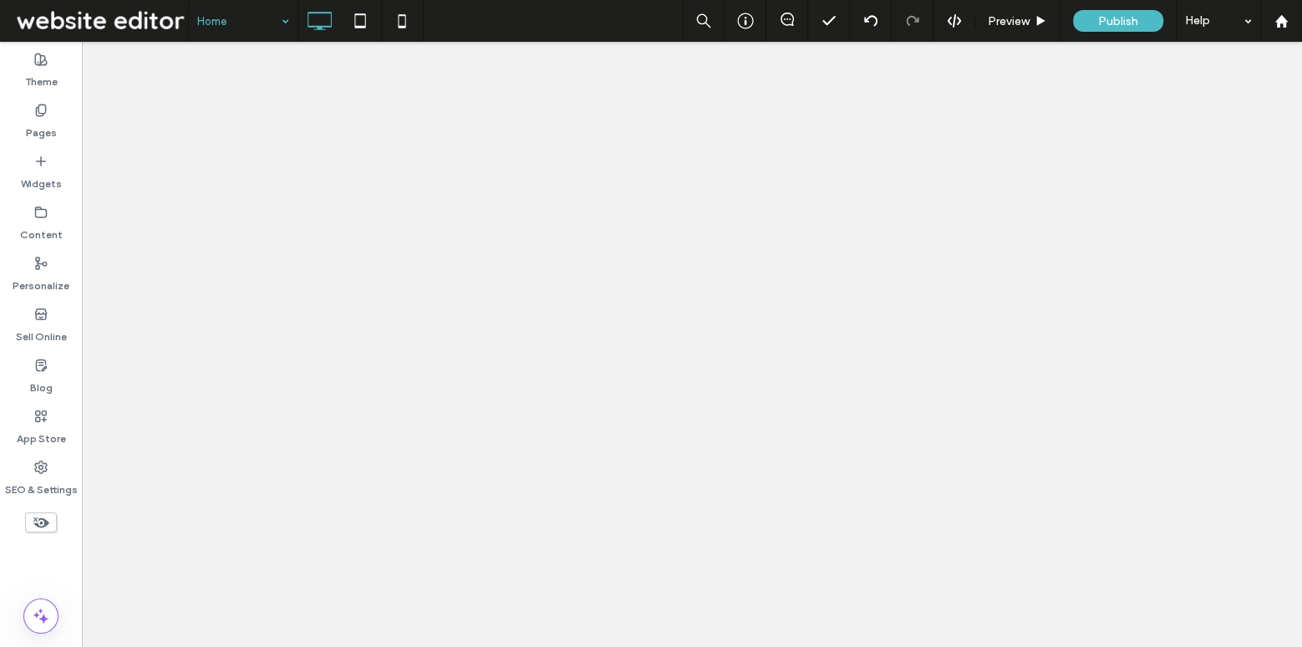
click at [217, 23] on div at bounding box center [651, 323] width 1302 height 647
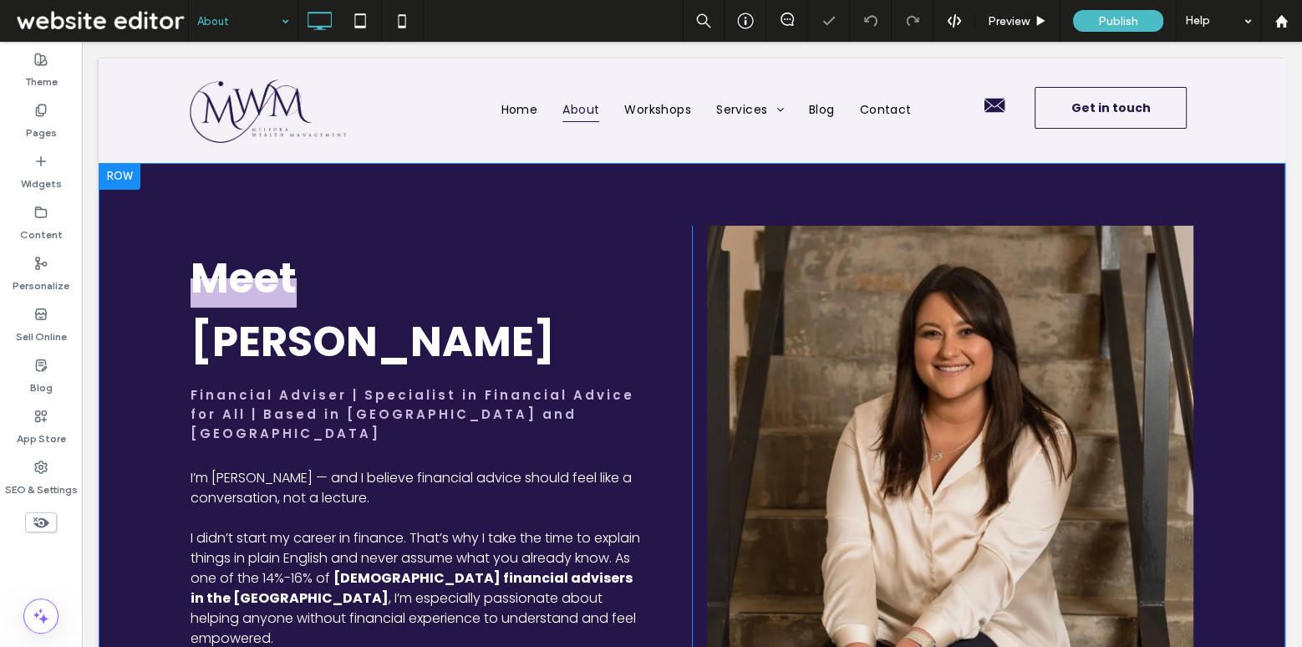
click at [124, 172] on div at bounding box center [120, 176] width 42 height 27
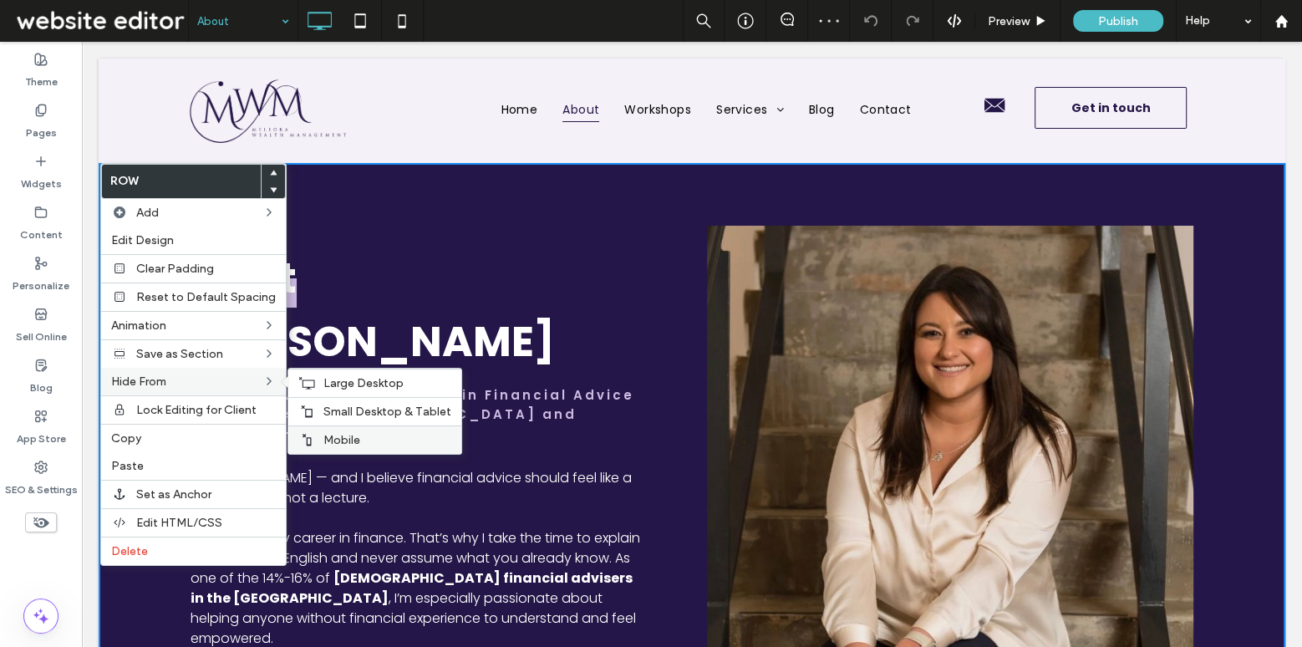
click at [331, 437] on span "Mobile" at bounding box center [341, 440] width 37 height 14
click at [326, 404] on span "Small Desktop & Tablet" at bounding box center [387, 411] width 128 height 14
click at [327, 378] on span "Large Desktop" at bounding box center [363, 383] width 80 height 14
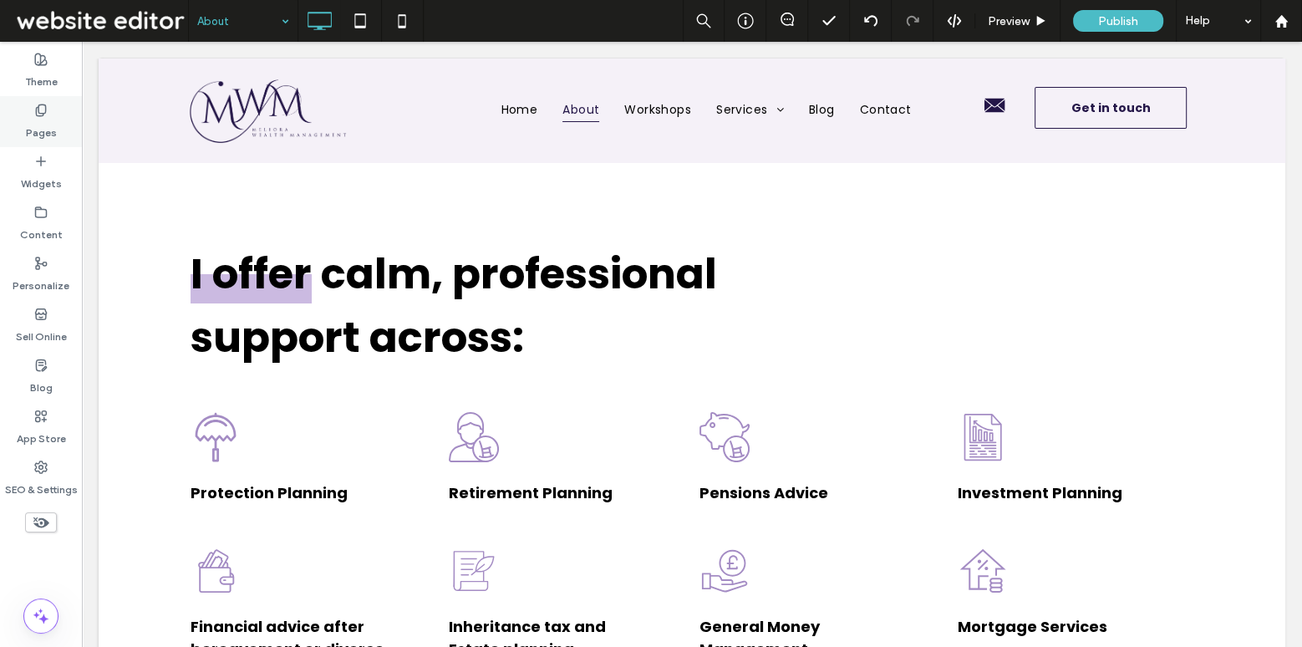
click at [36, 121] on label "Pages" at bounding box center [41, 128] width 31 height 23
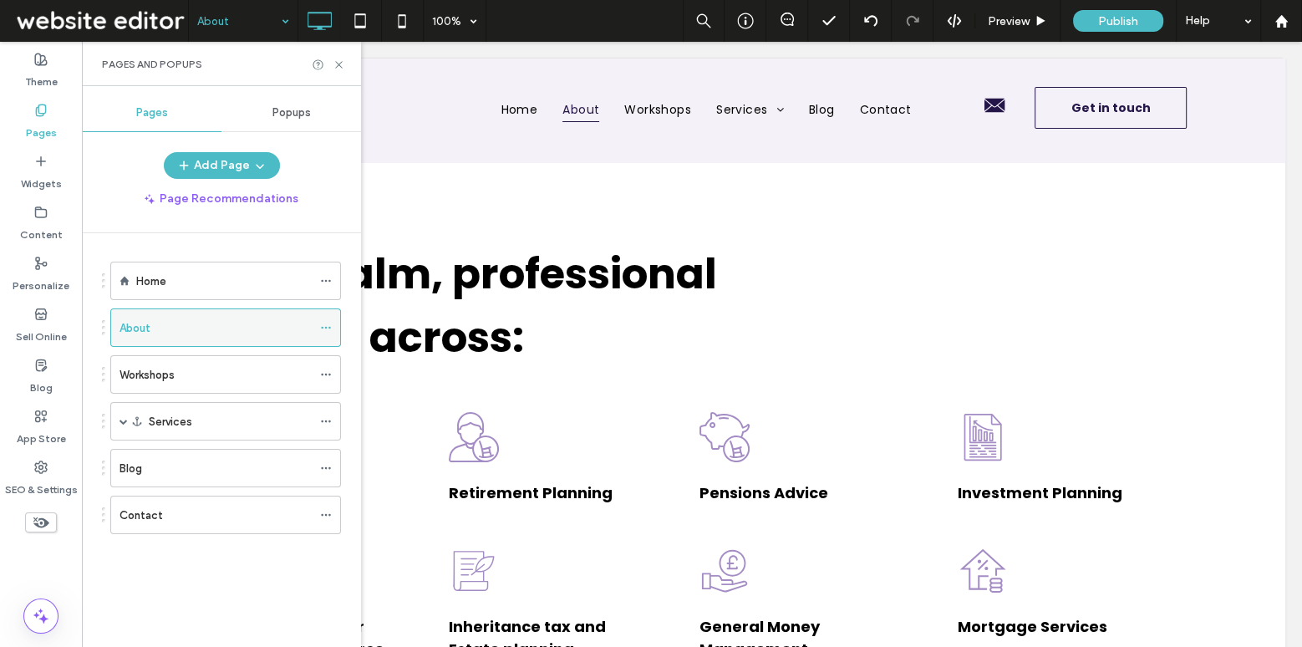
click at [326, 327] on icon at bounding box center [326, 328] width 12 height 12
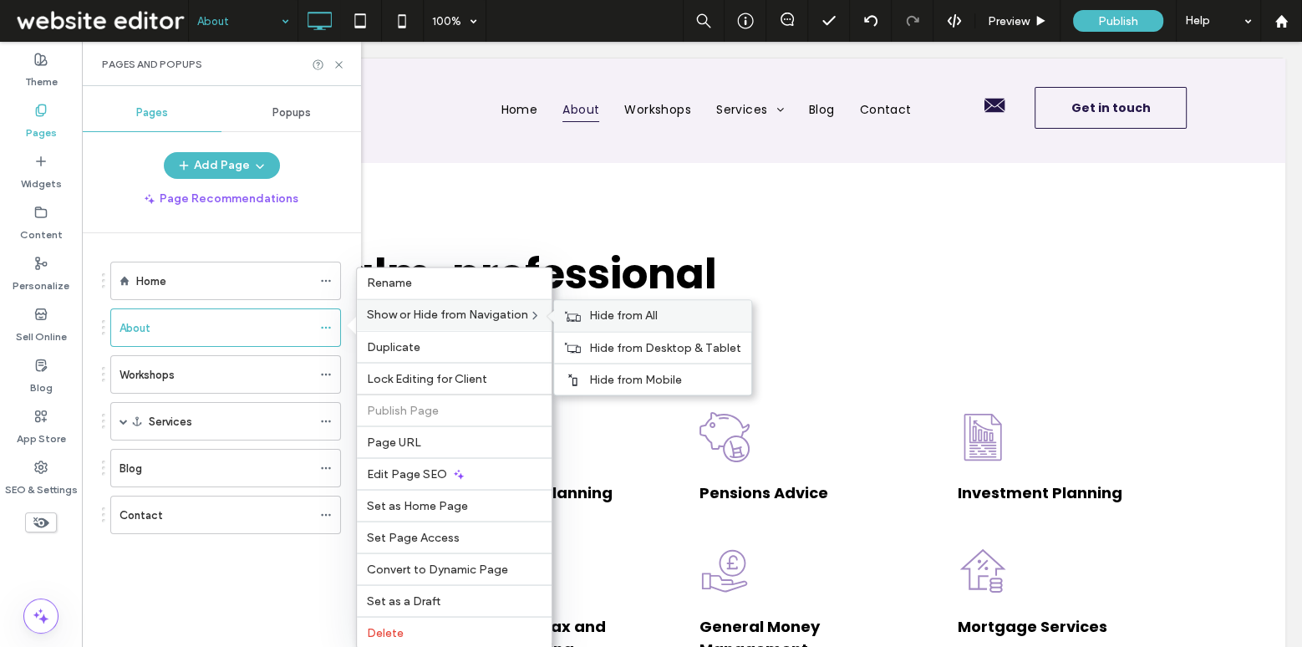
click at [571, 311] on icon at bounding box center [572, 316] width 17 height 12
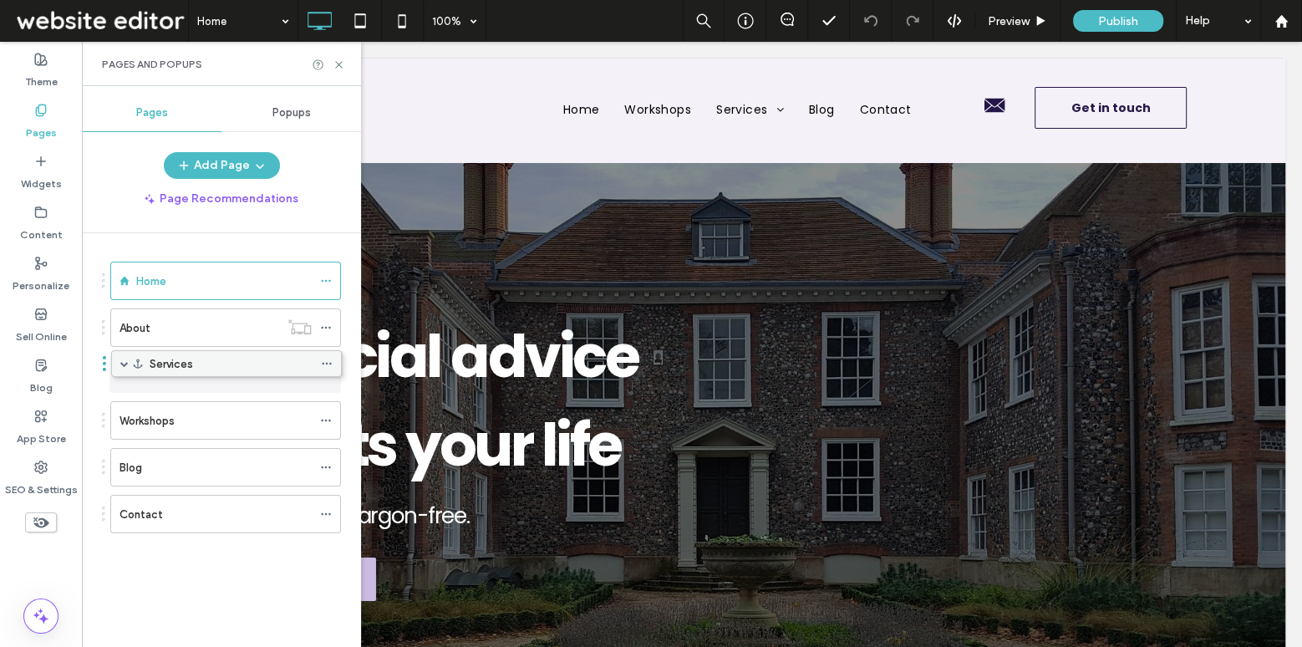
drag, startPoint x: 150, startPoint y: 414, endPoint x: 148, endPoint y: 364, distance: 49.3
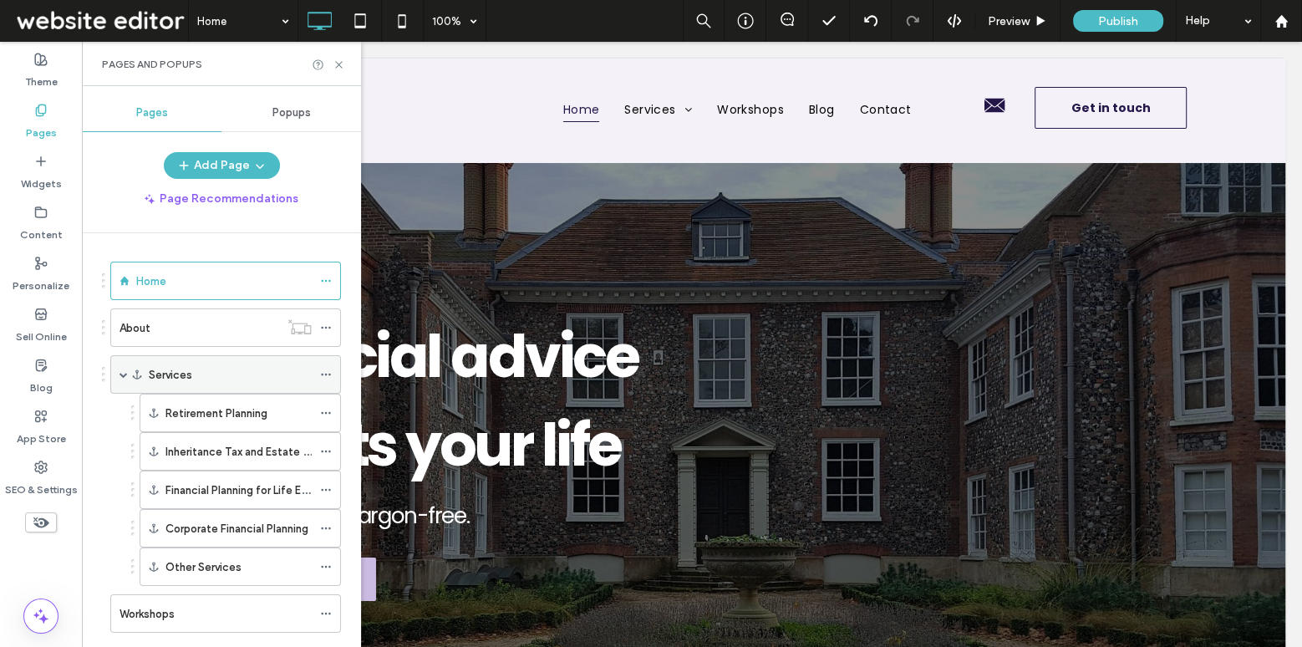
click at [233, 361] on div "Services" at bounding box center [230, 374] width 163 height 37
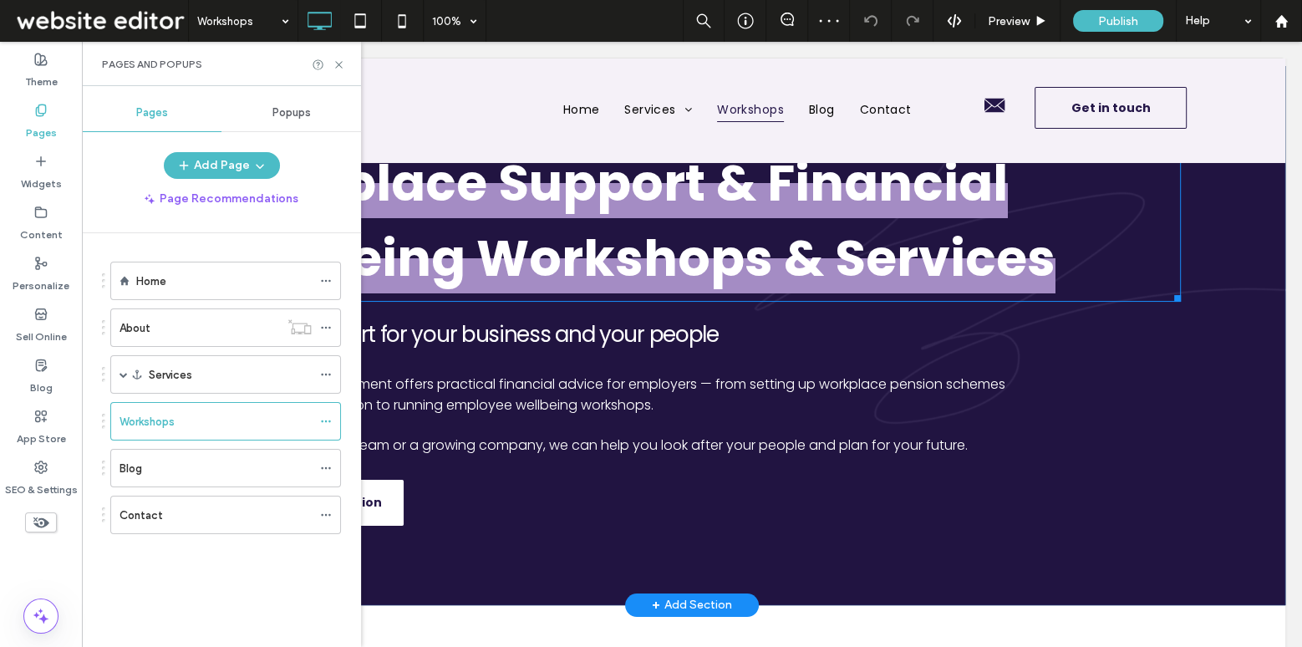
scroll to position [109, 0]
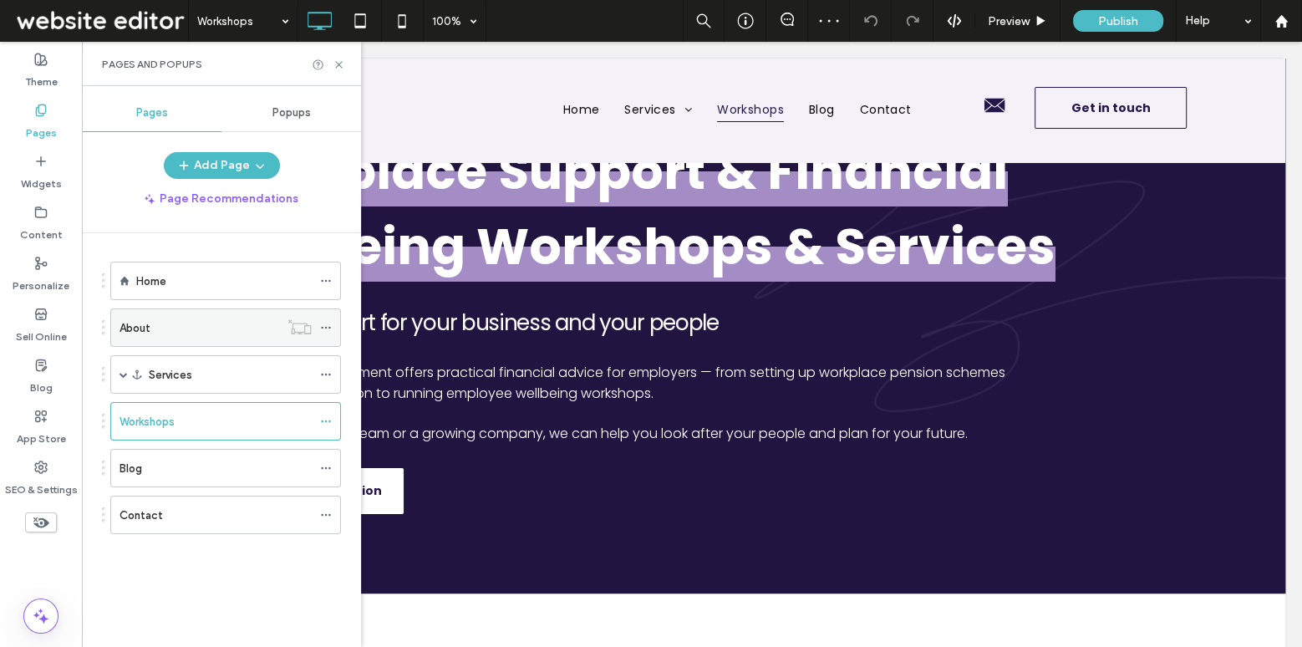
click at [153, 319] on div "About" at bounding box center [199, 328] width 160 height 18
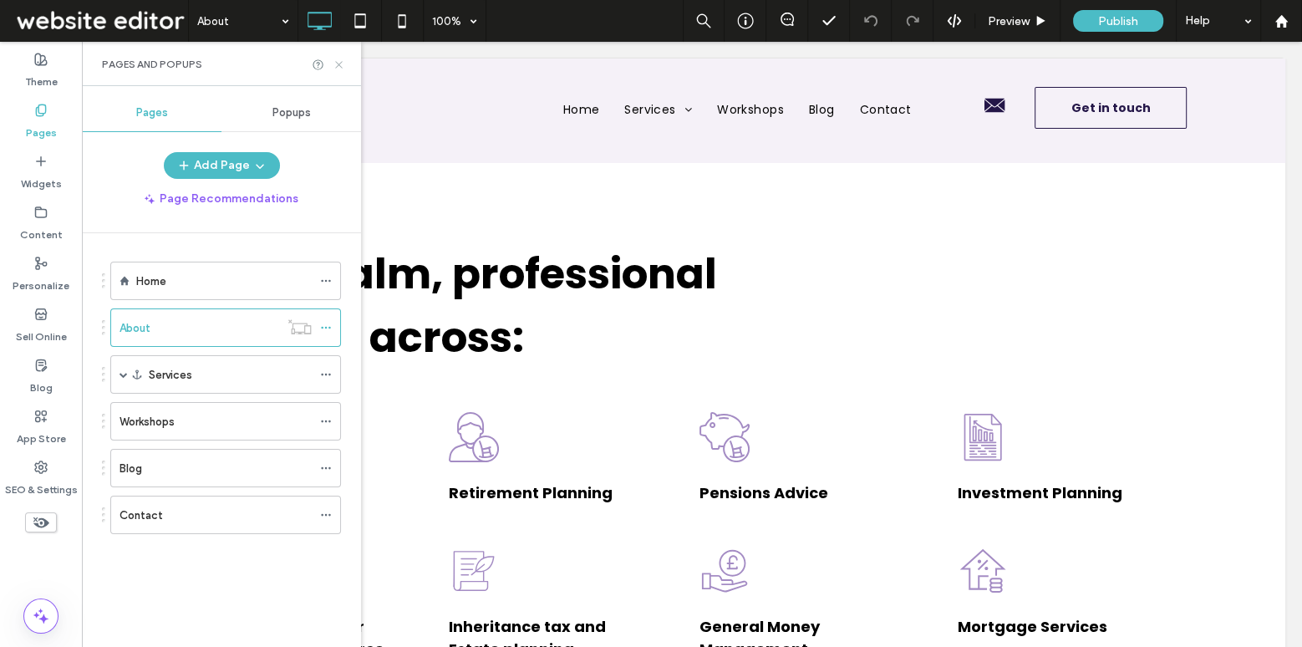
click at [338, 65] on use at bounding box center [338, 64] width 7 height 7
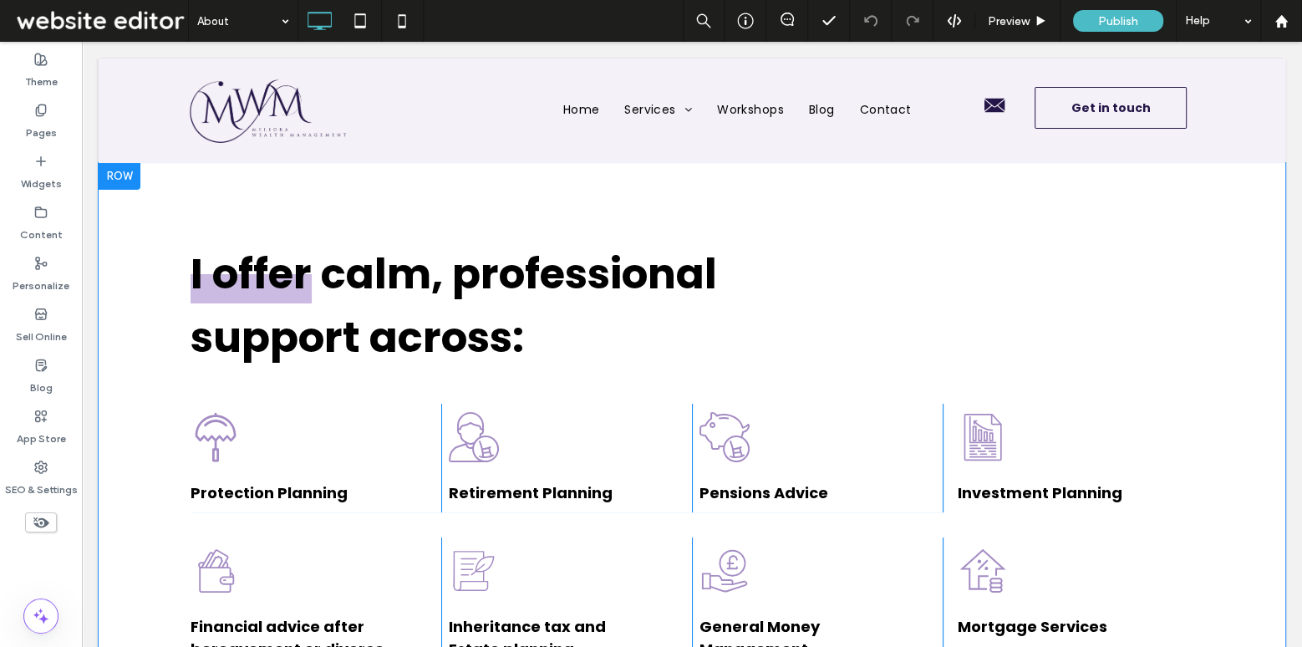
click at [111, 182] on div at bounding box center [120, 176] width 42 height 27
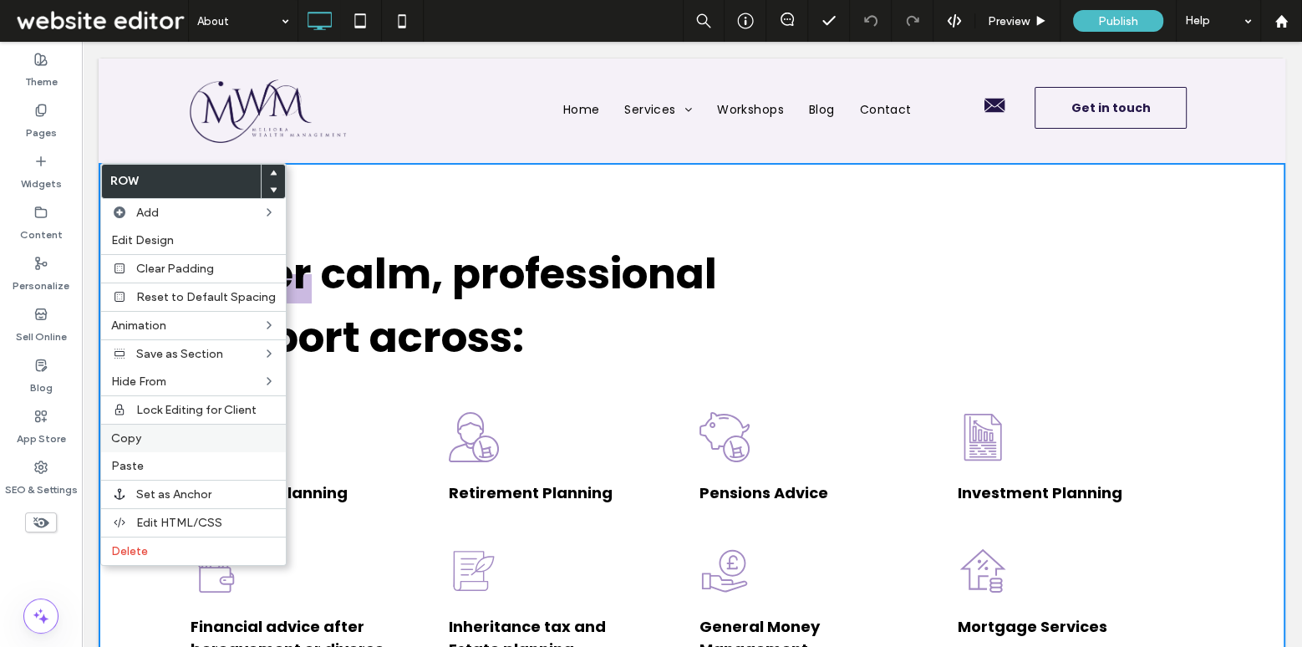
click at [152, 443] on div "Copy" at bounding box center [193, 438] width 185 height 28
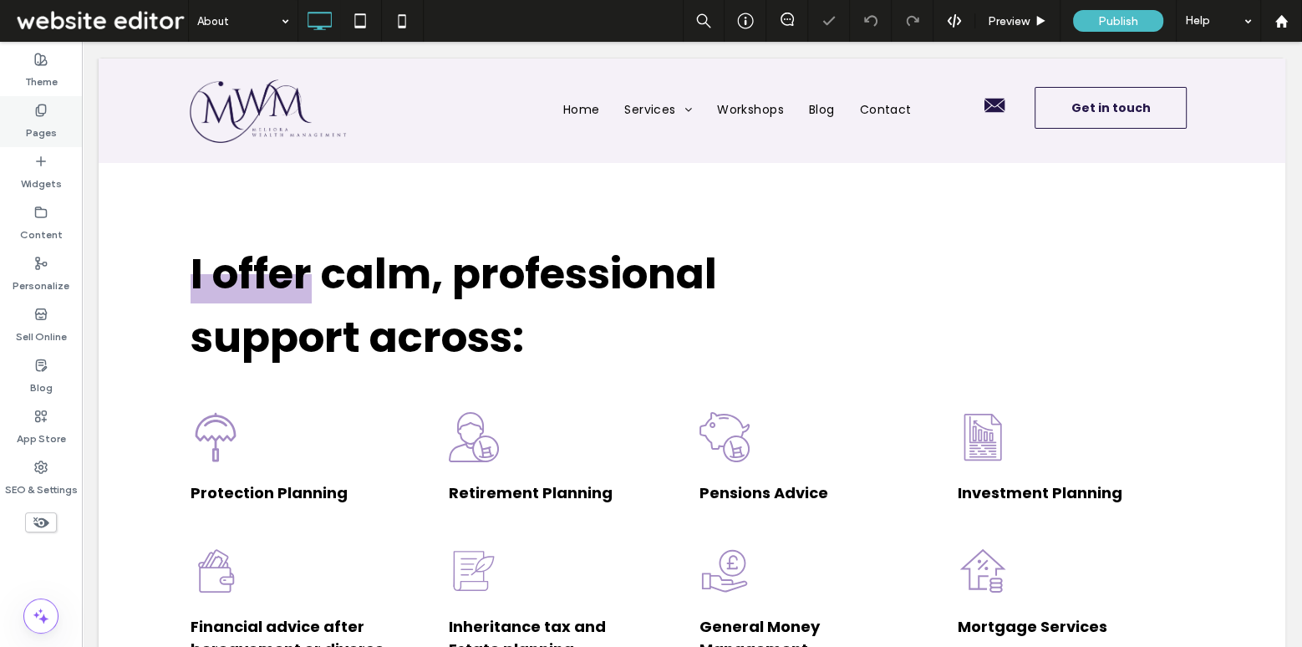
click at [44, 135] on label "Pages" at bounding box center [41, 128] width 31 height 23
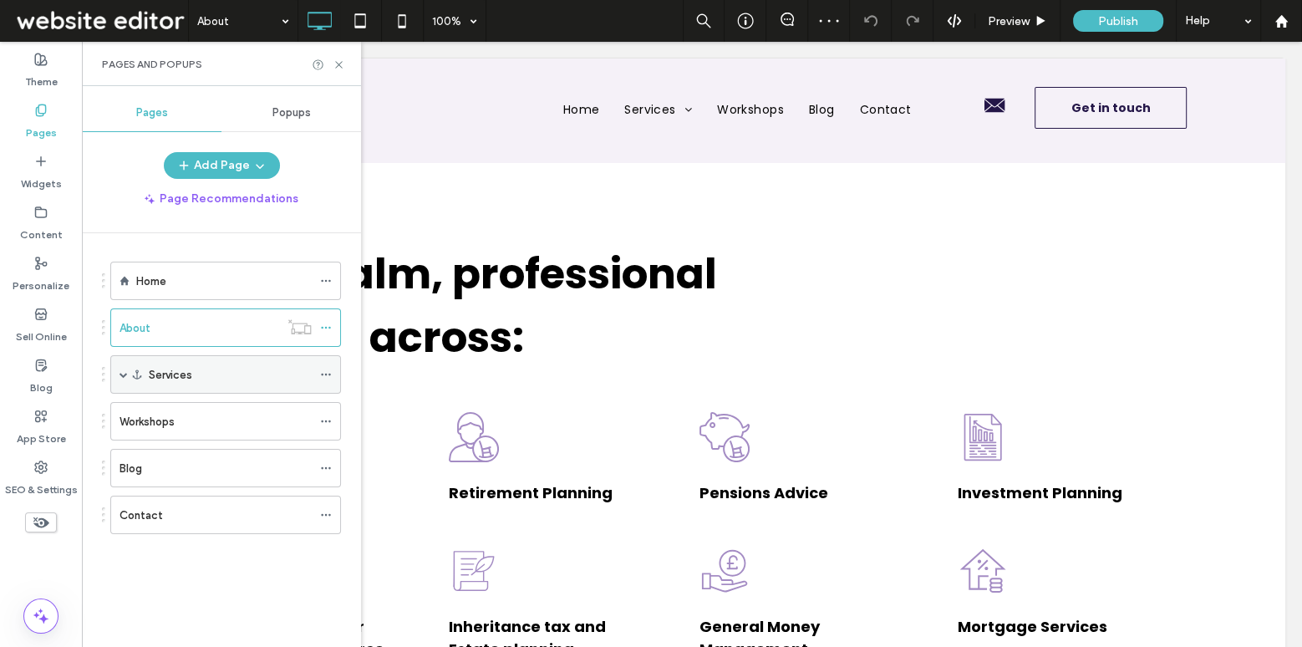
click at [164, 378] on label "Services" at bounding box center [170, 374] width 43 height 29
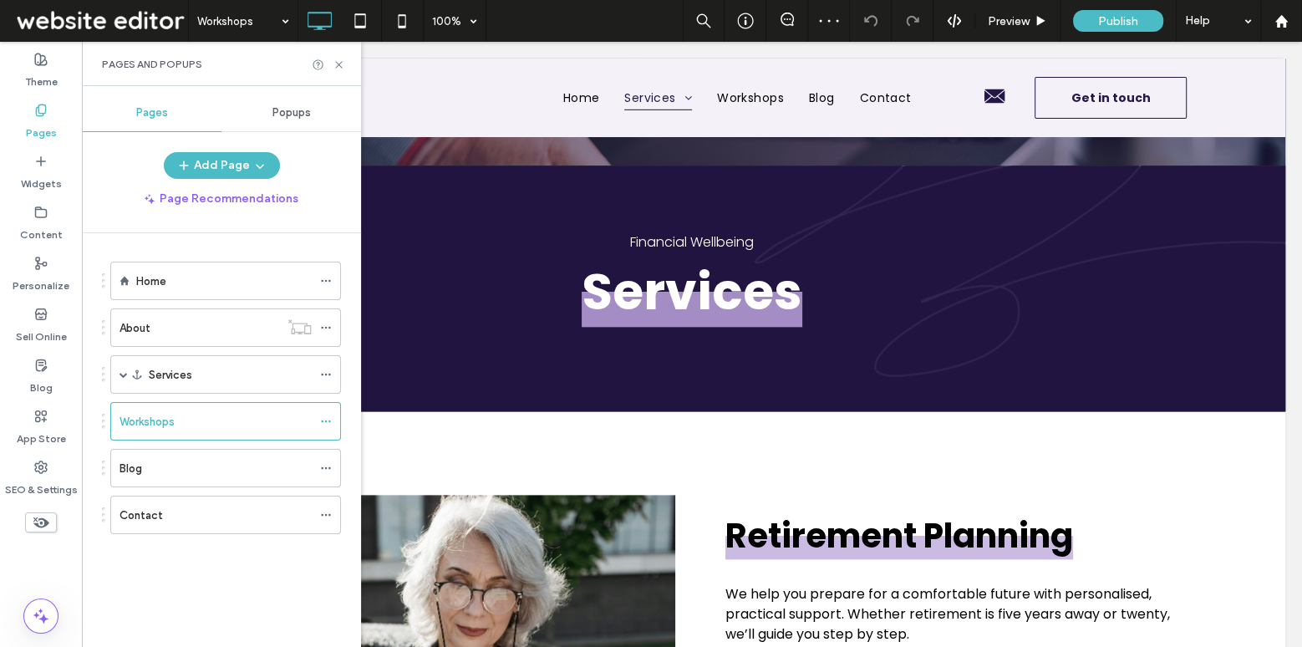
scroll to position [1703, 0]
click at [338, 58] on icon at bounding box center [338, 64] width 13 height 13
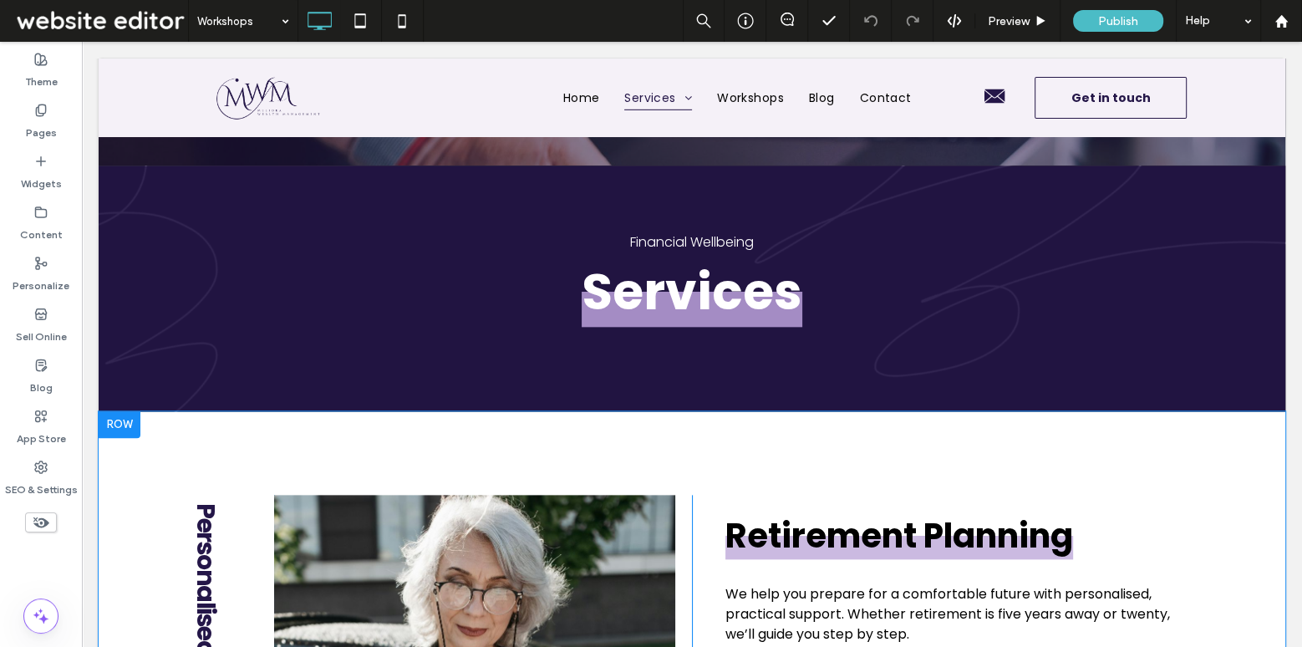
click at [121, 423] on div at bounding box center [120, 424] width 42 height 27
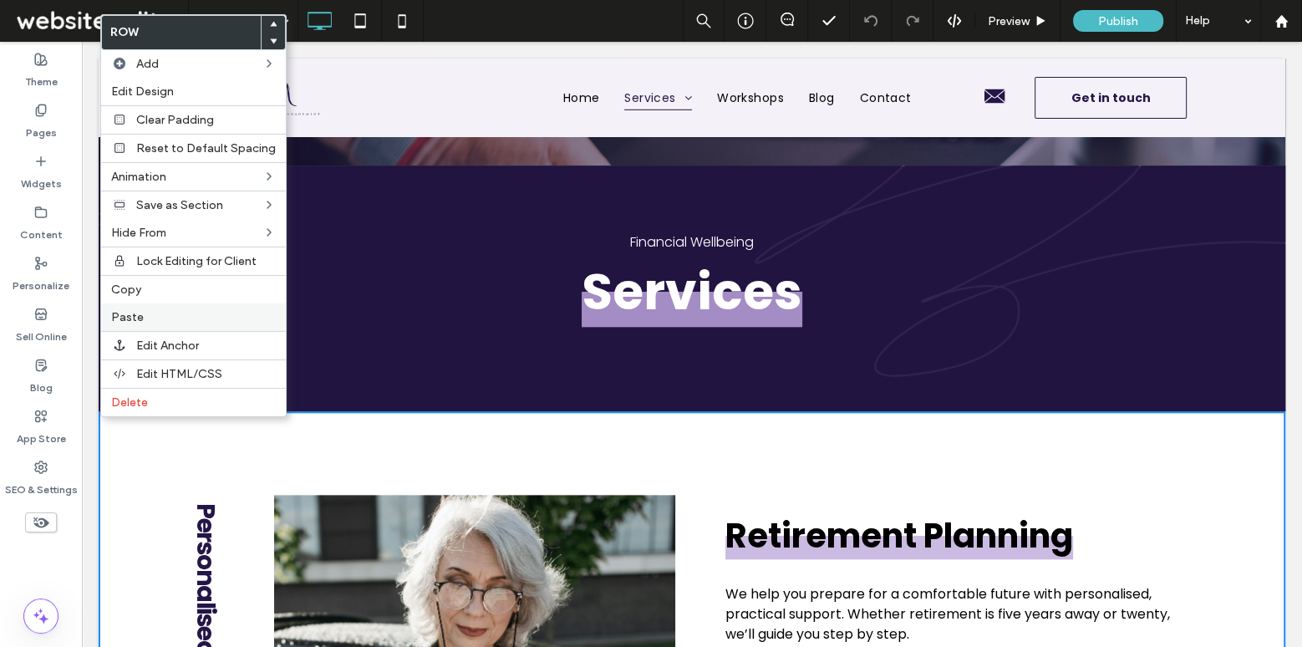
click at [185, 310] on label "Paste" at bounding box center [193, 317] width 165 height 14
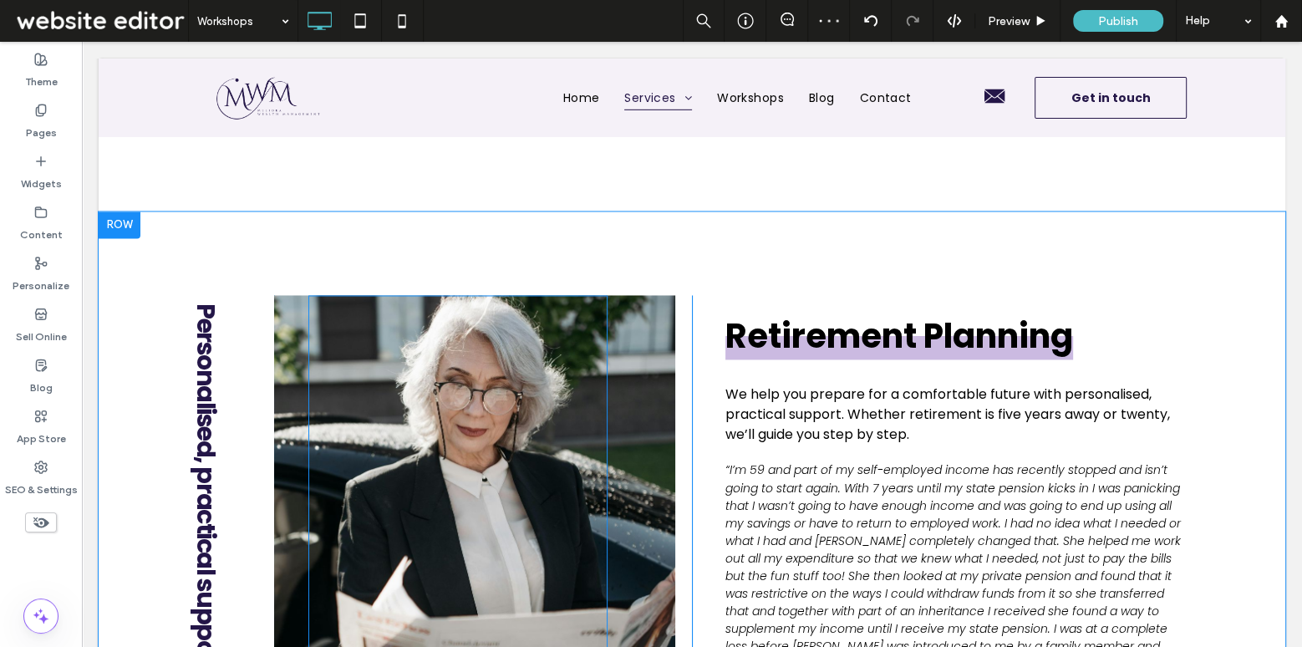
scroll to position [2524, 0]
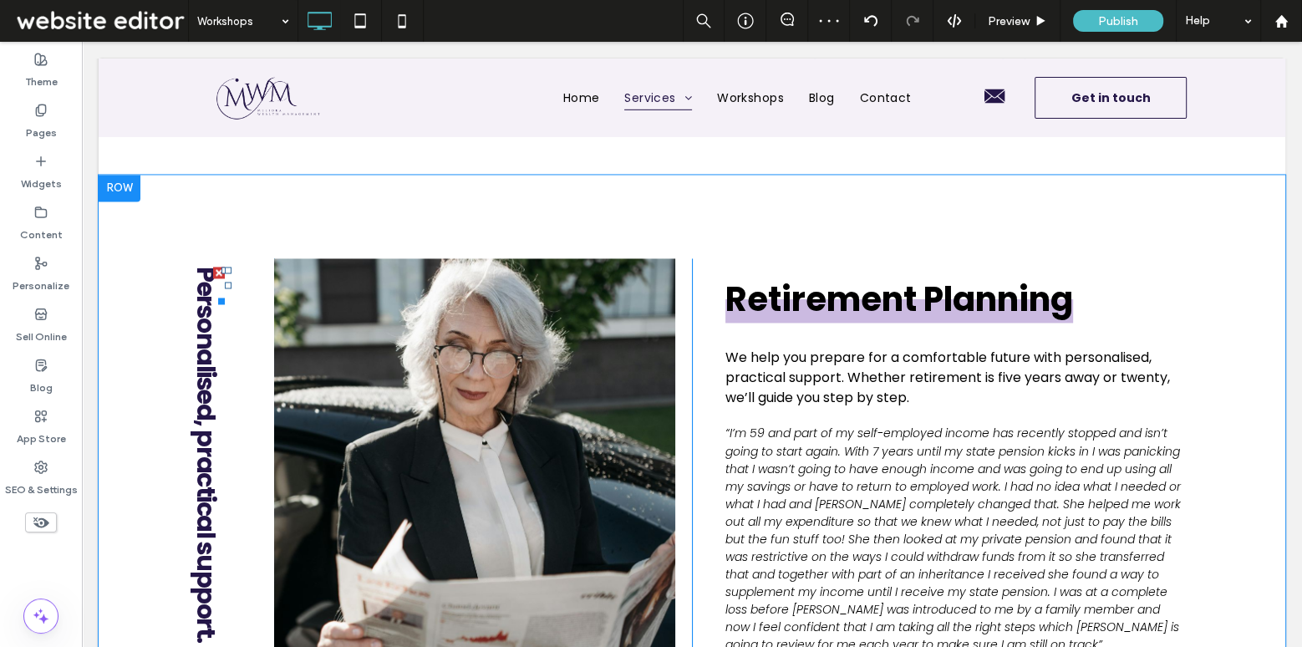
click at [209, 360] on span "Personalised, practical support." at bounding box center [206, 453] width 36 height 375
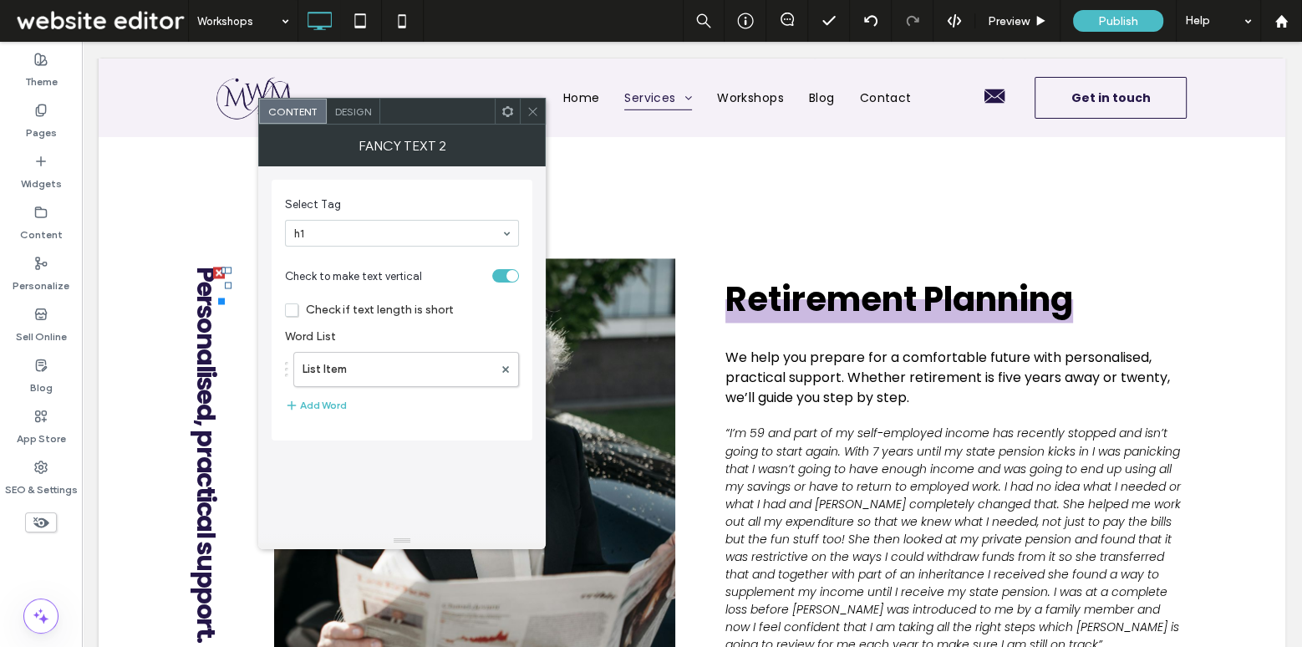
click at [521, 116] on div at bounding box center [532, 111] width 25 height 25
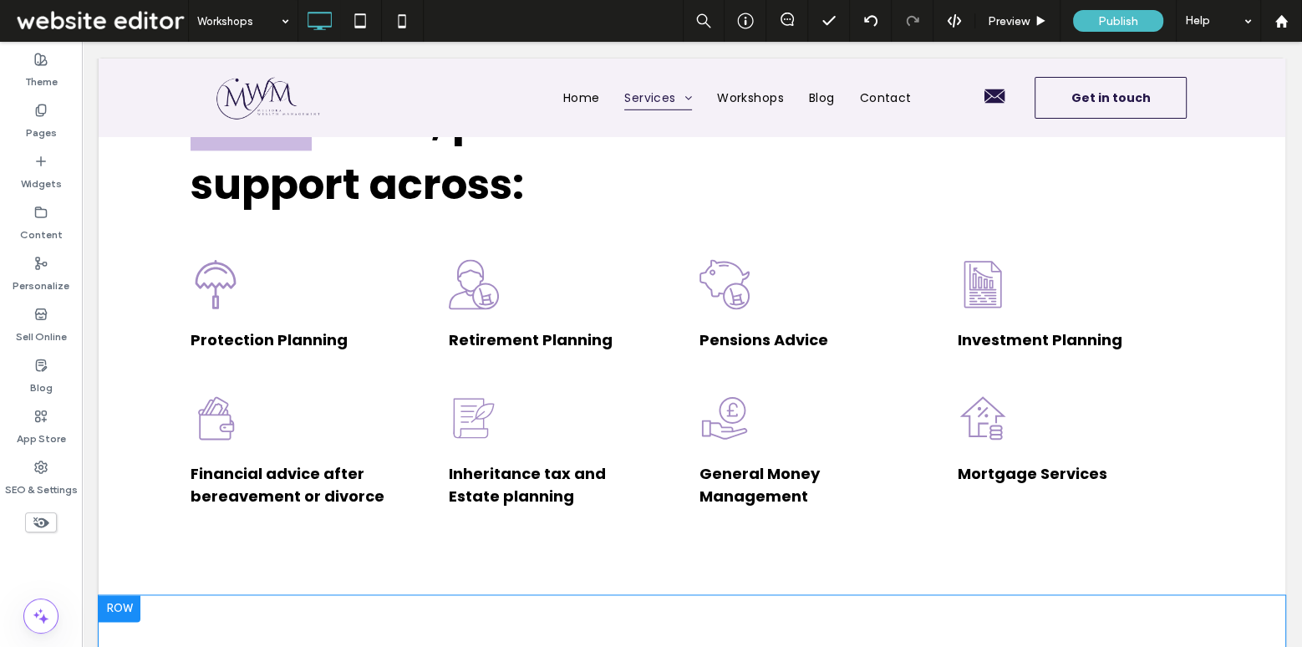
scroll to position [2270, 0]
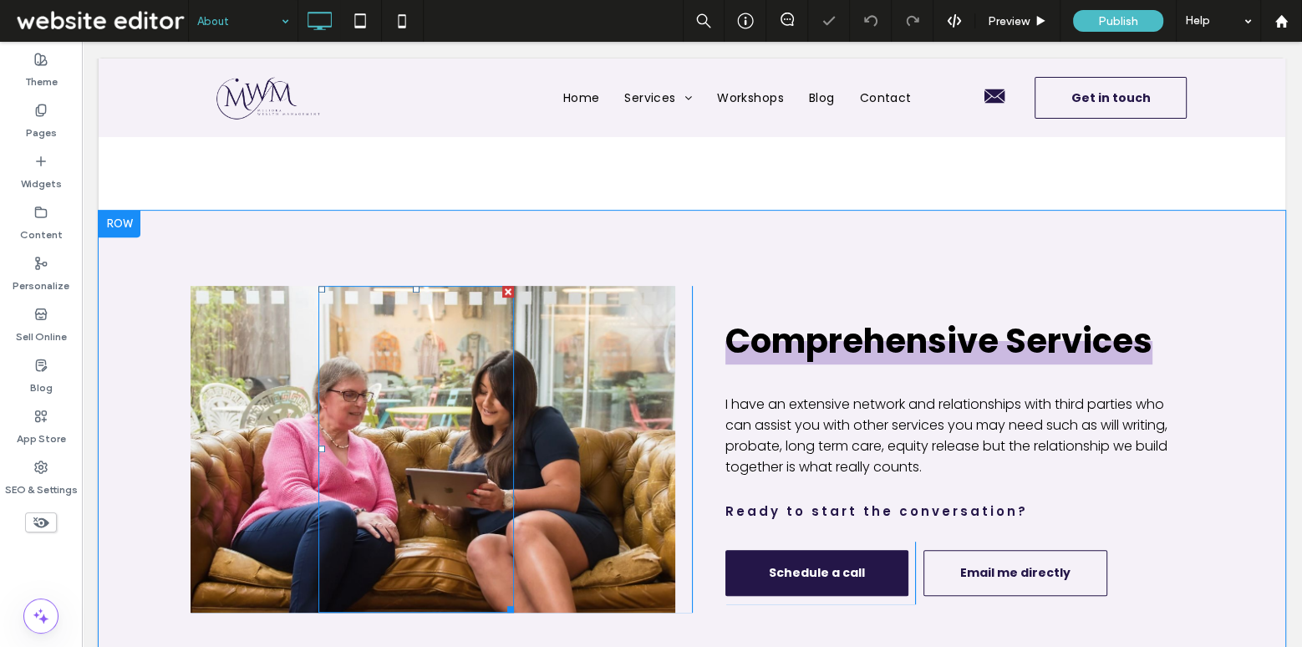
scroll to position [512, 0]
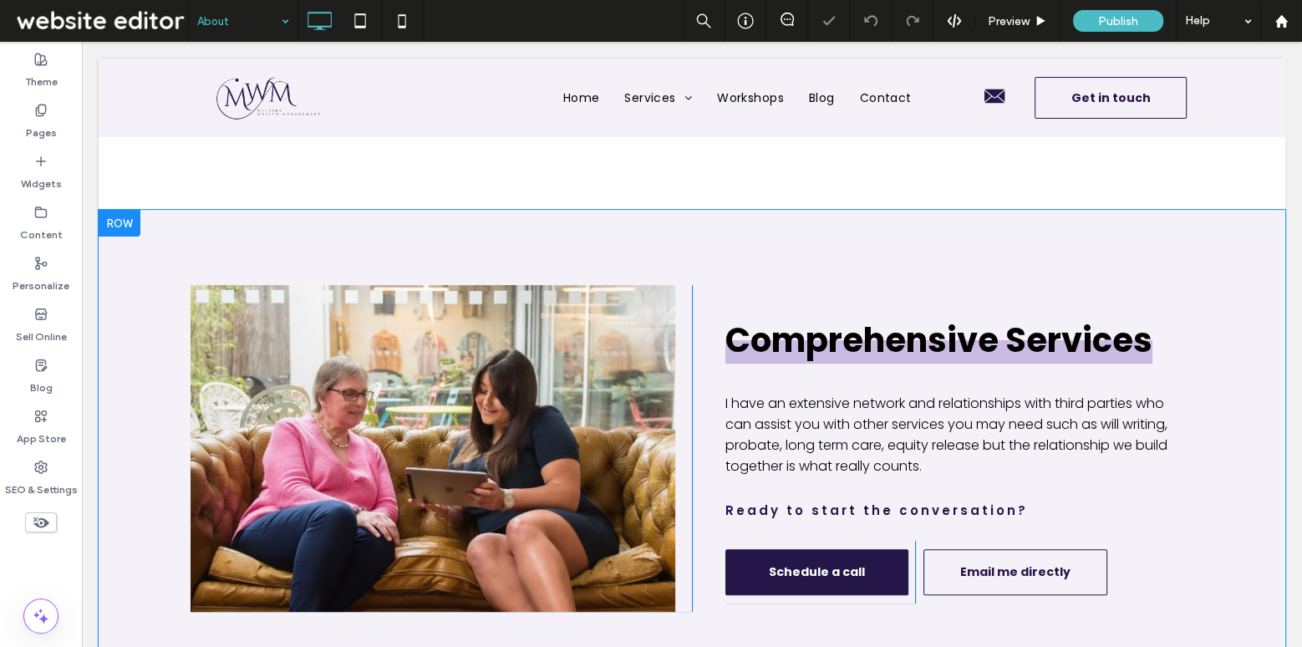
click at [130, 217] on div at bounding box center [120, 223] width 42 height 27
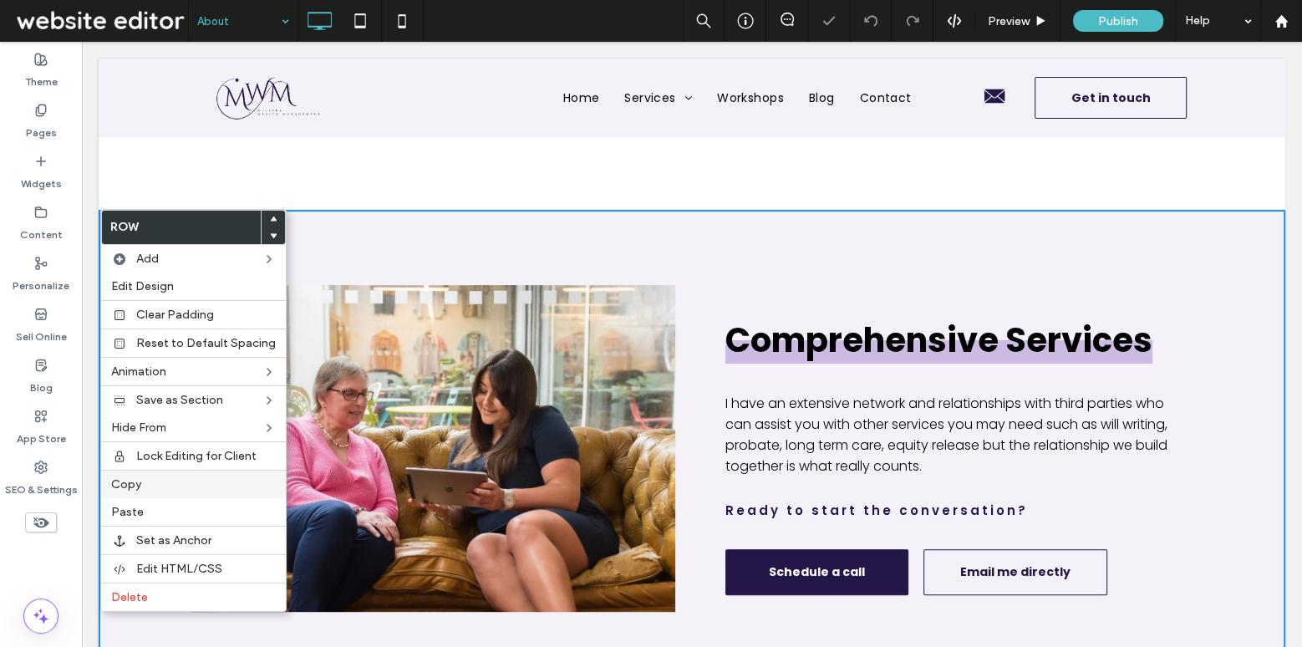
click at [166, 487] on div "Copy" at bounding box center [193, 483] width 185 height 28
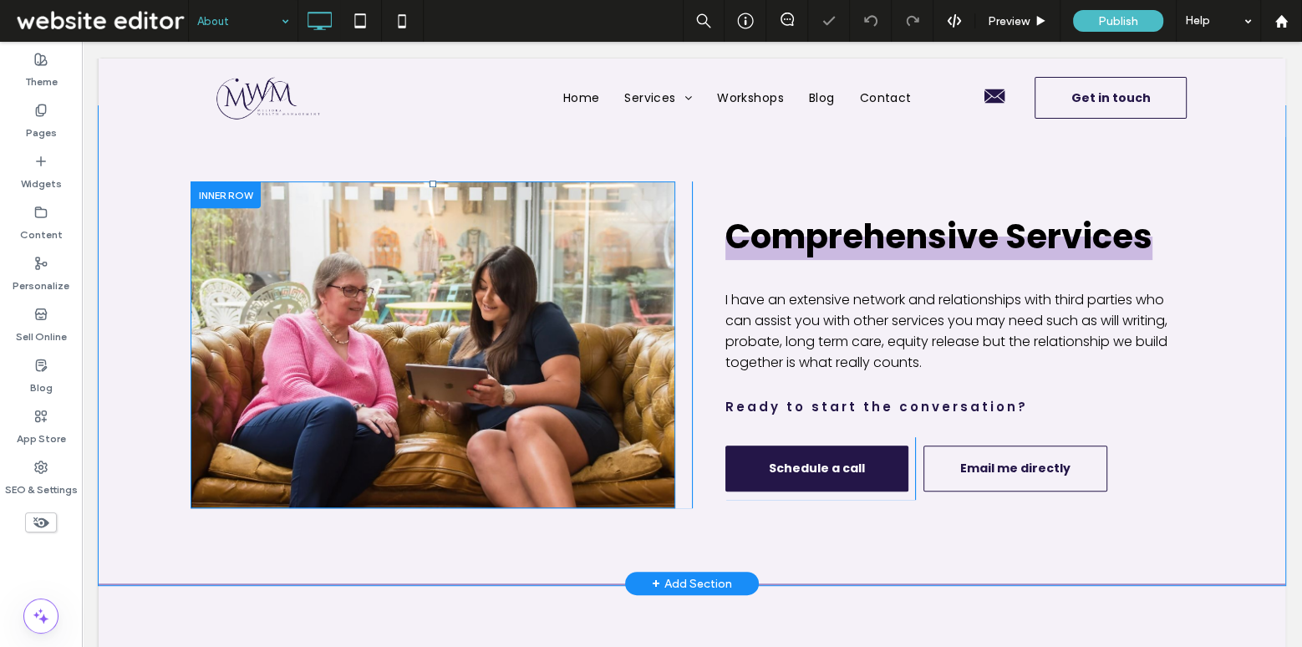
scroll to position [727, 0]
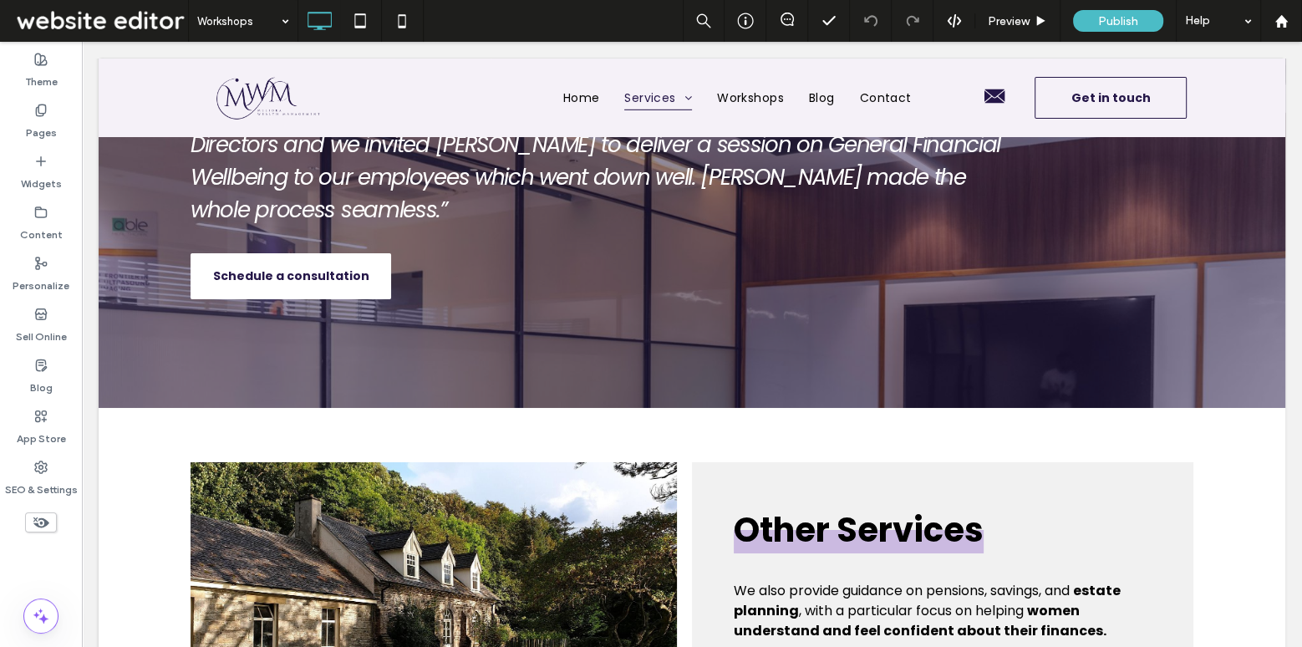
scroll to position [5445, 0]
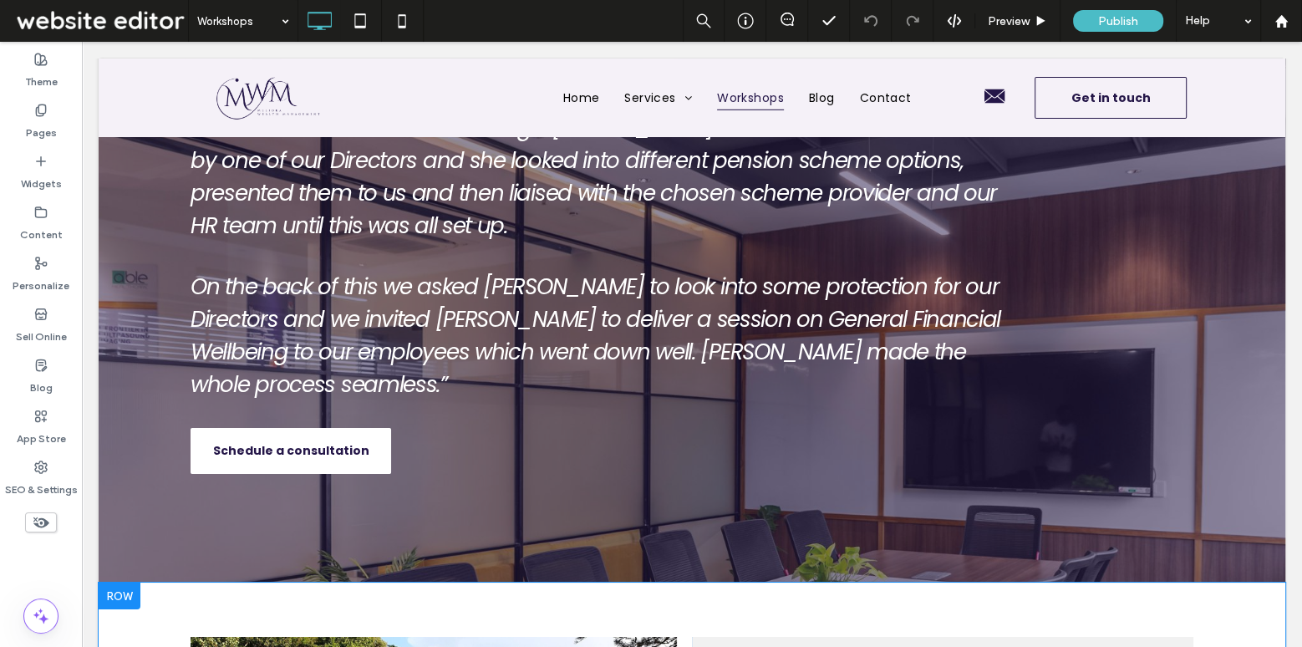
click at [119, 582] on div at bounding box center [120, 595] width 42 height 27
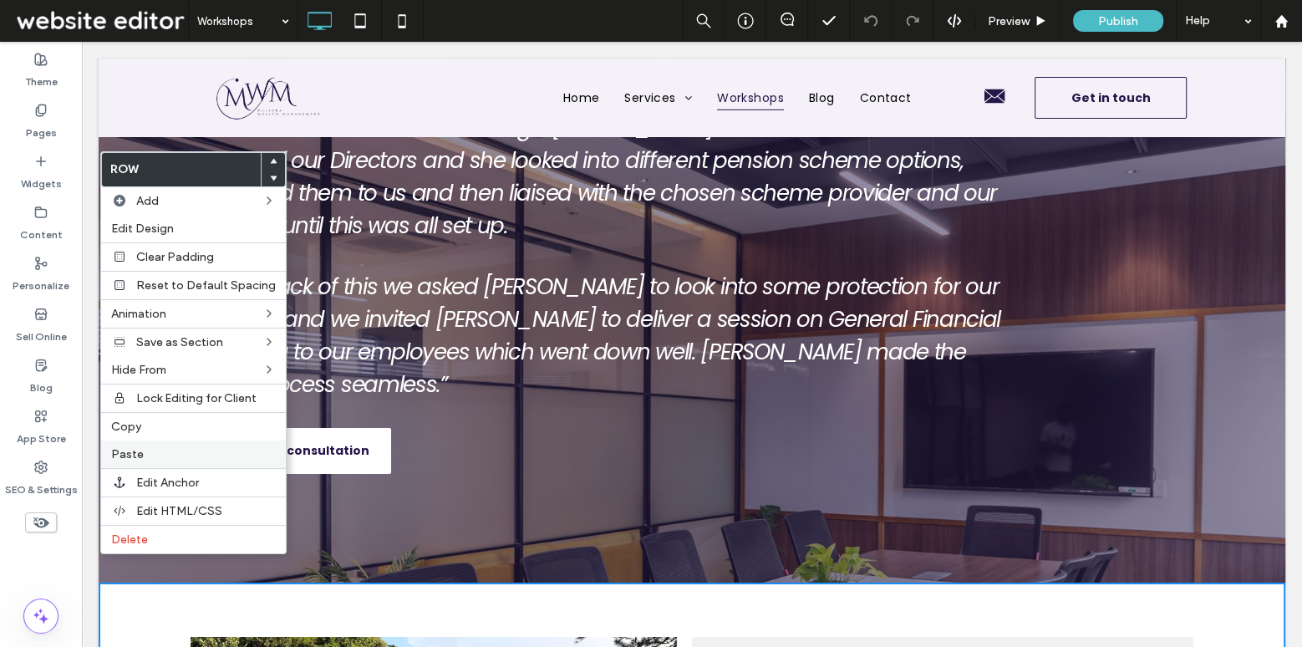
click at [153, 451] on label "Paste" at bounding box center [193, 454] width 165 height 14
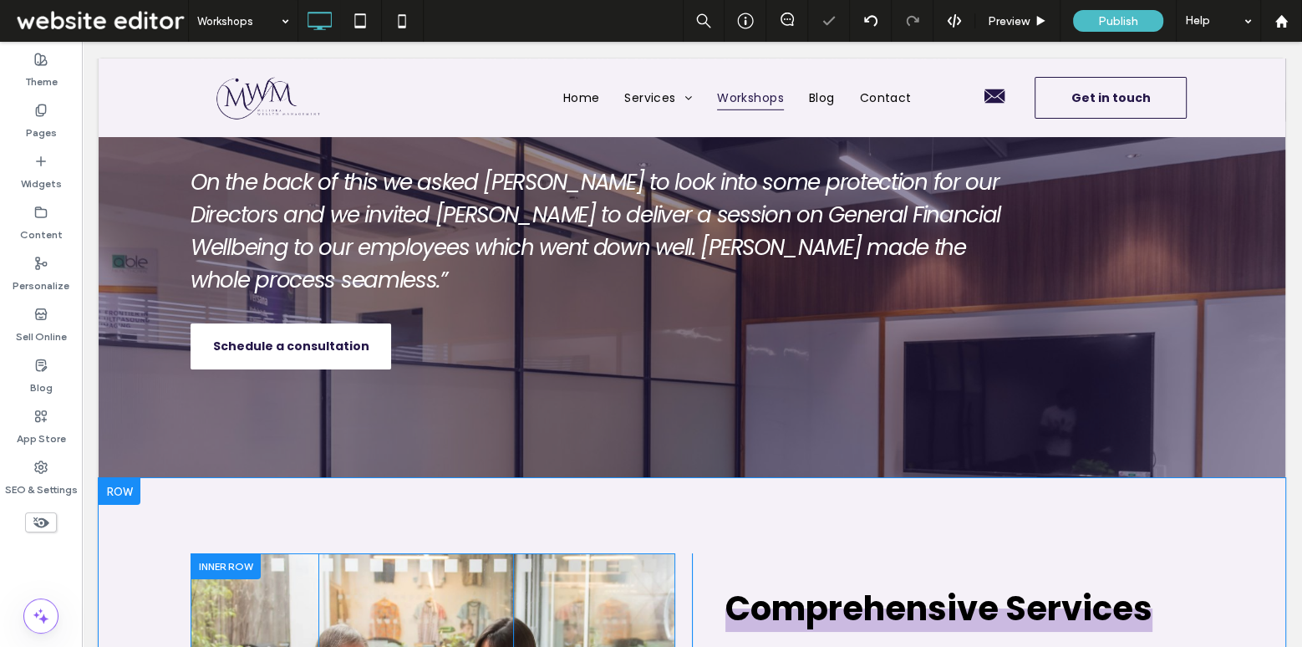
scroll to position [5607, 0]
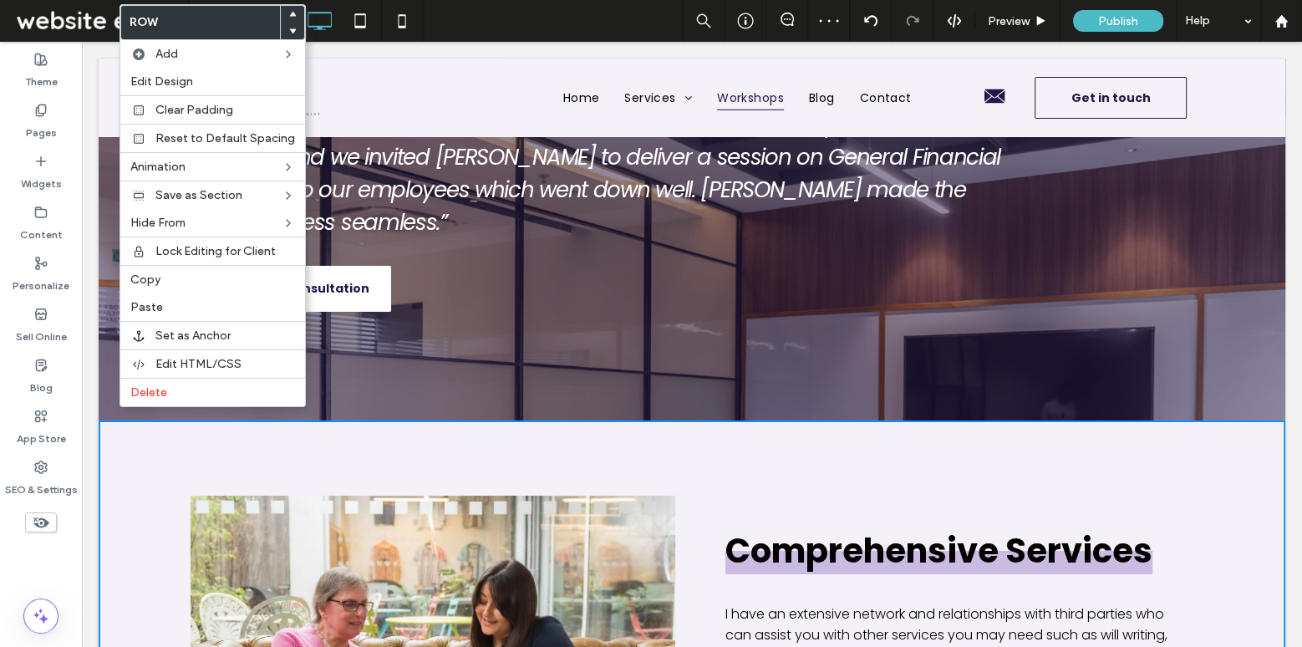
click at [289, 32] on icon at bounding box center [292, 31] width 7 height 7
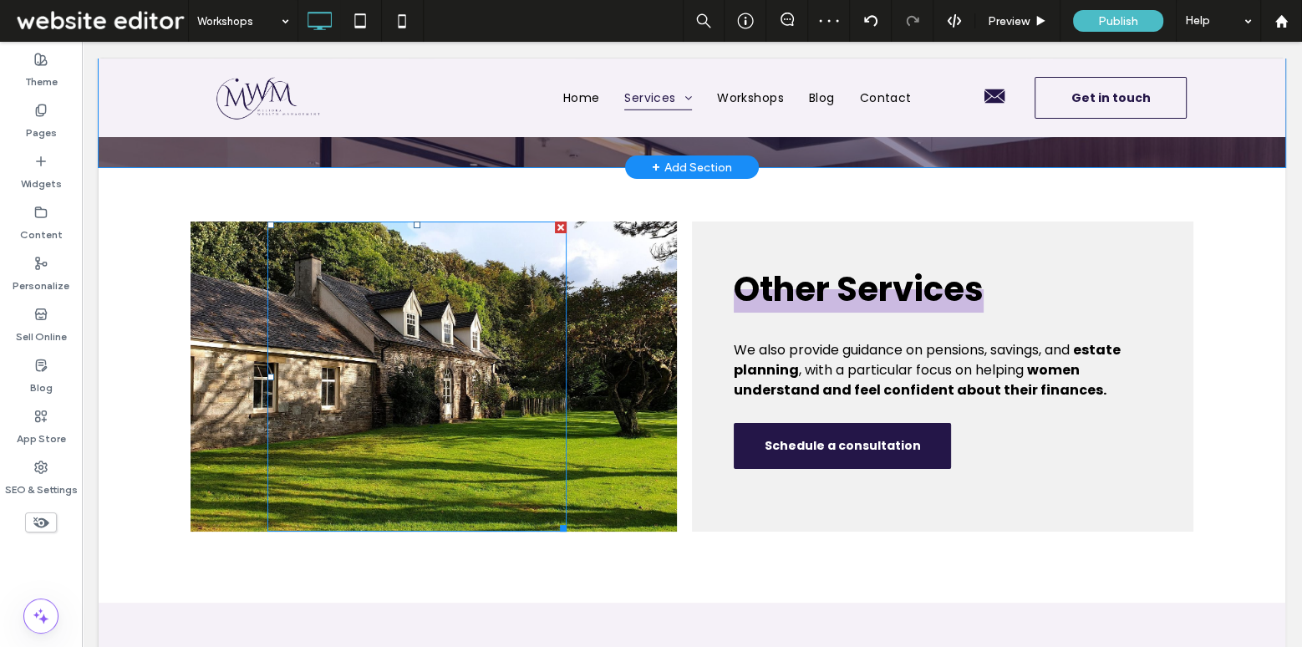
scroll to position [6104, 0]
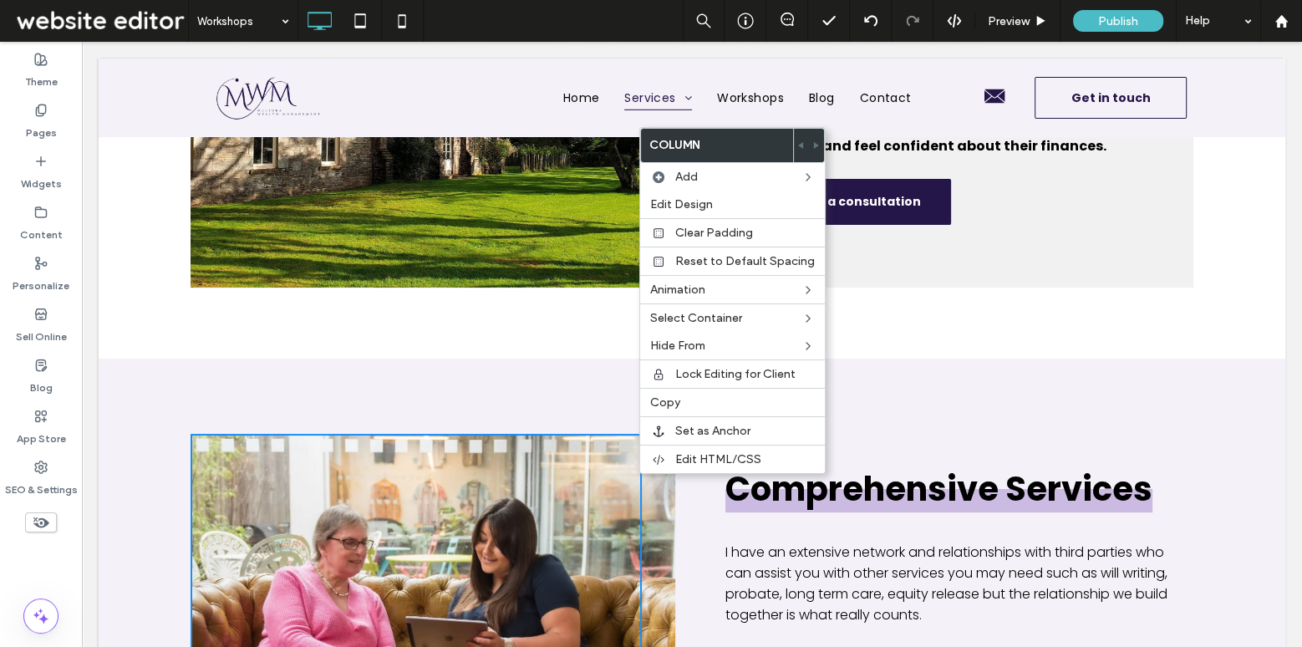
click at [668, 492] on div "Click To Paste Click To Paste" at bounding box center [432, 597] width 485 height 327
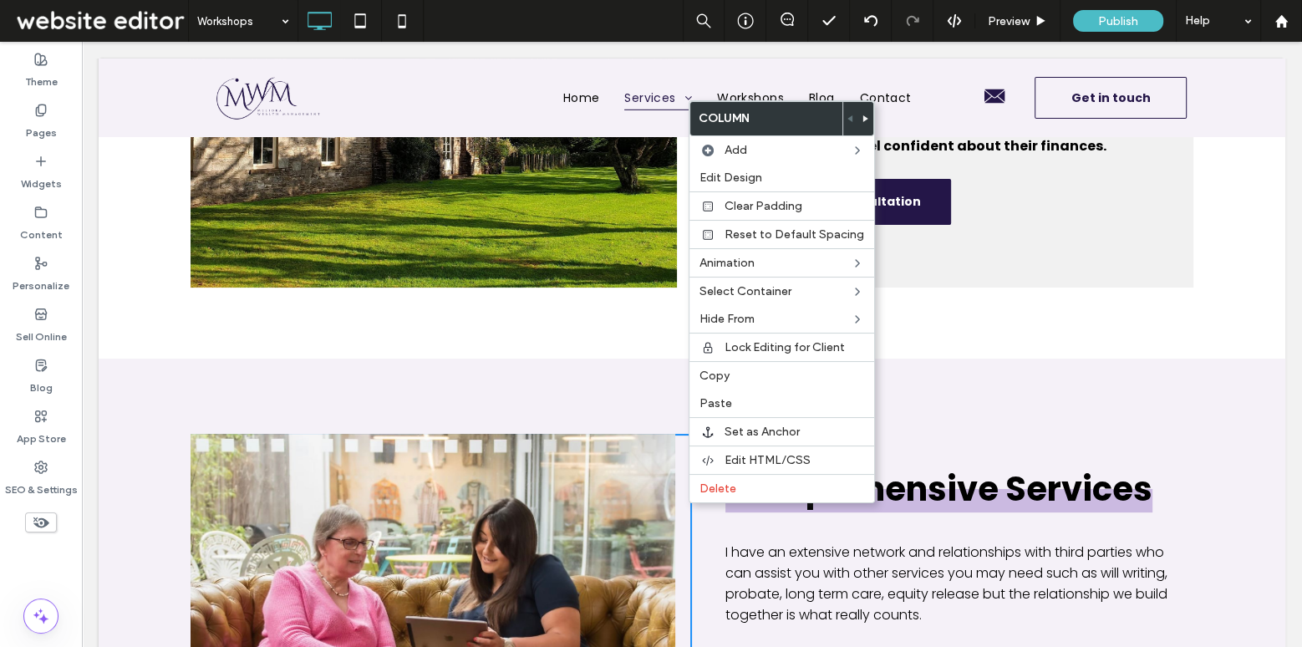
click at [680, 492] on div "Click To Paste Click To Paste Click To Paste Click To Paste" at bounding box center [440, 597] width 501 height 327
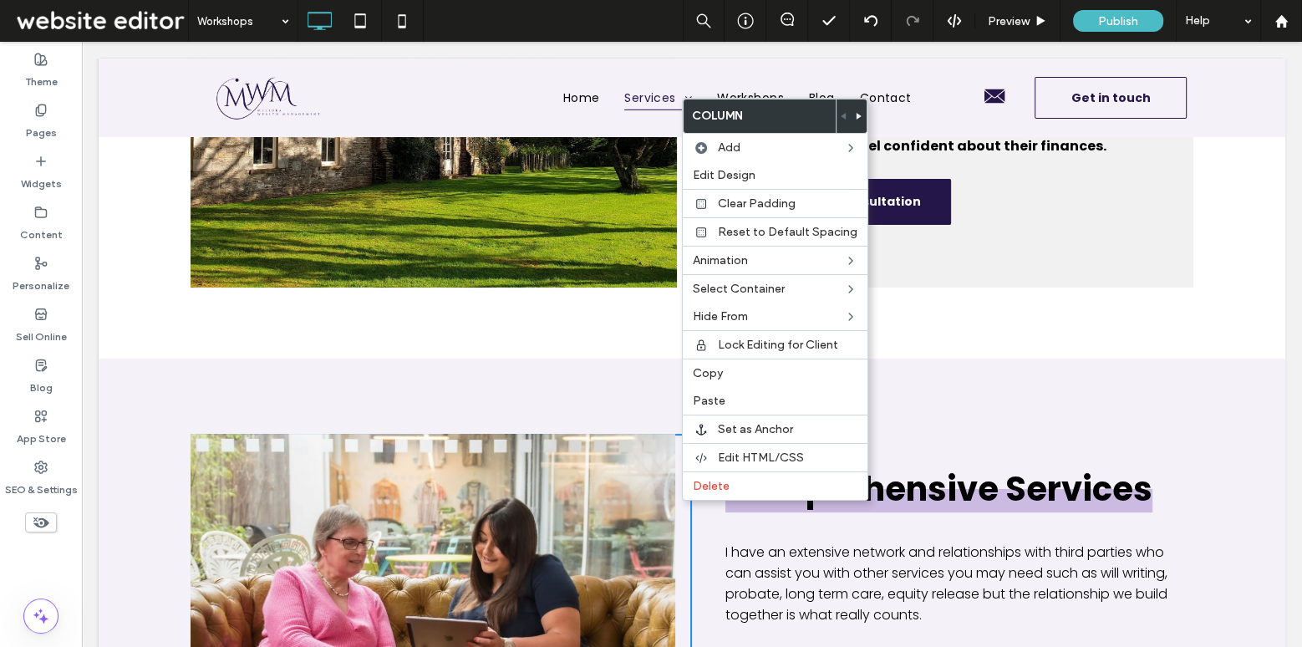
click at [855, 110] on span at bounding box center [858, 115] width 7 height 33
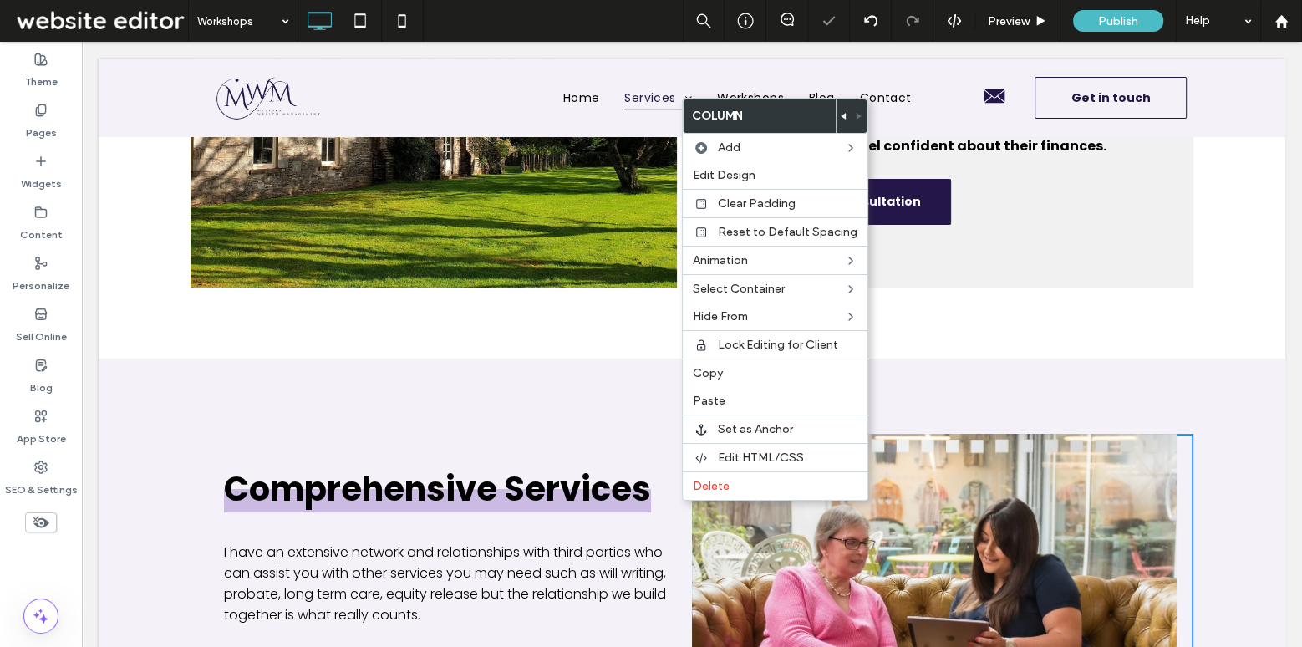
click at [550, 375] on div "Comprehensive Services I have an extensive network and relationships with third…" at bounding box center [692, 597] width 1186 height 479
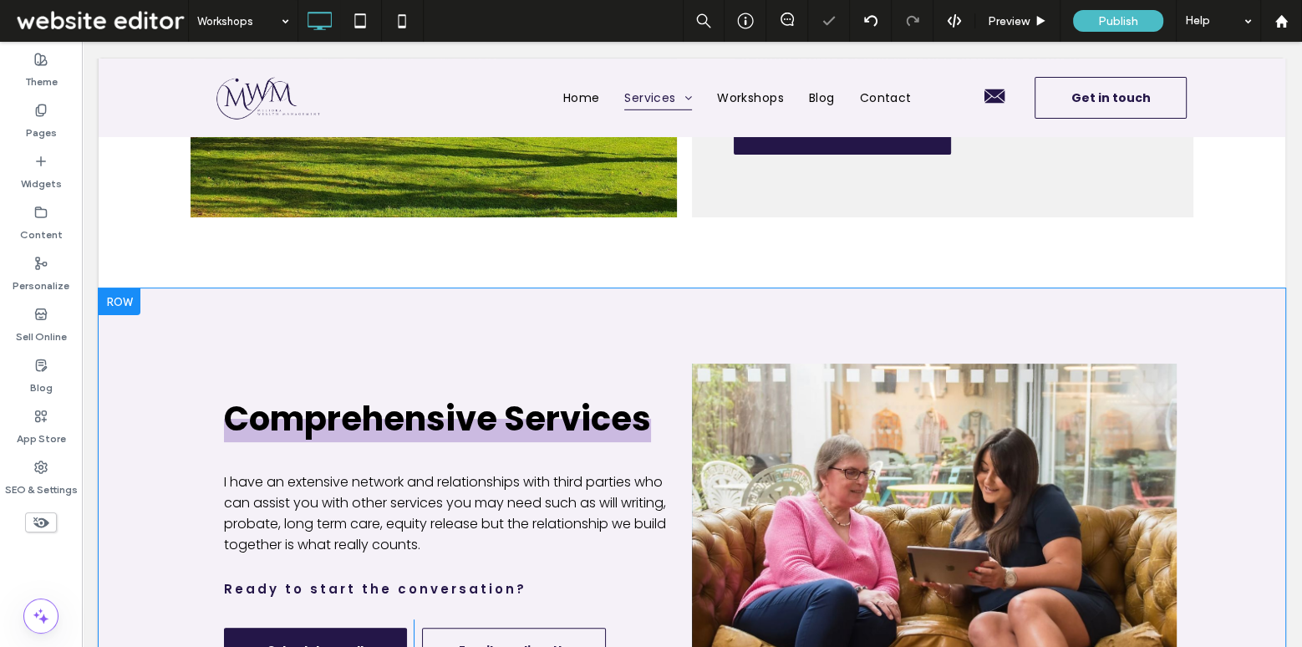
scroll to position [6224, 0]
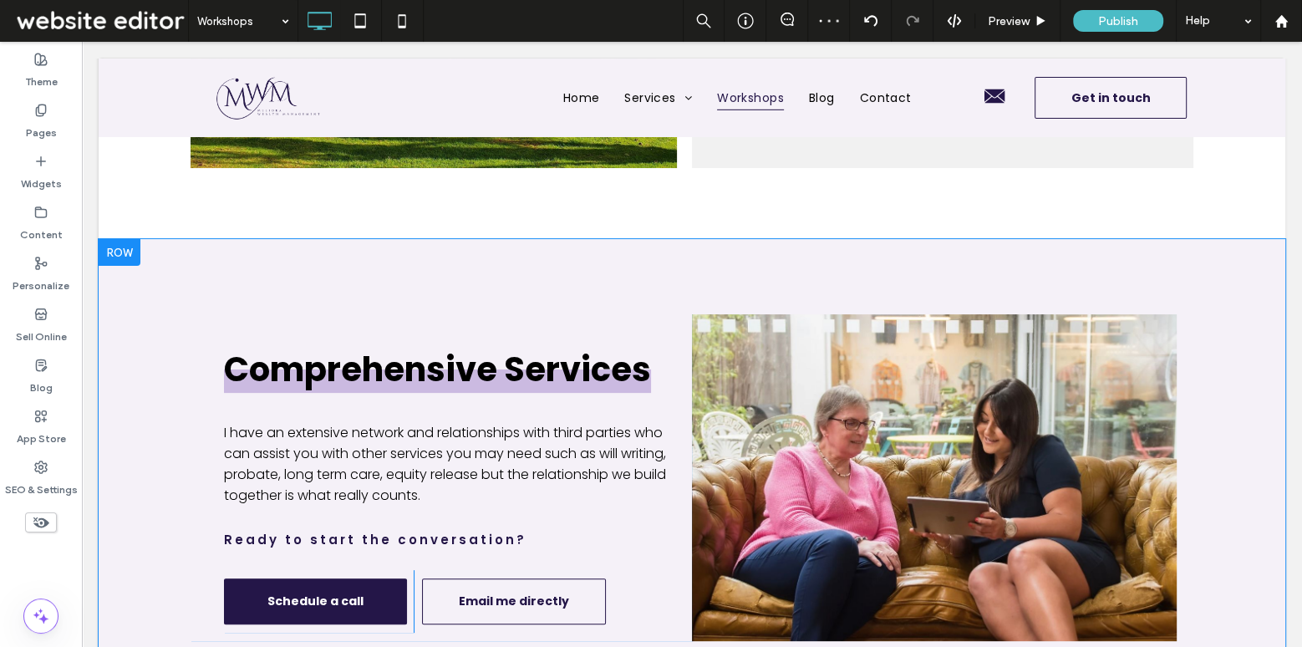
click at [638, 486] on div "Comprehensive Services I have an extensive network and relationships with third…" at bounding box center [440, 477] width 501 height 327
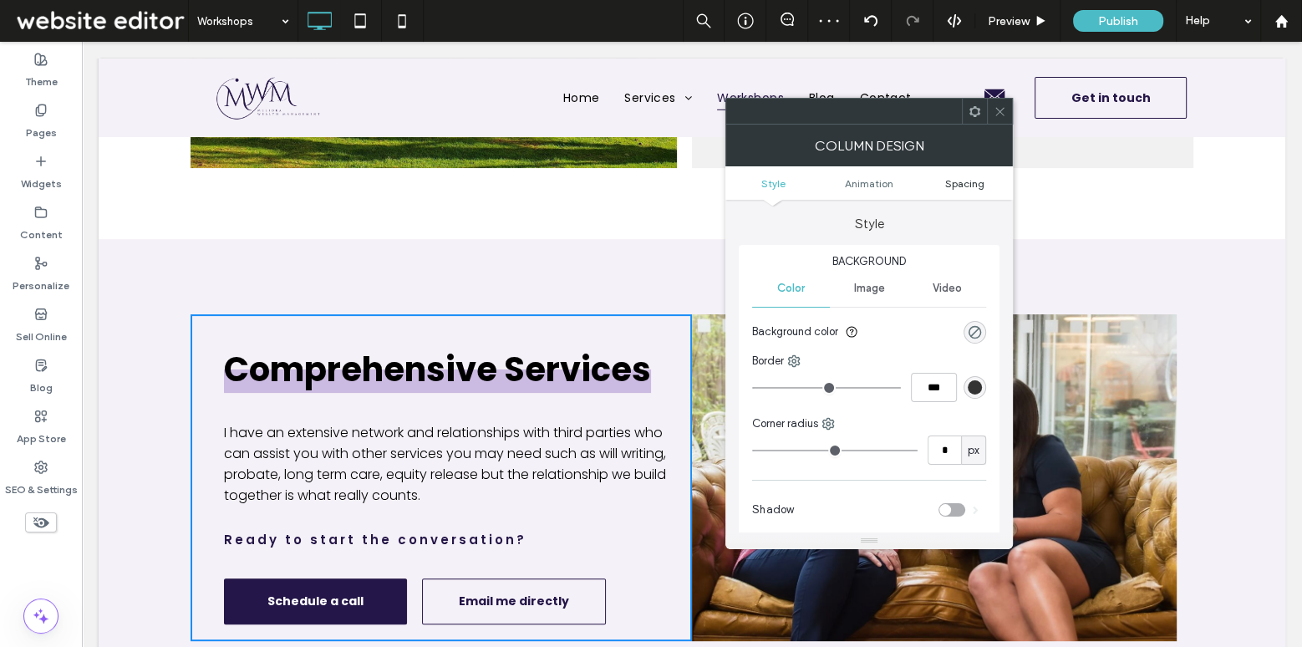
click at [963, 184] on span "Spacing" at bounding box center [964, 183] width 39 height 13
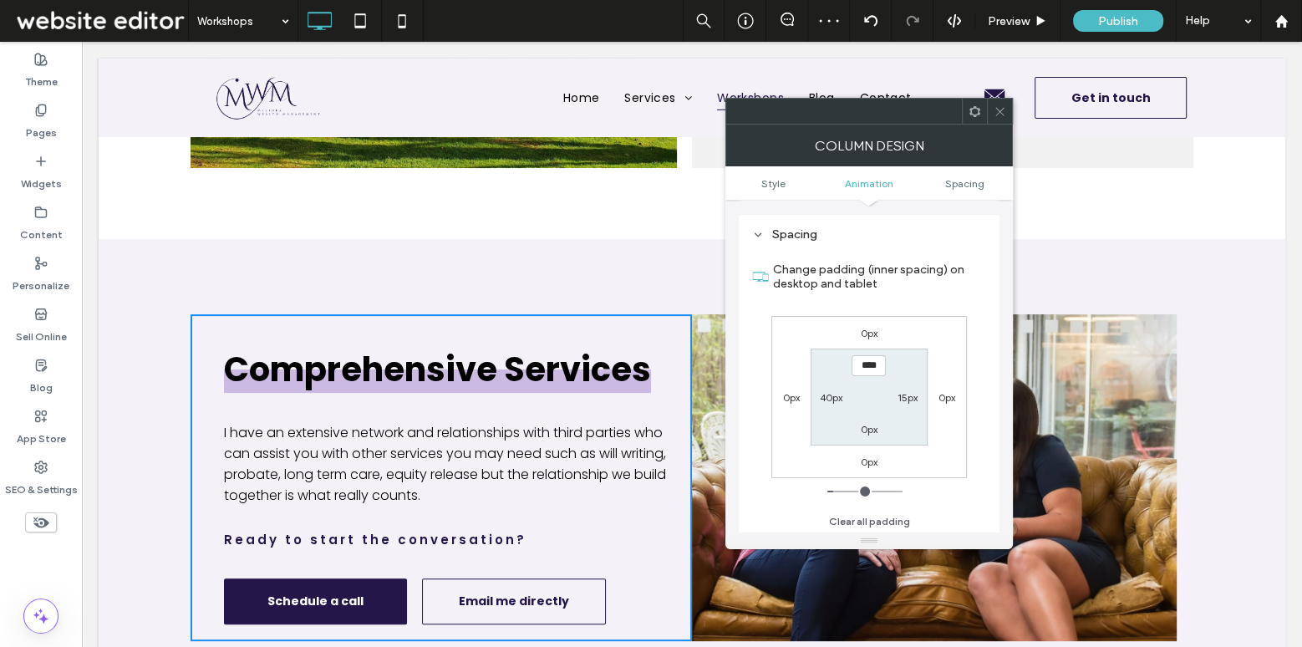
scroll to position [390, 0]
click at [909, 393] on label "15px" at bounding box center [907, 397] width 20 height 13
type input "**"
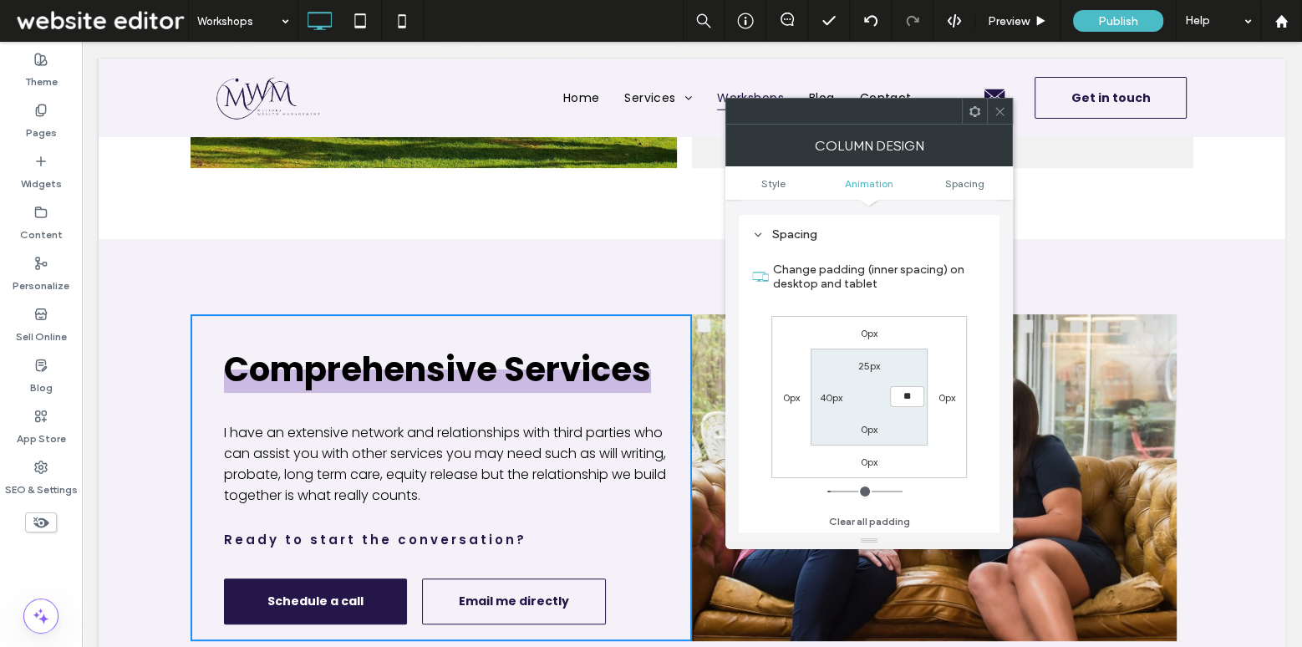
type input "****"
click at [830, 391] on label "40px" at bounding box center [831, 397] width 23 height 13
type input "*"
type input "***"
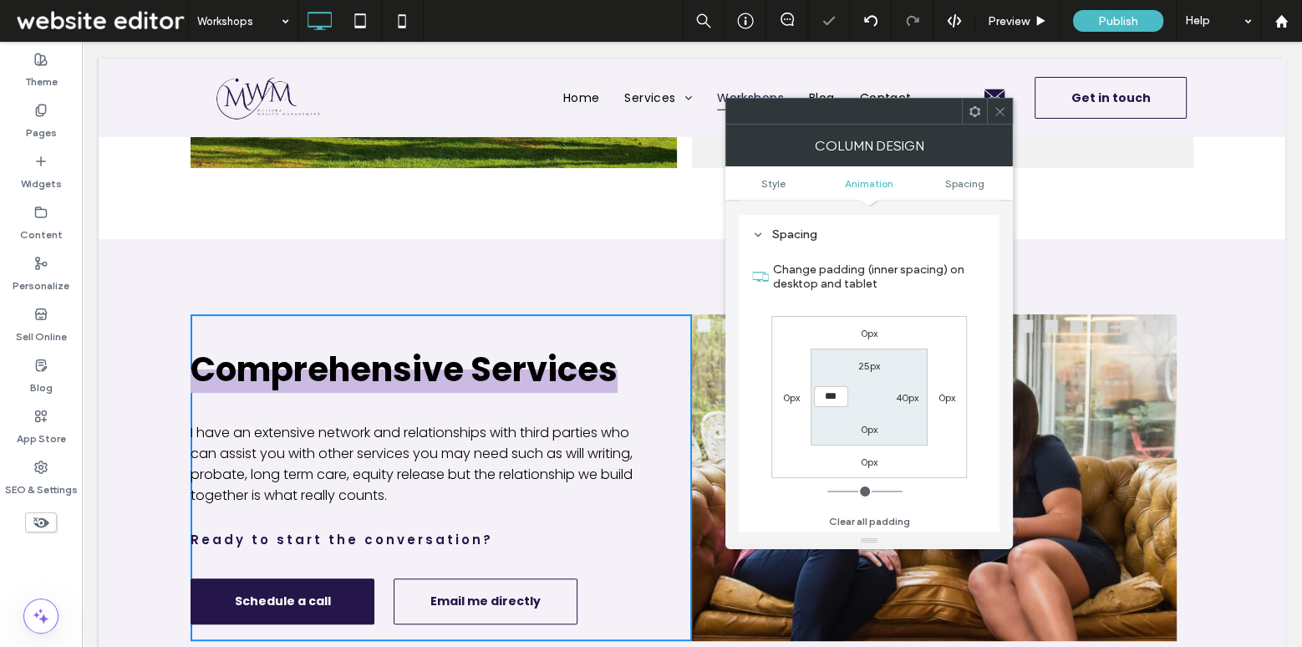
click at [1002, 103] on span at bounding box center [999, 111] width 13 height 25
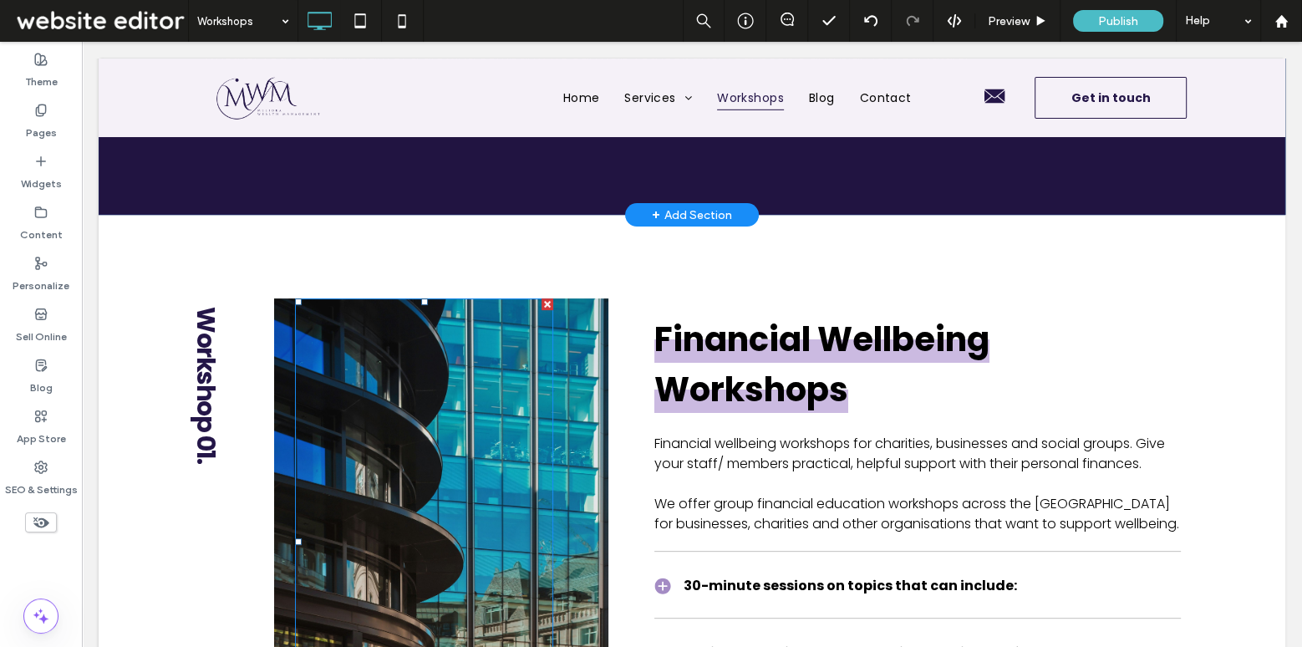
scroll to position [0, 0]
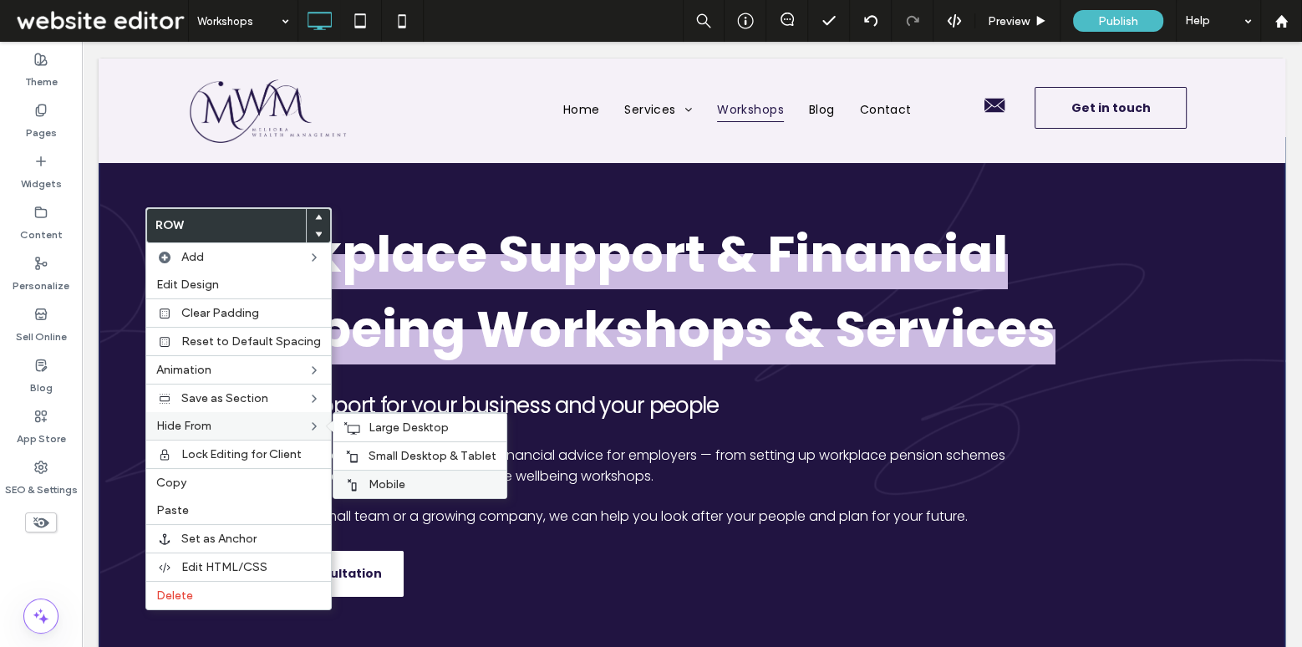
click at [398, 482] on span "Mobile" at bounding box center [386, 484] width 37 height 14
click at [397, 451] on span "Small Desktop & Tablet" at bounding box center [432, 456] width 128 height 14
click at [398, 420] on span "Large Desktop" at bounding box center [408, 427] width 80 height 14
